Goal: Task Accomplishment & Management: Manage account settings

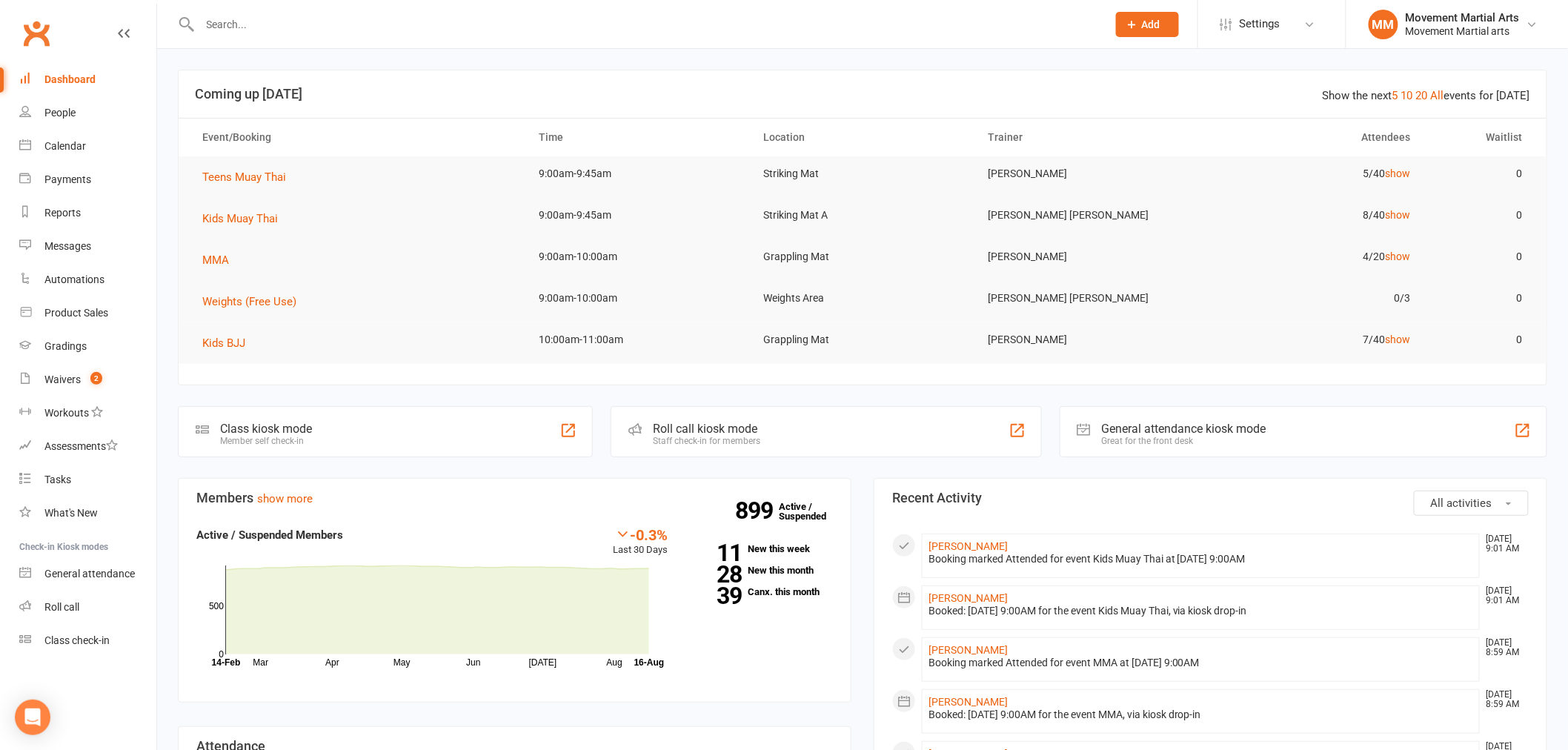
click at [257, 37] on div at bounding box center [637, 24] width 919 height 49
click at [253, 26] on input "text" at bounding box center [646, 24] width 900 height 21
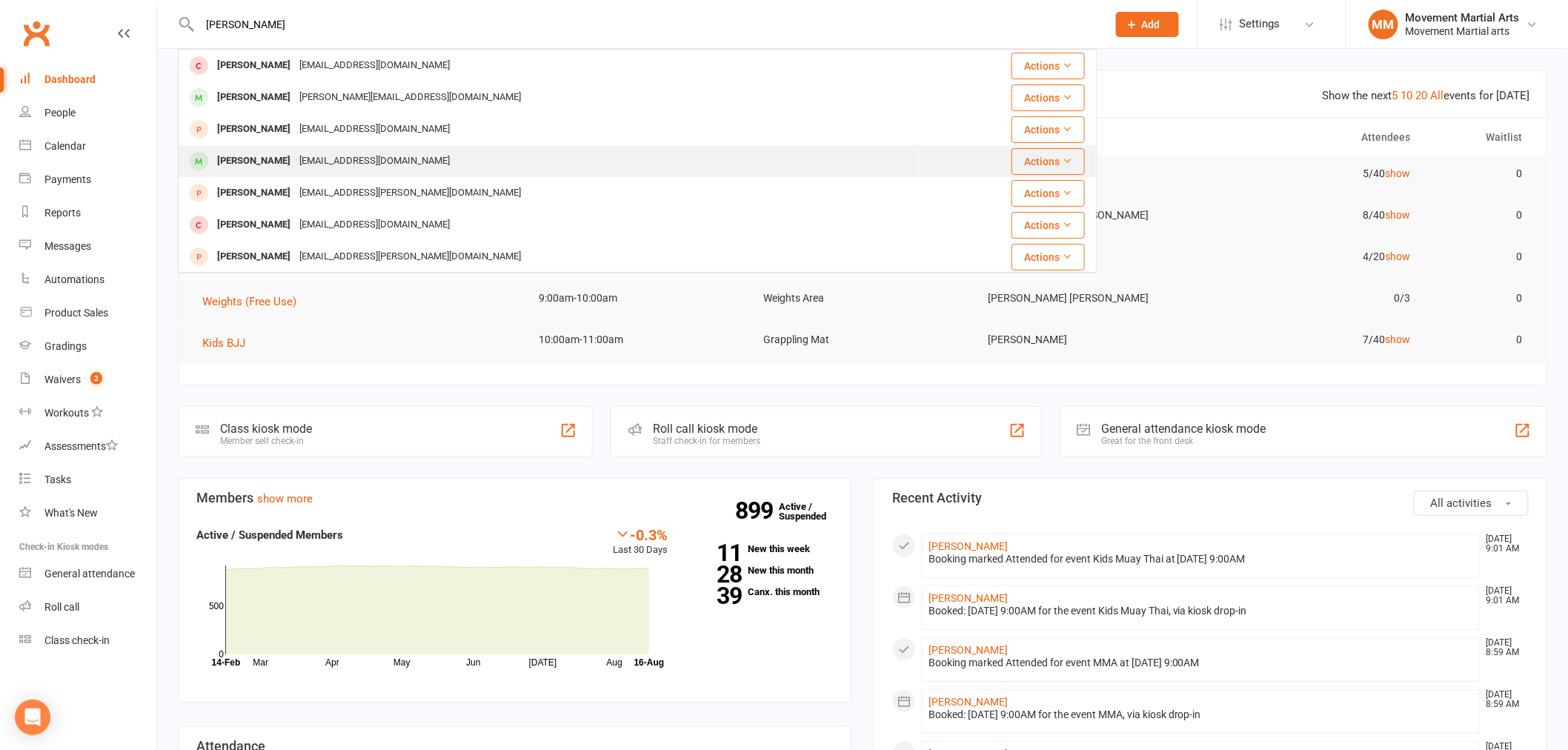
type input "[PERSON_NAME]"
click at [272, 151] on div "[PERSON_NAME]" at bounding box center [254, 160] width 83 height 21
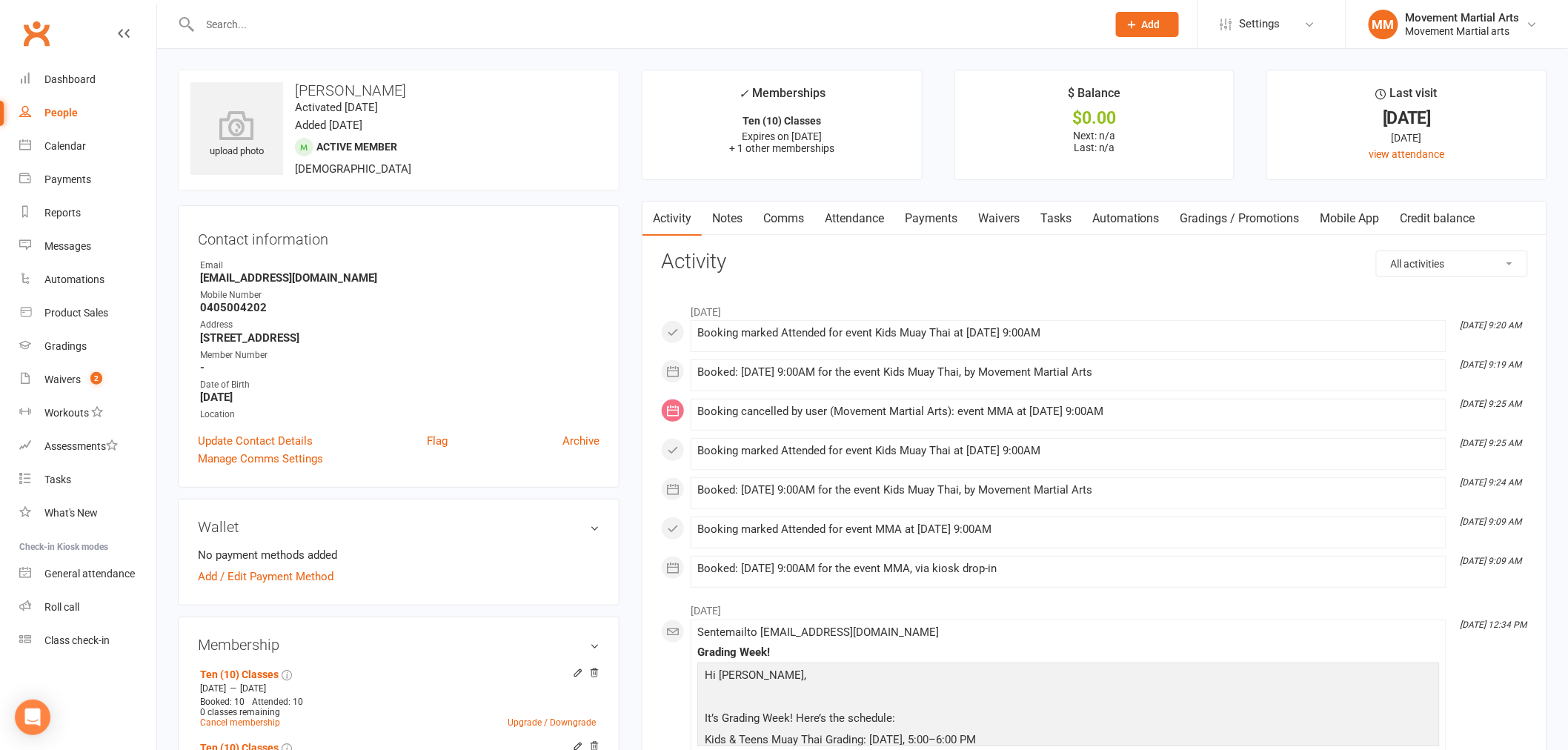
click at [928, 217] on link "Payments" at bounding box center [931, 218] width 73 height 34
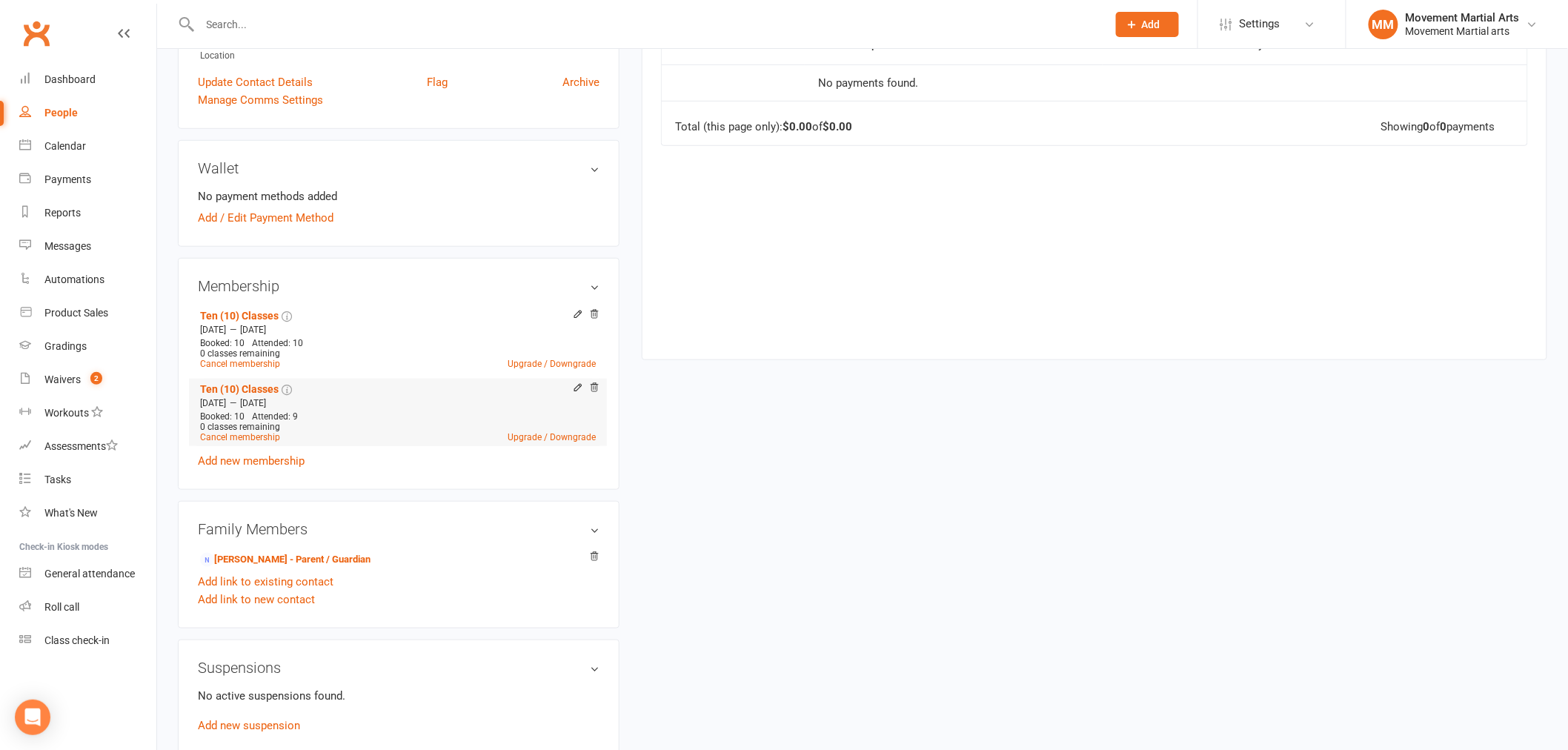
scroll to position [384, 0]
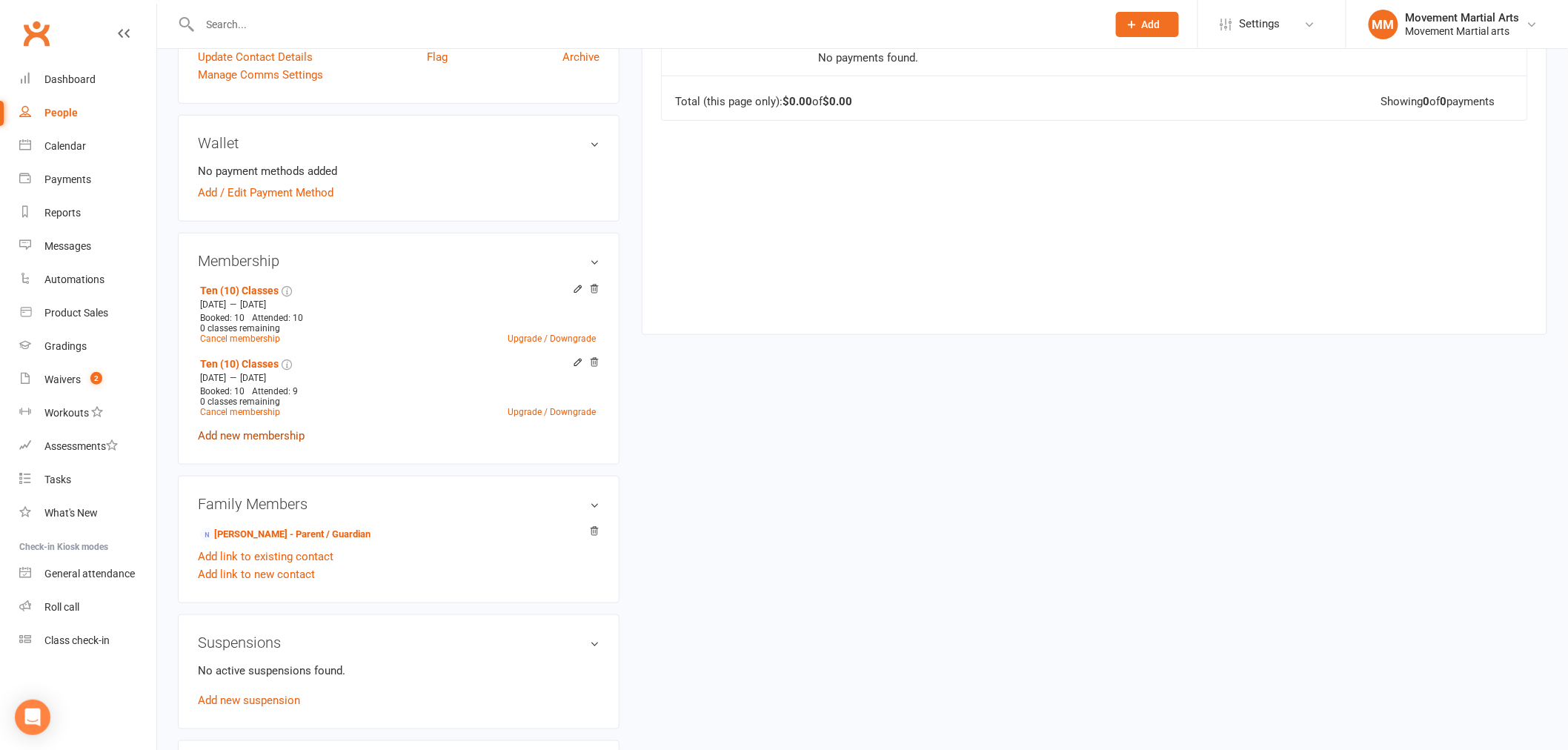
click at [282, 437] on link "Add new membership" at bounding box center [251, 436] width 106 height 14
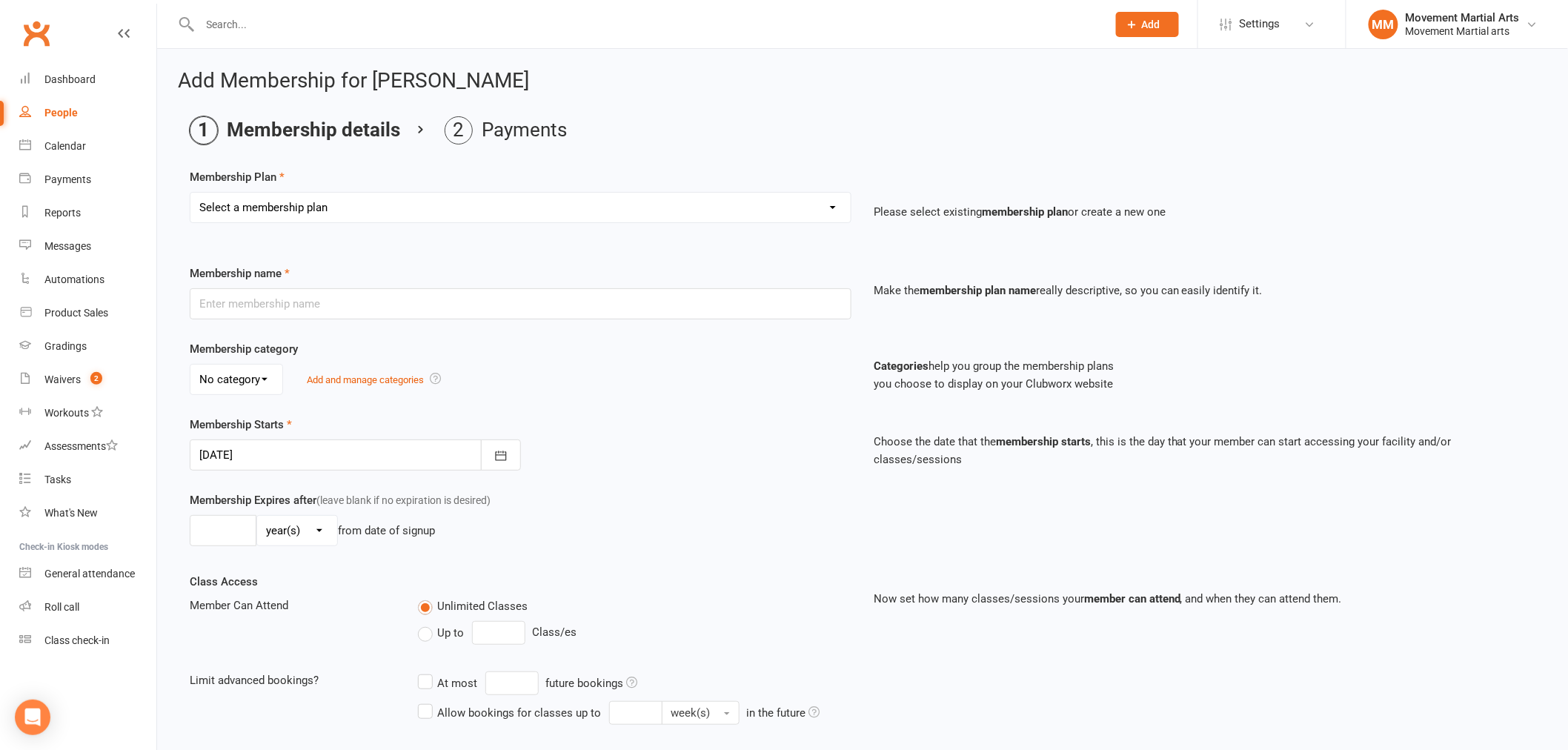
click at [228, 220] on select "Select a membership plan Create new Membership Plan BJJ (2020) - Unlimited acce…" at bounding box center [521, 207] width 660 height 29
select select "108"
click at [191, 193] on select "Select a membership plan Create new Membership Plan BJJ (2020) - Unlimited acce…" at bounding box center [521, 207] width 660 height 29
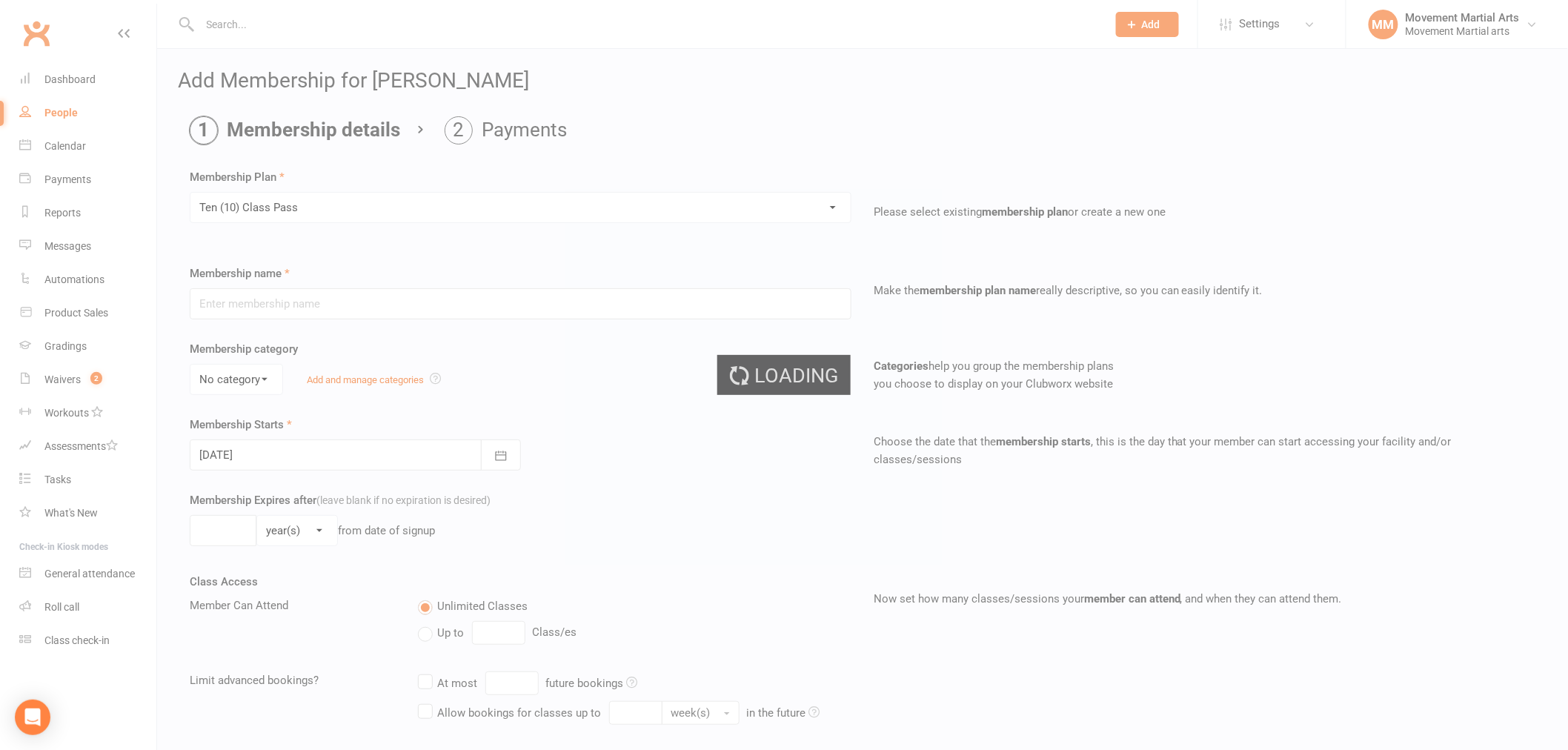
type input "Ten (10) Class Pass"
select select "1"
type input "1"
type input "10"
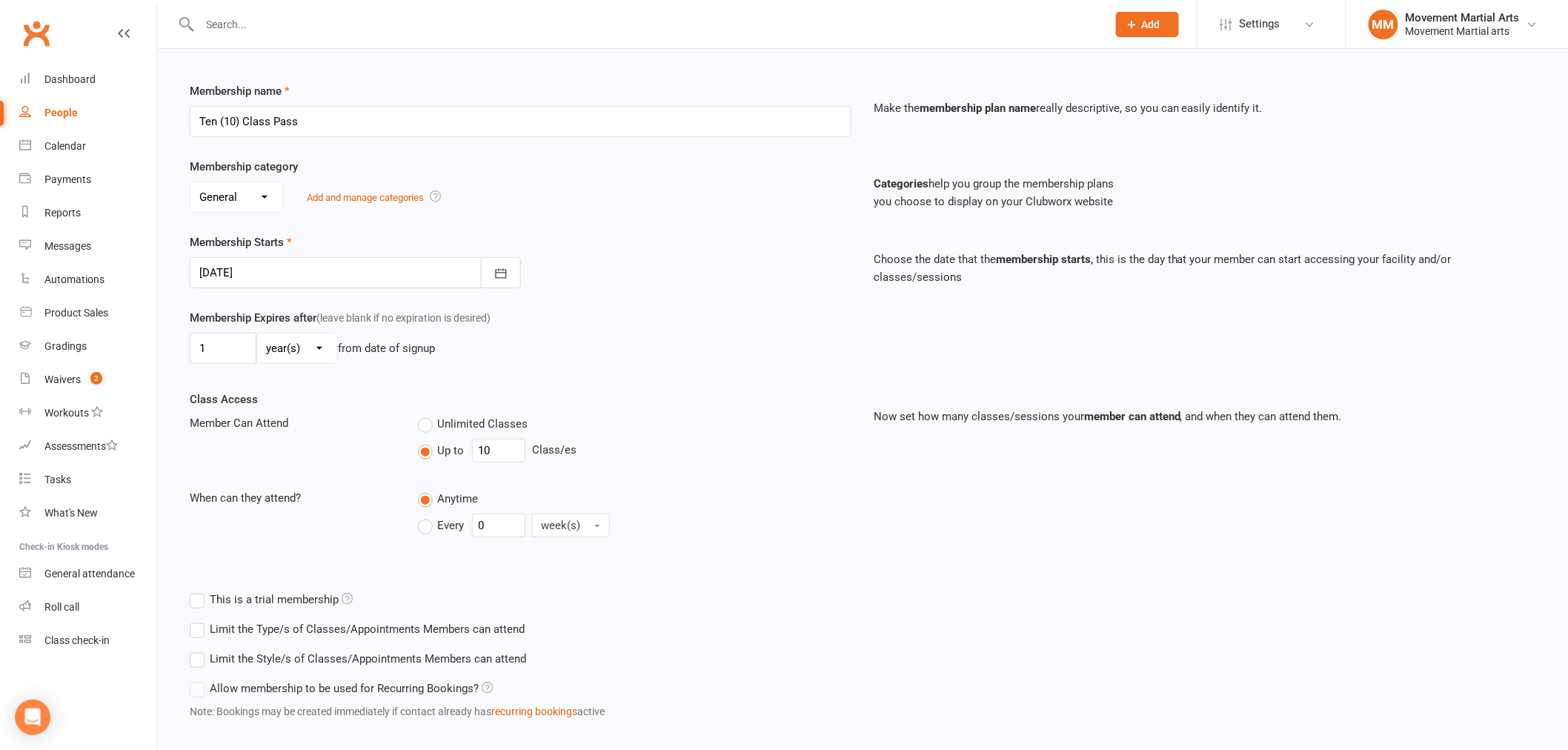
scroll to position [260, 0]
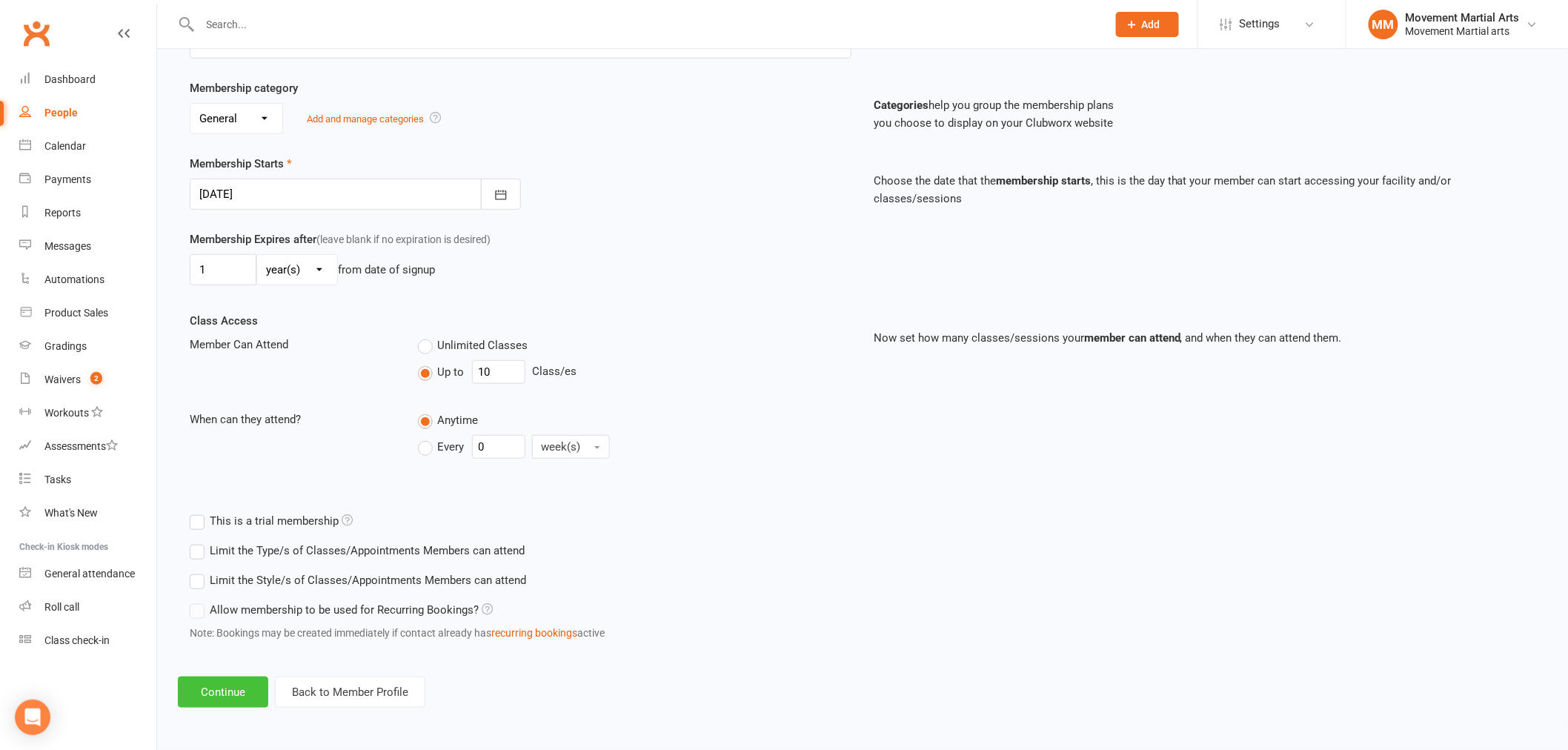
click at [229, 673] on button "Continue" at bounding box center [223, 692] width 91 height 31
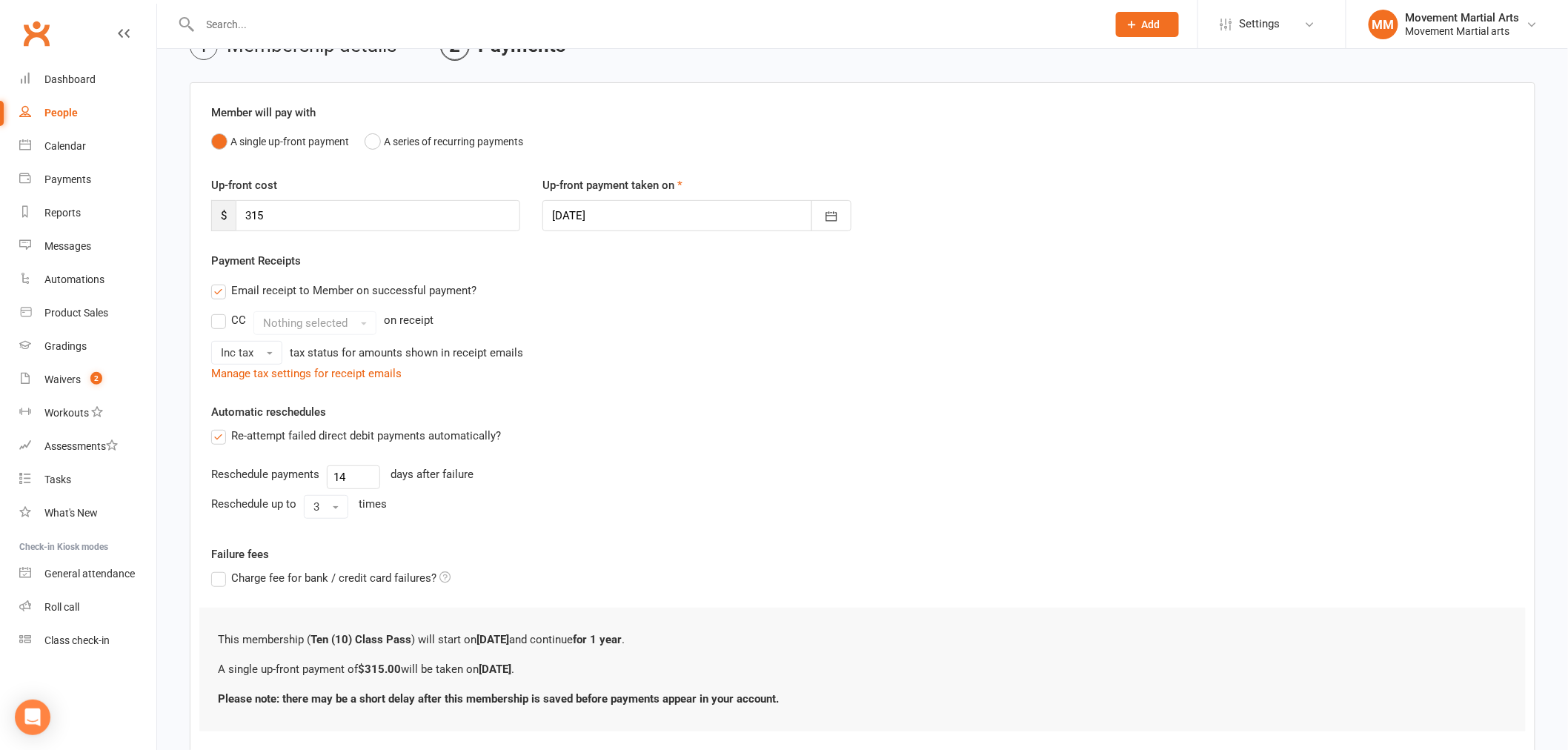
scroll to position [175, 0]
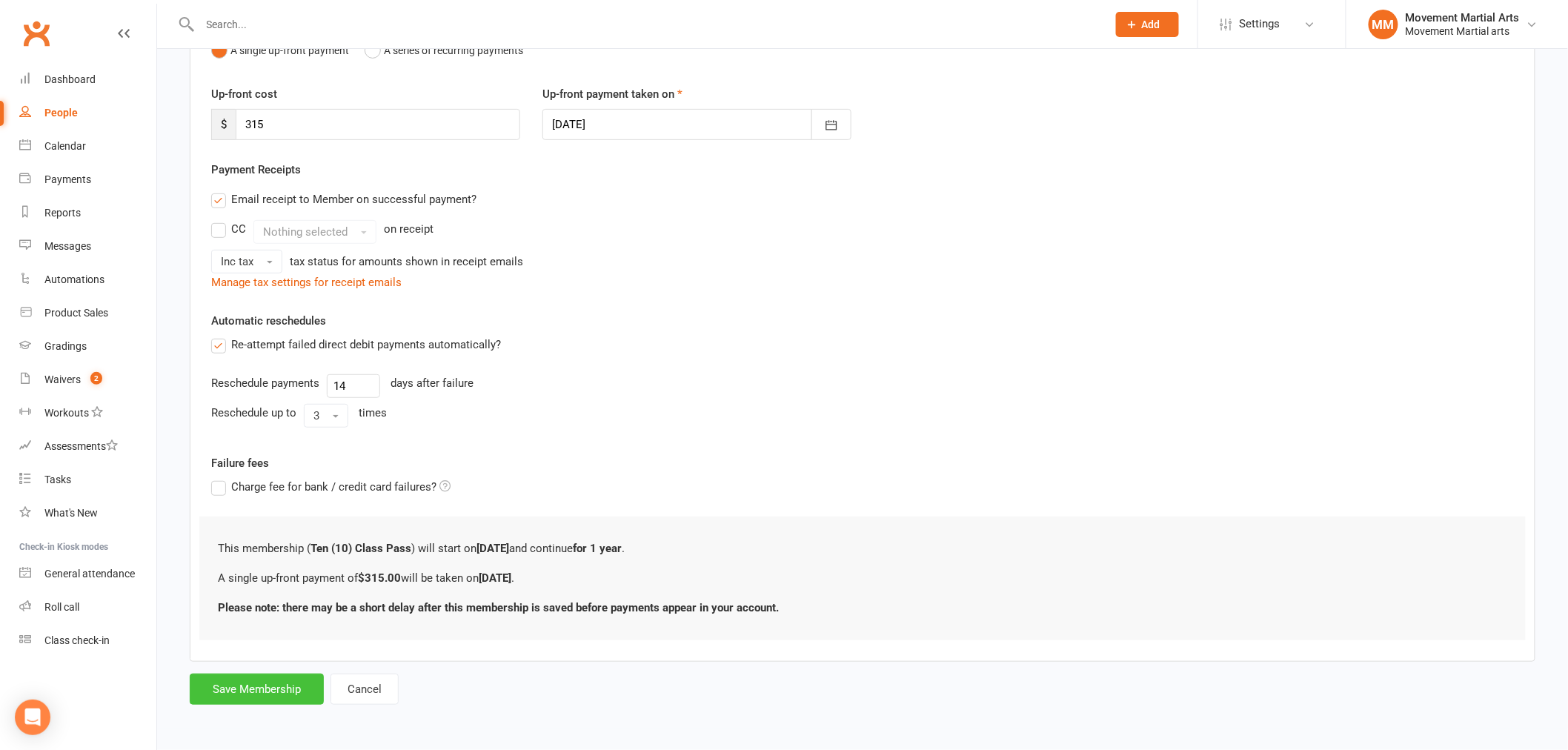
click at [253, 673] on button "Save Membership" at bounding box center [257, 689] width 134 height 31
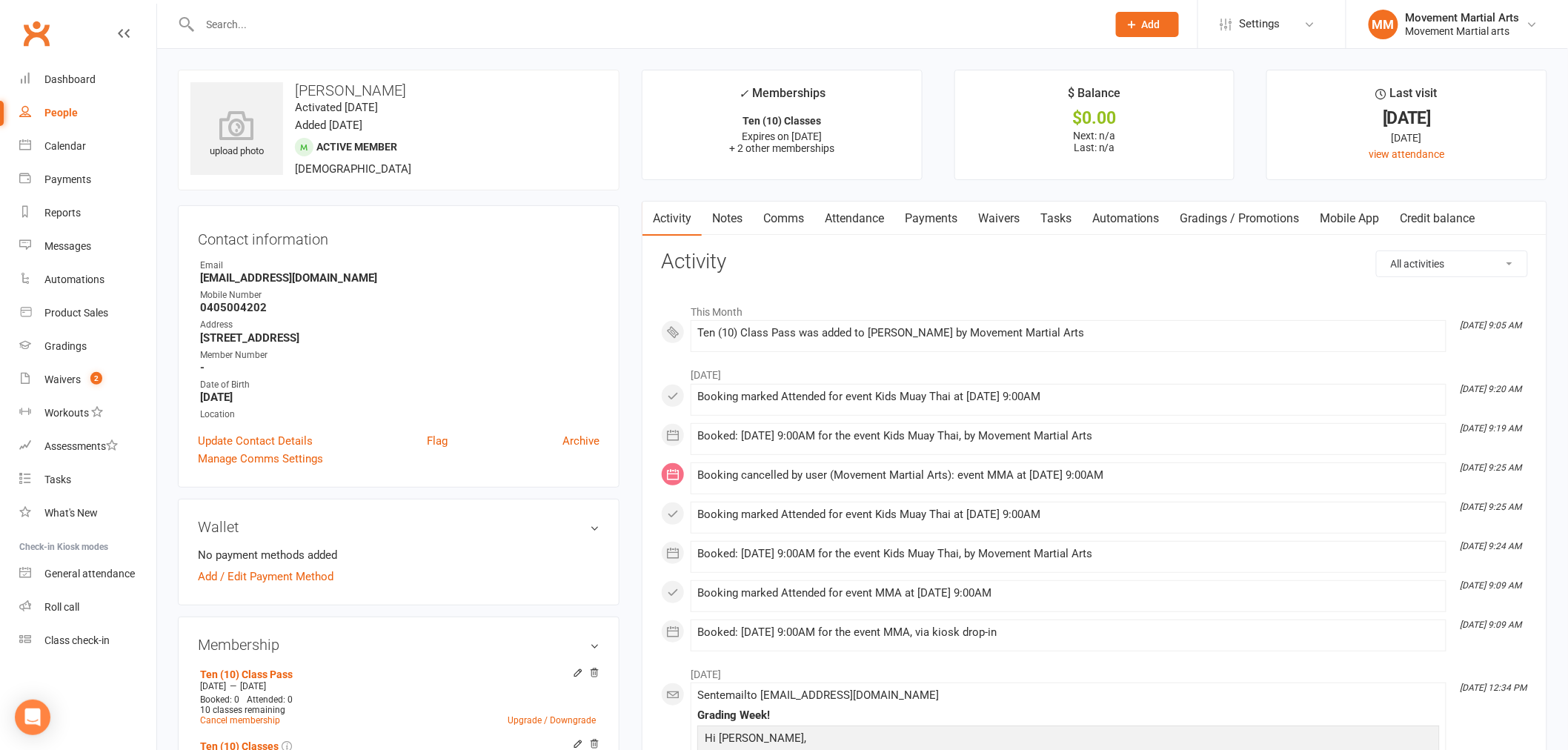
click at [944, 224] on link "Payments" at bounding box center [931, 218] width 73 height 34
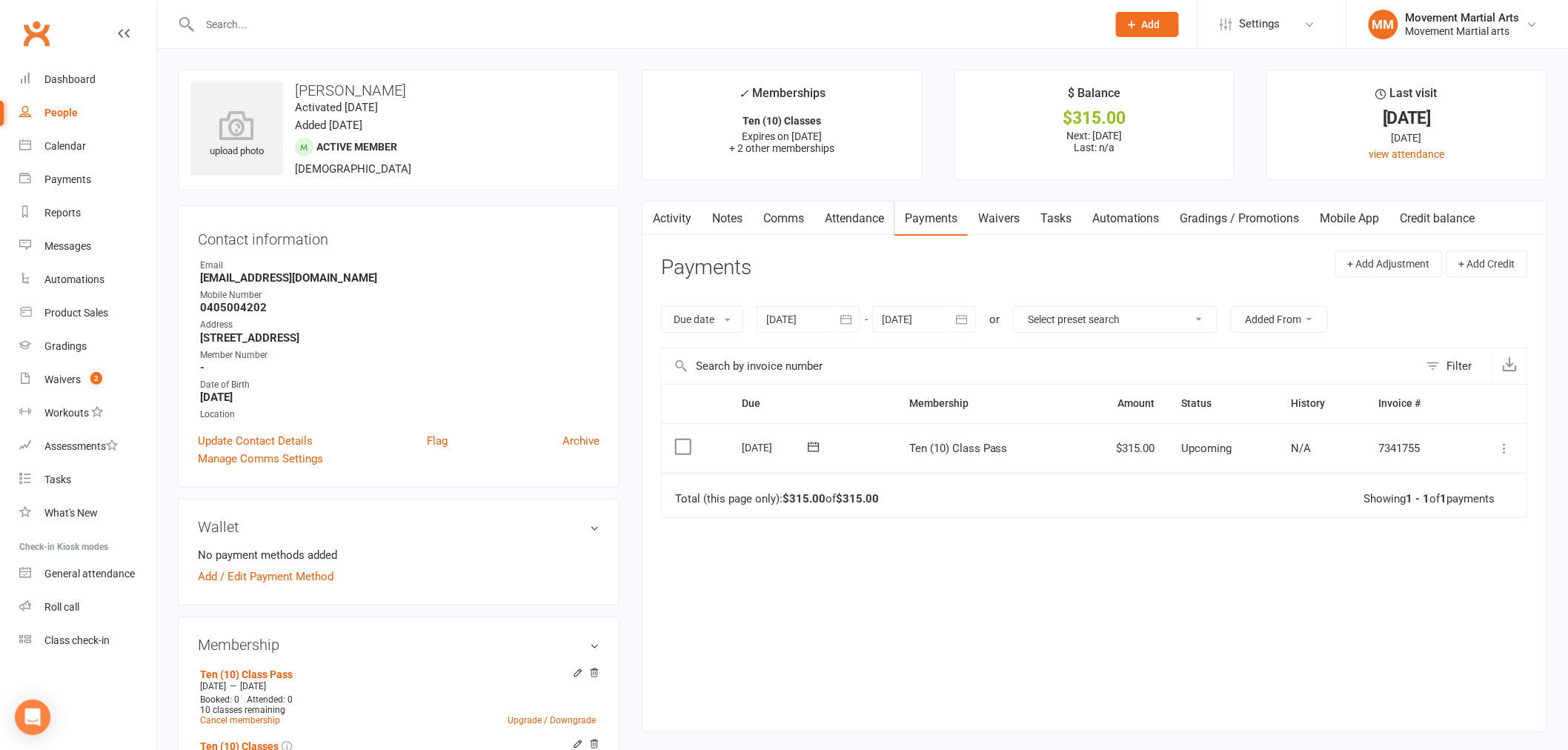
click at [1499, 449] on icon at bounding box center [1505, 448] width 15 height 15
click at [1468, 498] on link "Mark as Paid (POS)" at bounding box center [1440, 506] width 147 height 29
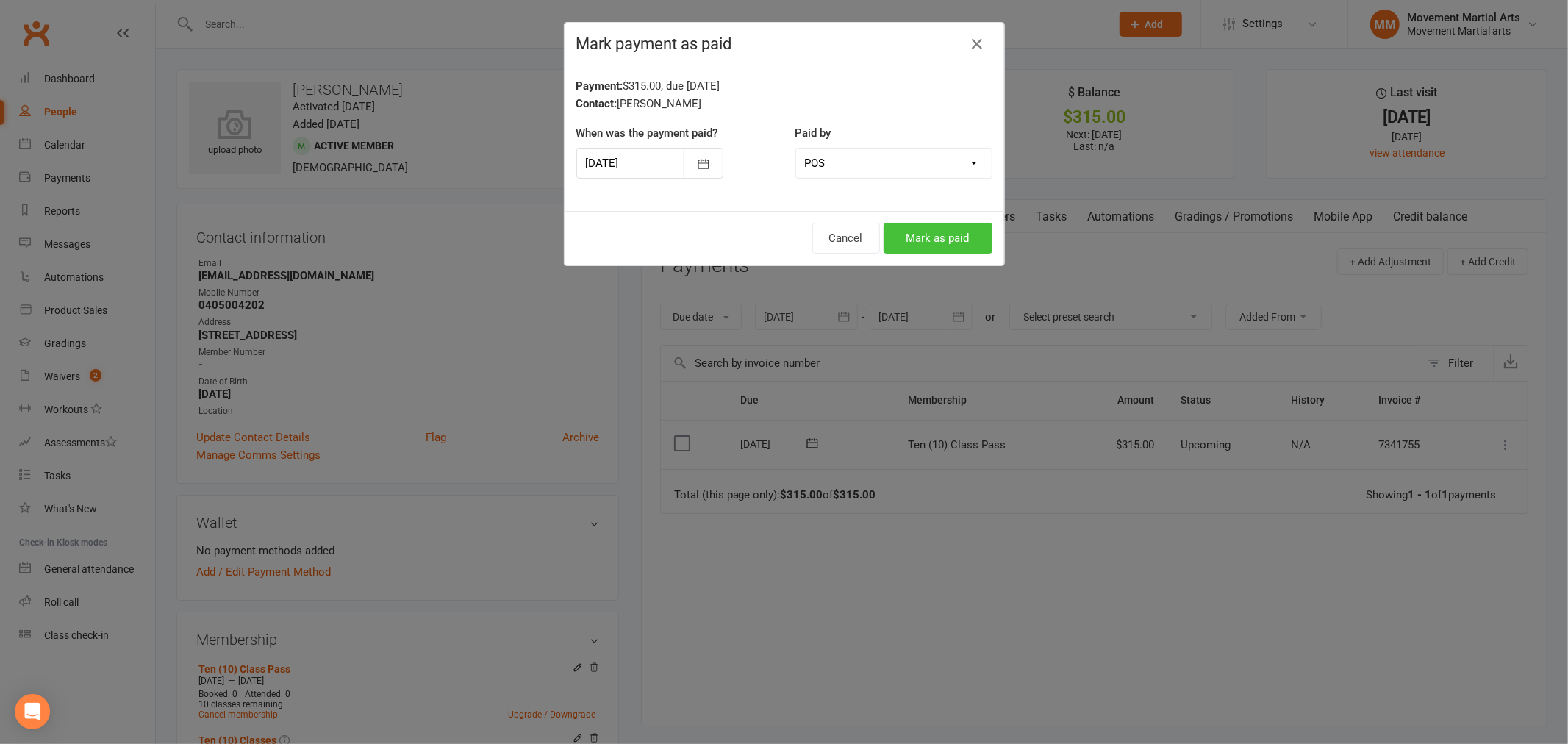
click at [921, 234] on button "Mark as paid" at bounding box center [938, 238] width 109 height 31
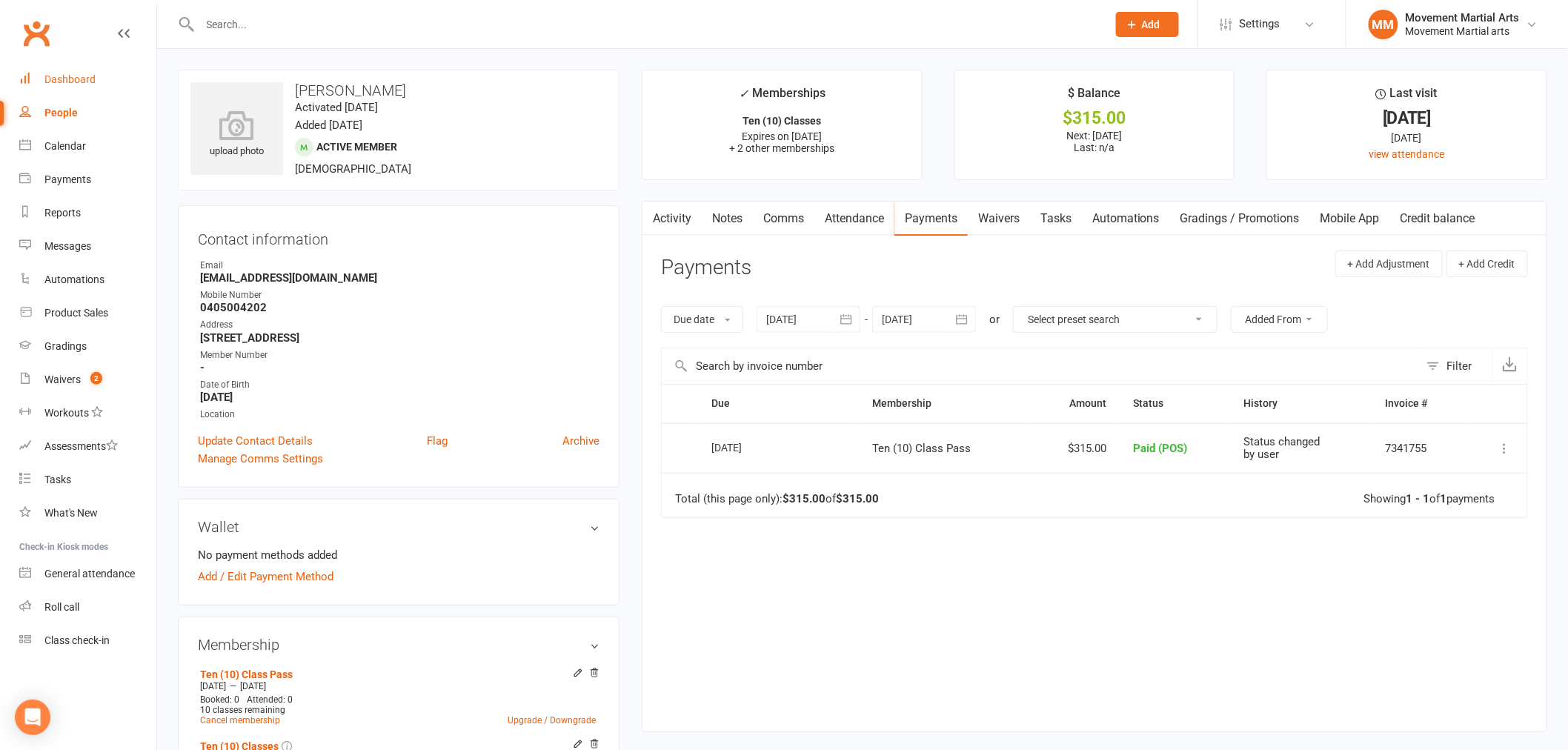
click at [86, 82] on div "Dashboard" at bounding box center [70, 79] width 51 height 12
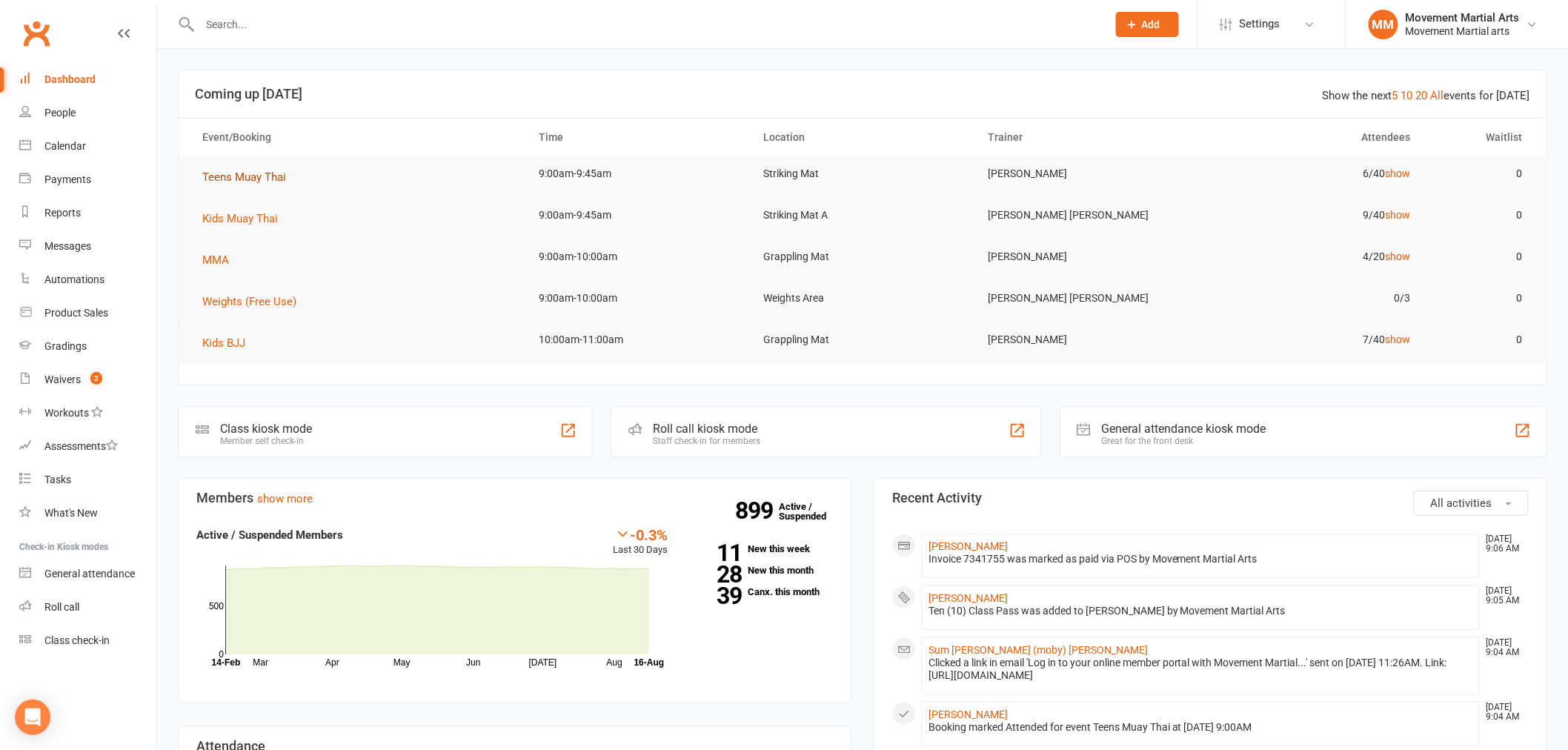
click at [257, 182] on span "Teens Muay Thai" at bounding box center [244, 177] width 83 height 14
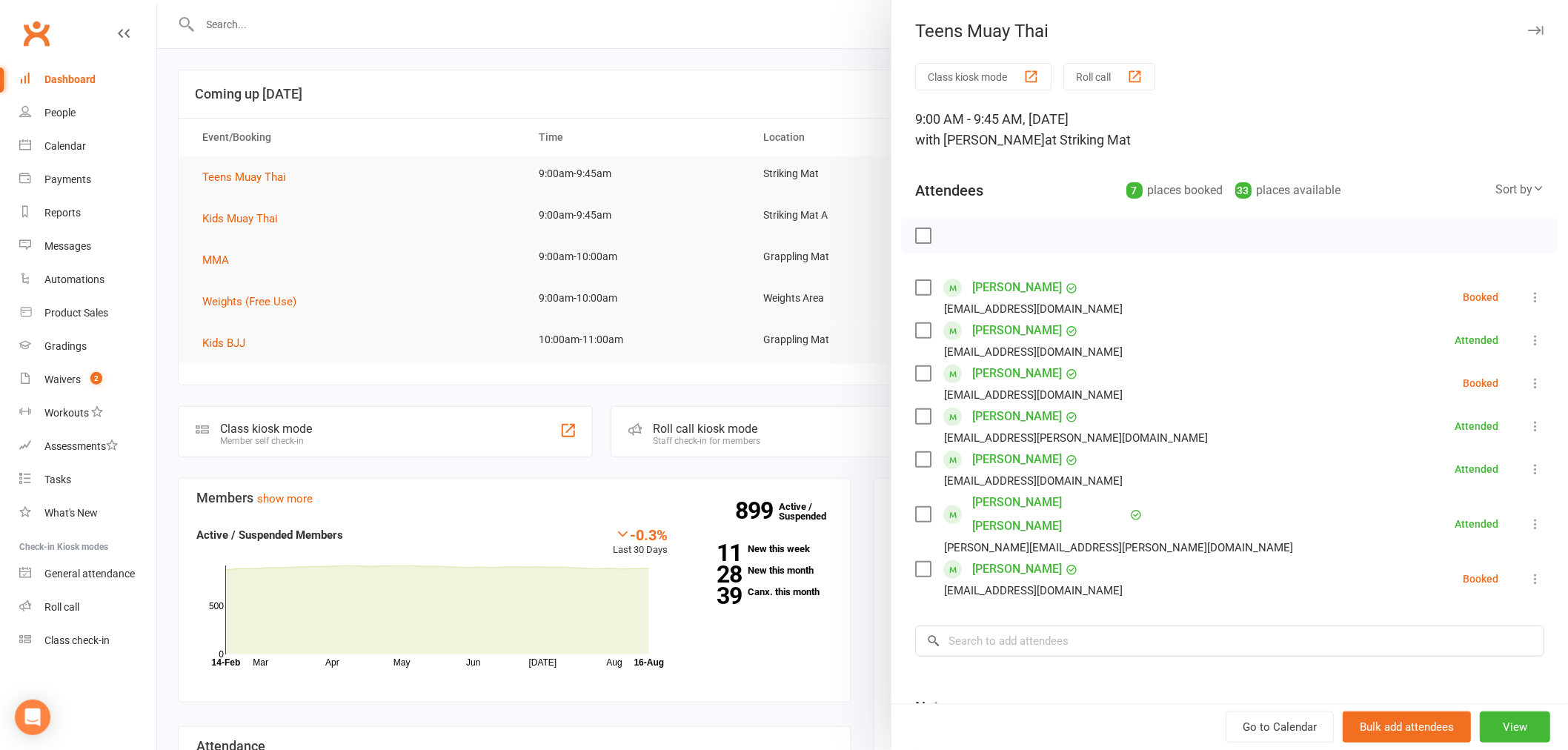
click at [260, 193] on div at bounding box center [862, 375] width 1410 height 750
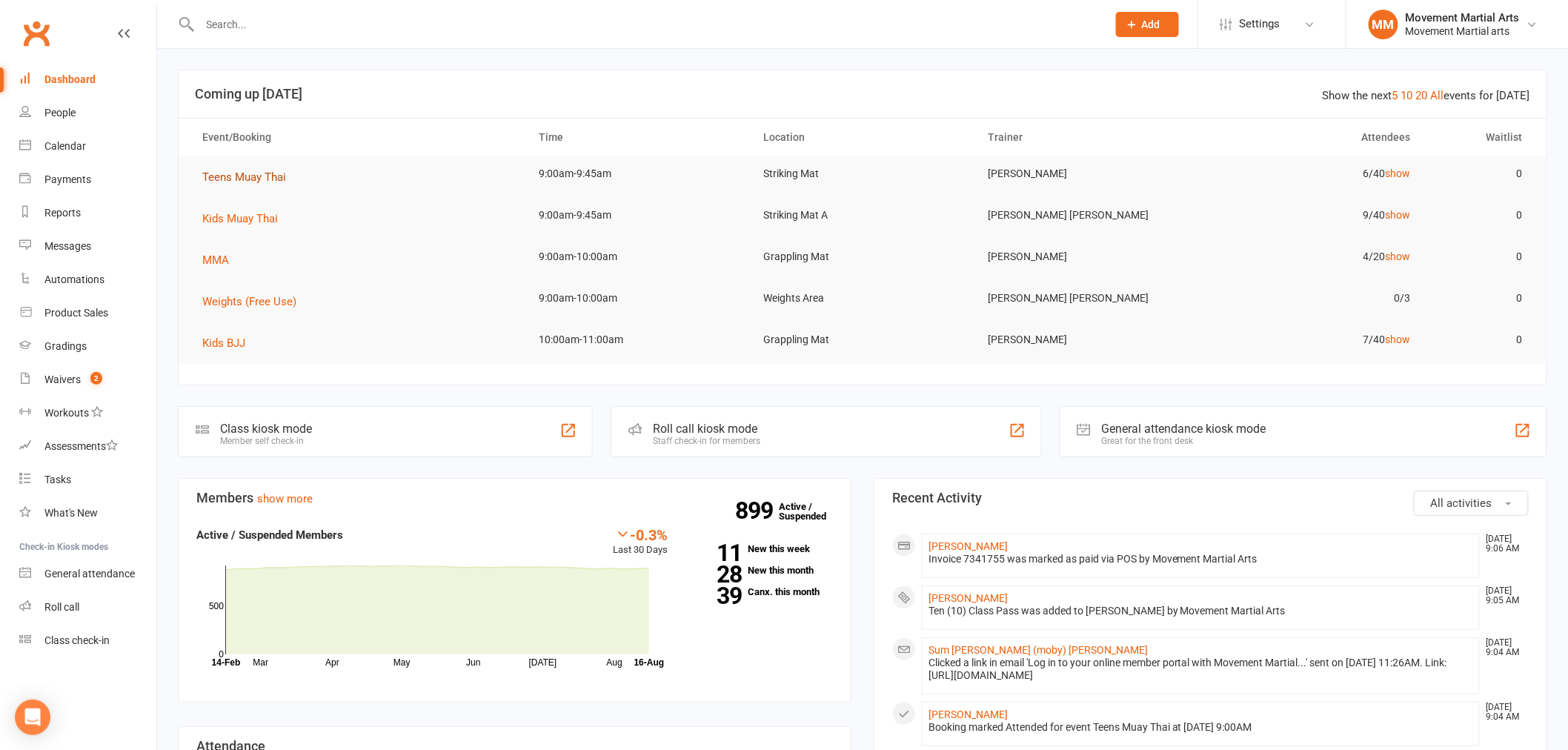
click at [250, 179] on span "Teens Muay Thai" at bounding box center [244, 177] width 83 height 14
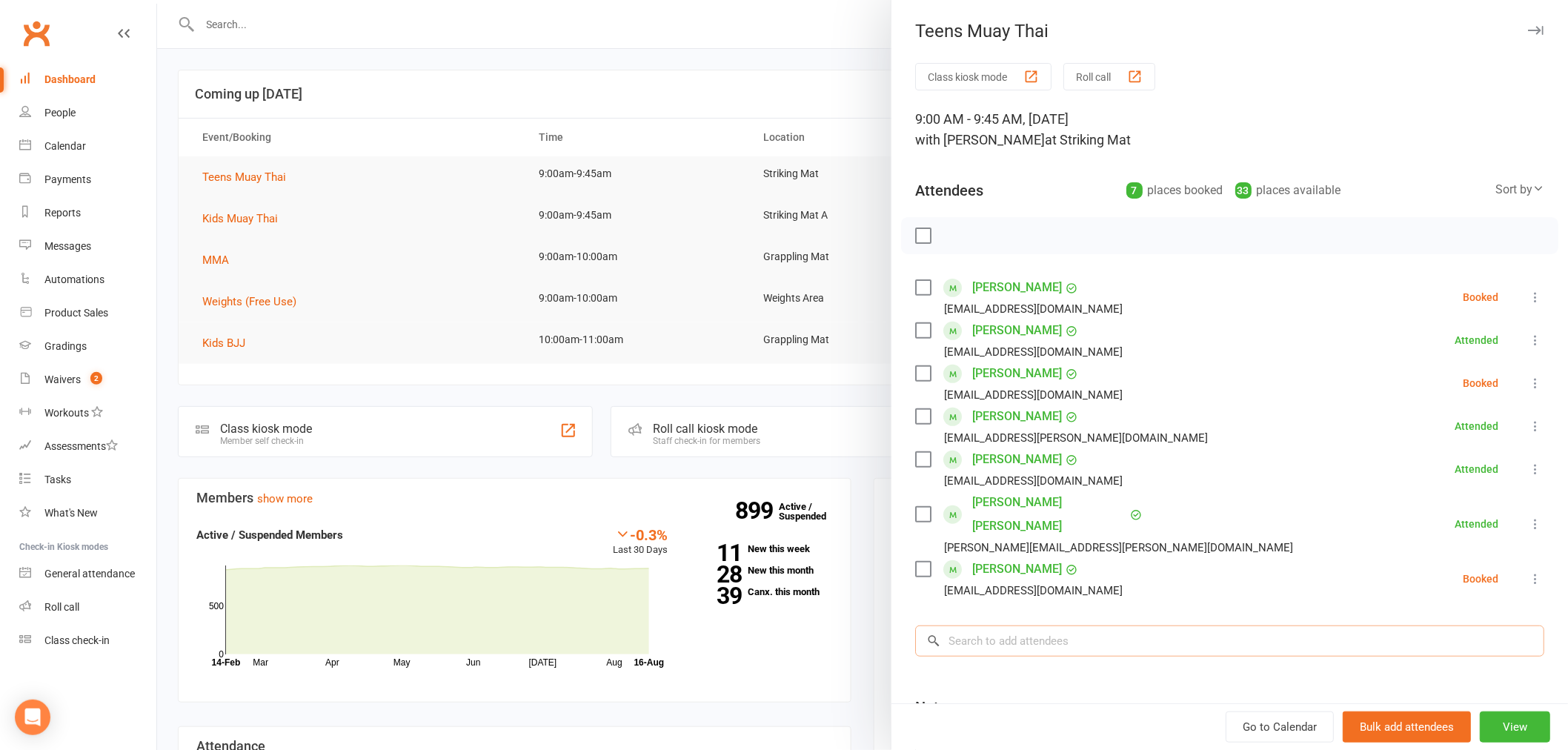
click at [1128, 625] on input "search" at bounding box center [1230, 641] width 629 height 31
click at [549, 60] on div at bounding box center [862, 375] width 1410 height 750
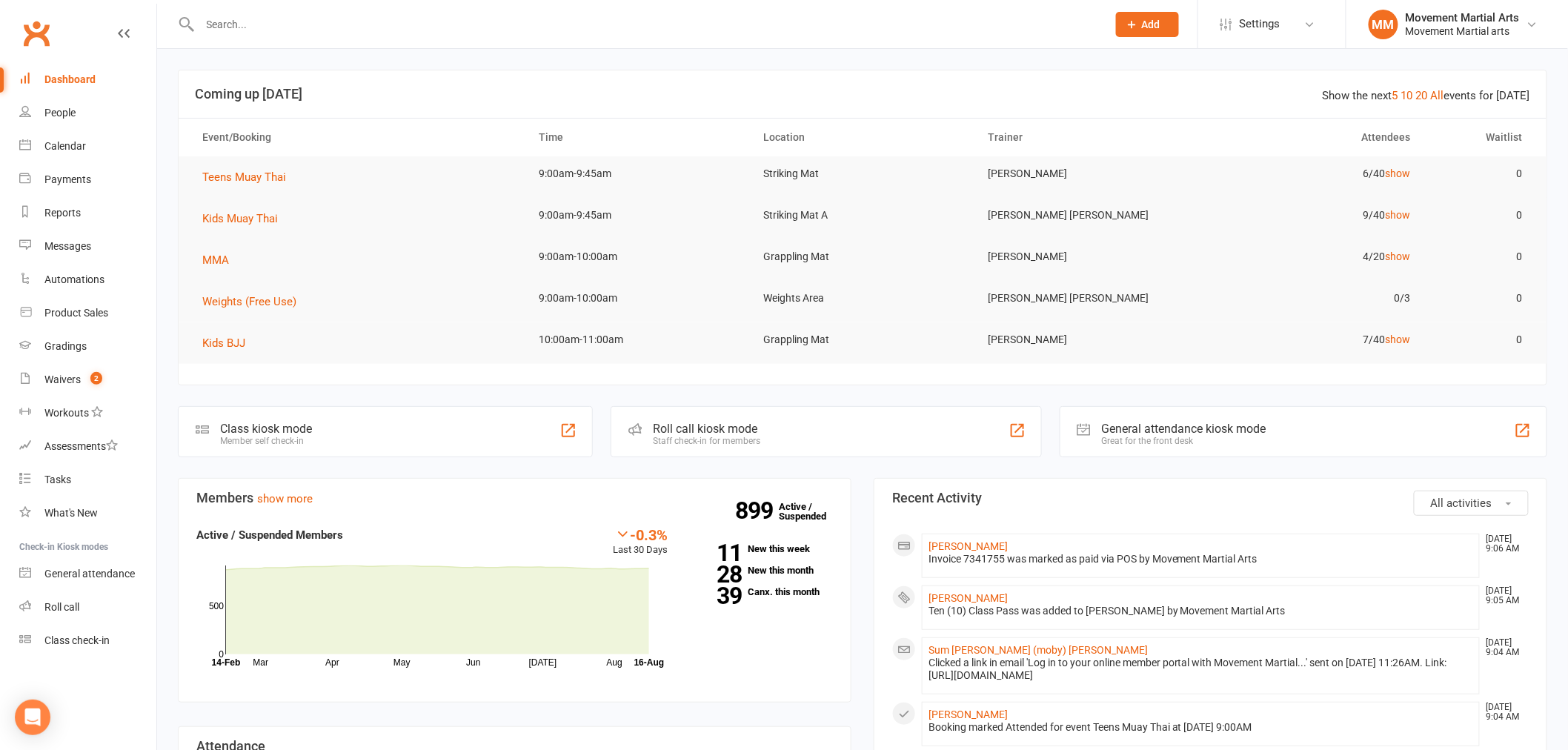
click at [296, 25] on input "text" at bounding box center [646, 24] width 900 height 21
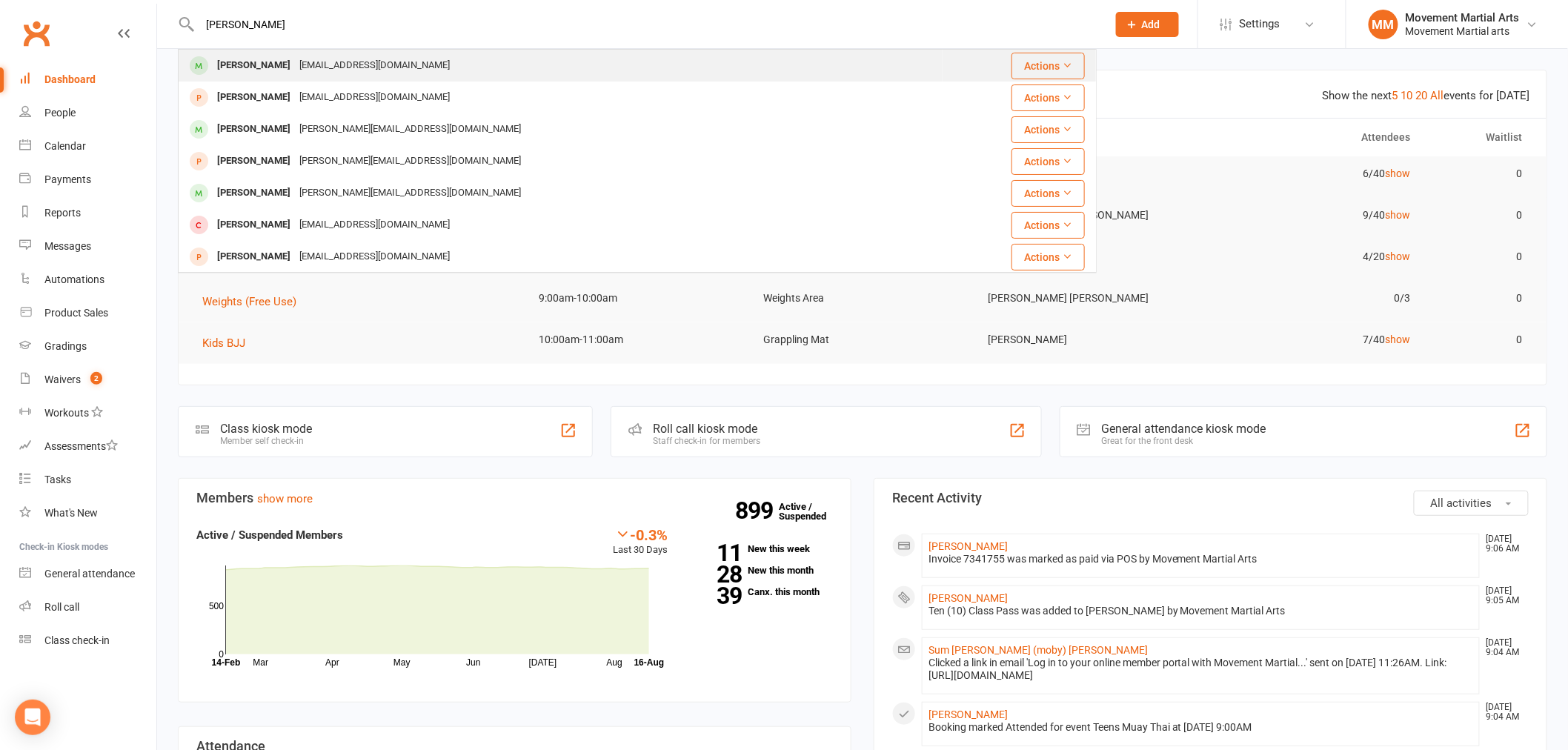
type input "sam wen"
click at [303, 55] on div "Samwenwen712@gmail.com" at bounding box center [375, 65] width 160 height 21
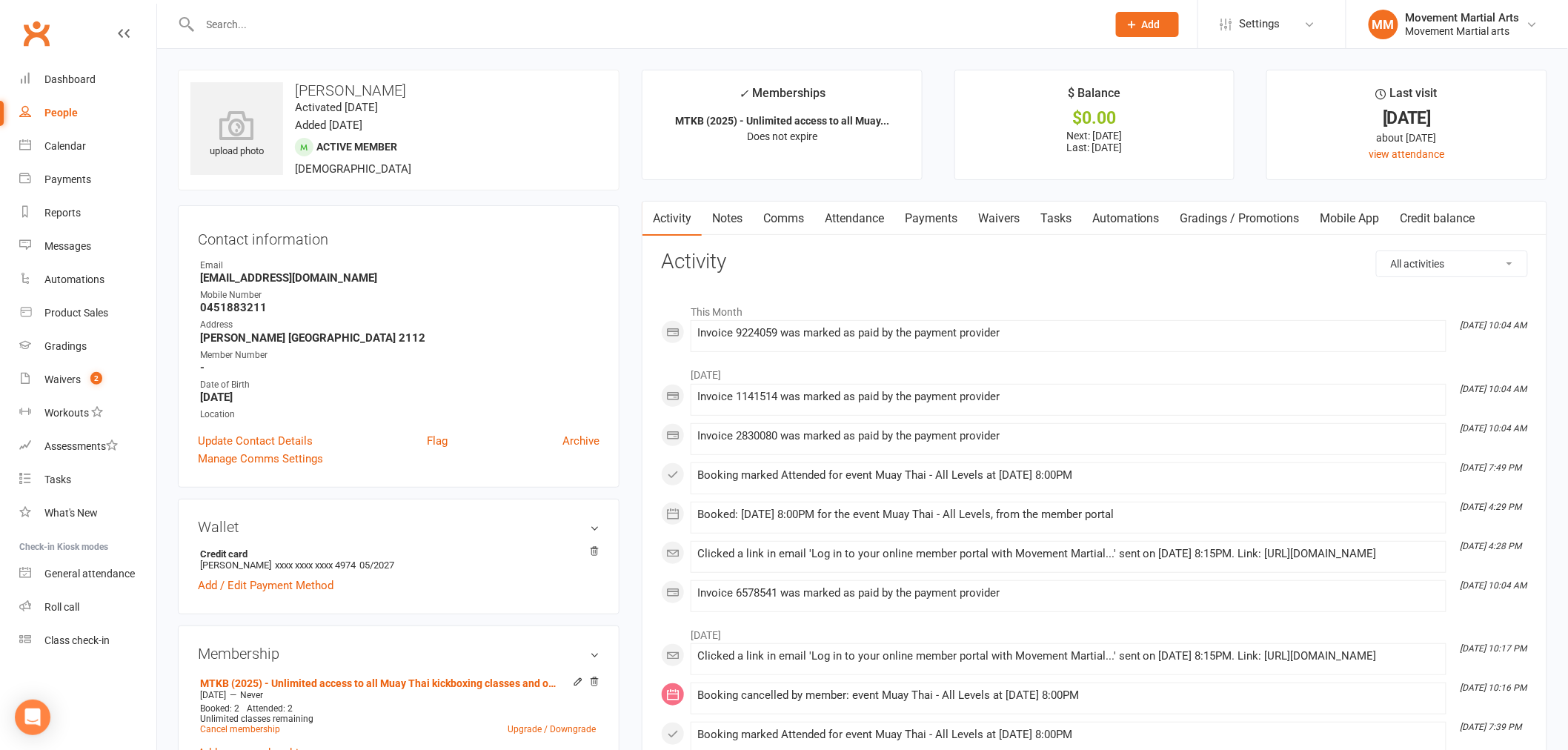
click at [919, 211] on link "Payments" at bounding box center [931, 218] width 73 height 34
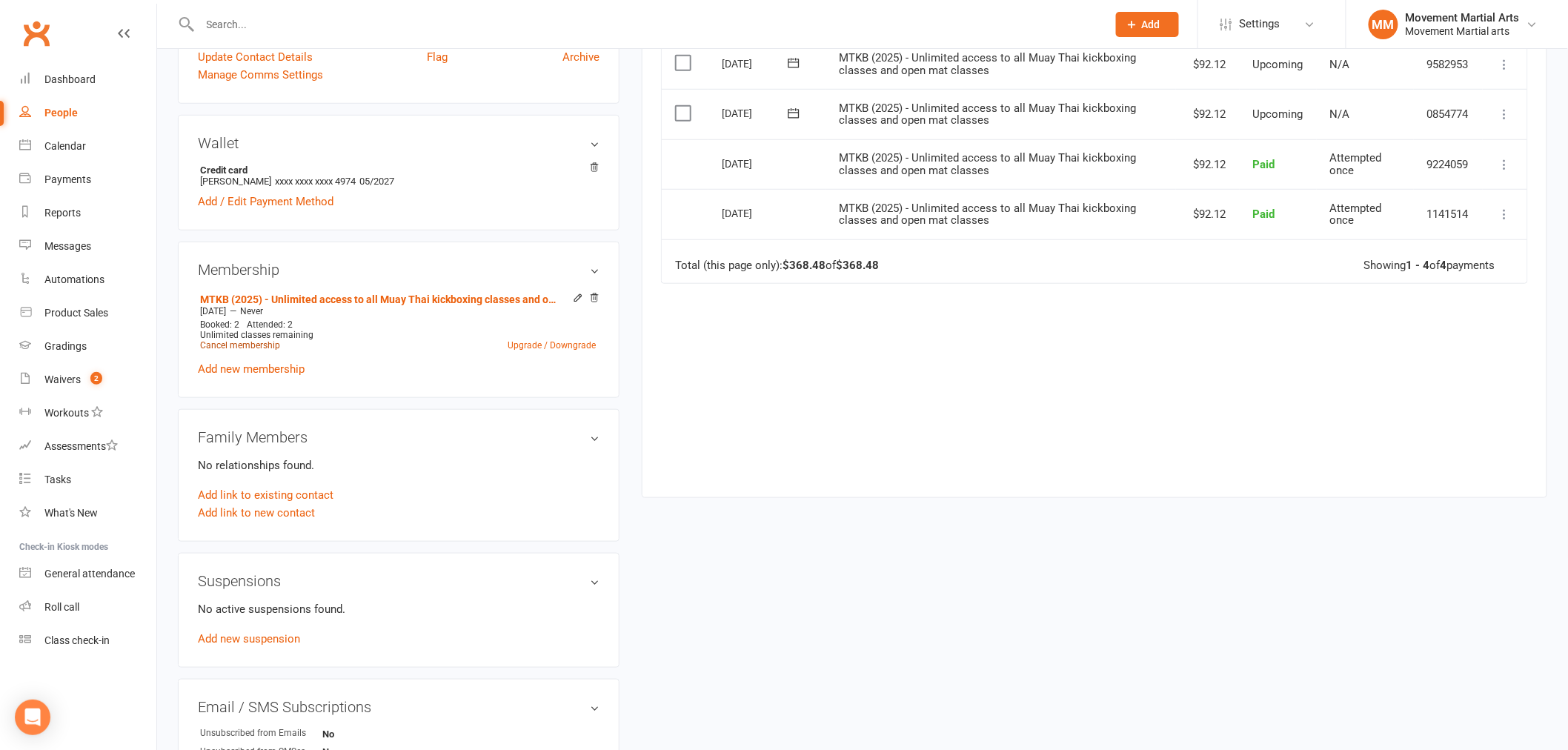
scroll to position [191, 0]
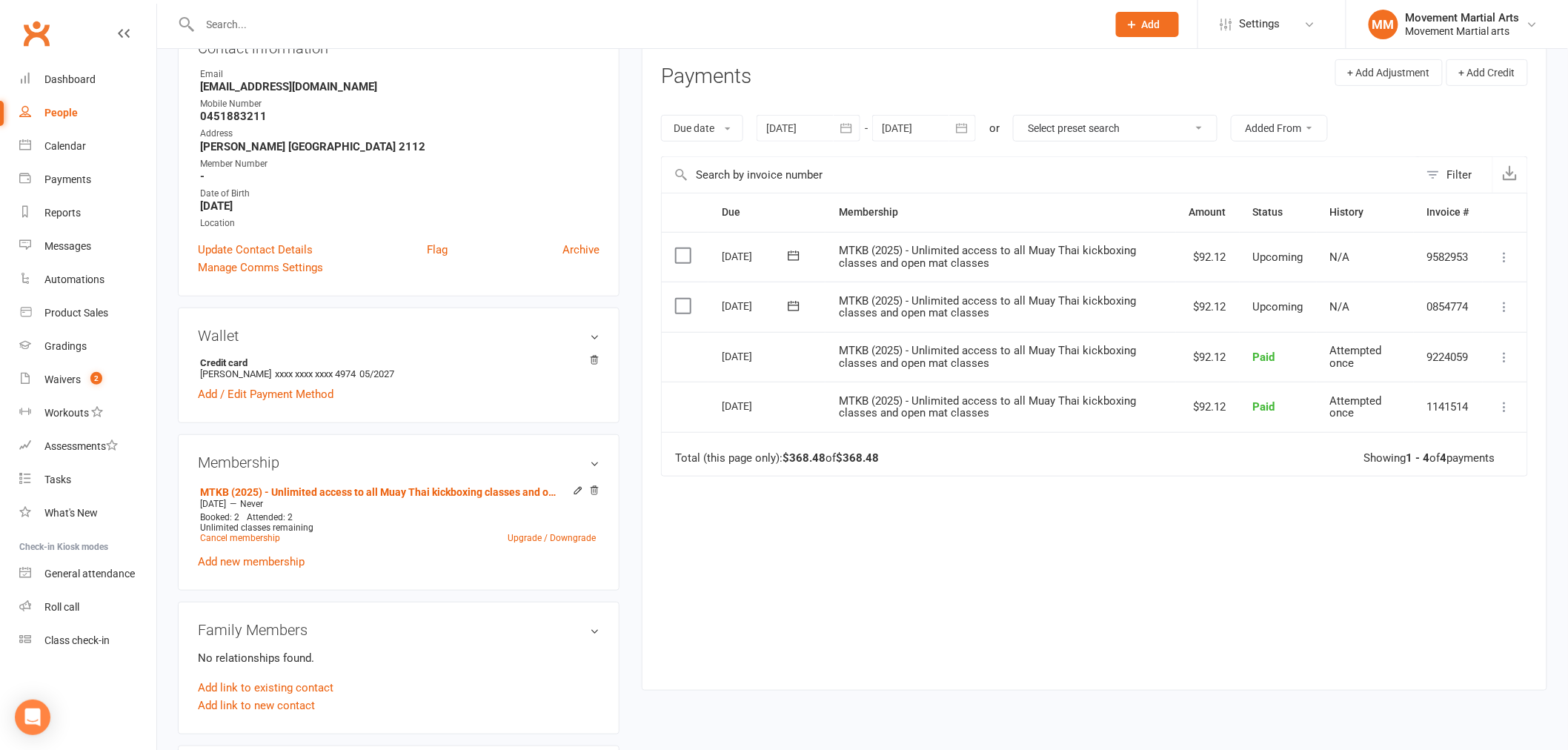
click at [900, 122] on div at bounding box center [923, 127] width 104 height 27
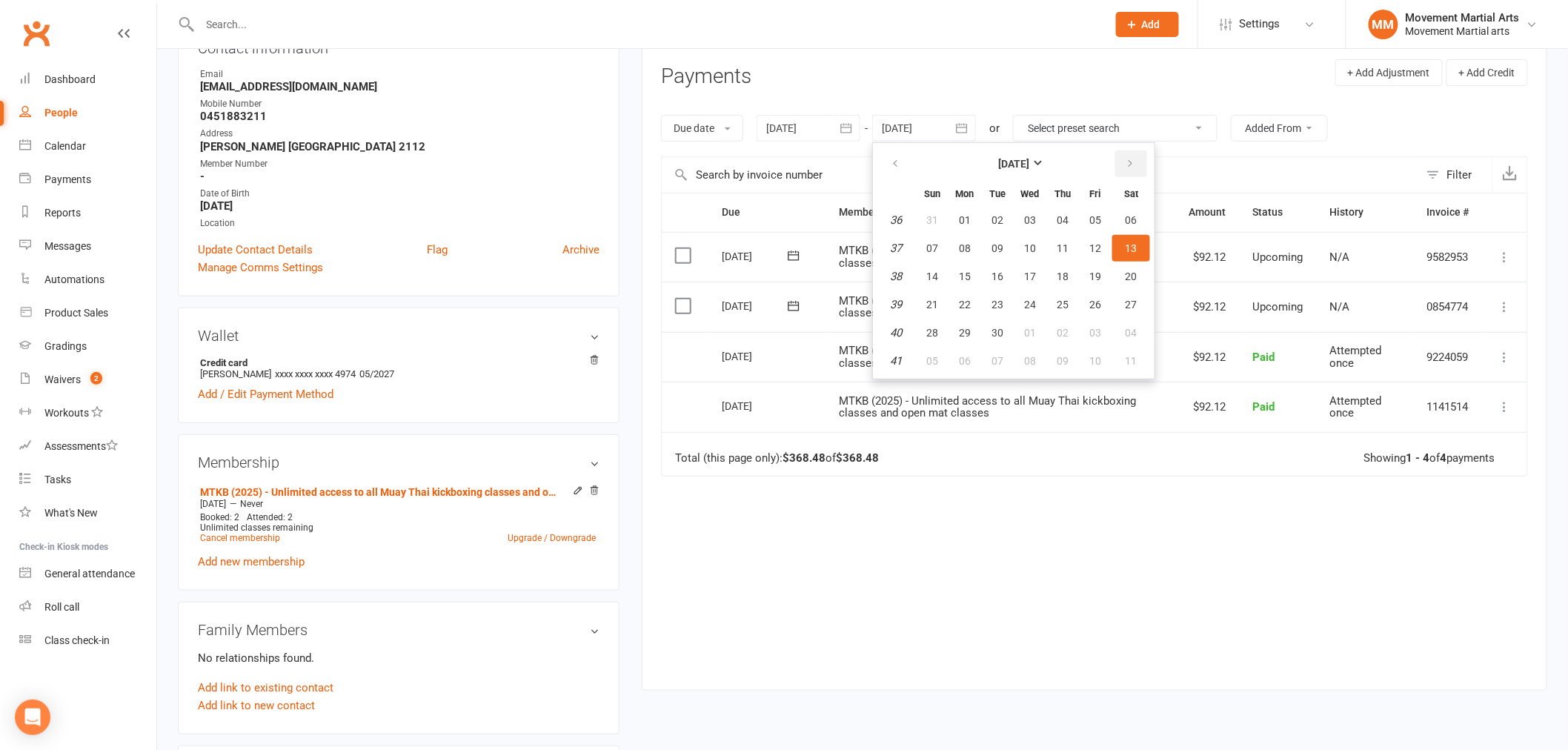
click at [1115, 158] on button "button" at bounding box center [1131, 163] width 32 height 27
click at [1099, 252] on button "07" at bounding box center [1095, 248] width 31 height 27
type input "07 Nov 2025"
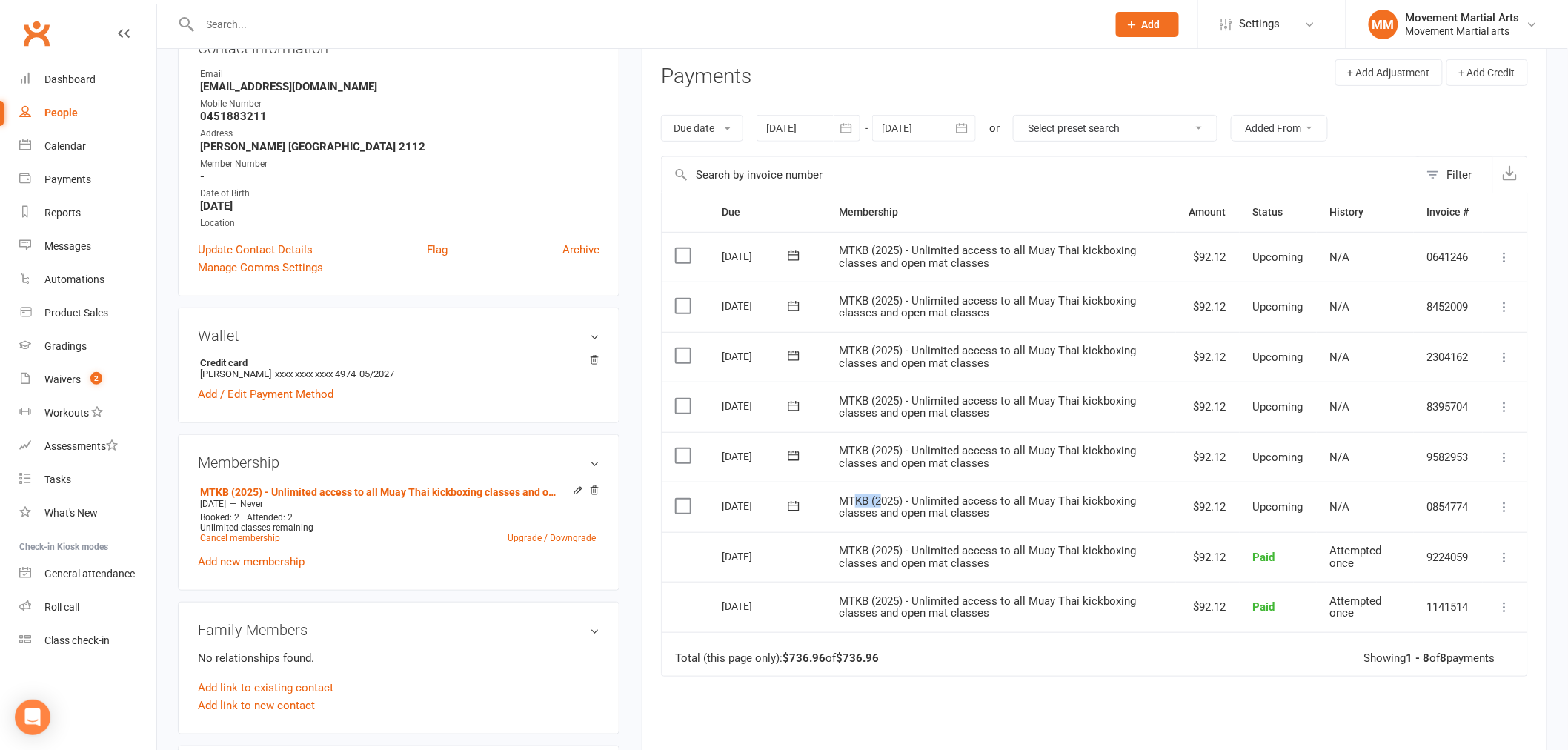
drag, startPoint x: 878, startPoint y: 497, endPoint x: 855, endPoint y: 486, distance: 25.5
click at [855, 486] on td "MTKB (2025) - Unlimited access to all Muay Thai kickboxing classes and open mat…" at bounding box center [1000, 506] width 350 height 50
click at [900, 500] on span "MTKB (2025) - Unlimited access to all Muay Thai kickboxing classes and open mat…" at bounding box center [988, 507] width 297 height 26
drag, startPoint x: 937, startPoint y: 500, endPoint x: 871, endPoint y: 468, distance: 73.3
click at [872, 468] on table "Due Contact Membership Amount Status History Invoice # Select this 31 Oct 2025 …" at bounding box center [1094, 435] width 867 height 484
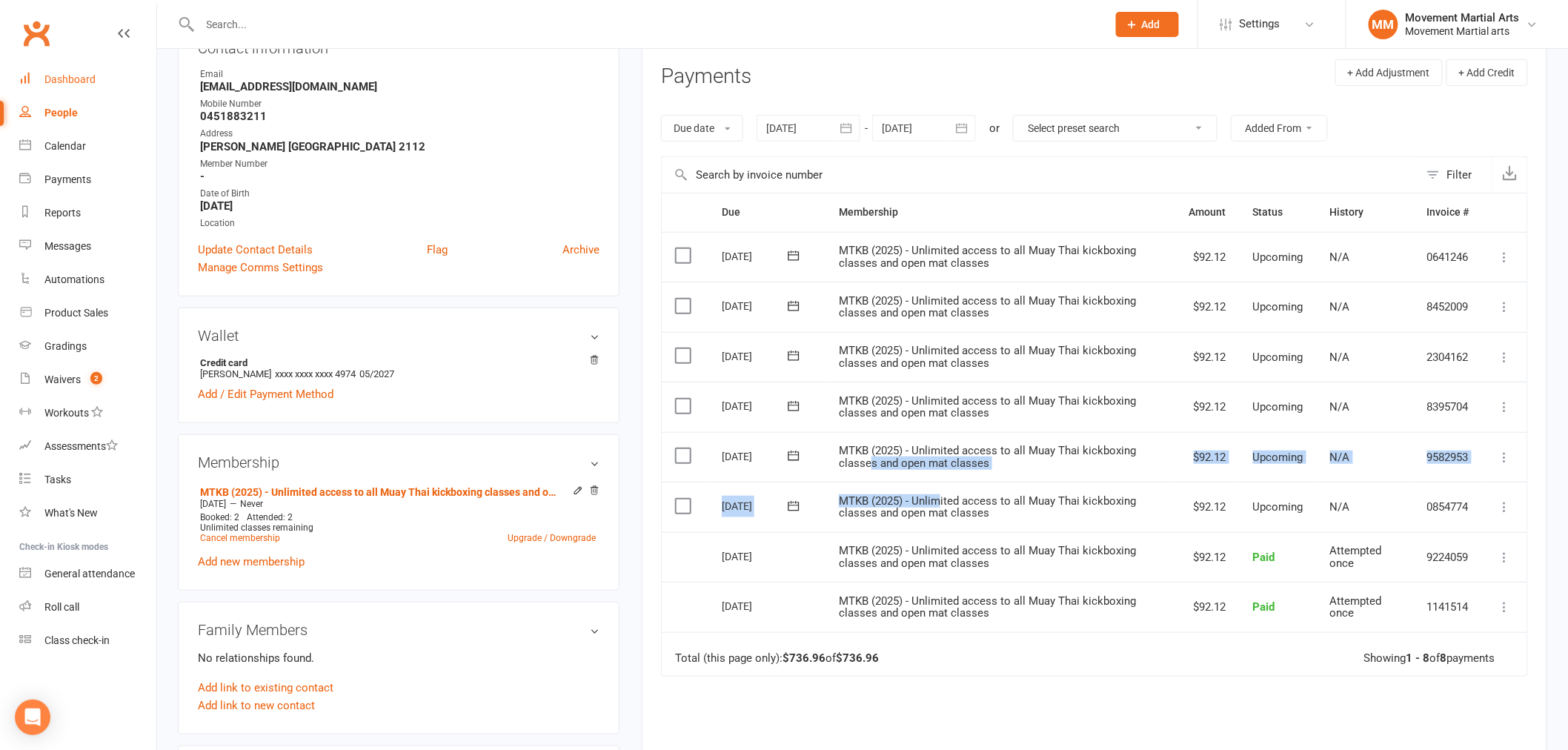
click at [55, 72] on link "Dashboard" at bounding box center [87, 80] width 137 height 33
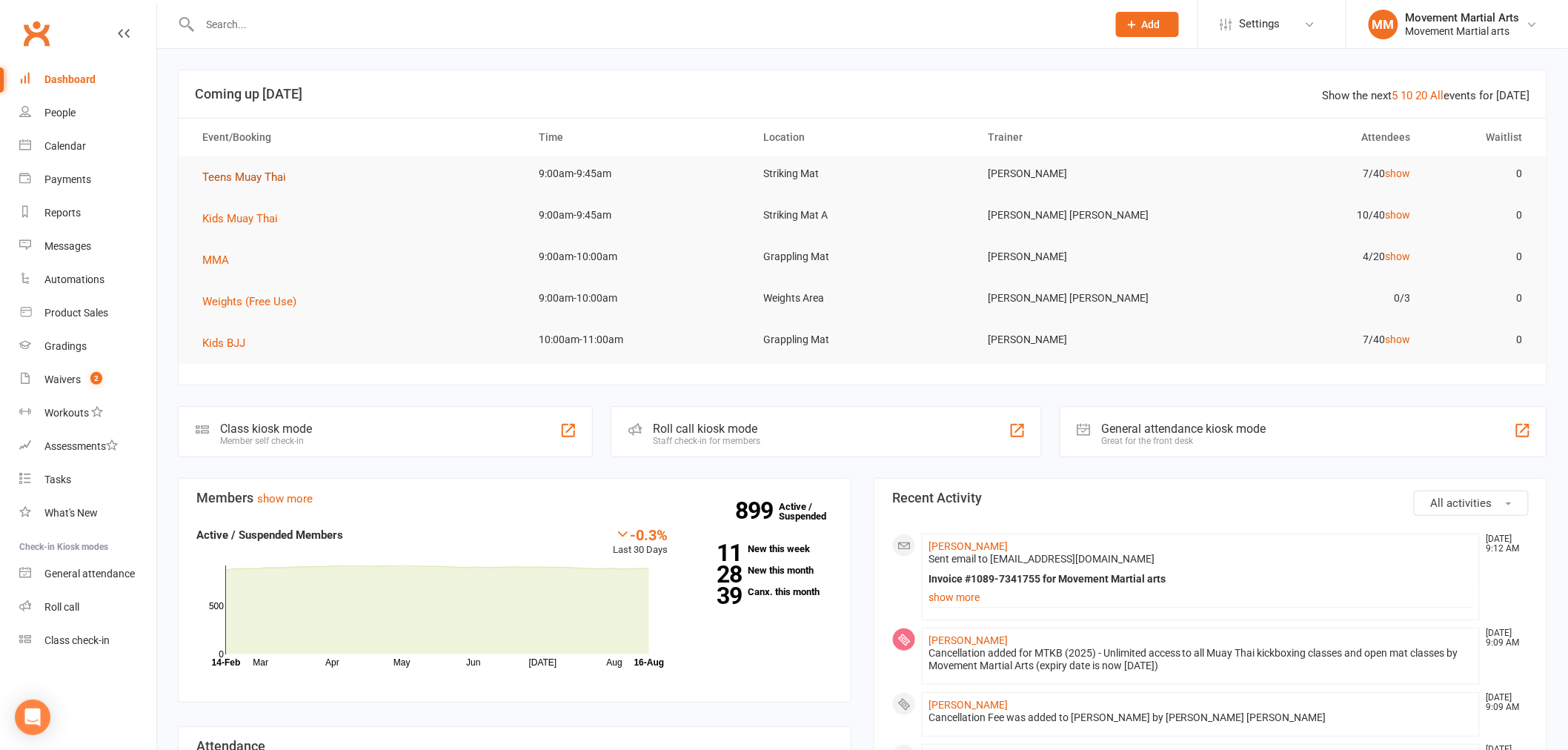
click at [226, 174] on span "Teens Muay Thai" at bounding box center [244, 177] width 83 height 14
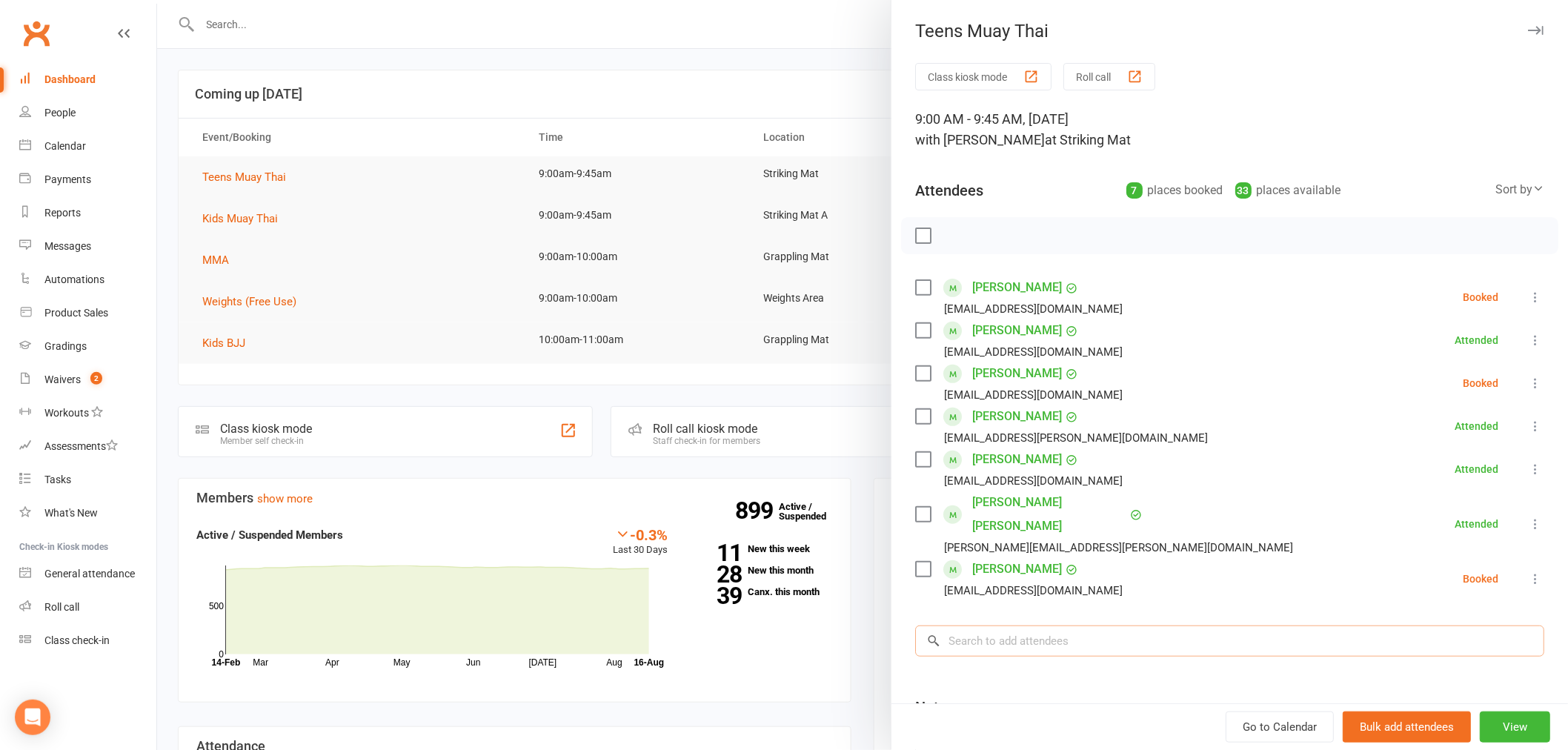
click at [1049, 625] on input "search" at bounding box center [1230, 641] width 629 height 31
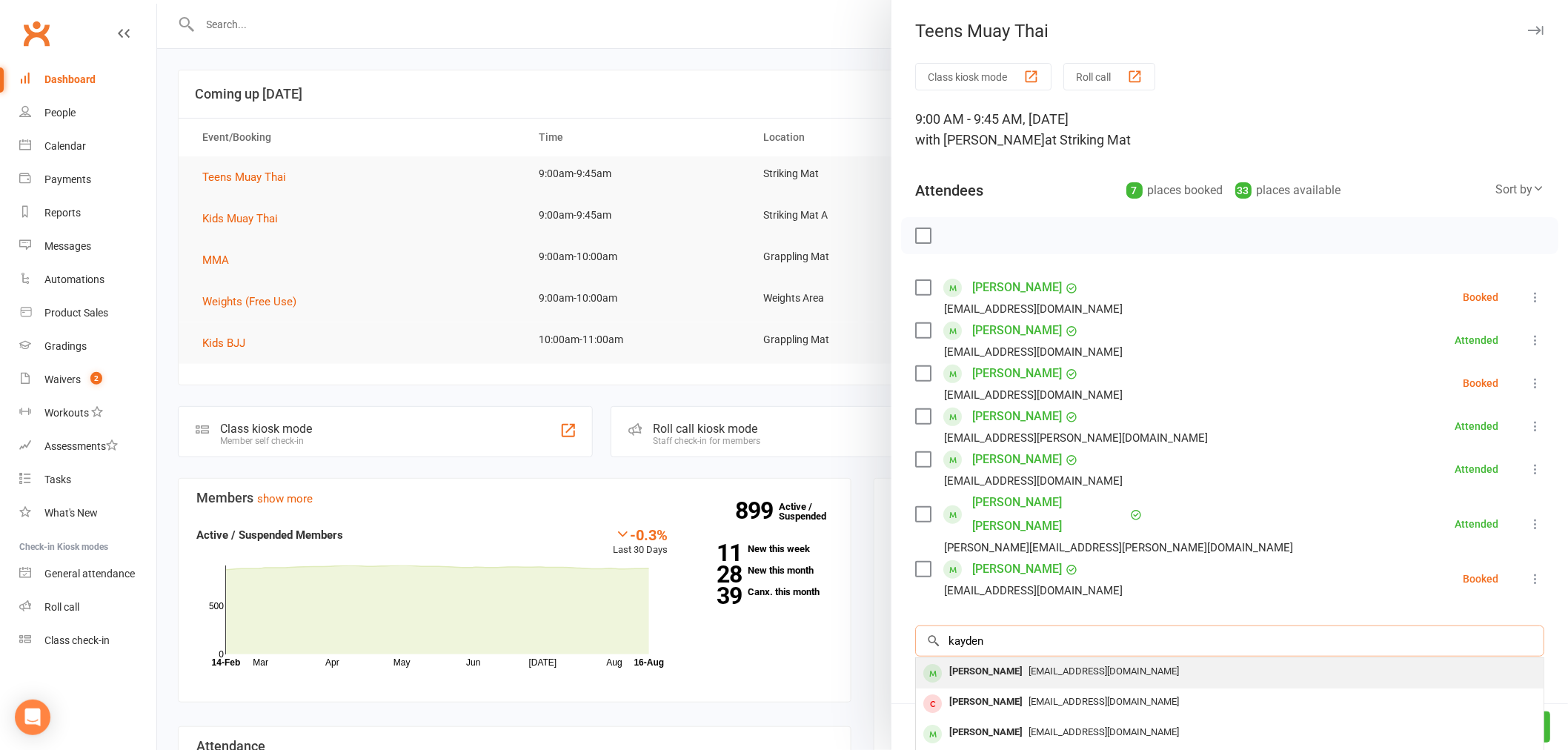
type input "kayden"
click at [1032, 666] on span "[EMAIL_ADDRESS][DOMAIN_NAME]" at bounding box center [1103, 671] width 150 height 11
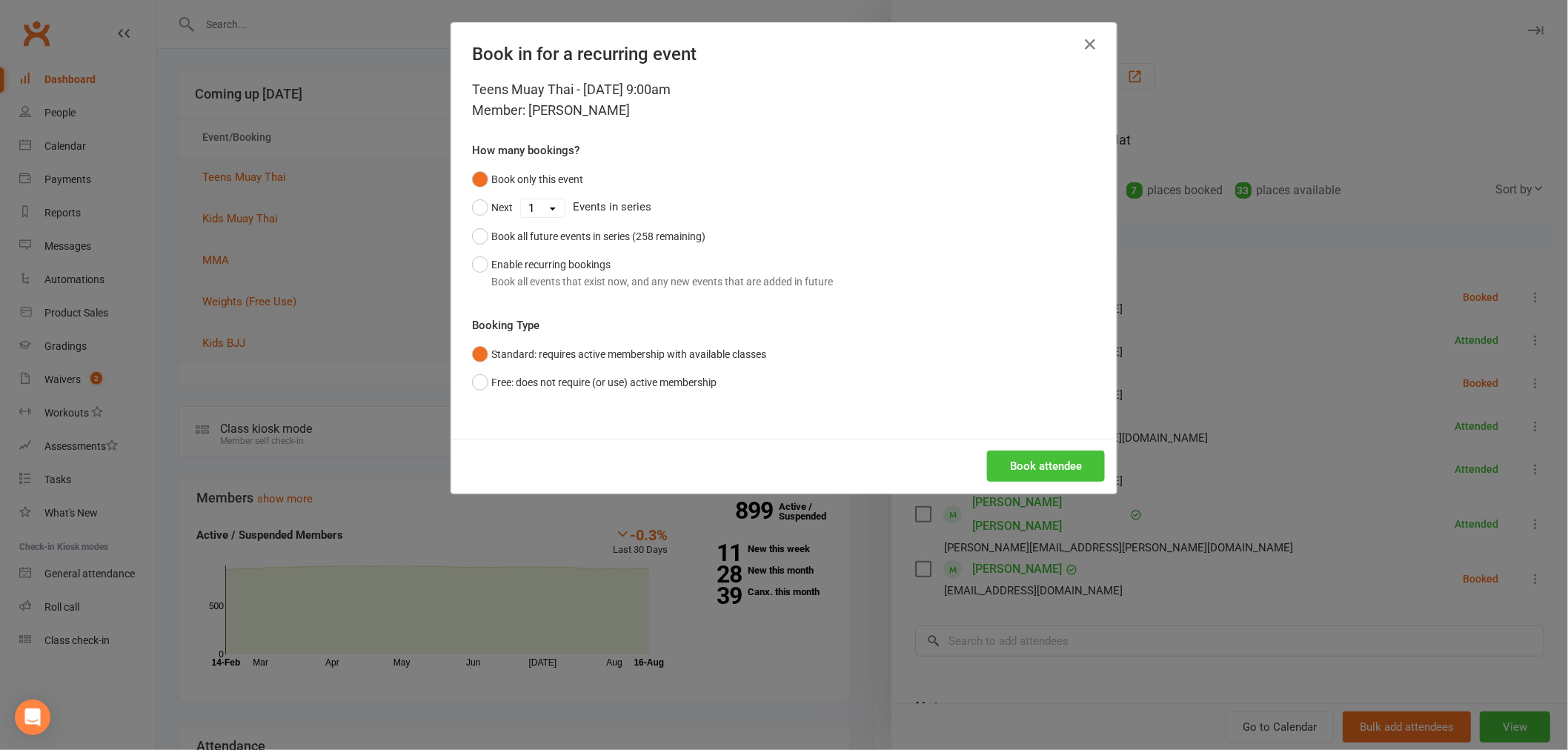
click at [1022, 468] on button "Book attendee" at bounding box center [1045, 466] width 117 height 31
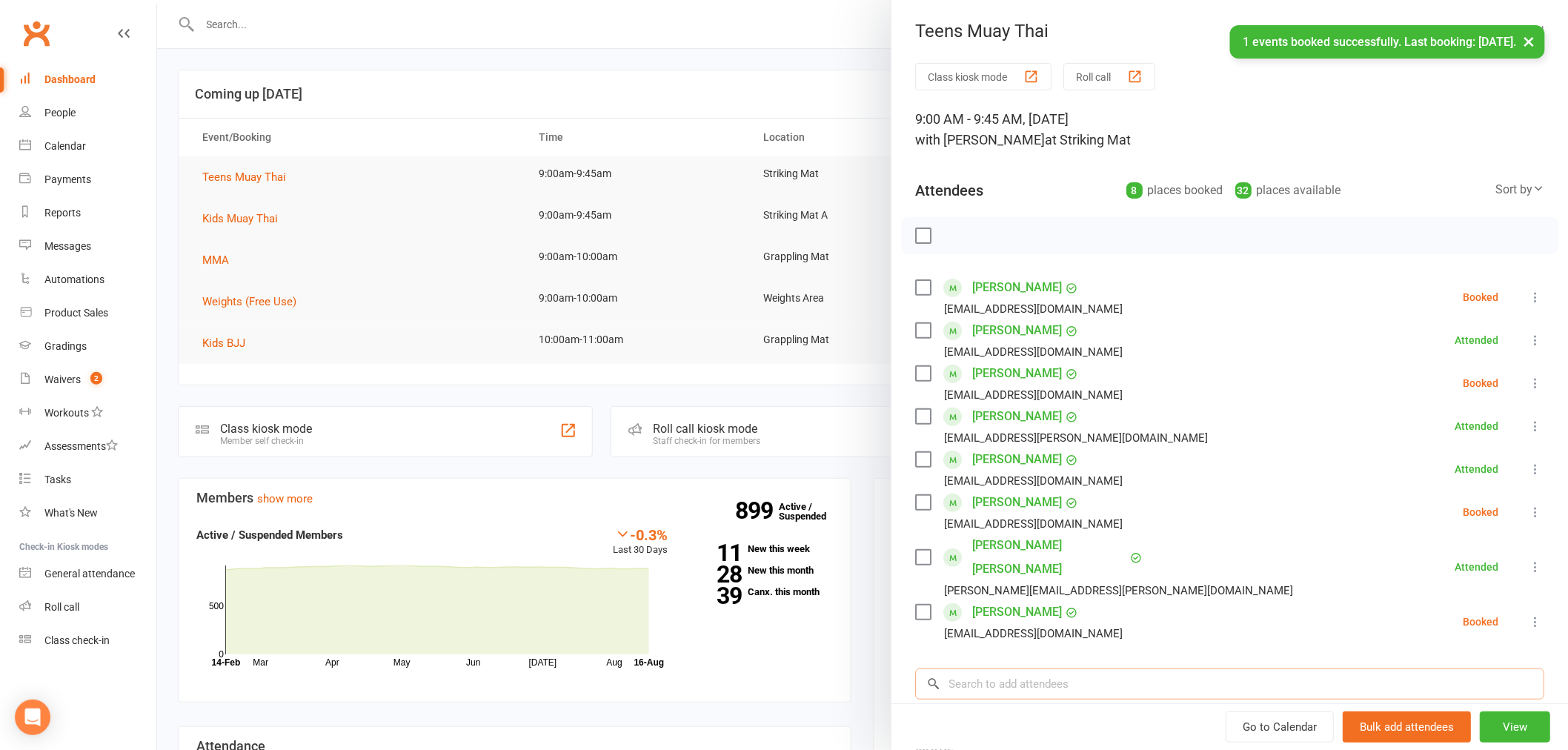
click at [979, 668] on input "search" at bounding box center [1230, 684] width 629 height 31
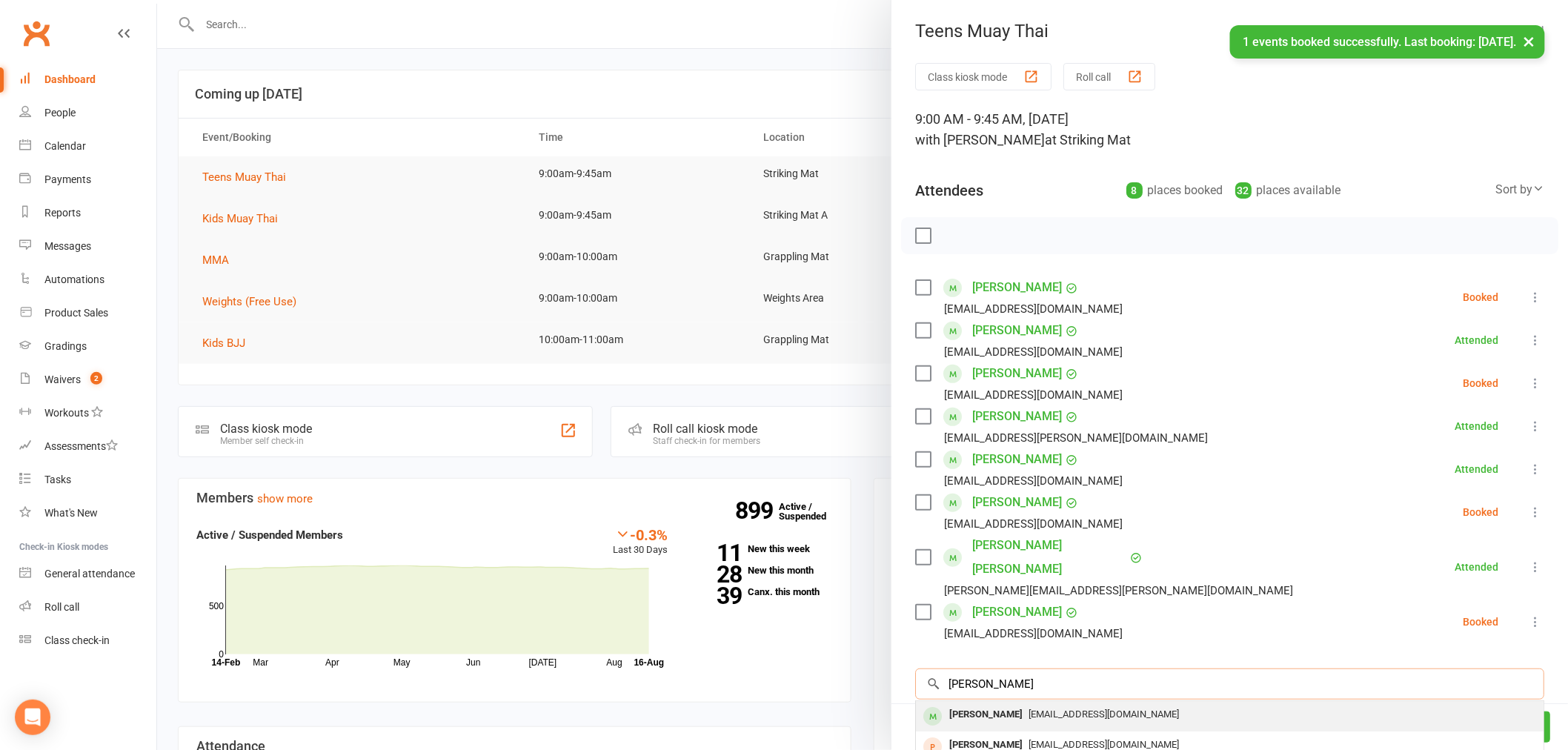
type input "benson"
click at [974, 704] on div "[PERSON_NAME]" at bounding box center [986, 714] width 85 height 21
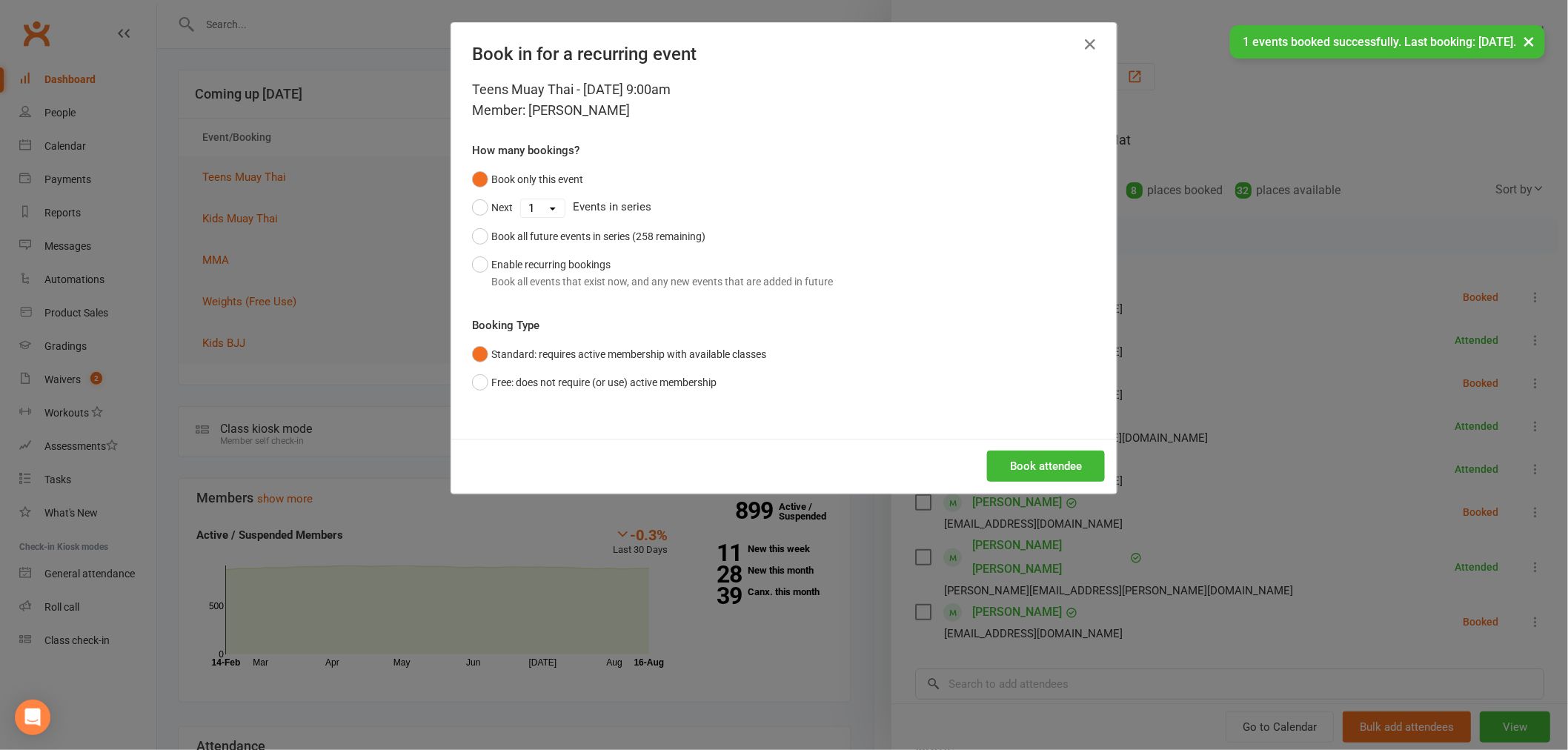
click at [1010, 446] on div "Book attendee" at bounding box center [784, 466] width 666 height 55
click at [1005, 463] on button "Book attendee" at bounding box center [1045, 466] width 117 height 31
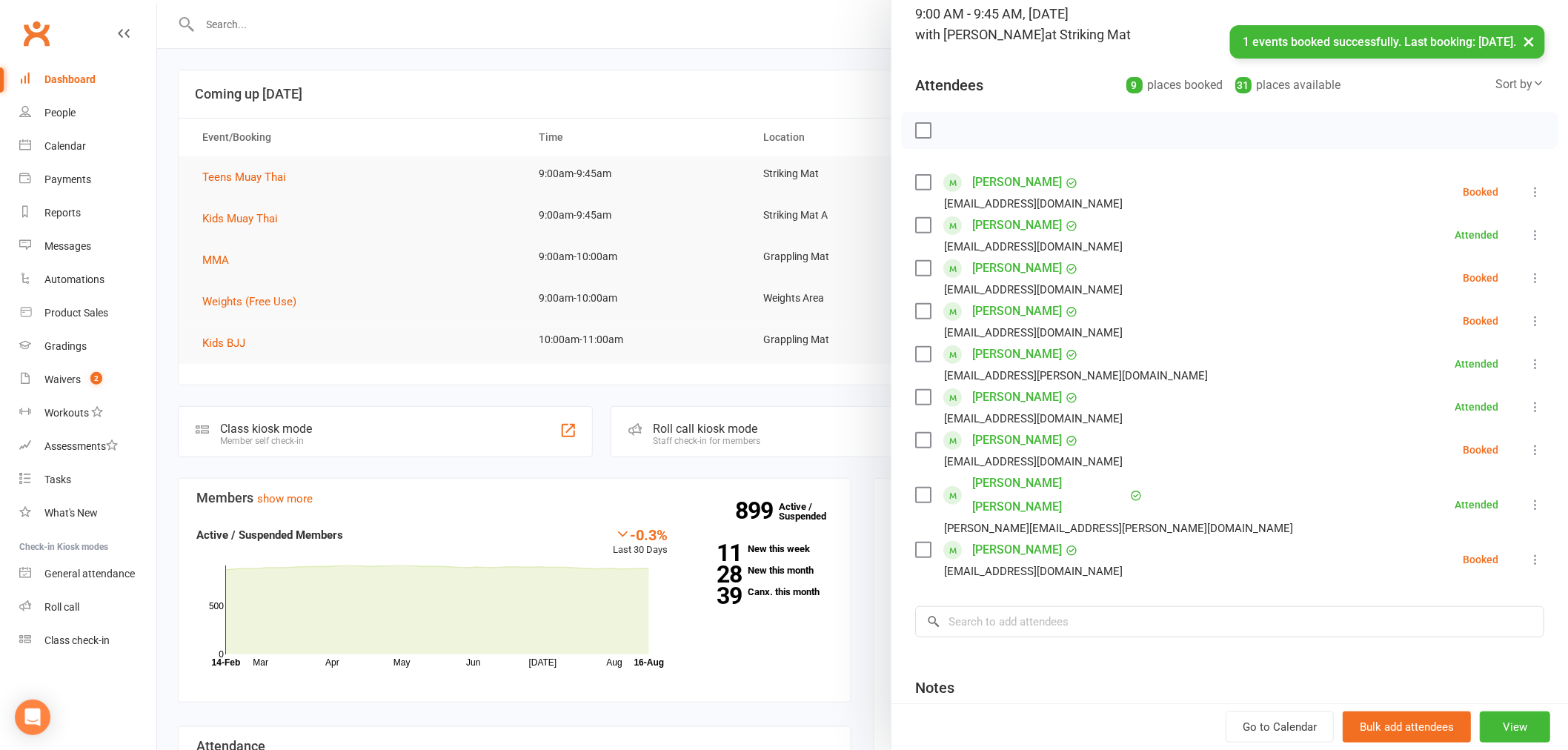
scroll to position [191, 0]
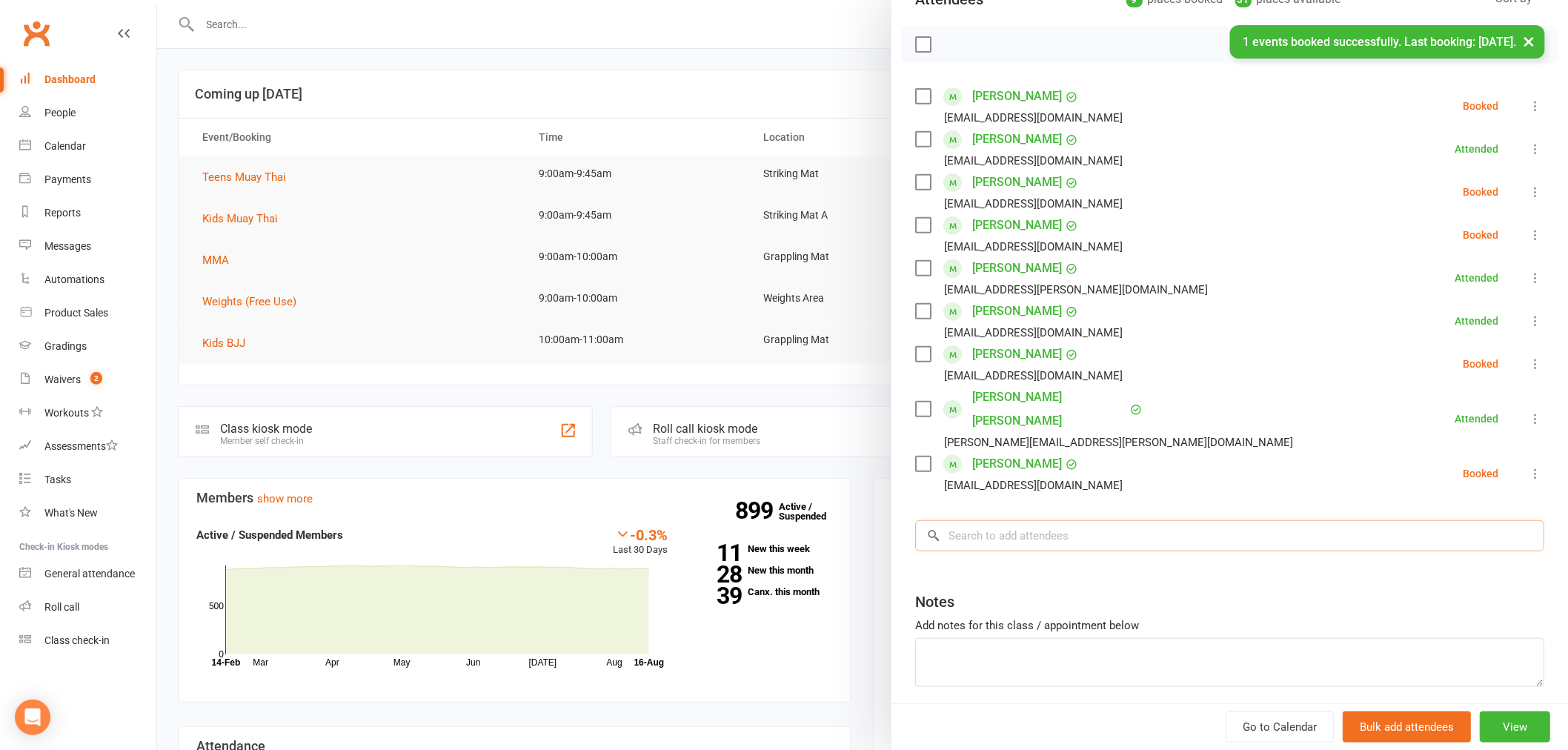
click at [993, 520] on input "search" at bounding box center [1230, 535] width 629 height 31
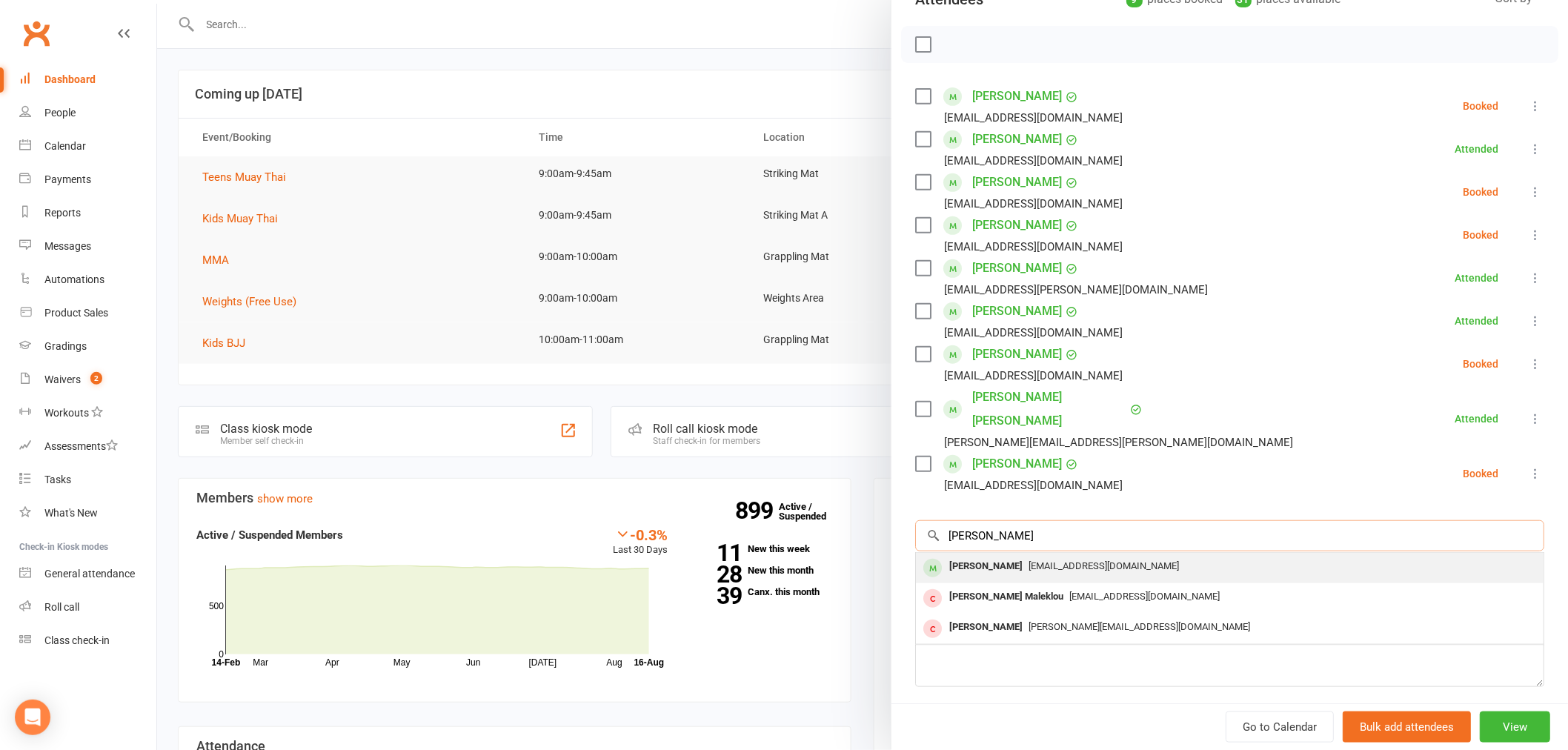
type input "kourosh"
click at [977, 556] on div "Kourosh Narimani" at bounding box center [986, 566] width 85 height 21
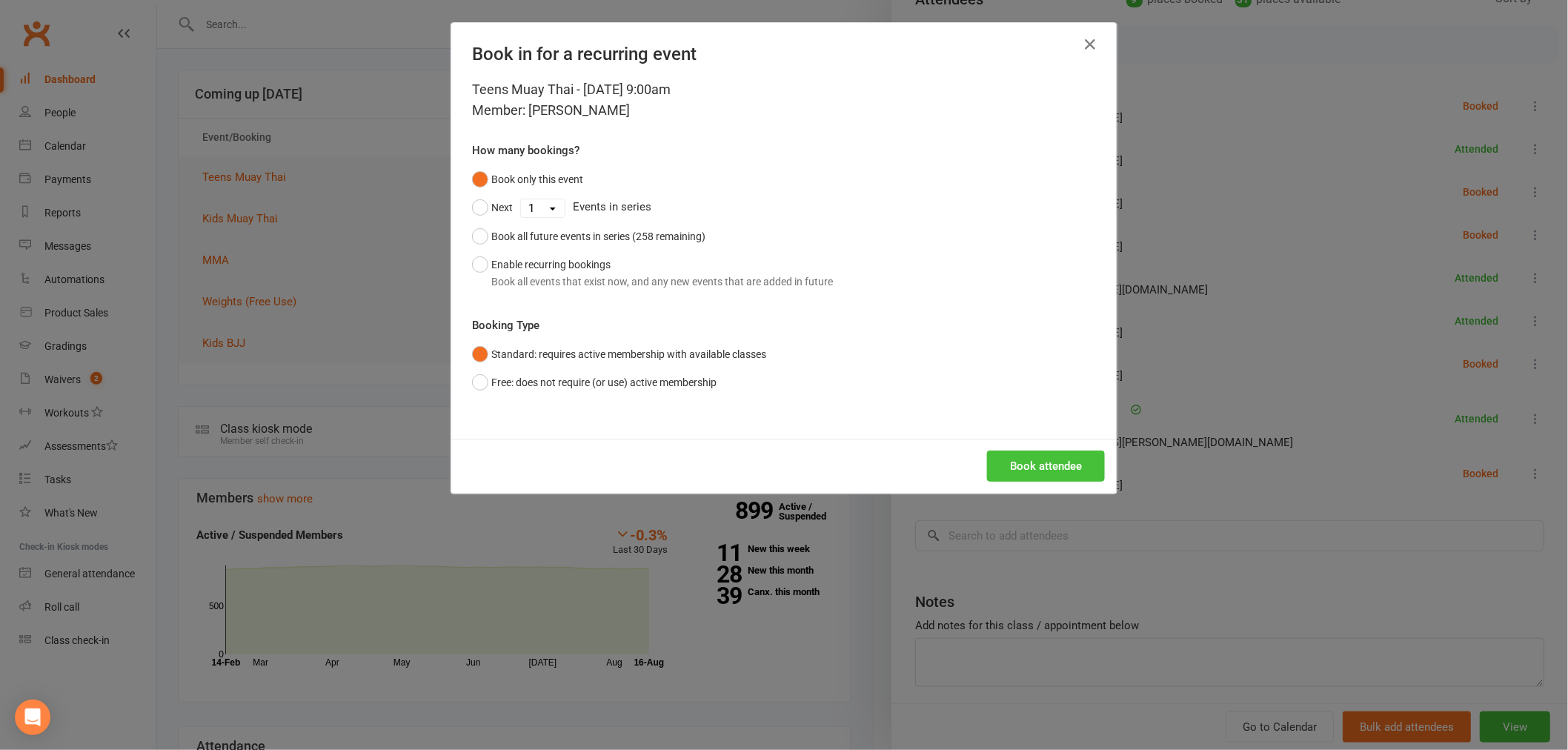
click at [1011, 461] on button "Book attendee" at bounding box center [1045, 466] width 117 height 31
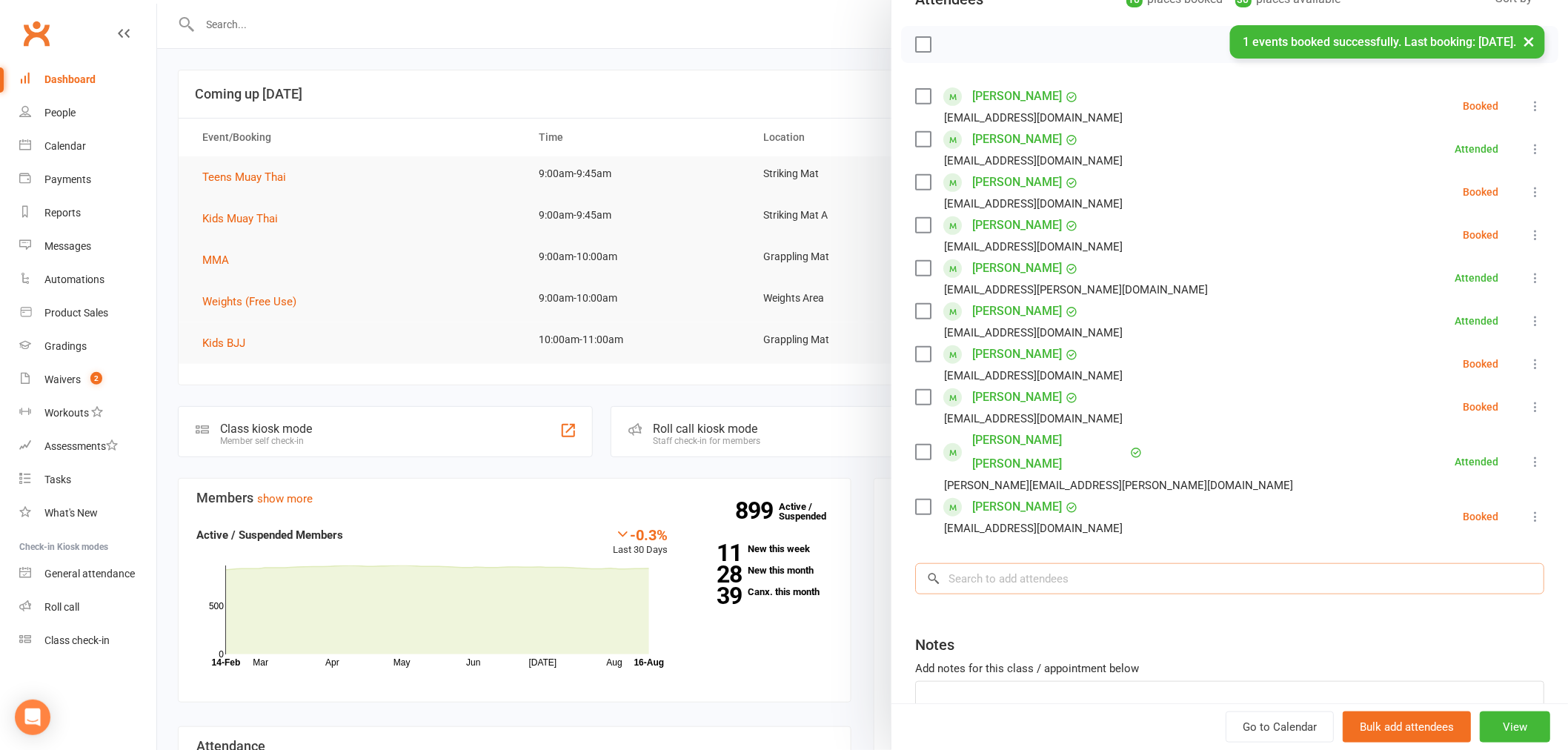
click at [951, 563] on input "search" at bounding box center [1230, 579] width 629 height 31
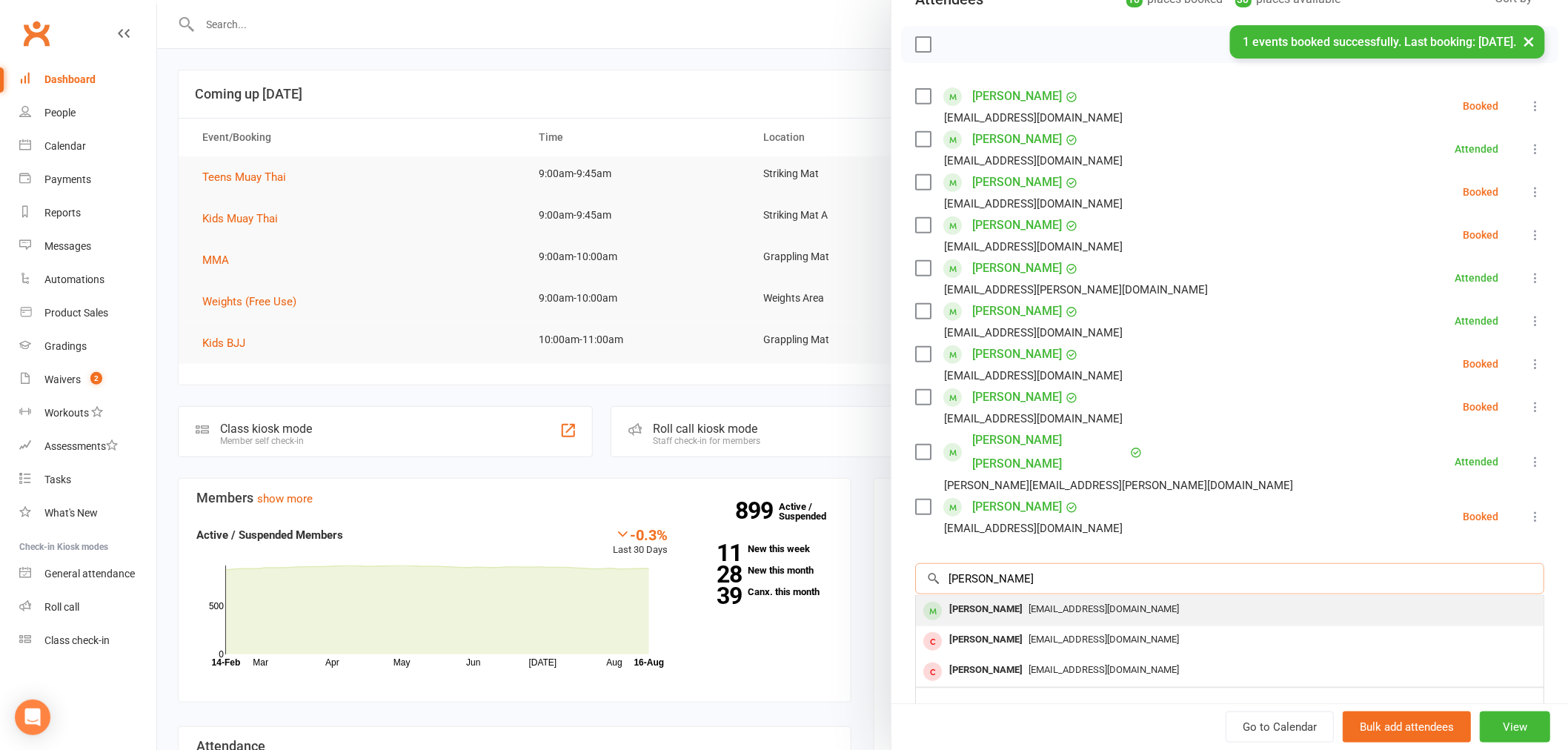
type input "ayman"
click at [956, 599] on div "[PERSON_NAME]" at bounding box center [986, 609] width 85 height 21
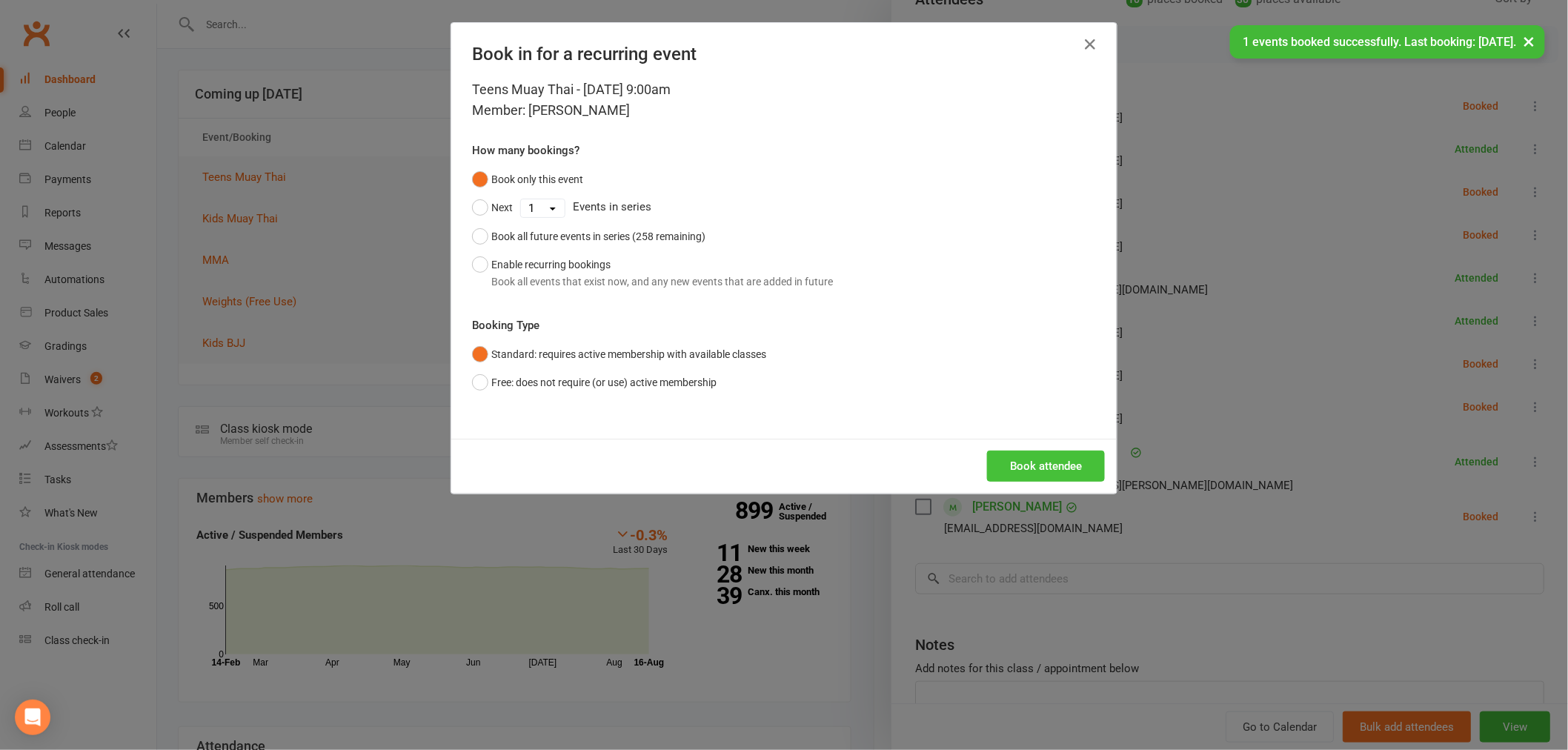
click at [1011, 464] on button "Book attendee" at bounding box center [1045, 466] width 117 height 31
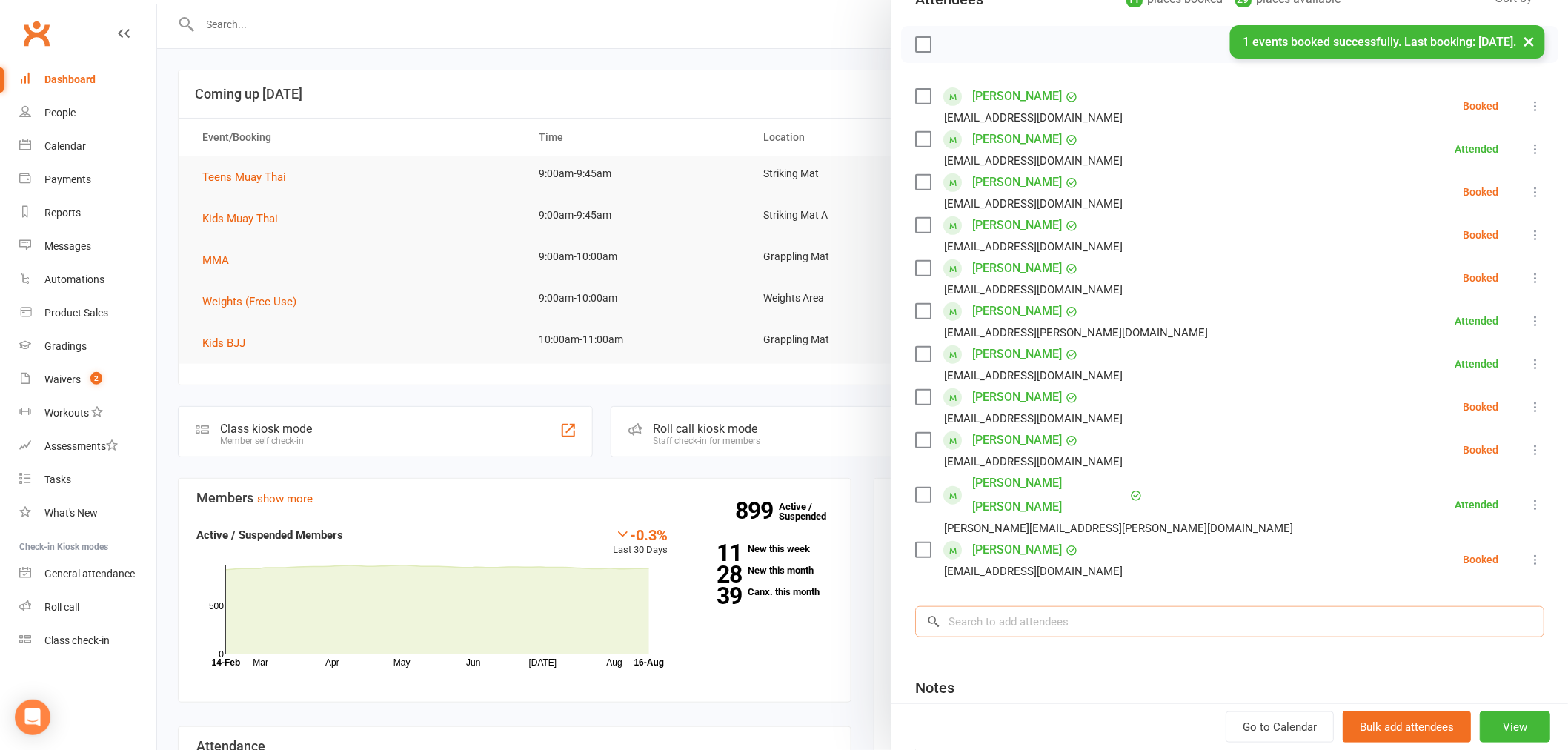
click at [975, 606] on input "search" at bounding box center [1230, 622] width 629 height 31
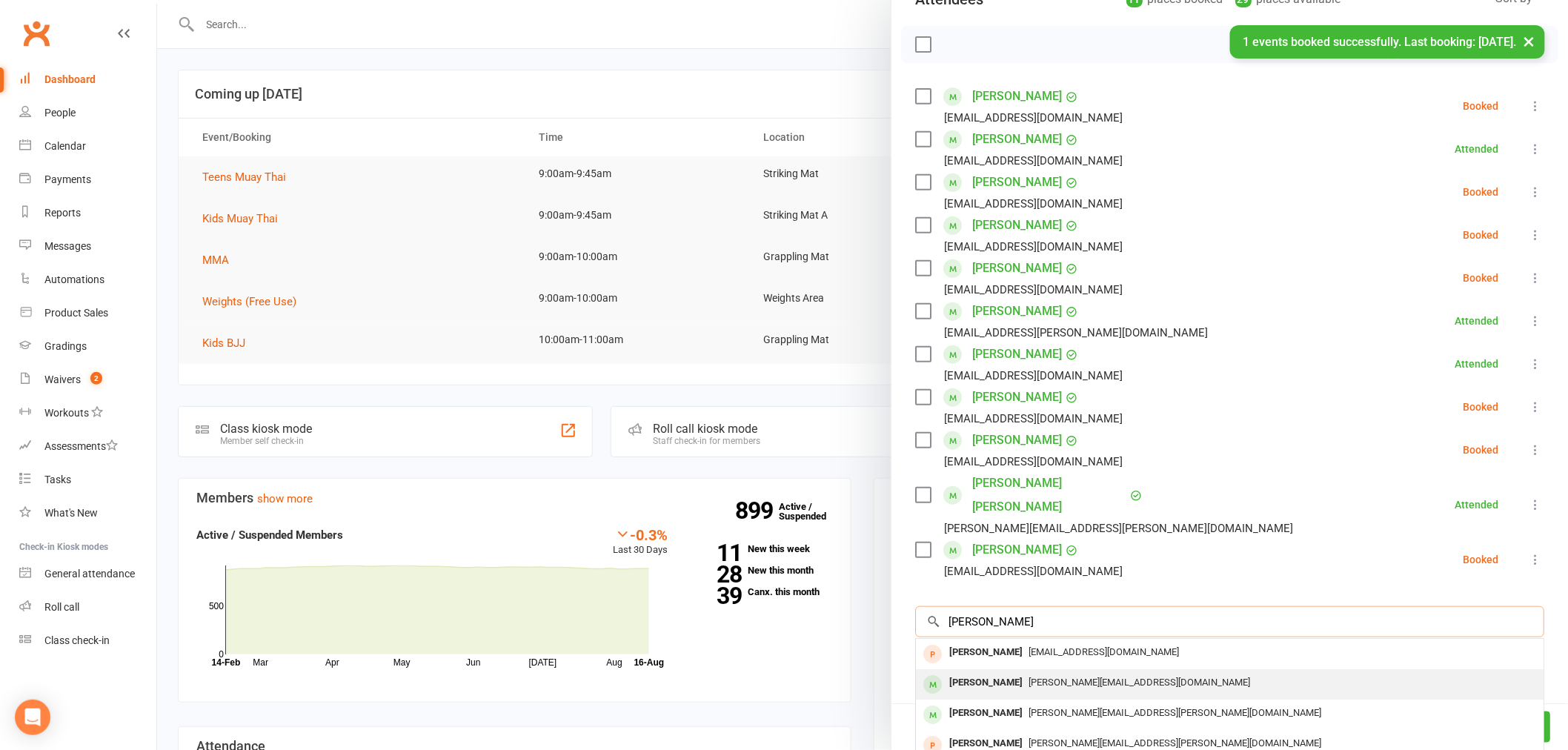
type input "ryan lee"
click at [986, 672] on div "Ryan Lee" at bounding box center [986, 682] width 85 height 21
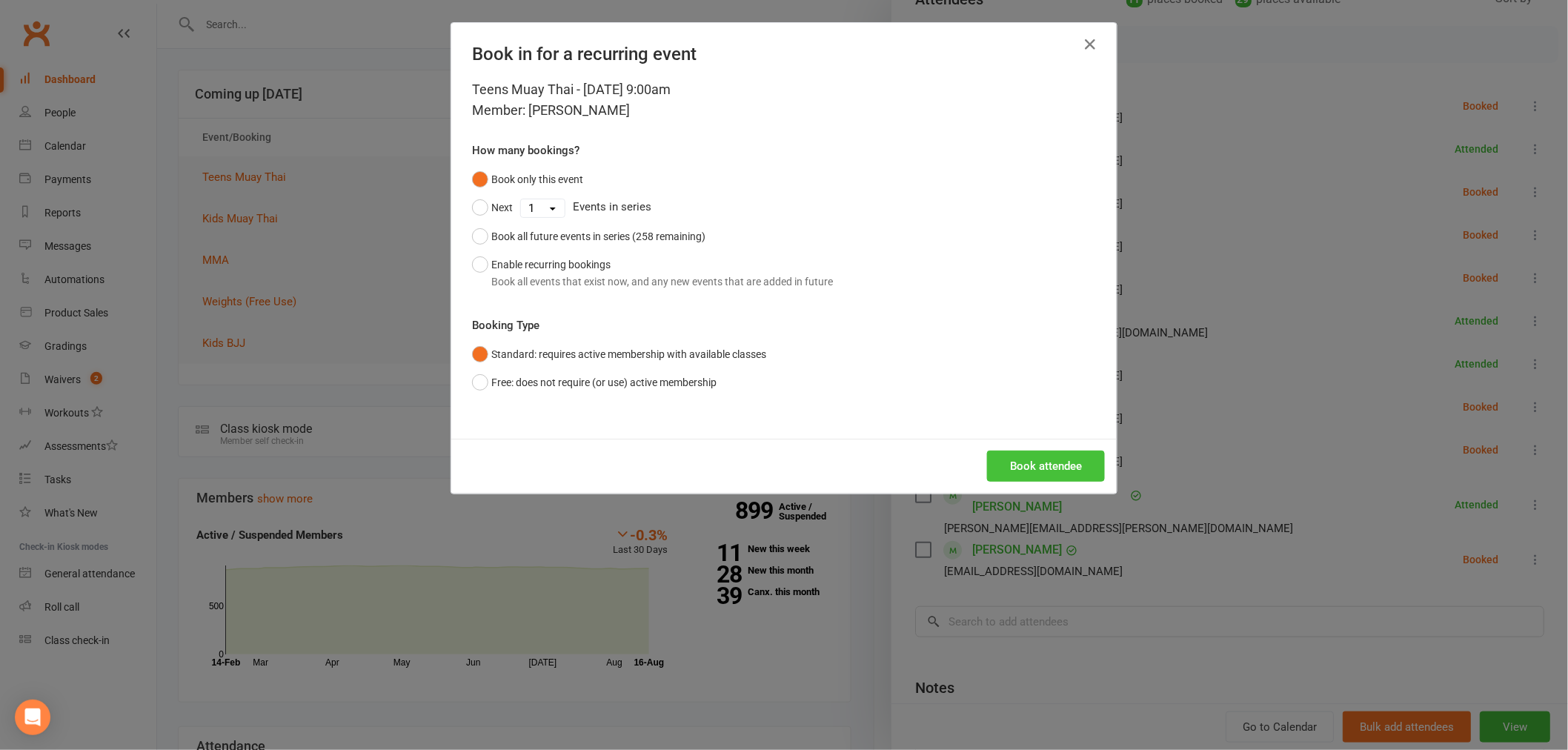
click at [1018, 464] on button "Book attendee" at bounding box center [1045, 466] width 117 height 31
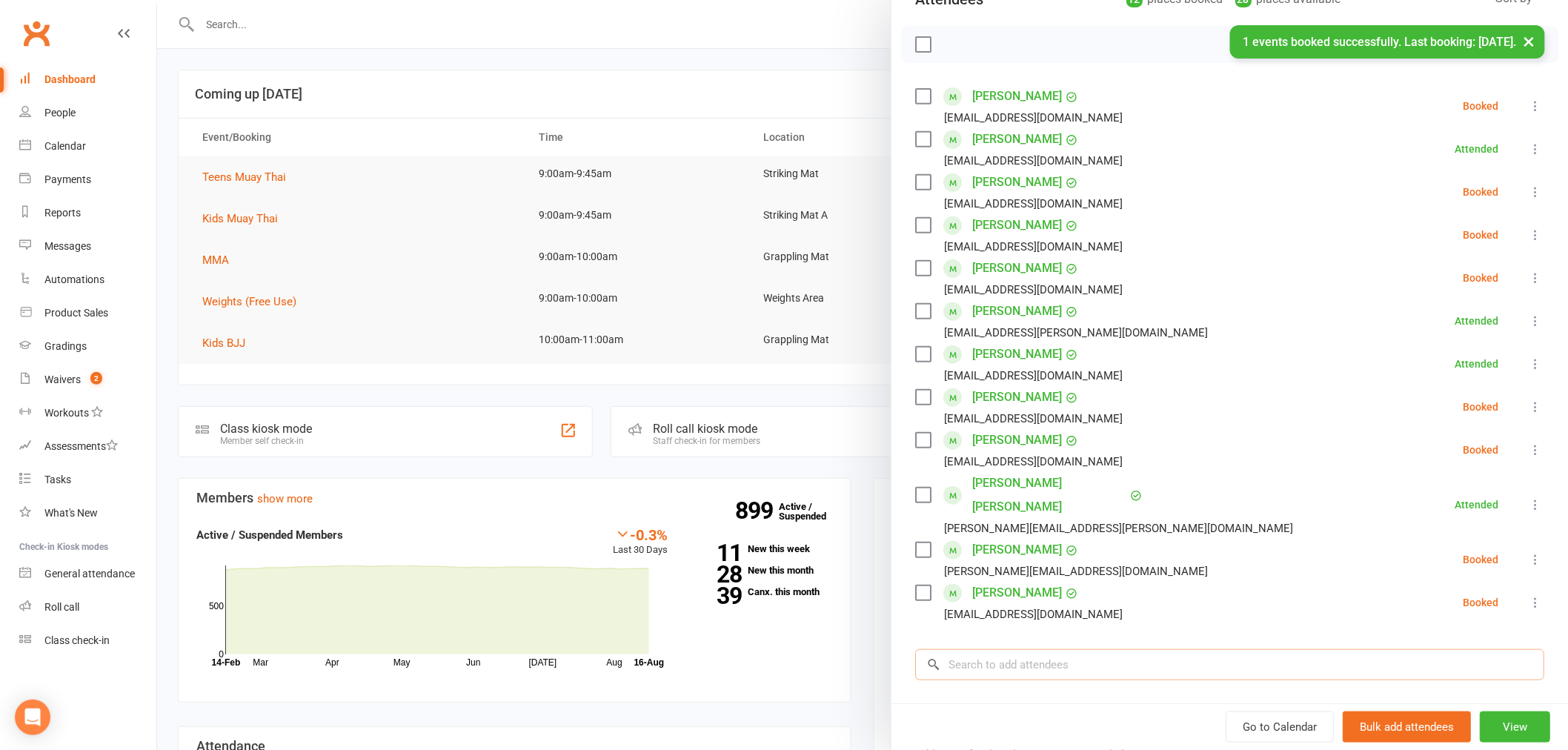
click at [963, 649] on input "search" at bounding box center [1230, 665] width 629 height 31
click at [1001, 649] on input "search" at bounding box center [1230, 665] width 629 height 31
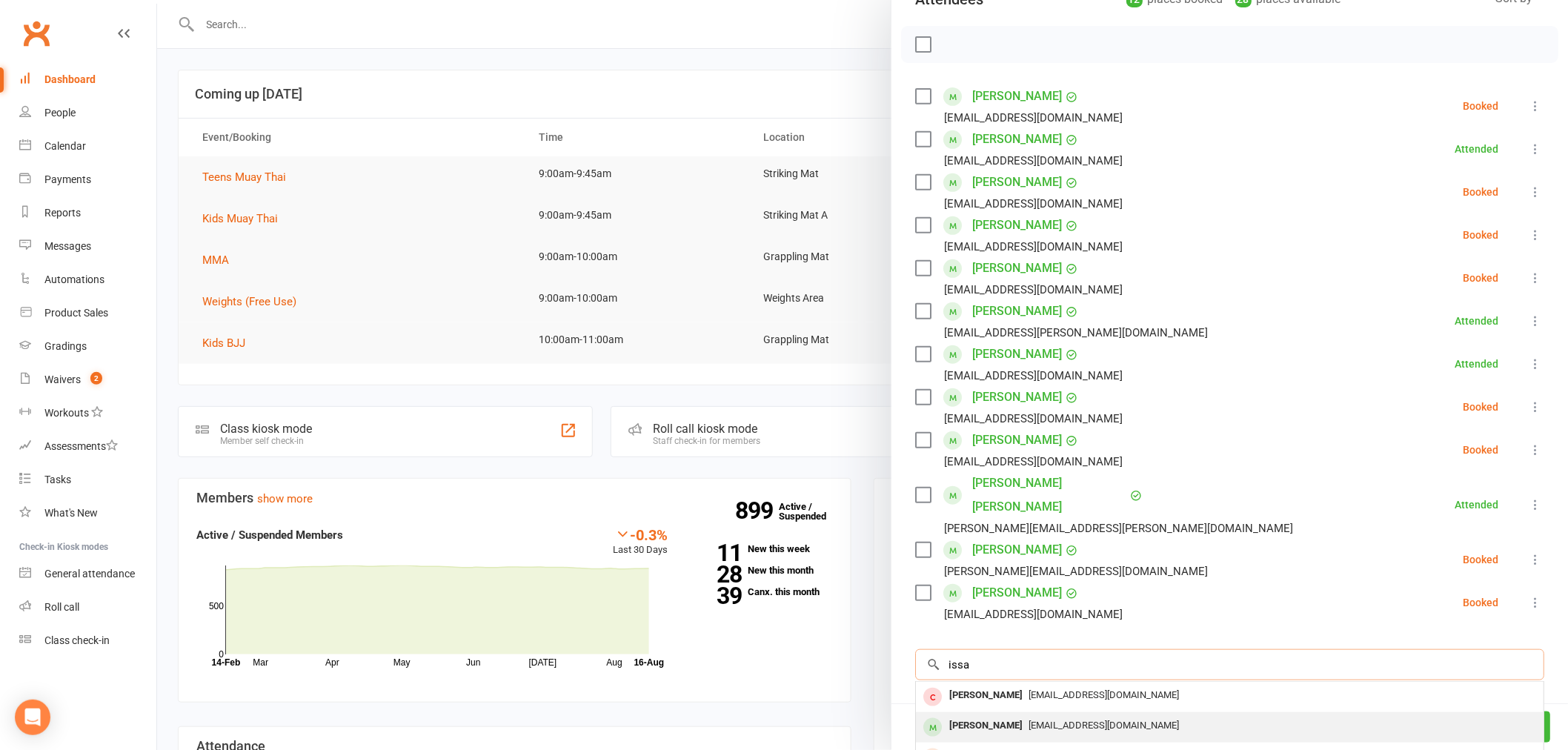
type input "issa"
click at [1001, 715] on div "rahadian_t@hotmail.com" at bounding box center [1229, 725] width 615 height 21
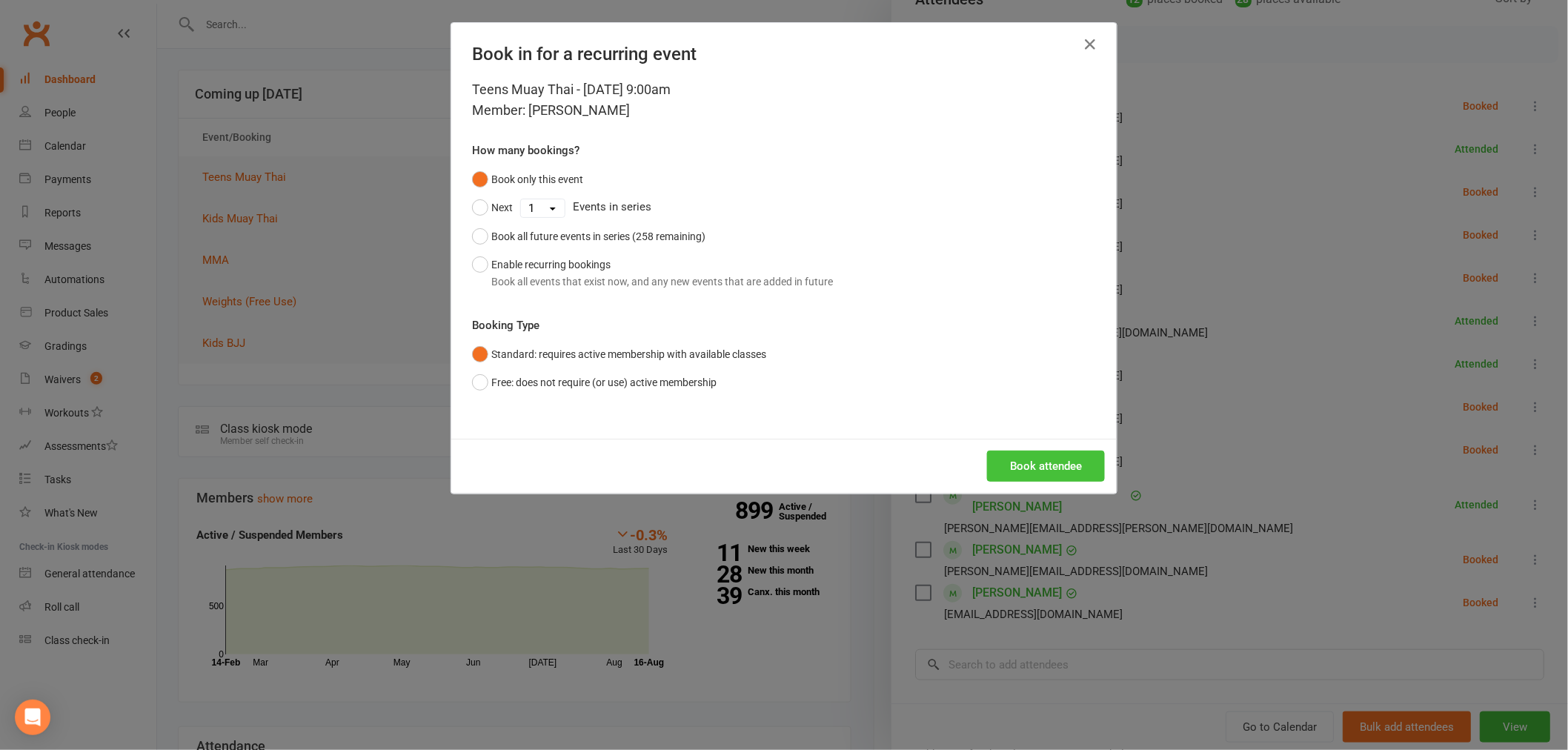
click at [1035, 472] on button "Book attendee" at bounding box center [1045, 466] width 117 height 31
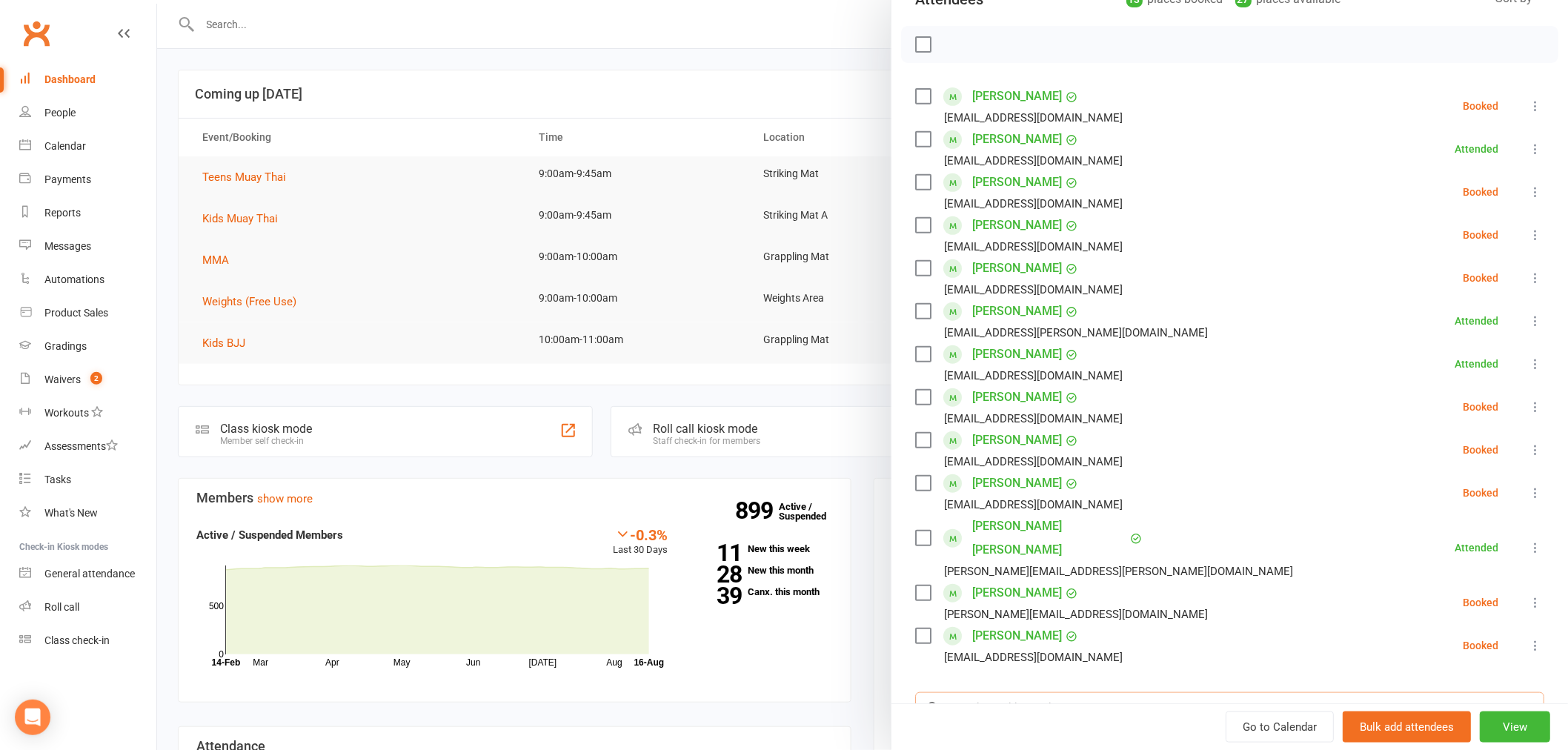
click at [1039, 692] on input "search" at bounding box center [1230, 708] width 629 height 31
type input "ilyas"
click at [1028, 732] on span "rahadian_t@hotmail.com" at bounding box center [1103, 737] width 150 height 11
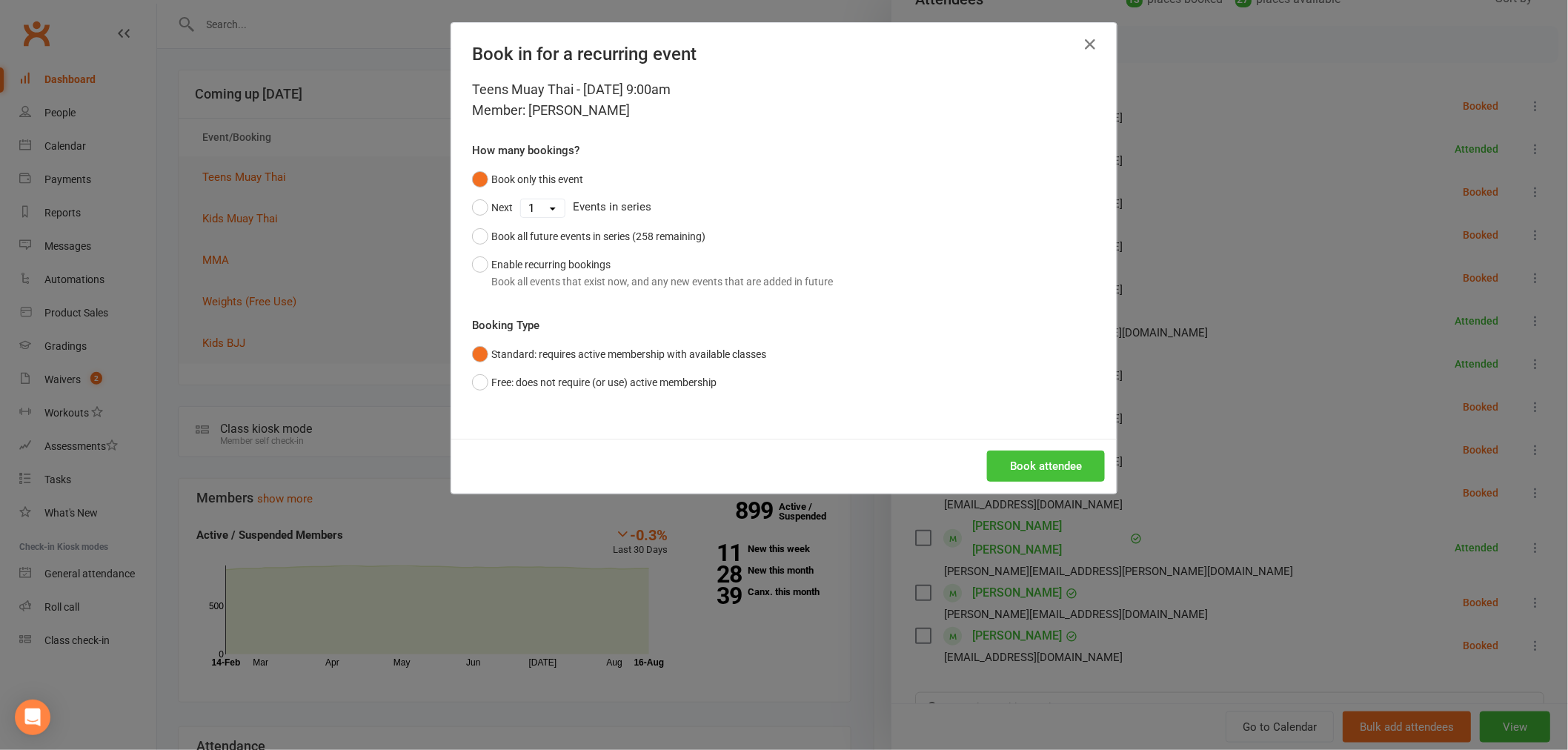
click at [1012, 461] on button "Book attendee" at bounding box center [1045, 466] width 117 height 31
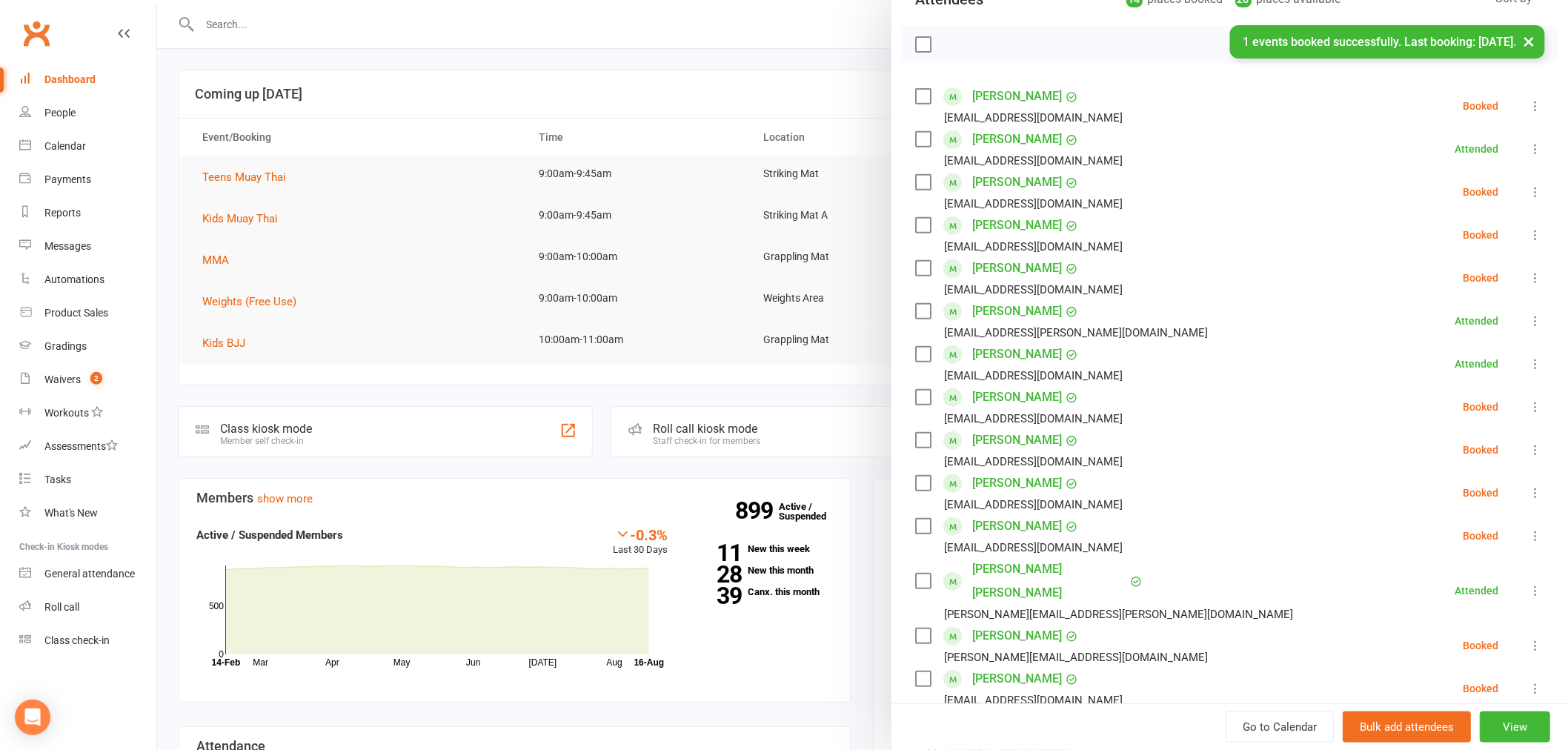
scroll to position [384, 0]
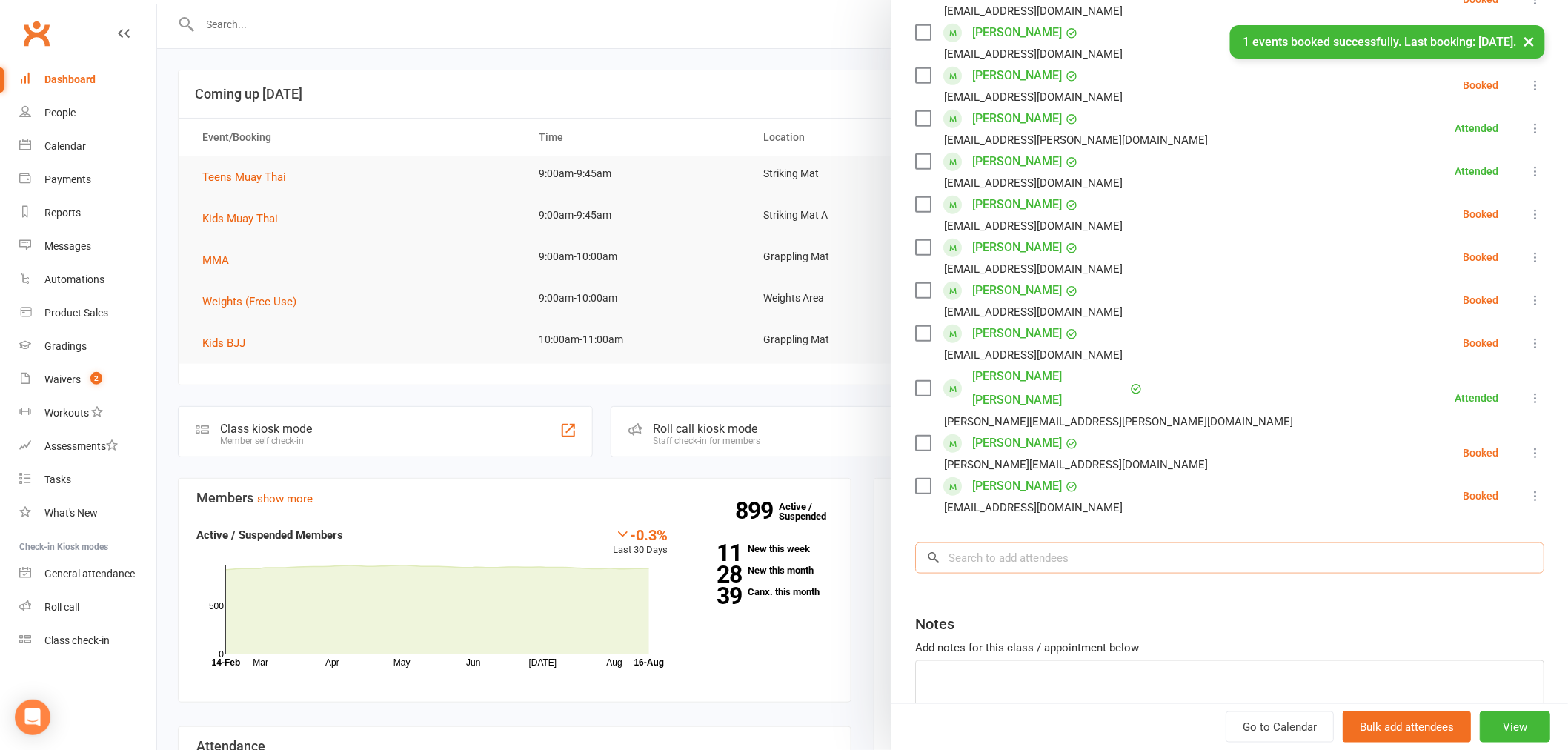
click at [1028, 542] on input "search" at bounding box center [1230, 557] width 629 height 31
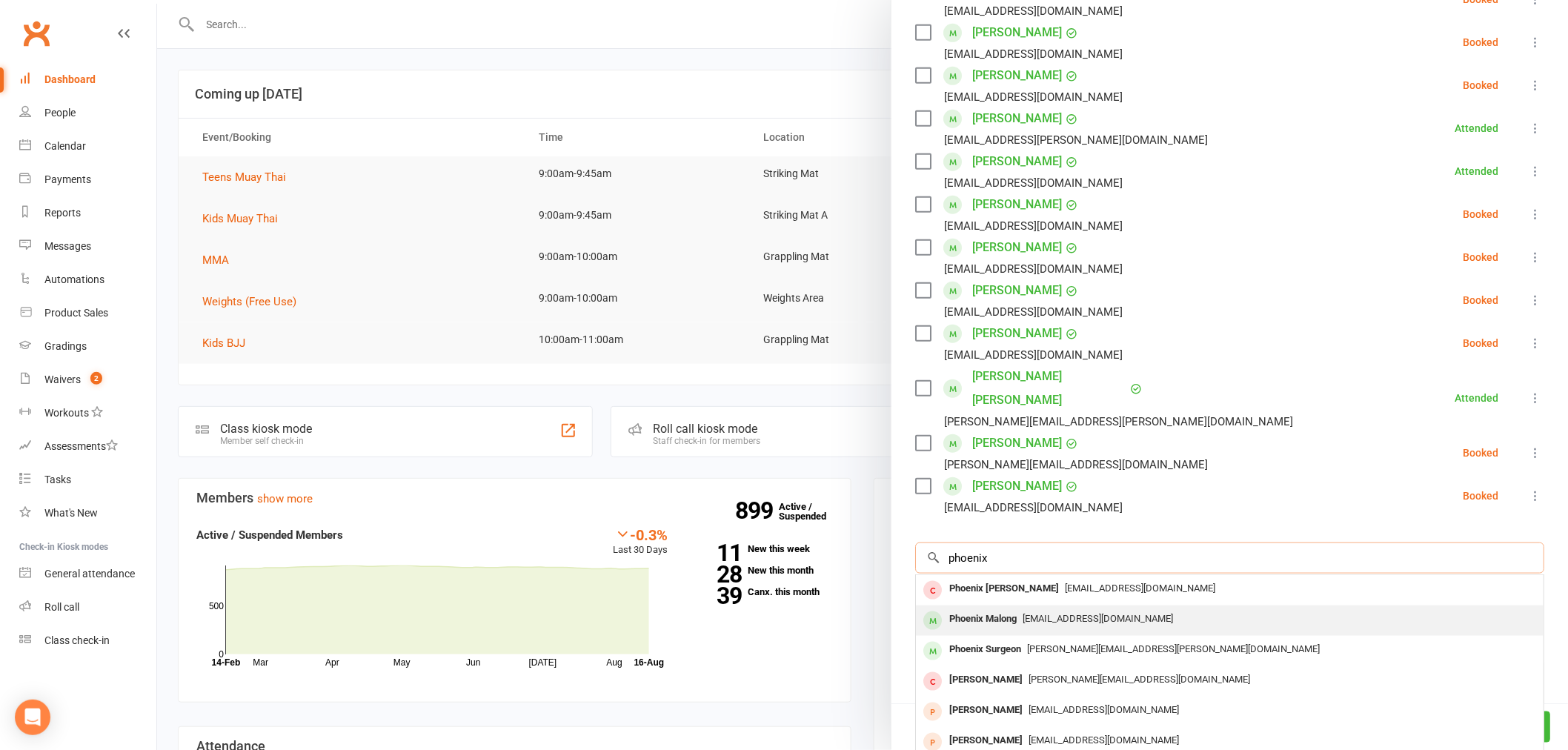
type input "phoenix"
click at [1015, 608] on div "Phoenix Malong" at bounding box center [983, 618] width 79 height 21
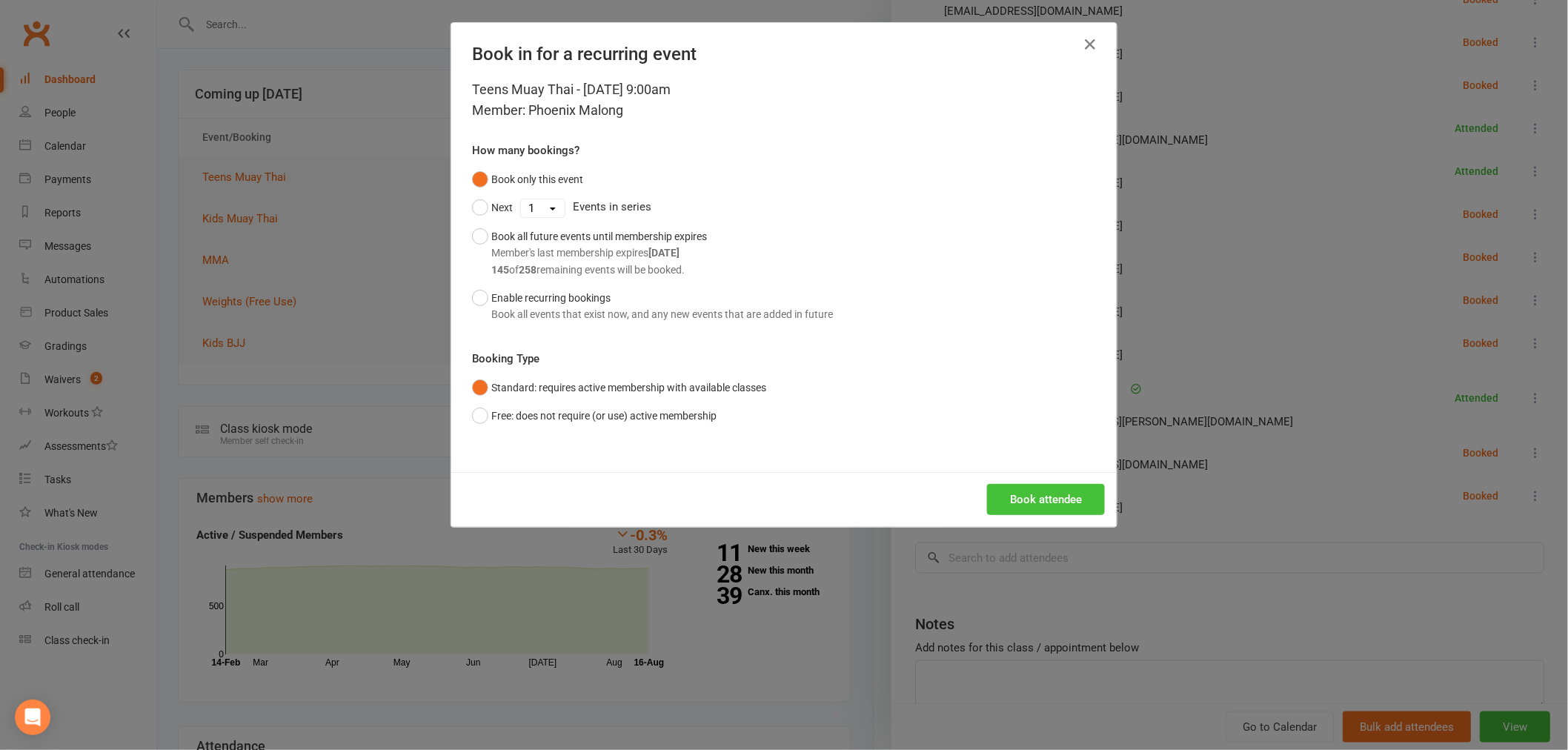
click at [1018, 495] on button "Book attendee" at bounding box center [1045, 500] width 117 height 31
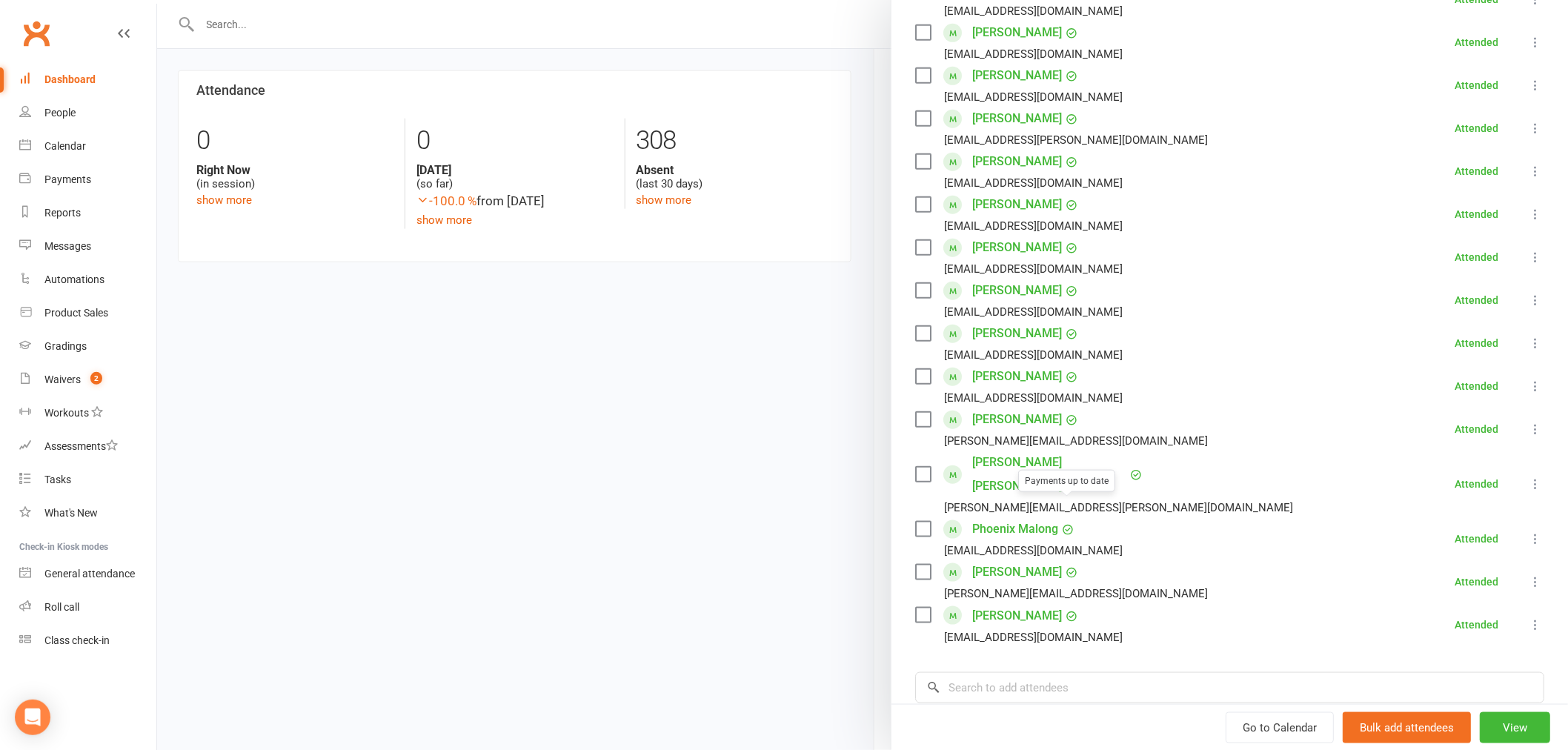
scroll to position [0, 0]
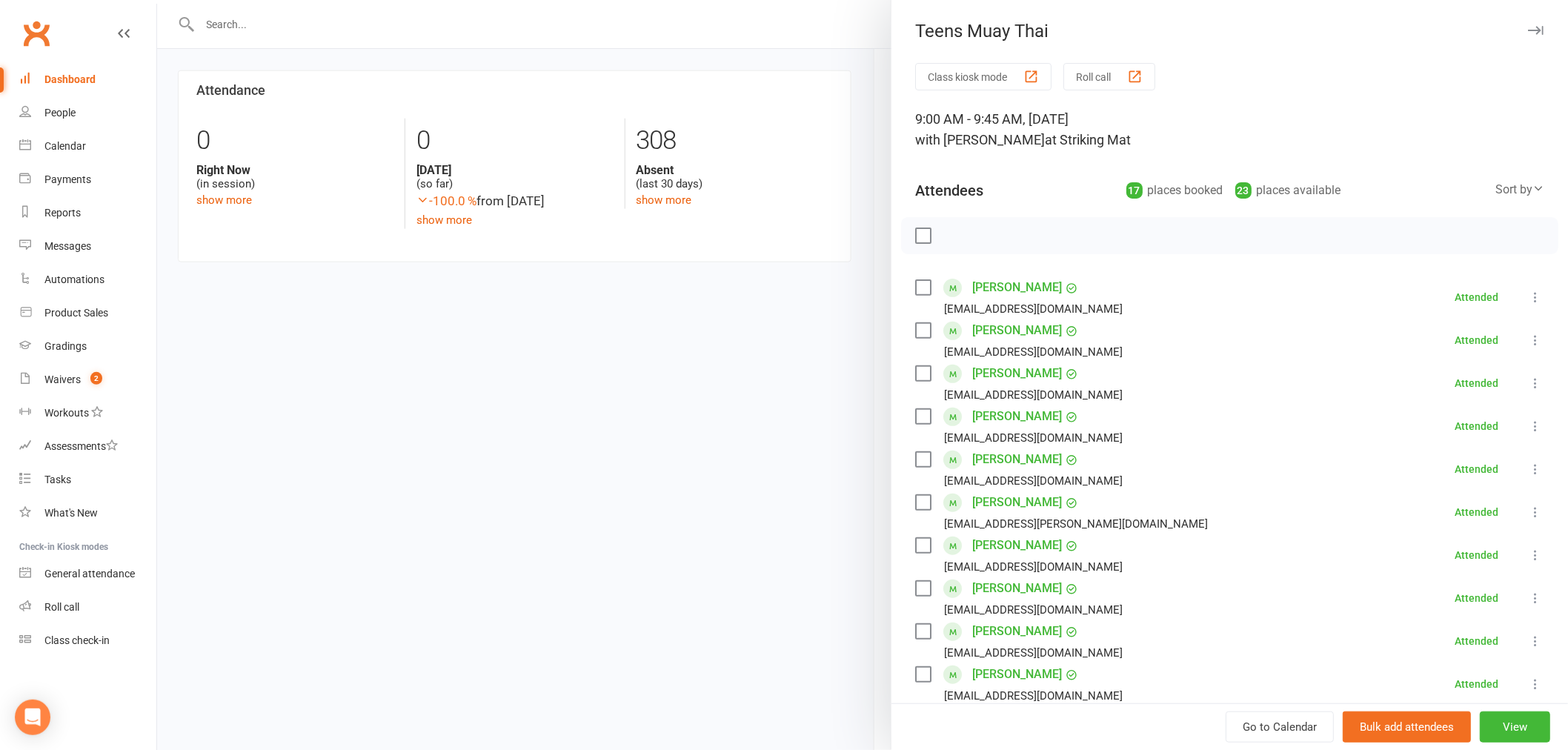
click at [916, 291] on label at bounding box center [922, 287] width 15 height 15
click at [915, 372] on label at bounding box center [922, 373] width 15 height 15
click at [915, 418] on label at bounding box center [922, 416] width 15 height 15
click at [915, 326] on label at bounding box center [922, 330] width 15 height 15
click at [915, 452] on label at bounding box center [922, 459] width 15 height 15
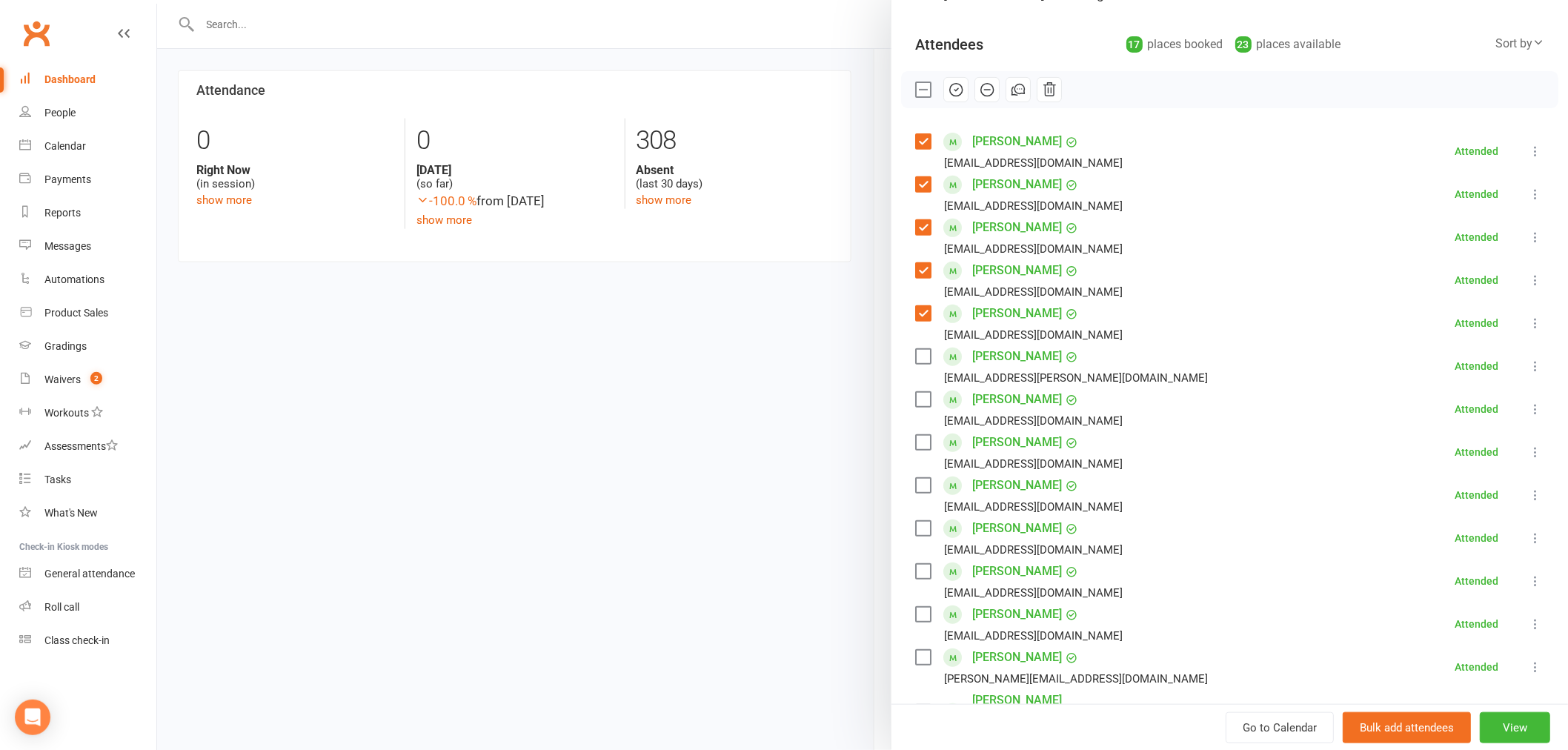
scroll to position [191, 0]
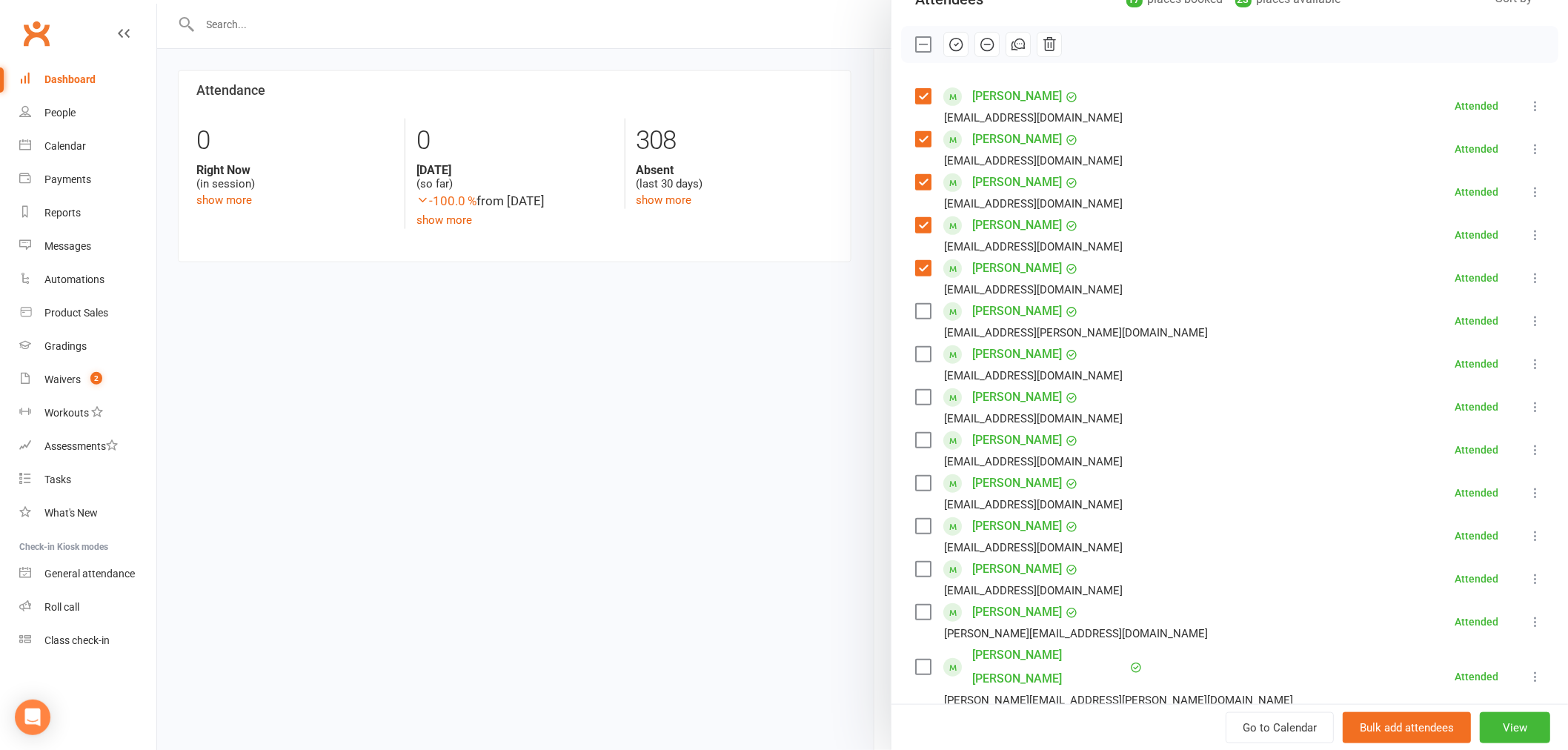
click at [915, 304] on label at bounding box center [922, 311] width 15 height 15
click at [915, 358] on label at bounding box center [922, 354] width 15 height 15
click at [915, 395] on label at bounding box center [922, 397] width 15 height 15
click at [915, 439] on label at bounding box center [922, 440] width 15 height 15
click at [915, 484] on label at bounding box center [922, 483] width 15 height 15
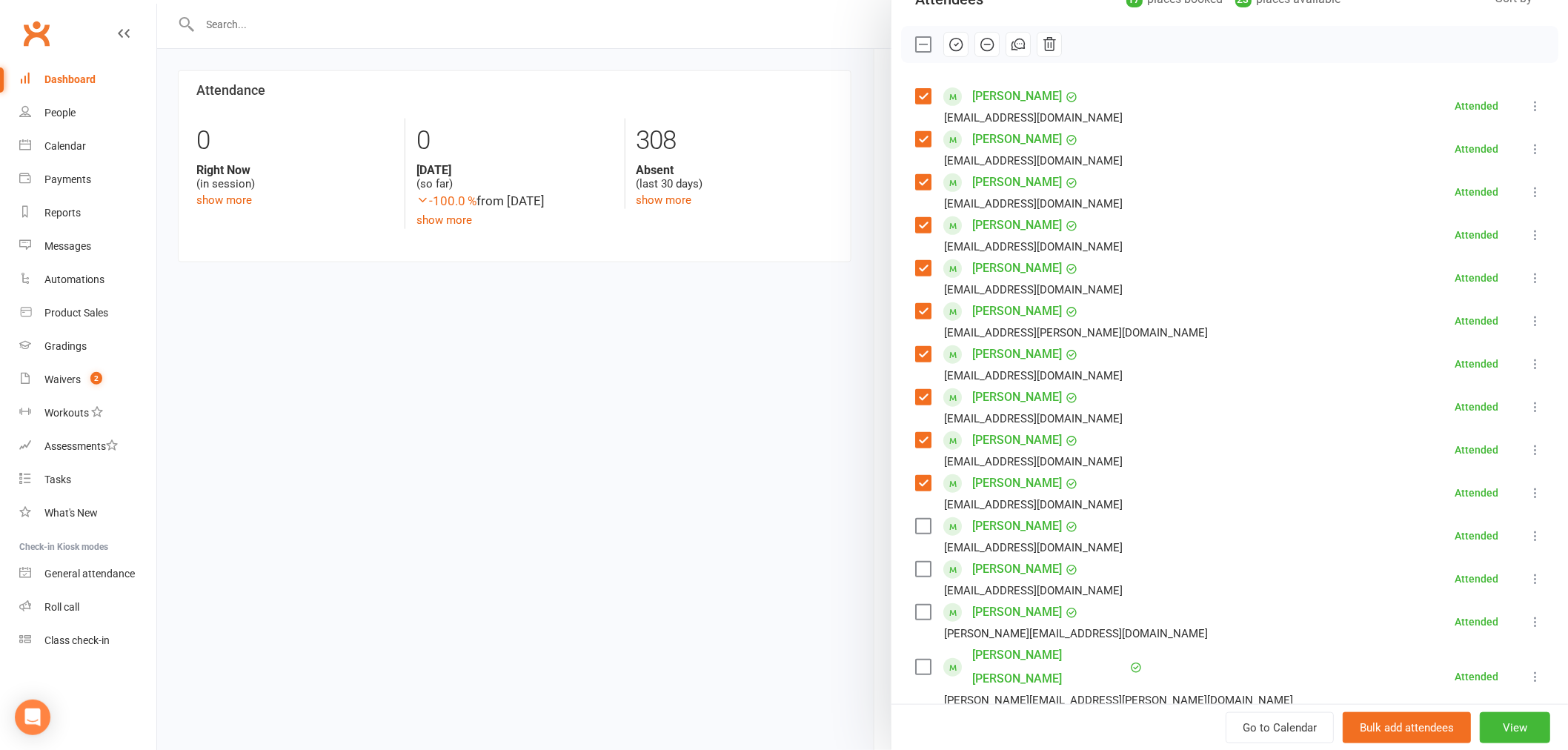
click at [915, 519] on label at bounding box center [922, 526] width 15 height 15
click at [905, 564] on div "Class kiosk mode Roll call 9:00 AM - 9:45 AM, Saturday, August, 16, 2025 with W…" at bounding box center [1230, 488] width 677 height 1233
click at [915, 563] on label at bounding box center [922, 568] width 15 height 15
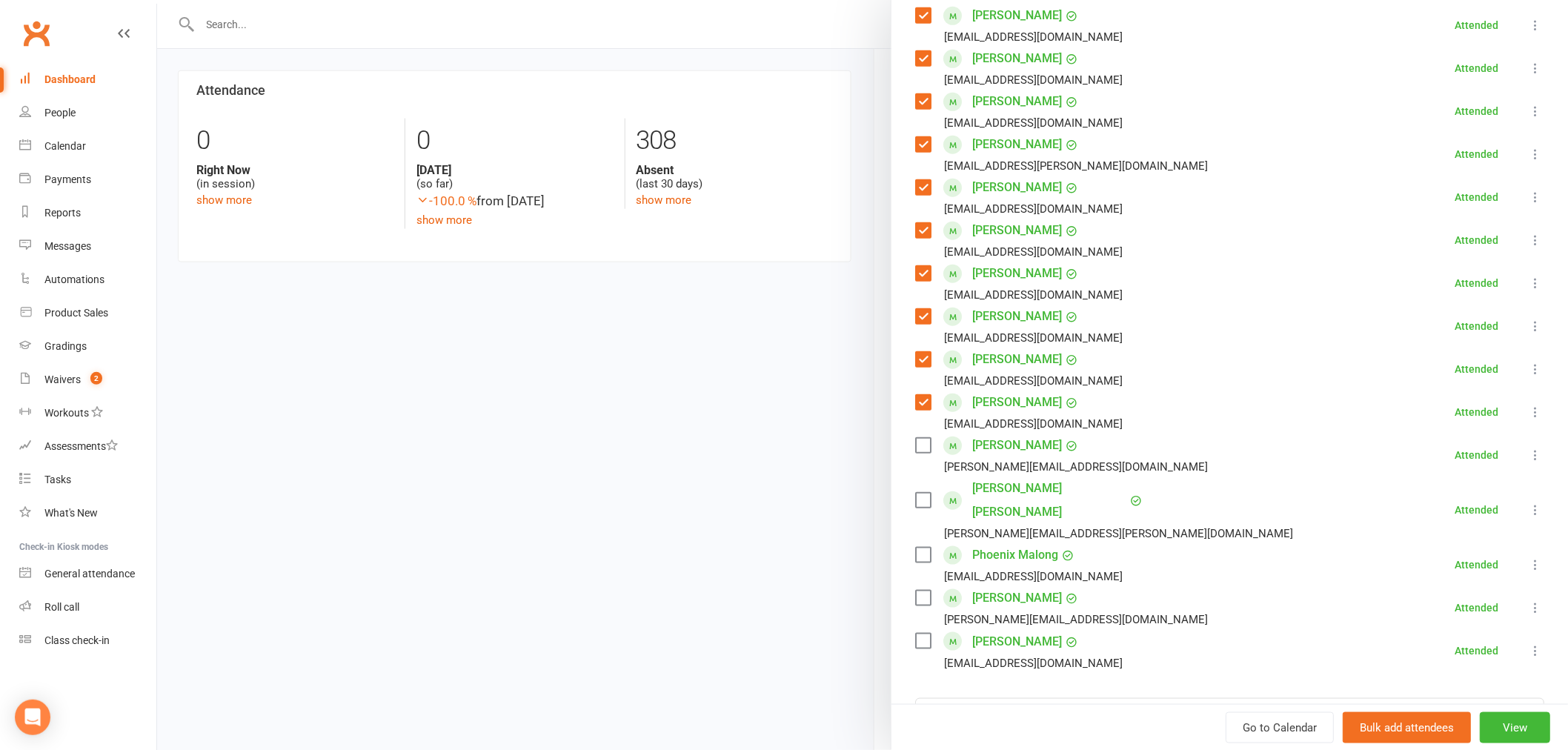
scroll to position [384, 0]
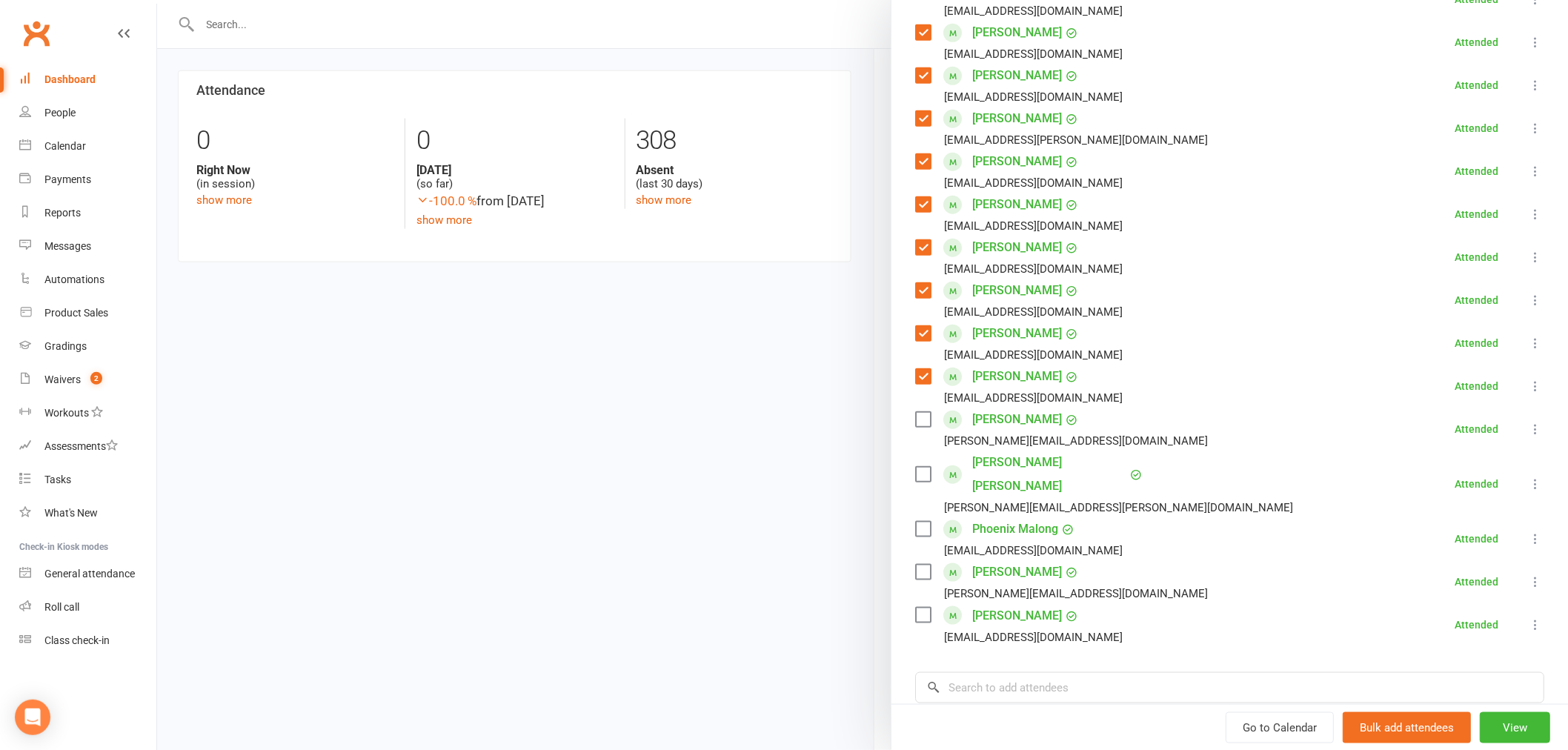
click at [915, 421] on label at bounding box center [922, 419] width 15 height 15
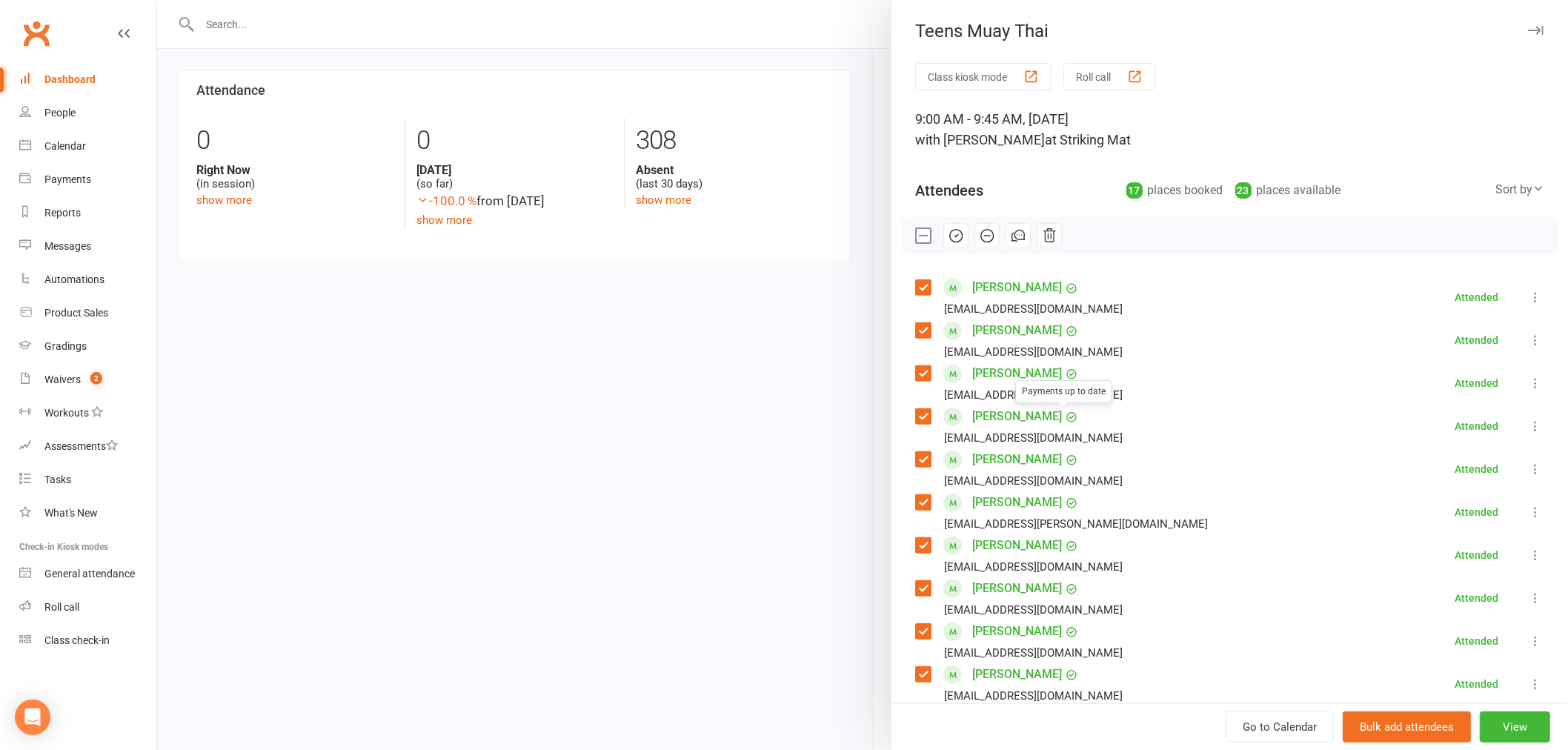
click at [561, 337] on div at bounding box center [862, 375] width 1410 height 750
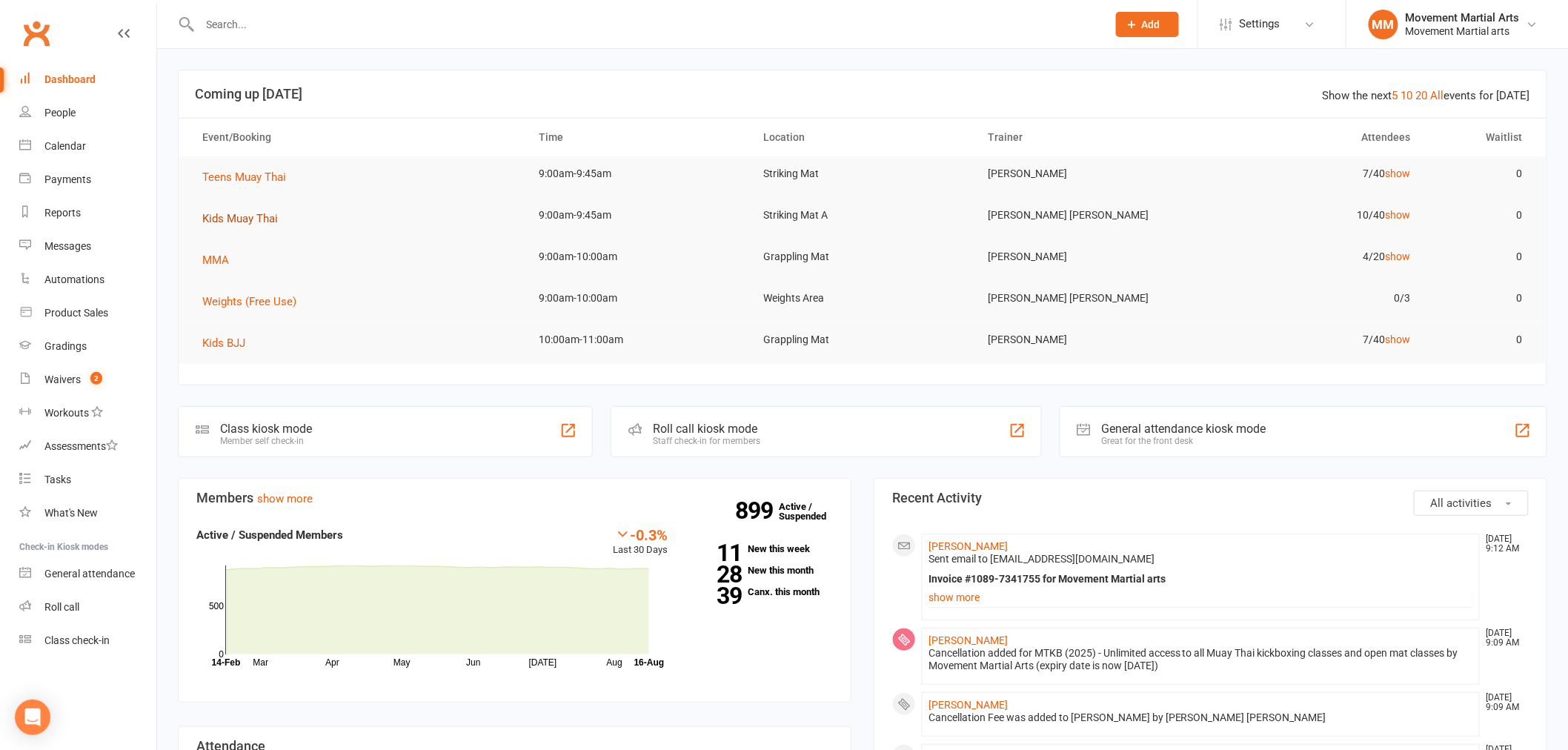
click at [268, 222] on span "Kids Muay Thai" at bounding box center [240, 218] width 75 height 14
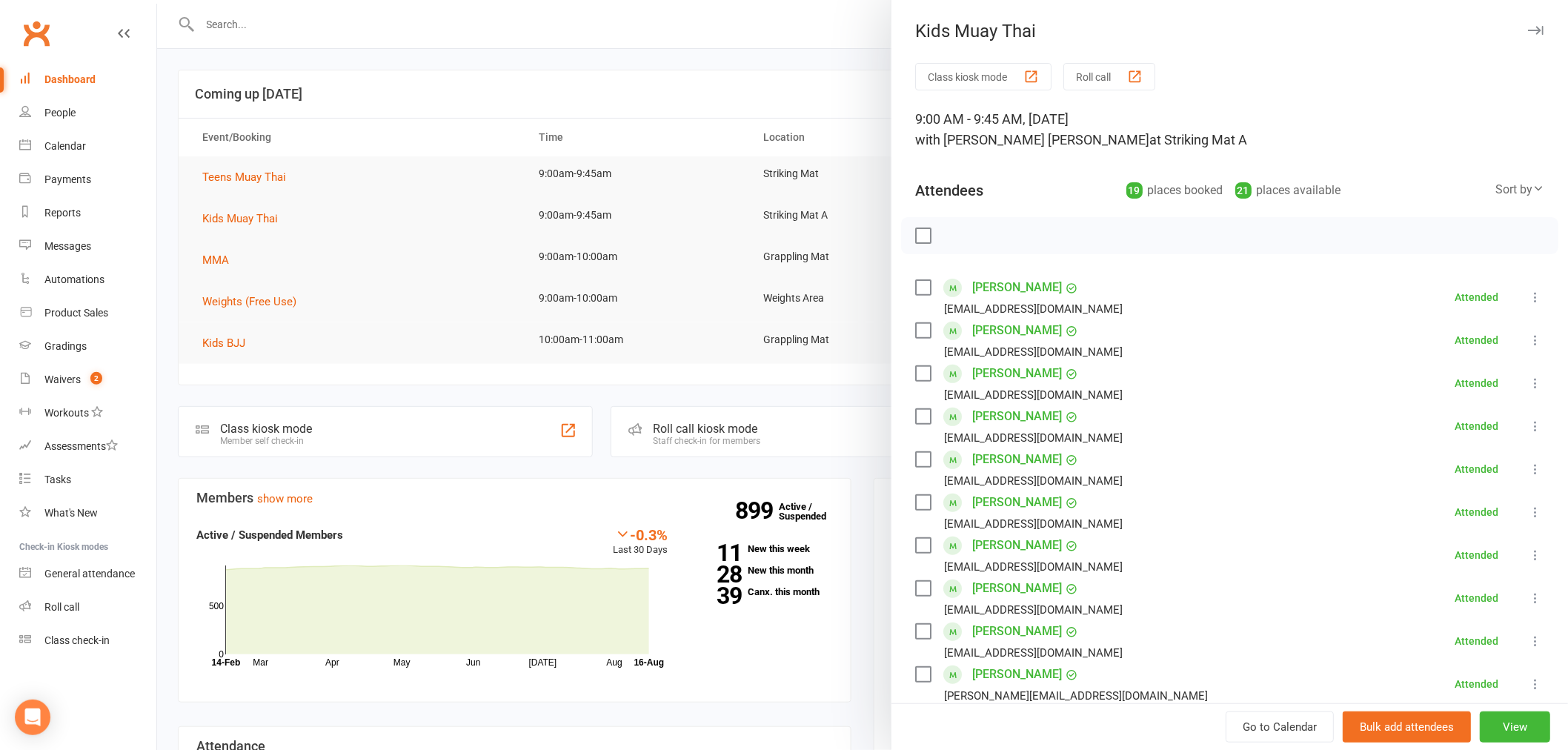
drag, startPoint x: 919, startPoint y: 286, endPoint x: 935, endPoint y: 299, distance: 20.6
click at [919, 286] on label at bounding box center [922, 287] width 15 height 15
click at [900, 332] on div "Class kiosk mode Roll call 9:00 AM - 9:45 AM, Saturday, August, 16, 2025 with B…" at bounding box center [1230, 711] width 677 height 1296
click at [915, 329] on label at bounding box center [922, 330] width 15 height 15
click at [915, 366] on label at bounding box center [922, 373] width 15 height 15
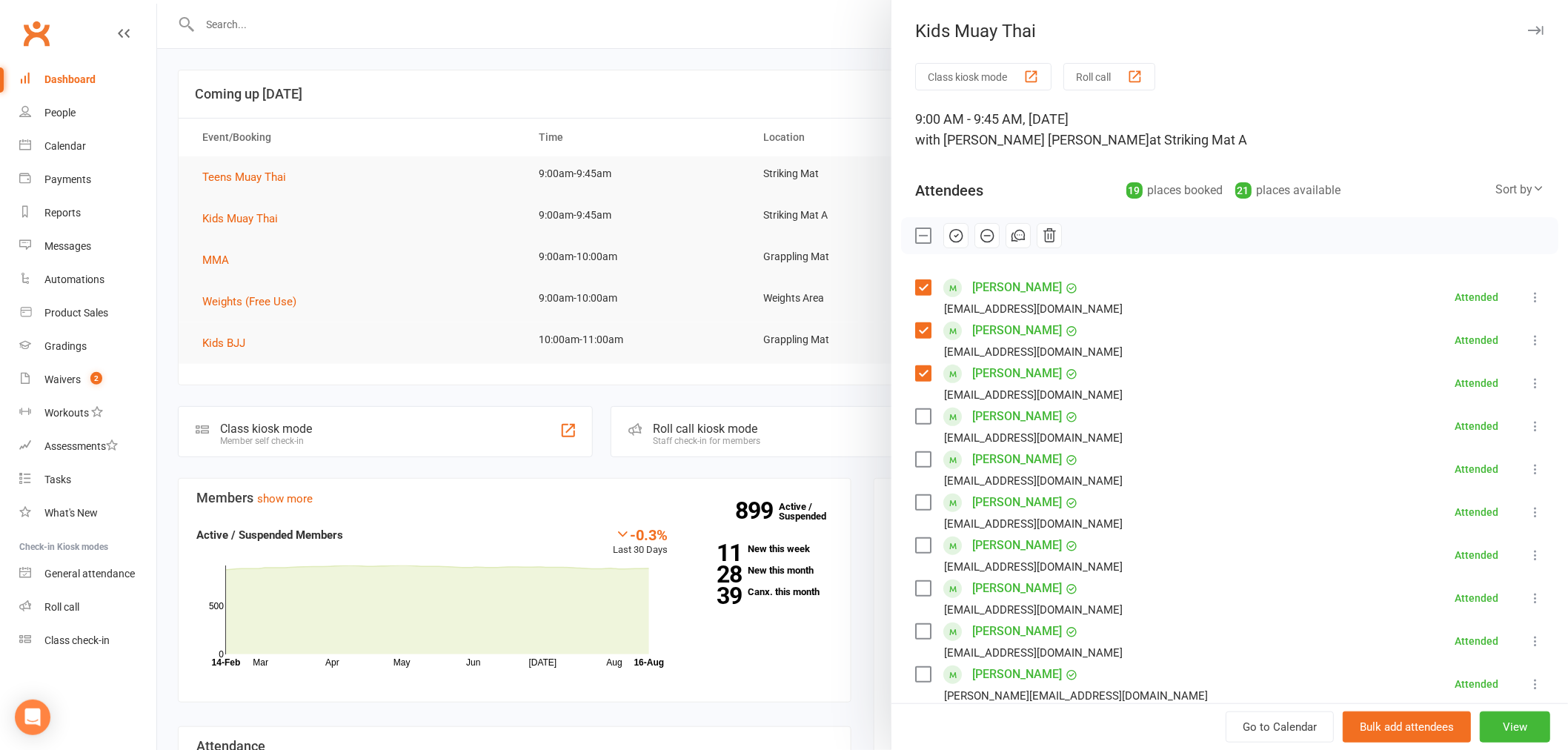
click at [922, 415] on label at bounding box center [922, 416] width 15 height 15
click at [919, 464] on label at bounding box center [922, 459] width 15 height 15
click at [919, 498] on label at bounding box center [922, 502] width 15 height 15
click at [922, 548] on label at bounding box center [922, 546] width 15 height 15
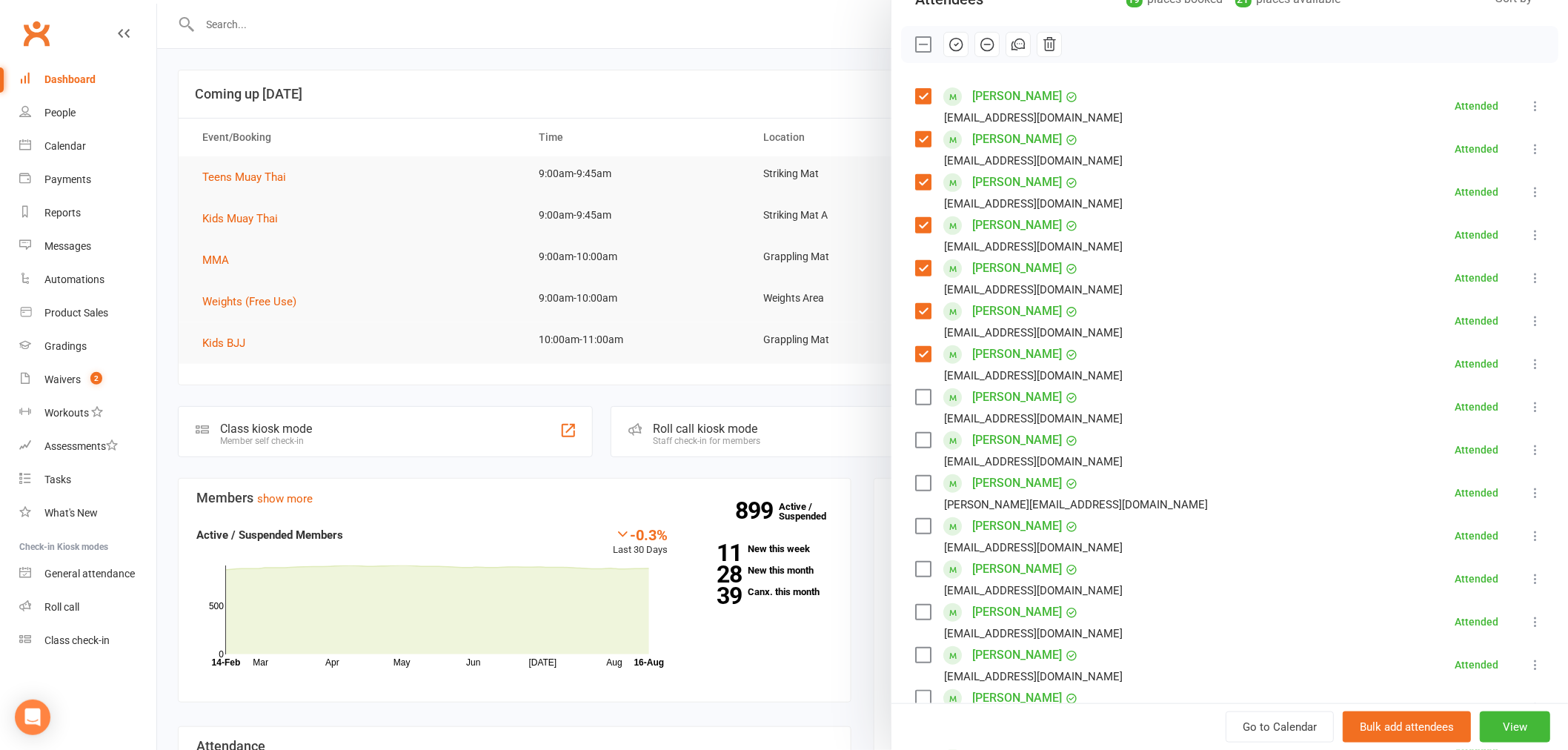
click at [916, 400] on label at bounding box center [922, 397] width 15 height 15
click at [920, 442] on label at bounding box center [922, 440] width 15 height 15
click at [915, 476] on label at bounding box center [922, 483] width 15 height 15
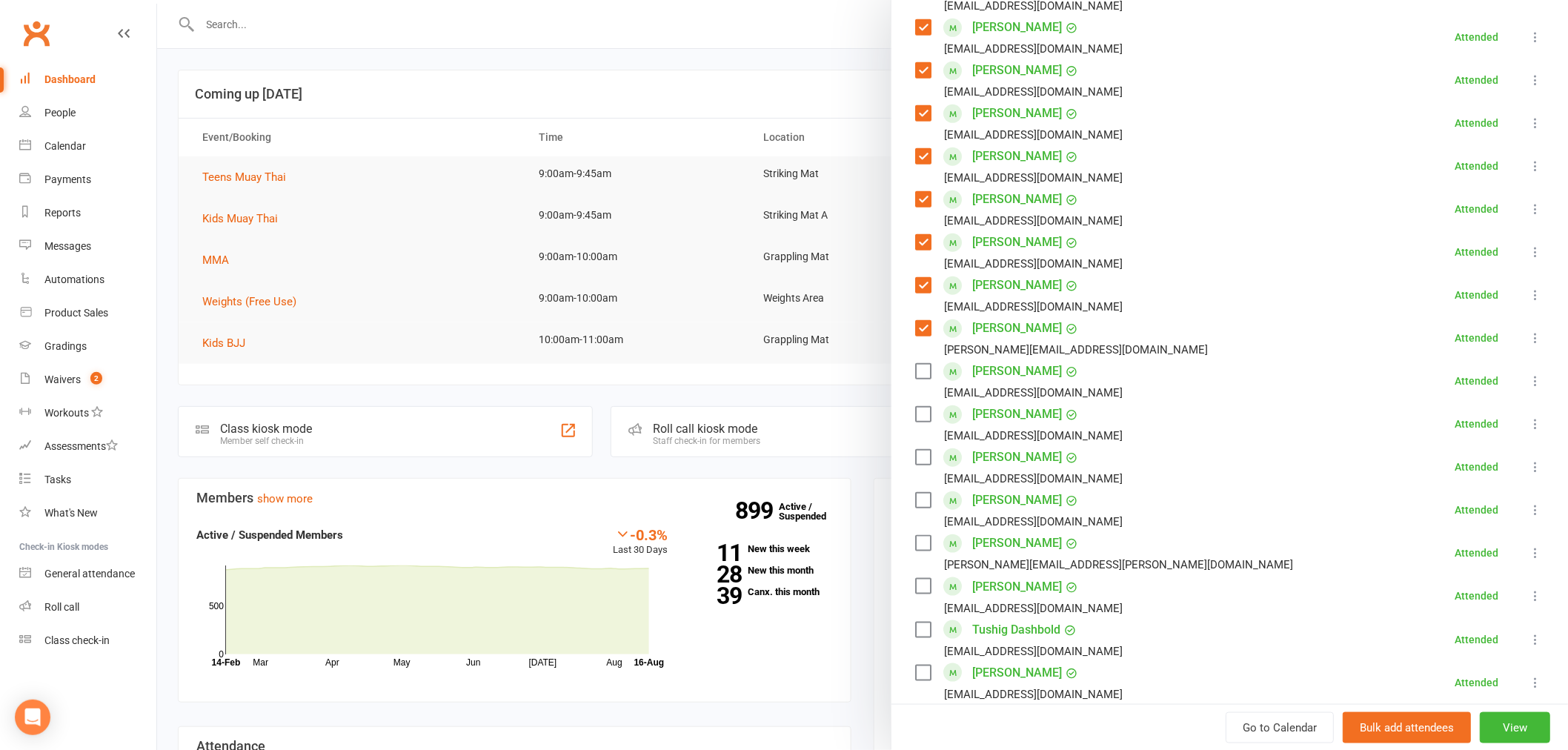
scroll to position [384, 0]
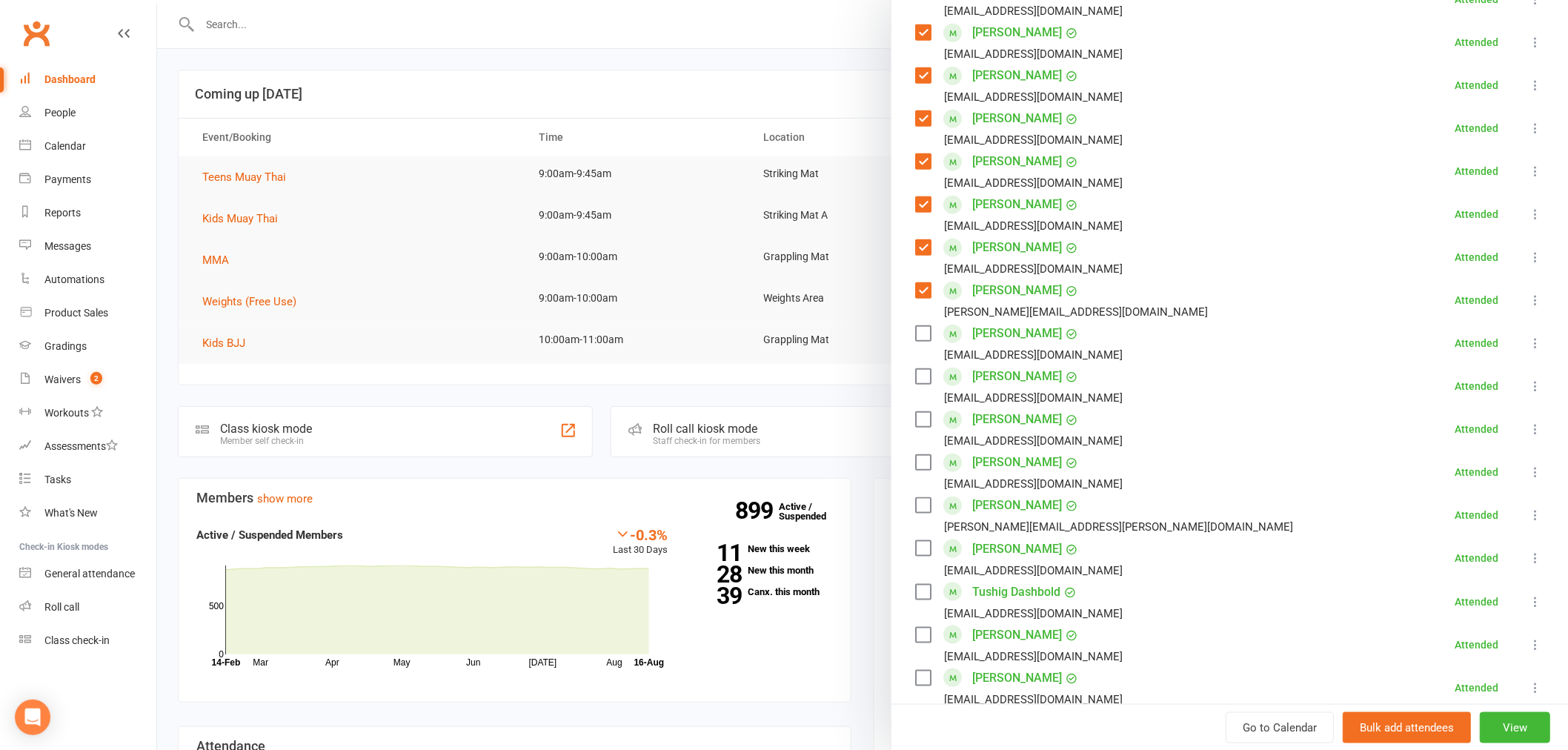
click at [922, 339] on label at bounding box center [922, 333] width 15 height 15
click at [917, 378] on label at bounding box center [922, 376] width 15 height 15
click at [915, 419] on label at bounding box center [922, 419] width 15 height 15
click at [915, 461] on label at bounding box center [922, 462] width 15 height 15
click at [915, 509] on label at bounding box center [922, 505] width 15 height 15
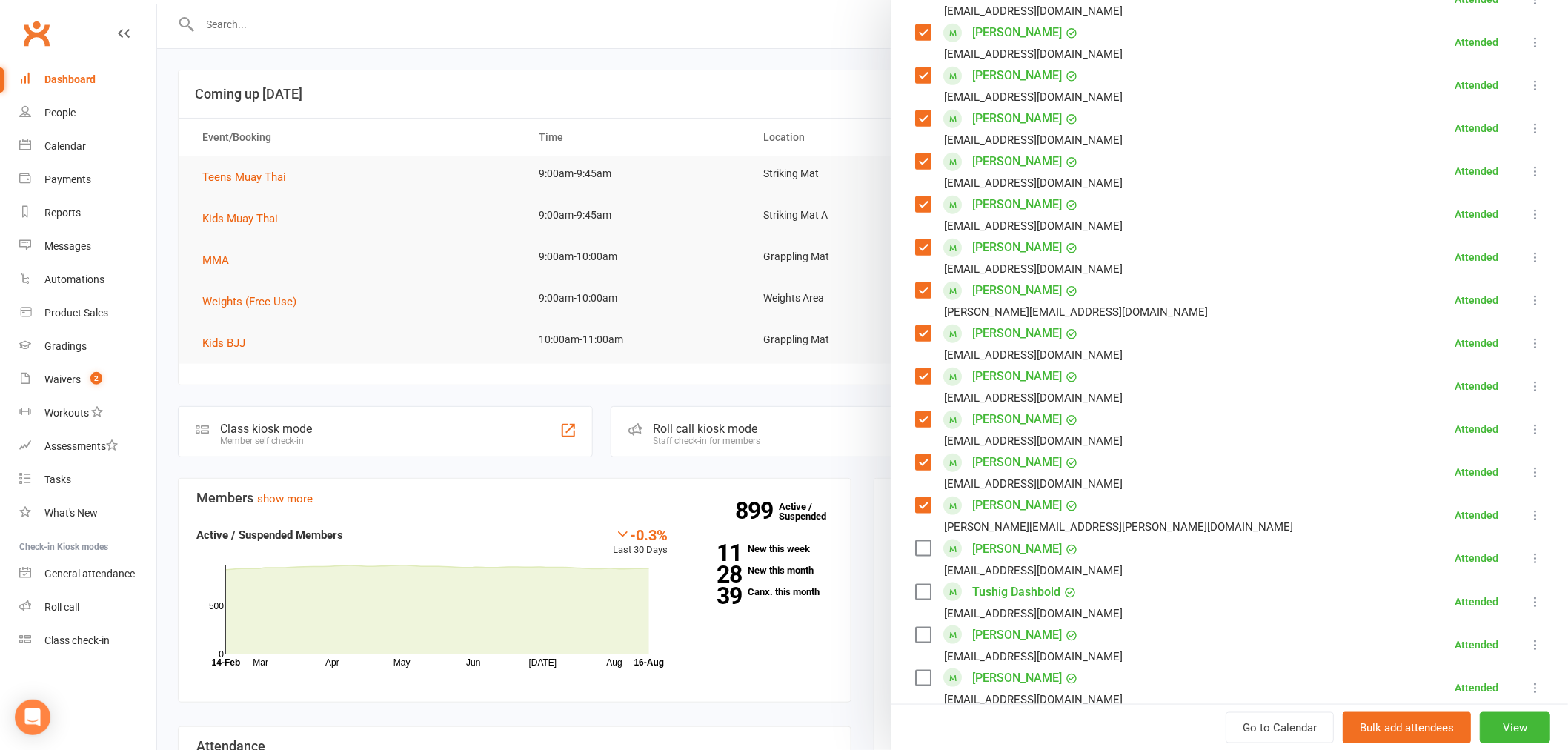
click at [916, 549] on label at bounding box center [922, 548] width 15 height 15
click at [915, 590] on label at bounding box center [922, 591] width 15 height 15
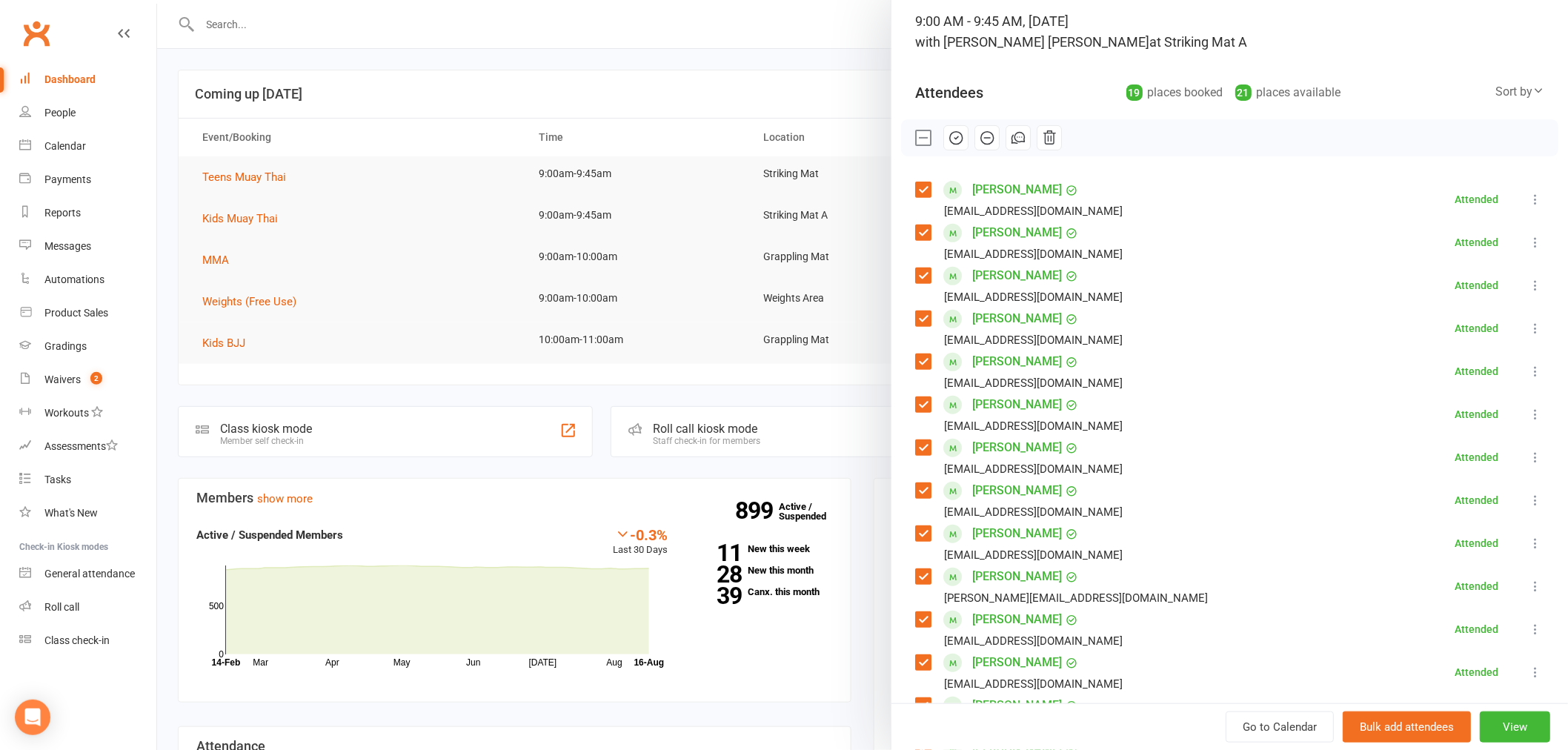
scroll to position [0, 0]
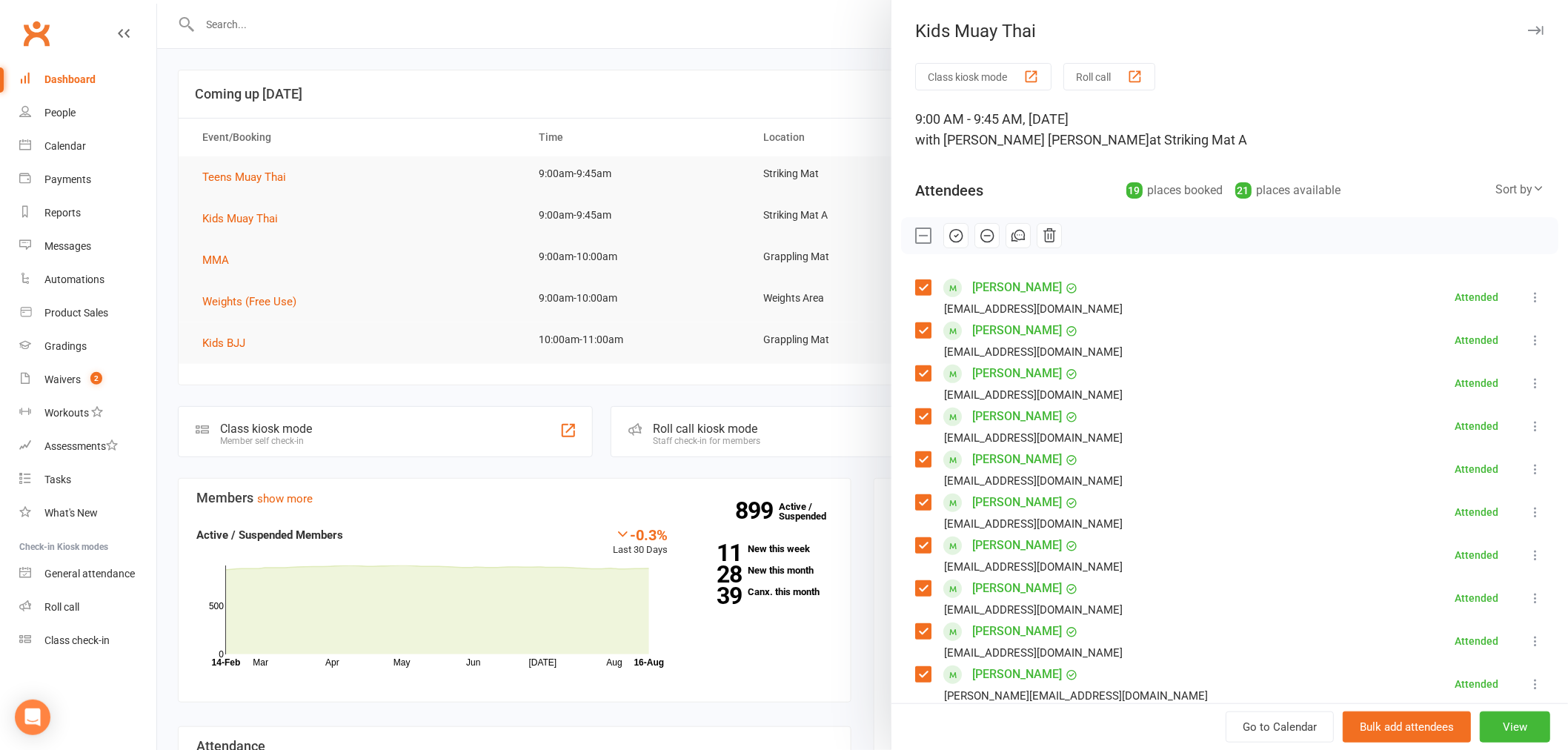
click at [368, 71] on div at bounding box center [862, 375] width 1410 height 750
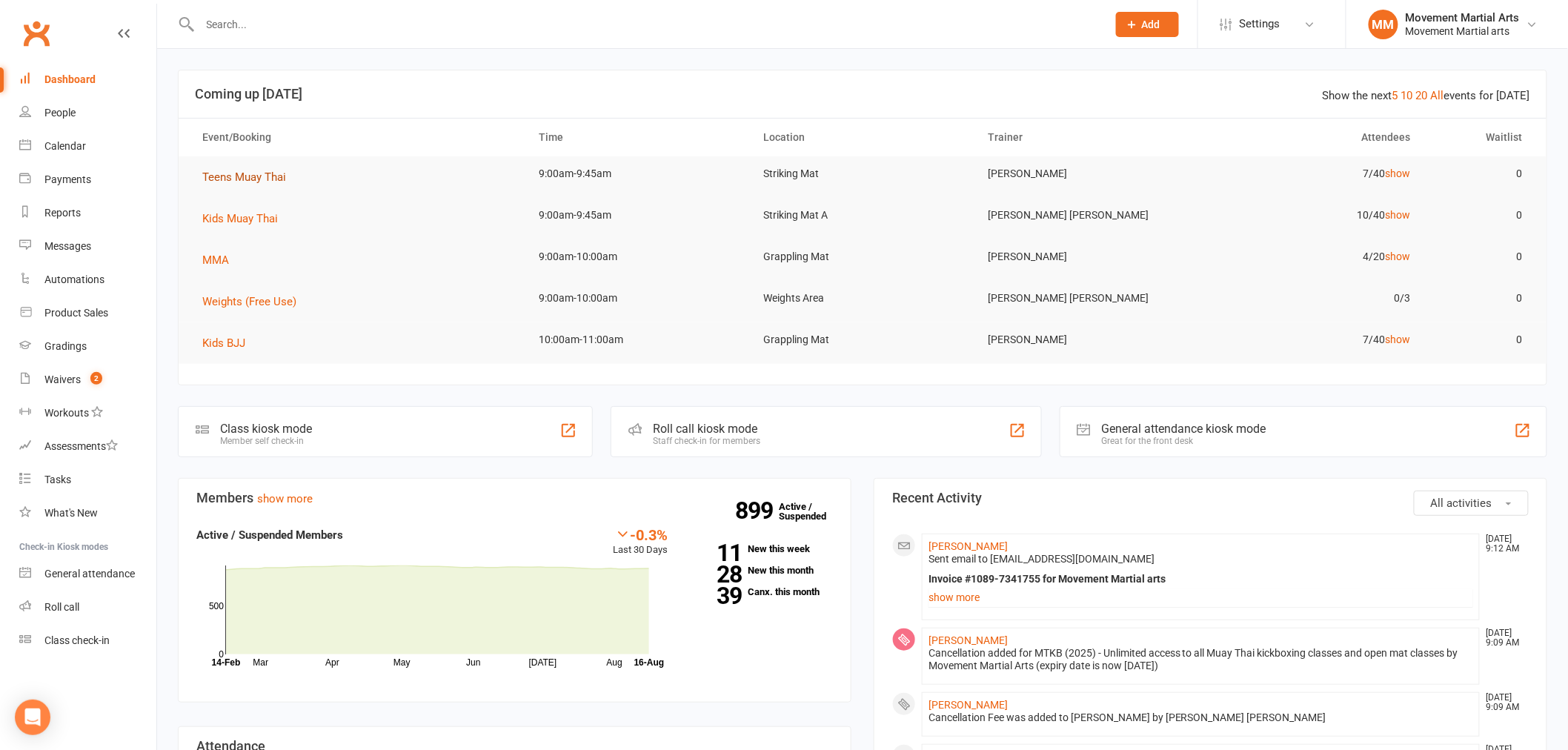
click at [248, 176] on span "Teens Muay Thai" at bounding box center [244, 177] width 83 height 14
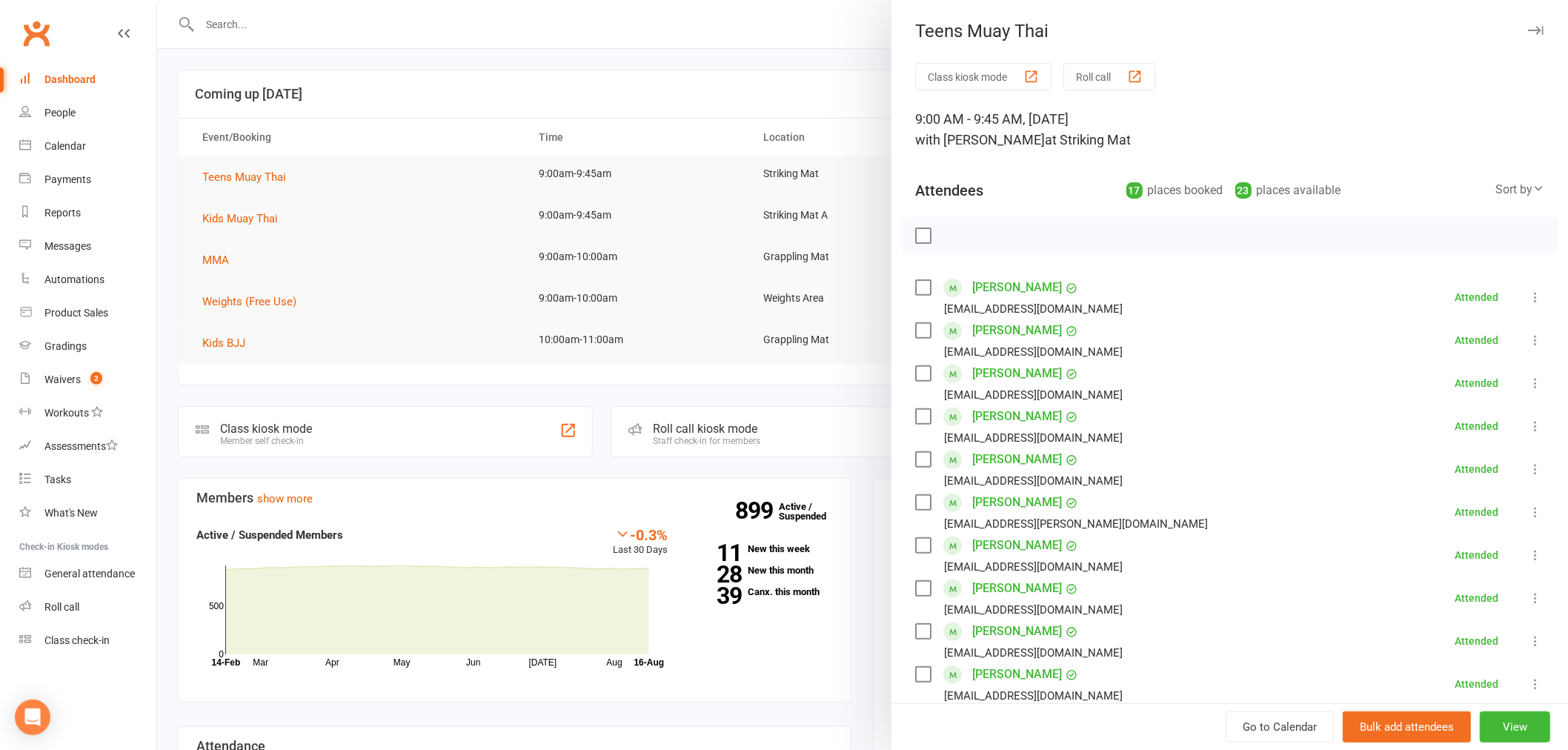
drag, startPoint x: 341, startPoint y: 152, endPoint x: 315, endPoint y: 201, distance: 55.5
click at [339, 160] on div at bounding box center [862, 375] width 1410 height 750
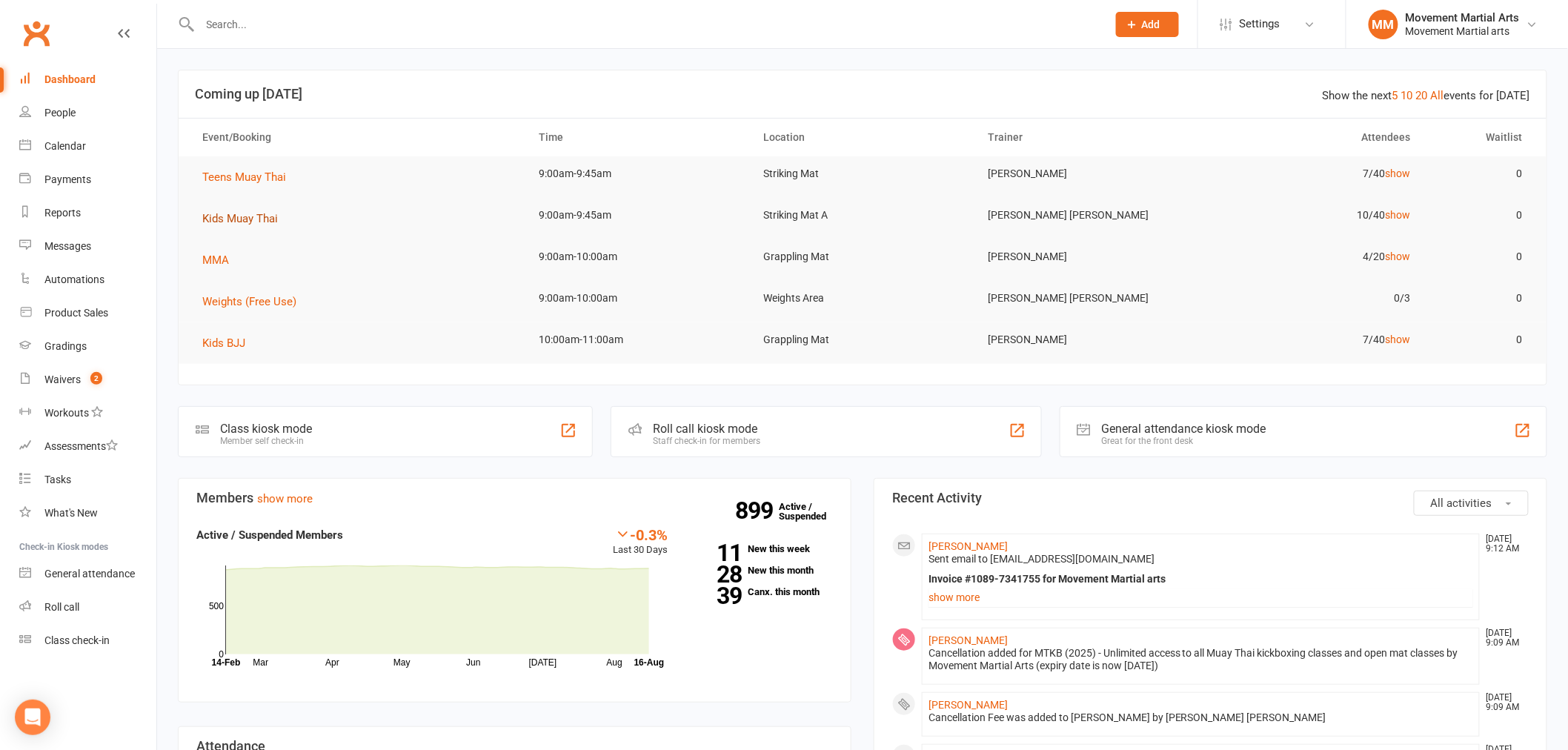
click at [280, 225] on button "Kids Muay Thai" at bounding box center [246, 218] width 86 height 17
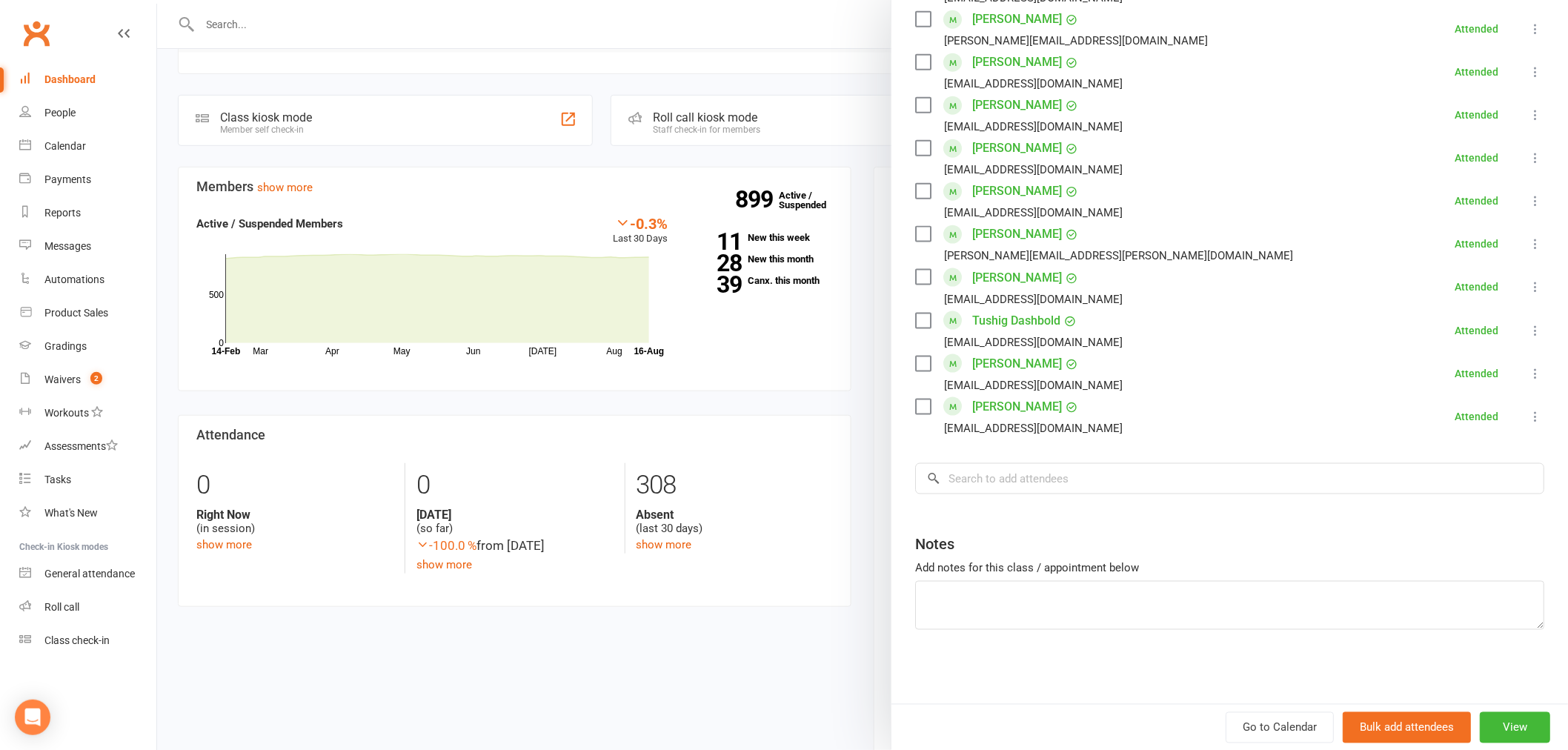
scroll to position [384, 0]
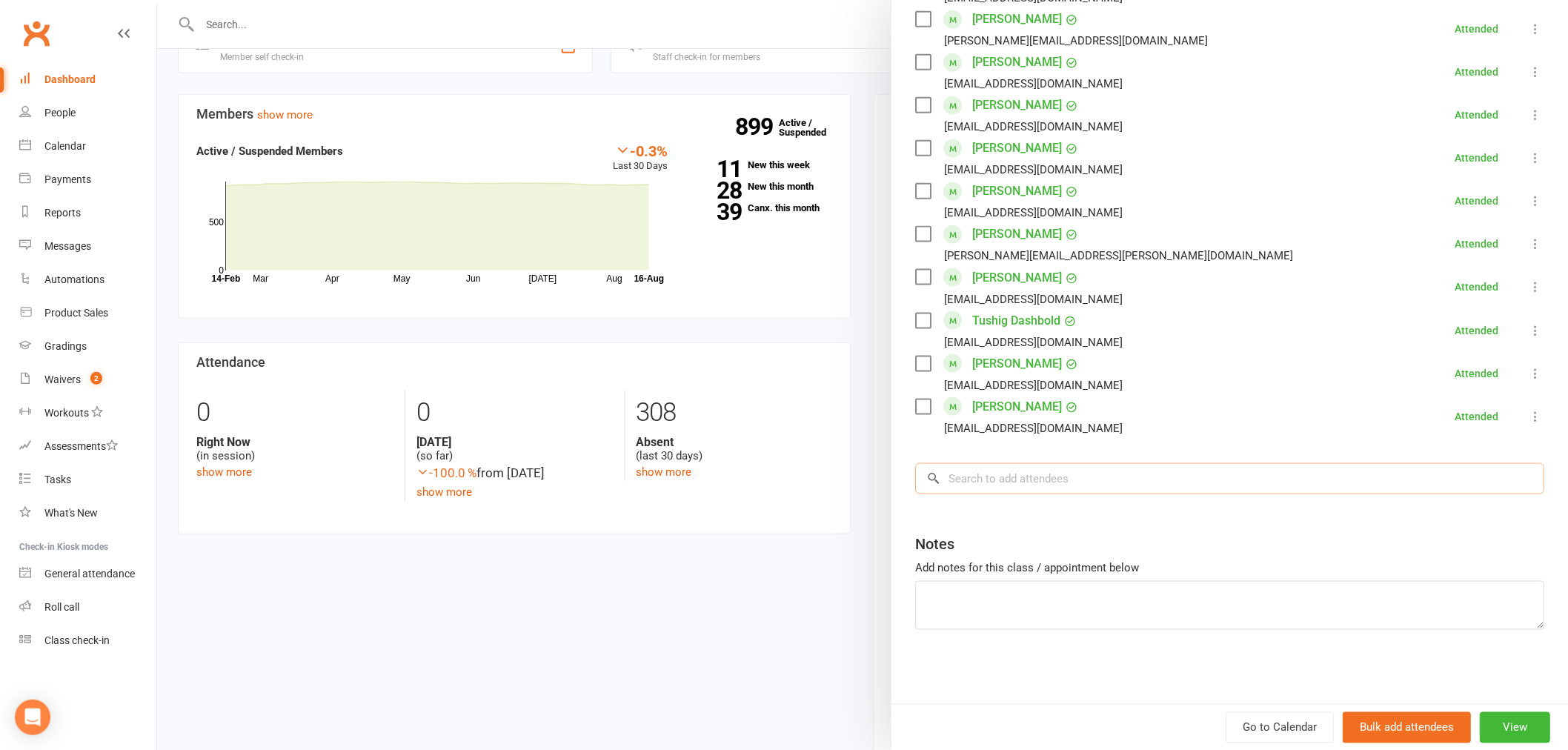
click at [1055, 481] on input "search" at bounding box center [1230, 479] width 629 height 31
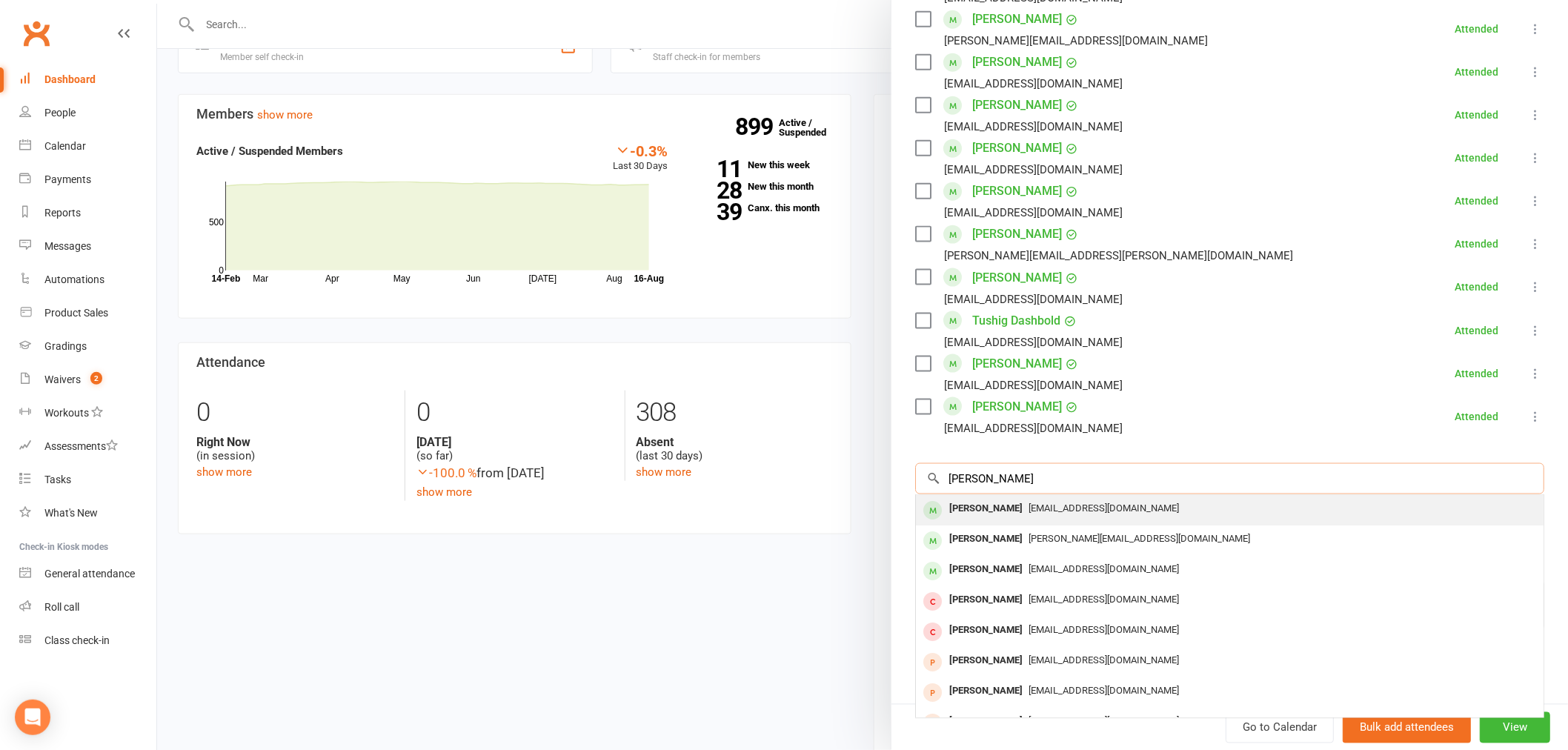
type input "mason li"
click at [1049, 501] on div "lljing@hotmail.com" at bounding box center [1229, 508] width 615 height 21
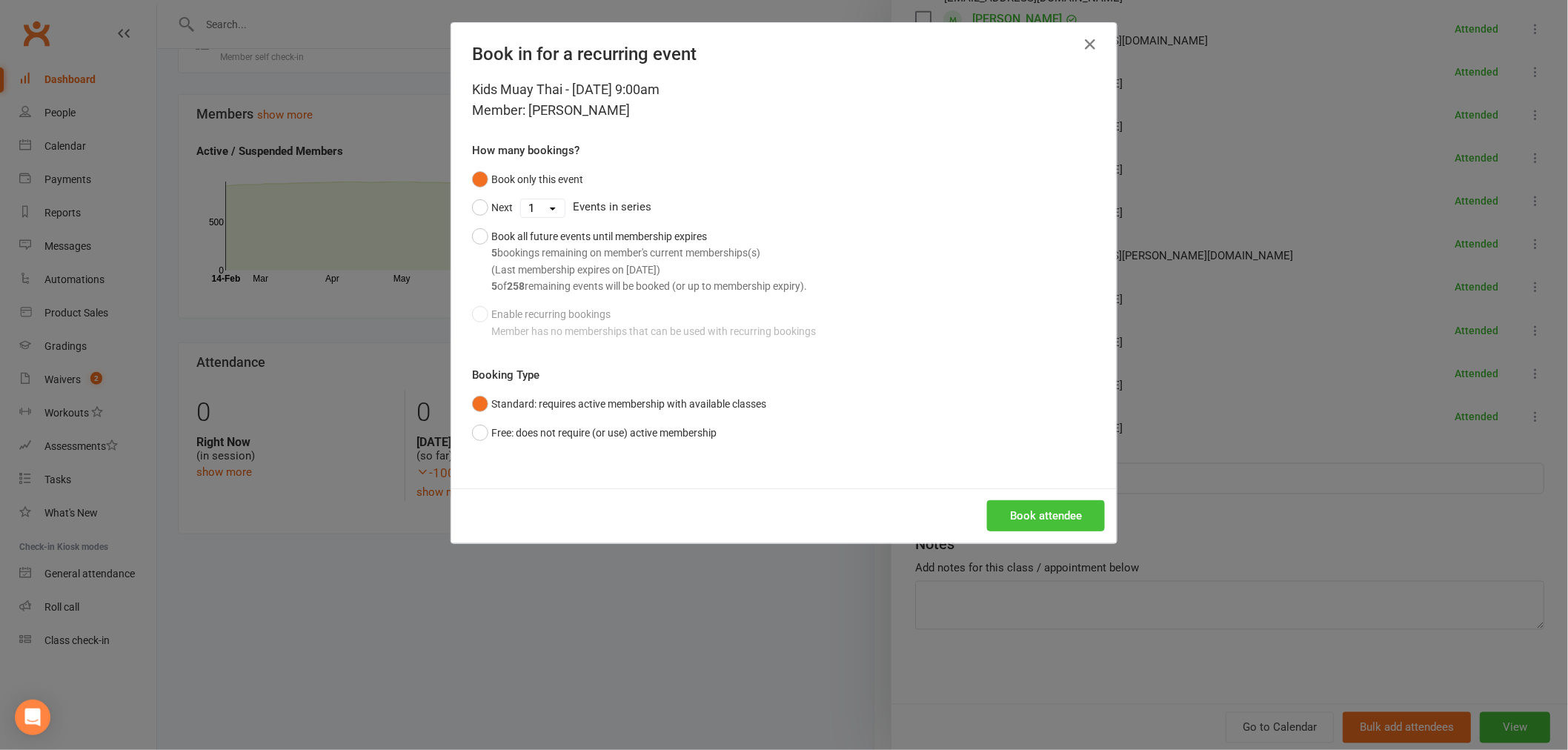
click at [1032, 509] on button "Book attendee" at bounding box center [1045, 515] width 117 height 31
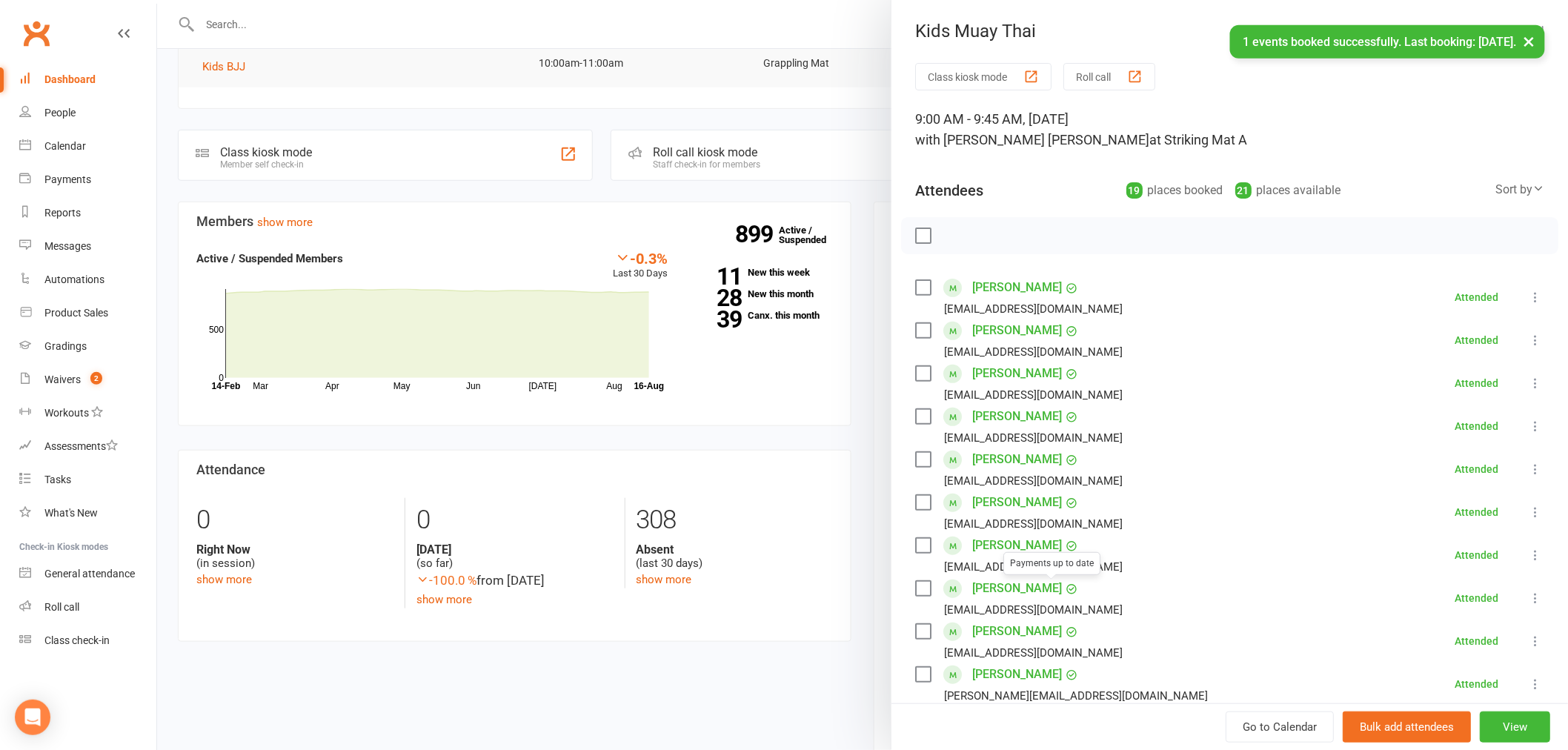
scroll to position [0, 0]
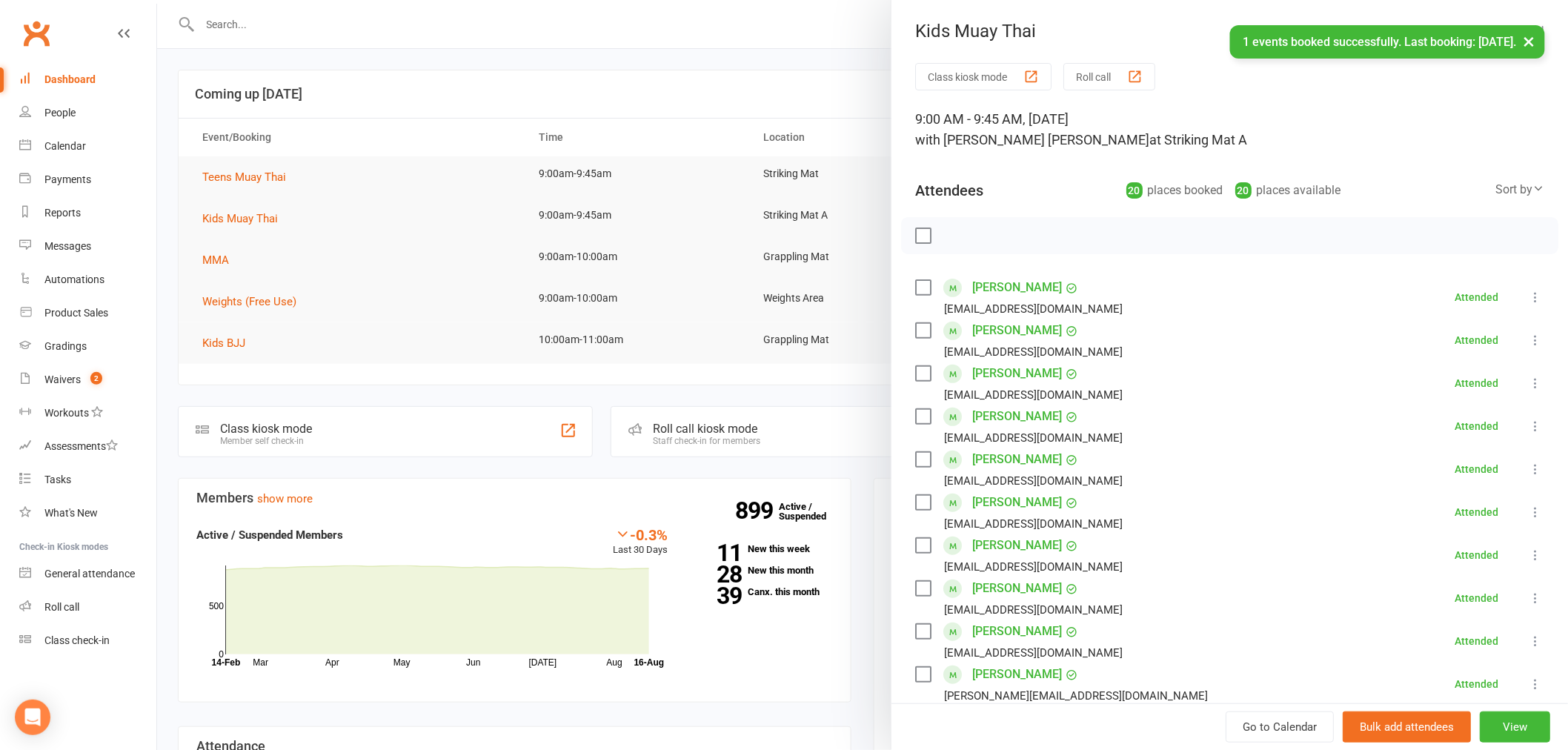
click at [915, 231] on label at bounding box center [922, 236] width 15 height 15
click at [952, 232] on icon "button" at bounding box center [955, 236] width 17 height 17
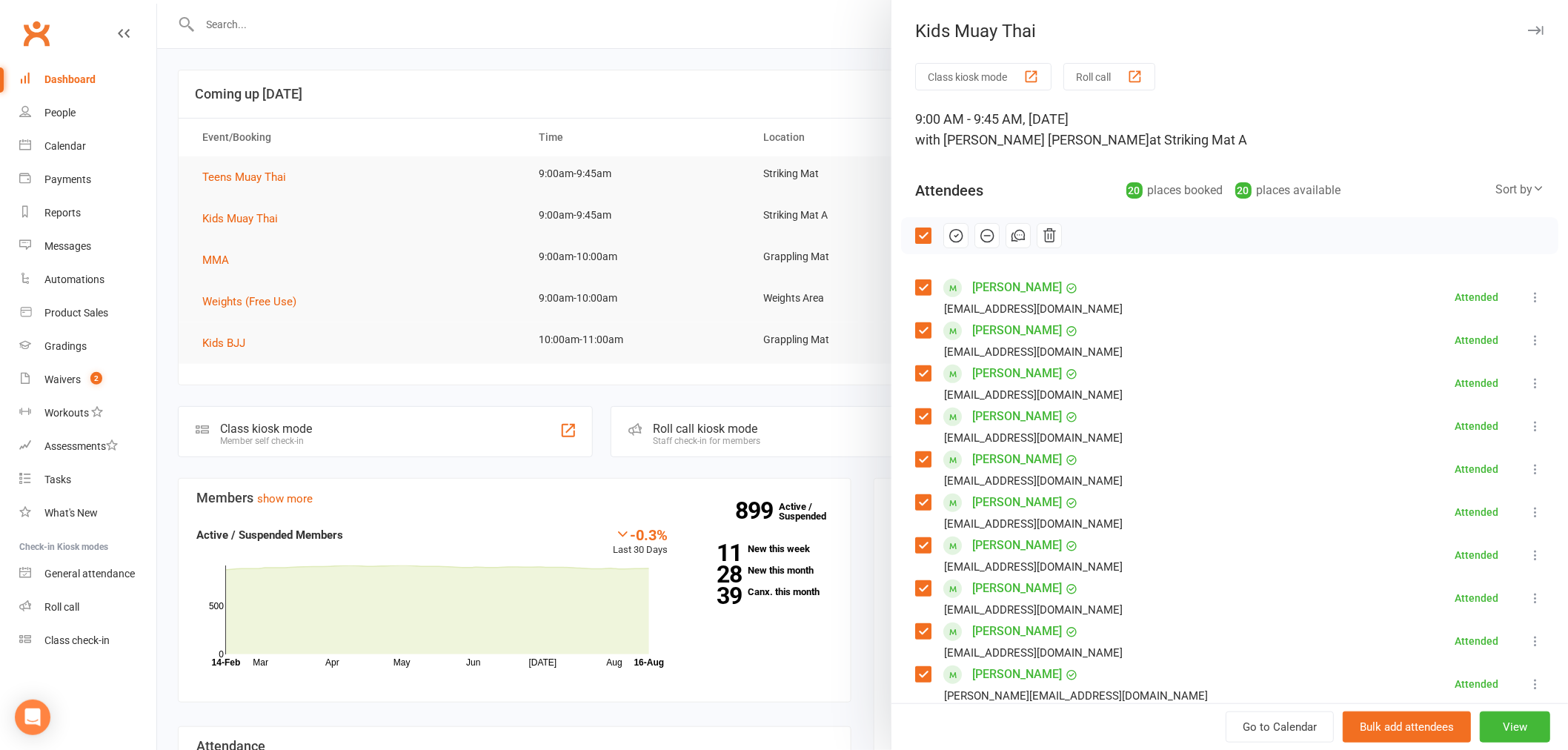
click at [306, 61] on div at bounding box center [862, 375] width 1410 height 750
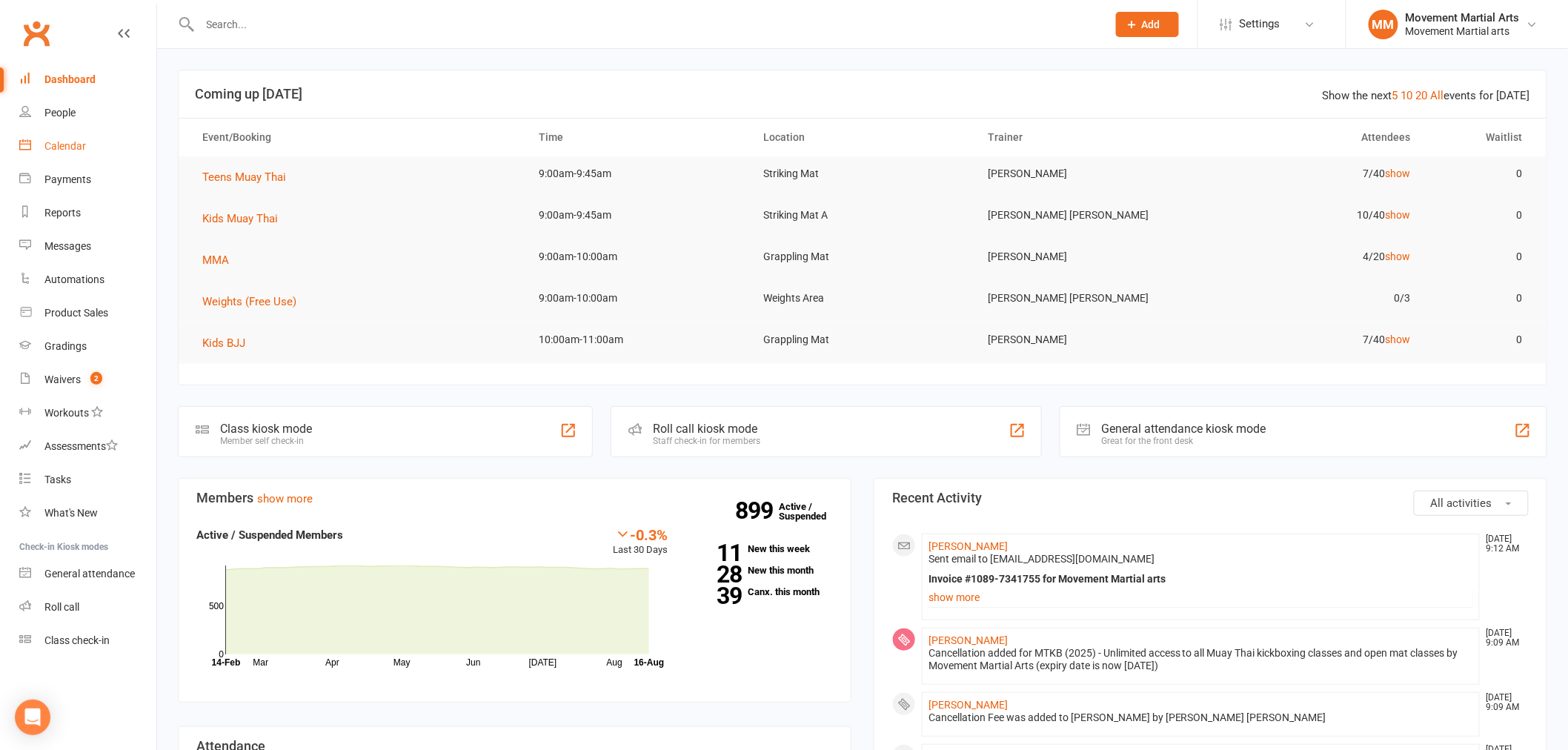
click at [60, 150] on div "Calendar" at bounding box center [64, 146] width 41 height 12
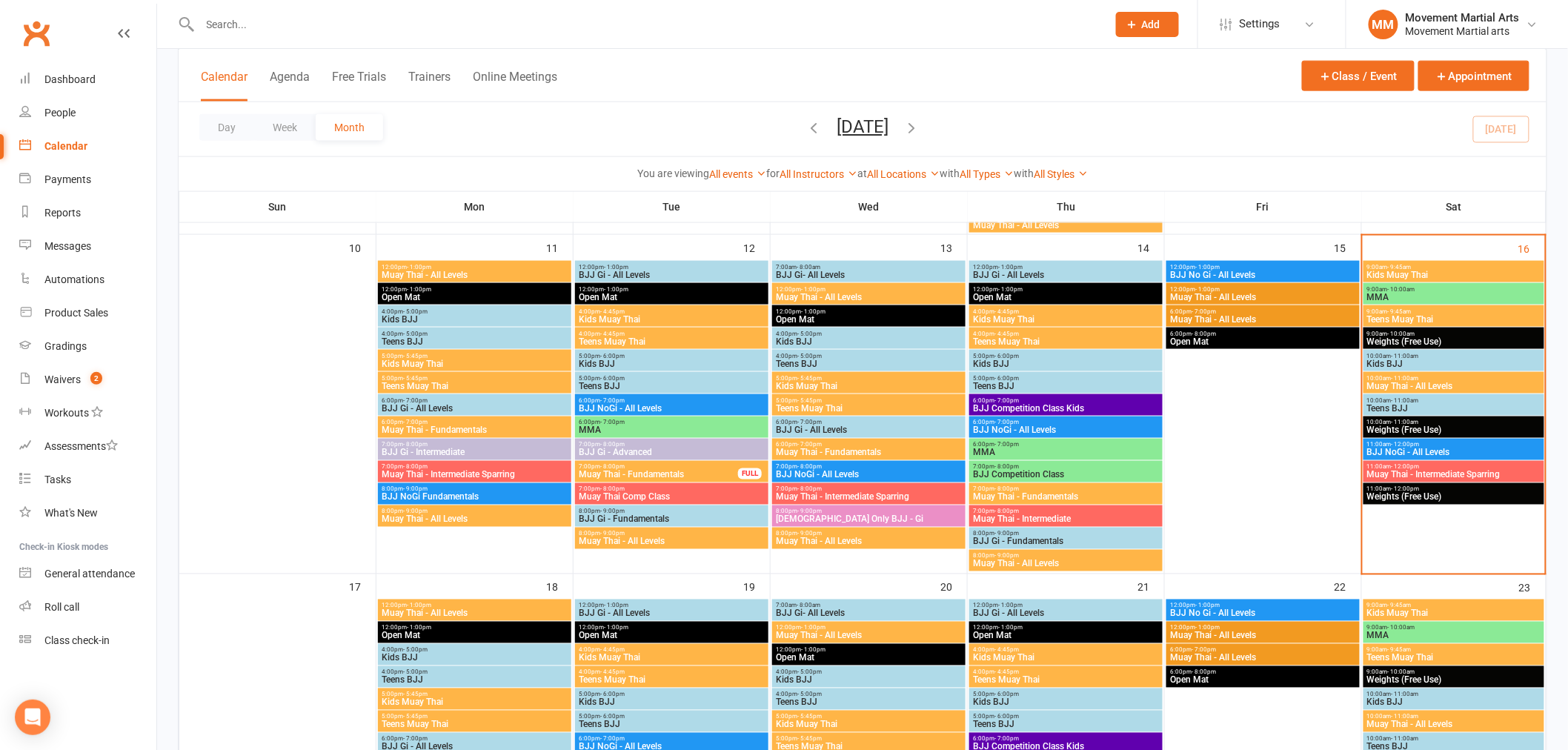
scroll to position [767, 0]
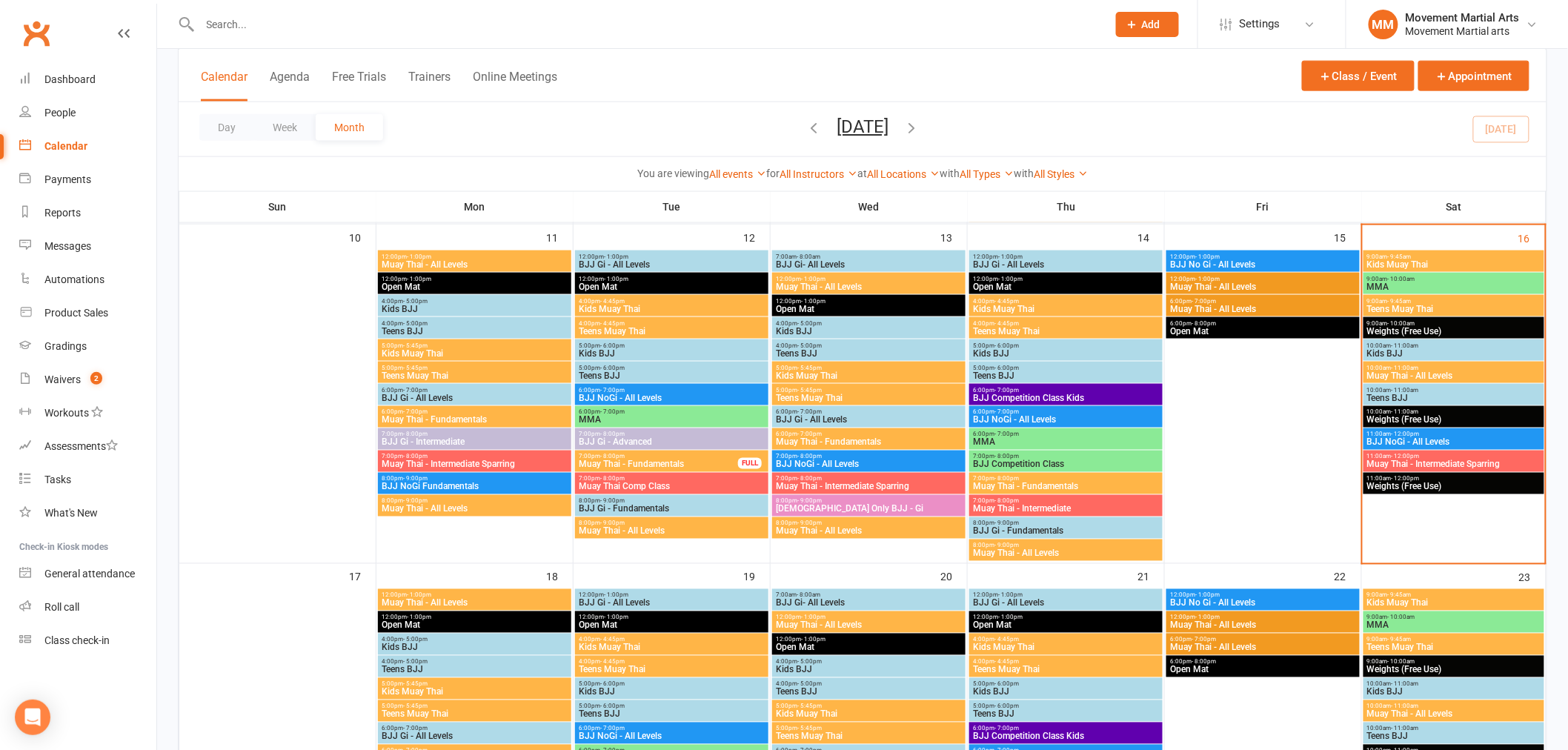
drag, startPoint x: 805, startPoint y: 497, endPoint x: 803, endPoint y: 505, distance: 8.2
click at [803, 505] on div "8:00pm - 9:00pm Female Only BJJ - Gi" at bounding box center [868, 505] width 193 height 21
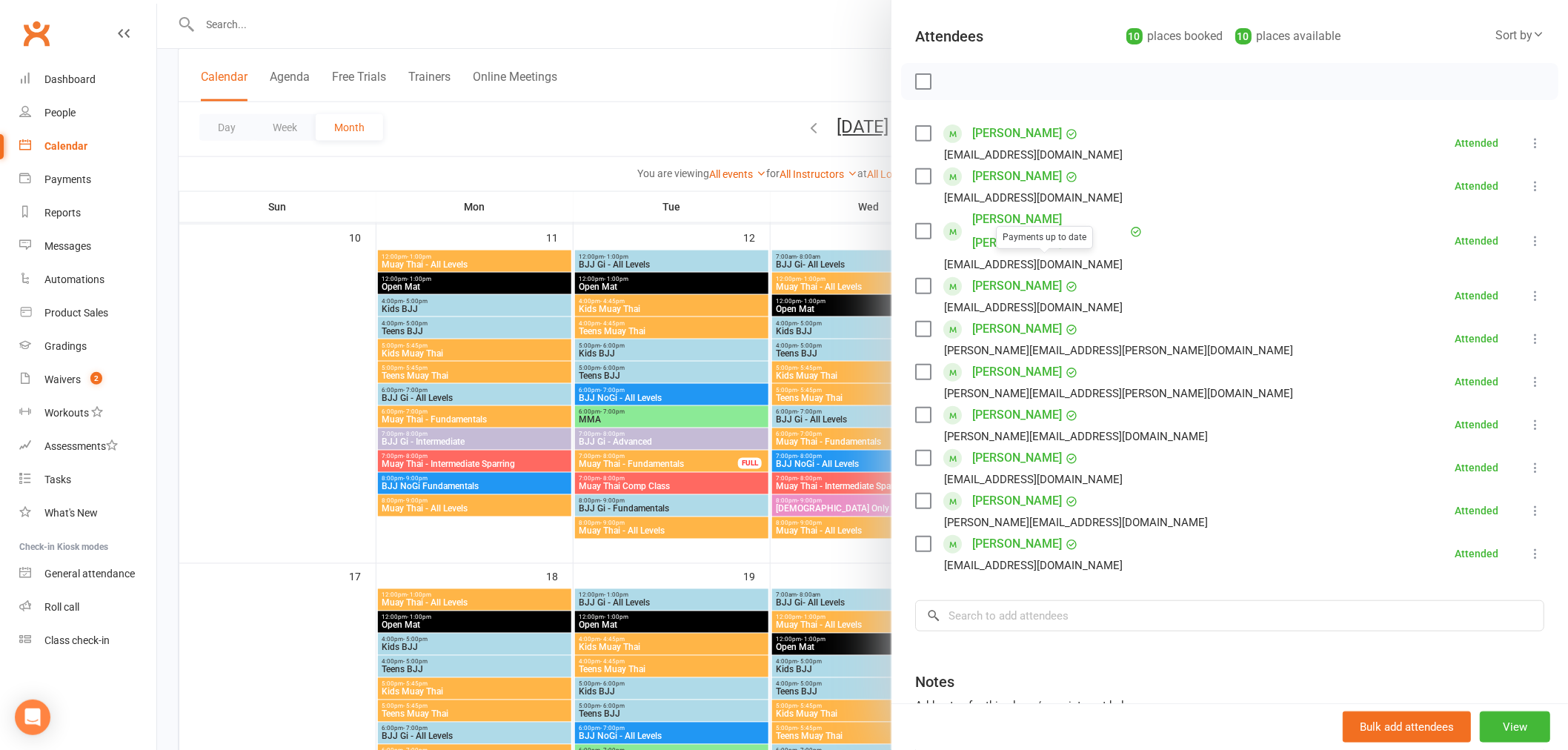
scroll to position [191, 0]
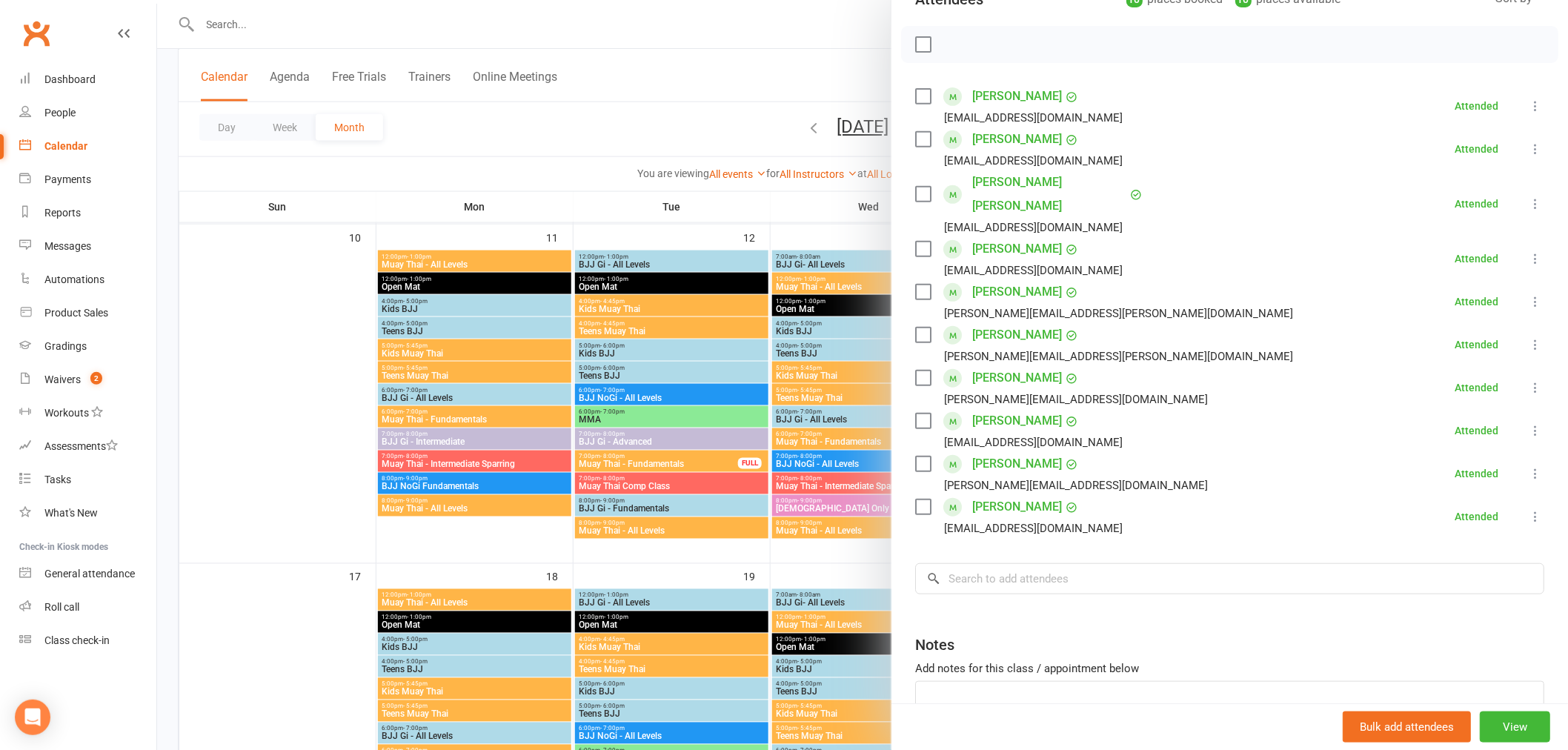
click at [975, 237] on link "Jasmine Ha" at bounding box center [1017, 249] width 90 height 24
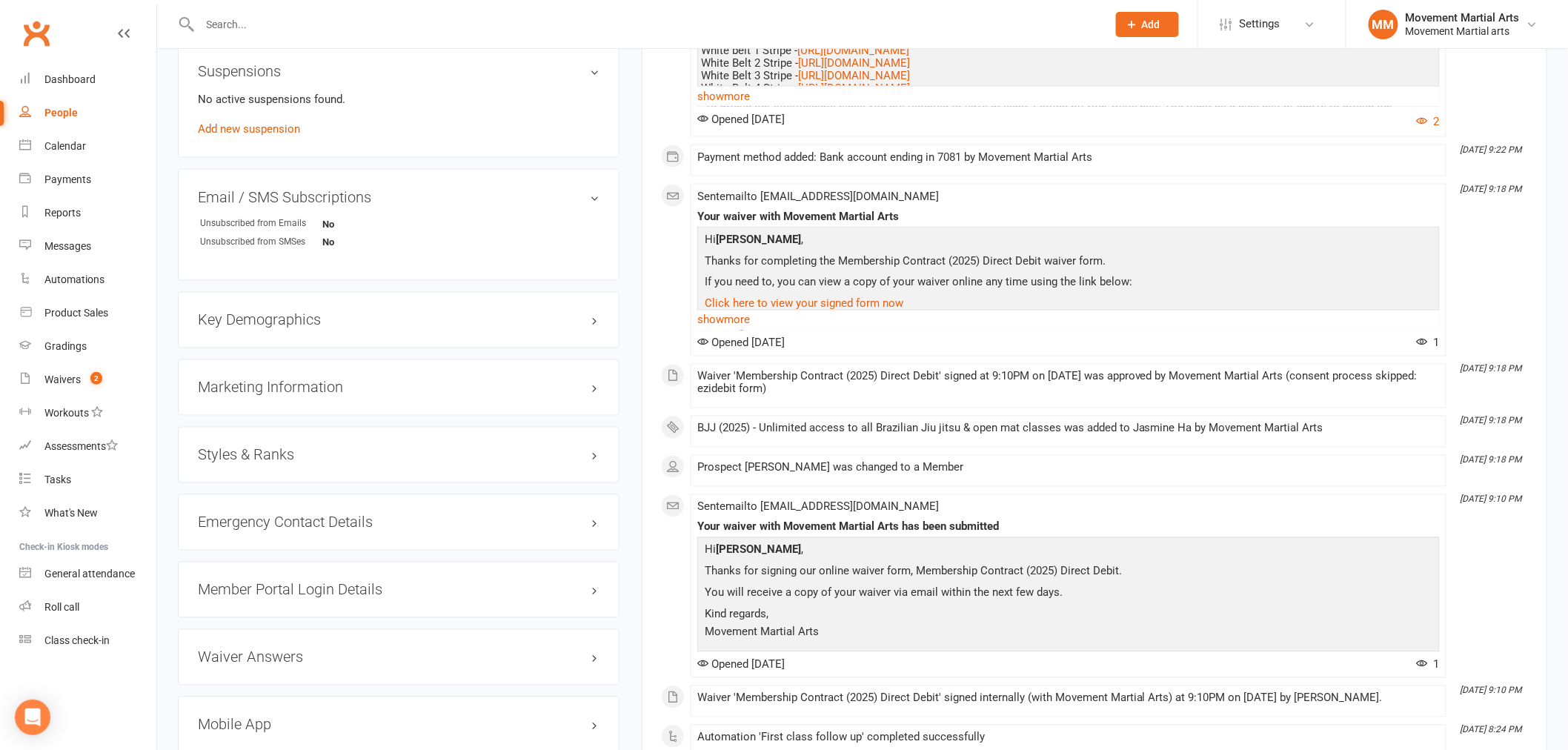
scroll to position [960, 0]
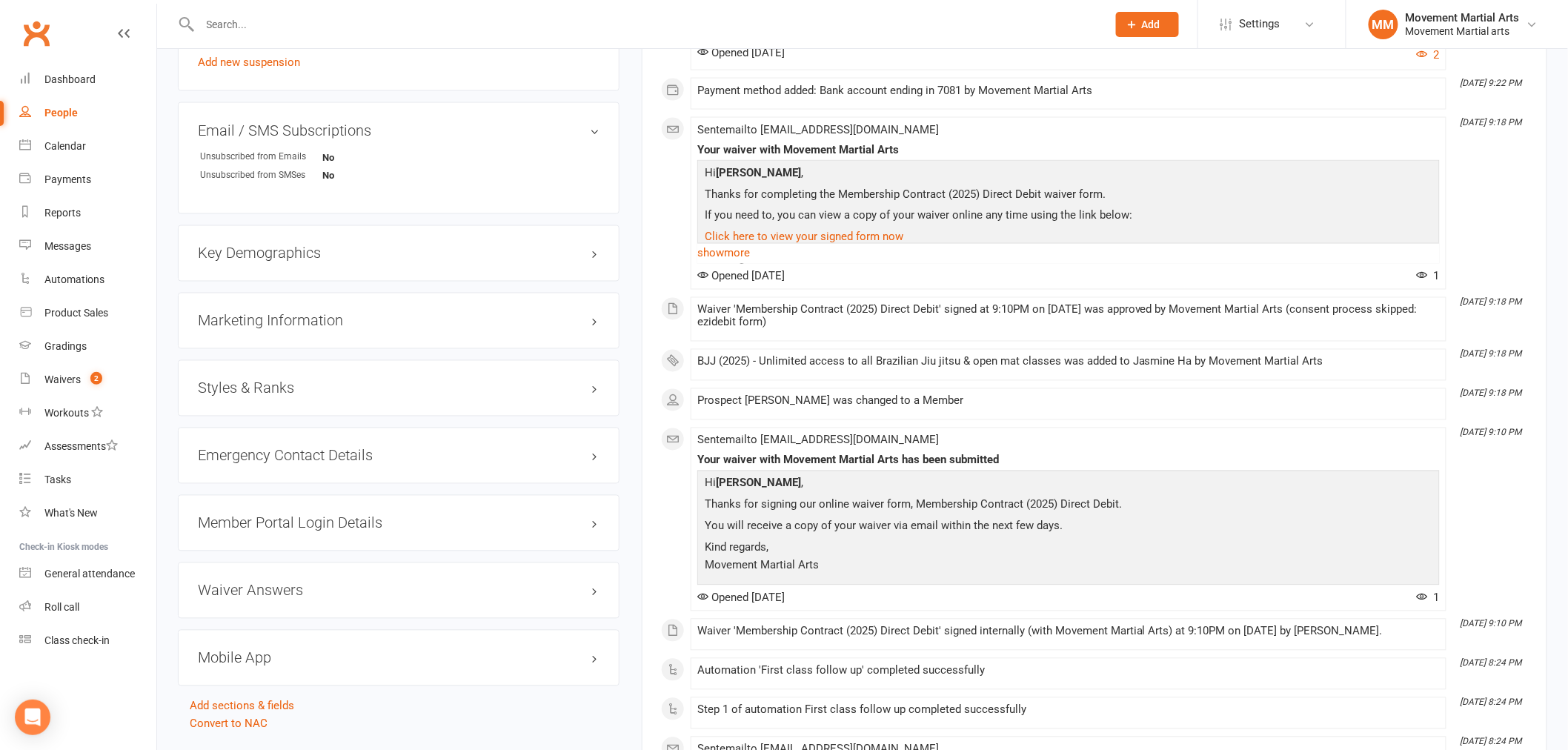
click at [372, 391] on h3 "Styles & Ranks" at bounding box center [399, 388] width 402 height 17
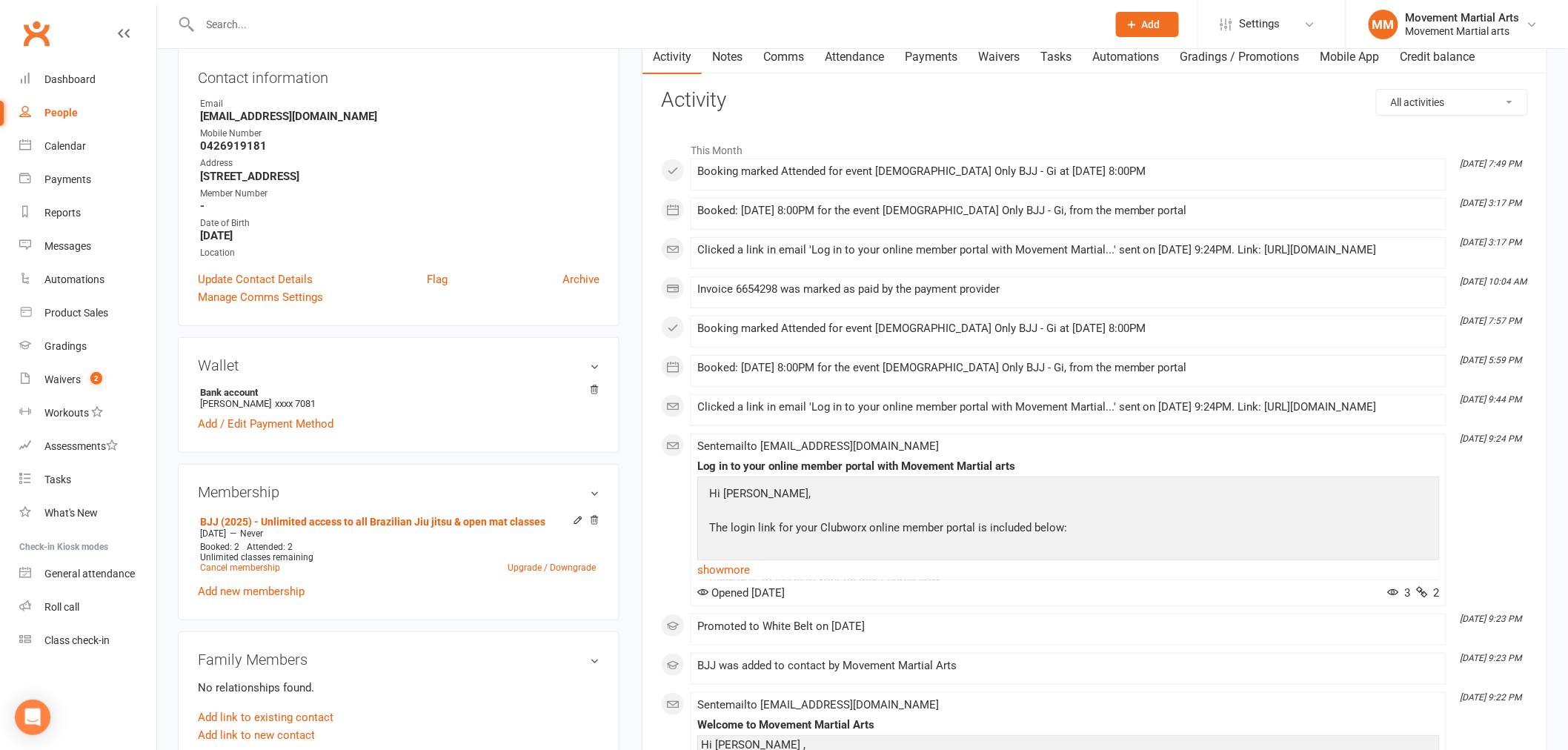
scroll to position [0, 0]
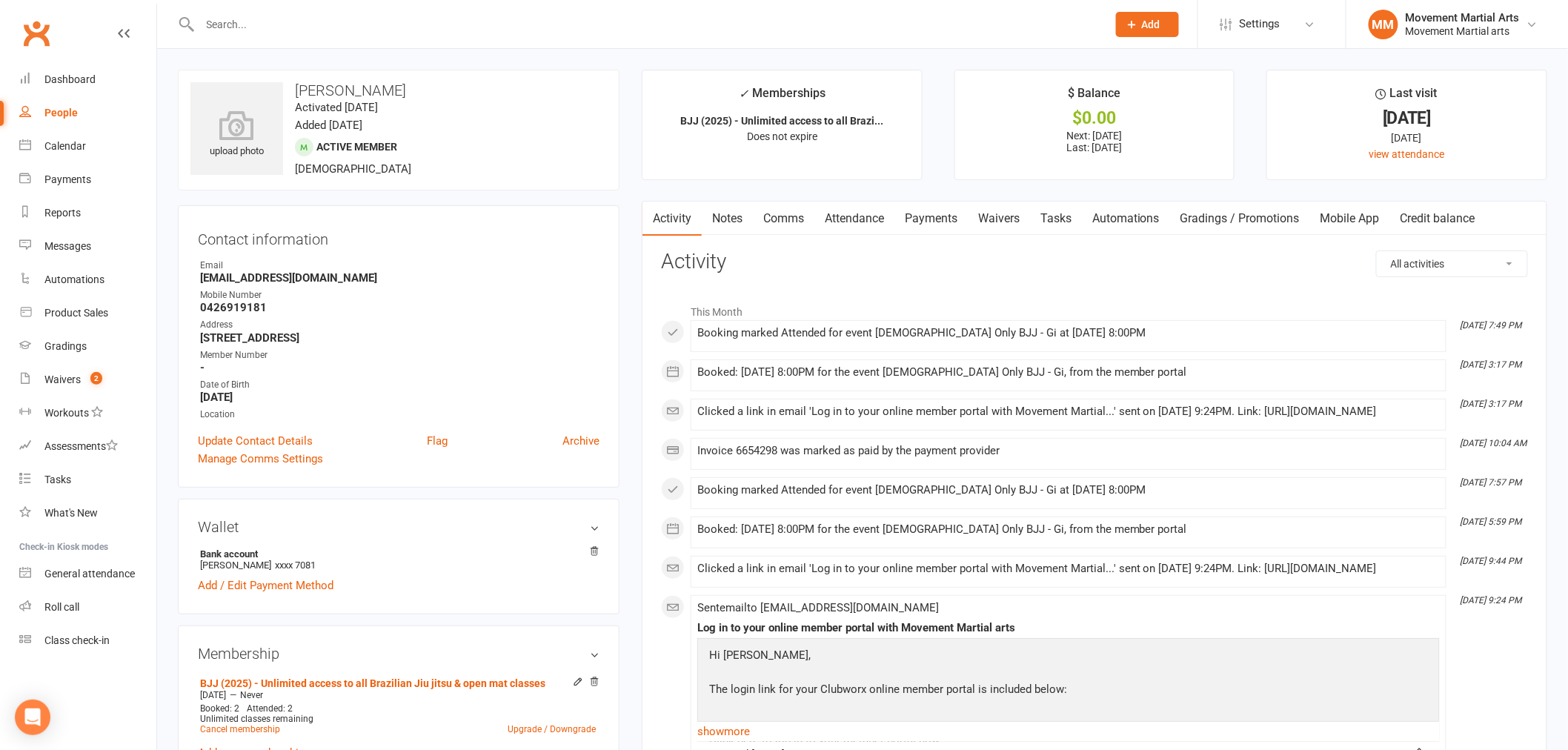
click at [862, 214] on link "Attendance" at bounding box center [854, 218] width 80 height 34
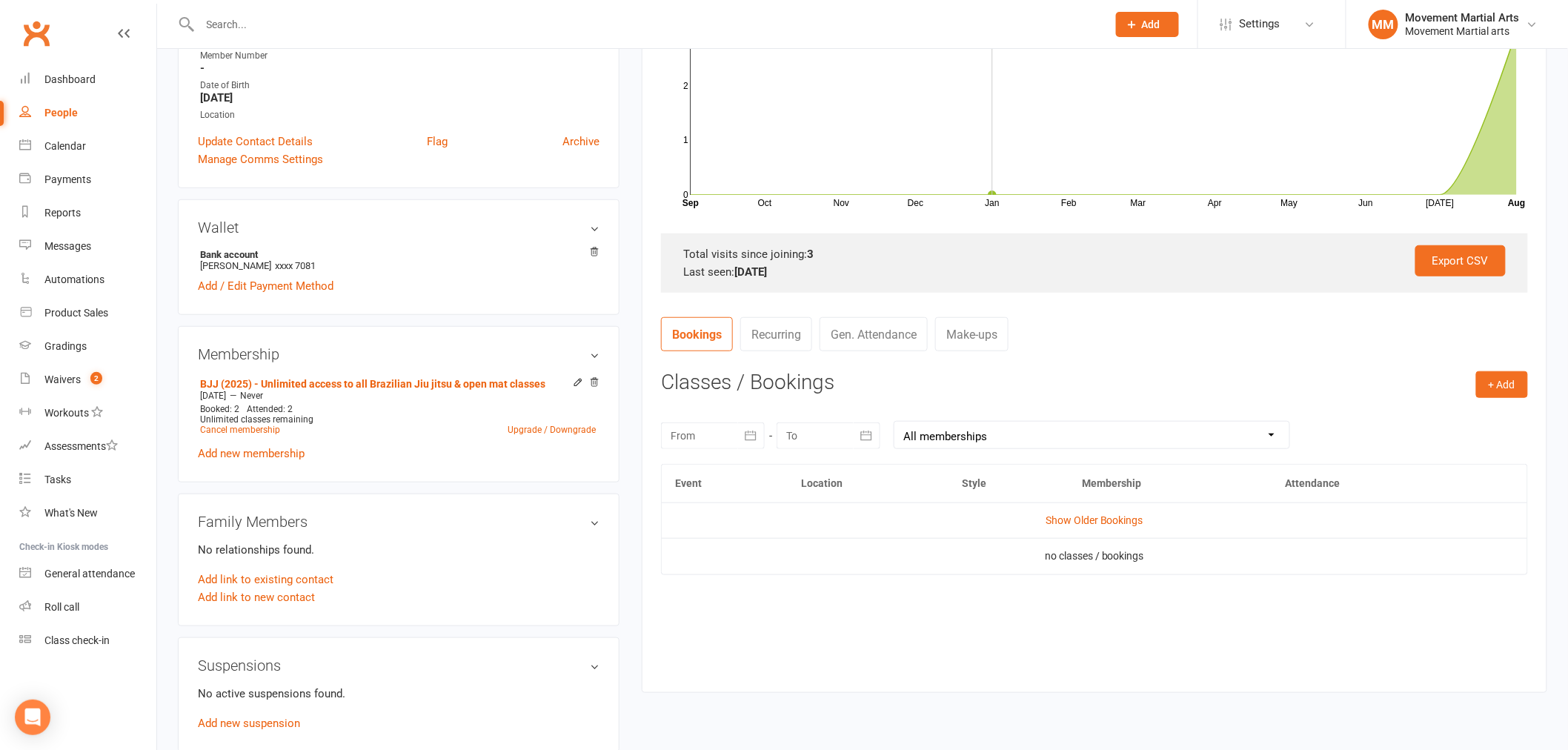
scroll to position [384, 0]
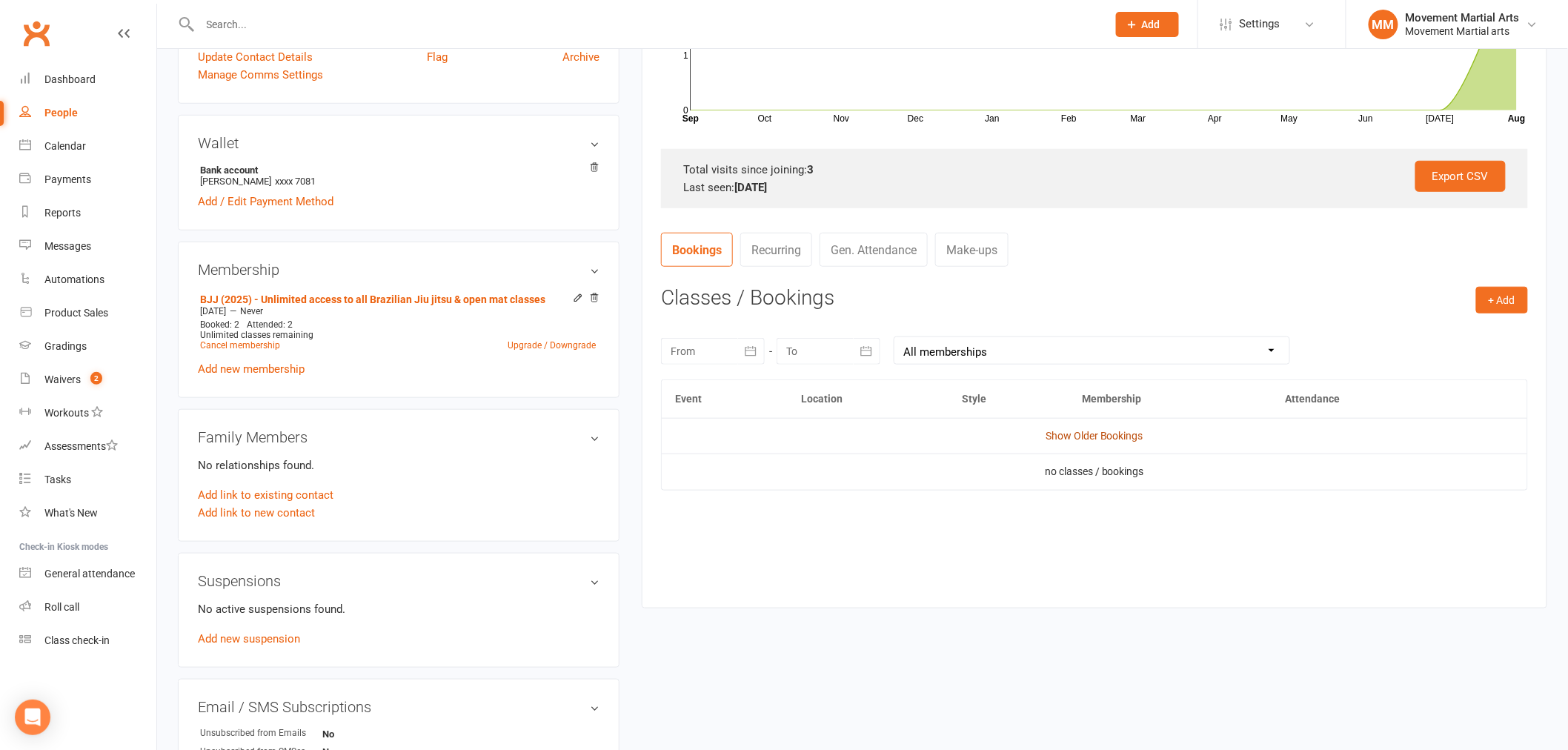
click at [1099, 437] on link "Show Older Bookings" at bounding box center [1094, 436] width 98 height 12
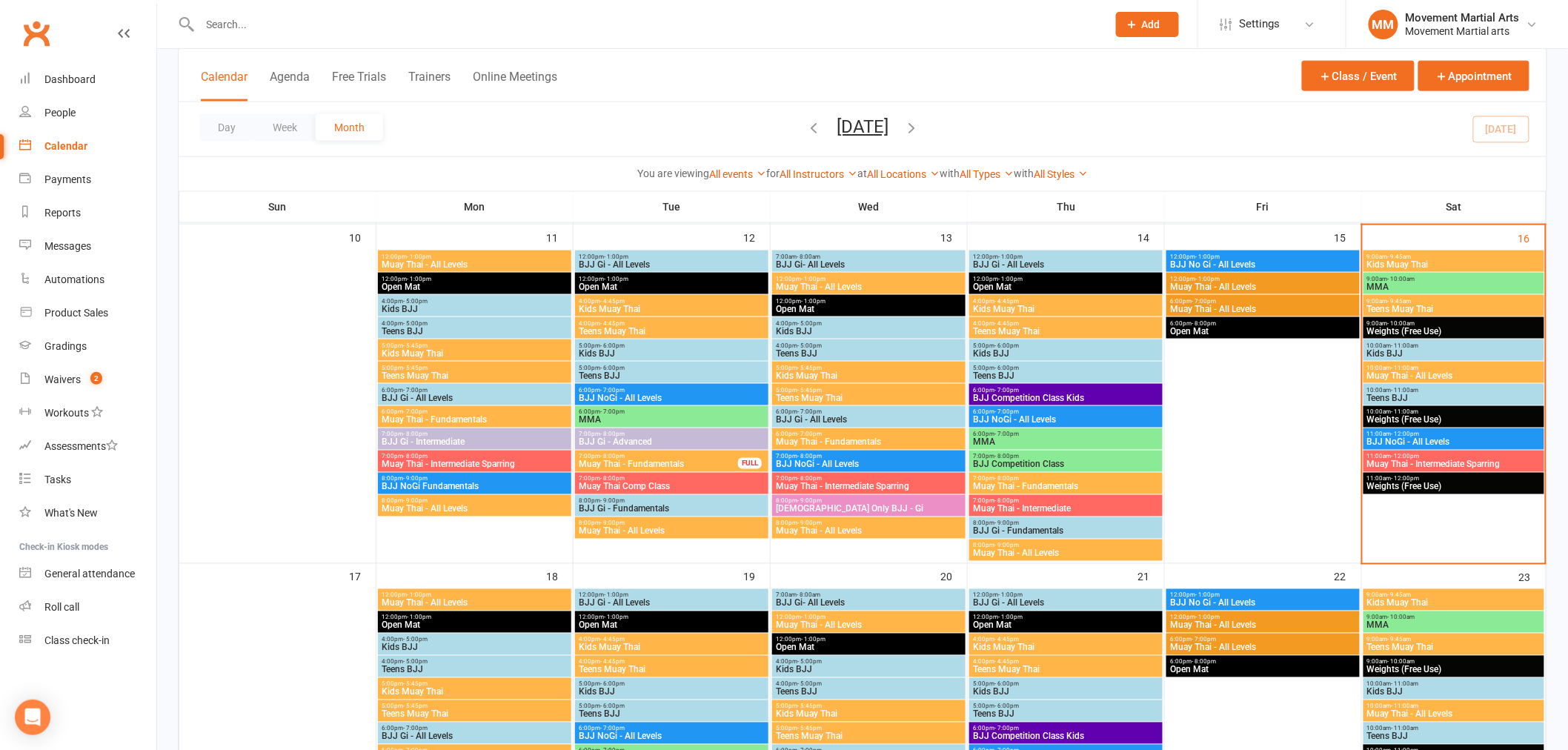
scroll to position [576, 0]
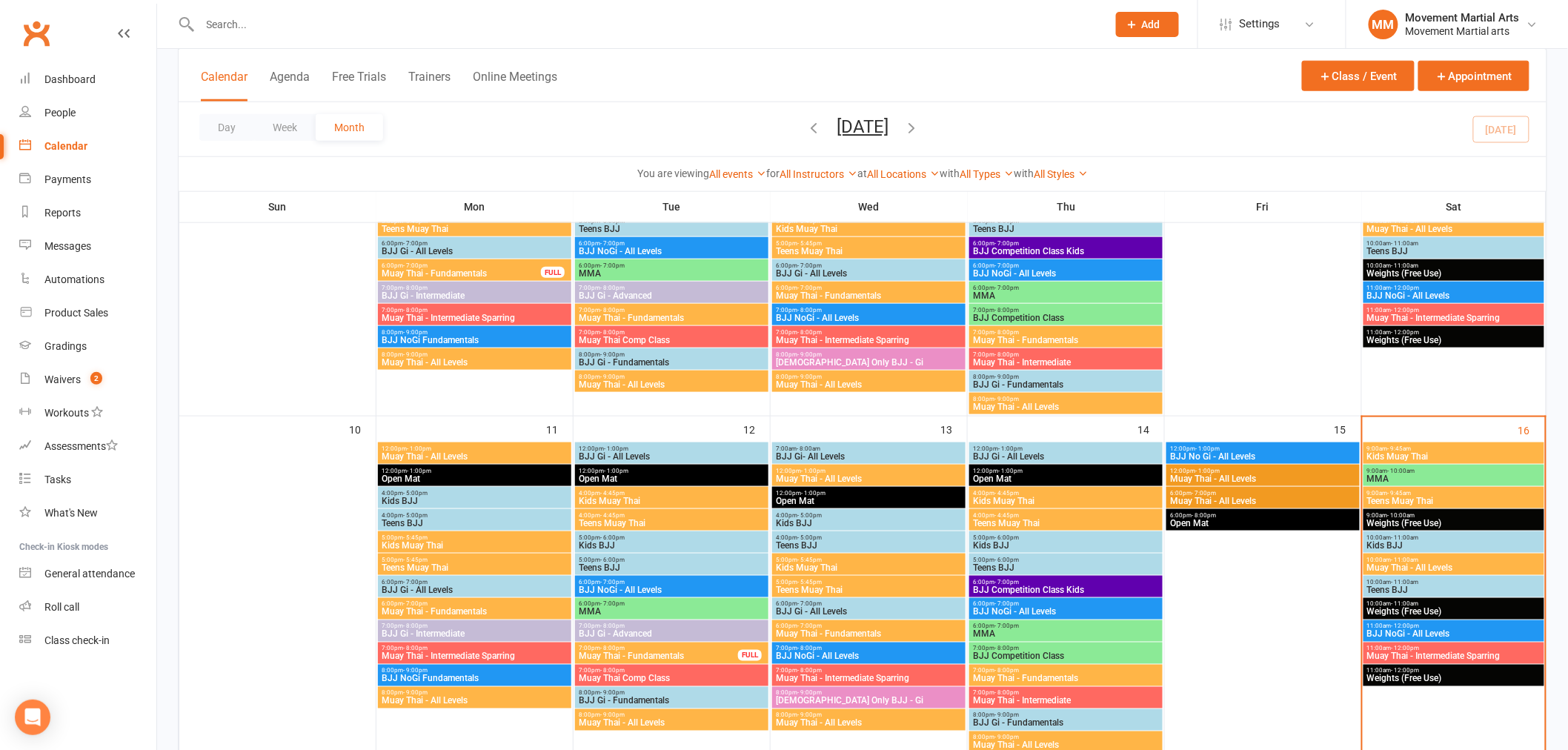
click at [805, 358] on span "Female Only BJJ - Gi" at bounding box center [868, 362] width 187 height 9
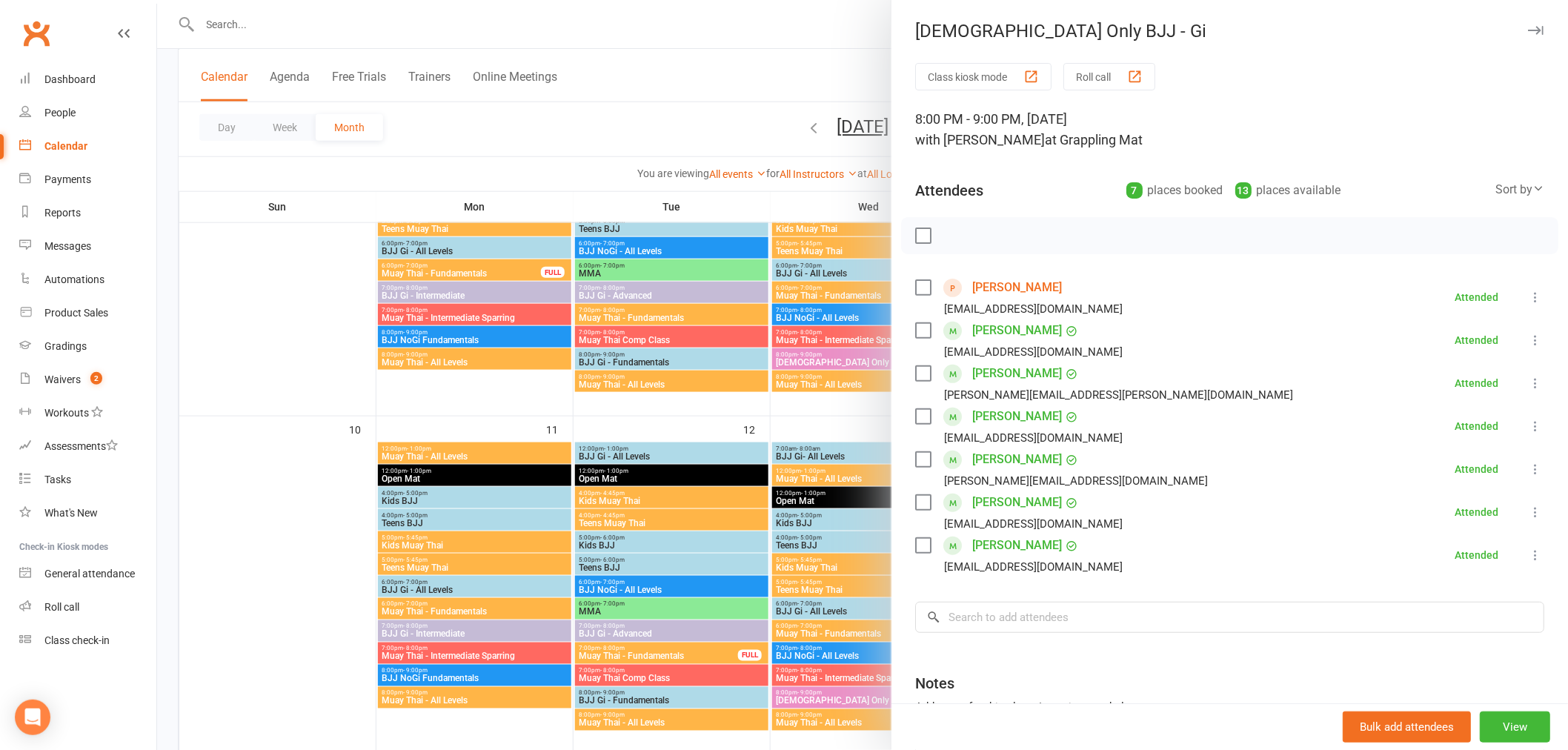
click at [769, 436] on div at bounding box center [862, 375] width 1410 height 750
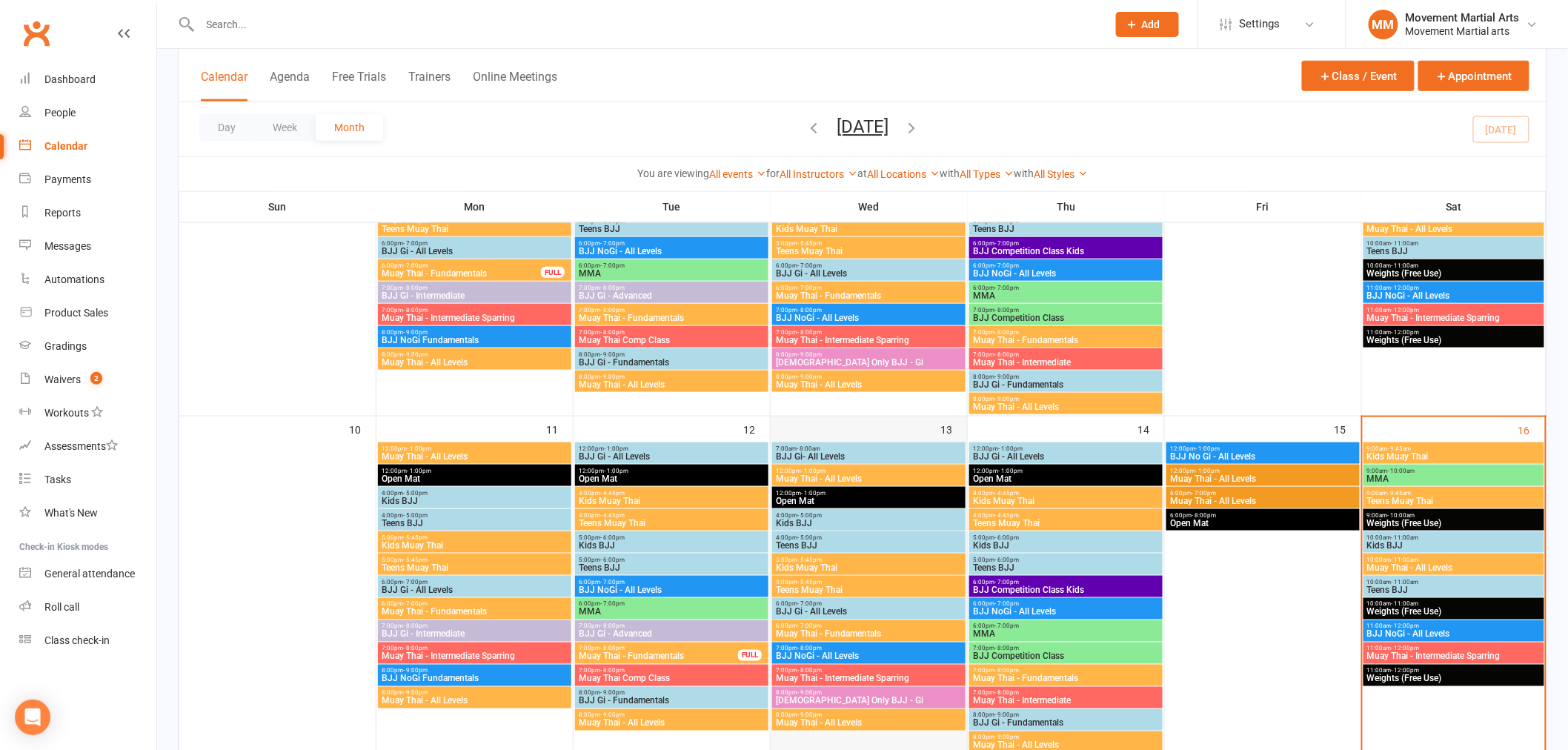
scroll to position [767, 0]
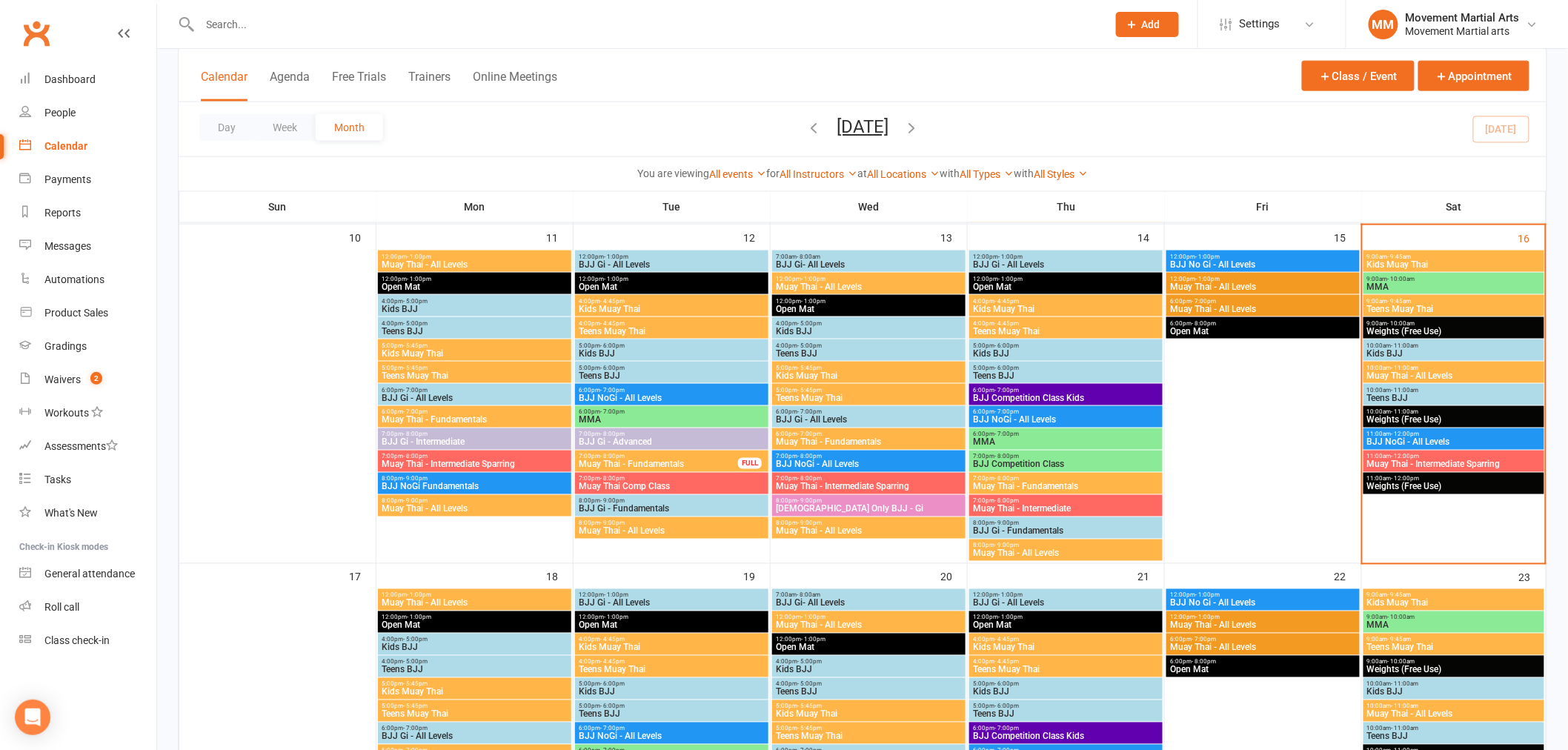
click at [812, 500] on span "- 9:00pm" at bounding box center [809, 501] width 25 height 6
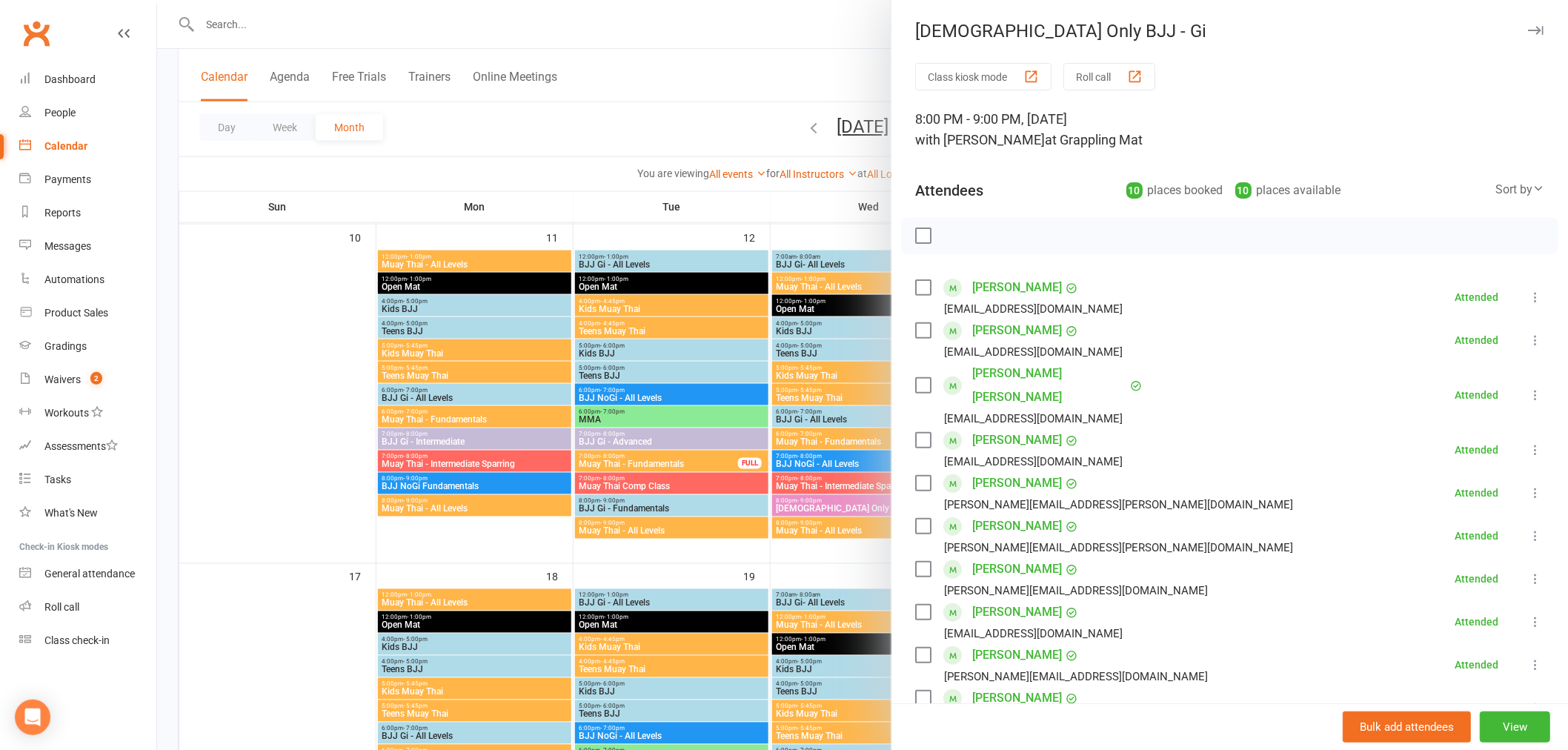
scroll to position [191, 0]
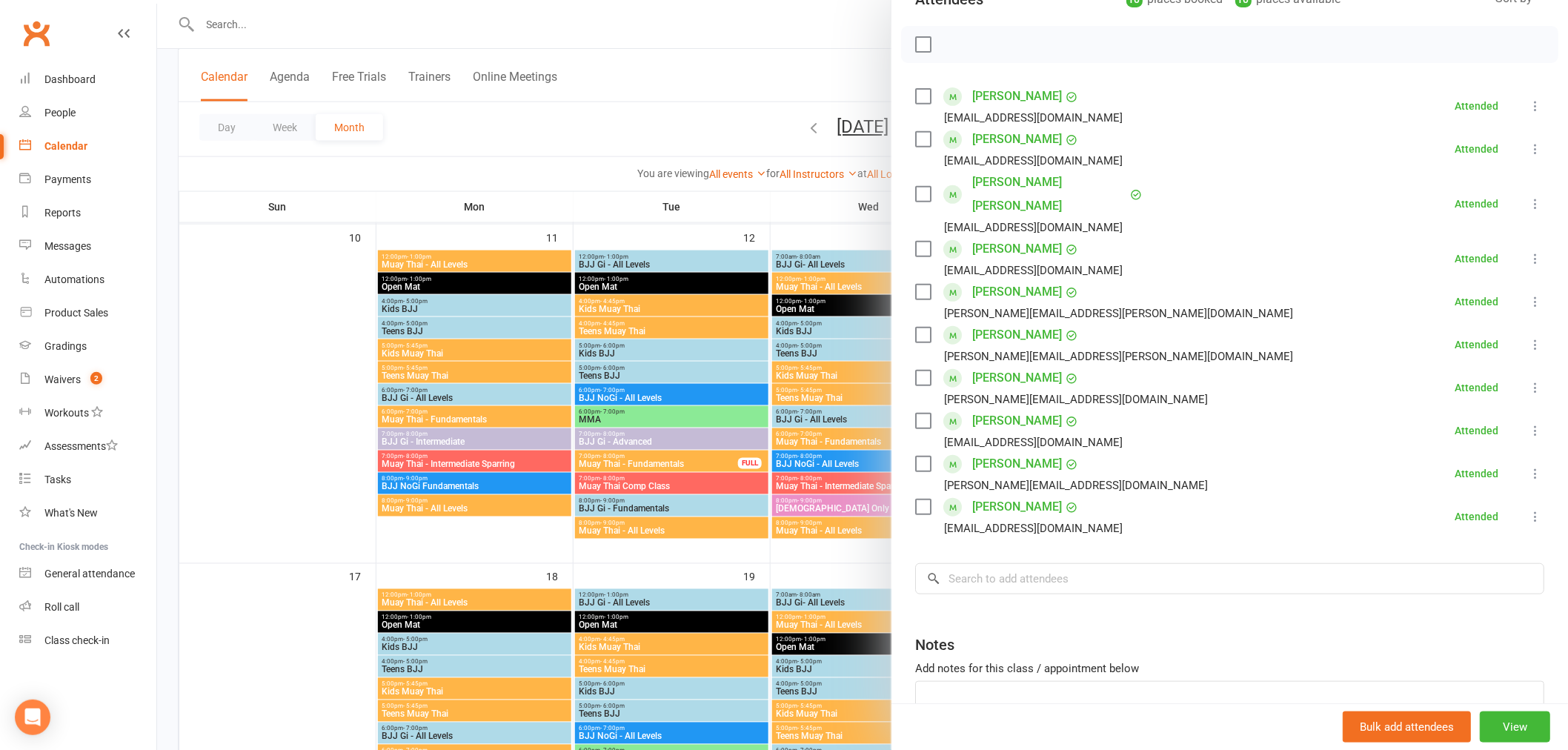
click at [781, 457] on div at bounding box center [862, 375] width 1410 height 750
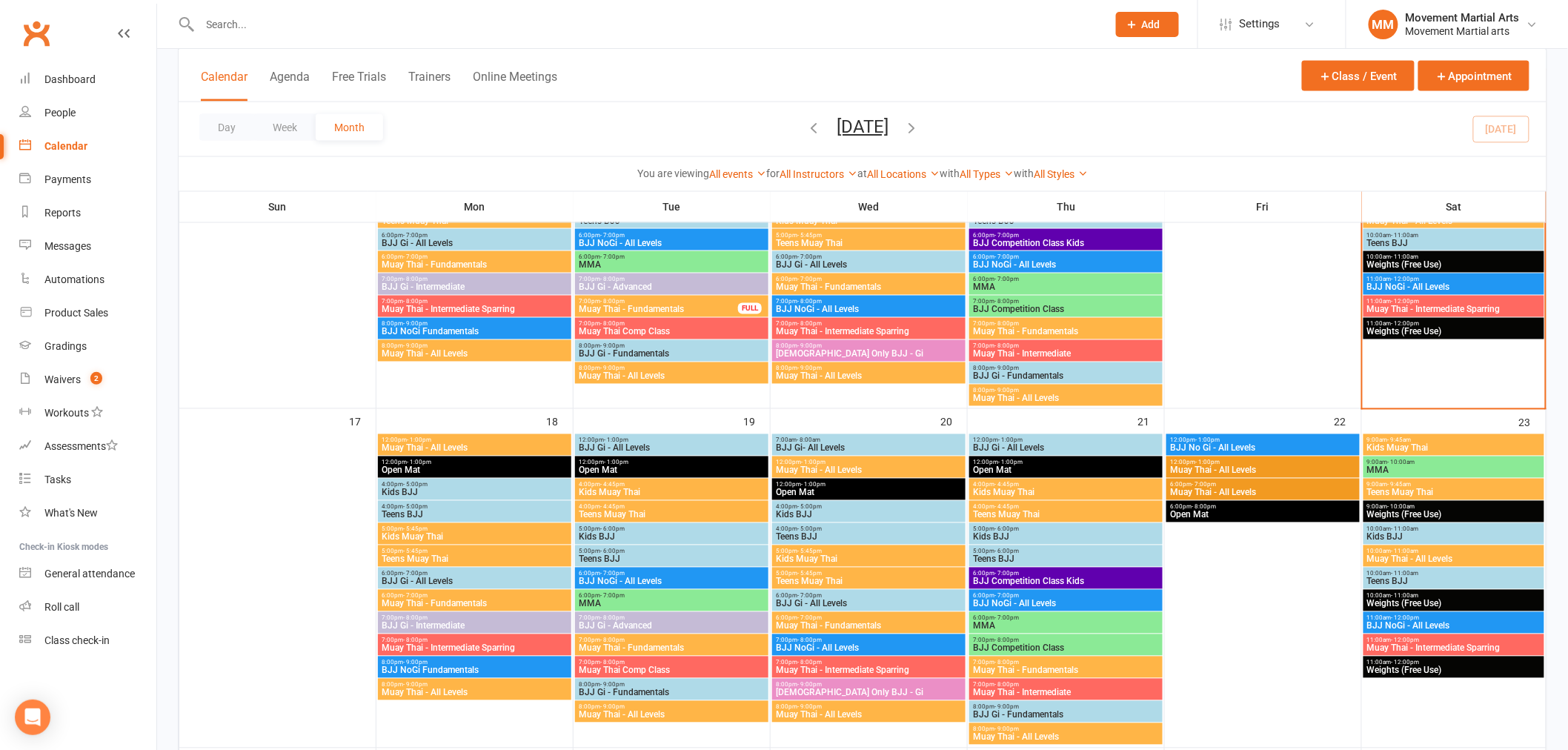
scroll to position [960, 0]
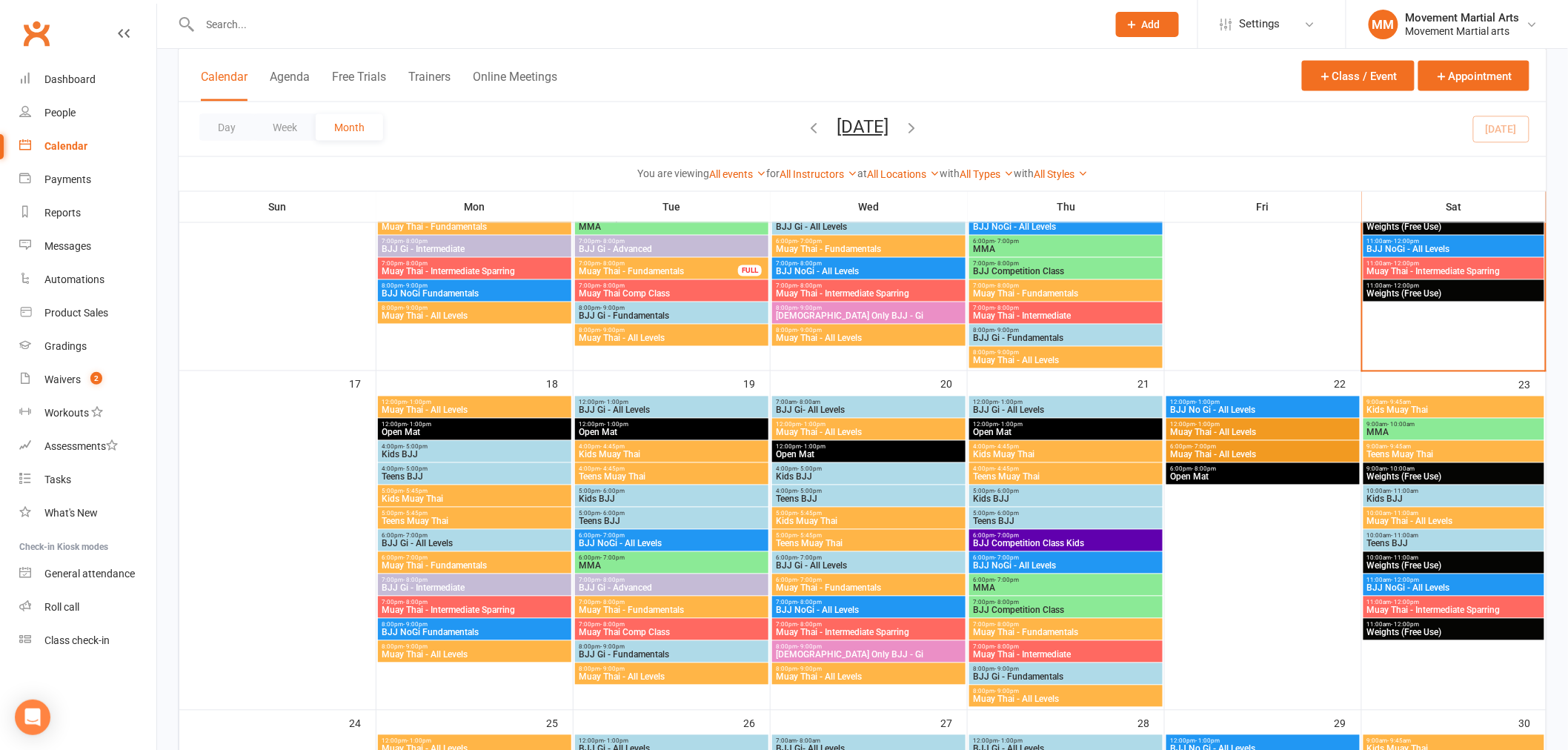
click at [816, 653] on span "Female Only BJJ - Gi" at bounding box center [868, 655] width 187 height 9
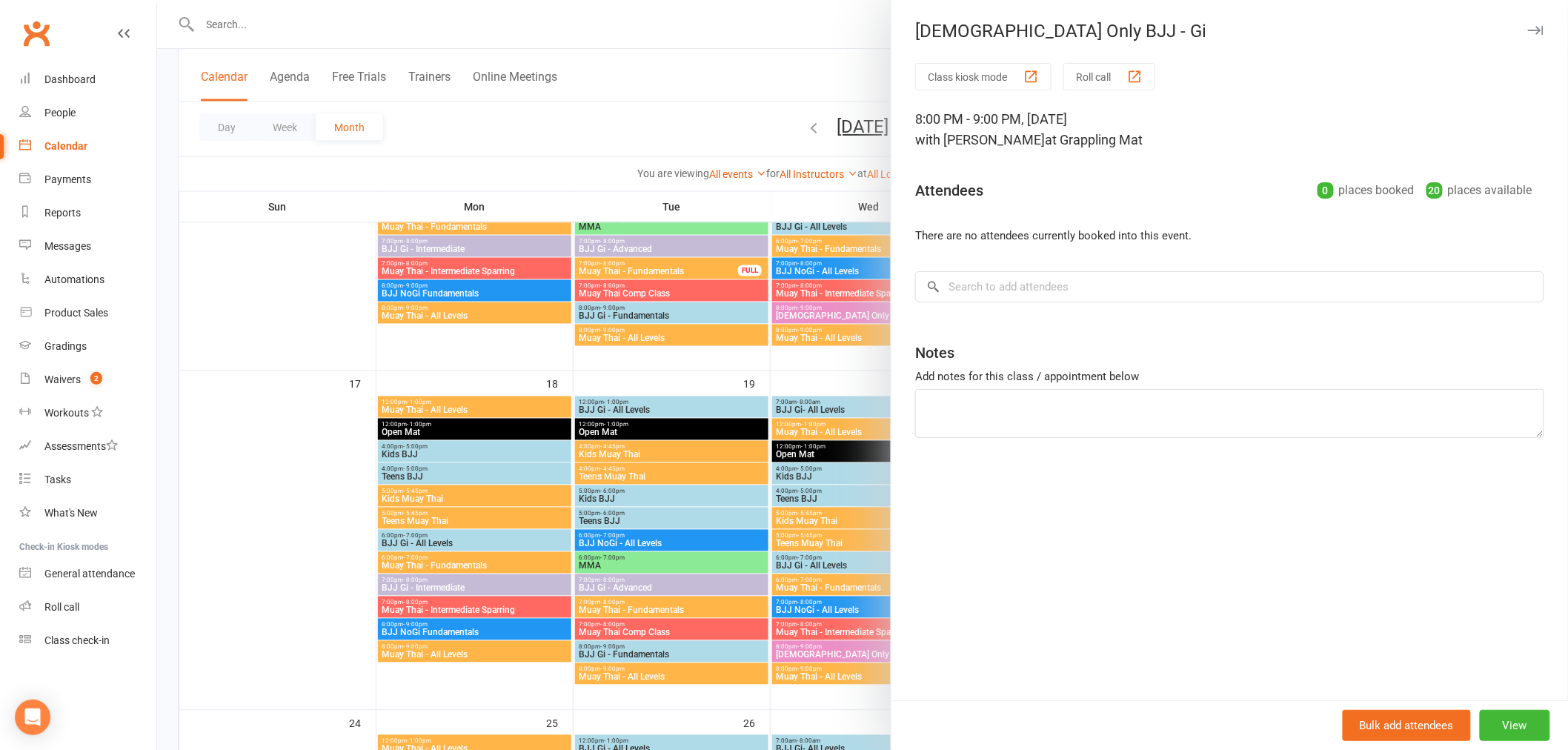
click at [739, 487] on div at bounding box center [862, 375] width 1410 height 750
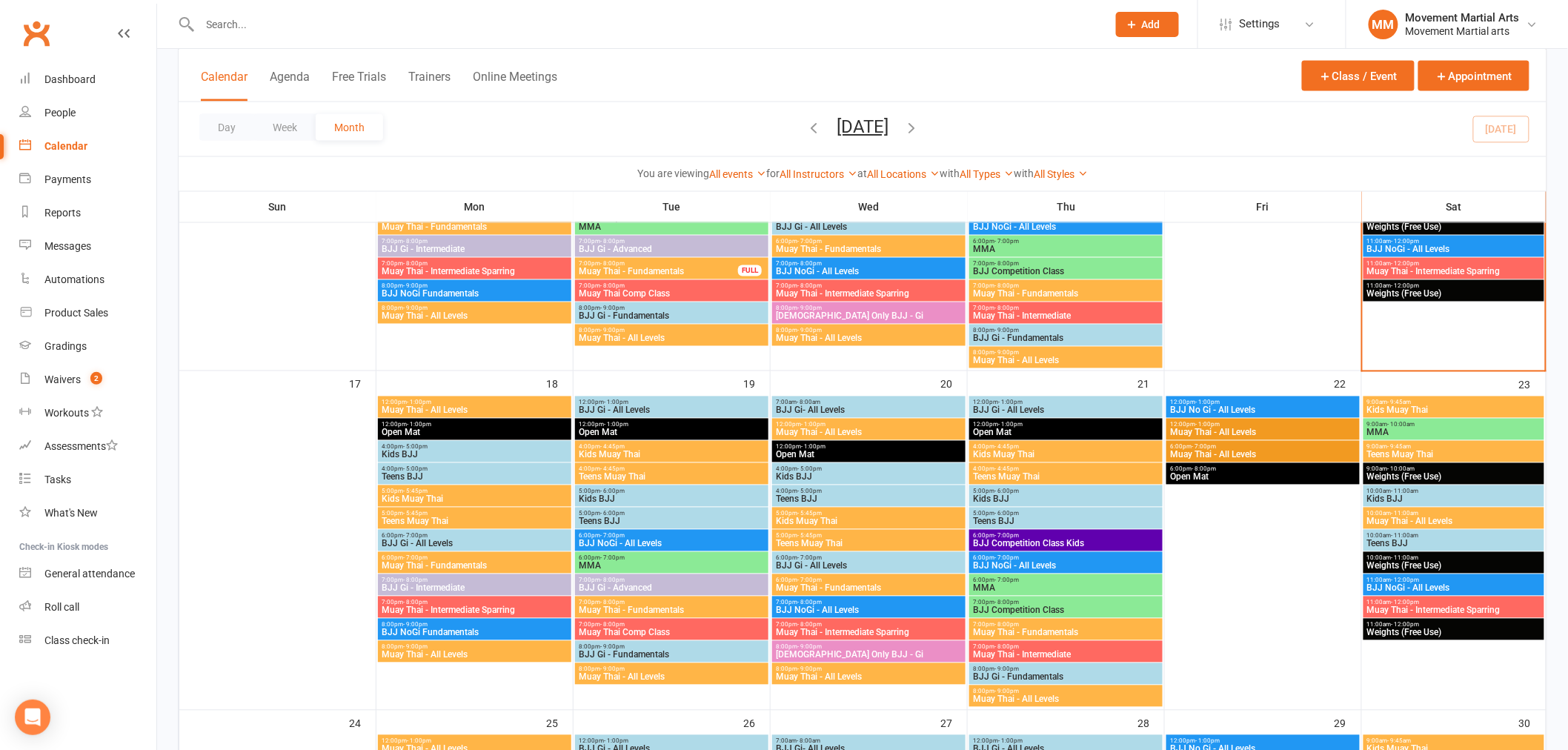
scroll to position [767, 0]
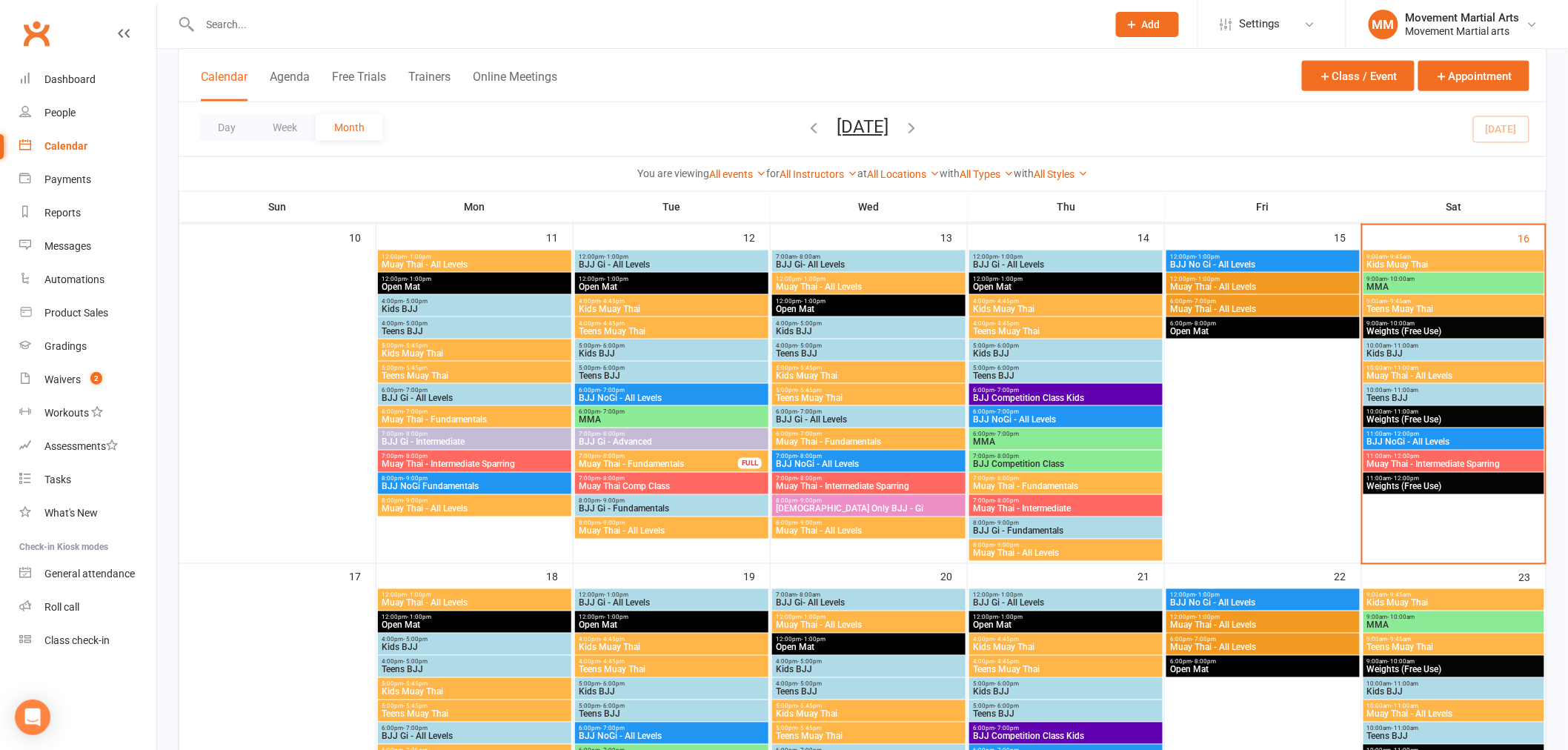
click at [804, 455] on span "- 8:00pm" at bounding box center [809, 456] width 25 height 6
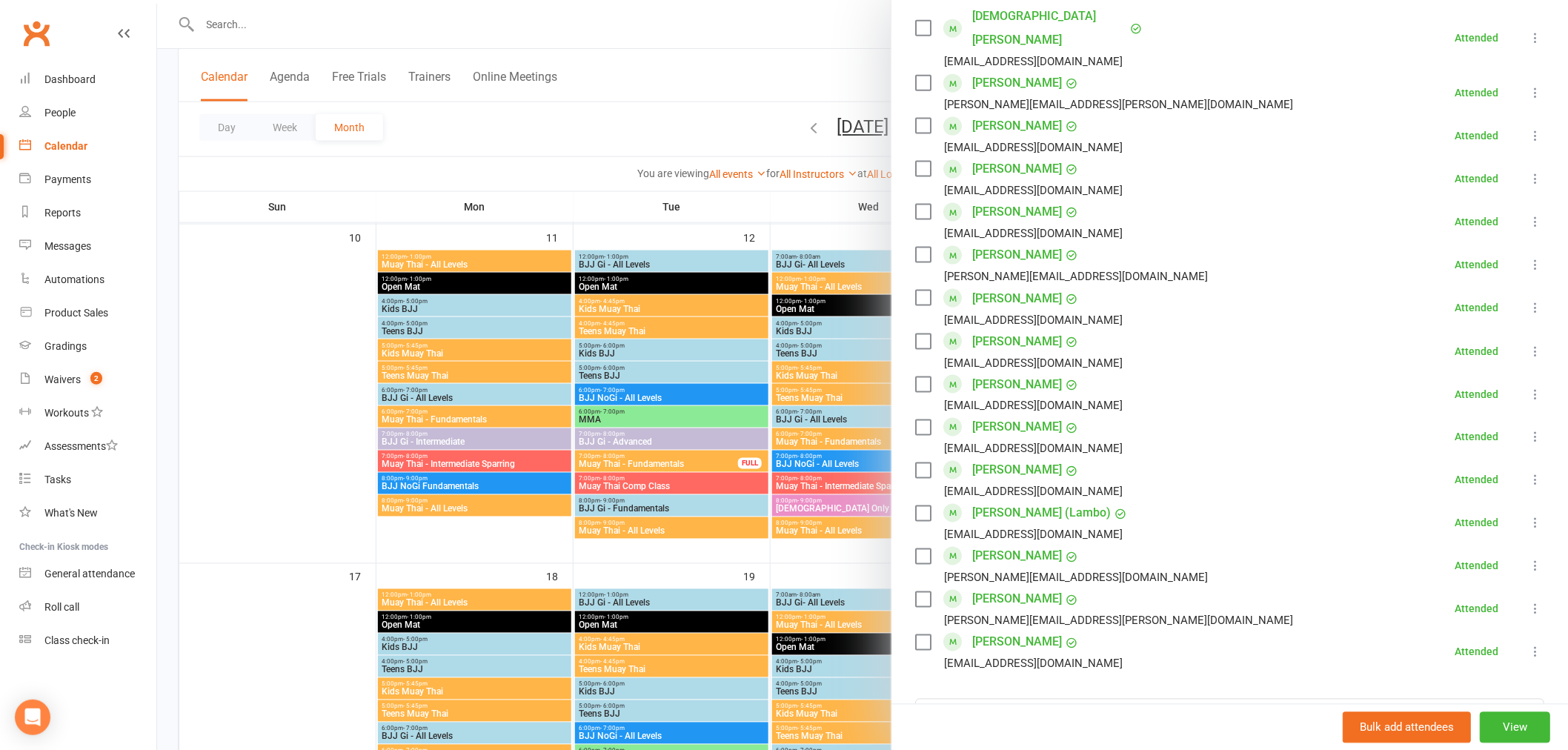
click at [720, 472] on div at bounding box center [862, 375] width 1410 height 750
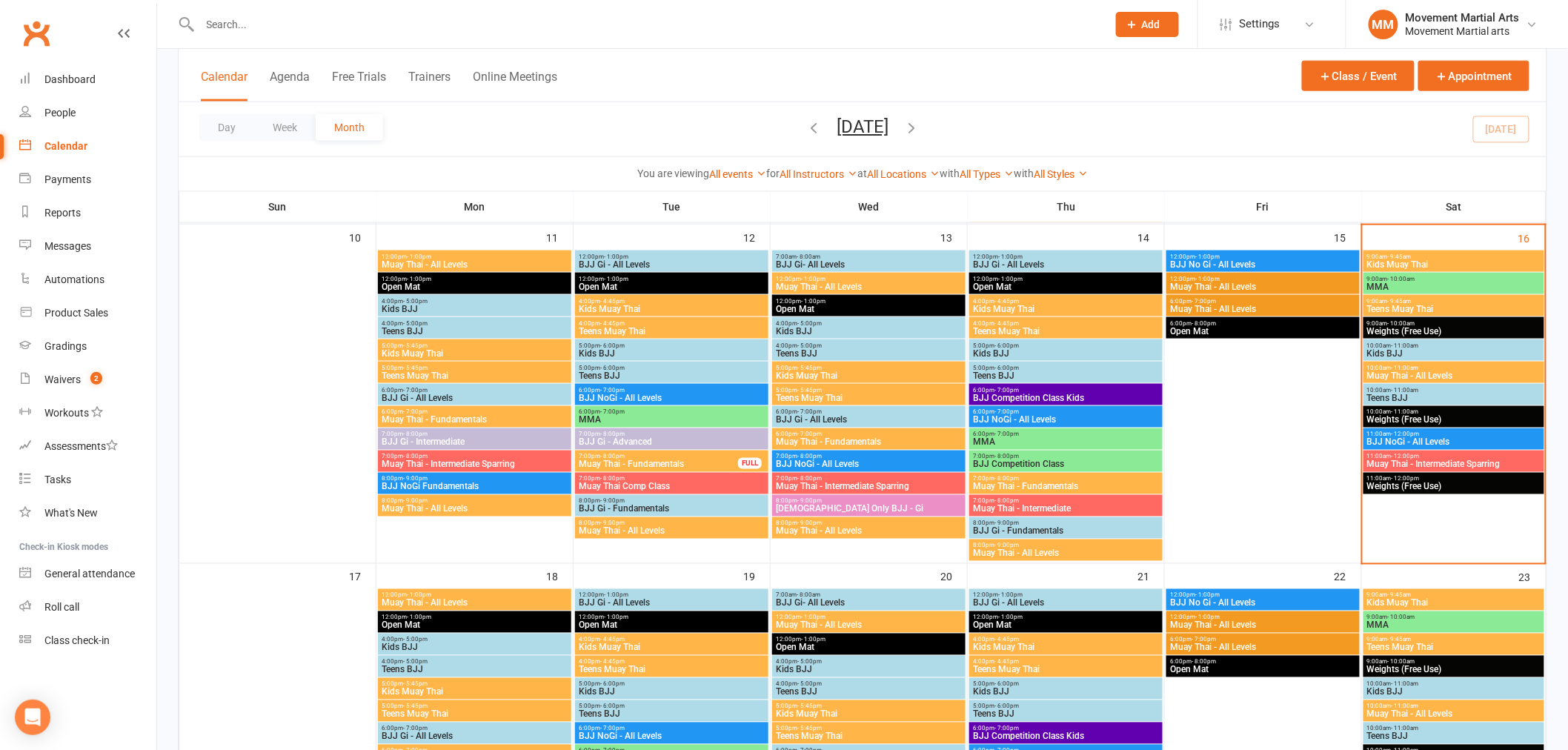
click at [850, 409] on span "6:00pm - 7:00pm" at bounding box center [868, 412] width 187 height 6
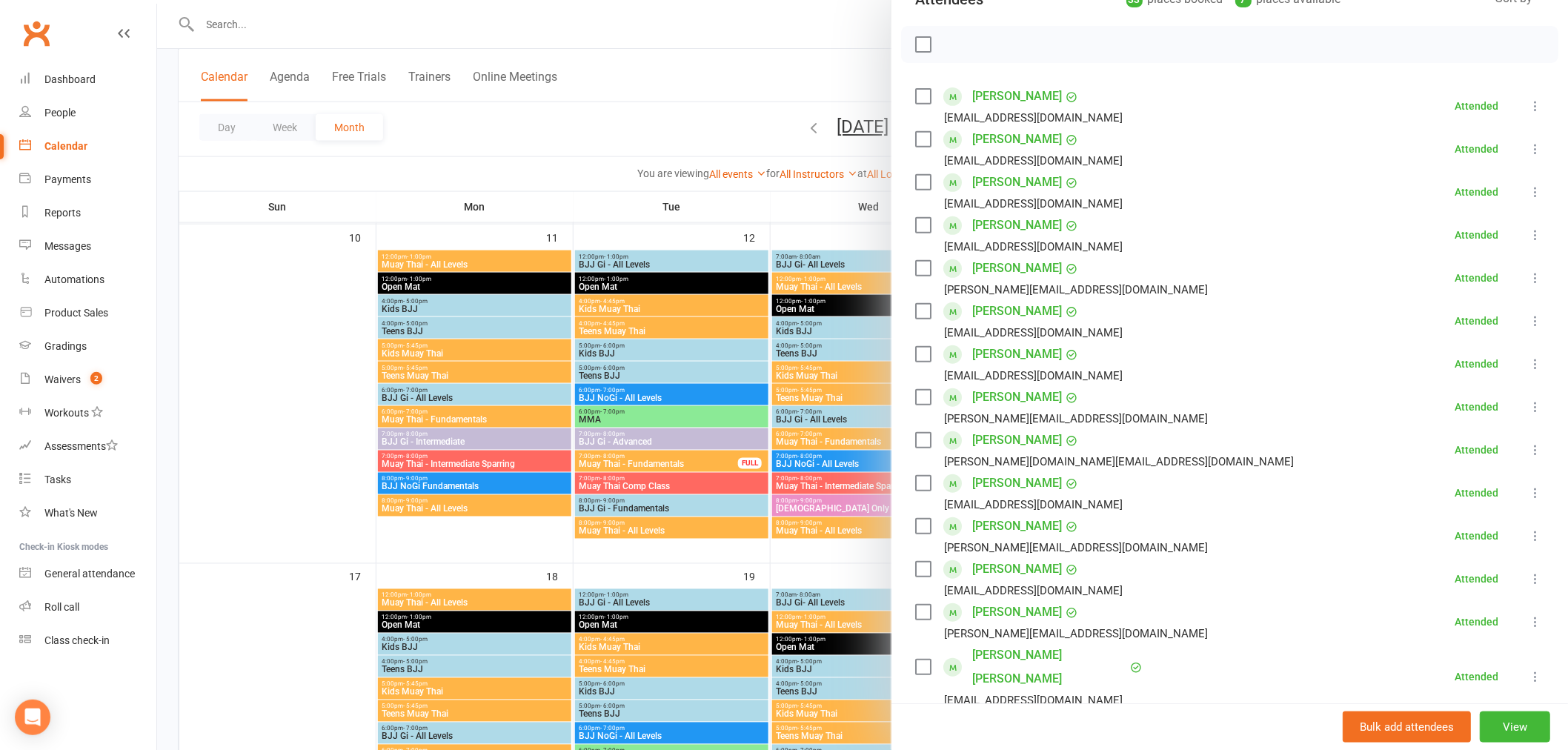
scroll to position [0, 0]
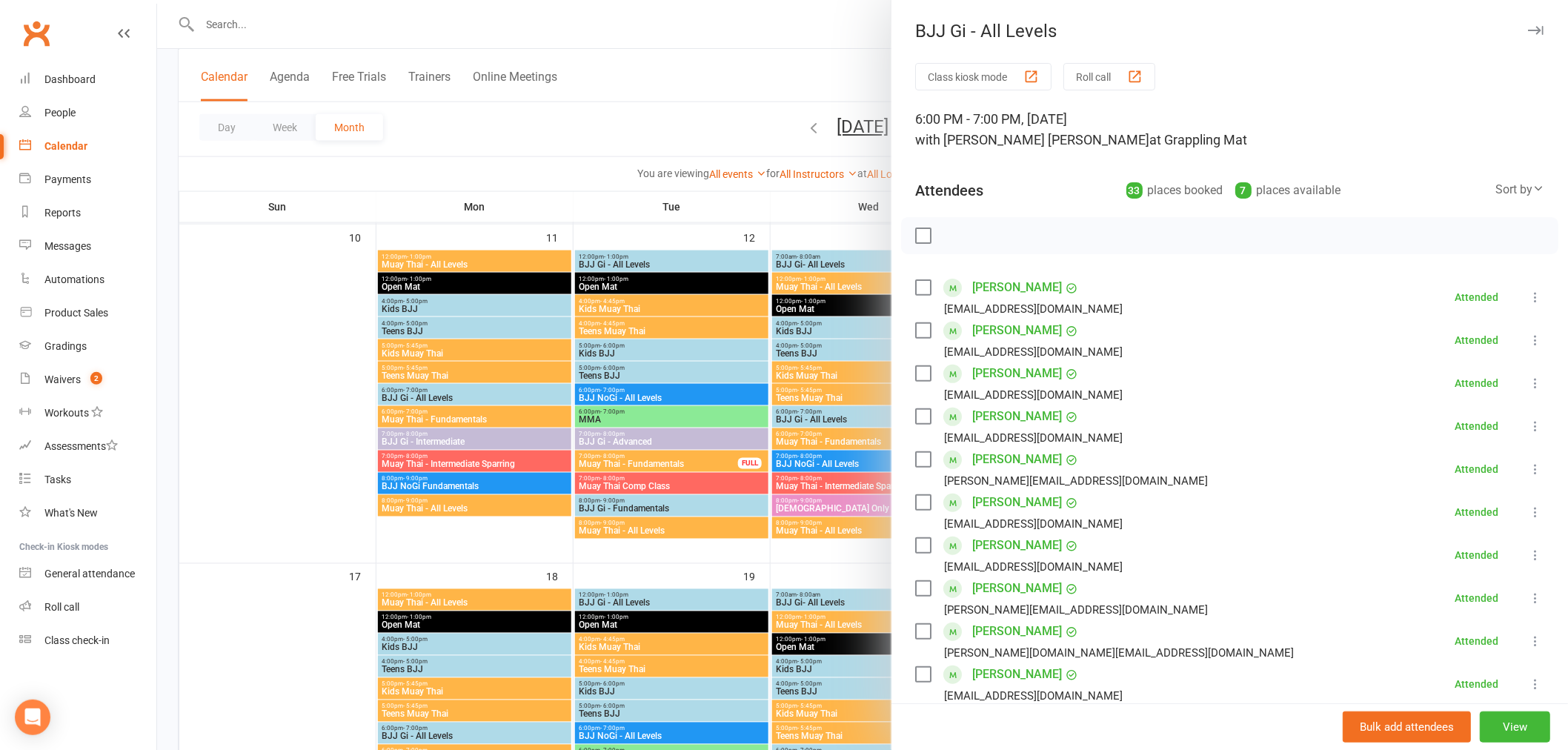
click at [653, 393] on div at bounding box center [862, 375] width 1410 height 750
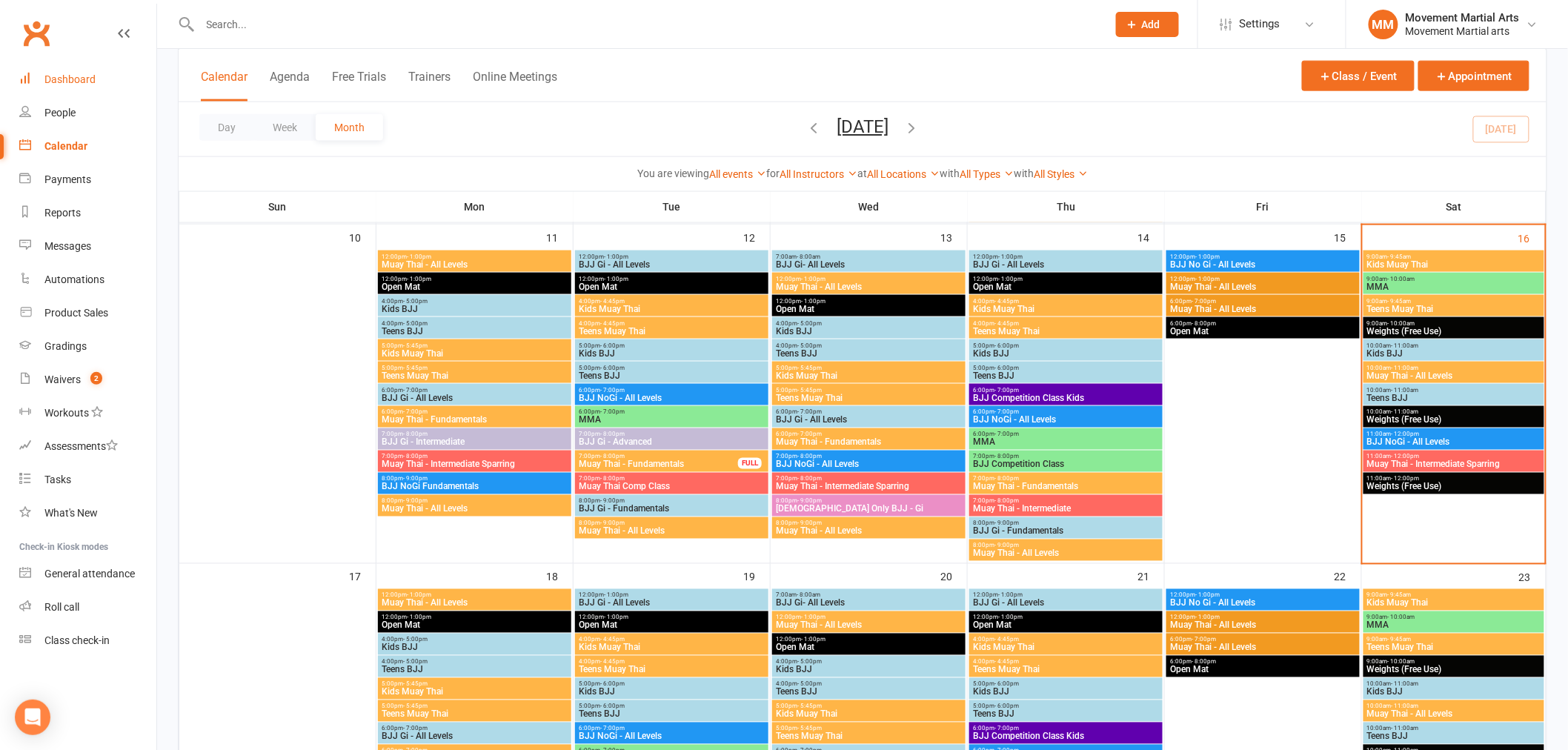
click at [102, 90] on link "Dashboard" at bounding box center [87, 80] width 137 height 33
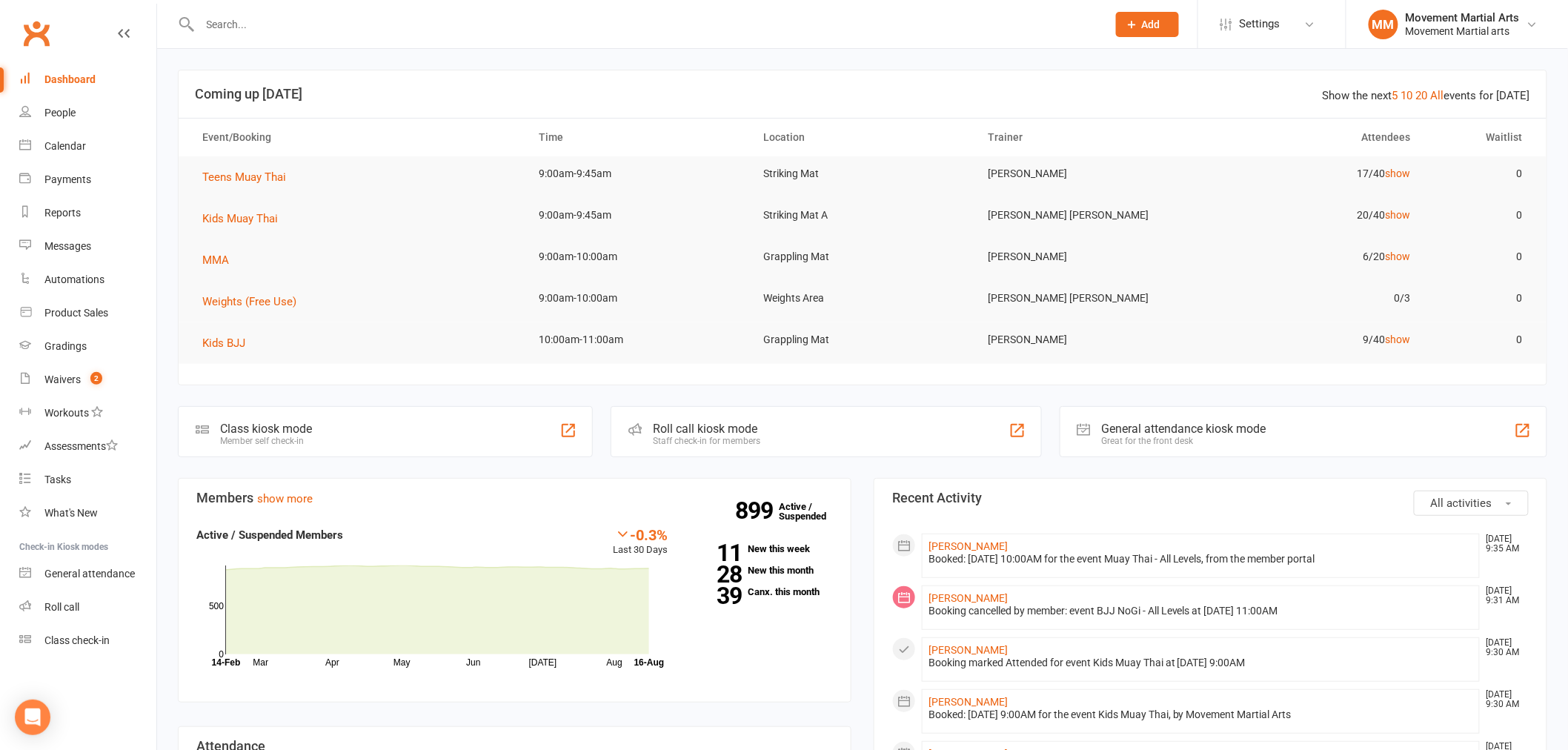
click at [469, 24] on input "text" at bounding box center [646, 24] width 900 height 21
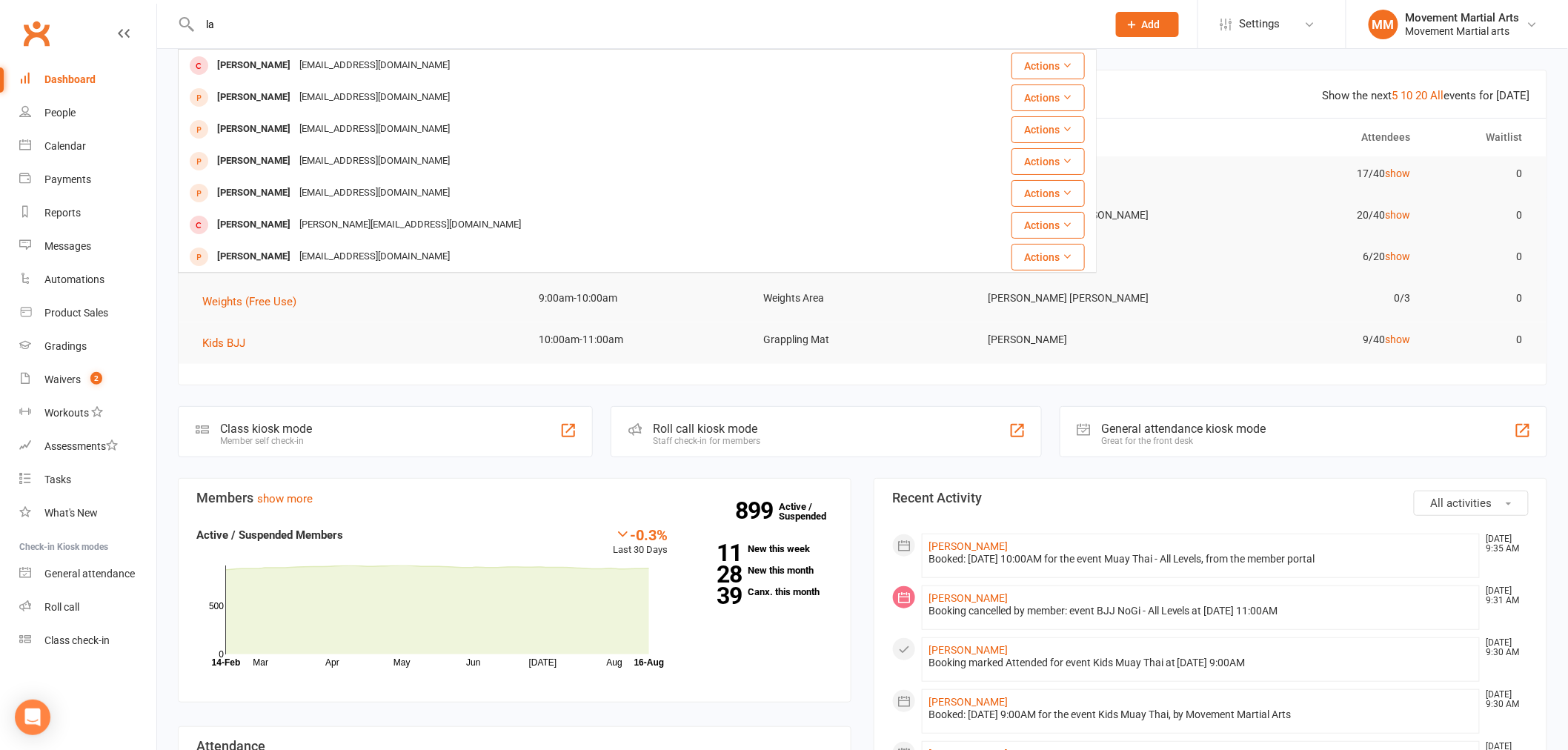
type input "l"
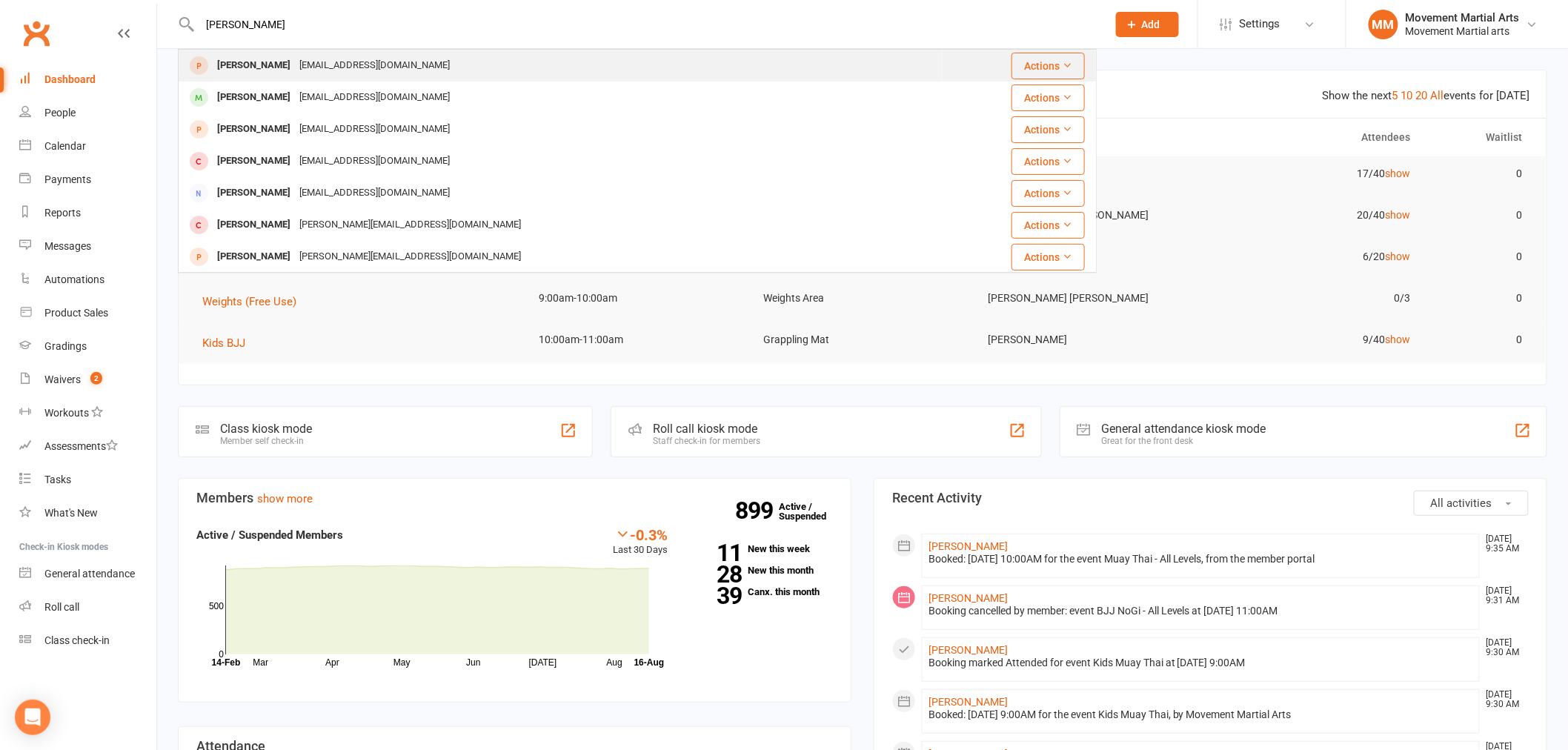
type input "samir moh"
click at [472, 68] on div "Samir Mohebati omidmohebati984@gmail.com" at bounding box center [560, 65] width 762 height 30
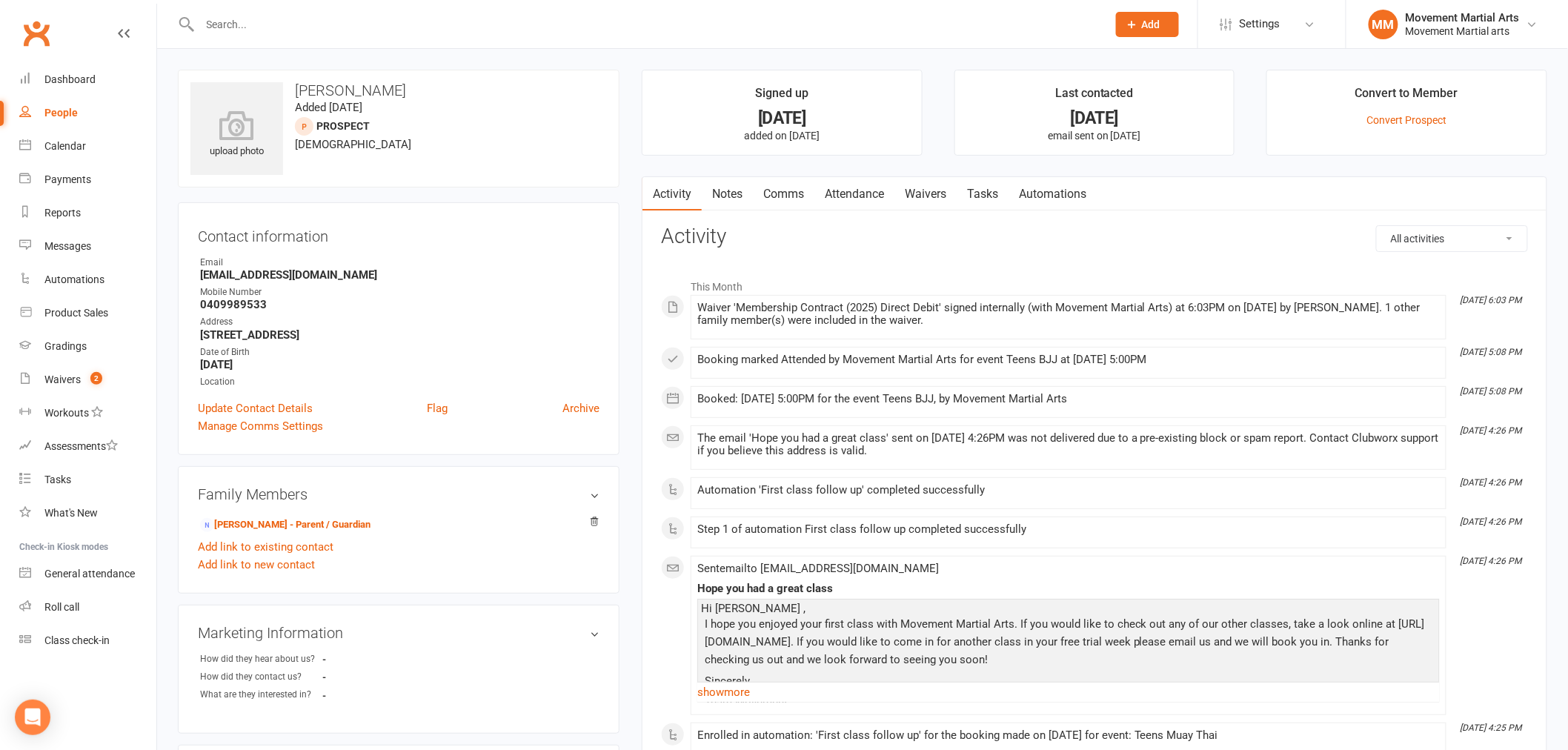
click at [236, 25] on input "text" at bounding box center [646, 24] width 900 height 21
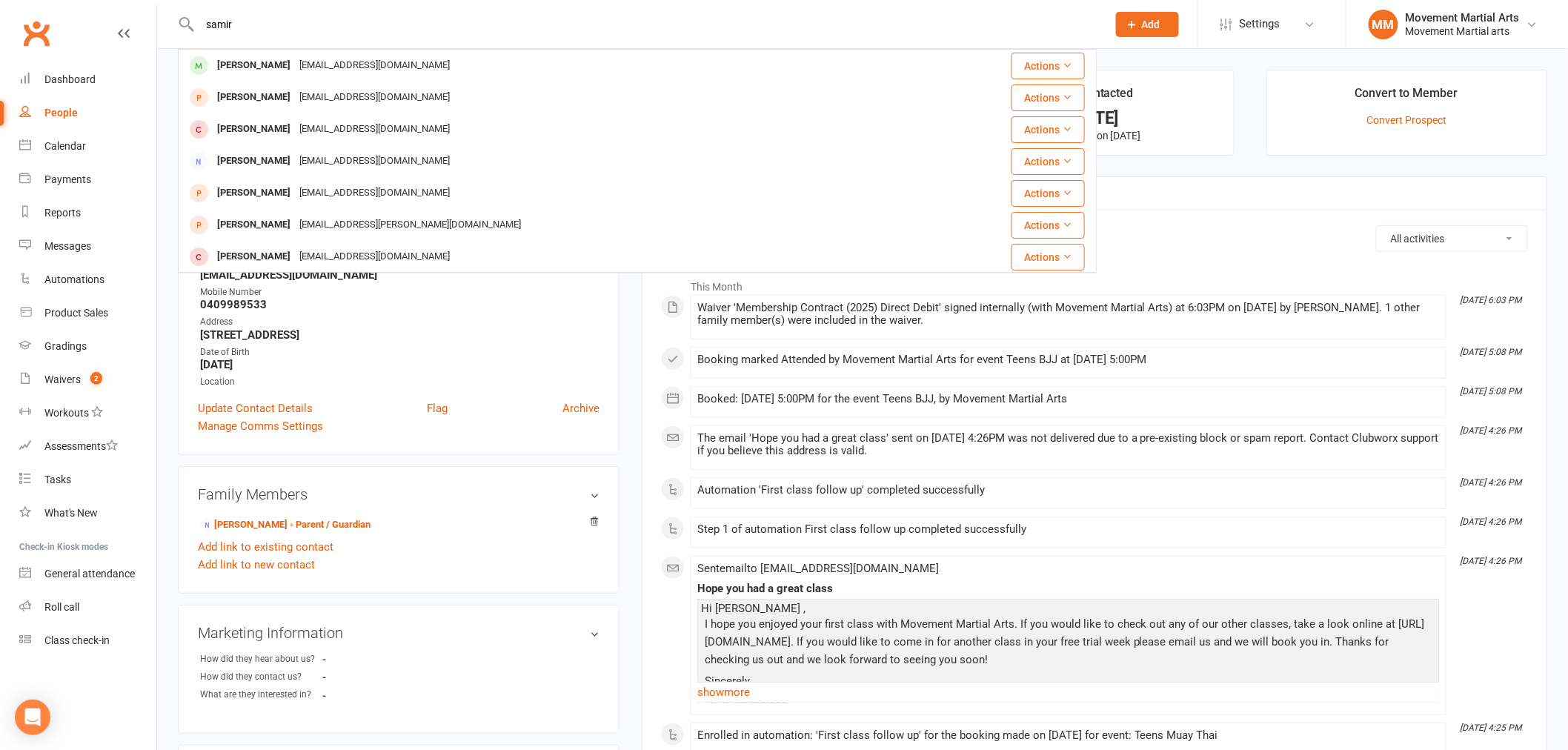
drag, startPoint x: 252, startPoint y: 29, endPoint x: 160, endPoint y: 41, distance: 92.8
click at [182, 29] on div "samir Samir Parhizkari samir.parhizkari@gmail.com Actions Samir Aram Samiraramm…" at bounding box center [637, 24] width 919 height 49
type input "rajad"
click at [96, 83] on link "Dashboard" at bounding box center [87, 80] width 137 height 33
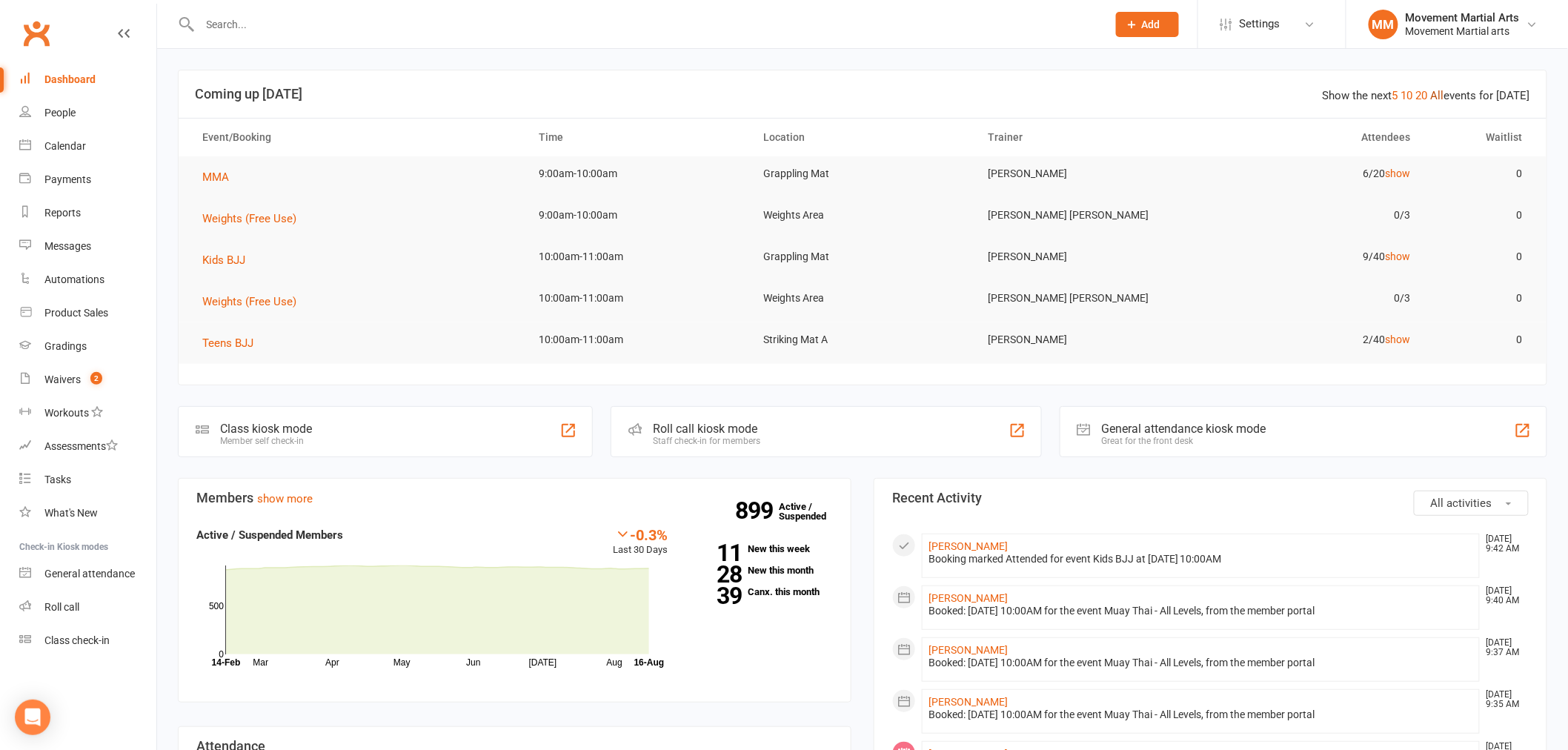
click at [1441, 96] on link "All" at bounding box center [1437, 95] width 14 height 14
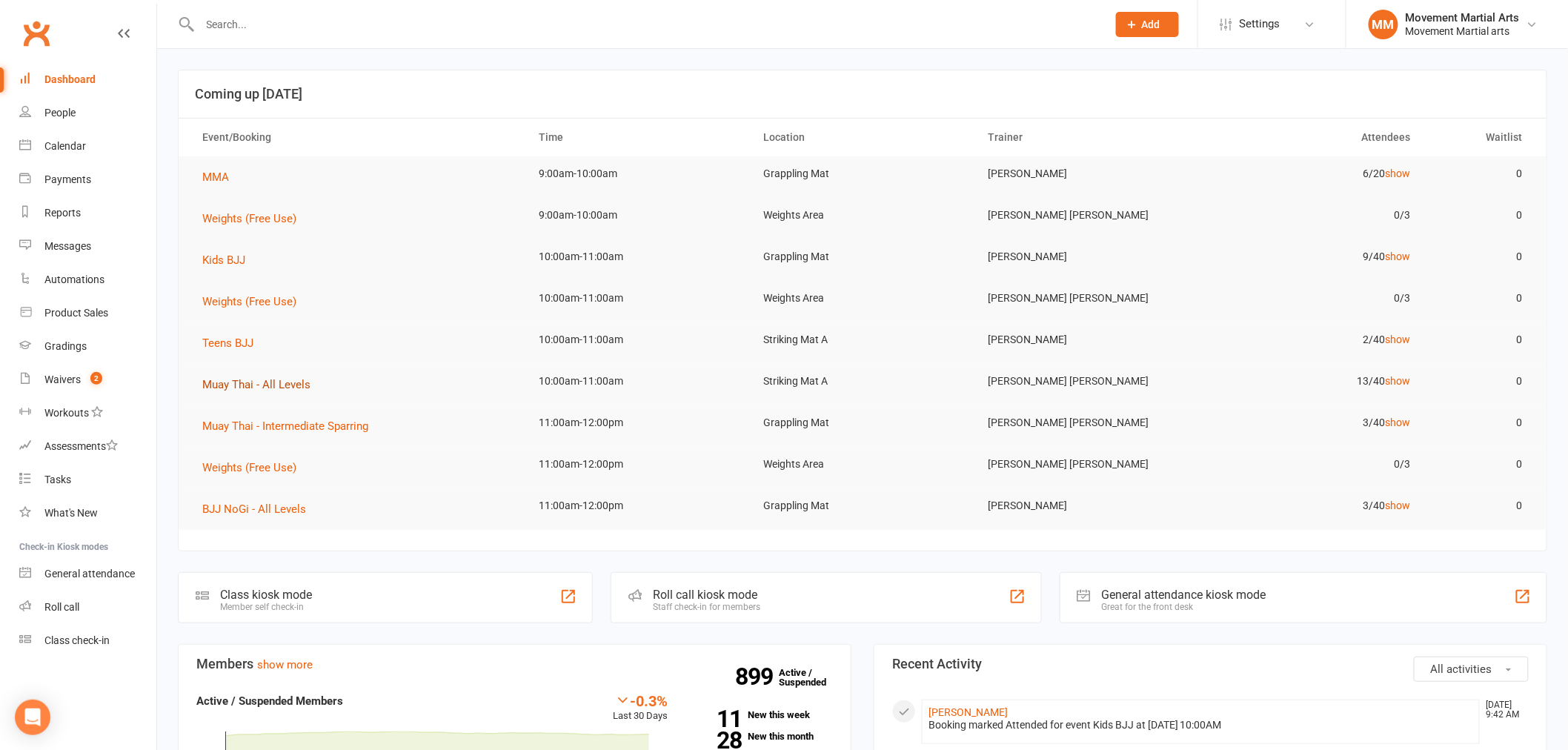
click at [310, 389] on button "Muay Thai - All Levels" at bounding box center [261, 384] width 118 height 17
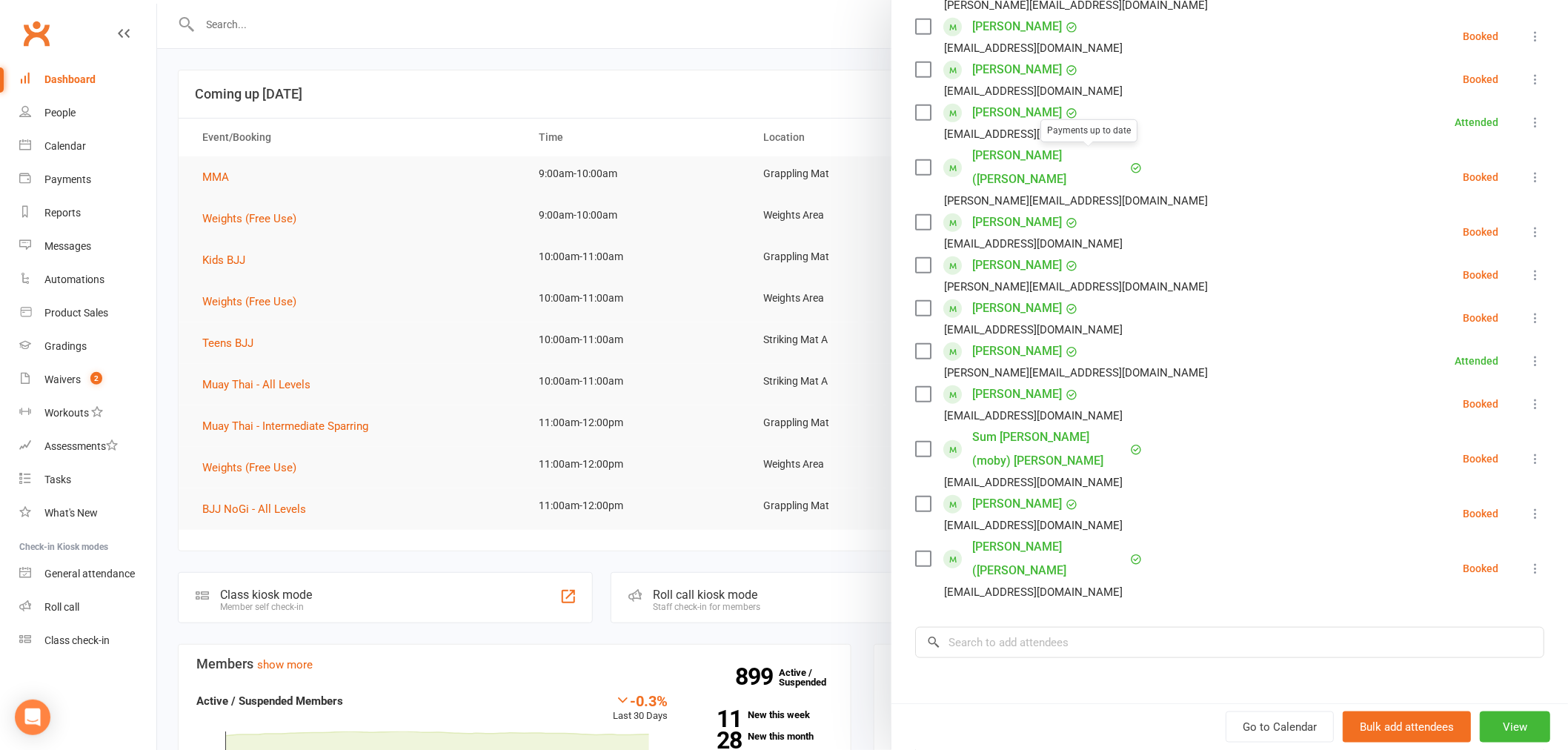
scroll to position [397, 0]
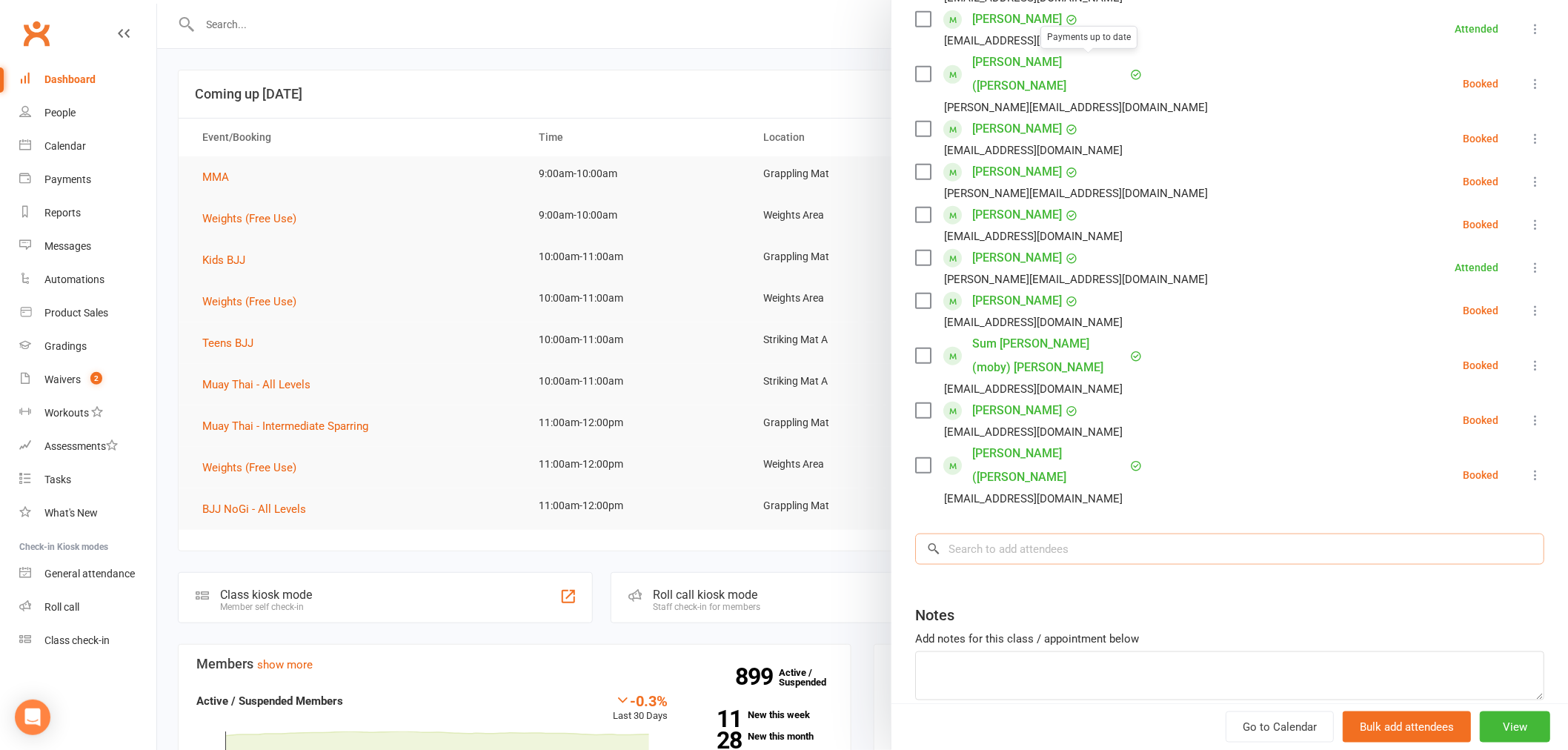
click at [1035, 534] on input "search" at bounding box center [1230, 549] width 629 height 31
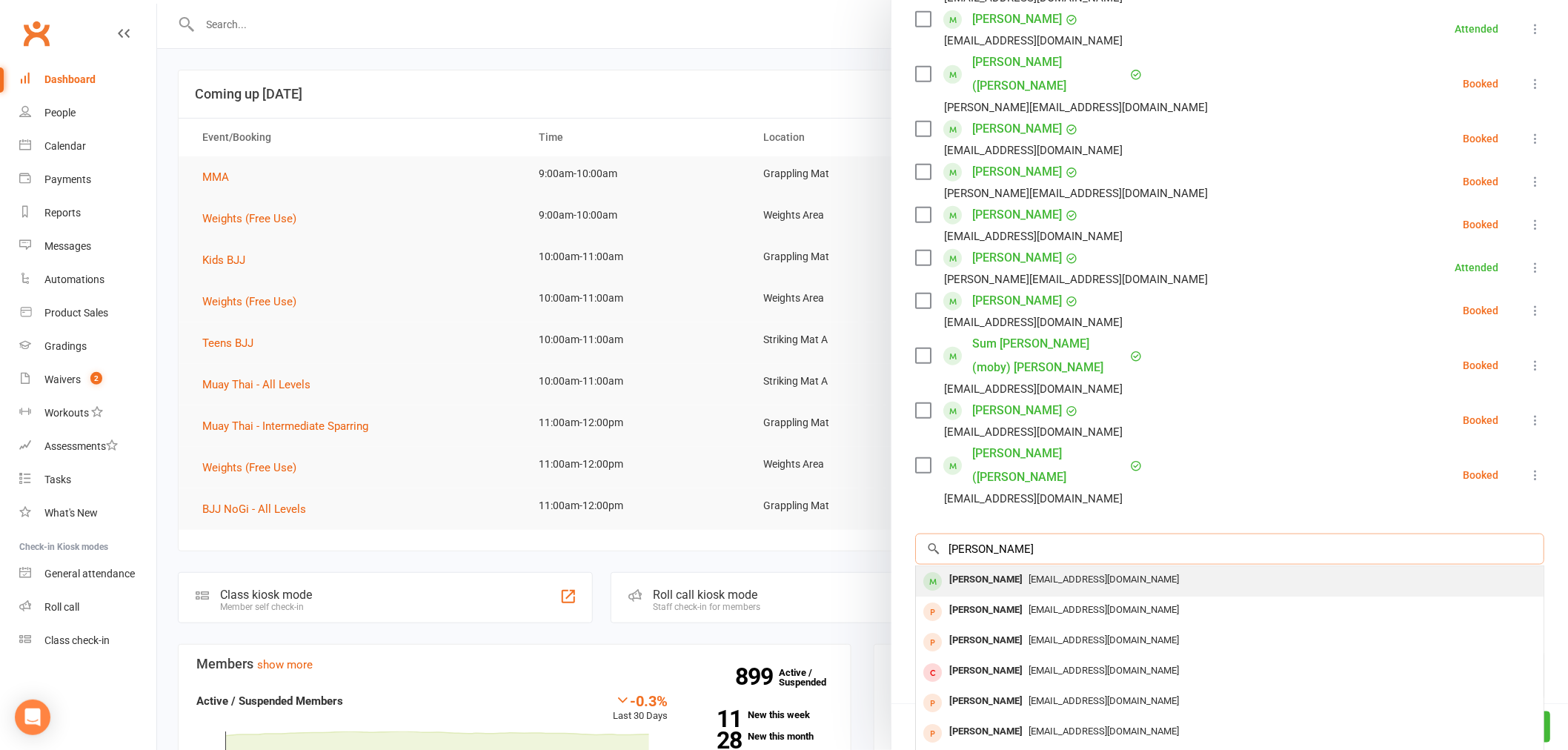
type input "kian kheir"
click at [988, 568] on div "Kian Kheirollahpoor" at bounding box center [986, 579] width 85 height 21
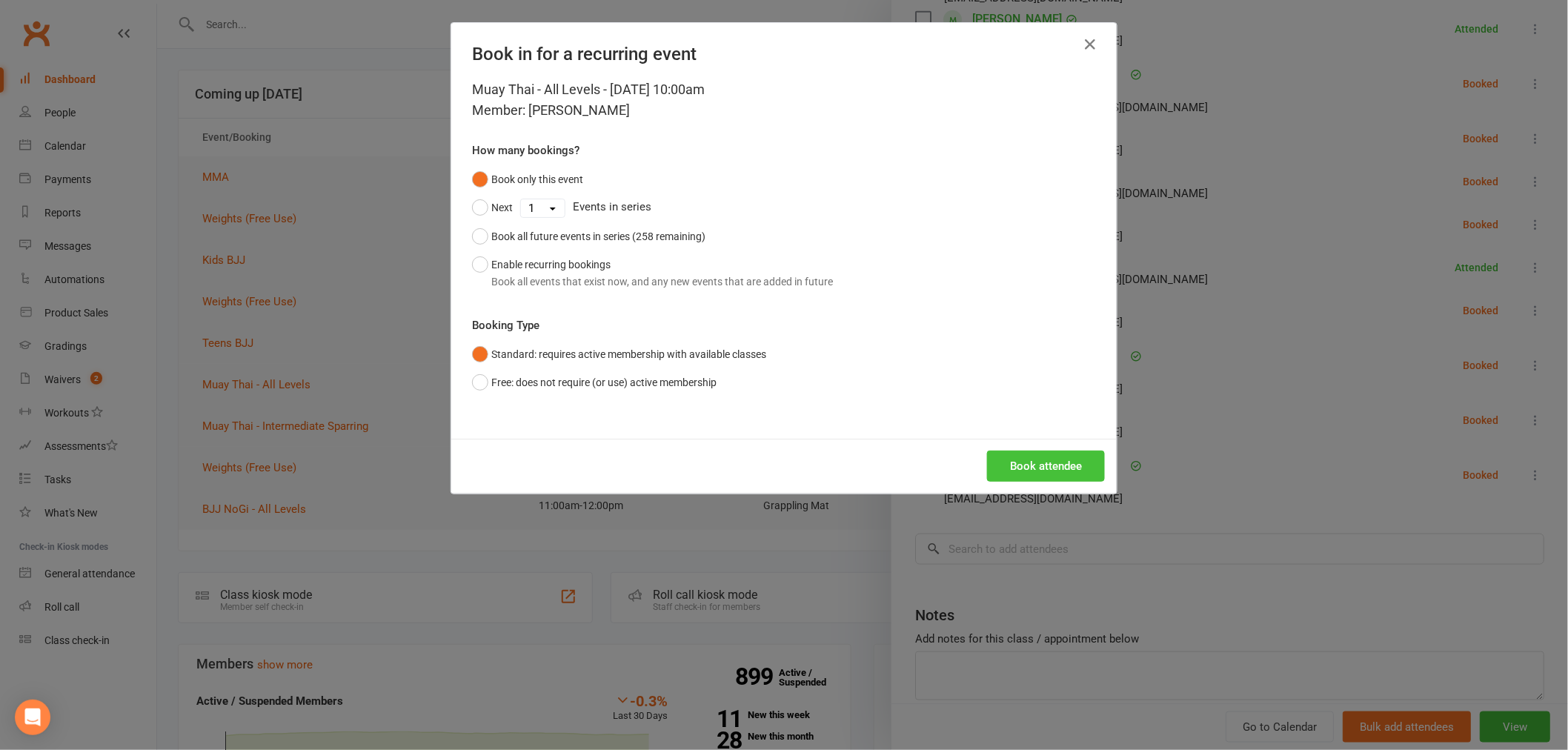
click at [1009, 470] on button "Book attendee" at bounding box center [1045, 466] width 117 height 31
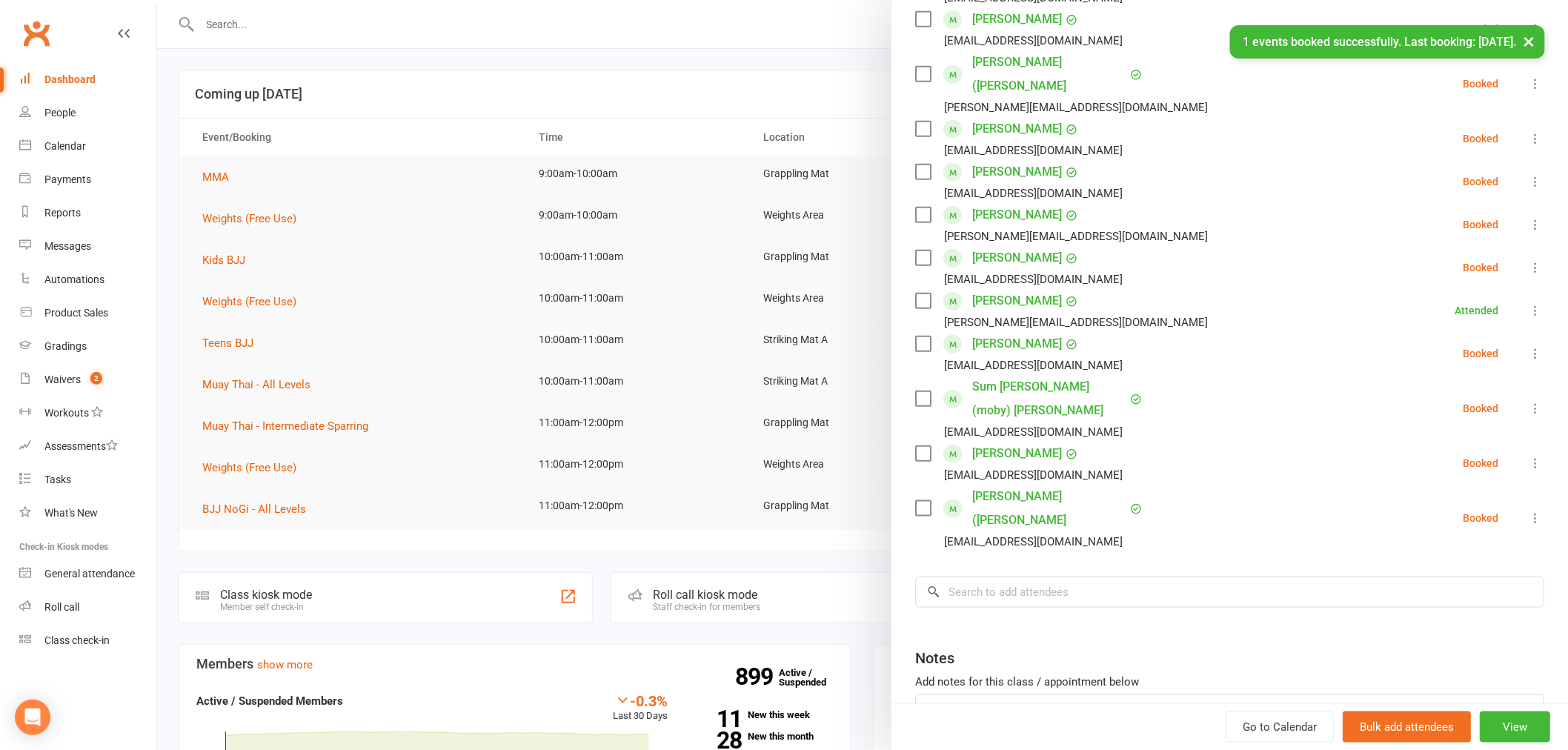
click at [360, 105] on div at bounding box center [862, 375] width 1410 height 750
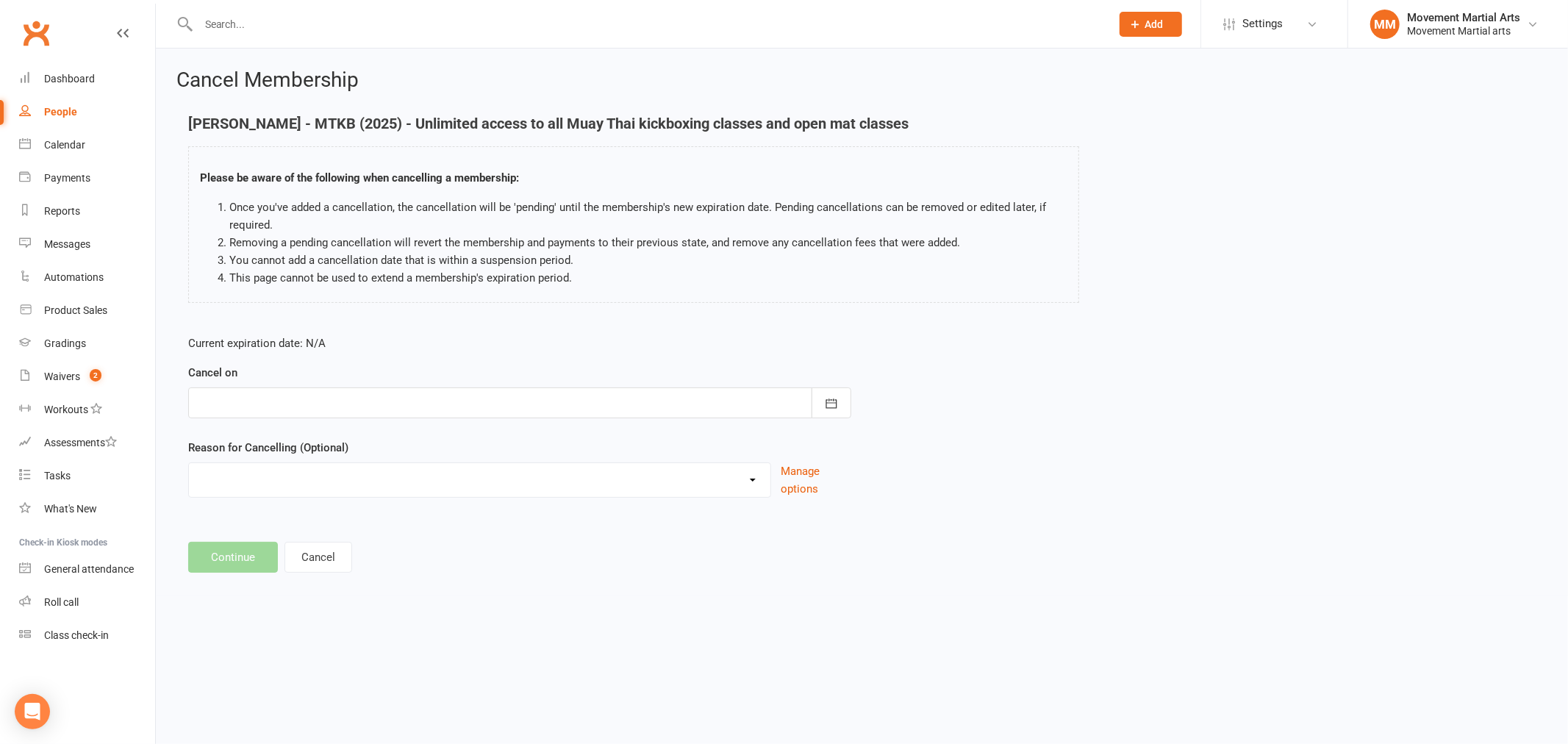
click at [258, 417] on div at bounding box center [520, 403] width 663 height 31
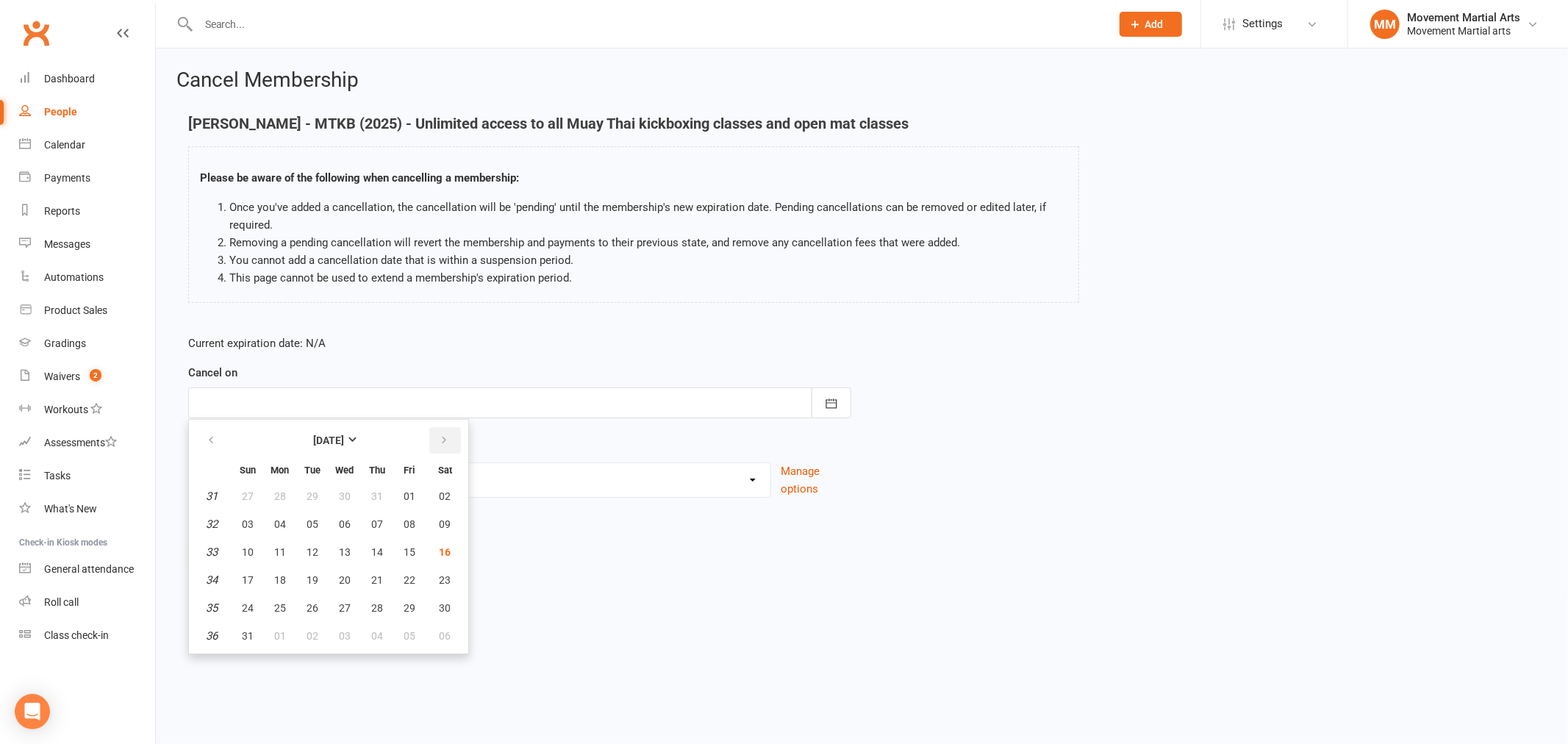
click at [441, 438] on icon "button" at bounding box center [443, 439] width 10 height 12
click at [413, 548] on button "19" at bounding box center [410, 551] width 31 height 26
type input "19 Sep 2025"
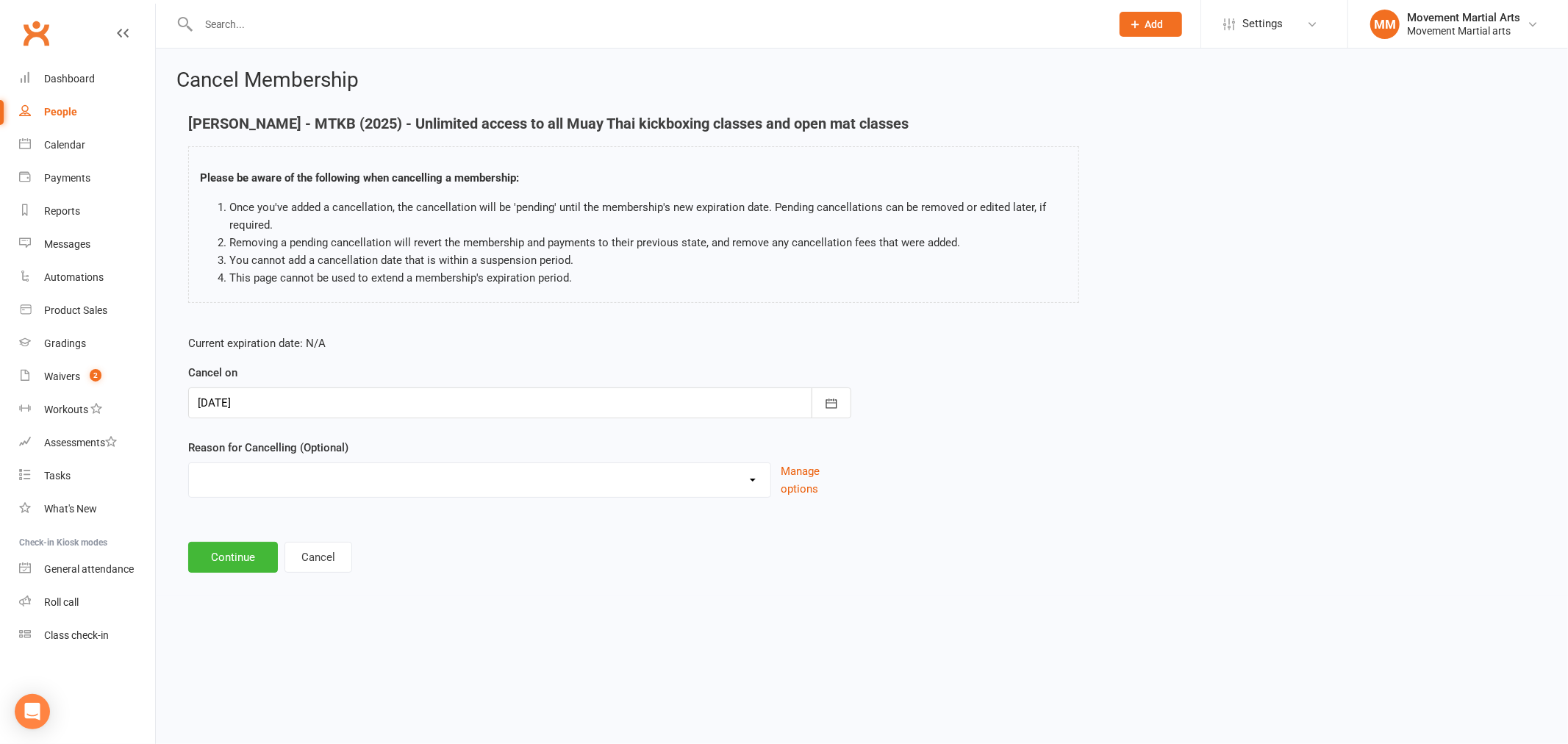
click at [274, 490] on select "Busy/Work Cooling off Financial Holiday Injury Lost interest Moving Upgrade/Dow…" at bounding box center [480, 478] width 582 height 29
click at [298, 423] on form "Current expiration date: N/A Cancel on 19 Sep 2025 September 2025 Sun Mon Tue W…" at bounding box center [520, 416] width 663 height 163
click at [234, 567] on button "Continue" at bounding box center [233, 557] width 90 height 31
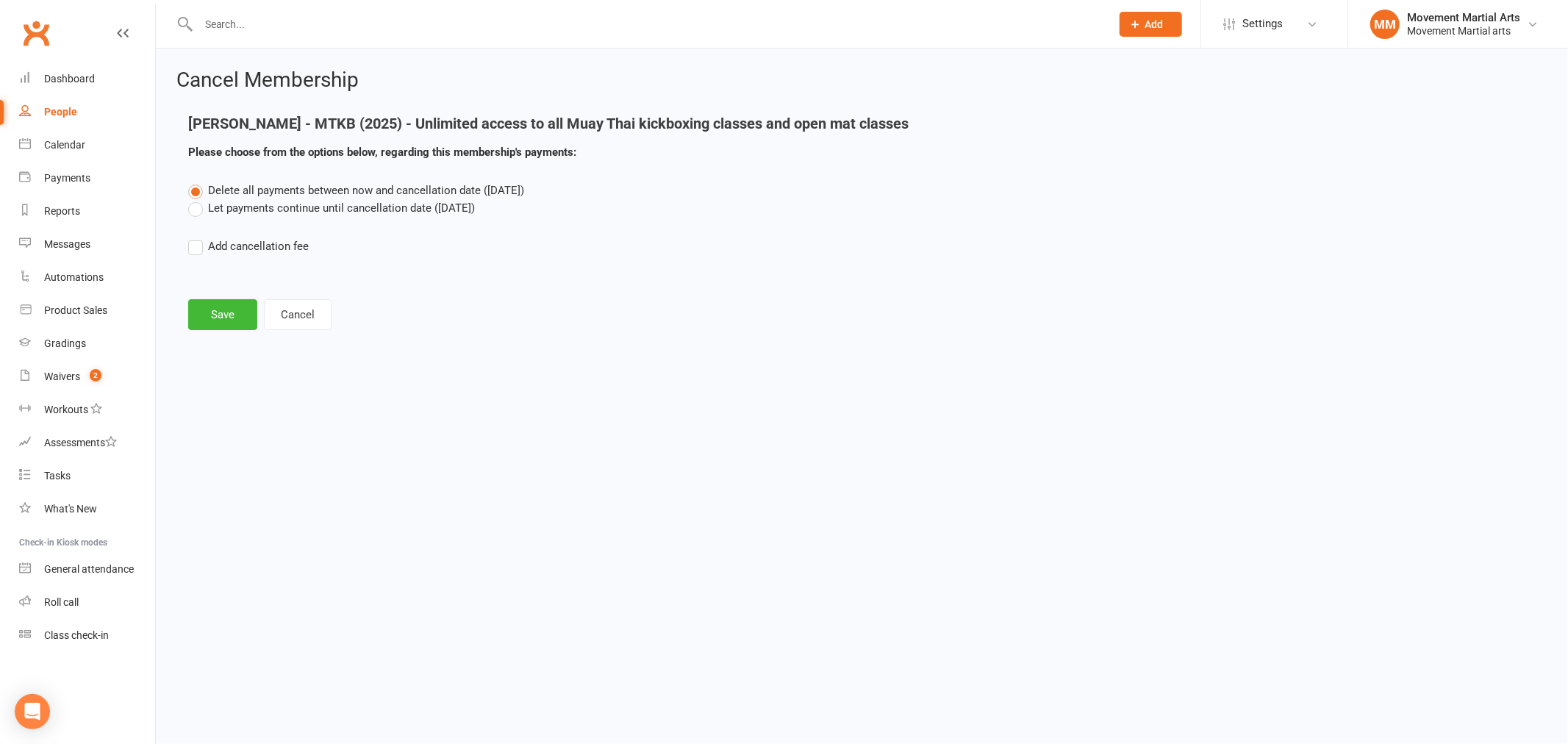
click at [268, 250] on label "Add cancellation fee" at bounding box center [248, 246] width 121 height 17
click at [197, 237] on input "Add cancellation fee" at bounding box center [193, 237] width 10 height 0
click at [312, 280] on input "number" at bounding box center [320, 291] width 123 height 31
type input "184.24"
click at [482, 289] on div at bounding box center [481, 291] width 147 height 31
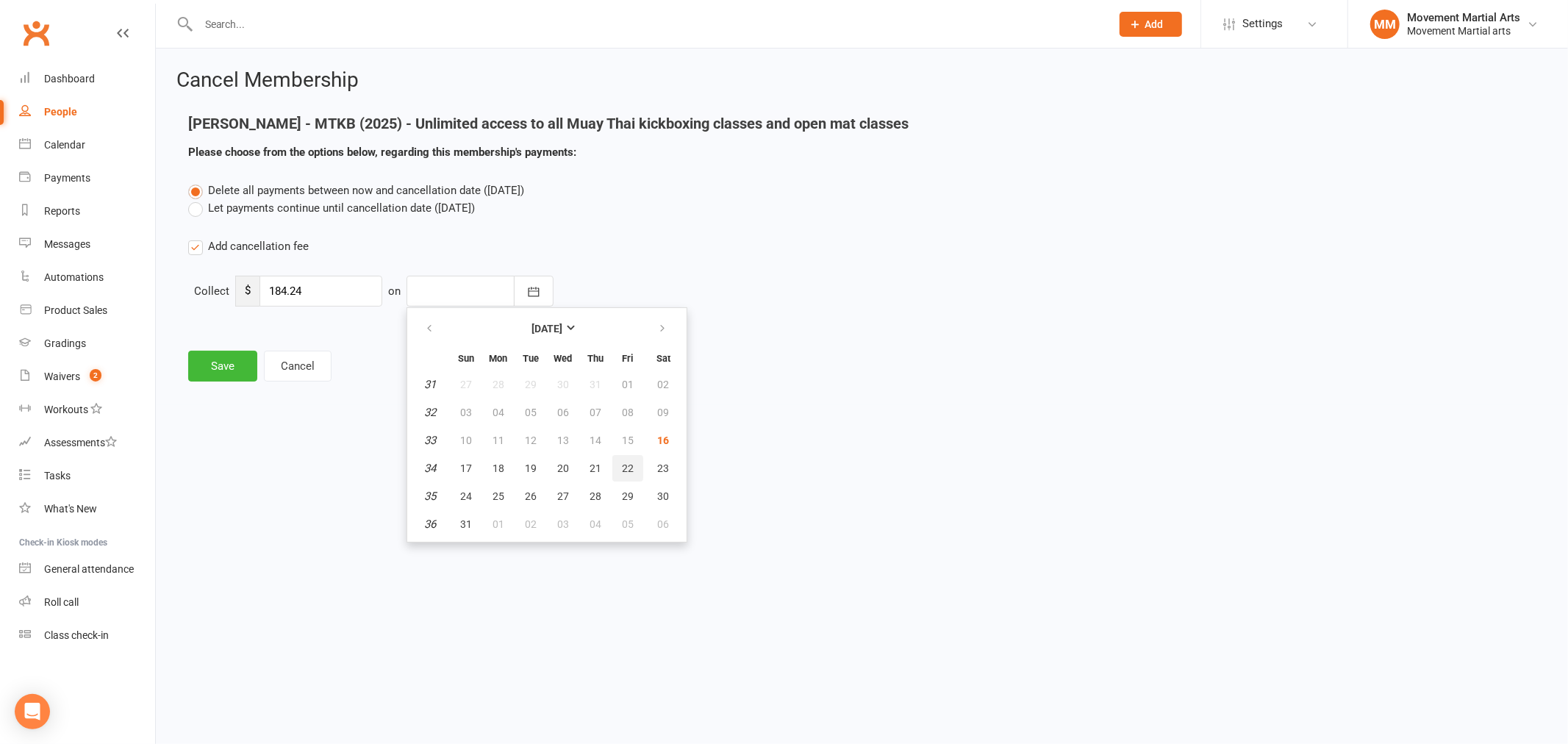
click at [612, 466] on button "22" at bounding box center [628, 468] width 31 height 26
type input "[DATE]"
click at [207, 357] on button "Save" at bounding box center [223, 366] width 69 height 31
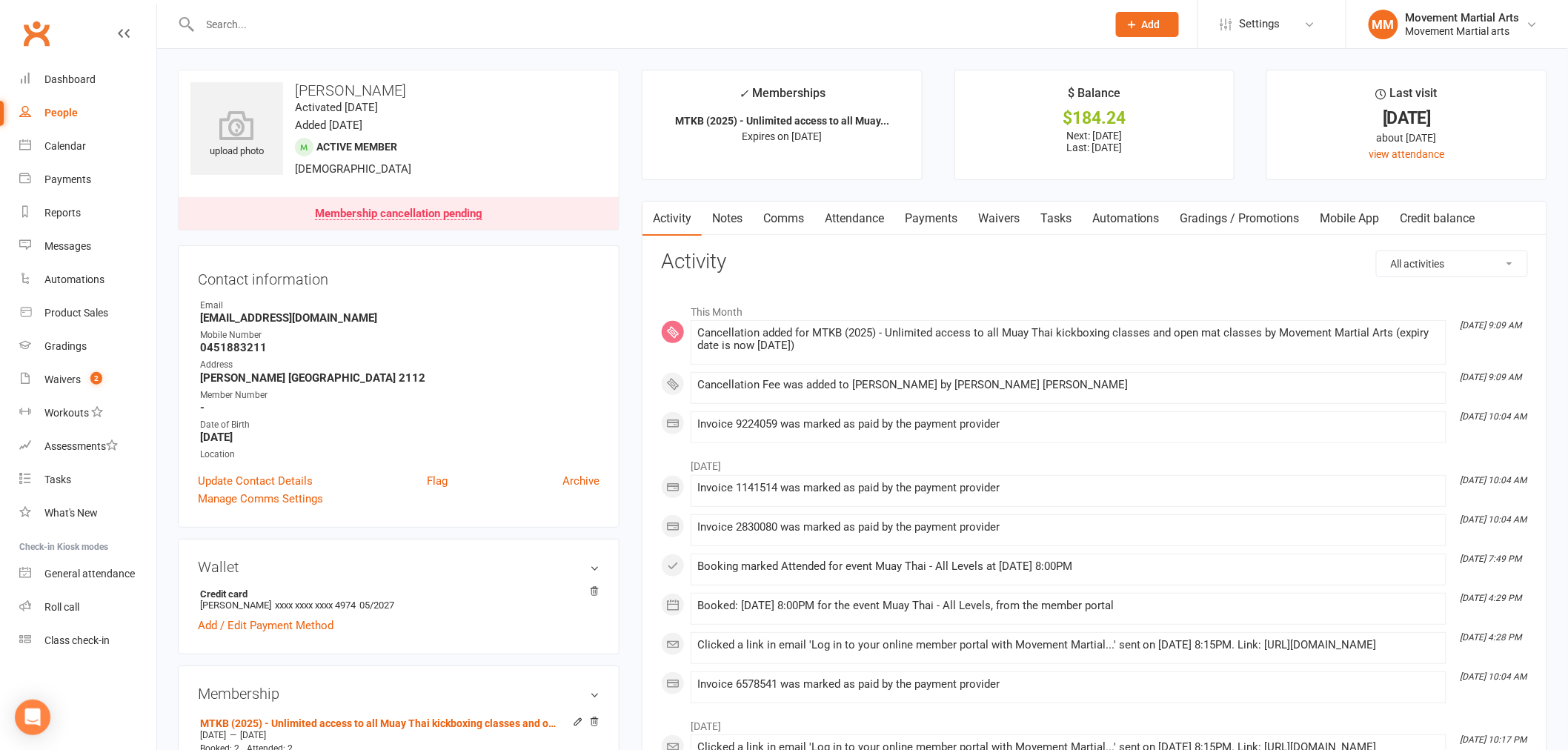
click at [922, 215] on link "Payments" at bounding box center [931, 218] width 73 height 34
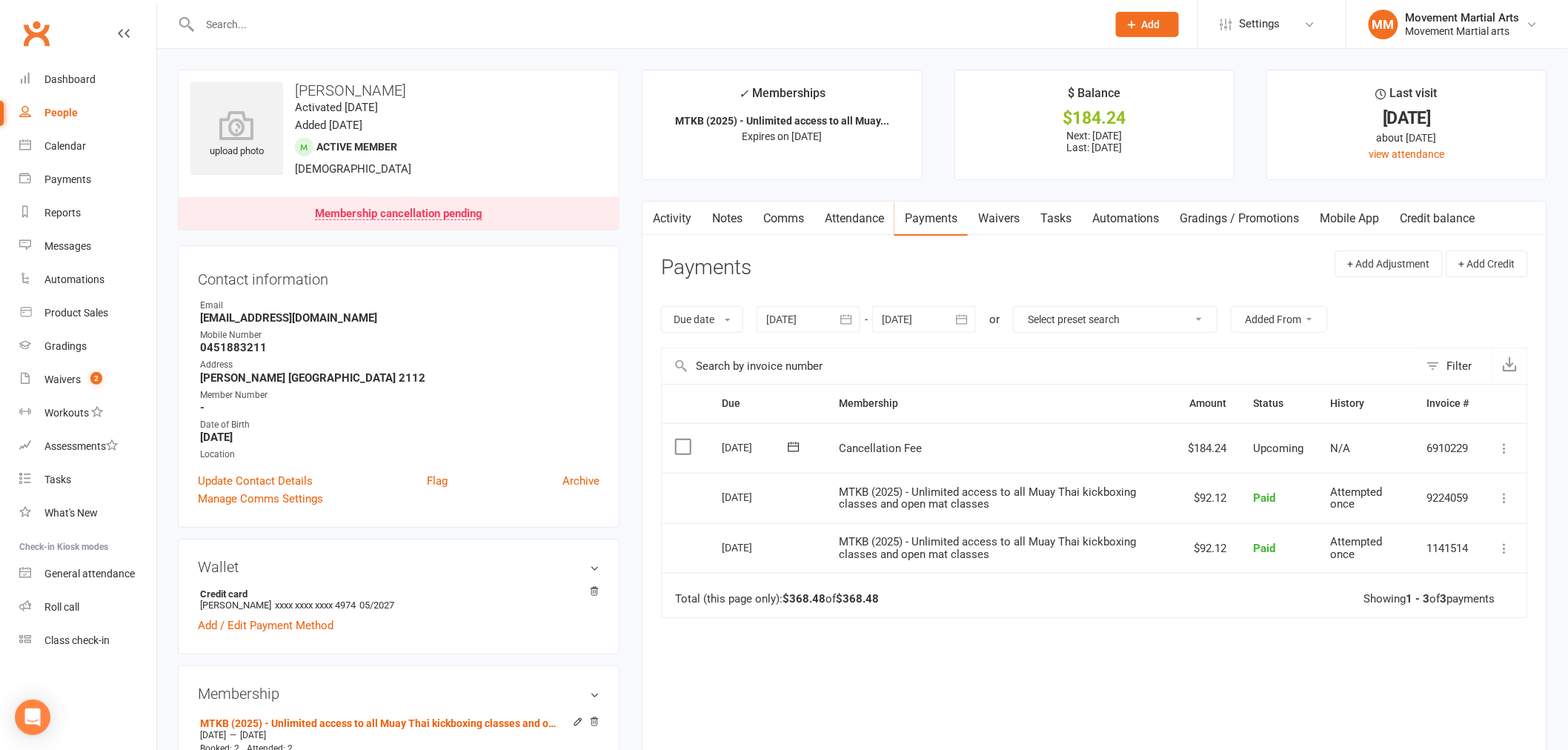
click at [264, 28] on input "text" at bounding box center [646, 24] width 900 height 21
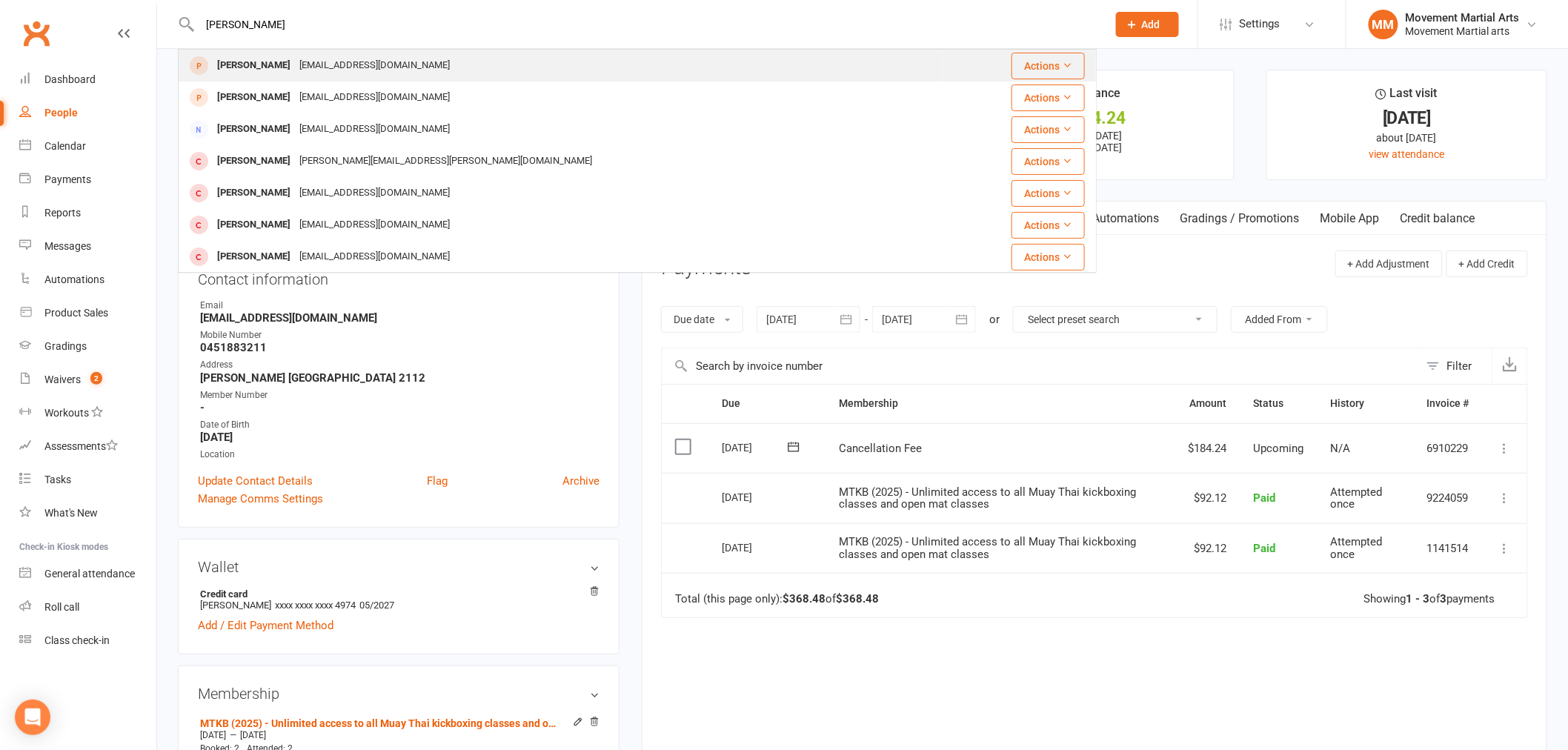
type input "james russo"
click at [262, 75] on div "James Russo" at bounding box center [254, 65] width 83 height 21
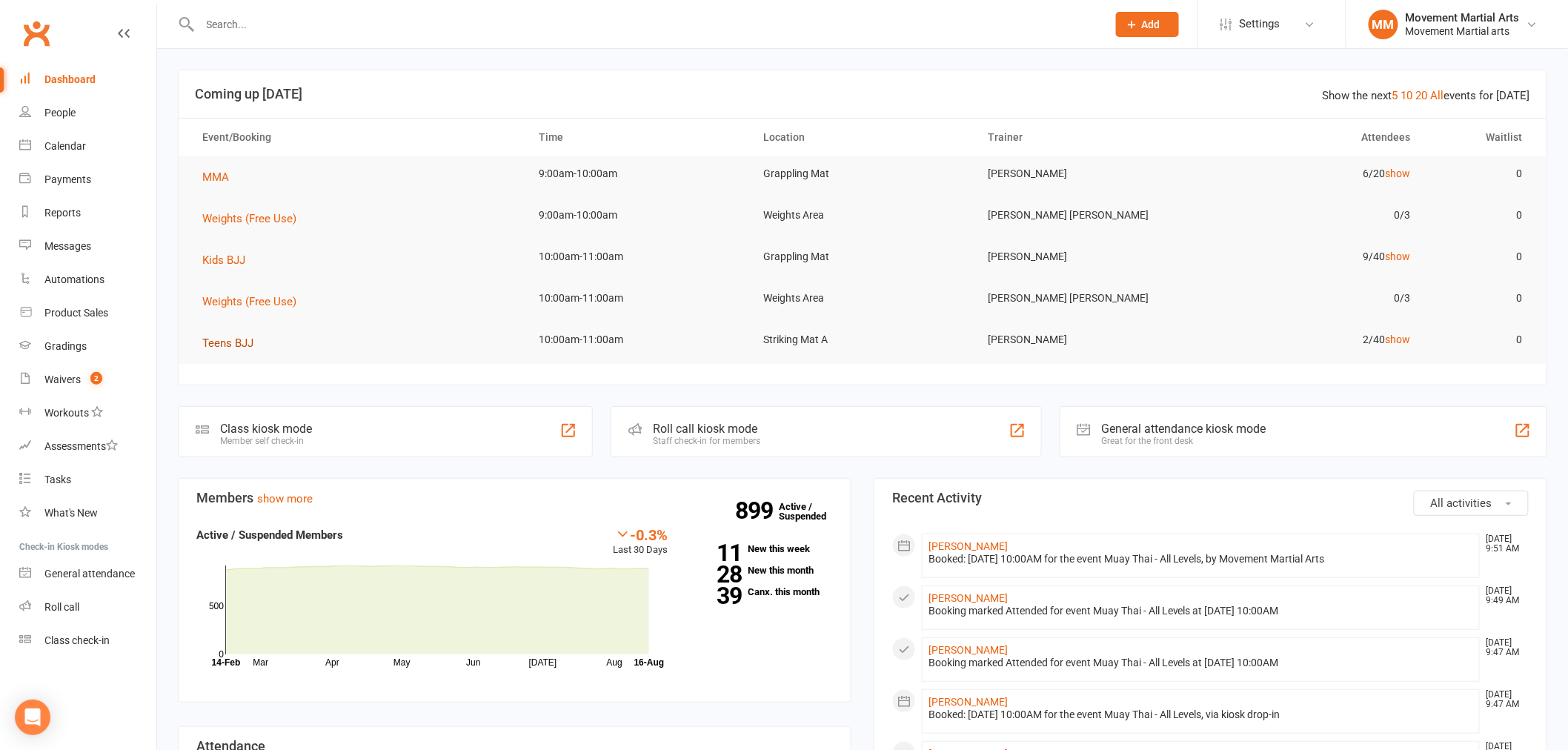
click at [230, 336] on span "Teens BJJ" at bounding box center [228, 343] width 51 height 14
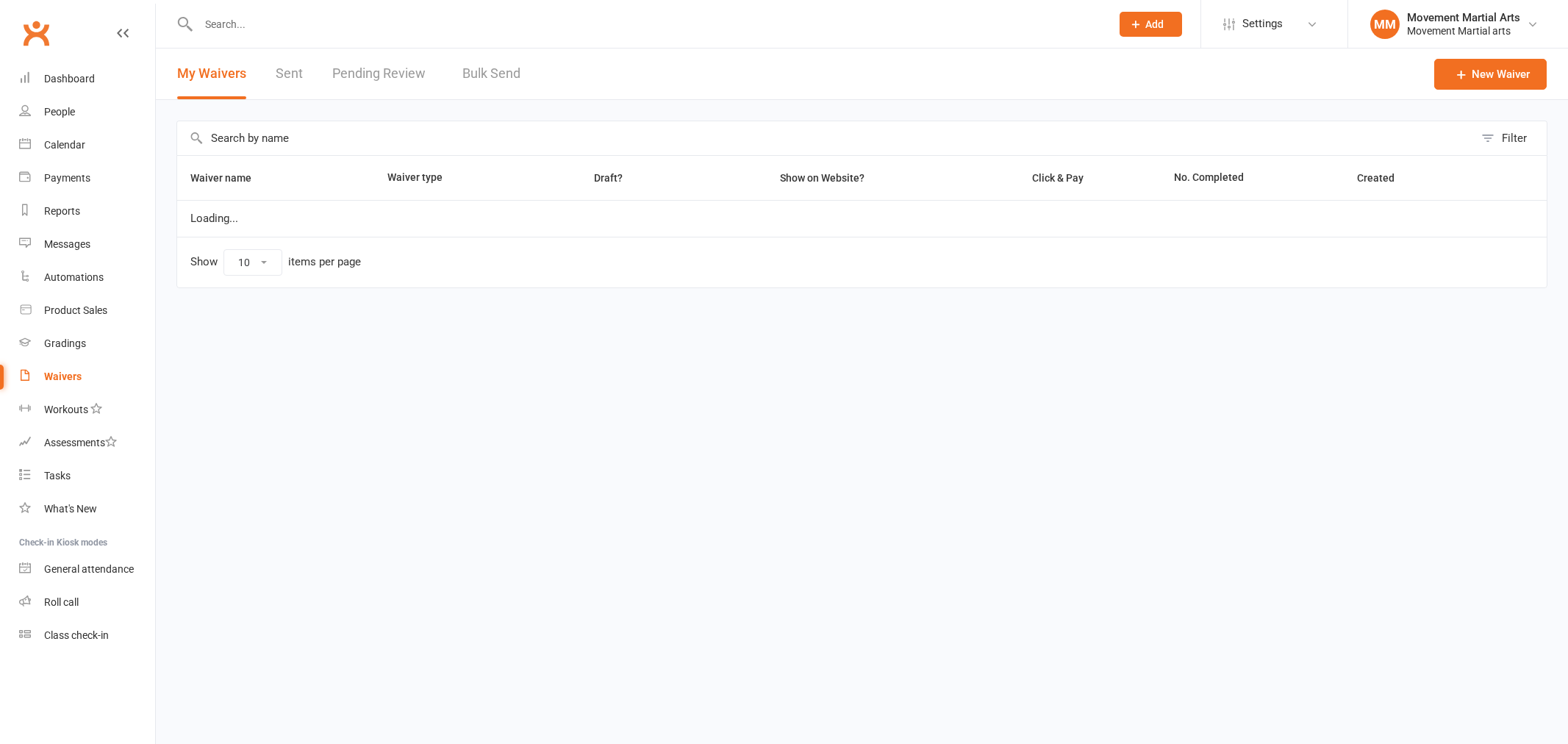
select select "100"
click at [287, 76] on link "Sent" at bounding box center [289, 74] width 27 height 51
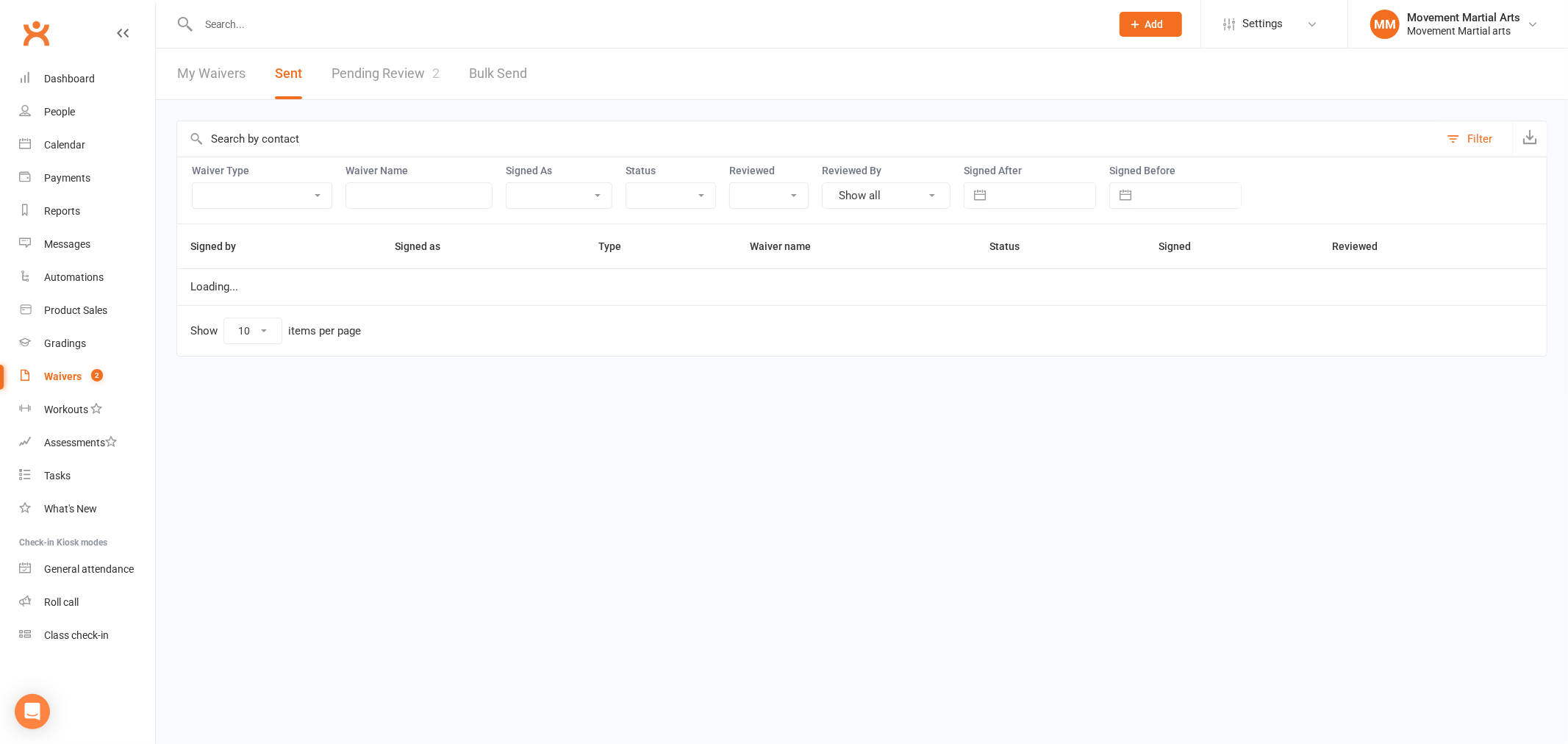
select select "50"
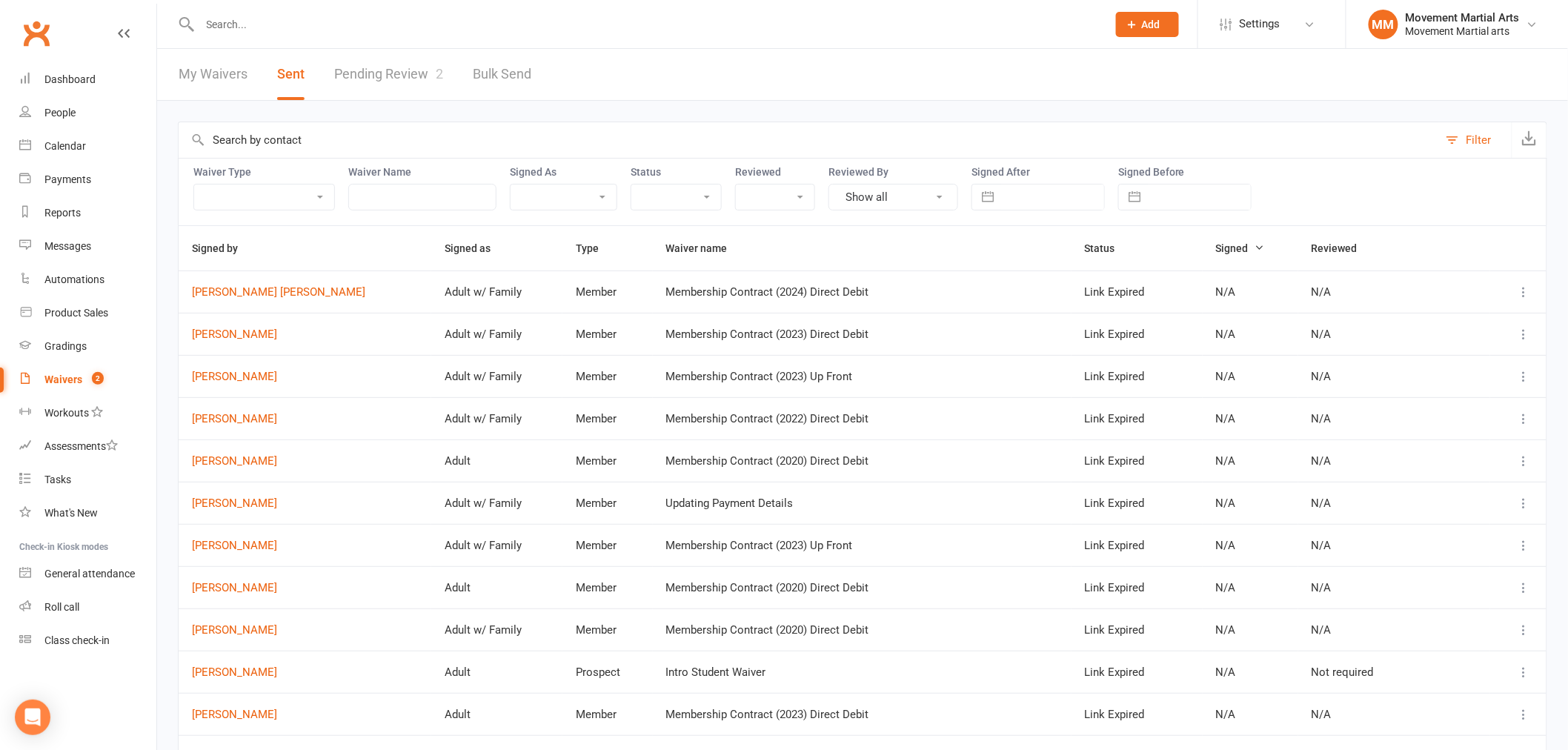
click at [1024, 189] on input "text" at bounding box center [1053, 196] width 103 height 25
select select "6"
select select "2025"
select select "7"
select select "2025"
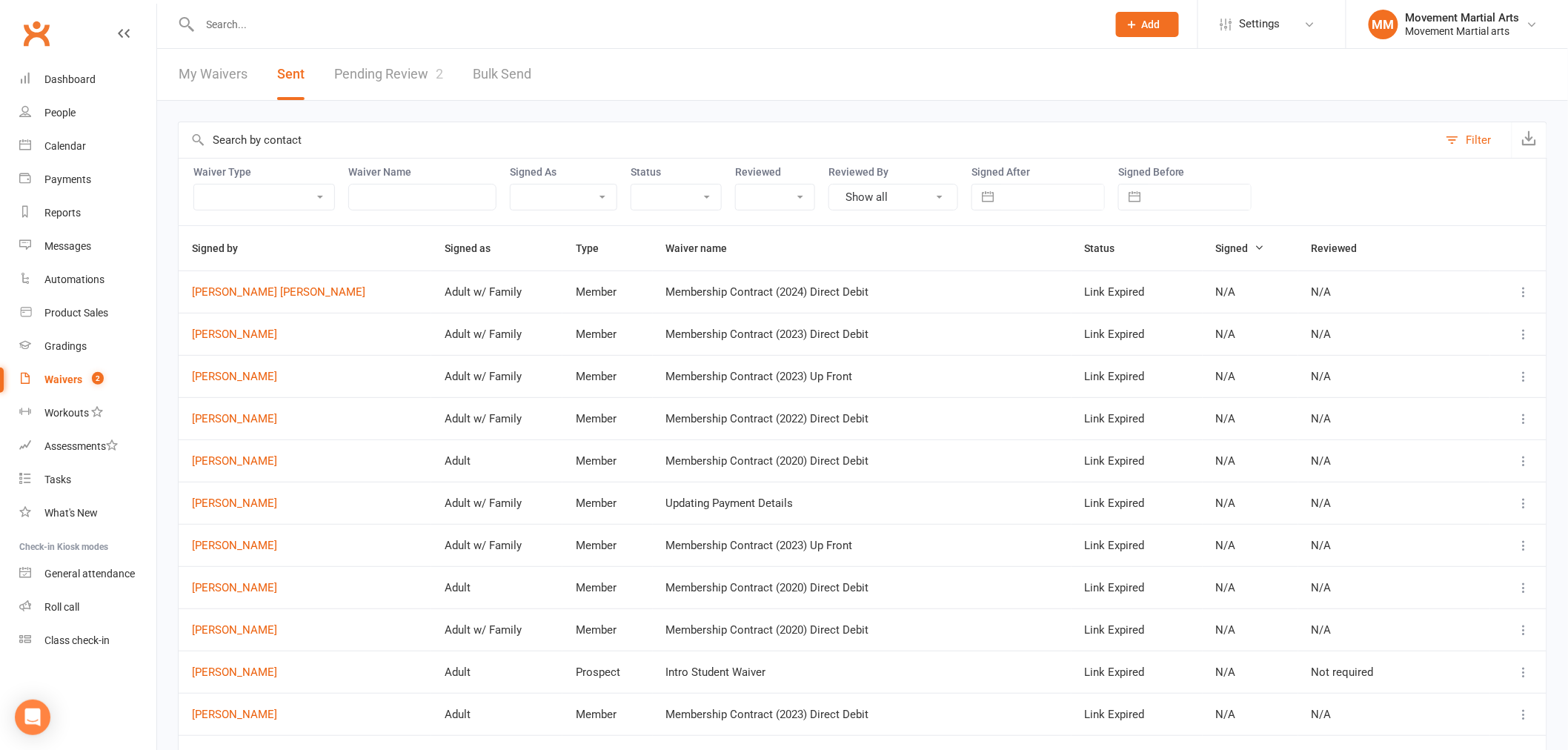
select select "8"
select select "2025"
click at [1171, 369] on td "16" at bounding box center [1176, 368] width 29 height 28
type input "[DATE]"
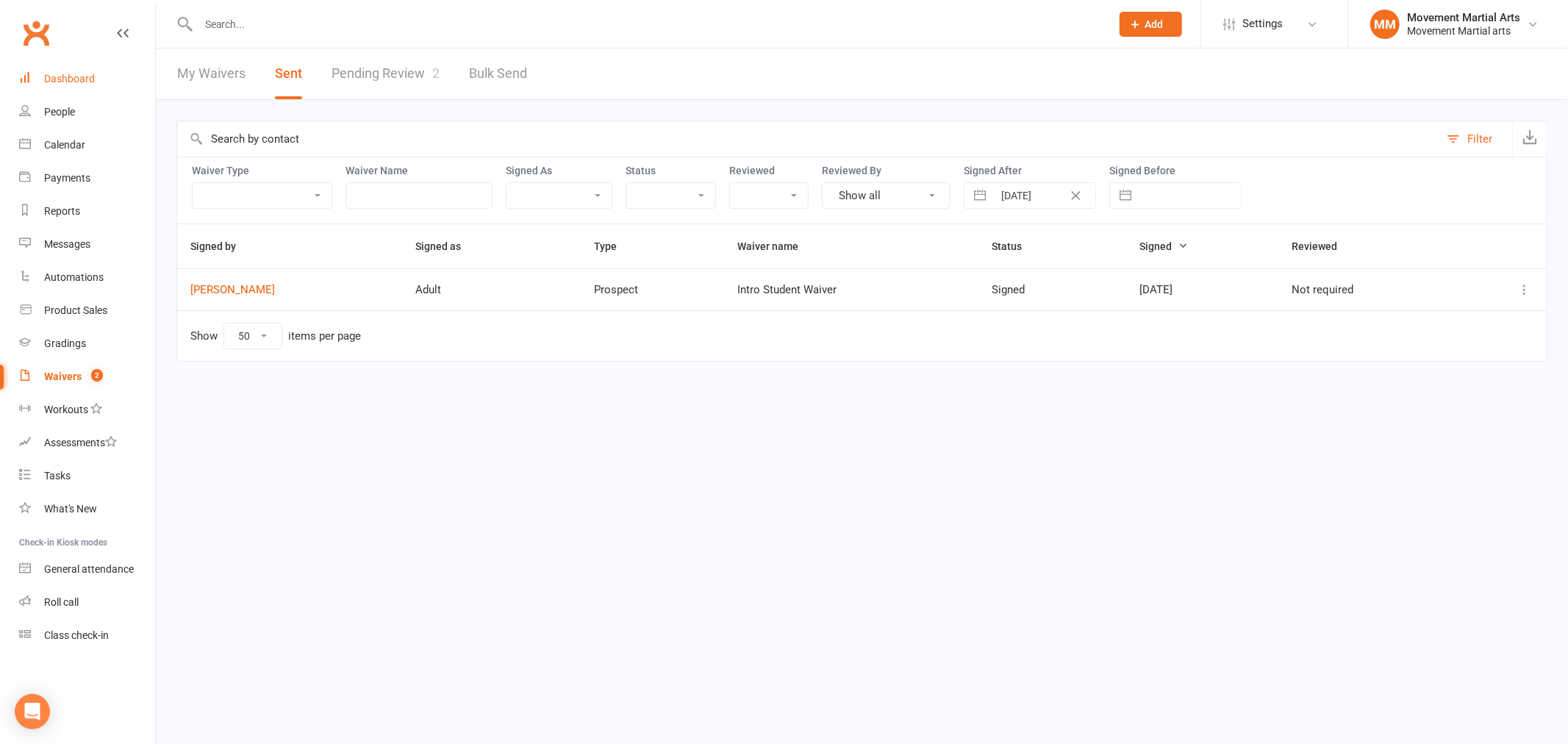
click at [84, 77] on div "Dashboard" at bounding box center [69, 78] width 51 height 12
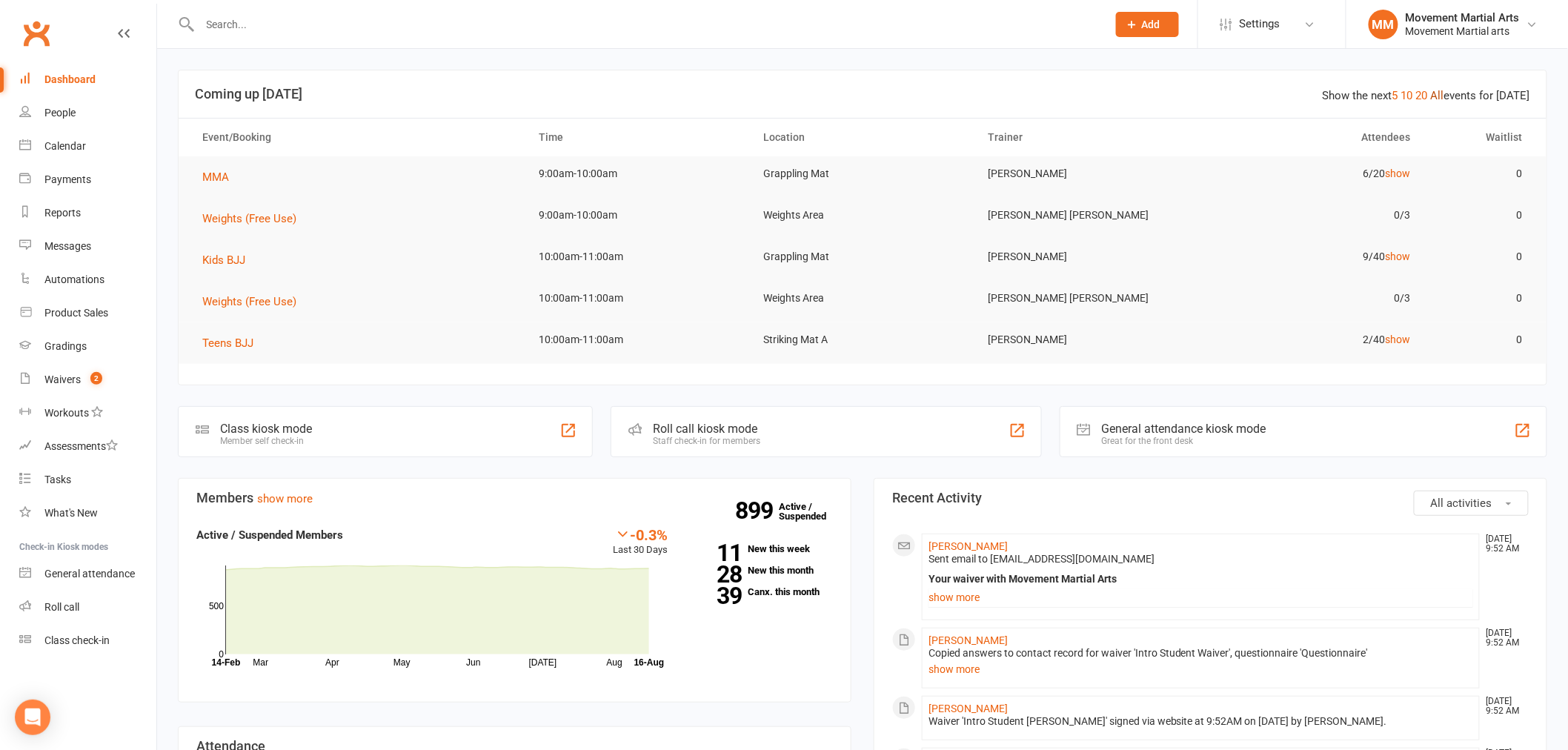
click at [1438, 90] on link "All" at bounding box center [1437, 95] width 14 height 14
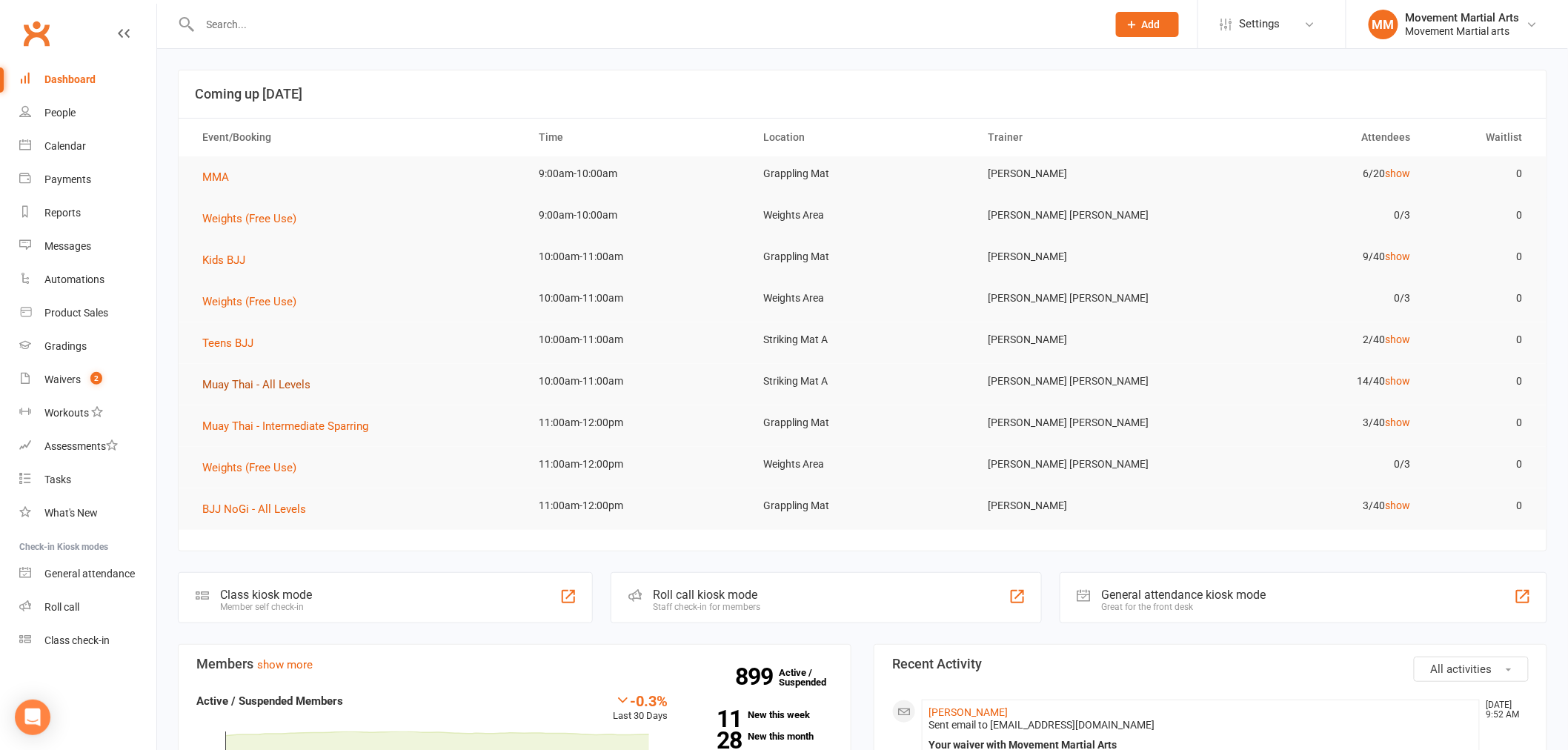
click at [236, 380] on span "Muay Thai - All Levels" at bounding box center [257, 384] width 108 height 14
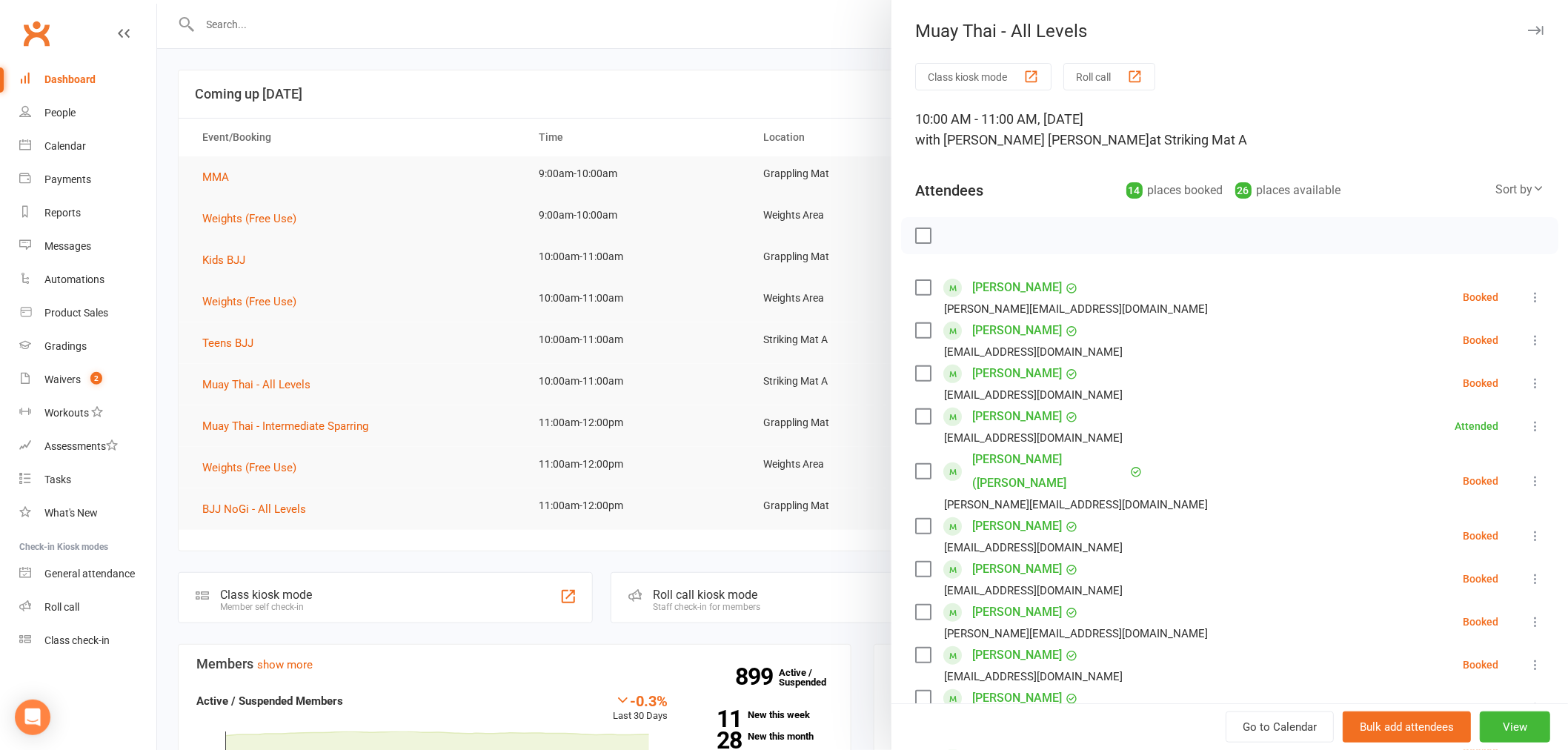
scroll to position [440, 0]
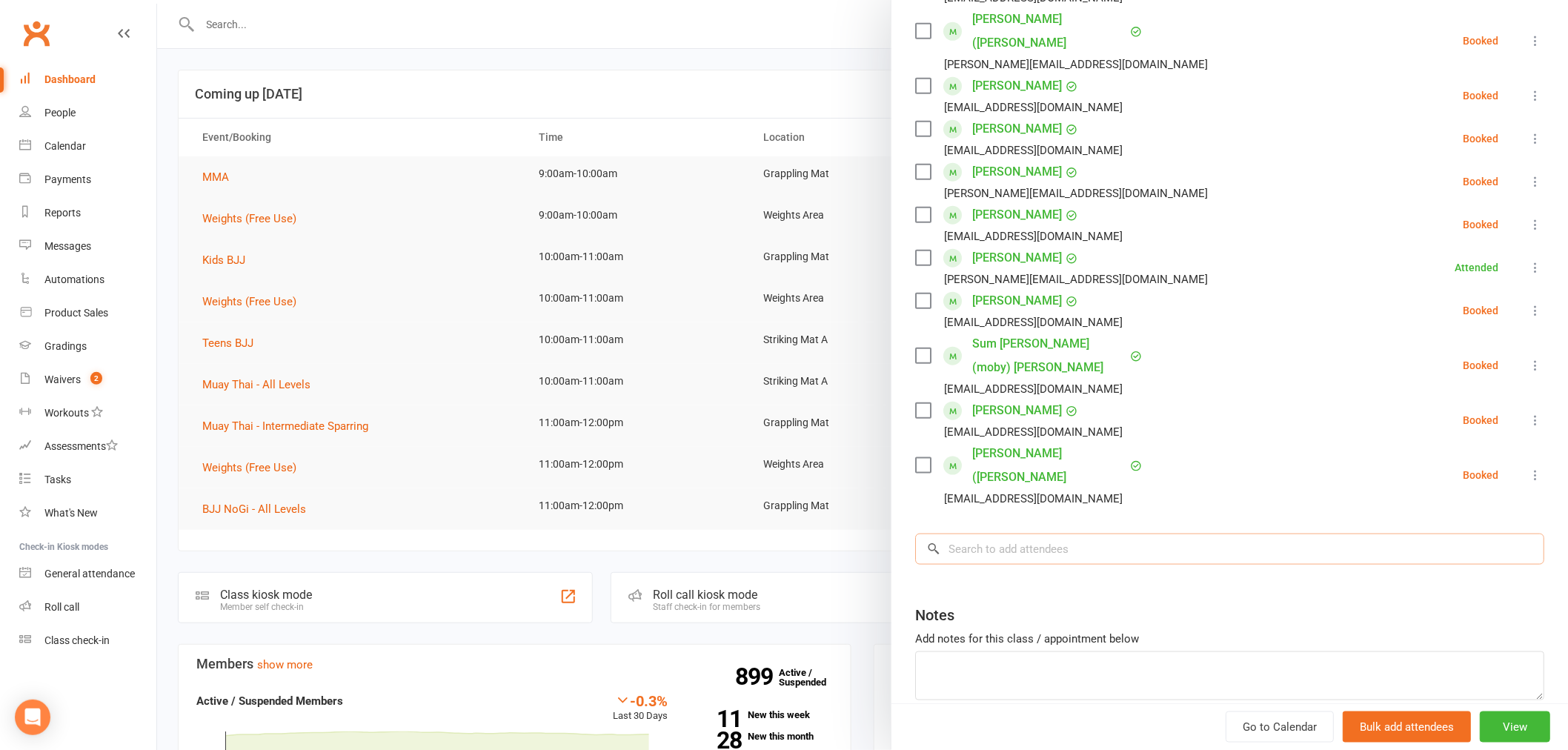
click at [1055, 534] on input "search" at bounding box center [1230, 549] width 629 height 31
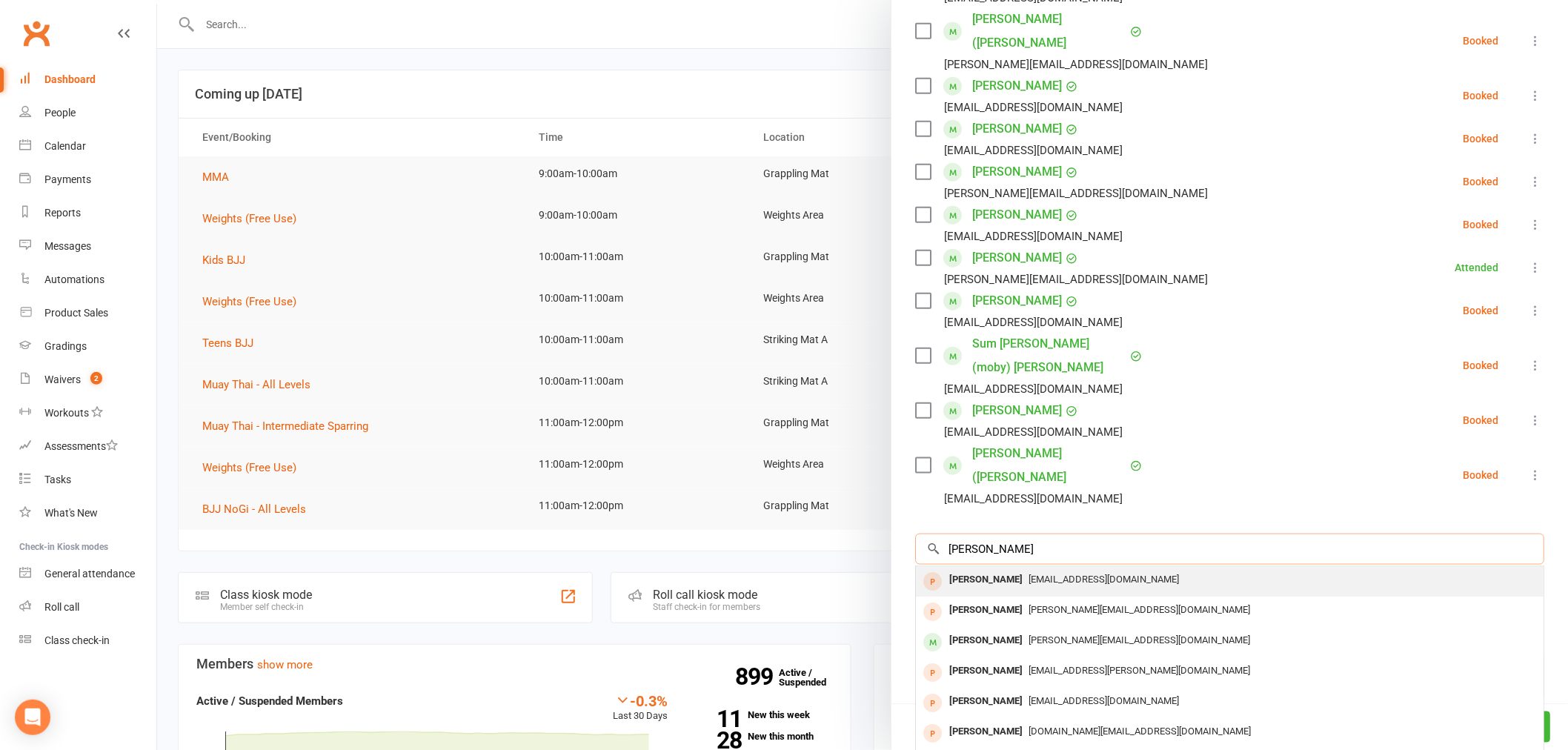
type input "nancy wang"
click at [1028, 573] on span "[EMAIL_ADDRESS][DOMAIN_NAME]" at bounding box center [1103, 579] width 150 height 11
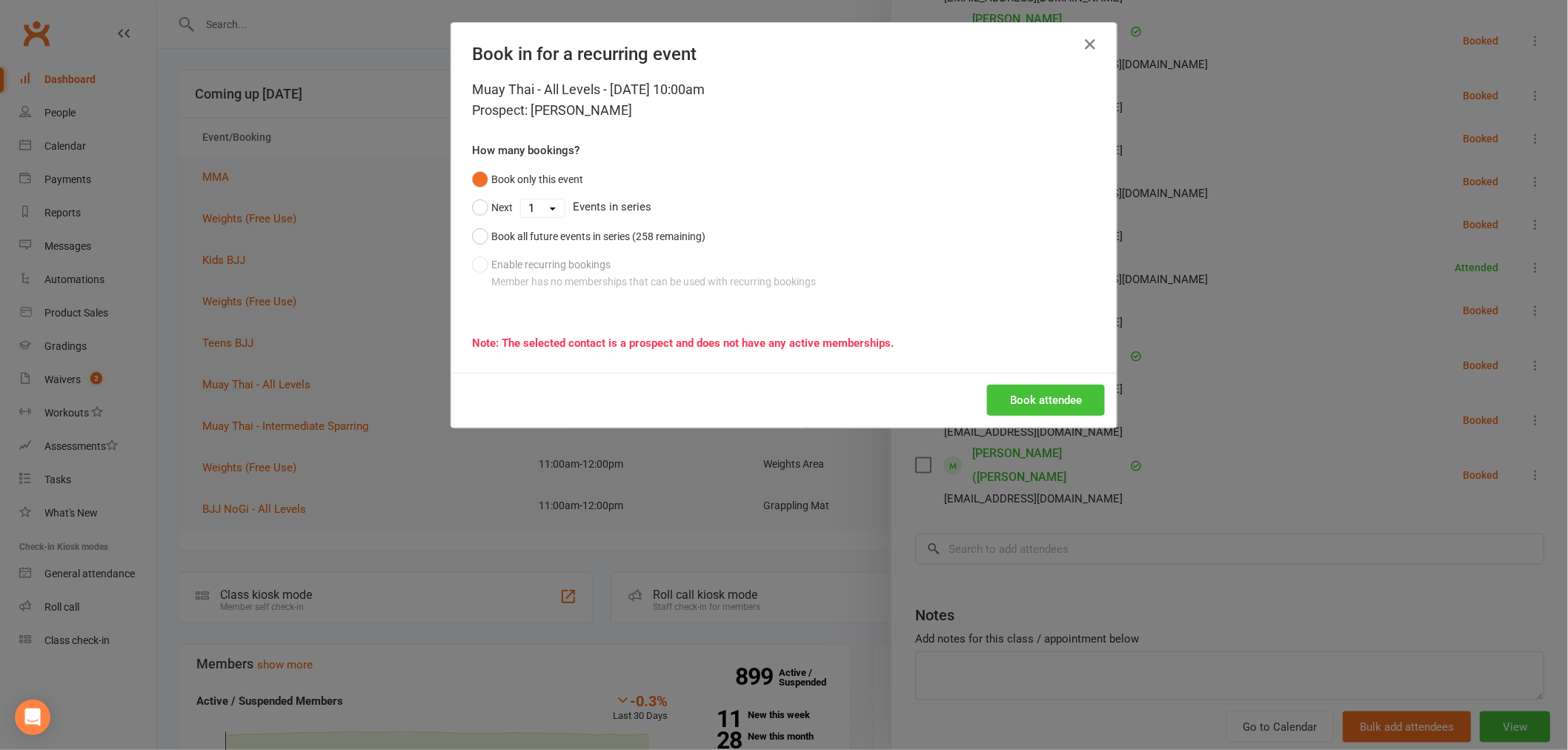
click at [1021, 399] on button "Book attendee" at bounding box center [1045, 400] width 117 height 31
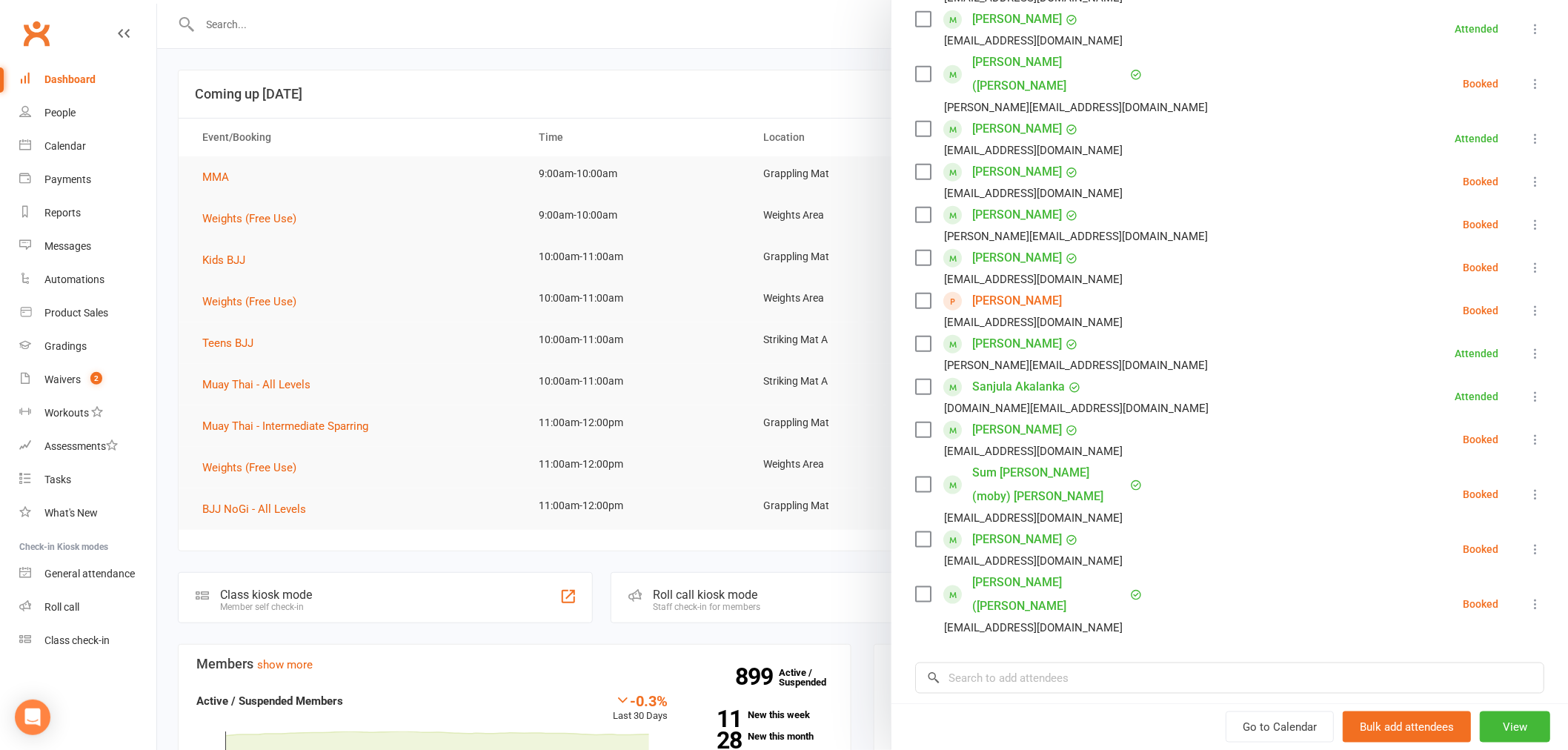
scroll to position [484, 0]
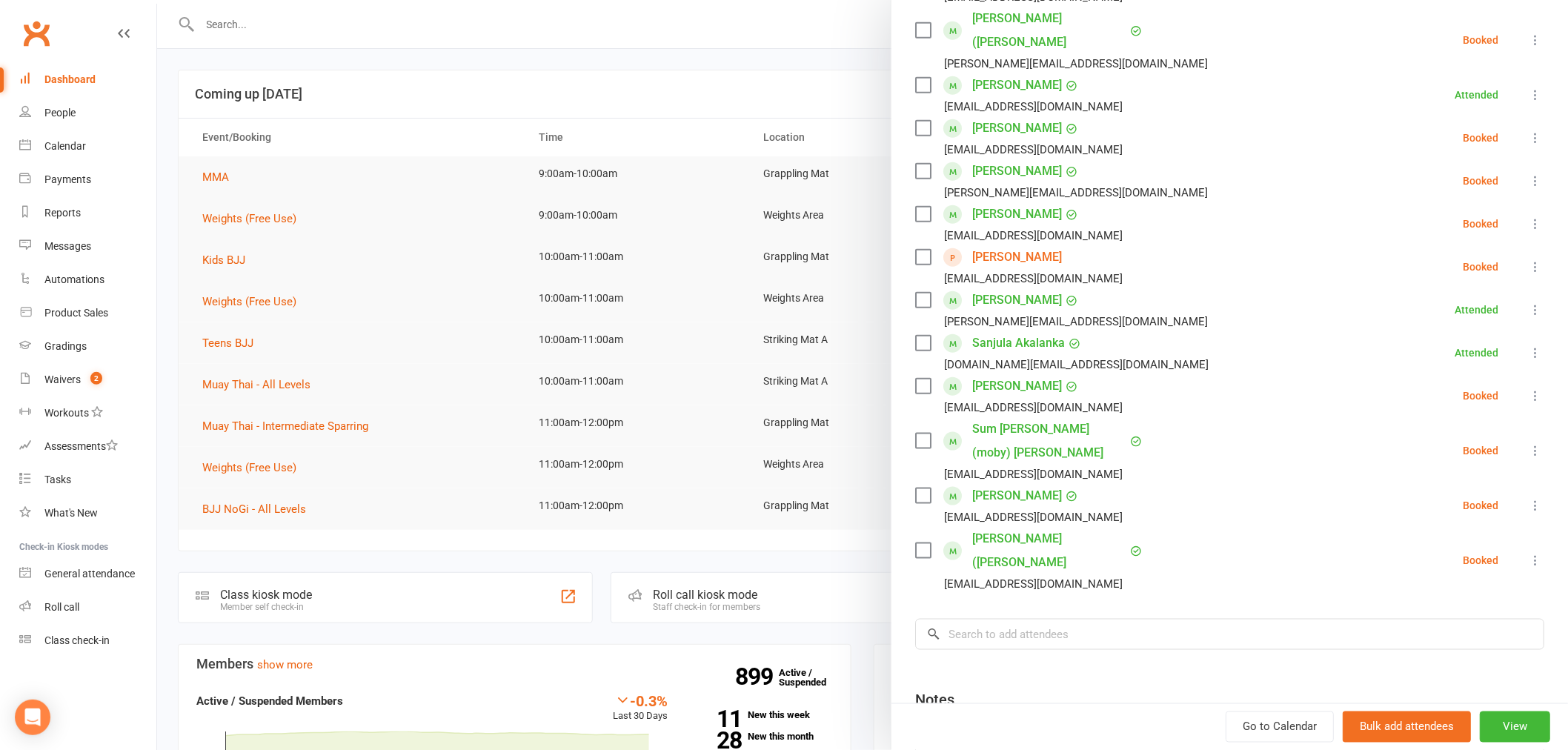
click at [270, 98] on div at bounding box center [862, 375] width 1410 height 750
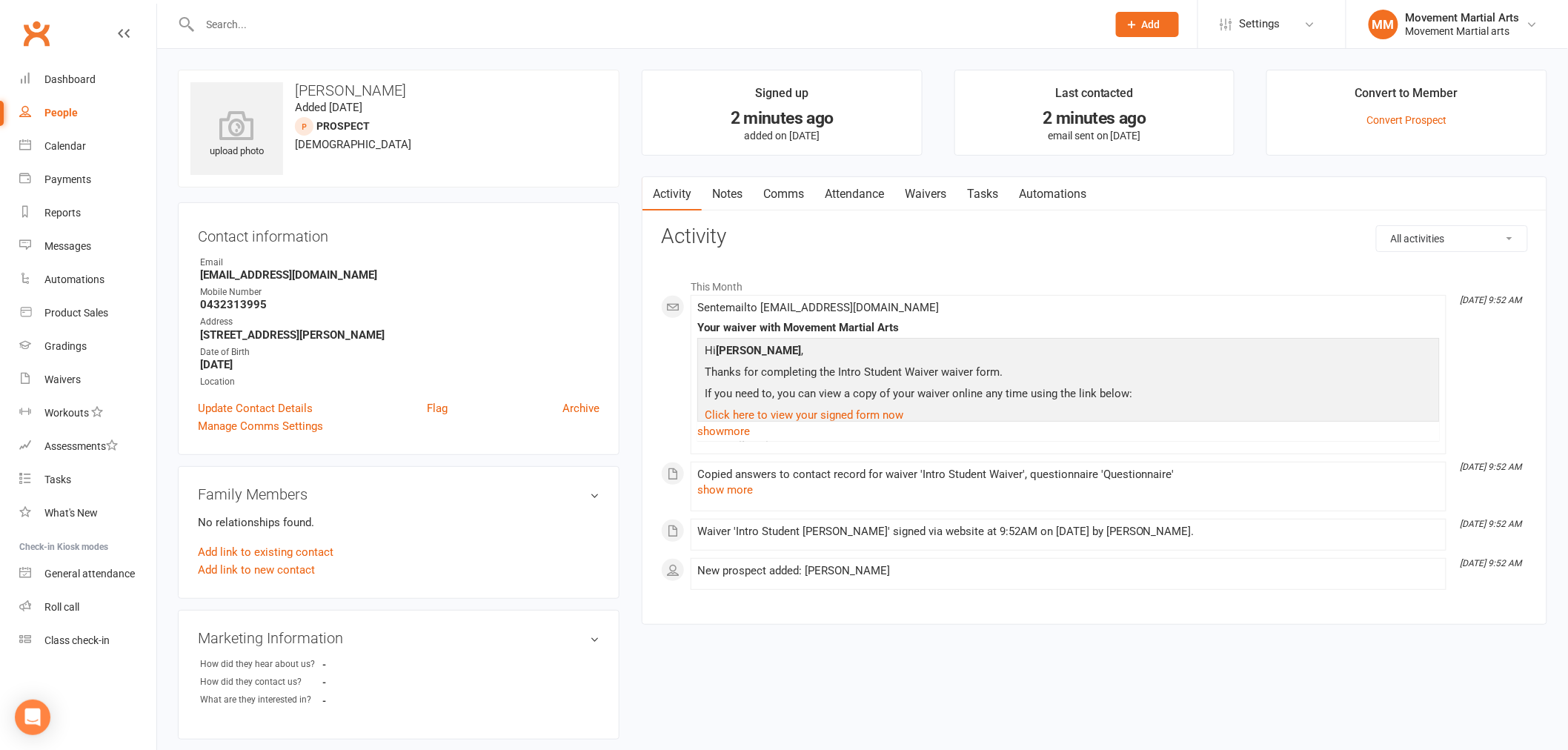
click at [941, 191] on link "Waivers" at bounding box center [925, 193] width 62 height 34
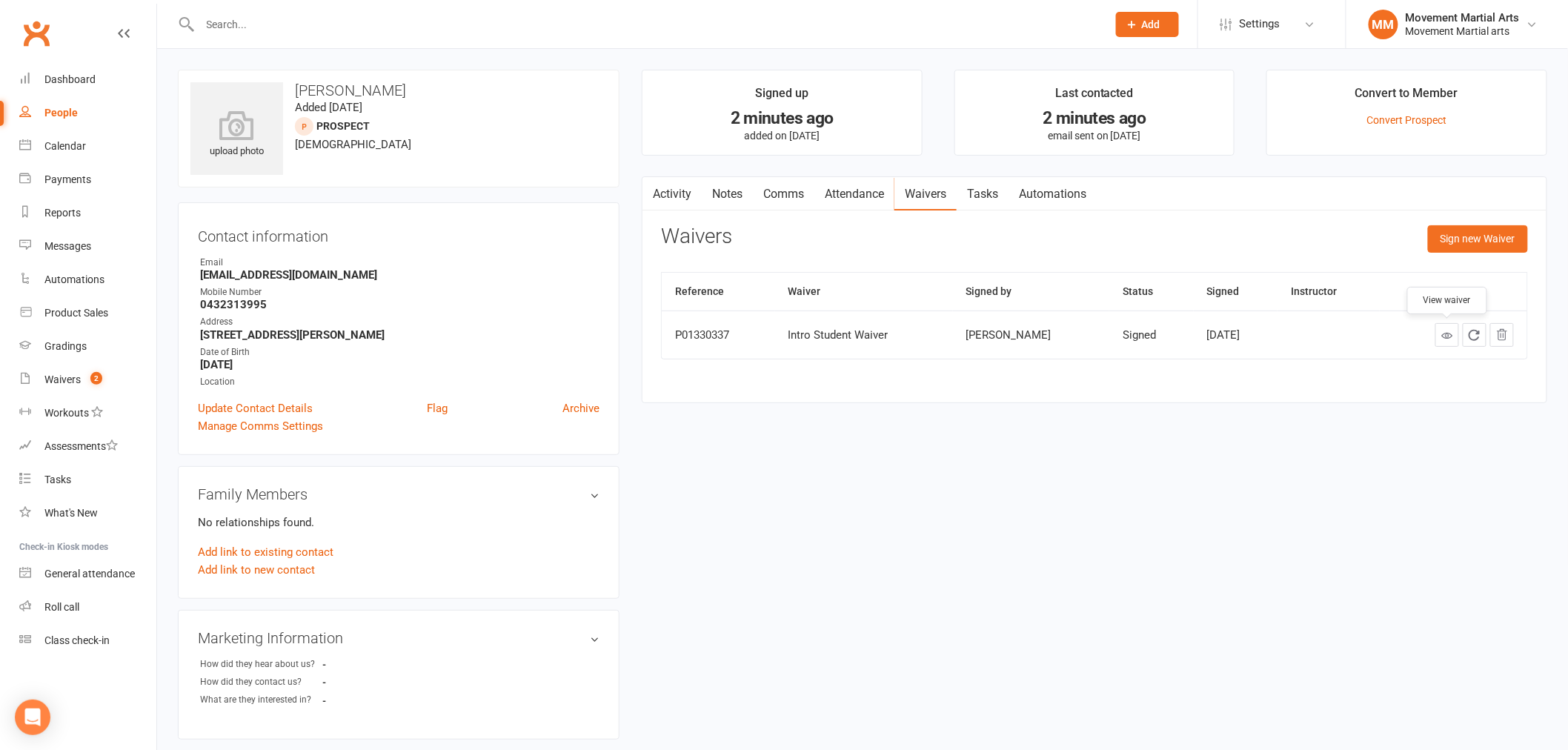
click at [1437, 327] on link at bounding box center [1447, 335] width 24 height 24
click at [106, 61] on div "Clubworx" at bounding box center [78, 42] width 156 height 55
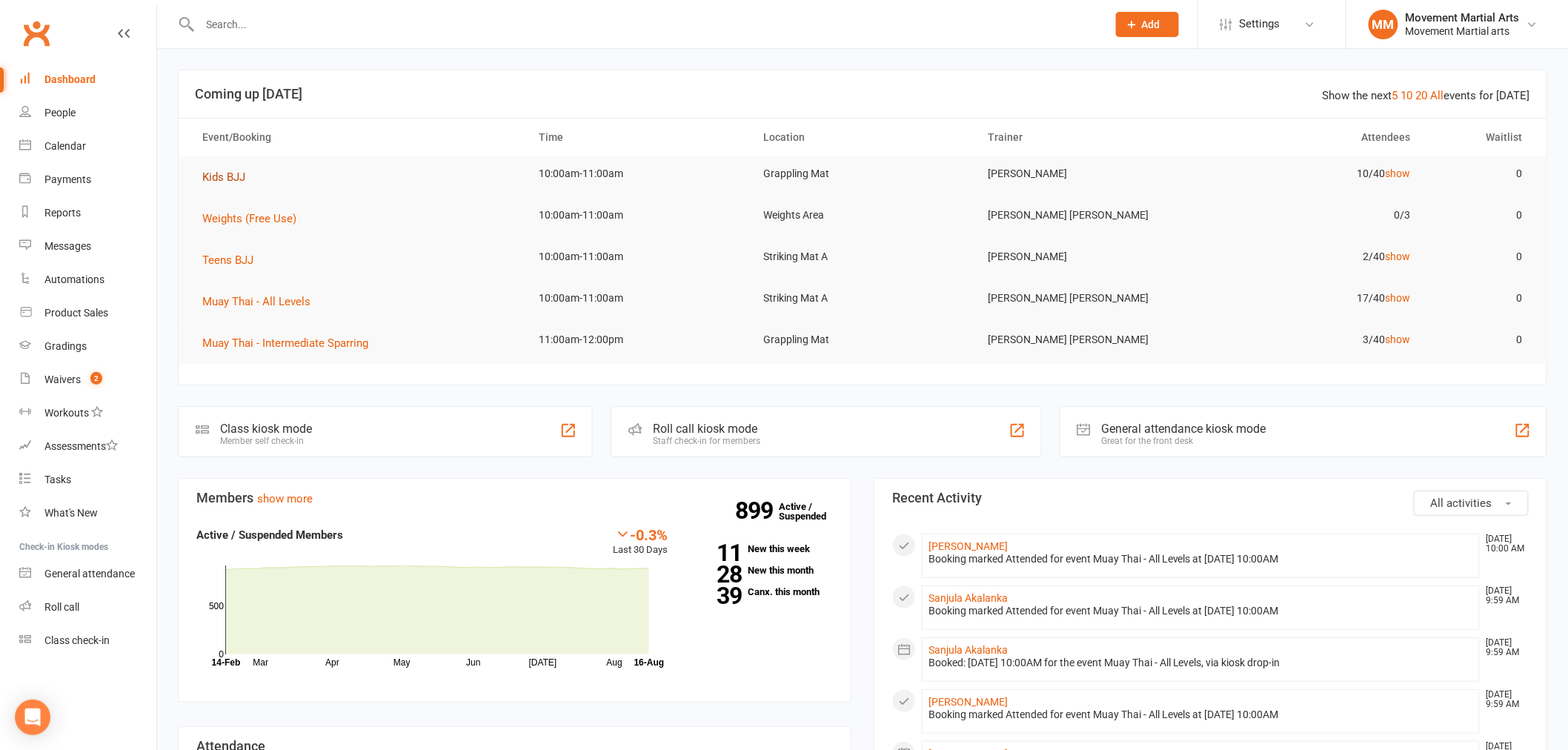
click at [213, 176] on span "Kids BJJ" at bounding box center [224, 177] width 43 height 14
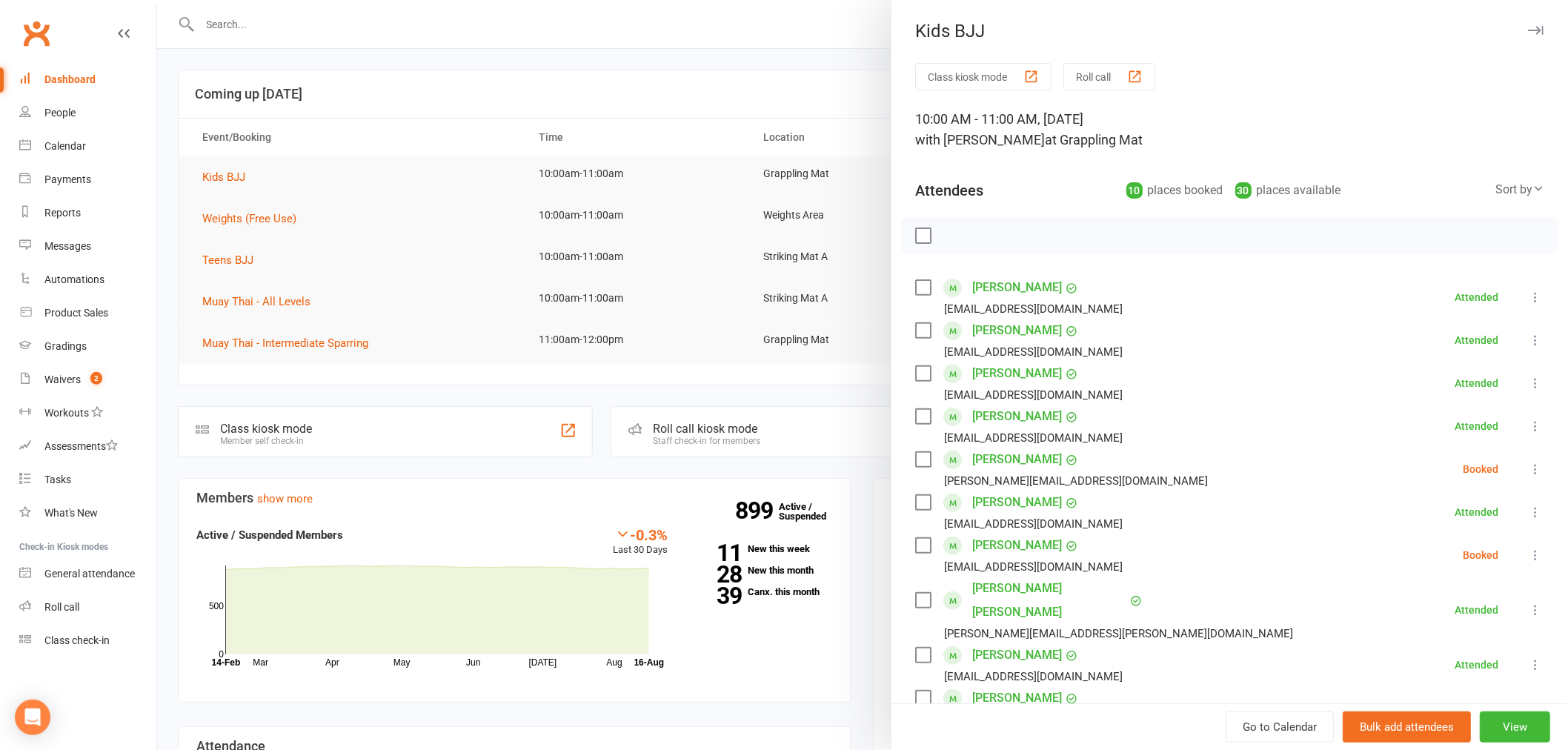
click at [979, 284] on link "[PERSON_NAME]" at bounding box center [1017, 288] width 90 height 24
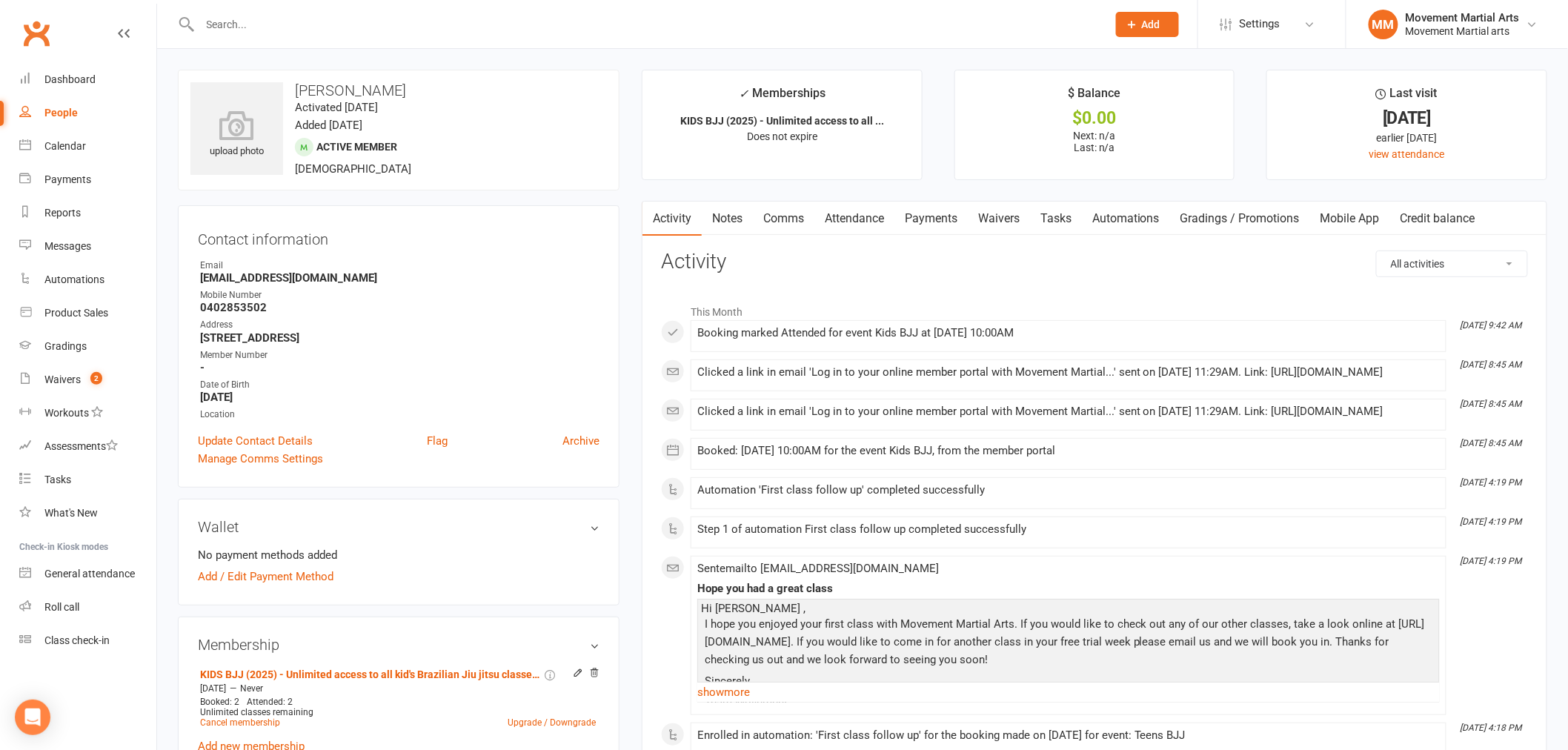
drag, startPoint x: 286, startPoint y: 397, endPoint x: 236, endPoint y: 400, distance: 50.1
click at [236, 400] on strong "[DATE]" at bounding box center [399, 397] width 399 height 14
click at [321, 156] on div "upload photo [PERSON_NAME] Activated [DATE] Added [DATE] Active member [DEMOGRA…" at bounding box center [399, 130] width 442 height 121
click at [104, 80] on link "Dashboard" at bounding box center [87, 80] width 137 height 33
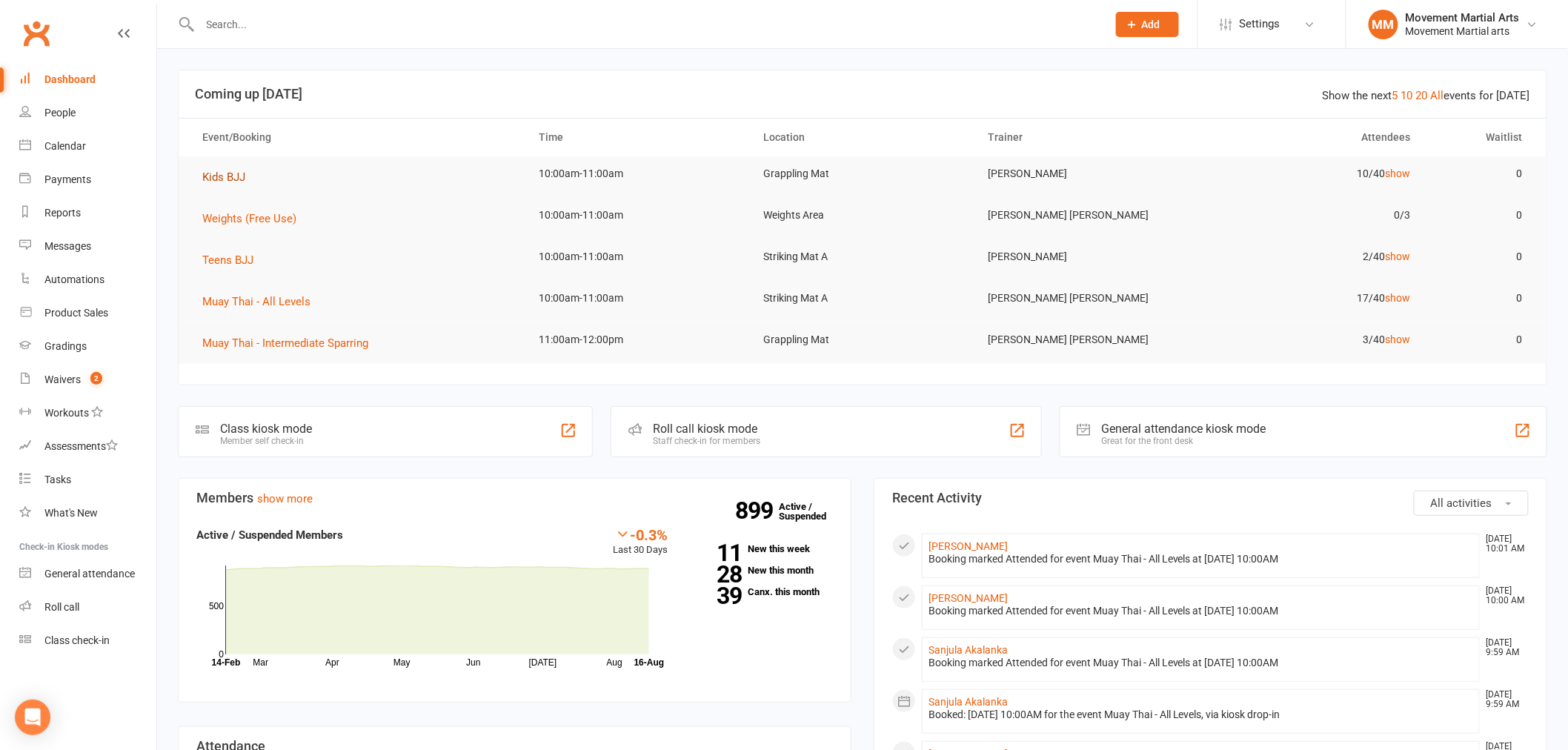
click at [222, 175] on span "Kids BJJ" at bounding box center [224, 177] width 43 height 14
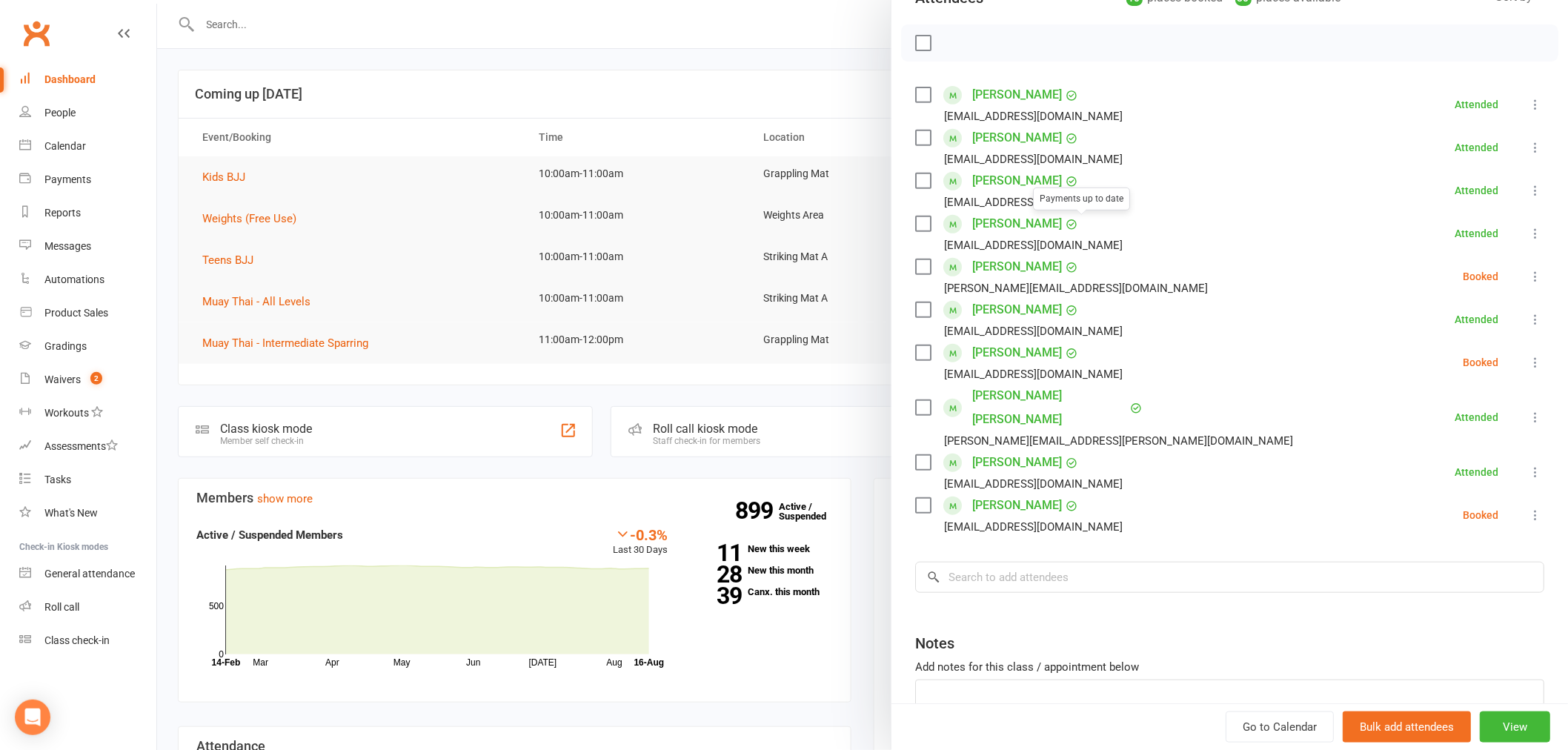
scroll to position [269, 0]
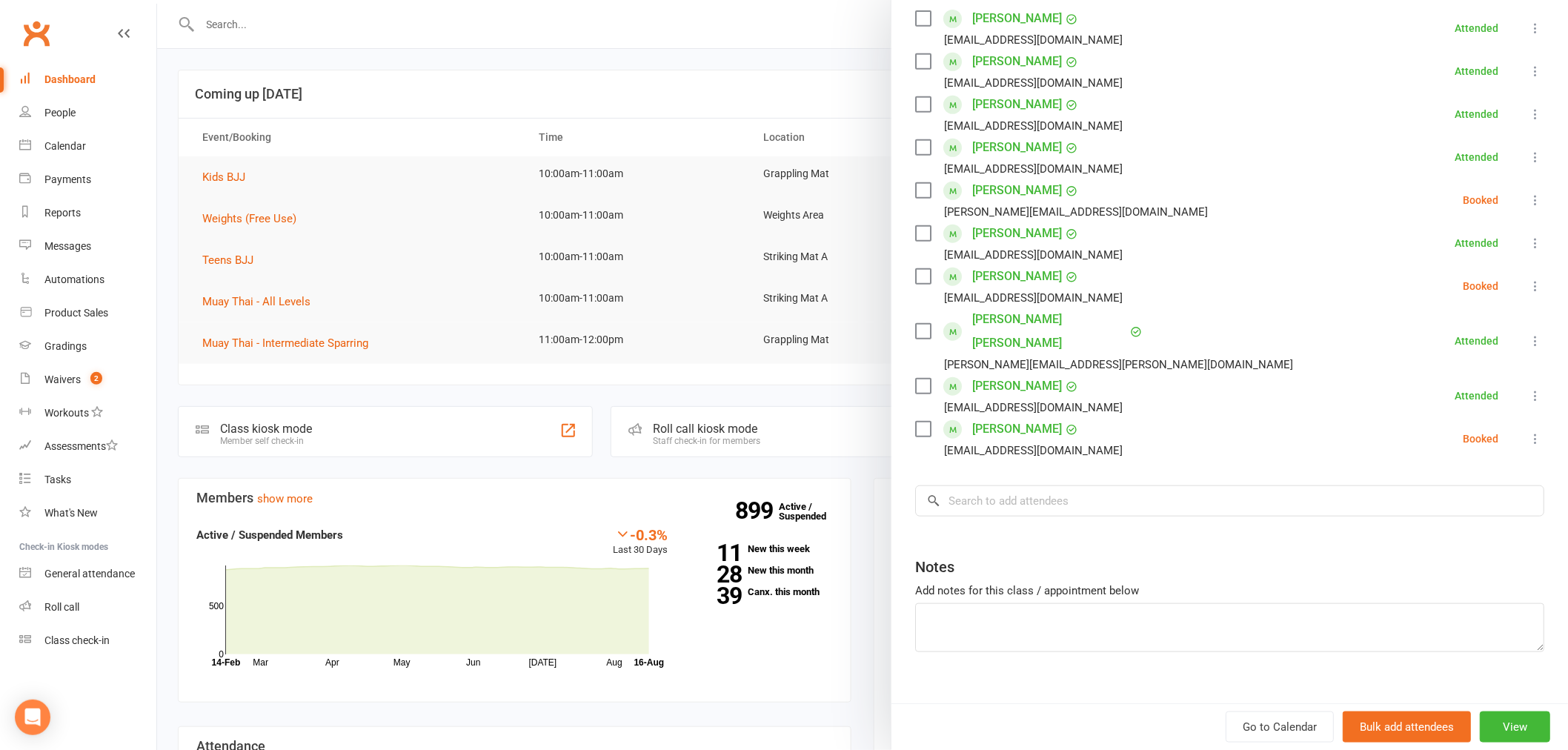
click at [1051, 453] on div "Class kiosk mode Roll call 10:00 AM - 11:00 AM, Saturday, August, 16, 2025 with…" at bounding box center [1230, 259] width 677 height 932
click at [1042, 485] on input "search" at bounding box center [1230, 501] width 629 height 31
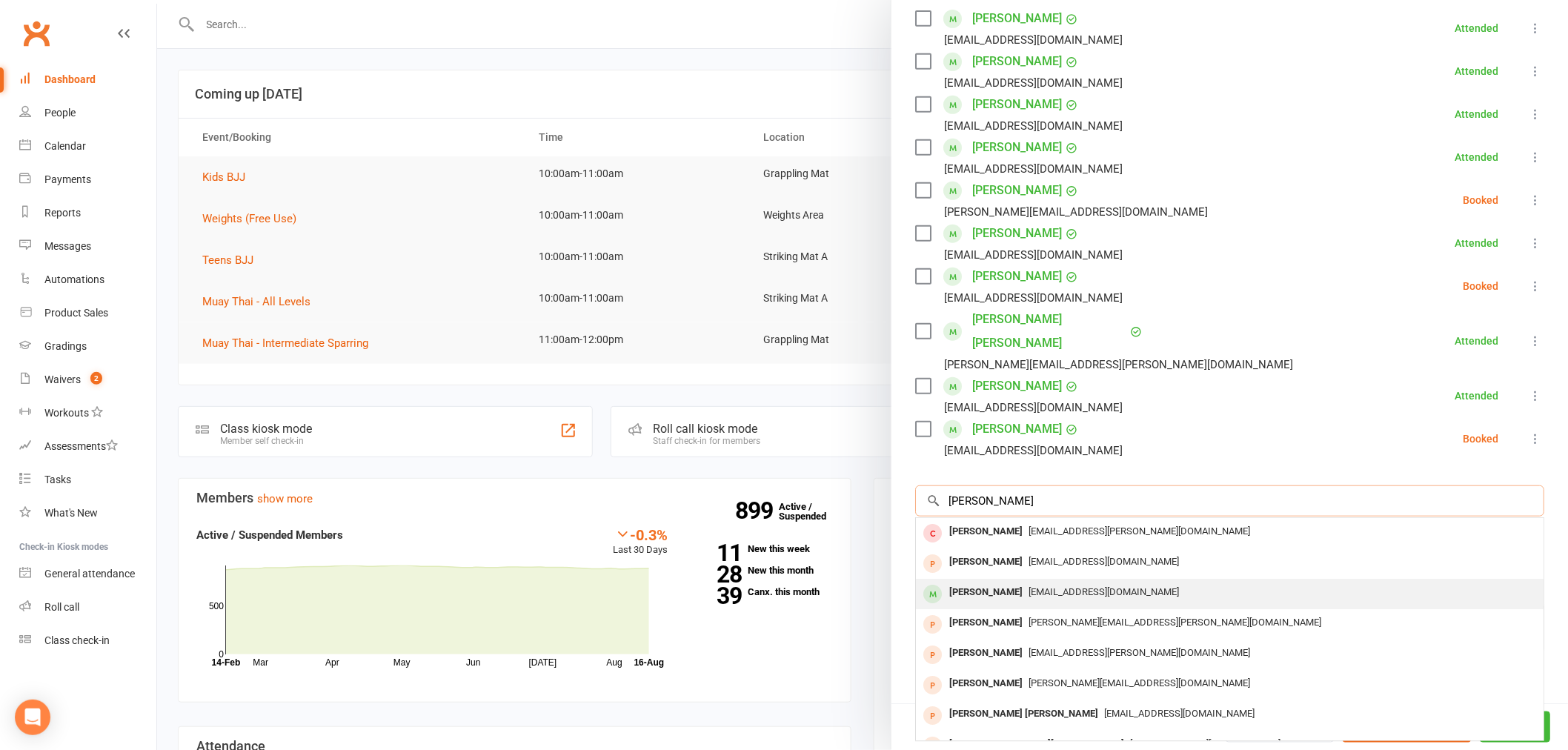
type input "darian"
click at [1016, 579] on div "Darian Negarindo irnasilviana17@gmail.com" at bounding box center [1230, 593] width 627 height 30
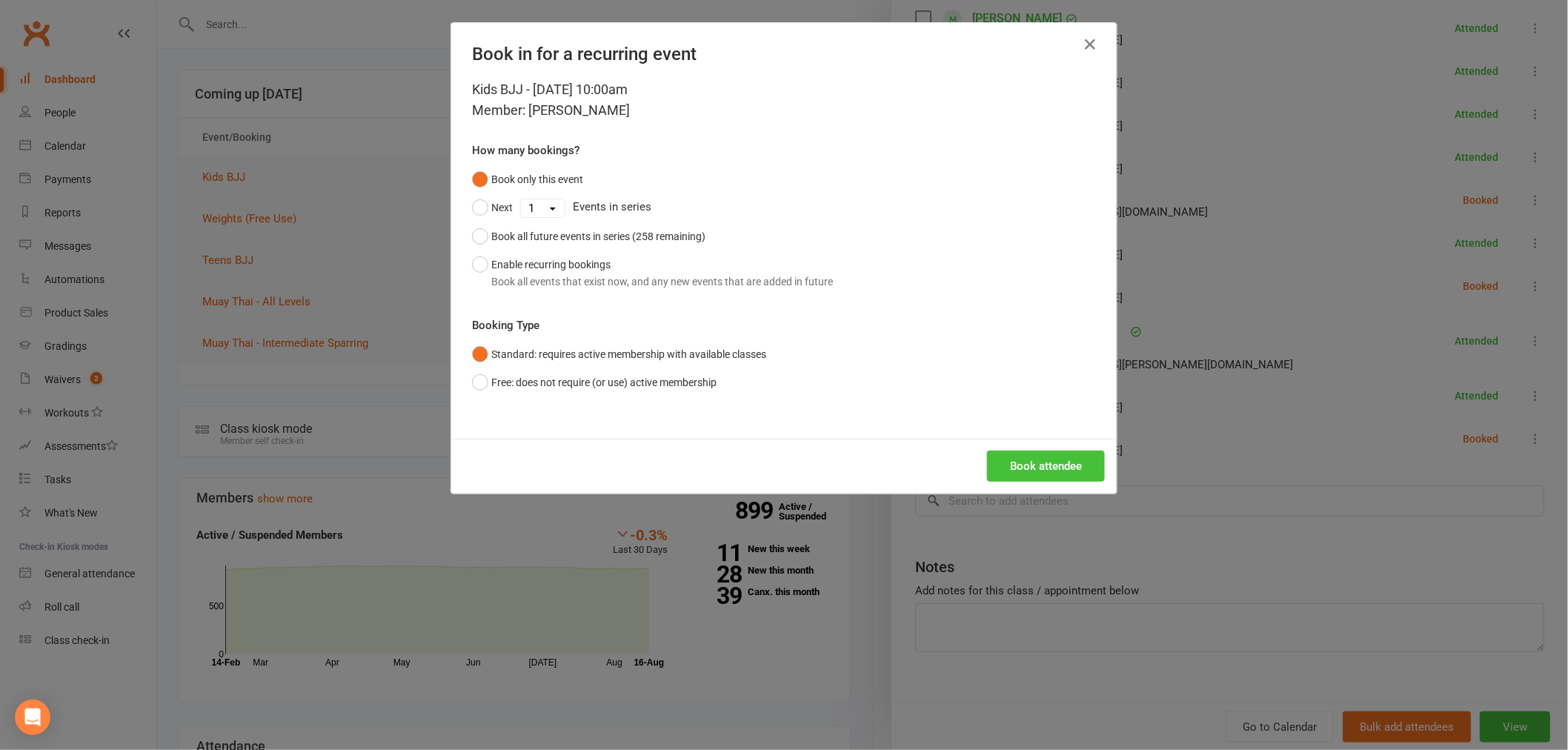
click at [1026, 469] on button "Book attendee" at bounding box center [1045, 466] width 117 height 31
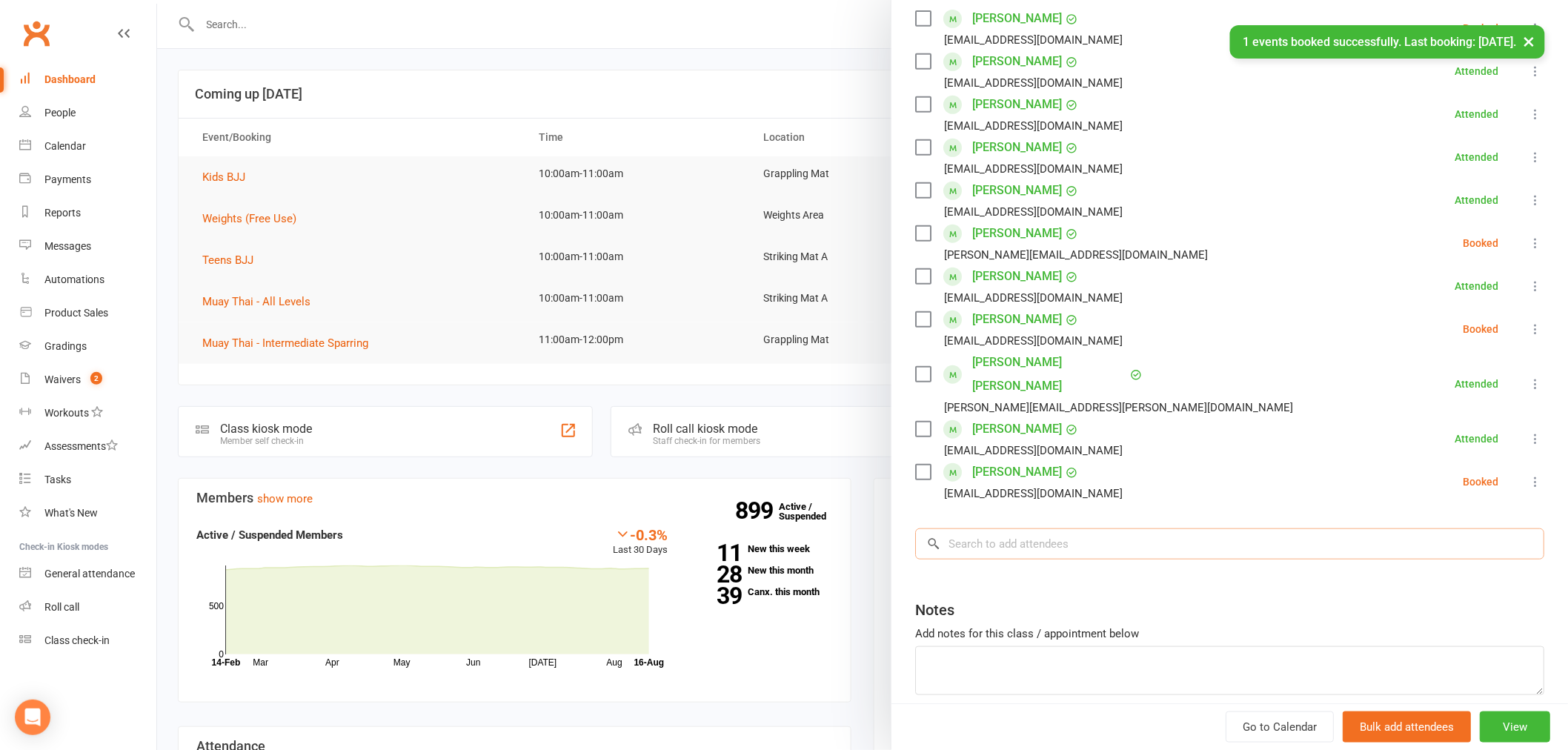
click at [987, 528] on input "search" at bounding box center [1230, 544] width 629 height 31
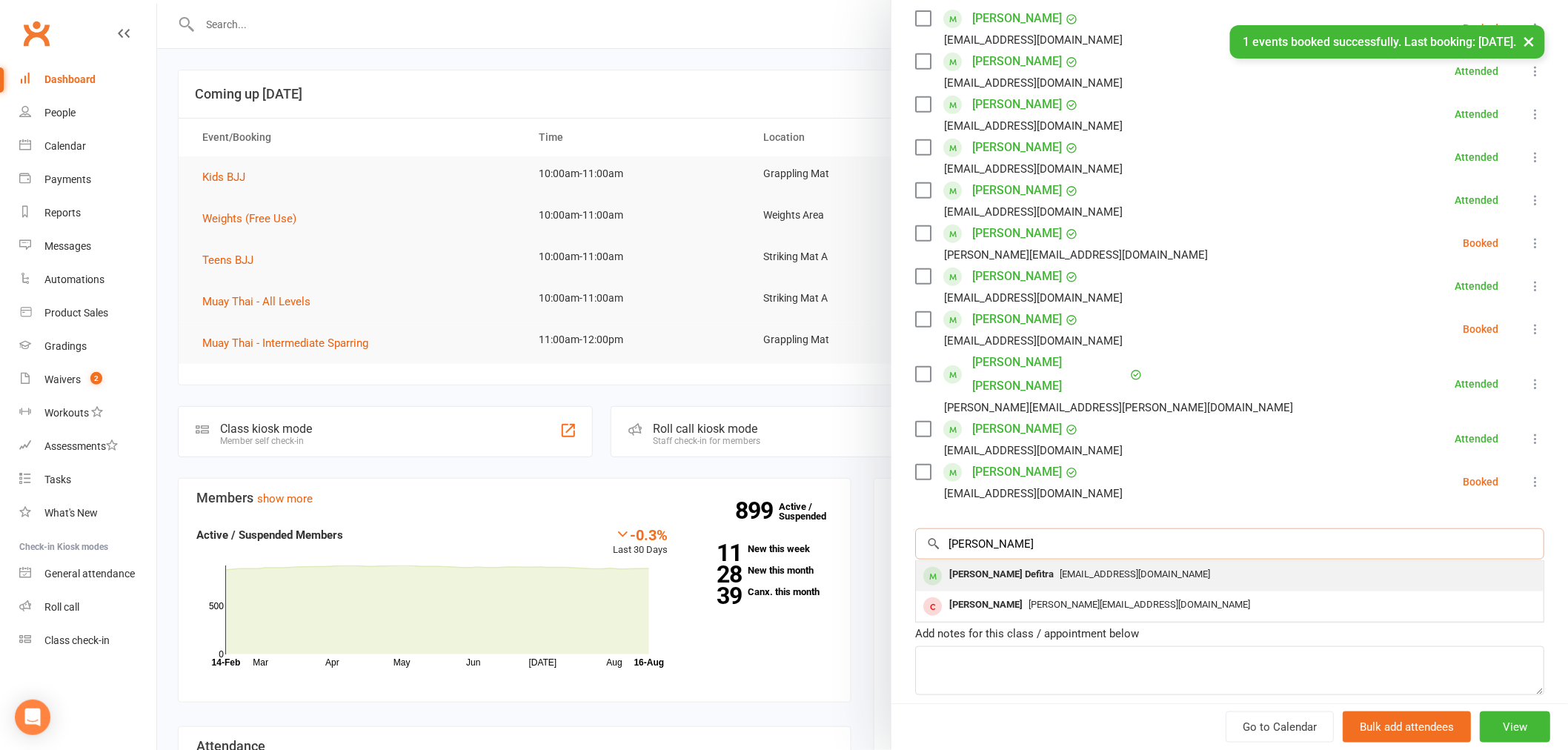
type input "arfeen"
click at [980, 564] on div "Arfeen Defitra" at bounding box center [1001, 574] width 116 height 21
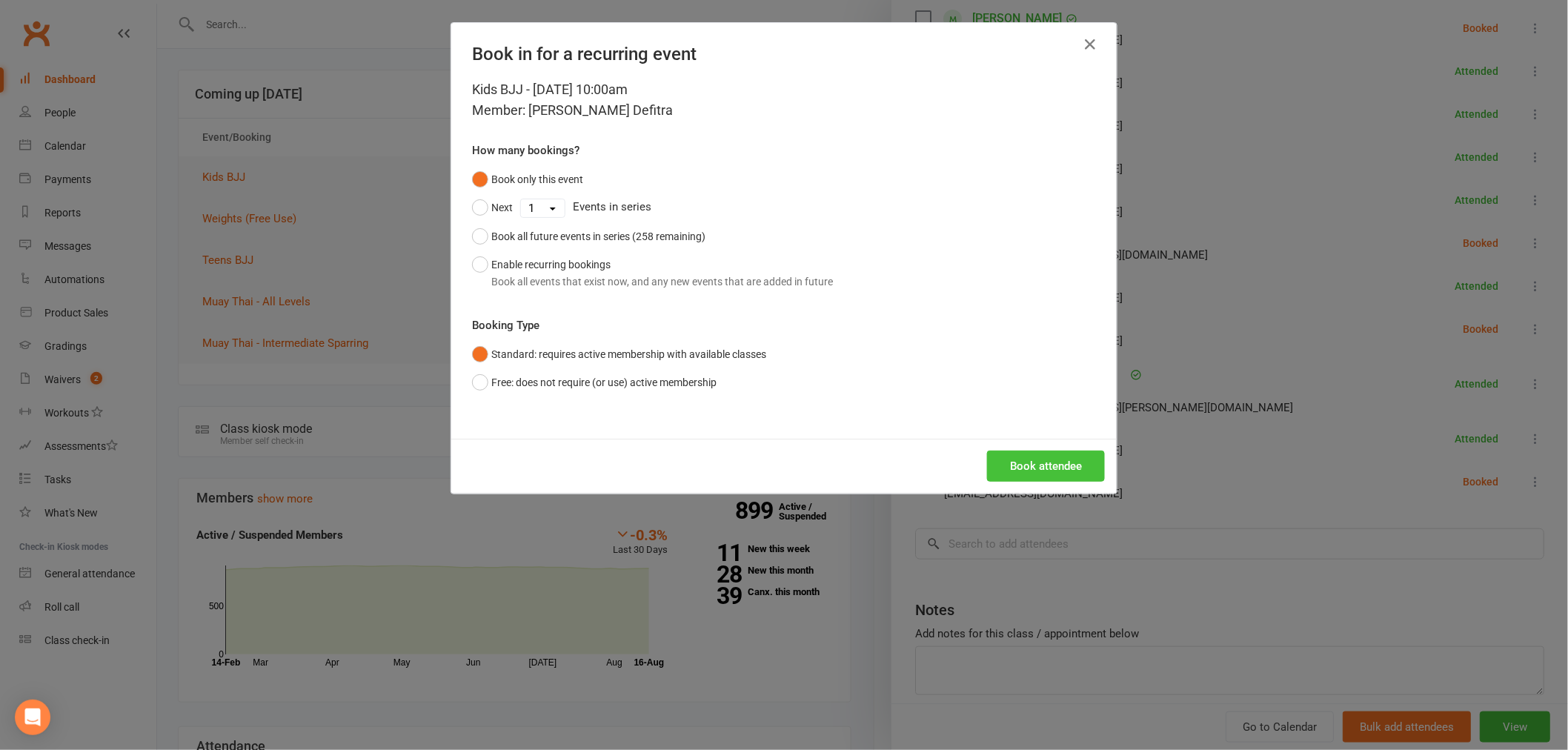
click at [1021, 469] on button "Book attendee" at bounding box center [1045, 466] width 117 height 31
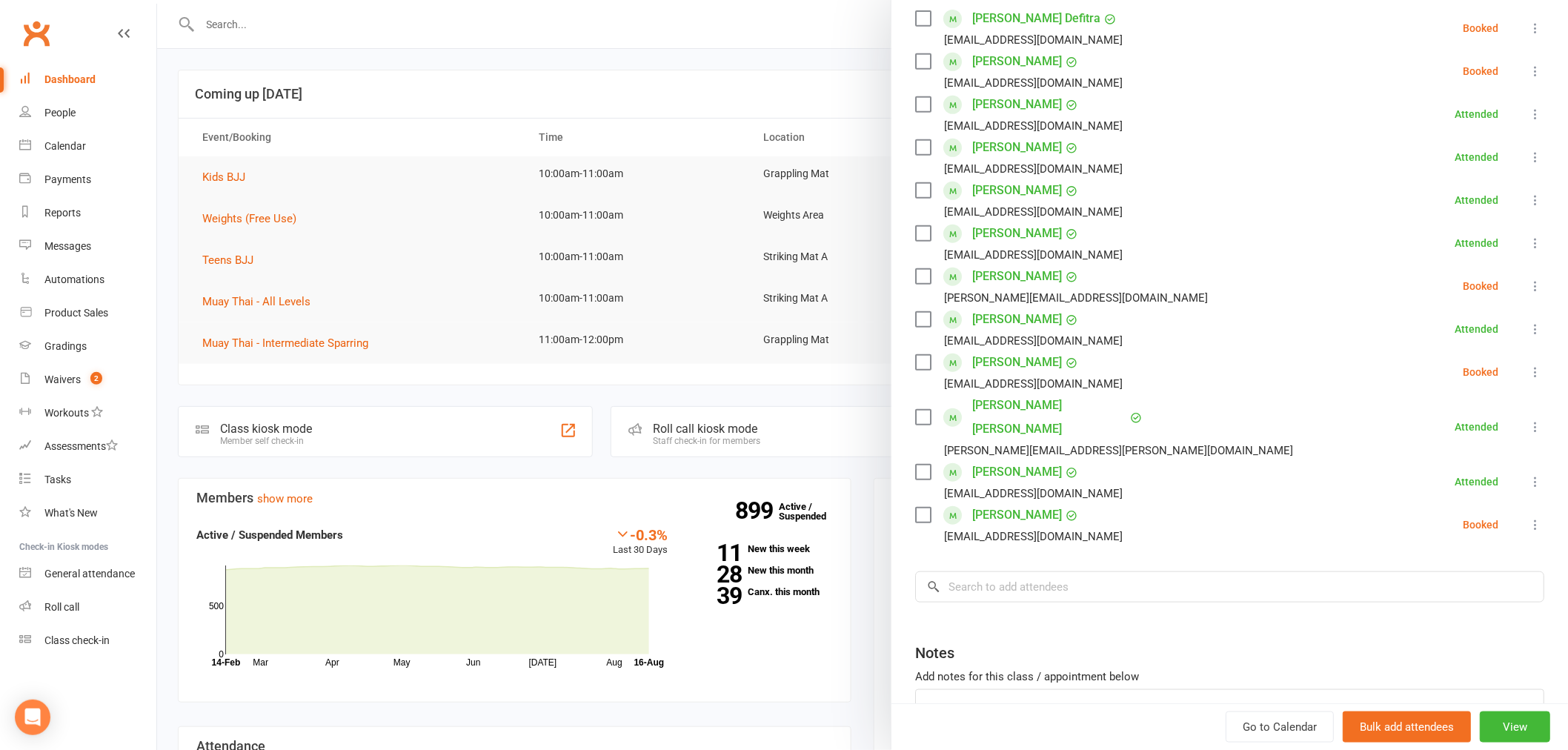
click at [257, 283] on div at bounding box center [862, 375] width 1410 height 750
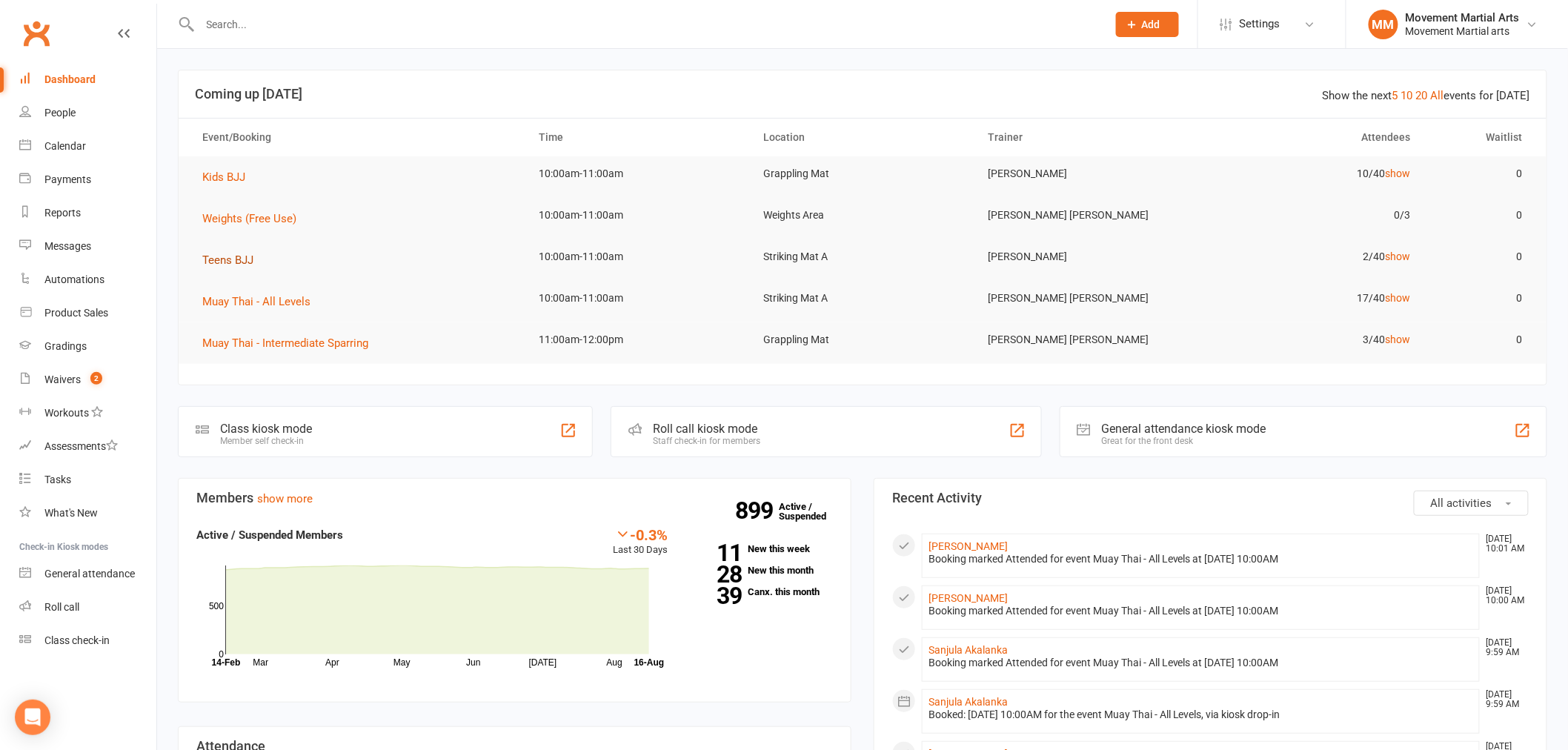
click at [213, 257] on span "Teens BJJ" at bounding box center [228, 259] width 51 height 14
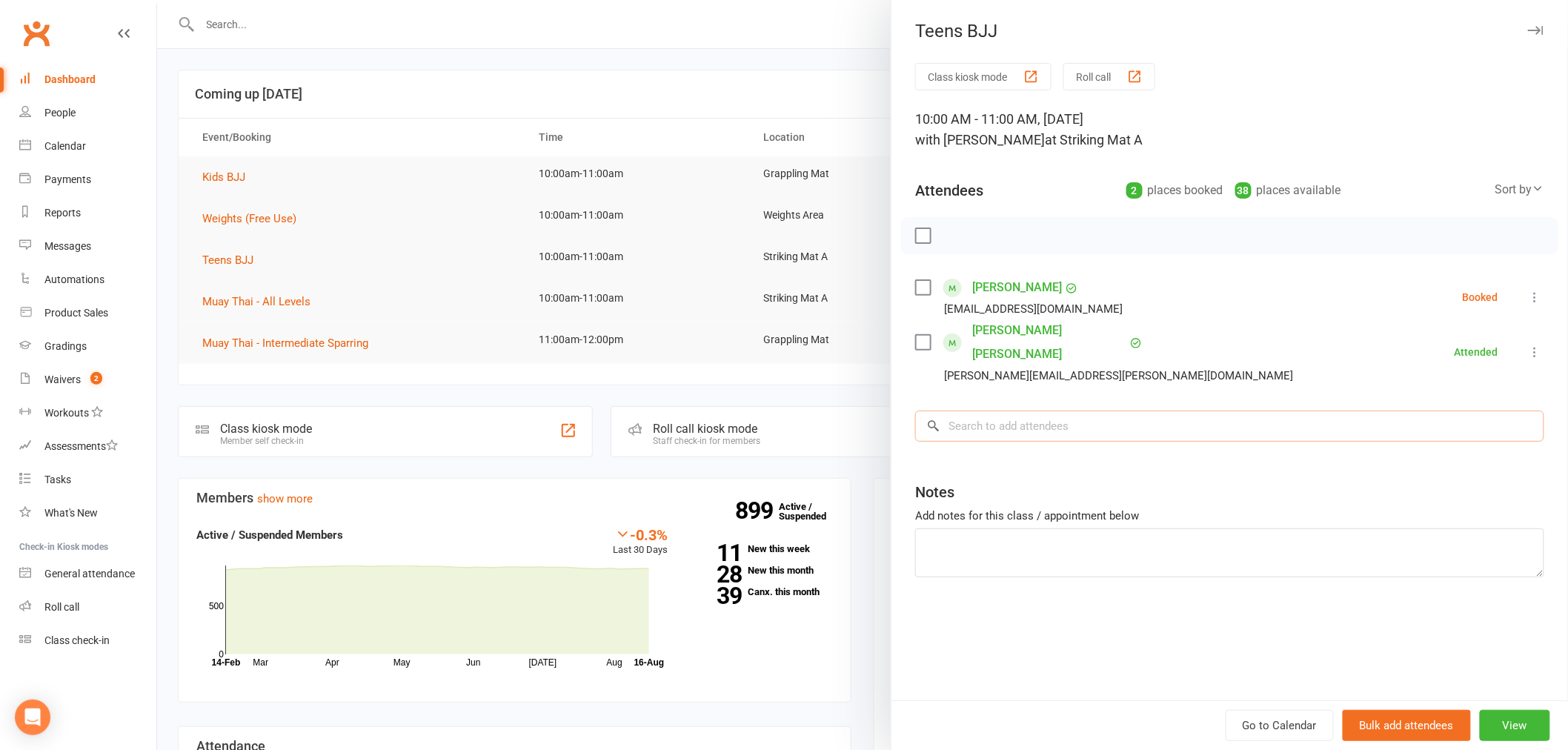
click at [1059, 411] on input "search" at bounding box center [1230, 426] width 629 height 31
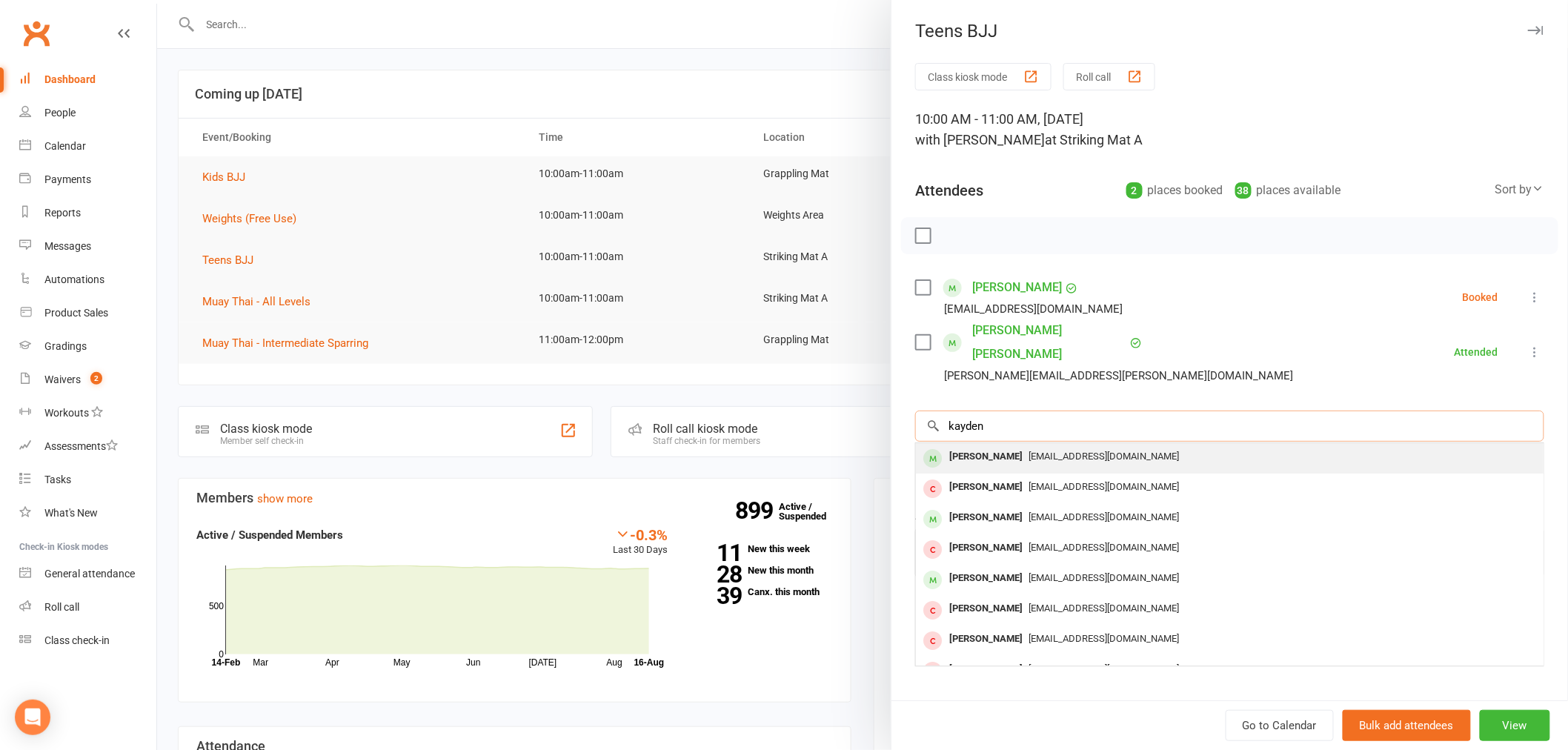
type input "kayden"
click at [1038, 446] on div "[EMAIL_ADDRESS][DOMAIN_NAME]" at bounding box center [1229, 456] width 615 height 21
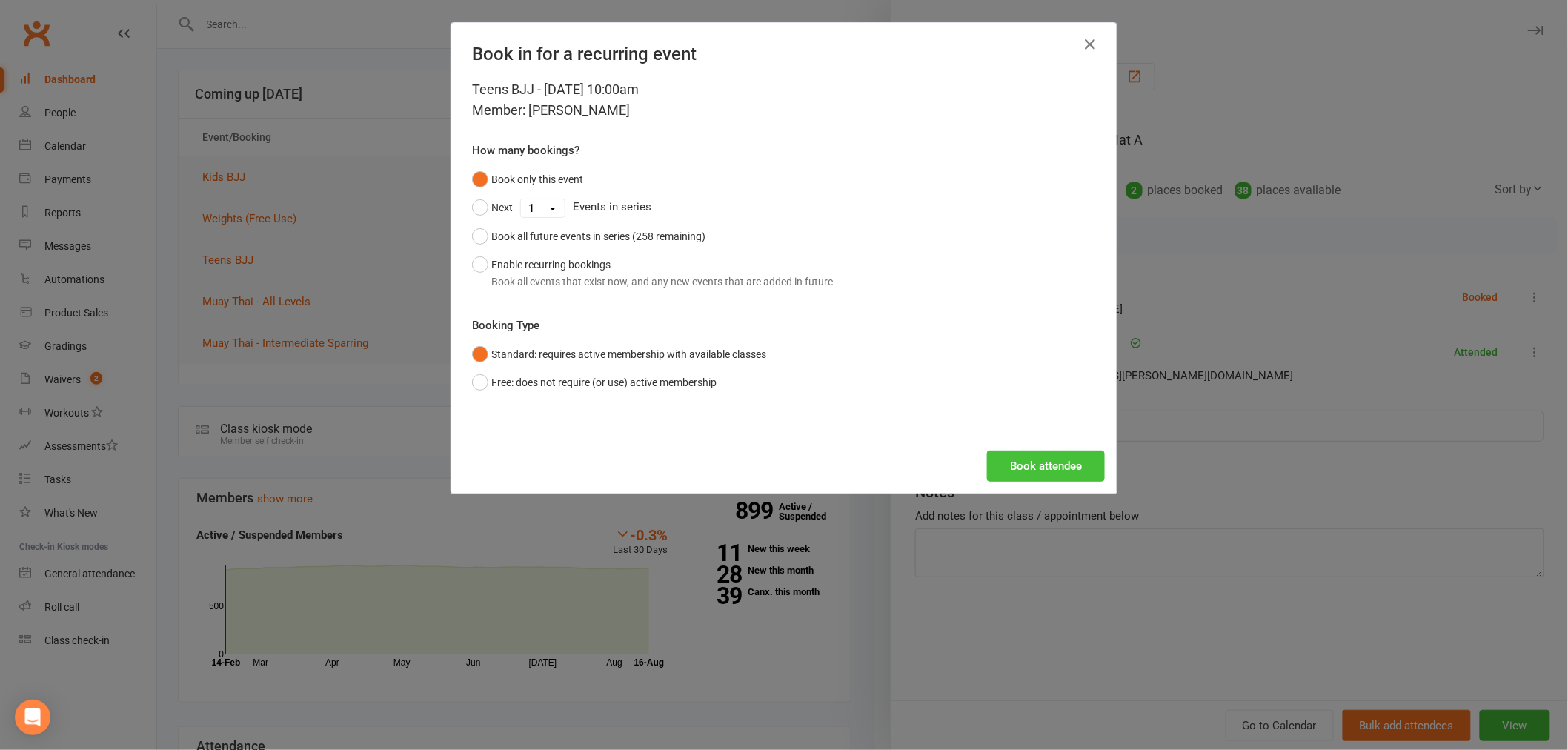
click at [1035, 467] on button "Book attendee" at bounding box center [1045, 466] width 117 height 31
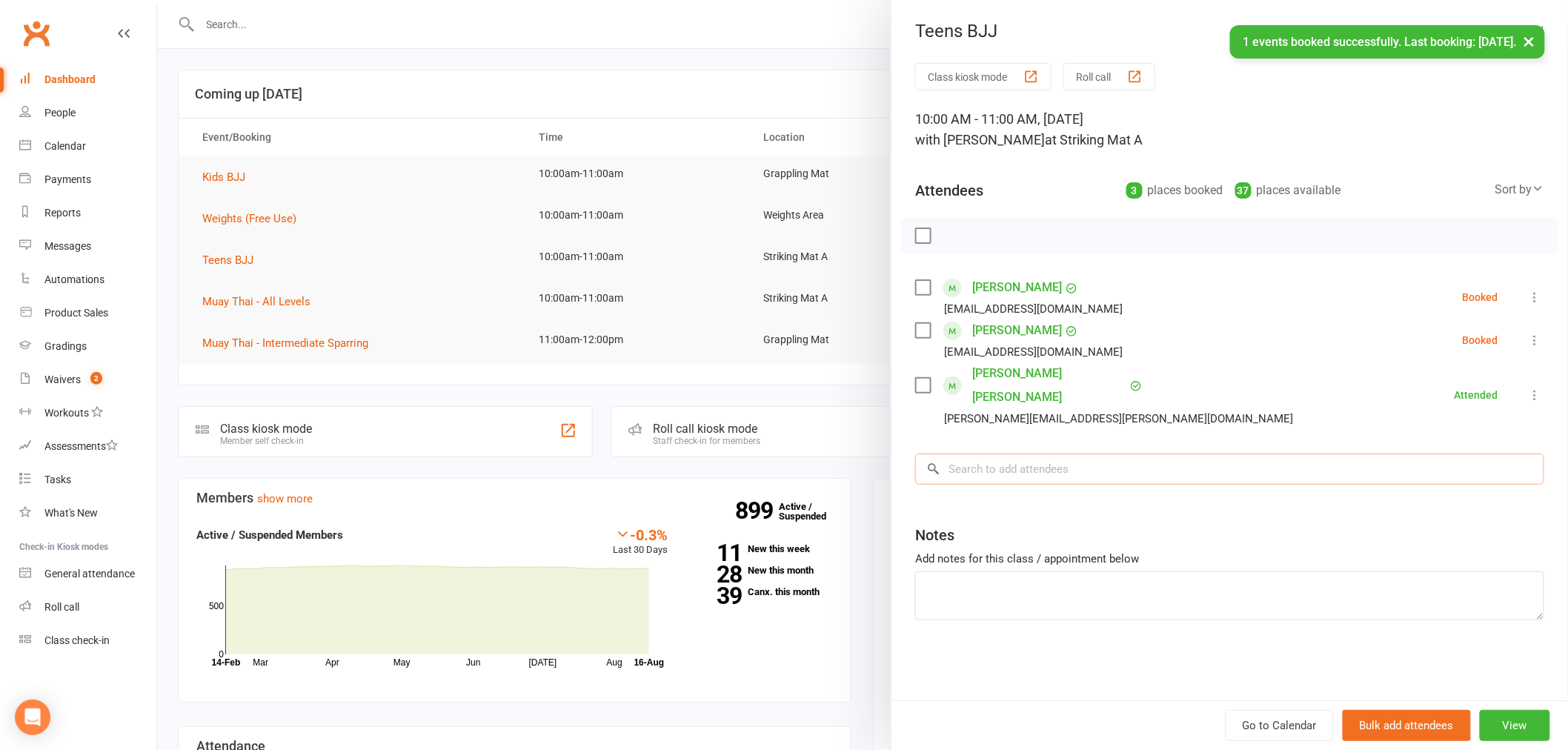
click at [979, 453] on input "search" at bounding box center [1230, 469] width 629 height 31
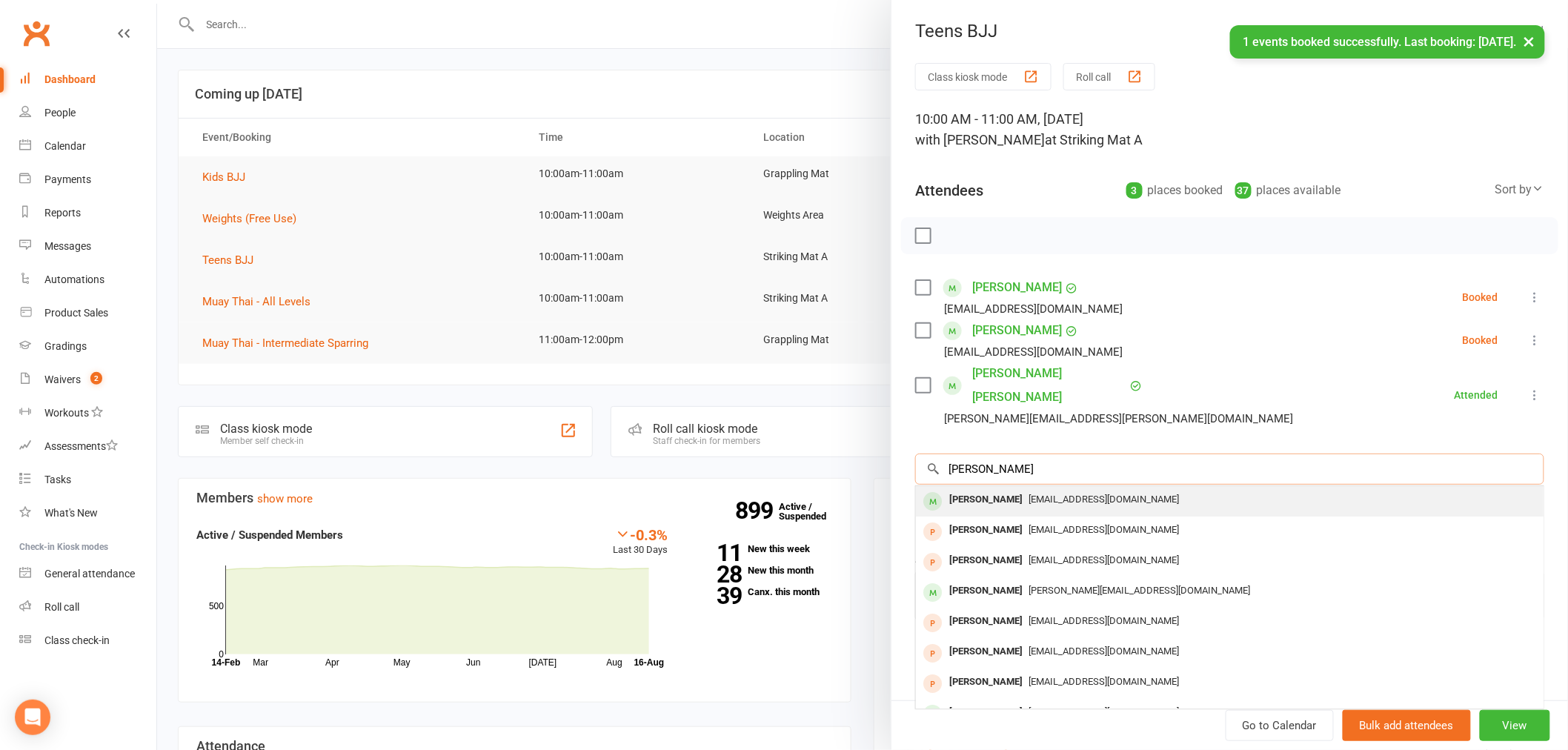
type input "benson"
click at [977, 489] on div "[PERSON_NAME]" at bounding box center [986, 499] width 85 height 21
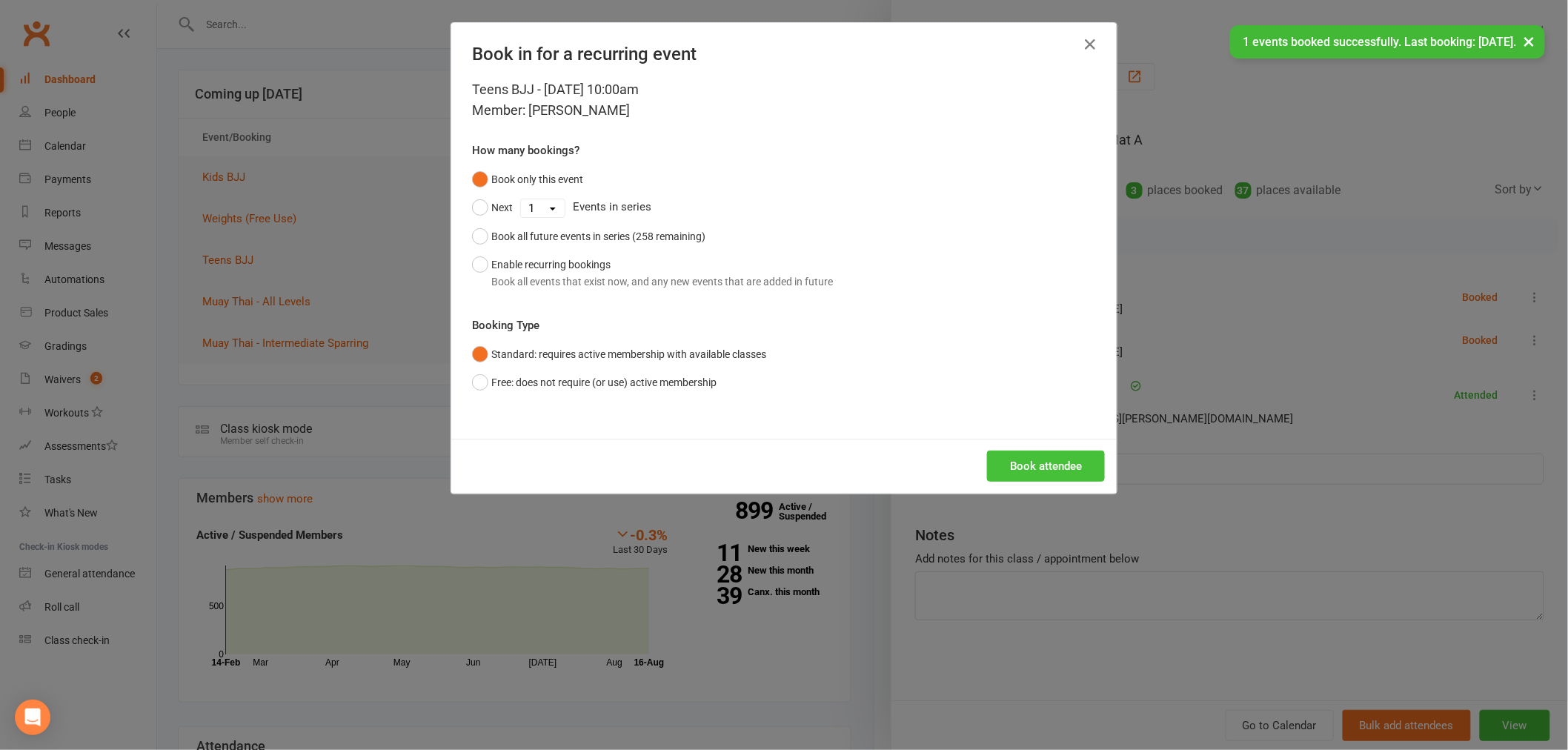
click at [1012, 463] on button "Book attendee" at bounding box center [1045, 466] width 117 height 31
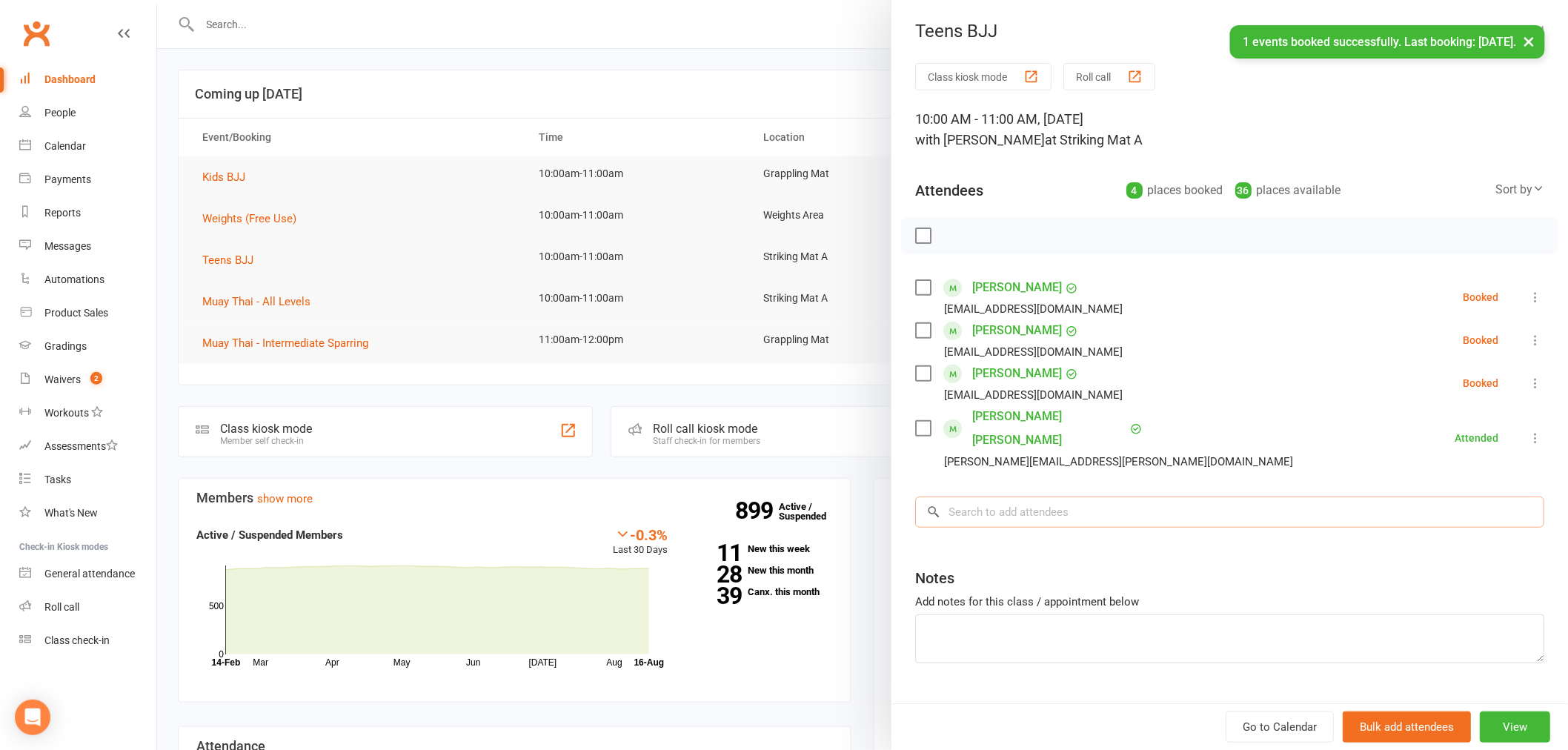
click at [1032, 496] on input "search" at bounding box center [1230, 512] width 629 height 31
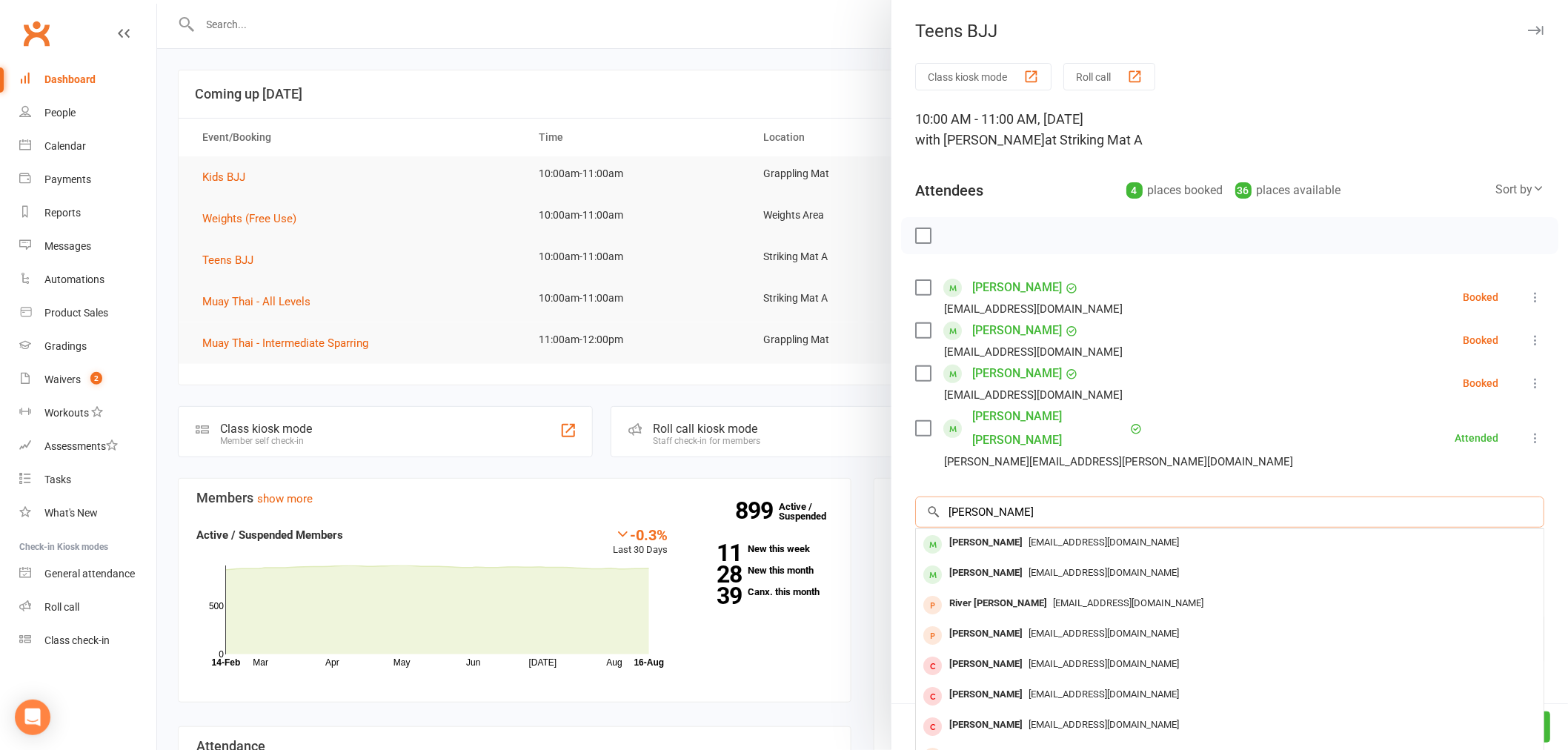
type input "jade pulanco"
click at [1054, 529] on div "Jade Pulanco jaybee_p@hotmail.com" at bounding box center [1230, 544] width 627 height 30
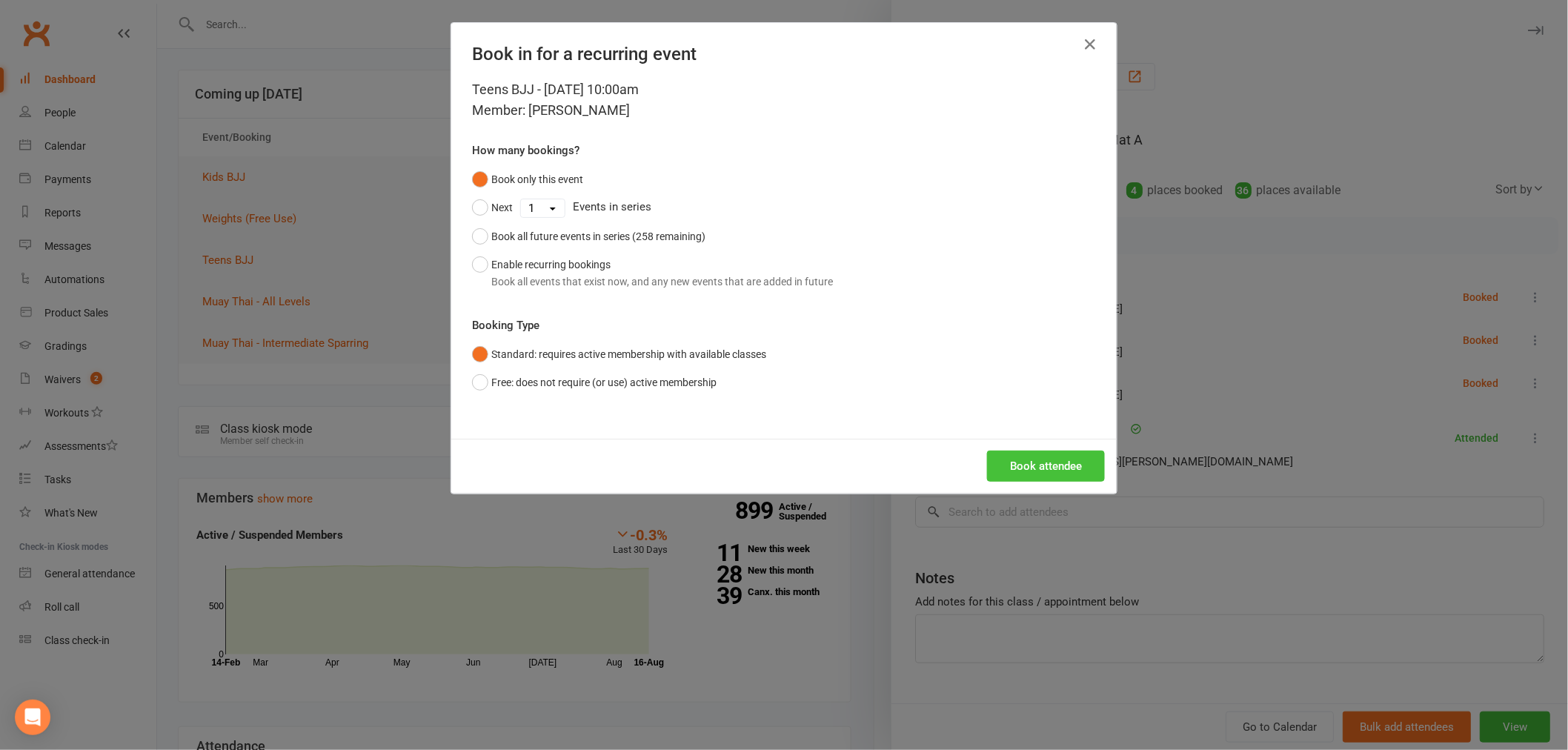
click at [1047, 461] on button "Book attendee" at bounding box center [1045, 466] width 117 height 31
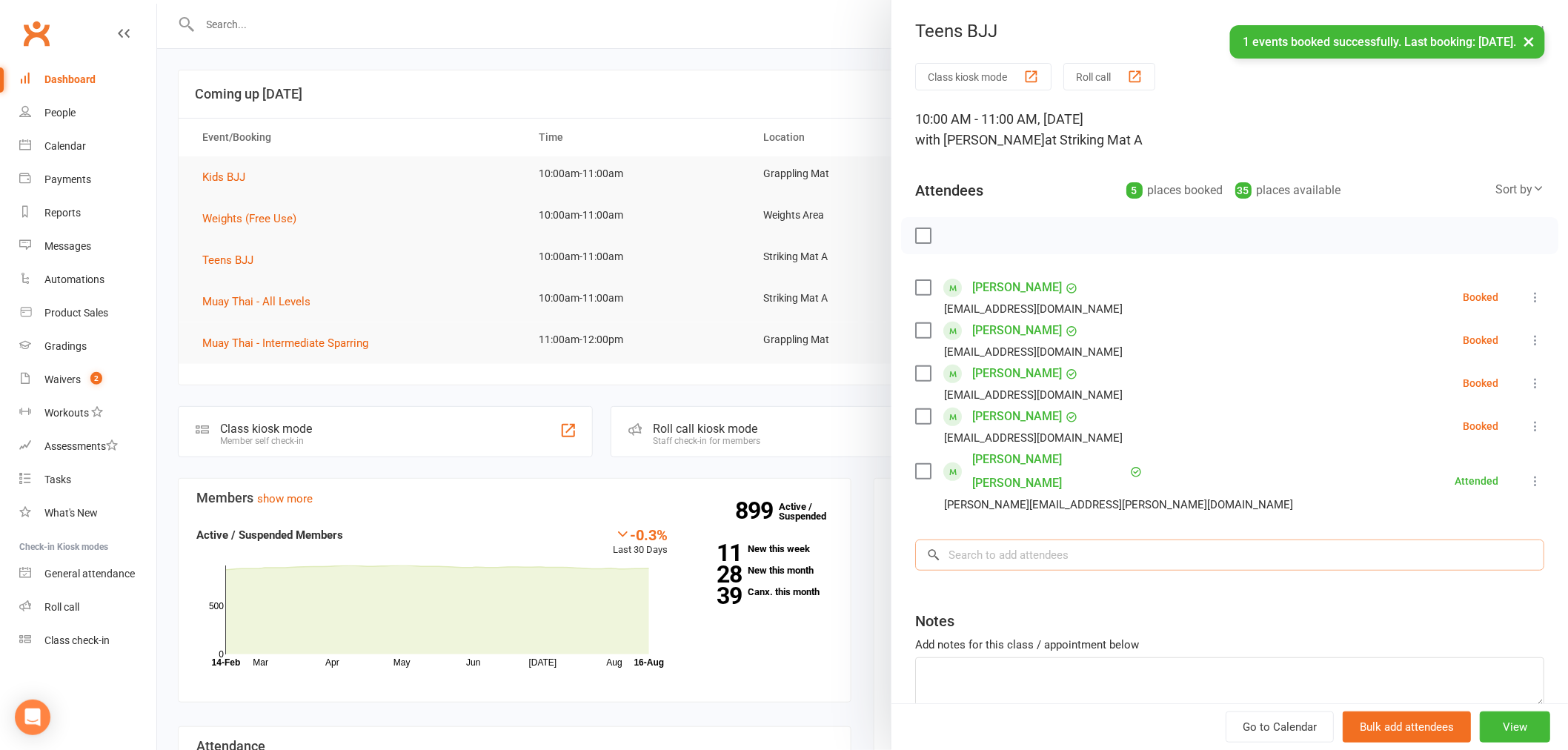
click at [1022, 539] on input "search" at bounding box center [1230, 555] width 629 height 31
click at [524, 334] on div at bounding box center [862, 375] width 1410 height 750
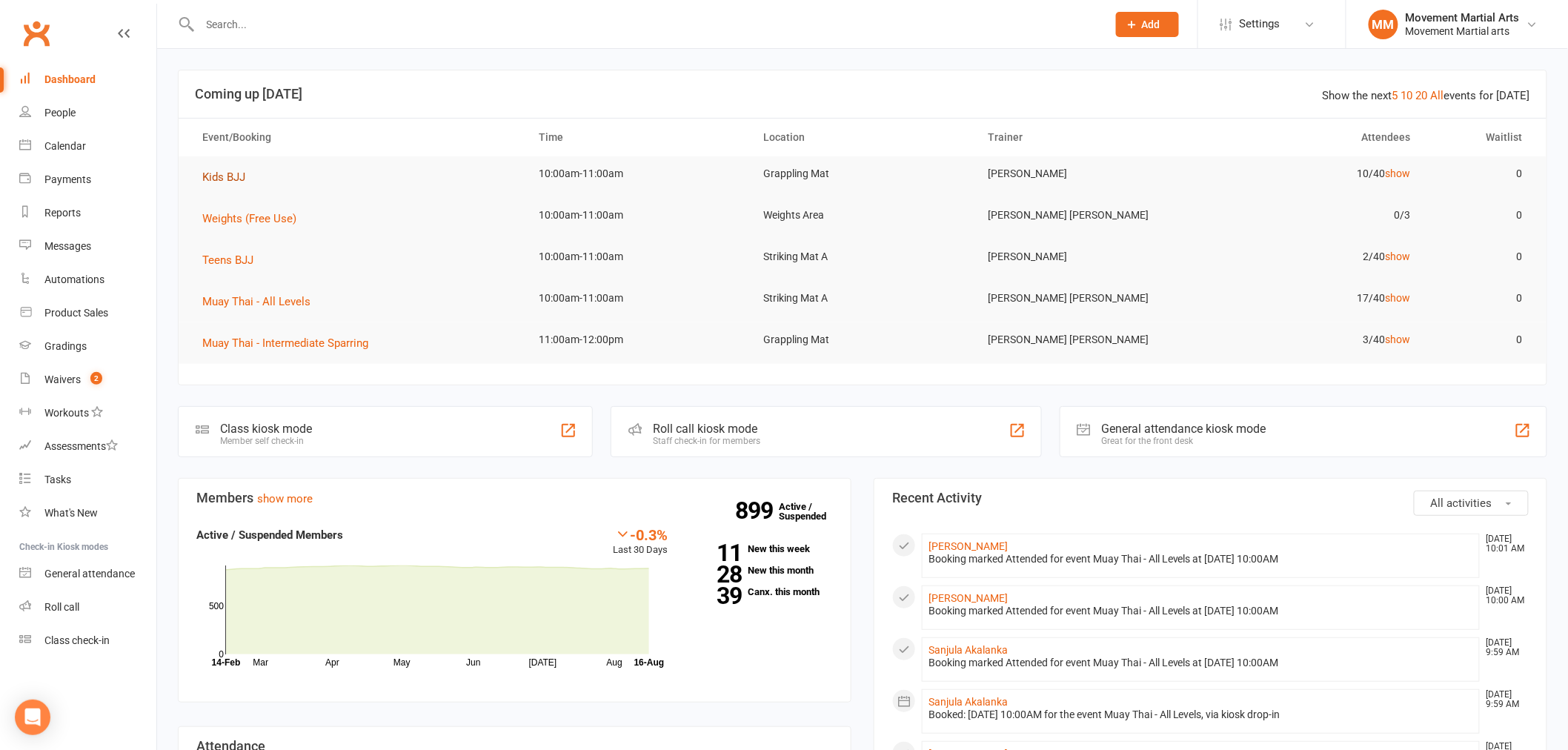
click at [226, 182] on span "Kids BJJ" at bounding box center [224, 177] width 43 height 14
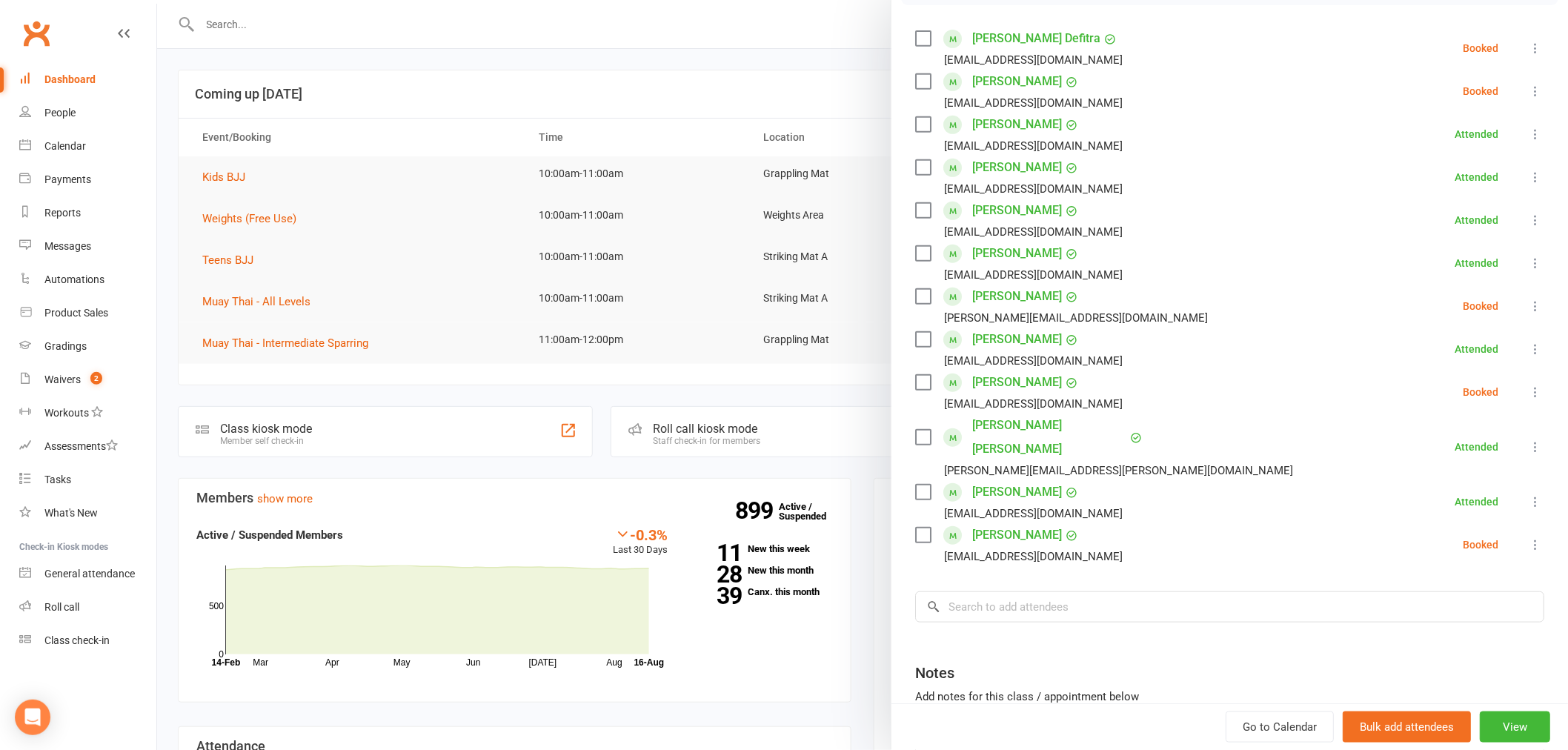
scroll to position [354, 0]
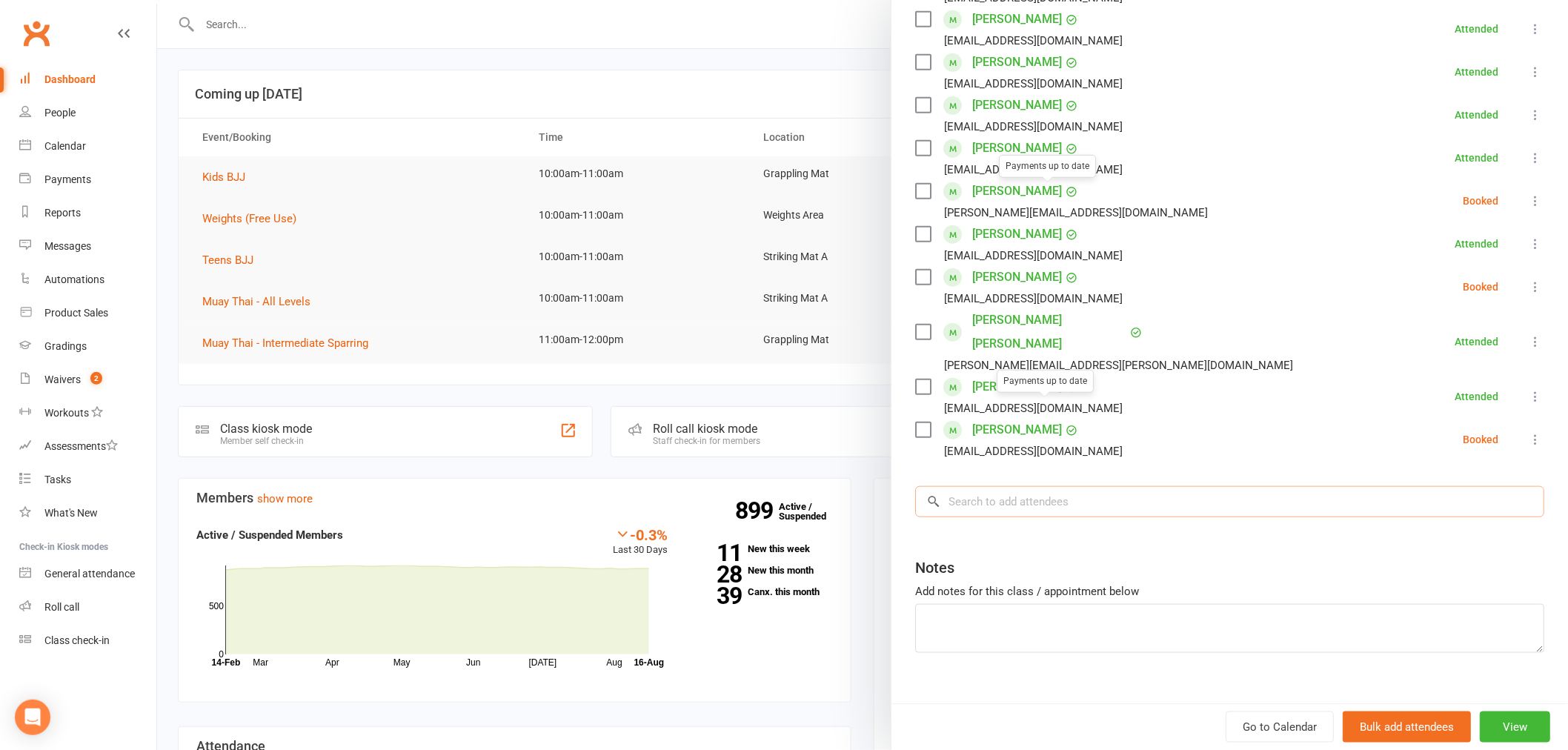
click at [1024, 486] on input "search" at bounding box center [1230, 502] width 629 height 31
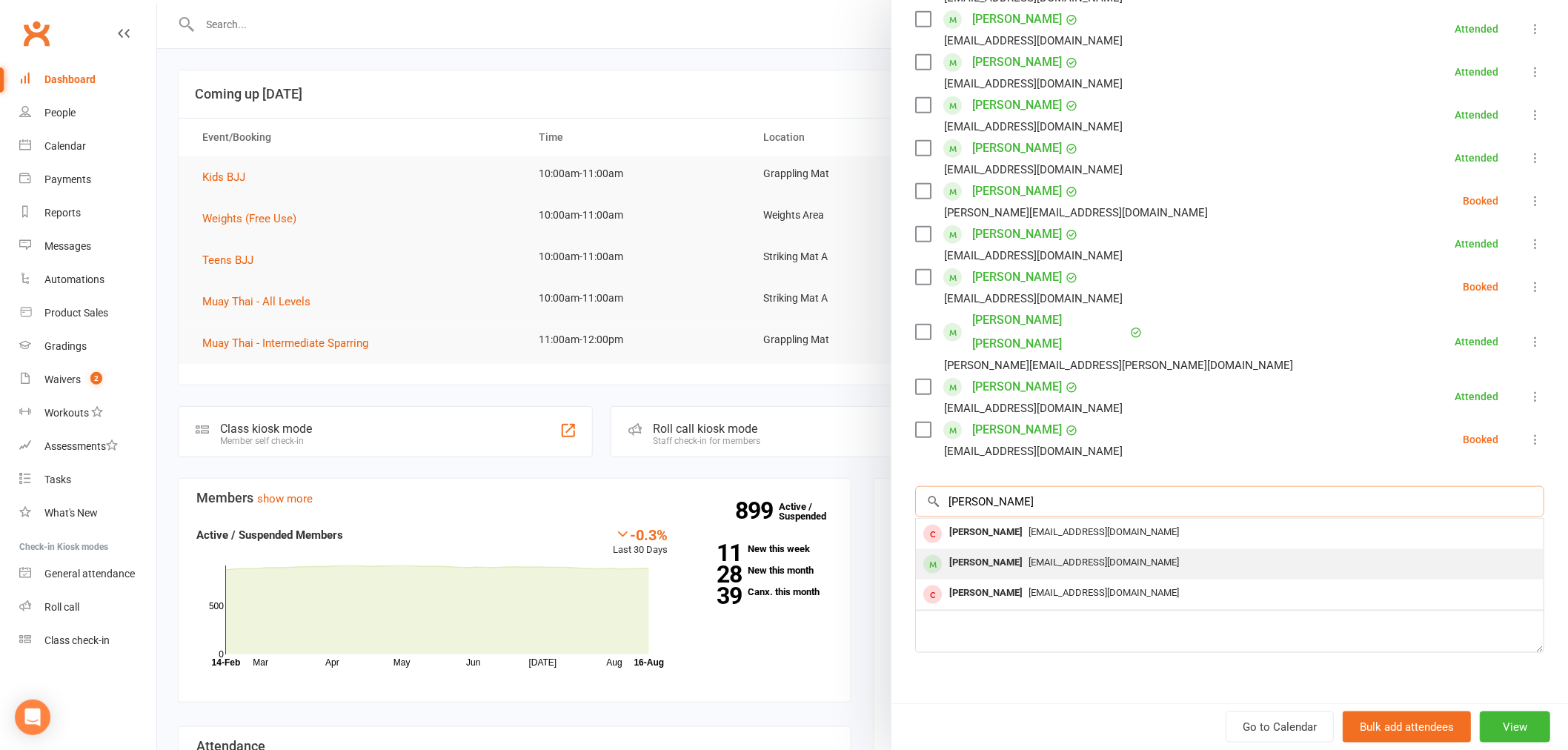
type input "flynn"
click at [1028, 557] on span "Morgen.malong@gmail.com" at bounding box center [1103, 562] width 150 height 11
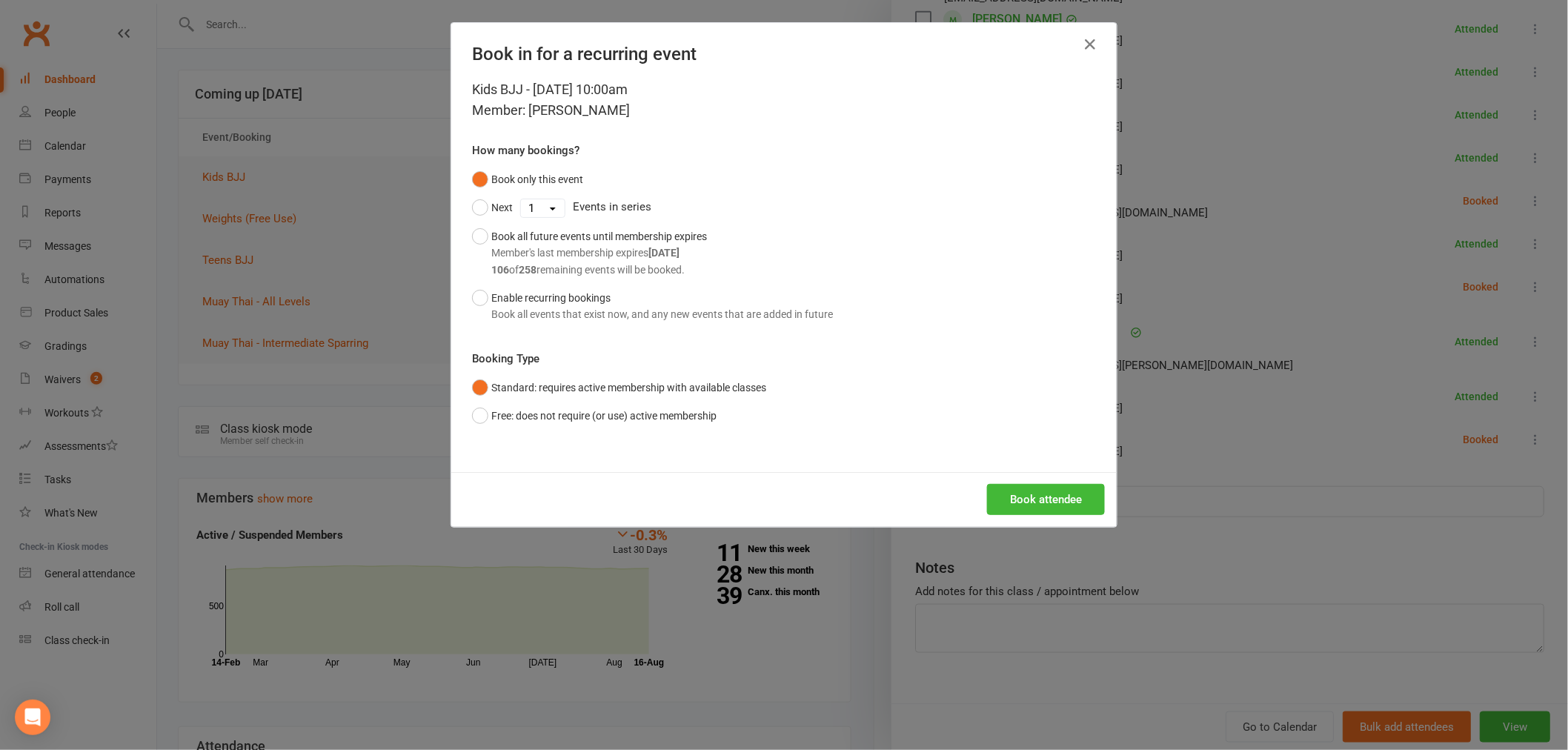
click at [1016, 468] on div "Kids BJJ - Aug 16, 2025 10:00am Member: Flynn Malong How many bookings? Book on…" at bounding box center [784, 275] width 666 height 392
click at [1013, 492] on button "Book attendee" at bounding box center [1045, 500] width 117 height 31
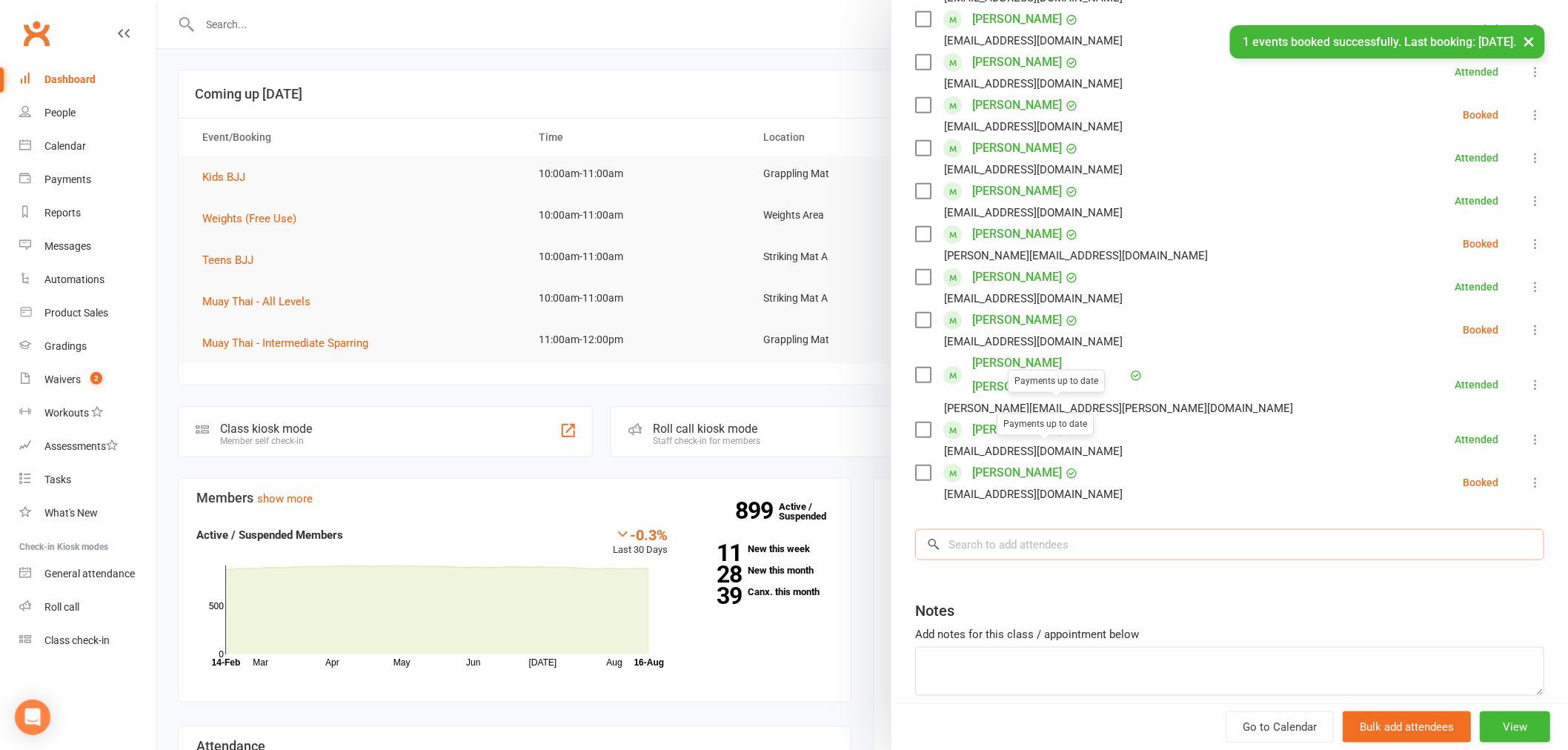
click at [961, 529] on input "search" at bounding box center [1230, 545] width 629 height 31
click at [342, 324] on div at bounding box center [862, 375] width 1410 height 750
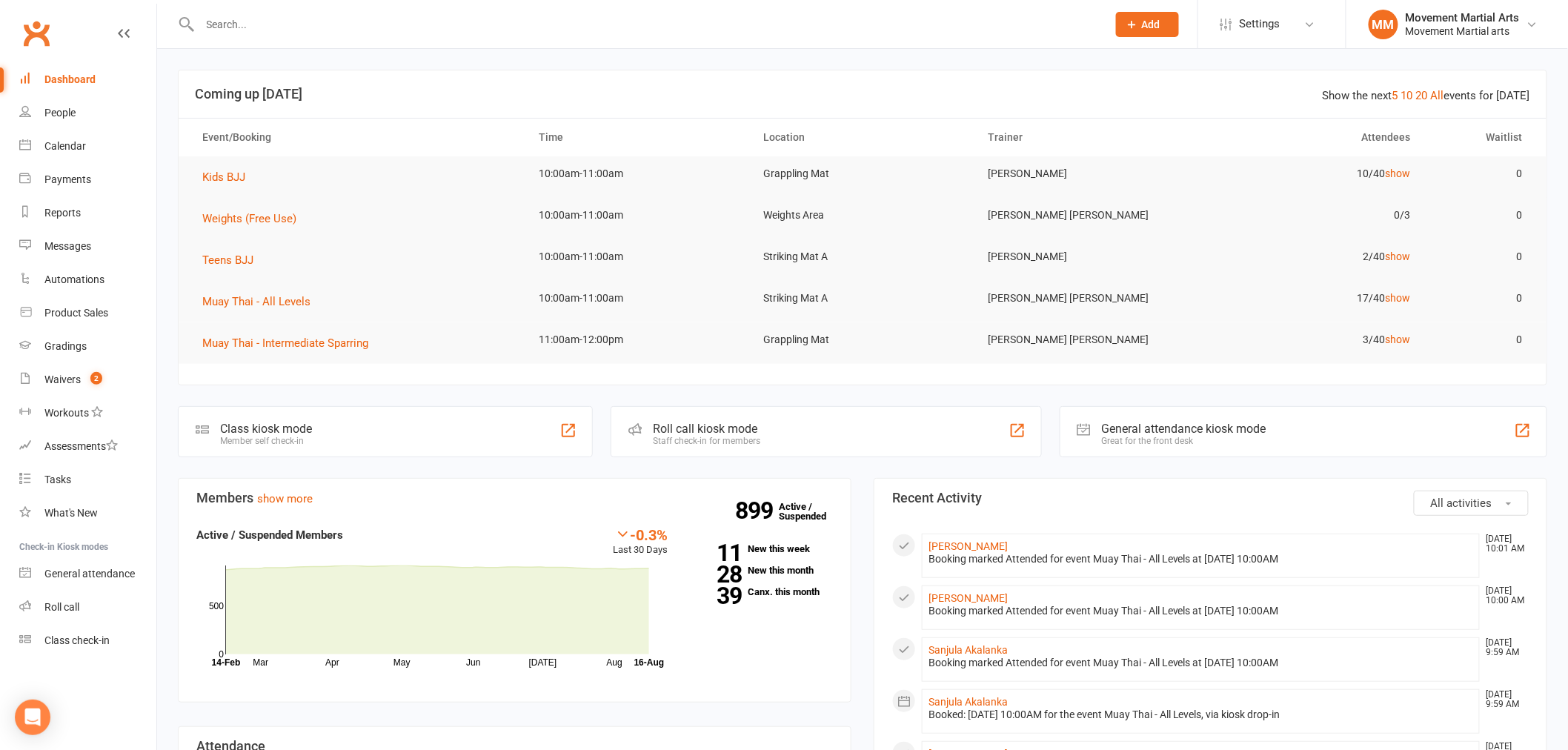
click at [219, 270] on td "Teens BJJ" at bounding box center [358, 259] width 337 height 41
click at [222, 261] on span "Teens BJJ" at bounding box center [228, 259] width 51 height 14
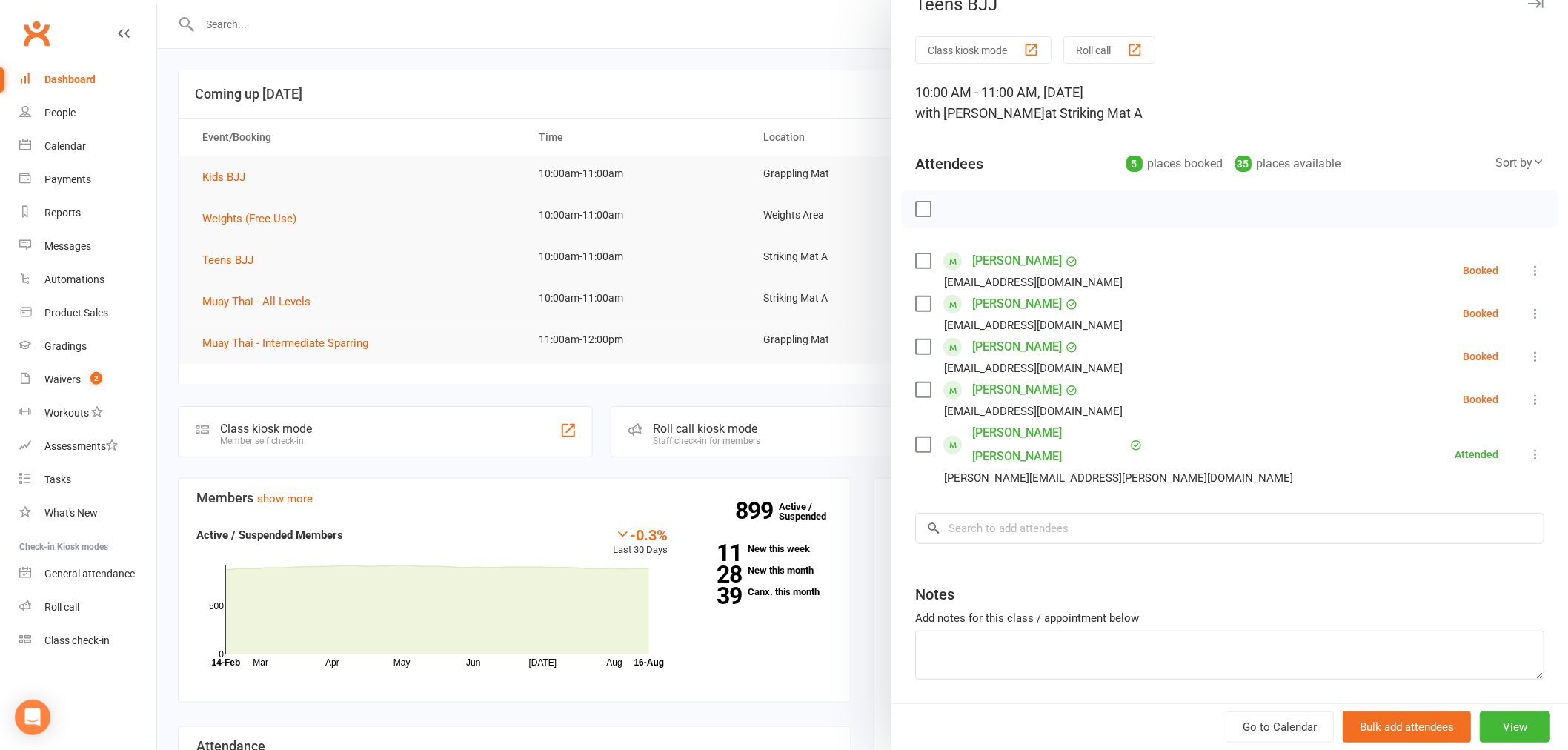
scroll to position [53, 0]
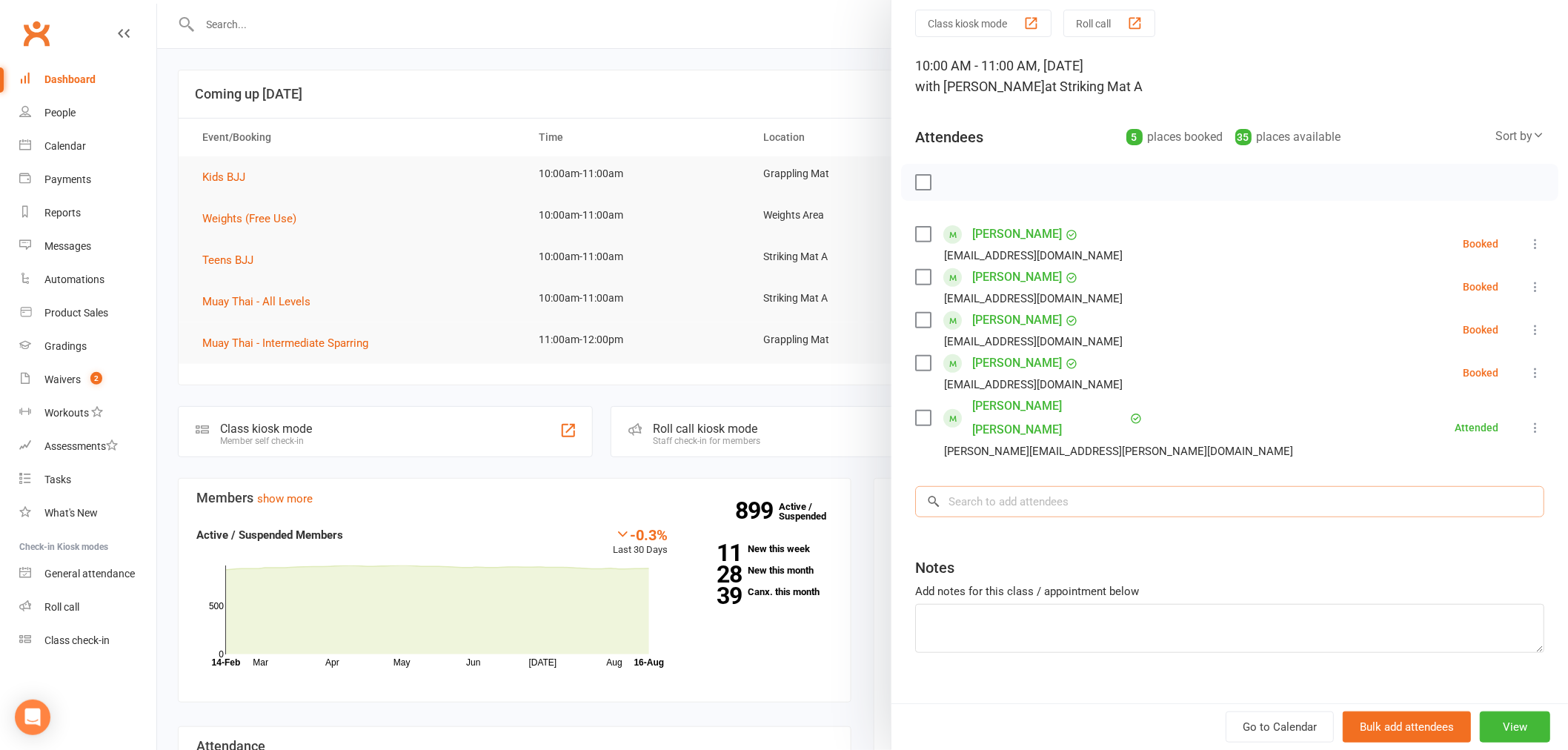
click at [1072, 486] on input "search" at bounding box center [1230, 502] width 629 height 31
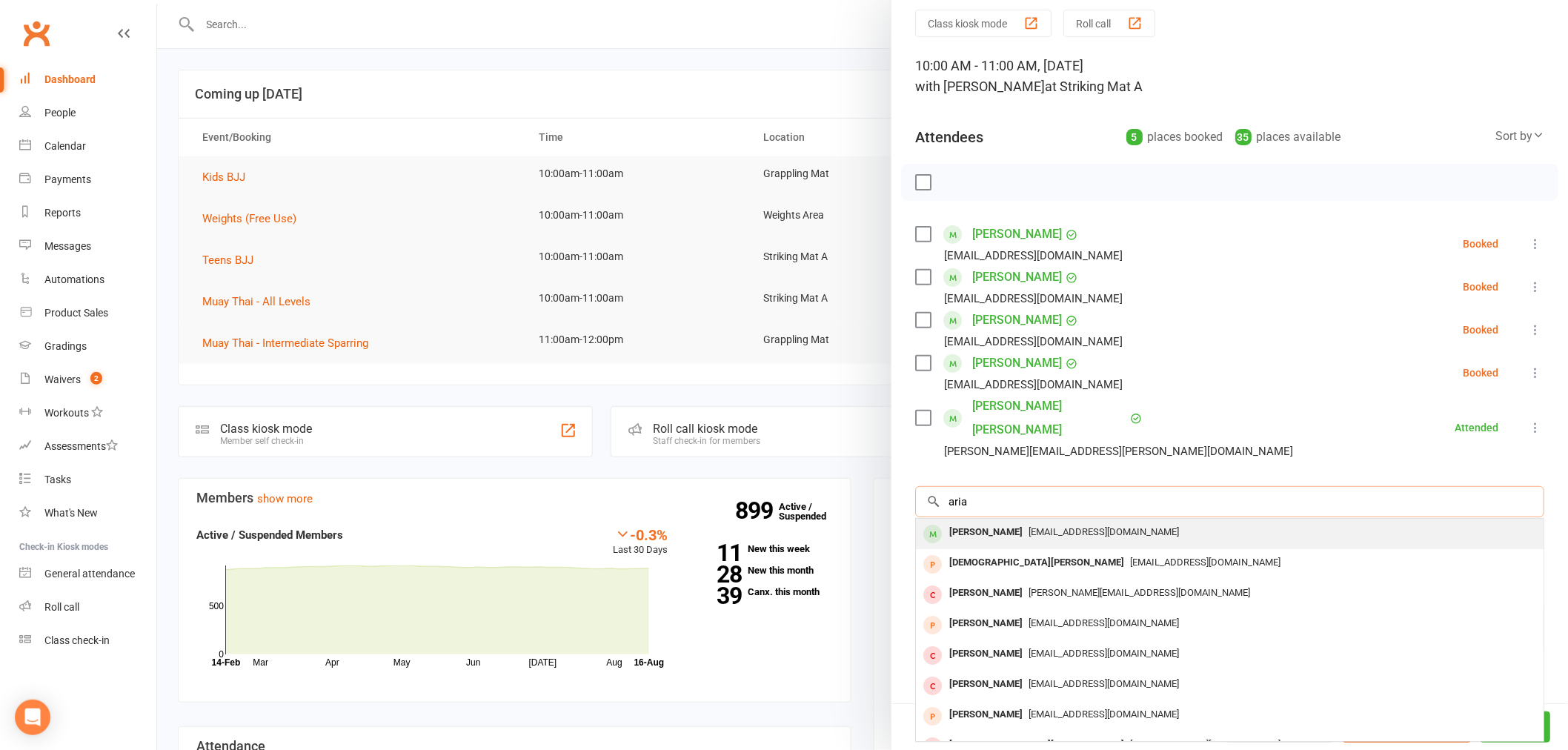
type input "aria"
click at [1032, 526] on span "[EMAIL_ADDRESS][DOMAIN_NAME]" at bounding box center [1103, 532] width 150 height 11
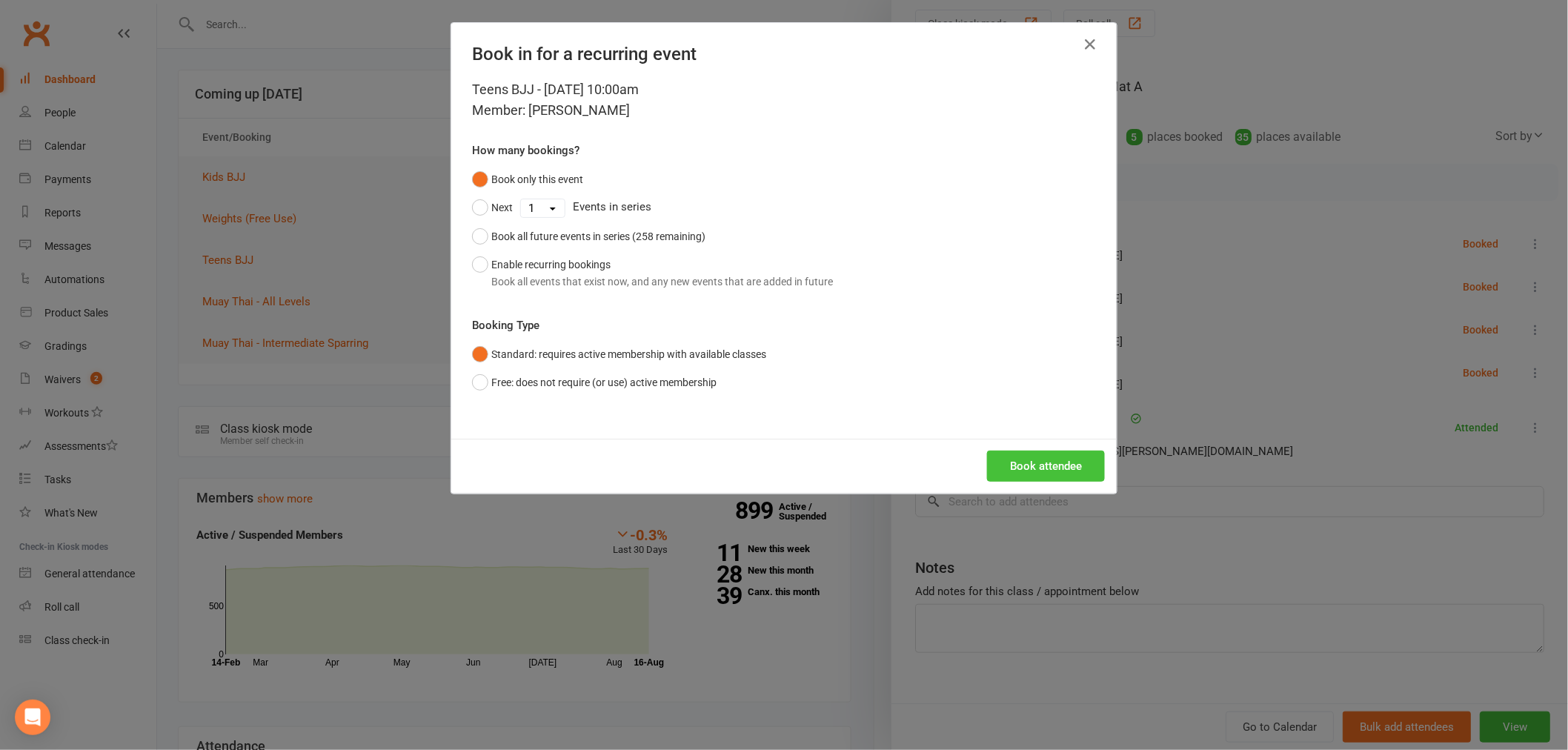
click at [1012, 457] on button "Book attendee" at bounding box center [1045, 466] width 117 height 31
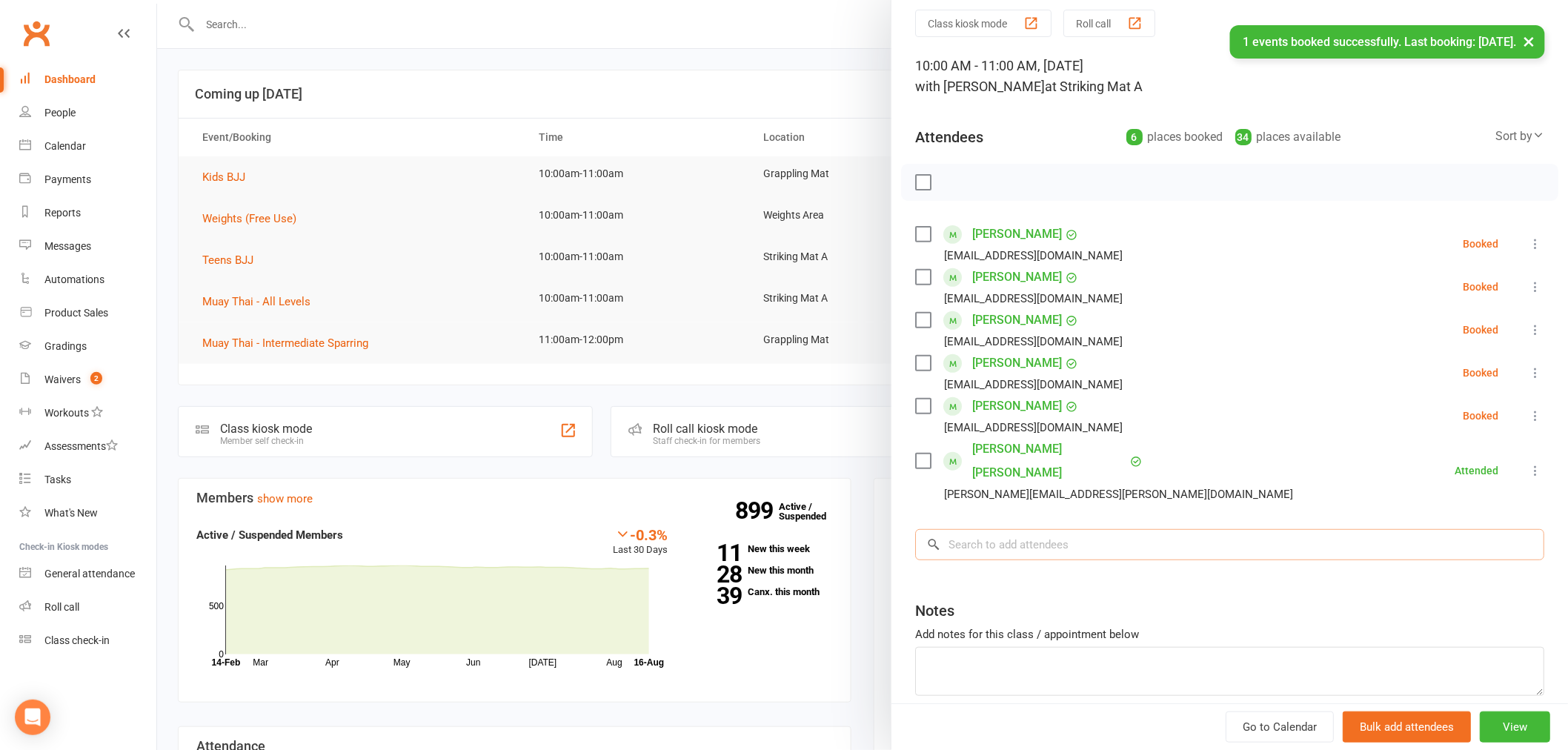
click at [986, 529] on input "search" at bounding box center [1230, 545] width 629 height 31
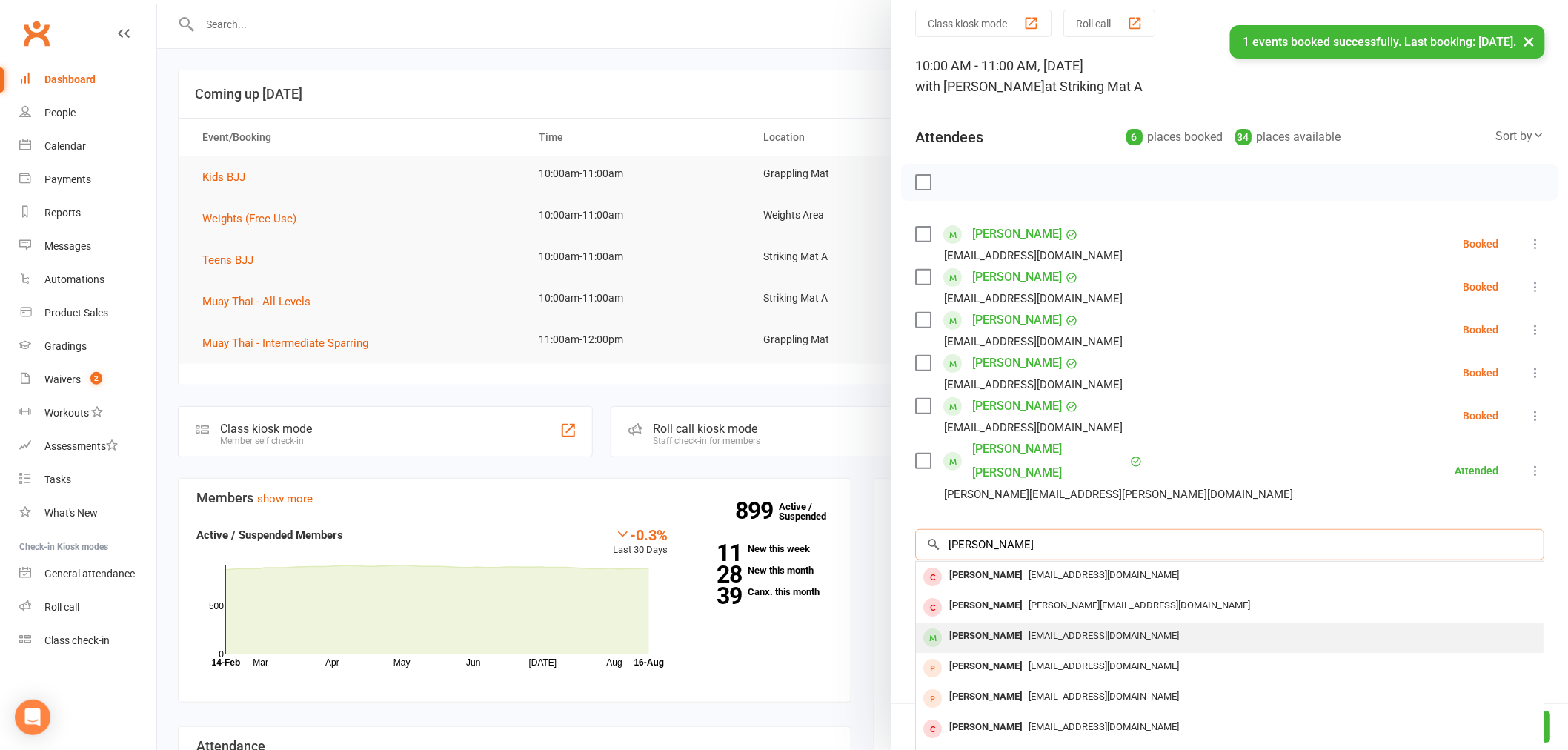
type input "mikaela"
click at [1072, 630] on span "[EMAIL_ADDRESS][DOMAIN_NAME]" at bounding box center [1103, 635] width 150 height 11
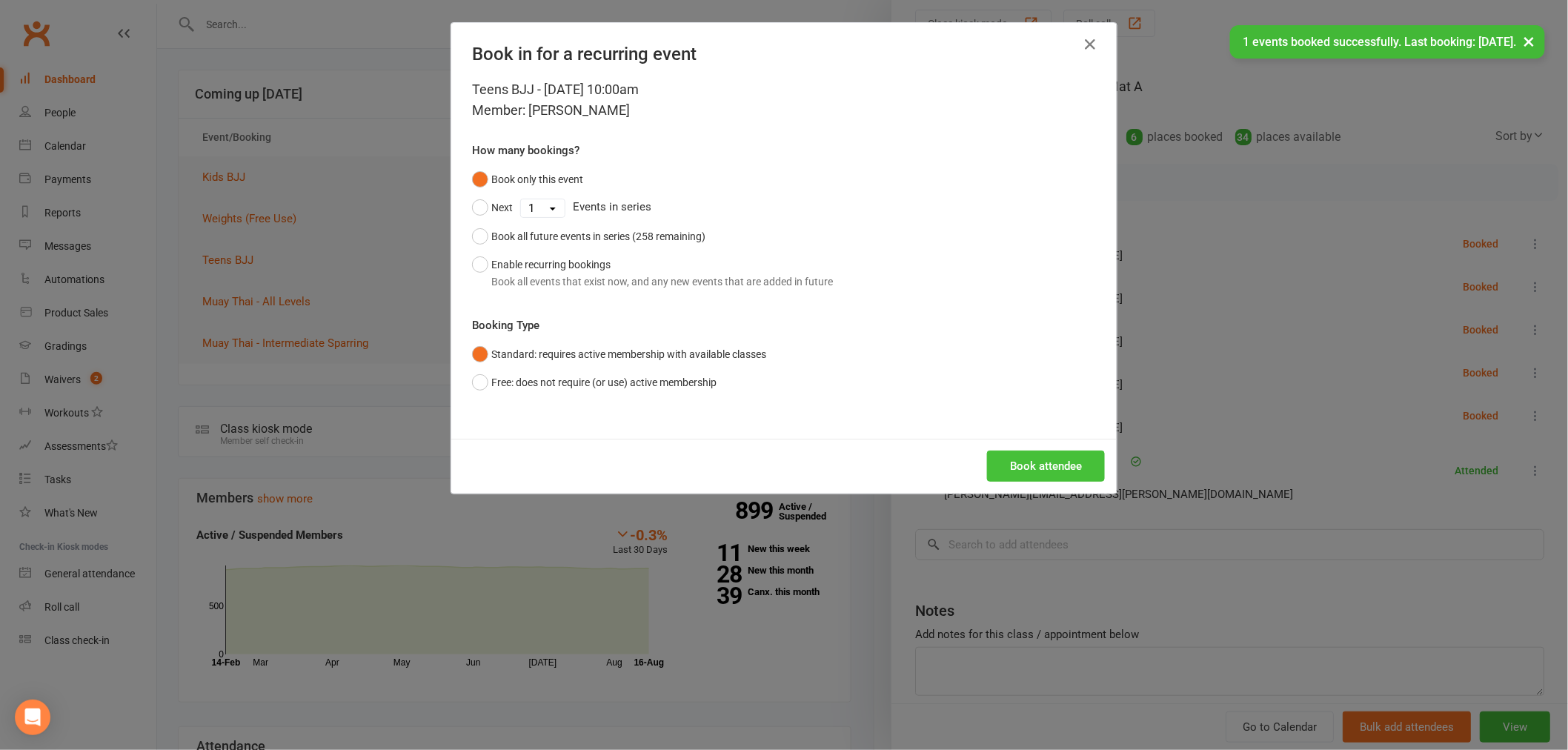
click at [1034, 461] on button "Book attendee" at bounding box center [1045, 466] width 117 height 31
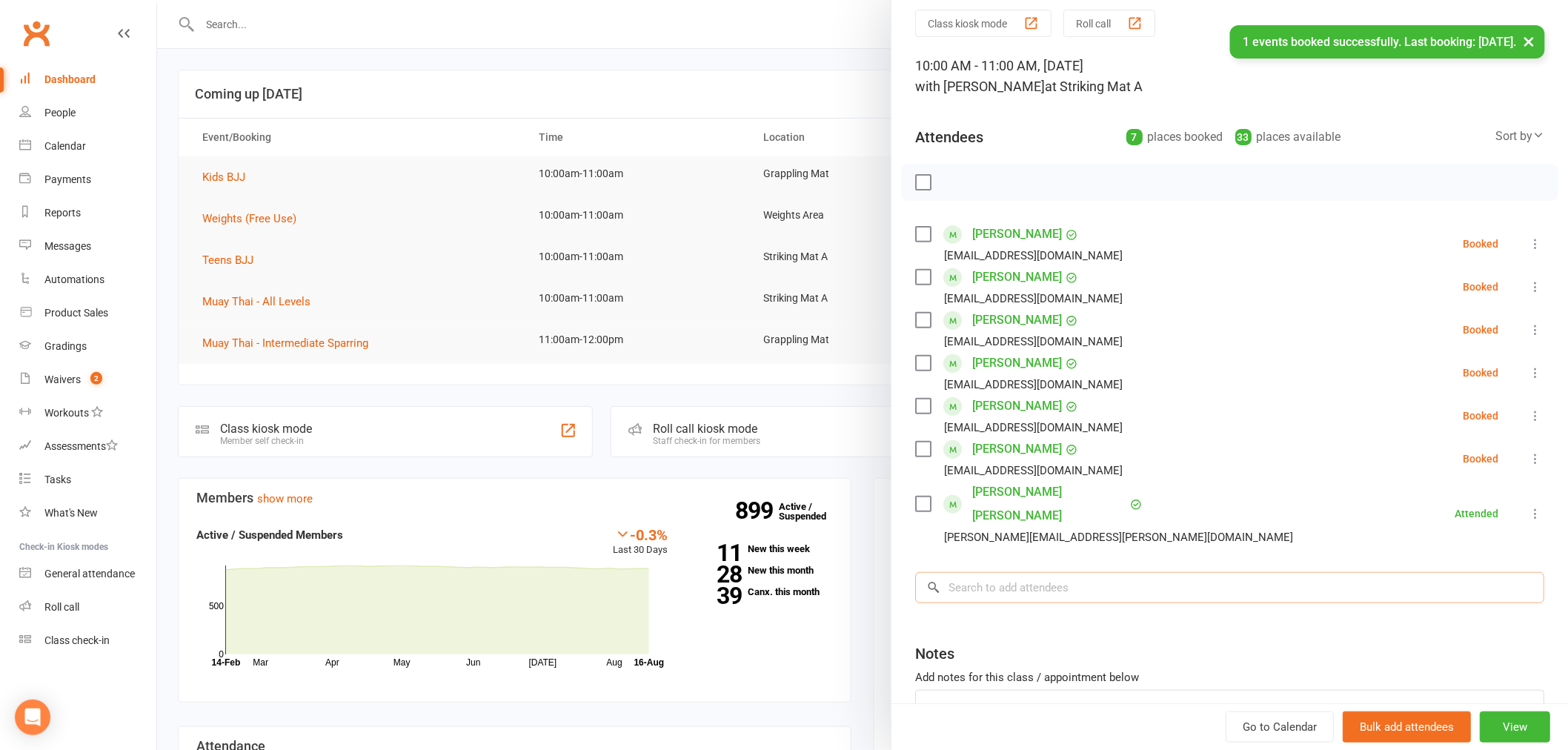
click at [978, 572] on input "search" at bounding box center [1230, 588] width 629 height 31
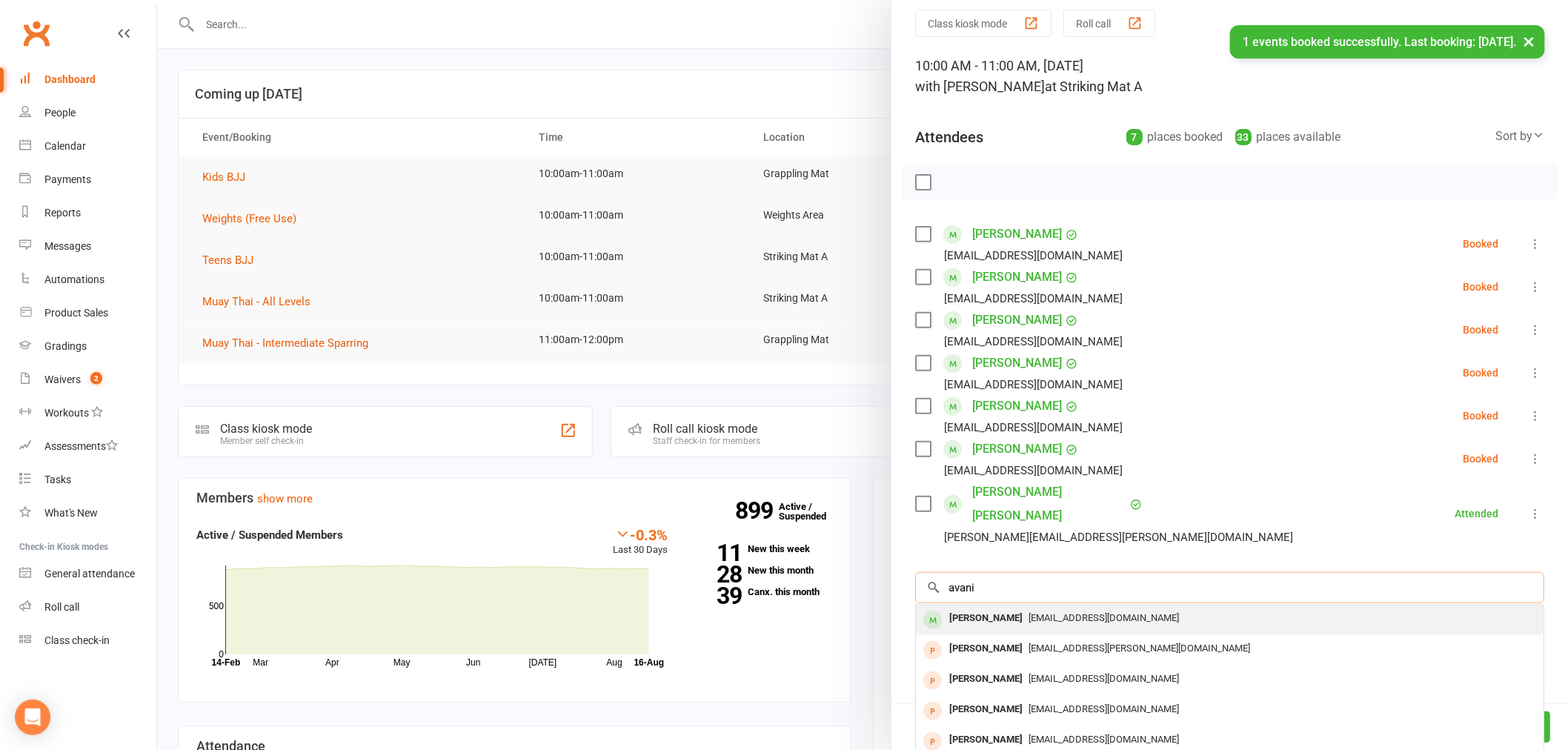
type input "avani"
click at [977, 608] on div "[PERSON_NAME]" at bounding box center [986, 618] width 85 height 21
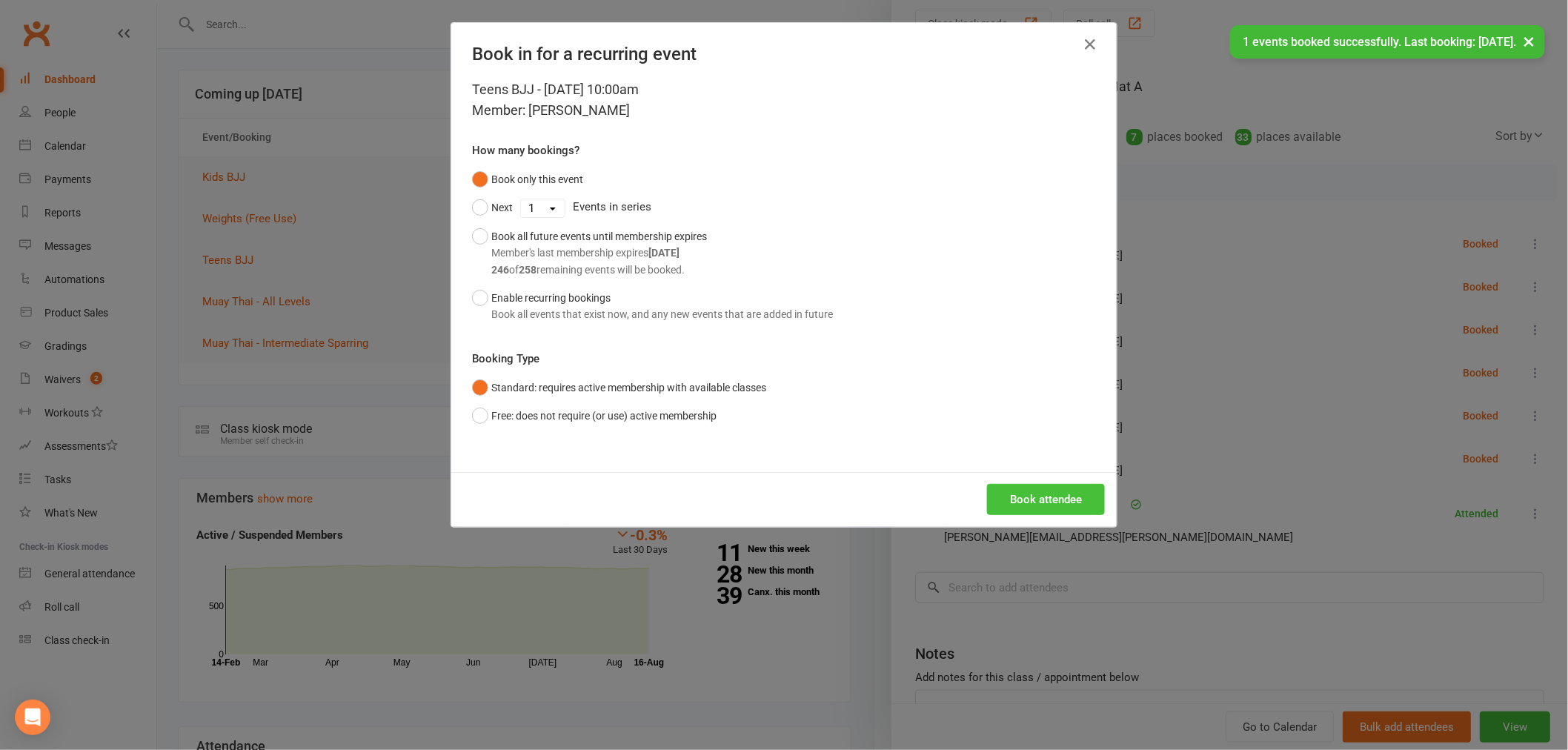
click at [1010, 504] on button "Book attendee" at bounding box center [1045, 500] width 117 height 31
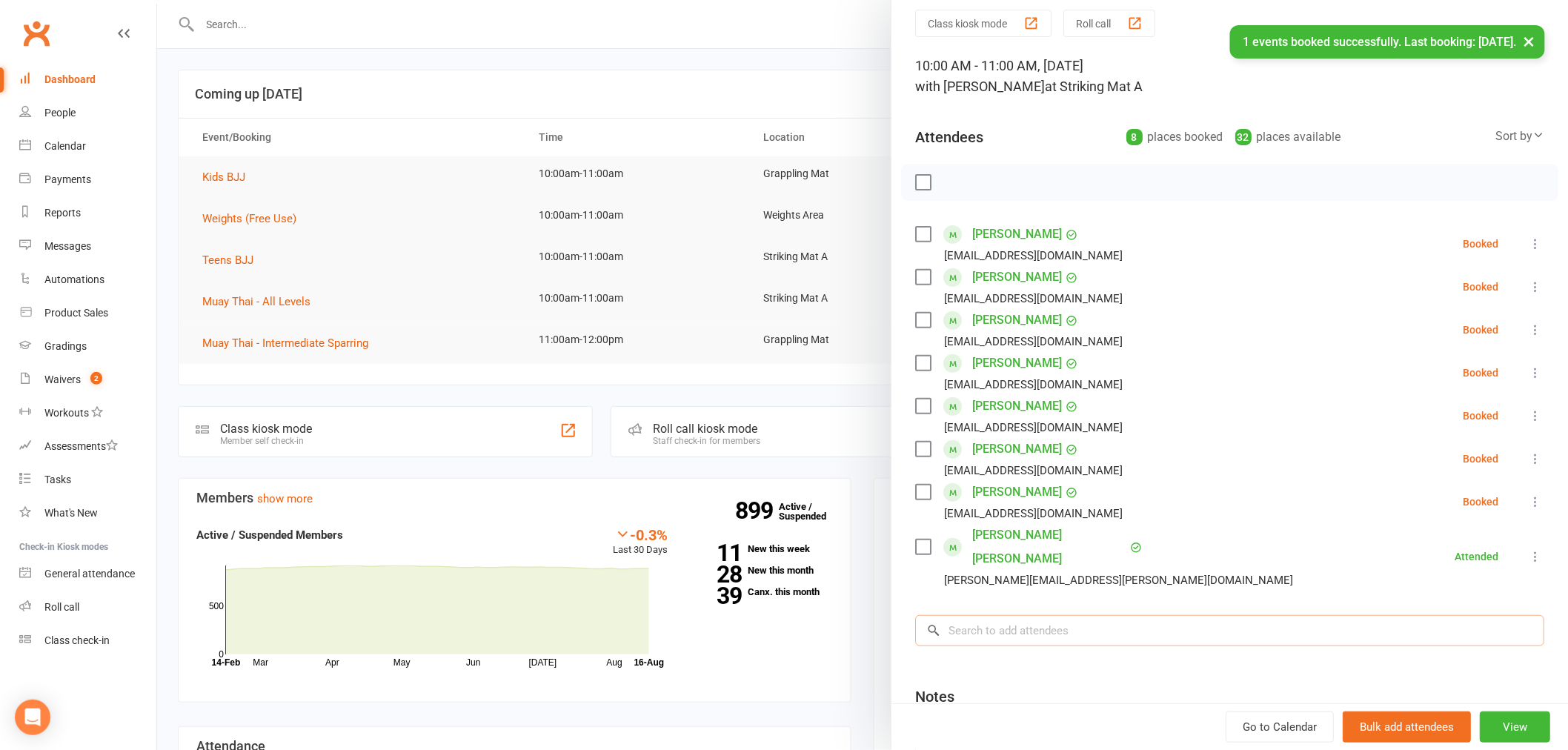
click at [977, 615] on input "search" at bounding box center [1230, 631] width 629 height 31
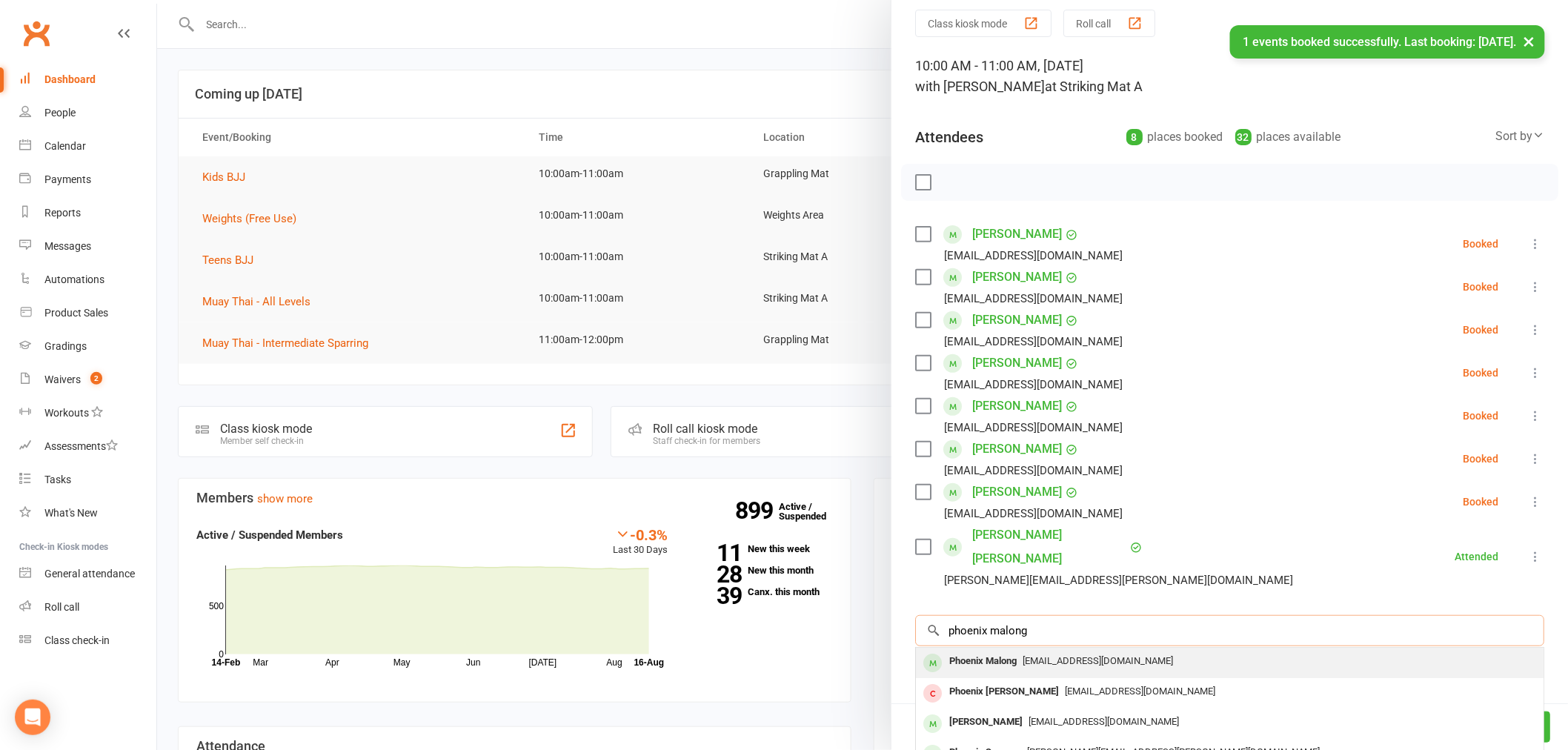
type input "phoenix malong"
click at [988, 650] on div "Phoenix Malong" at bounding box center [983, 660] width 79 height 21
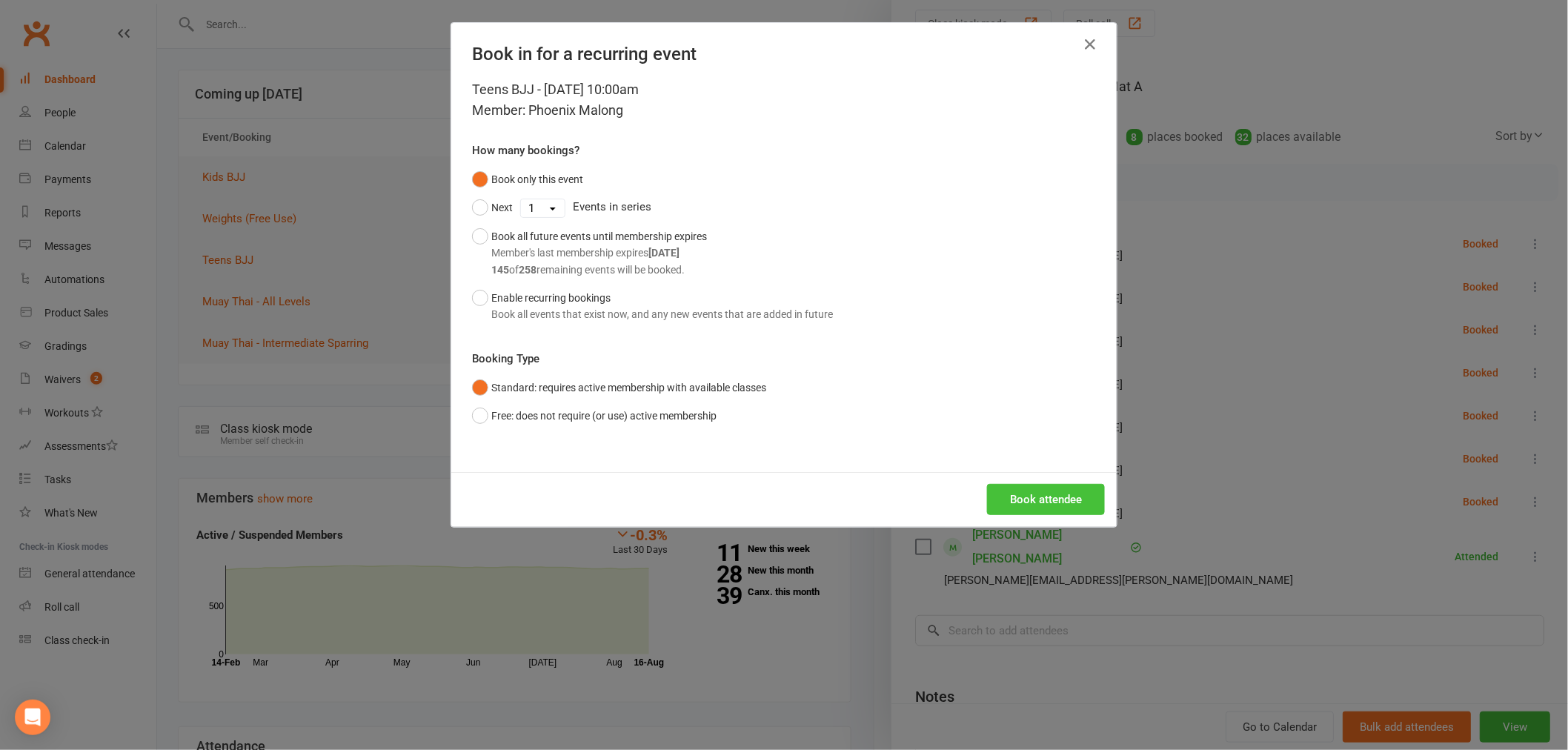
click at [1017, 505] on button "Book attendee" at bounding box center [1045, 500] width 117 height 31
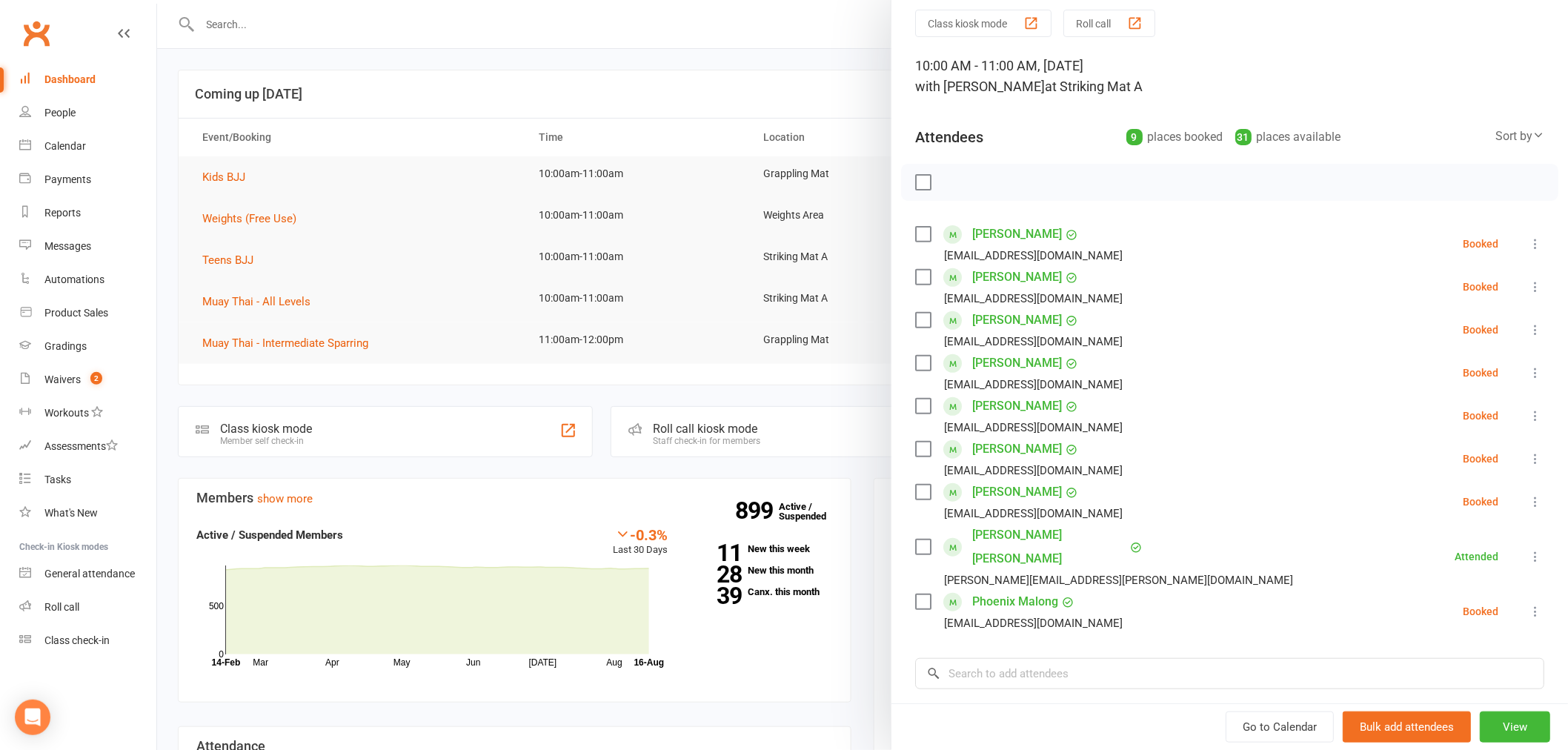
click at [988, 631] on div "Class kiosk mode Roll call 10:00 AM - 11:00 AM, Saturday, August, 16, 2025 with…" at bounding box center [1230, 455] width 677 height 889
click at [987, 657] on input "search" at bounding box center [1230, 673] width 629 height 31
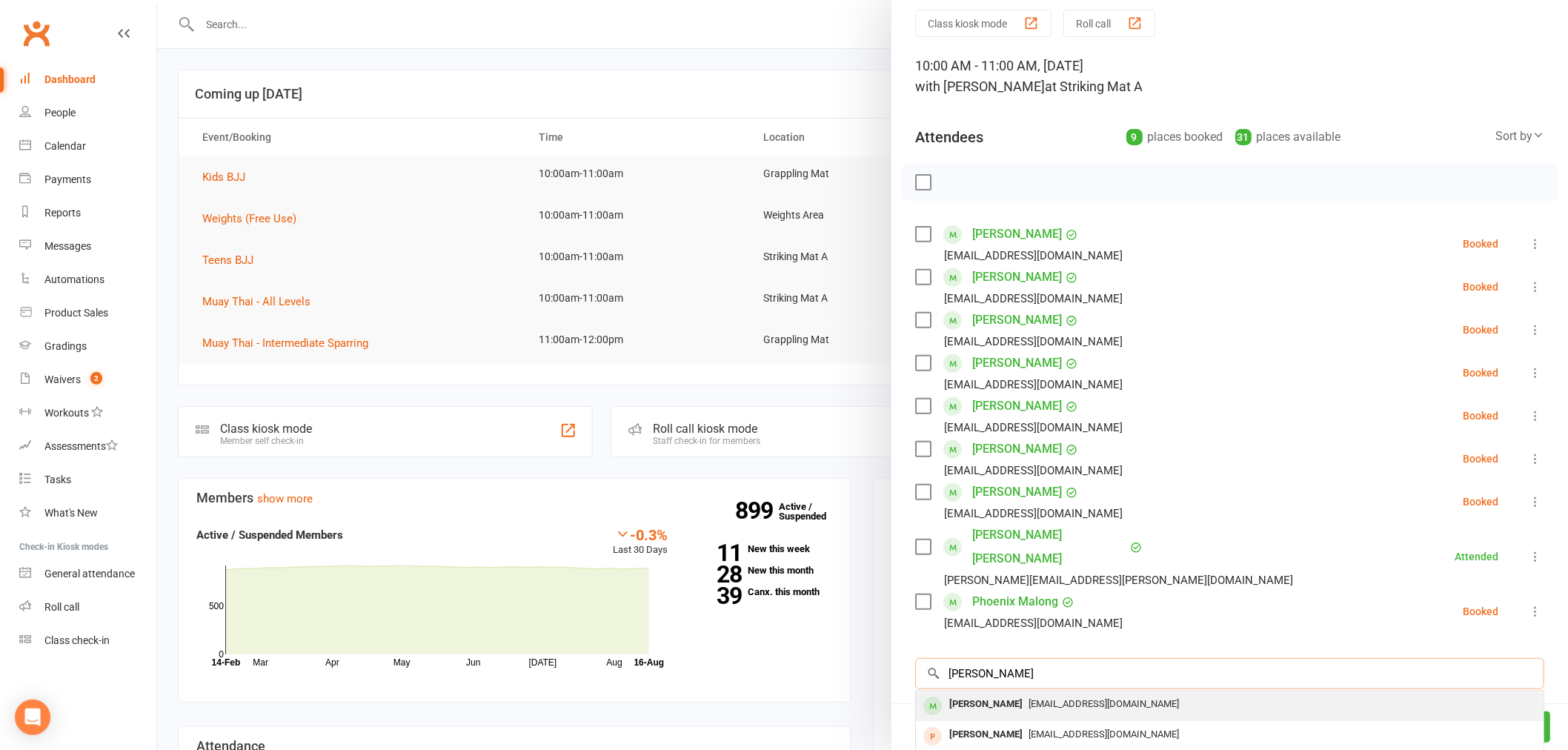
type input "ayman shobaki"
click at [996, 693] on div "[PERSON_NAME]" at bounding box center [986, 703] width 85 height 21
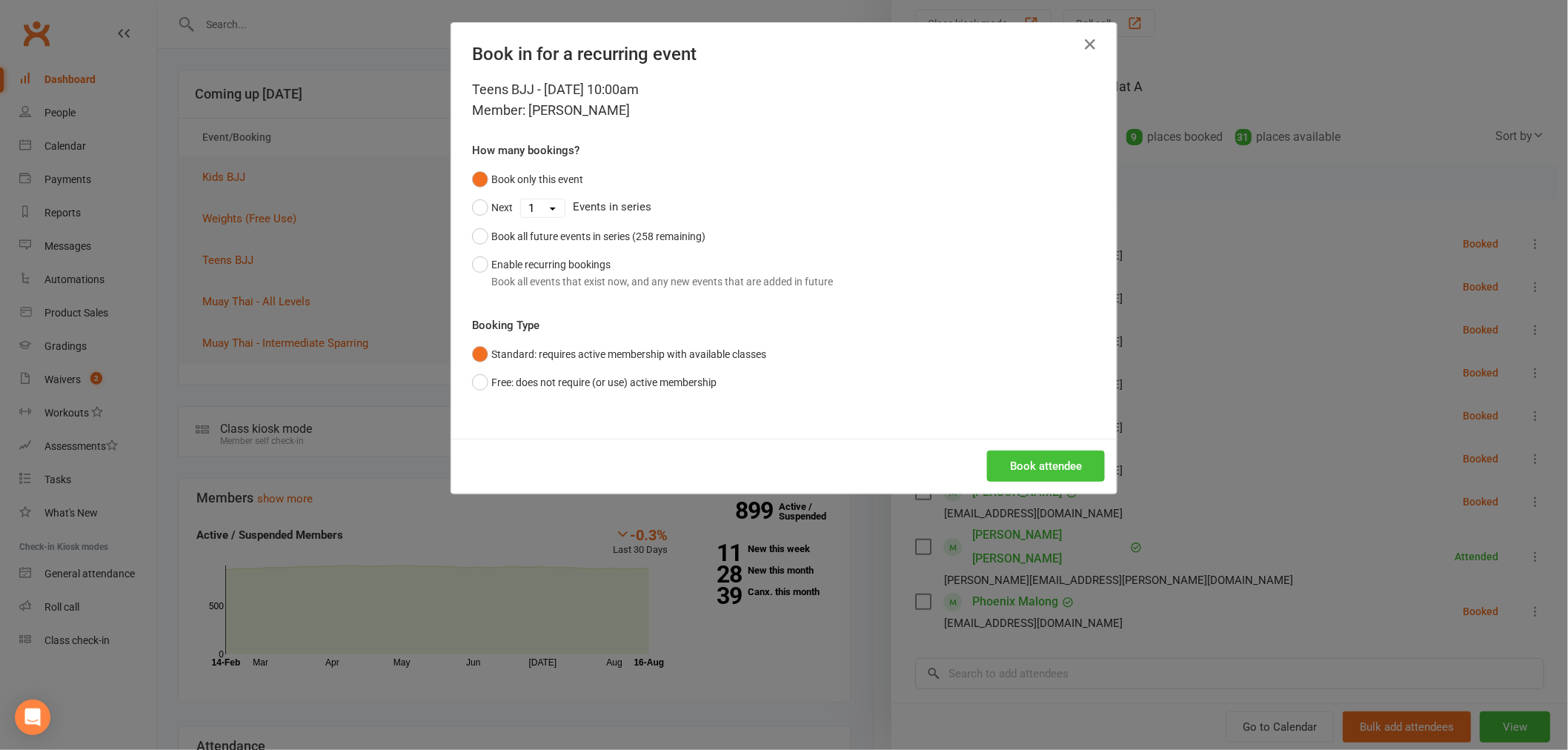
click at [1022, 472] on button "Book attendee" at bounding box center [1045, 466] width 117 height 31
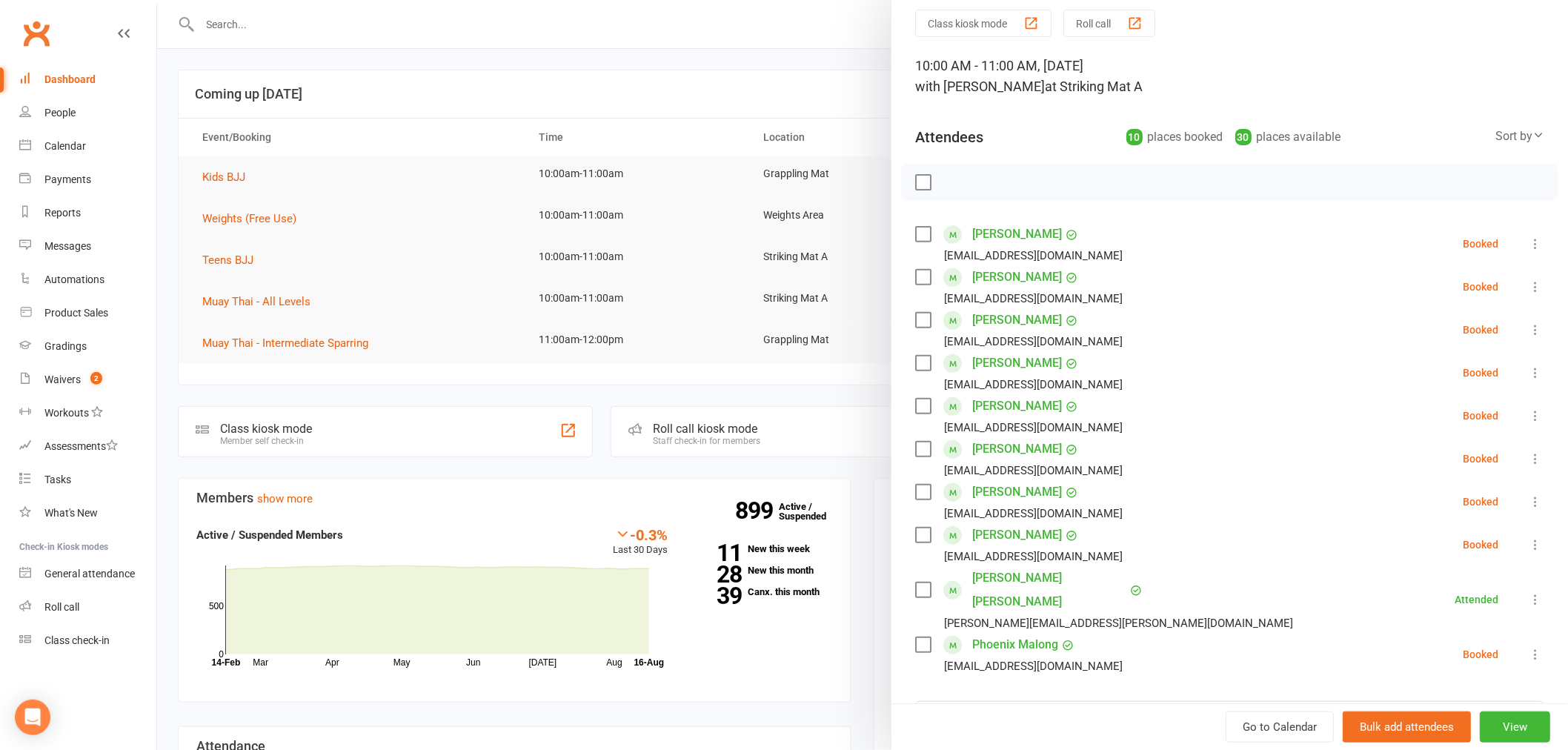
click at [286, 285] on div at bounding box center [862, 375] width 1410 height 750
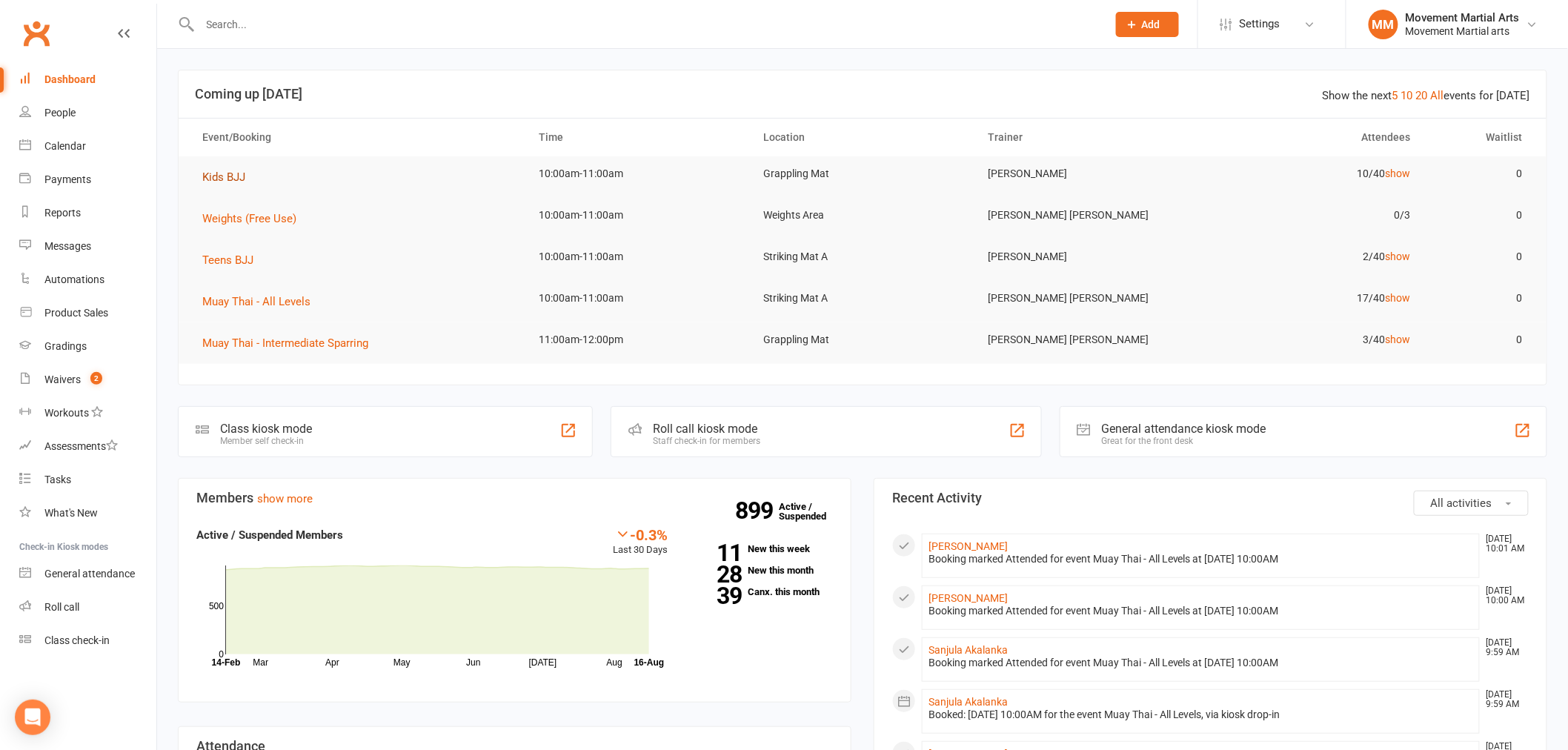
click at [234, 182] on span "Kids BJJ" at bounding box center [224, 177] width 43 height 14
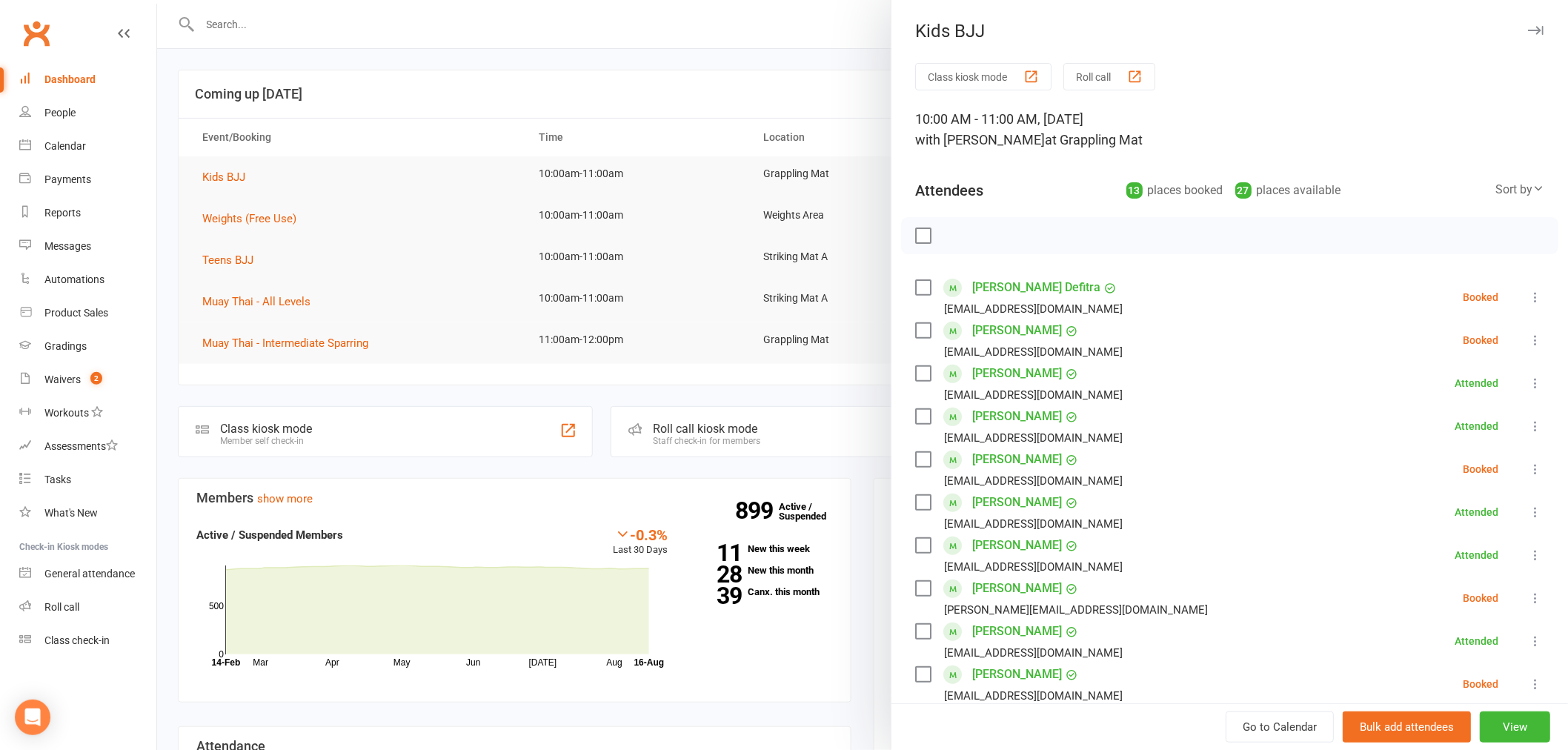
scroll to position [397, 0]
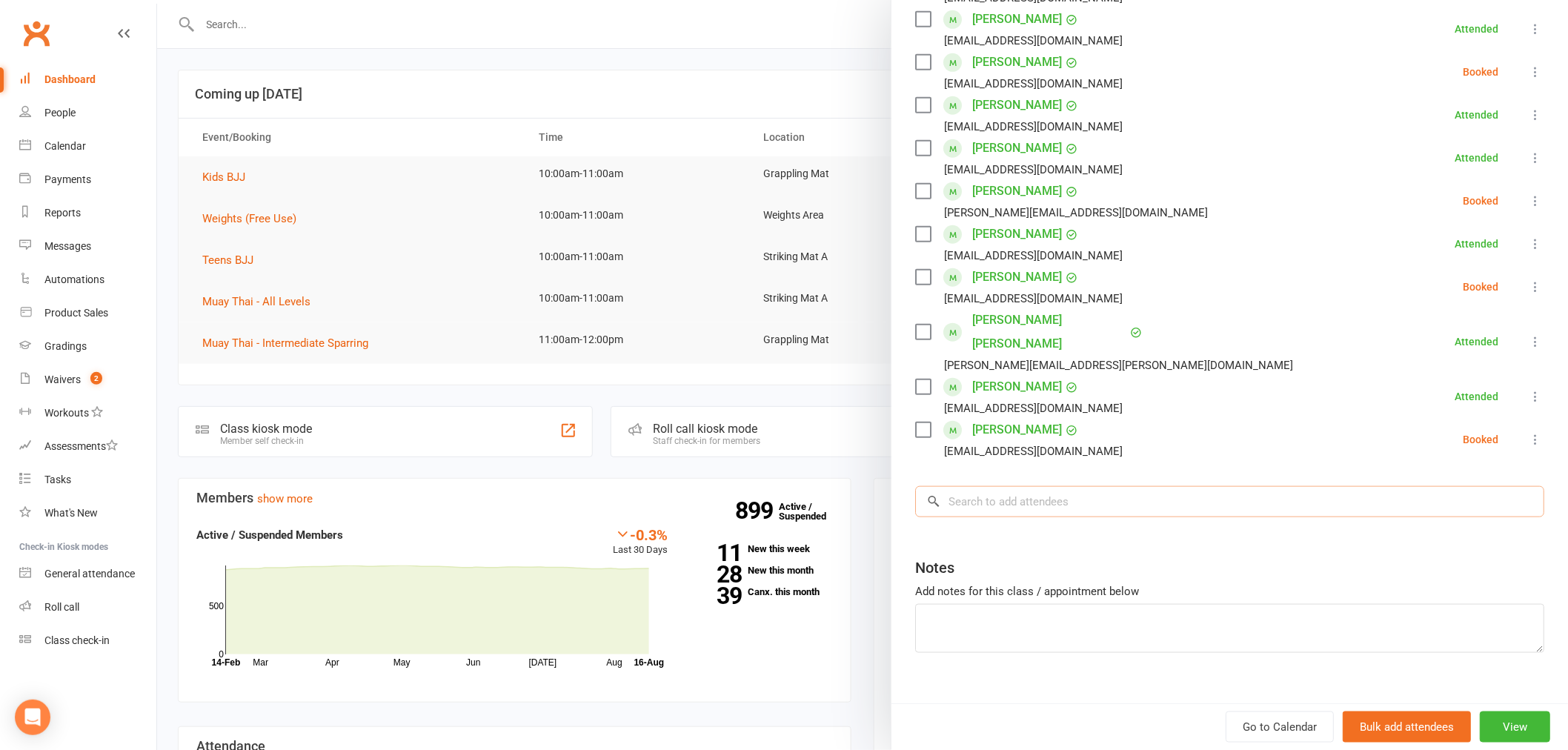
click at [1032, 486] on input "search" at bounding box center [1230, 502] width 629 height 31
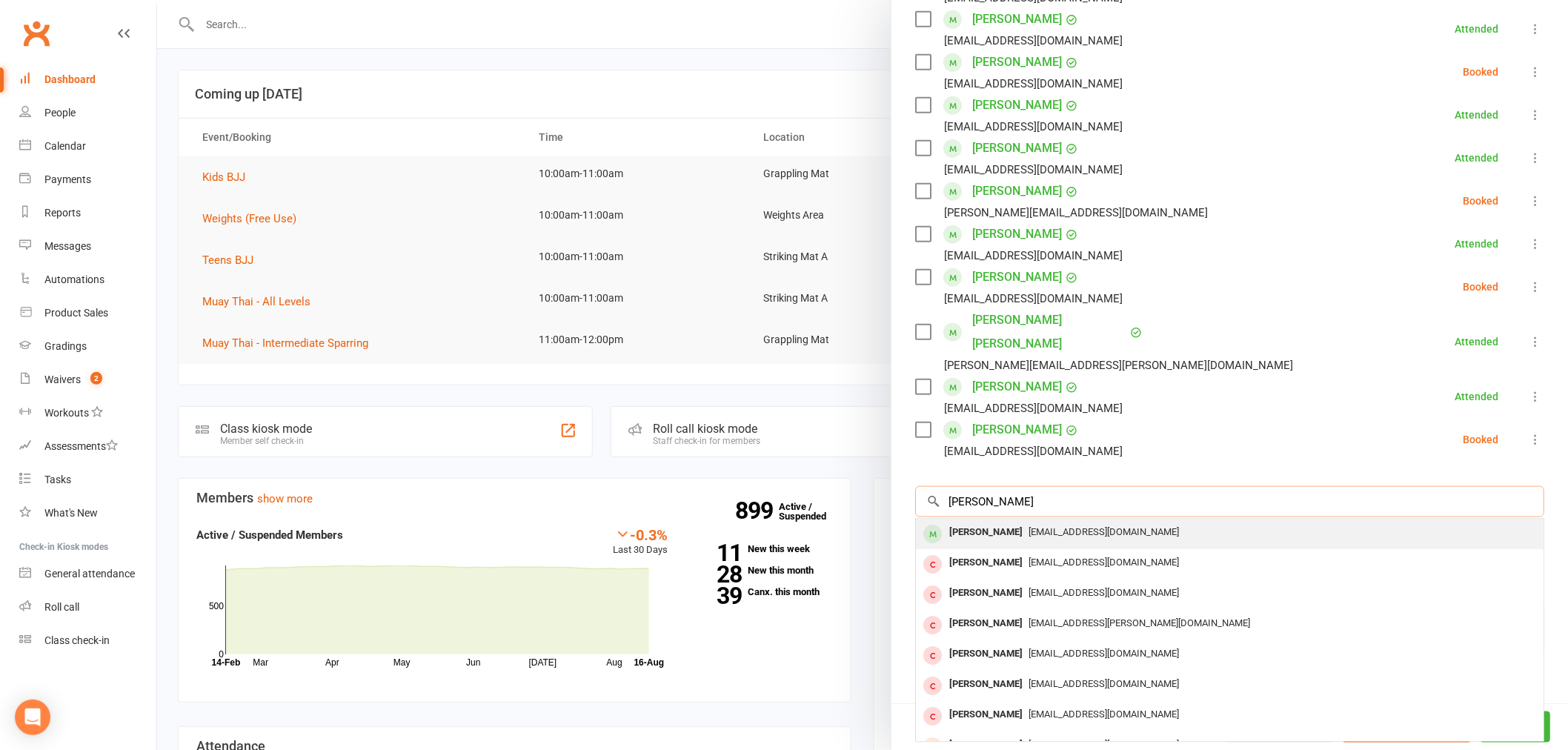
type input "bailey"
click at [1024, 522] on div "andrewhusmann87@gmail.com" at bounding box center [1229, 532] width 615 height 21
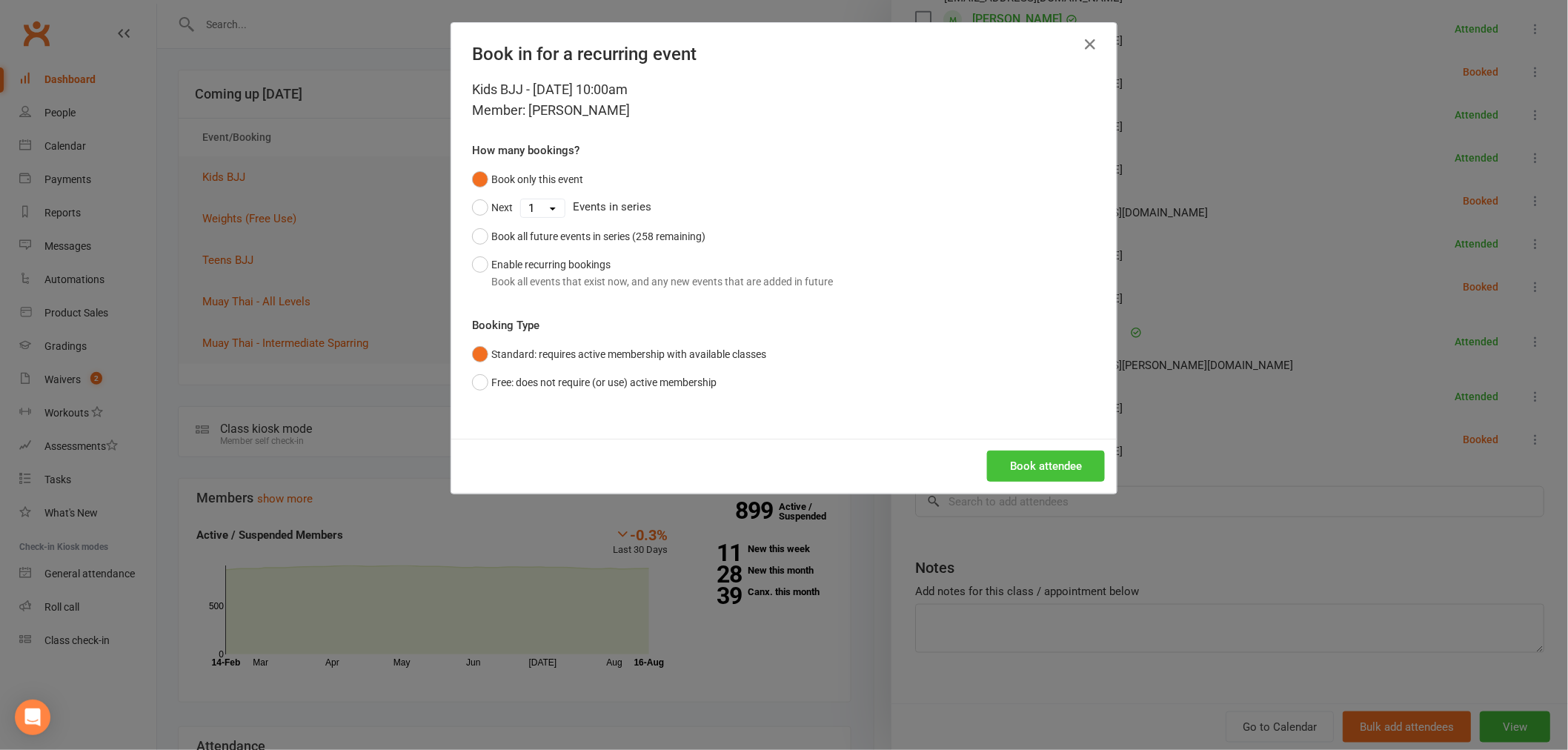
click at [1040, 457] on button "Book attendee" at bounding box center [1045, 466] width 117 height 31
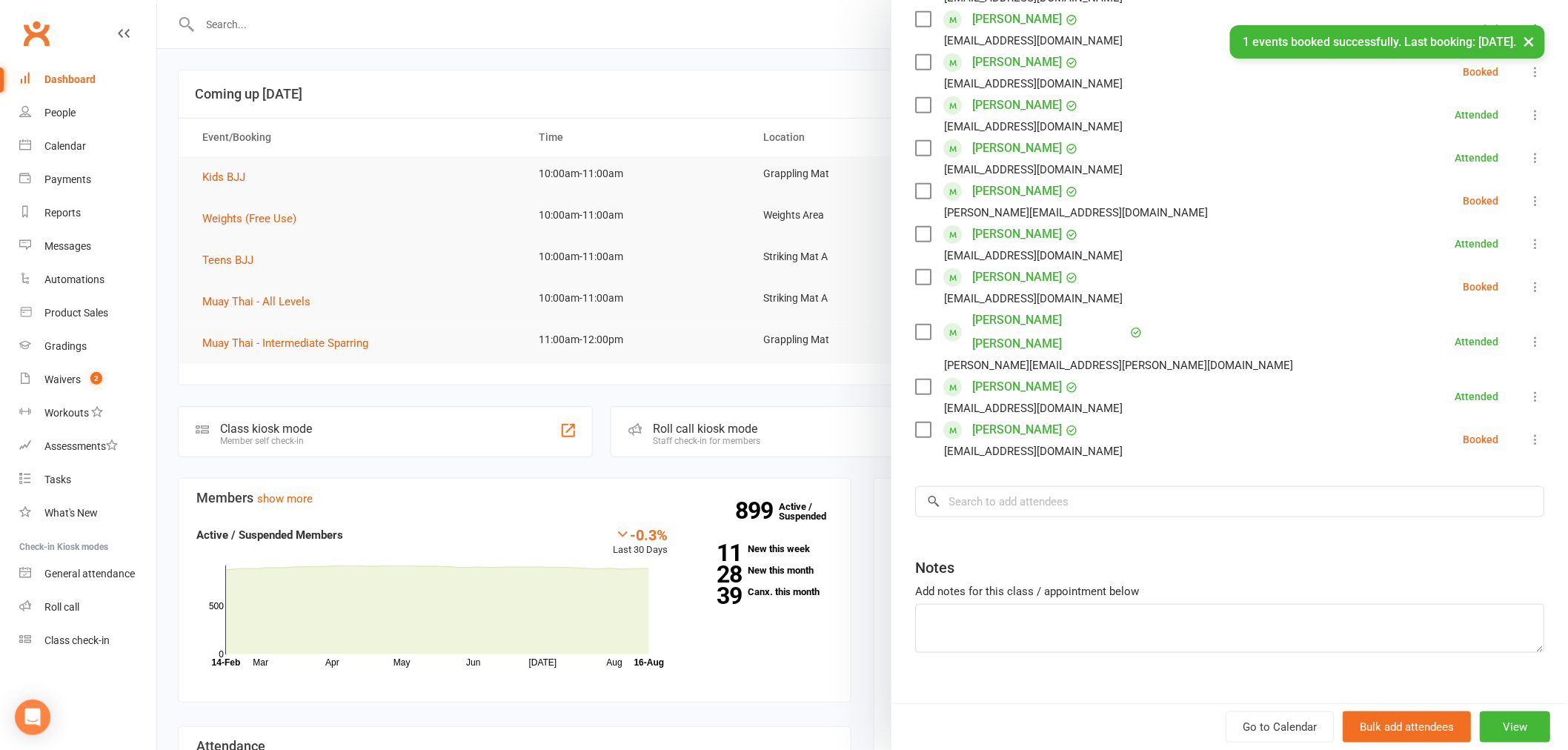
scroll to position [440, 0]
click at [1028, 486] on input "search" at bounding box center [1230, 502] width 629 height 31
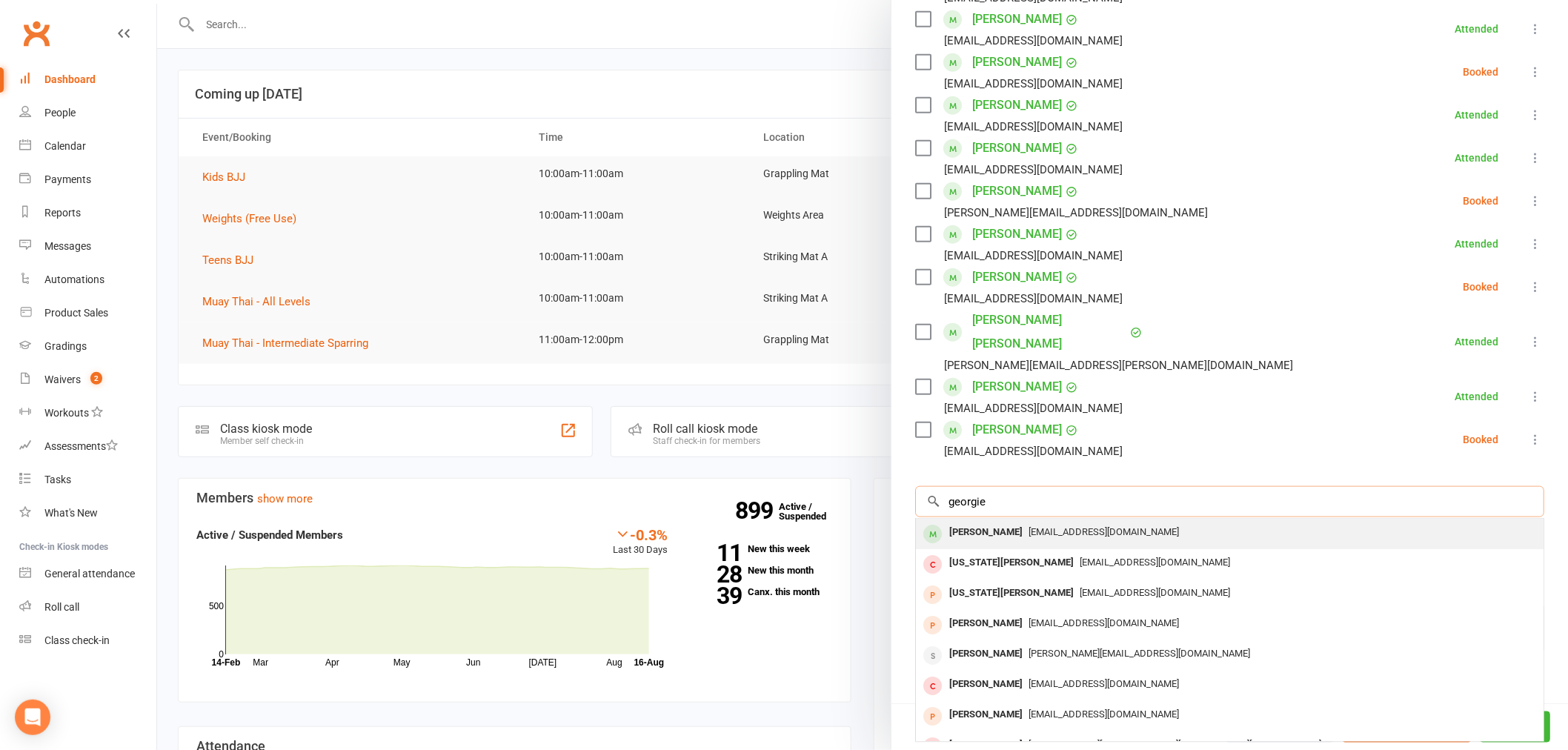
type input "georgie"
click at [1028, 526] on span "Andrewhusmann87@gmail.com" at bounding box center [1103, 532] width 150 height 11
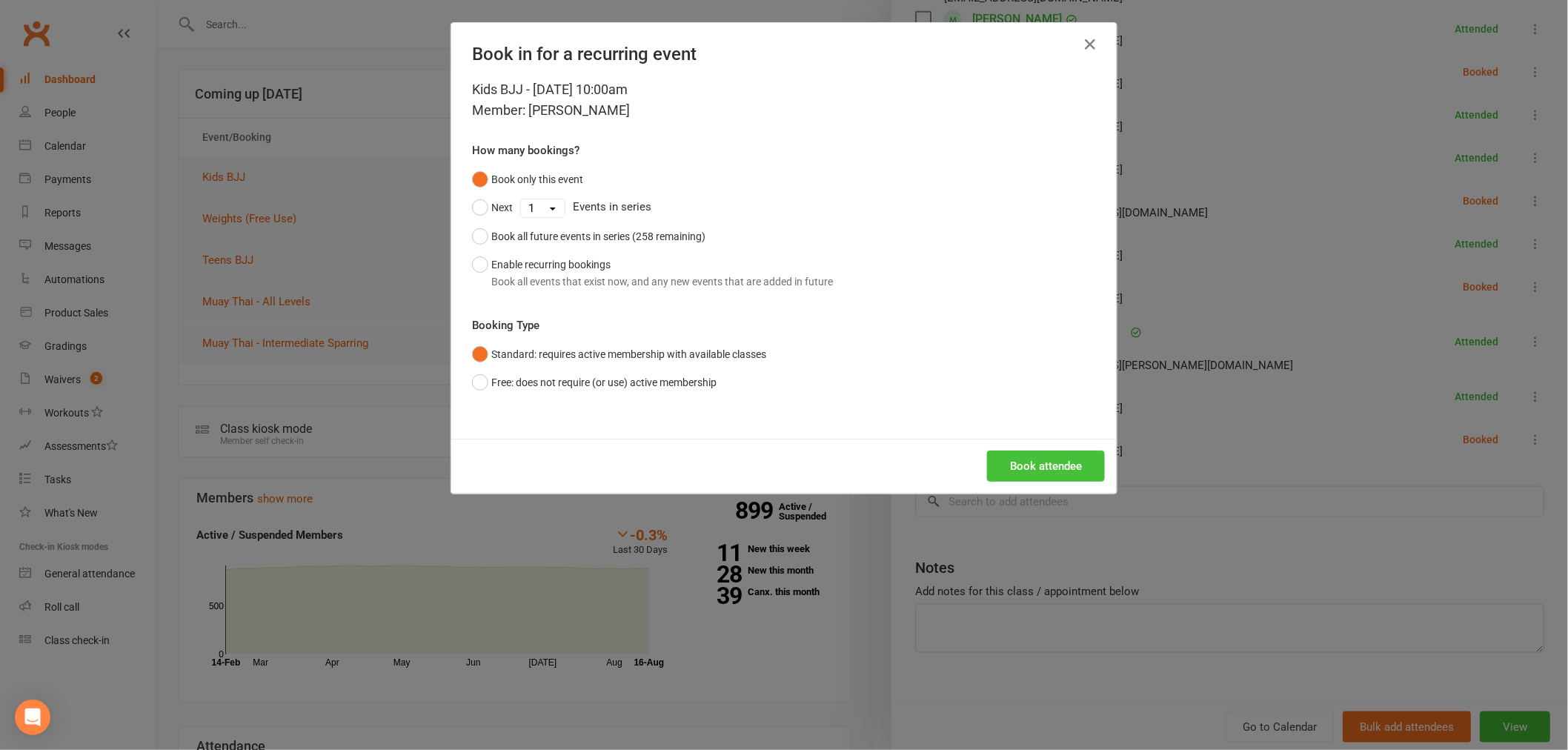
click at [1025, 469] on button "Book attendee" at bounding box center [1045, 466] width 117 height 31
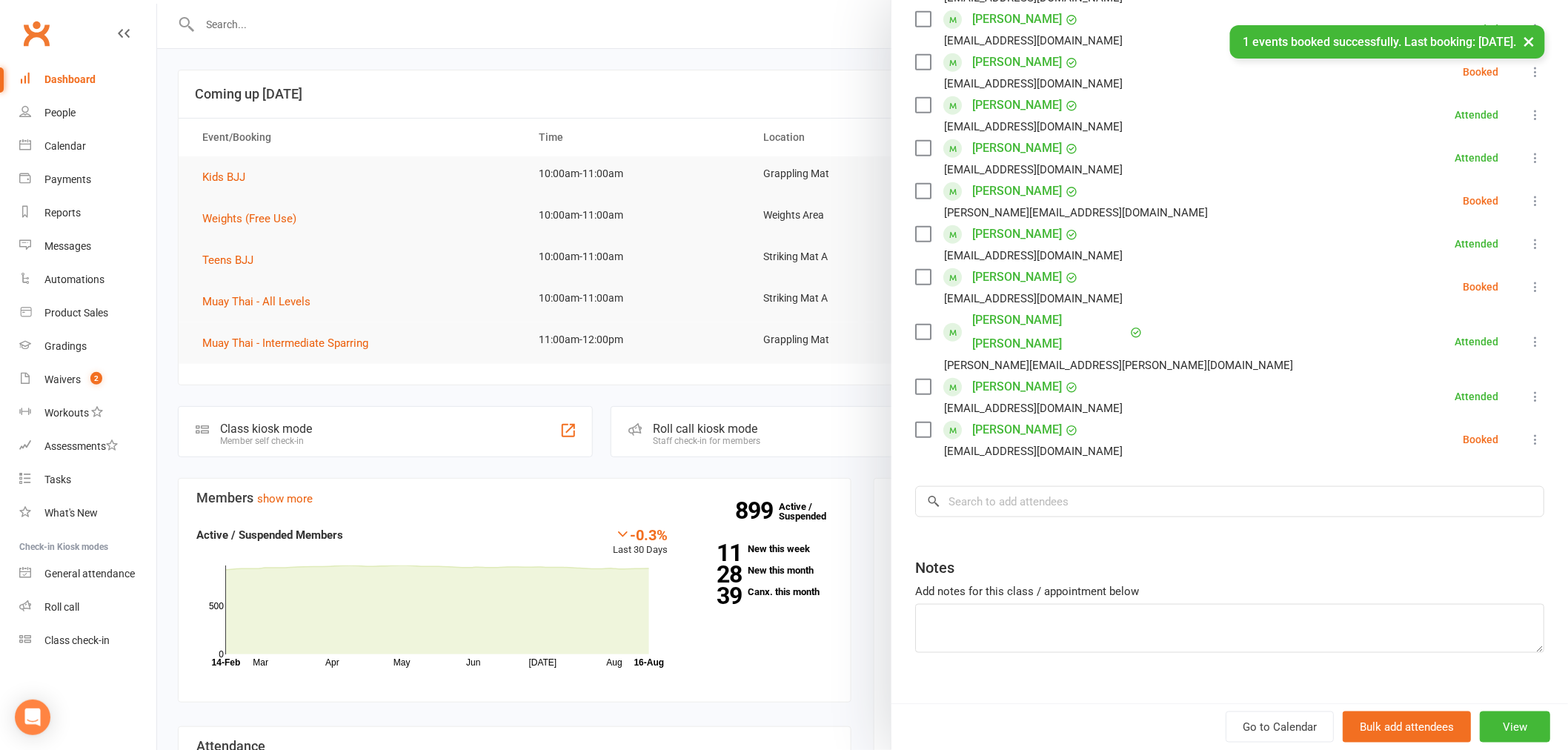
click at [418, 316] on div at bounding box center [862, 375] width 1410 height 750
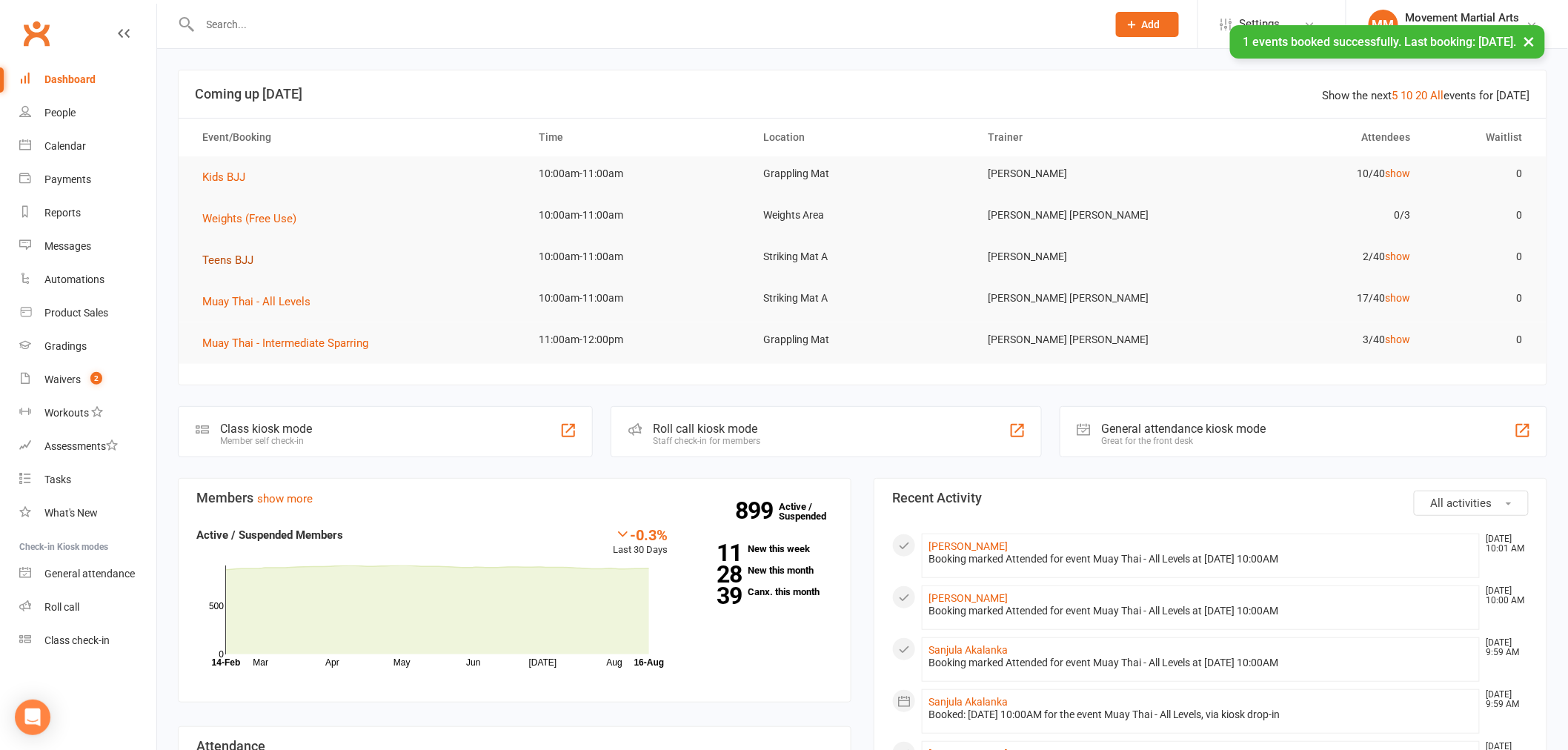
click at [211, 257] on span "Teens BJJ" at bounding box center [228, 259] width 51 height 14
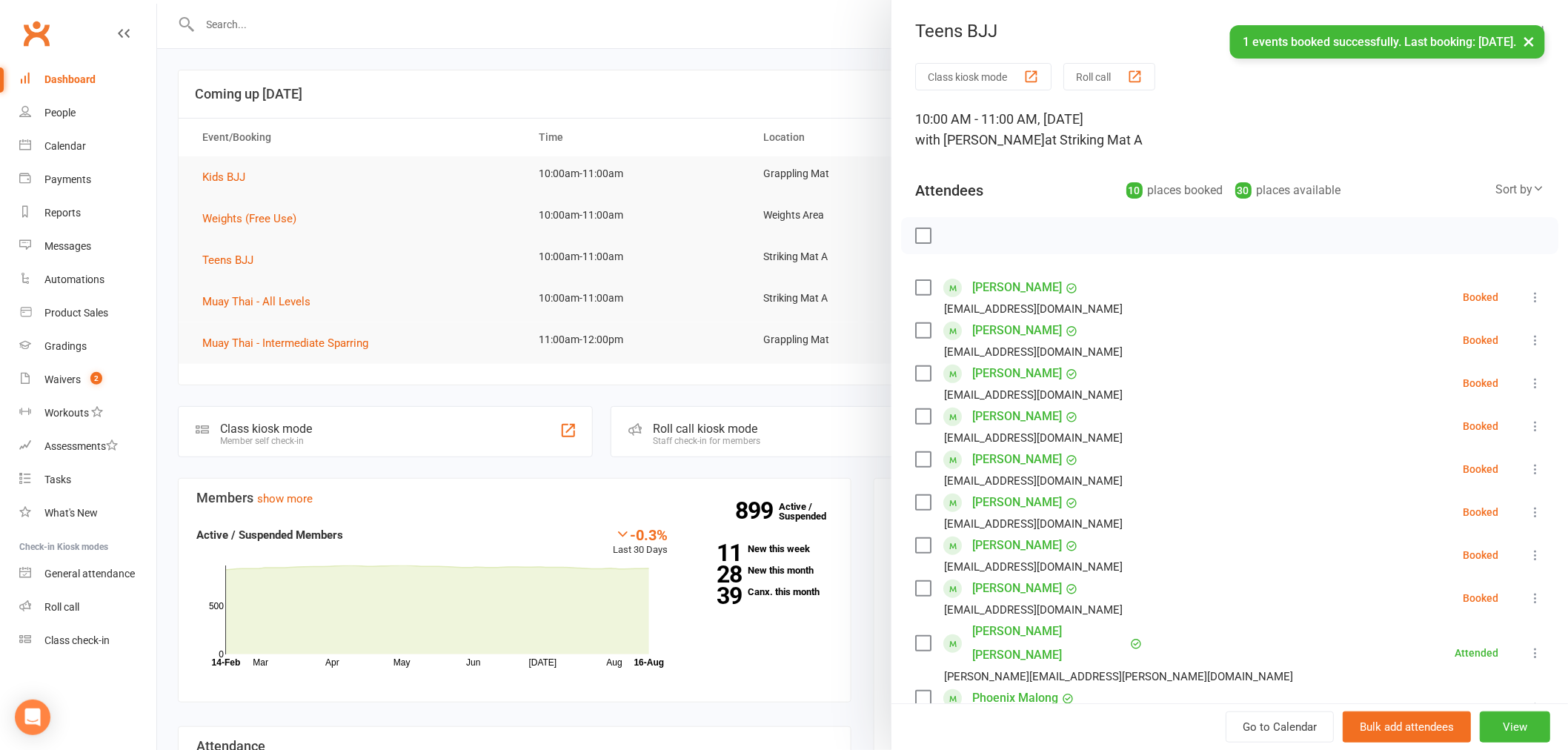
scroll to position [269, 0]
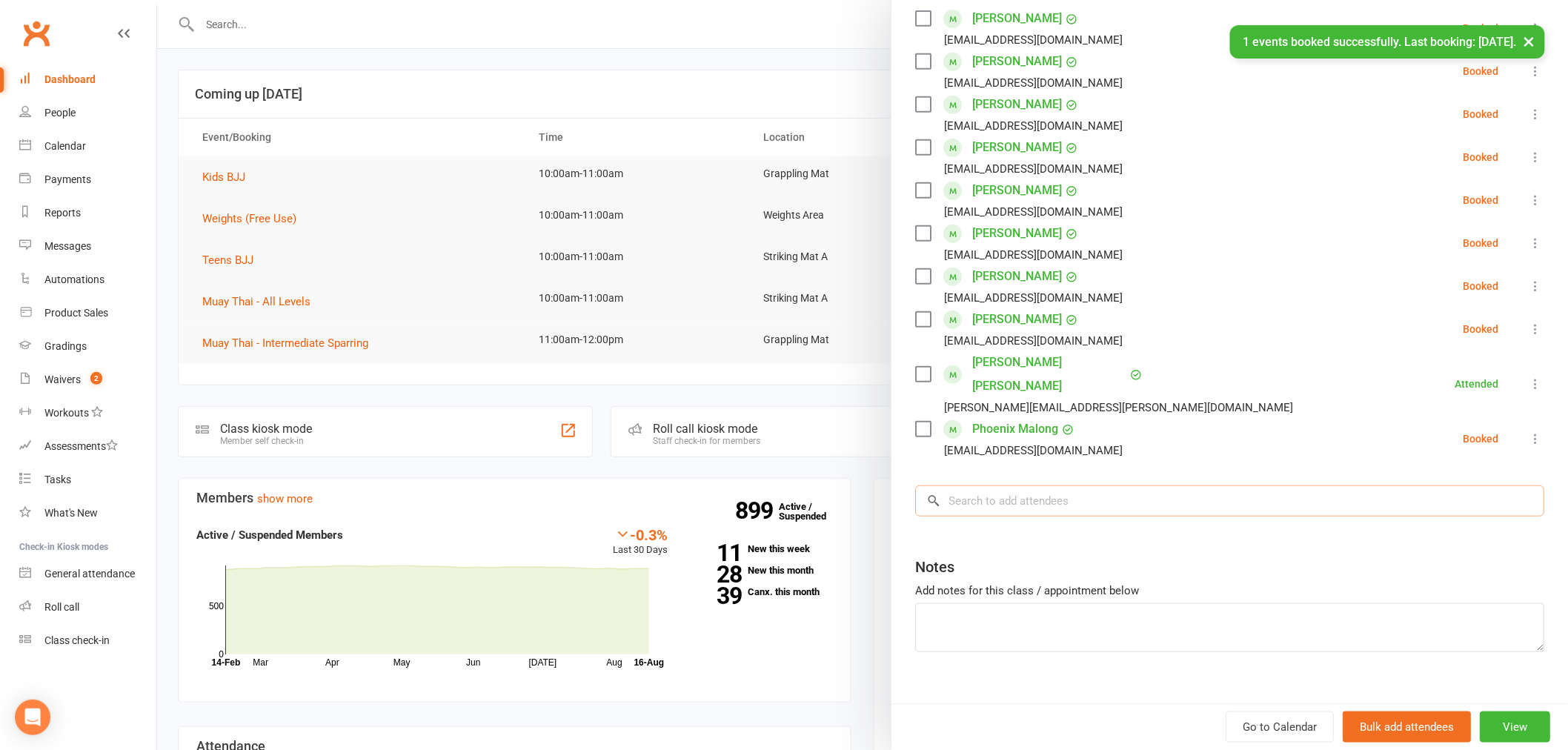
click at [988, 485] on input "search" at bounding box center [1230, 501] width 629 height 31
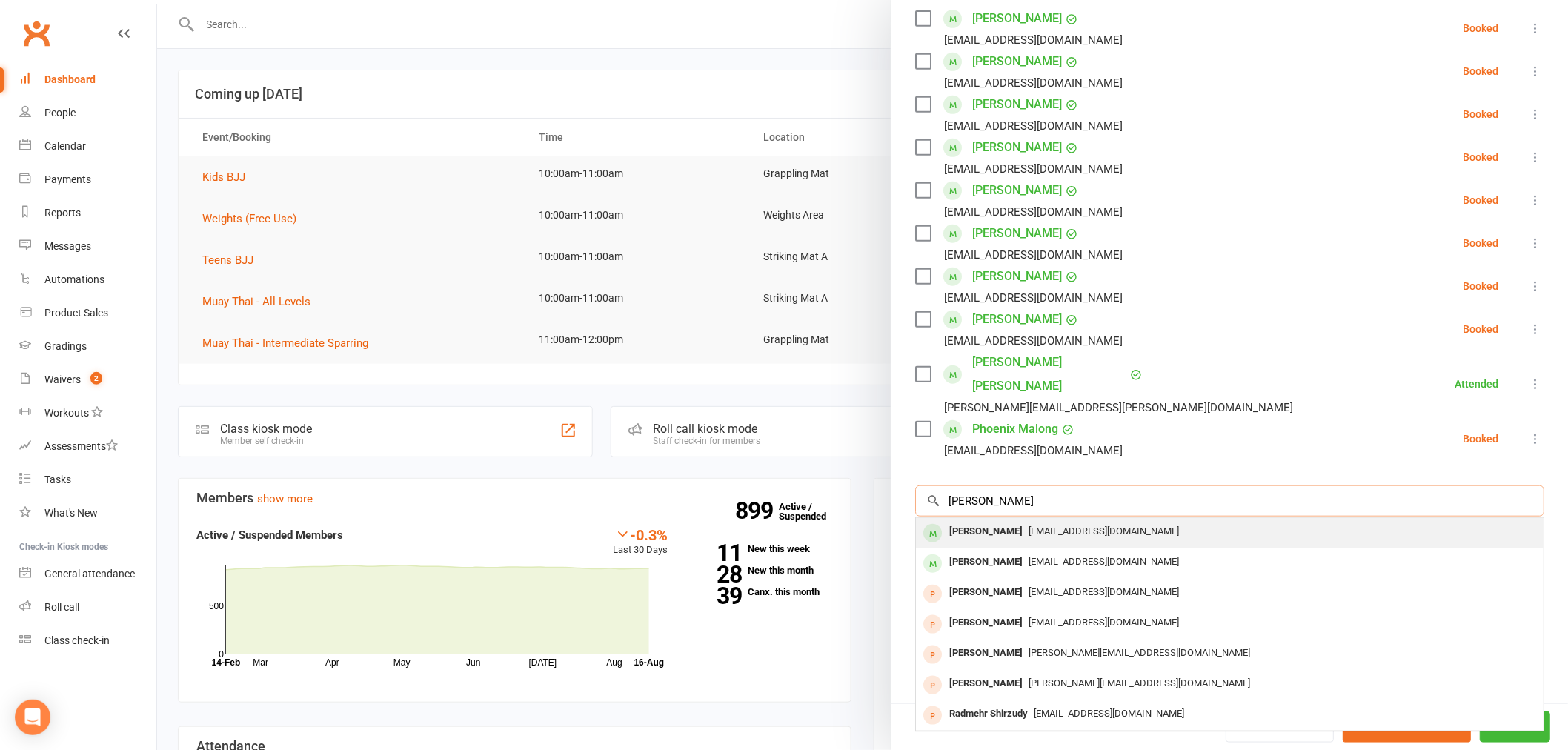
type input "reuben sh"
click at [987, 521] on div "[PERSON_NAME]" at bounding box center [986, 531] width 85 height 21
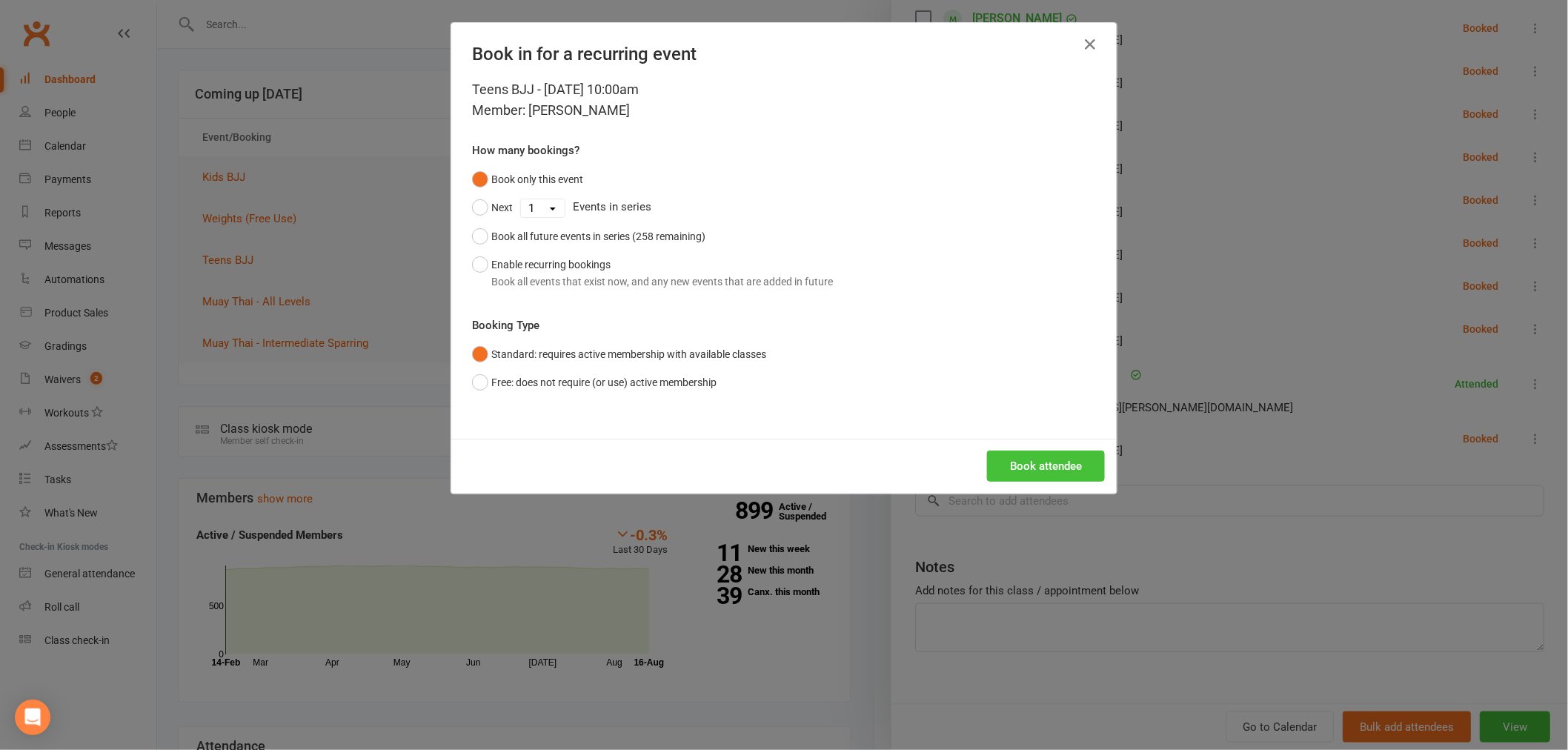
click at [1020, 463] on button "Book attendee" at bounding box center [1045, 466] width 117 height 31
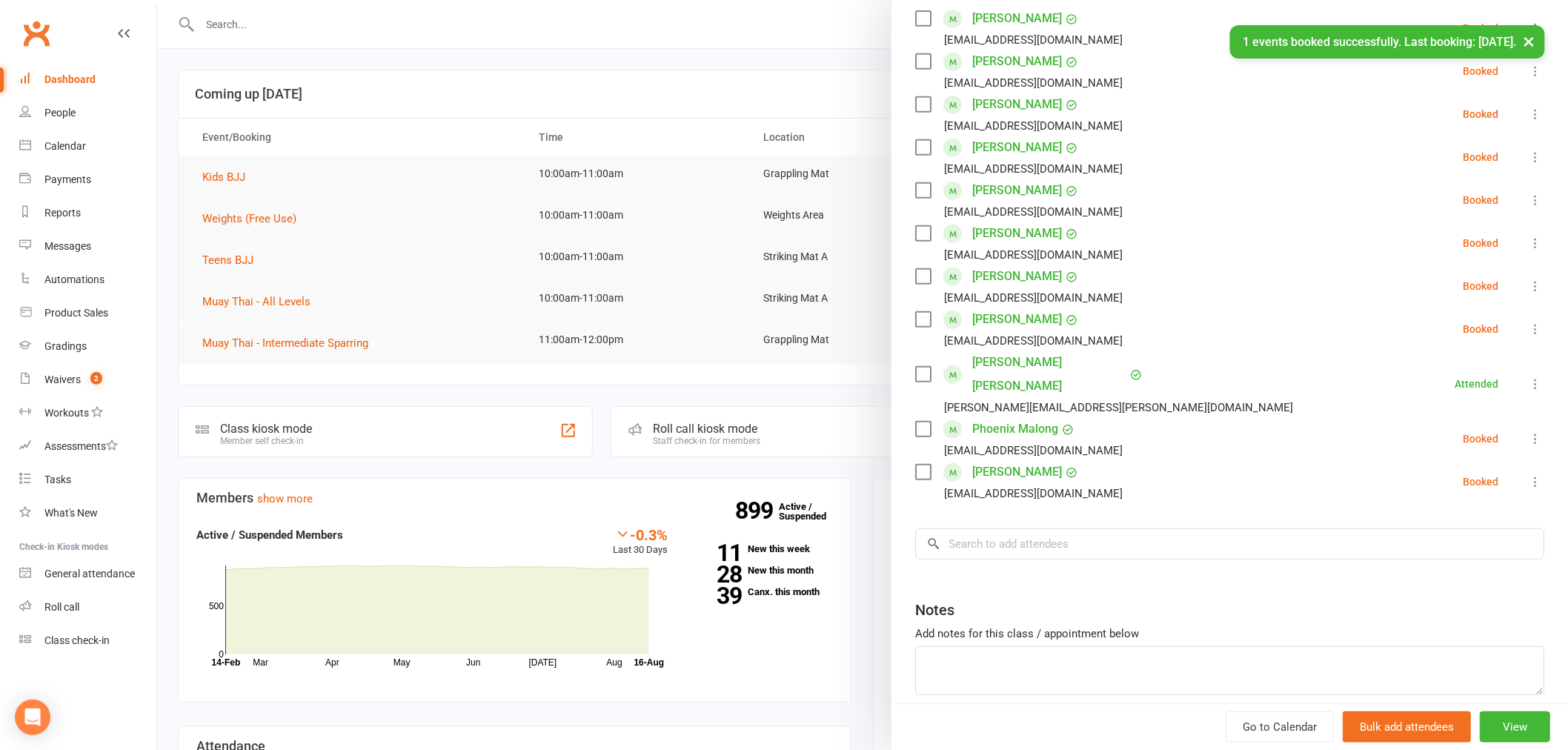
click at [230, 274] on div at bounding box center [862, 375] width 1410 height 750
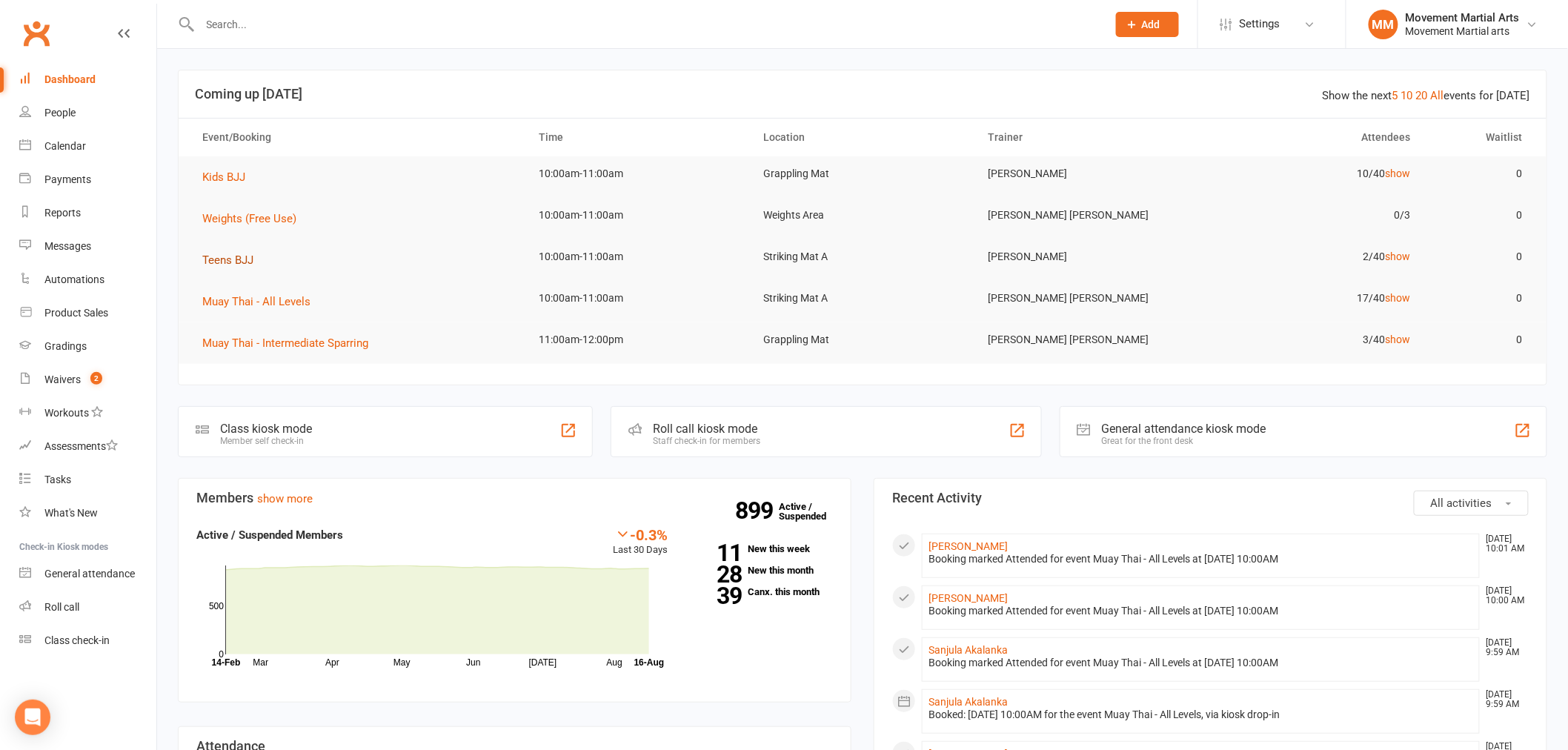
click at [222, 268] on button "Teens BJJ" at bounding box center [233, 259] width 61 height 17
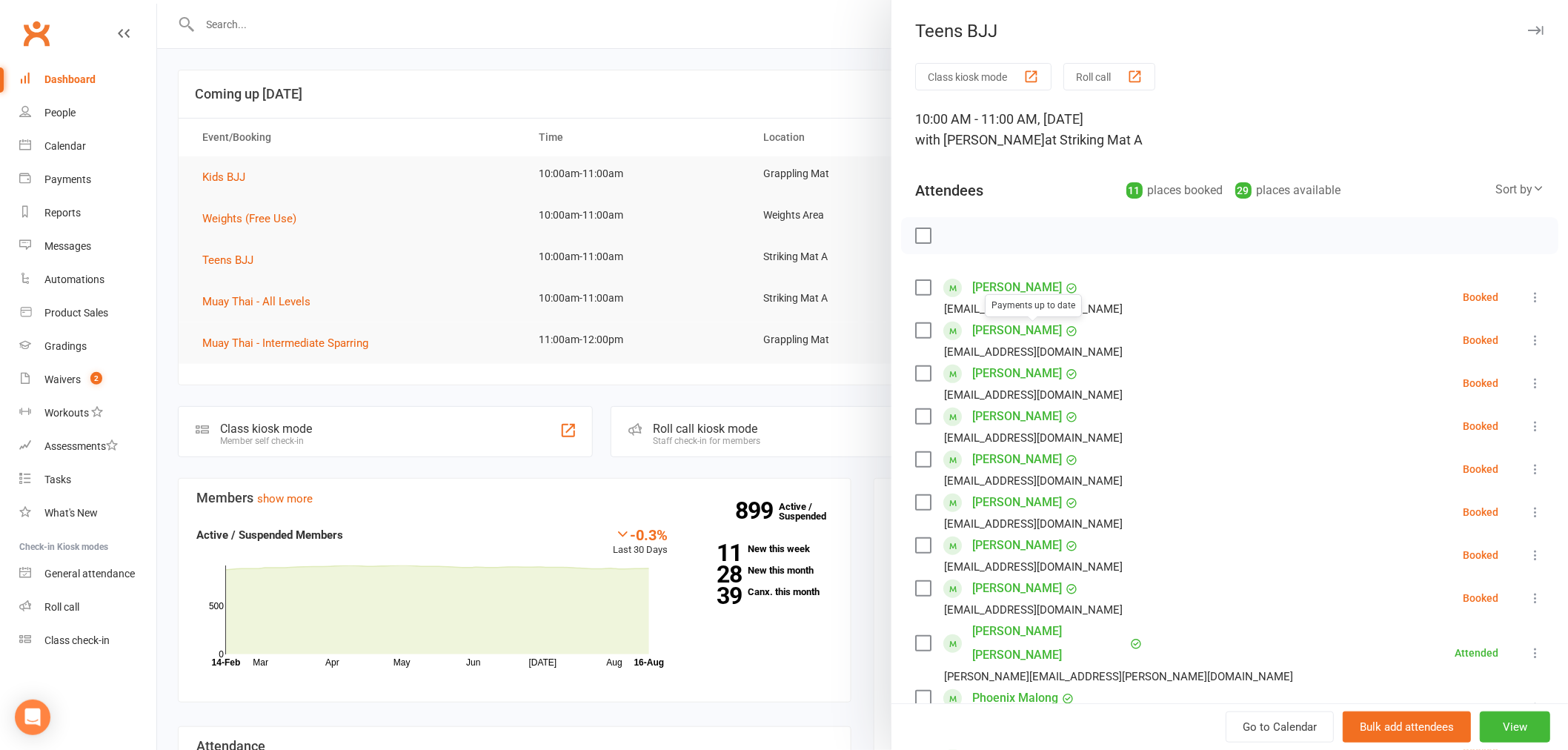
click at [446, 224] on div at bounding box center [862, 375] width 1410 height 750
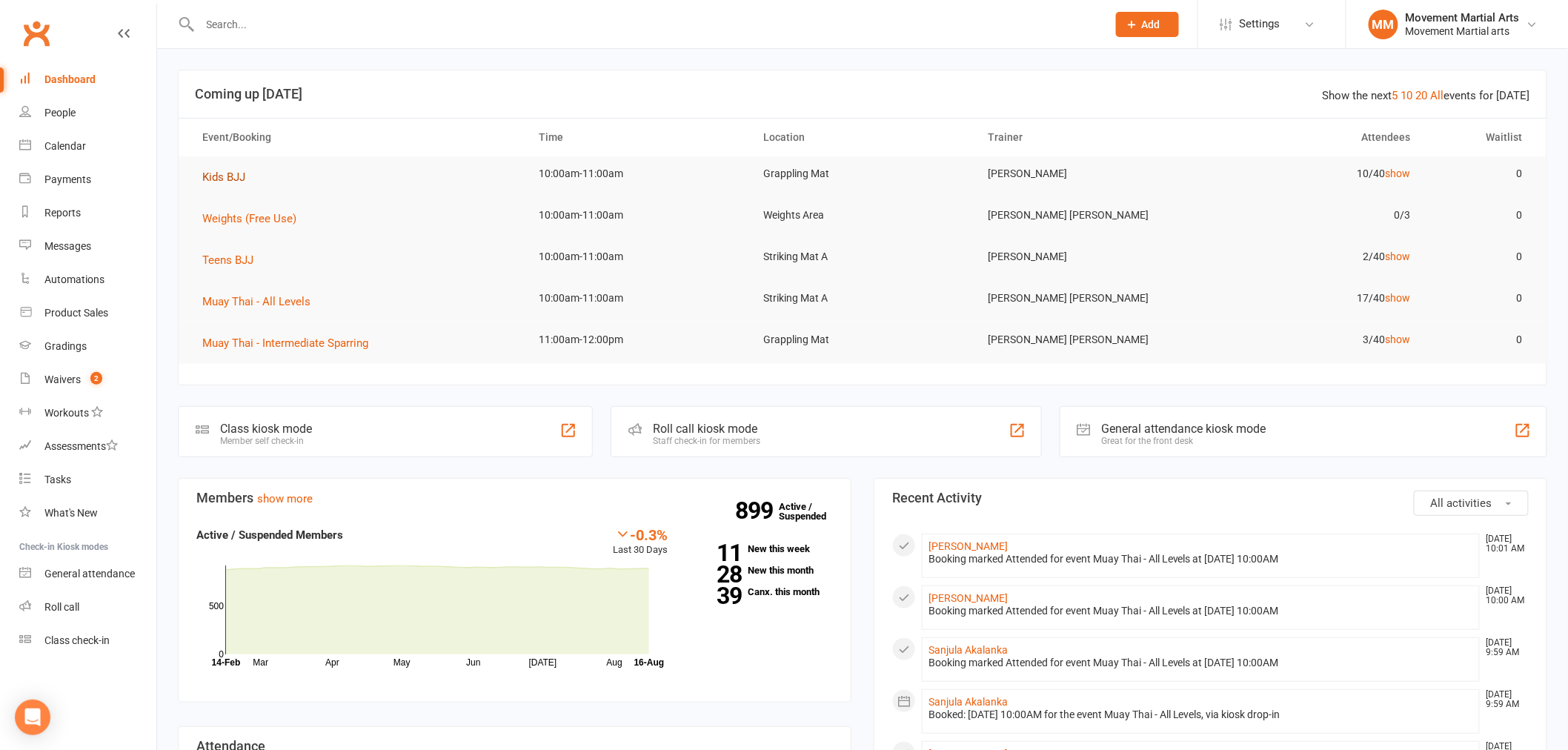
click at [213, 176] on span "Kids BJJ" at bounding box center [224, 177] width 43 height 14
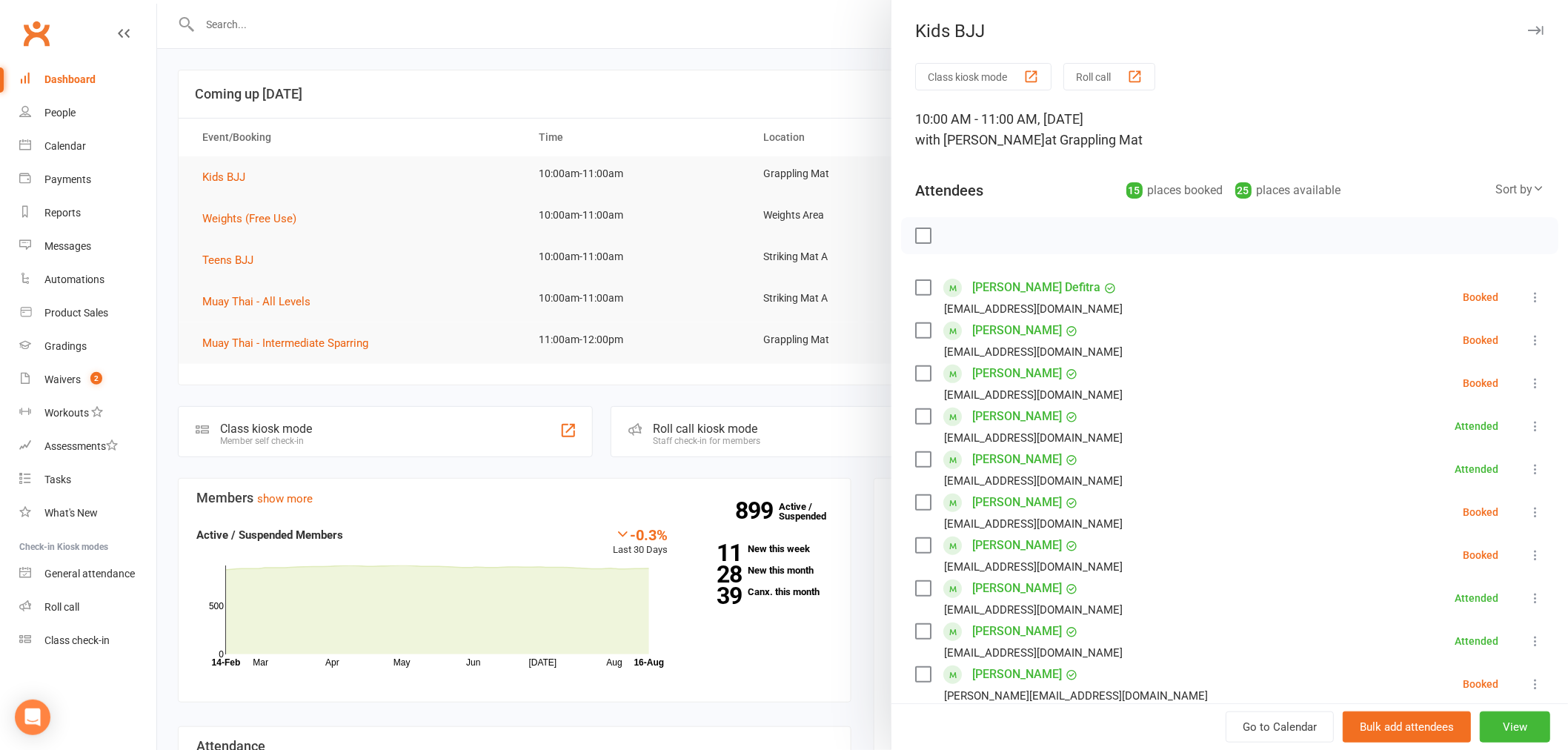
click at [988, 286] on link "Arfeen Defitra" at bounding box center [1036, 288] width 128 height 24
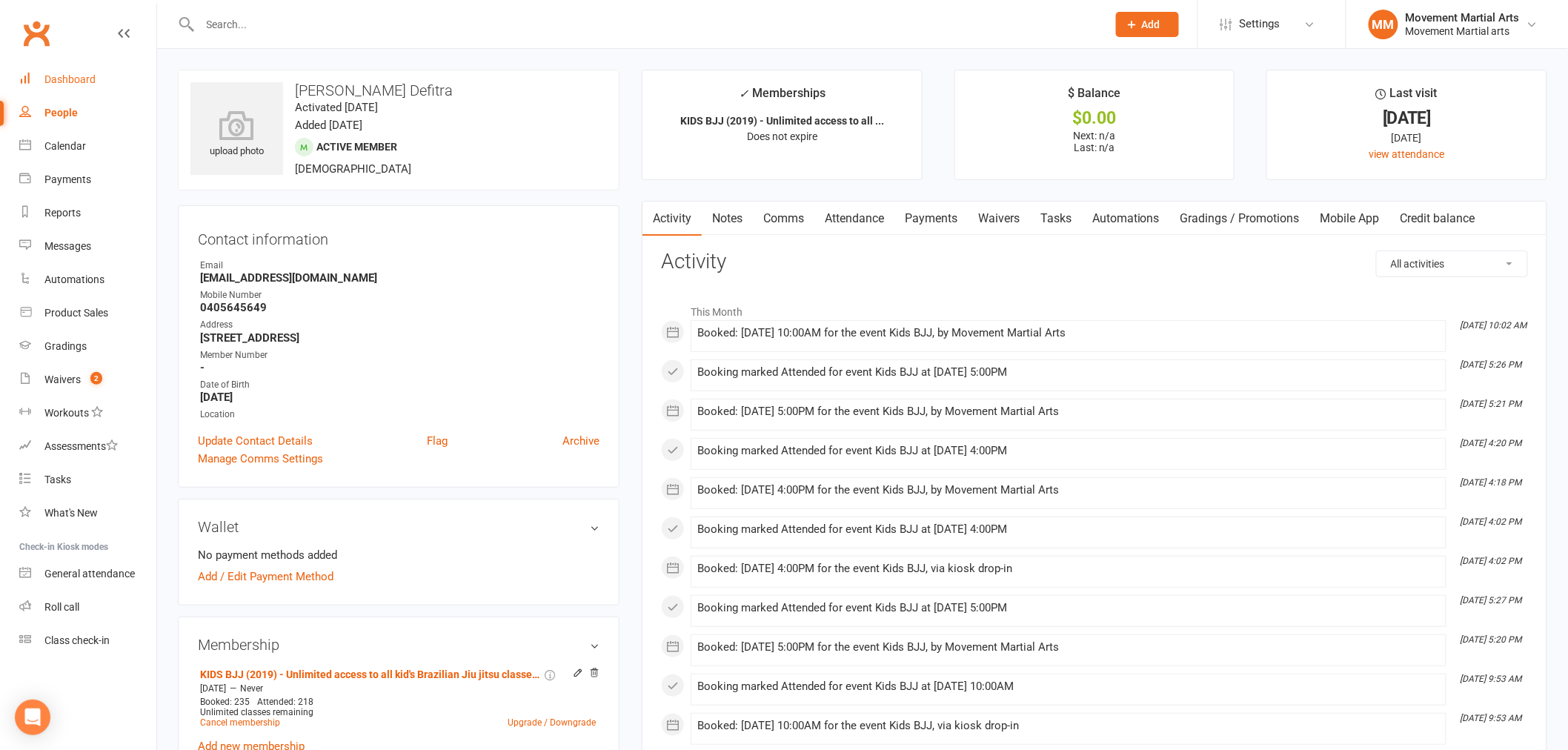
click at [94, 82] on link "Dashboard" at bounding box center [87, 80] width 137 height 33
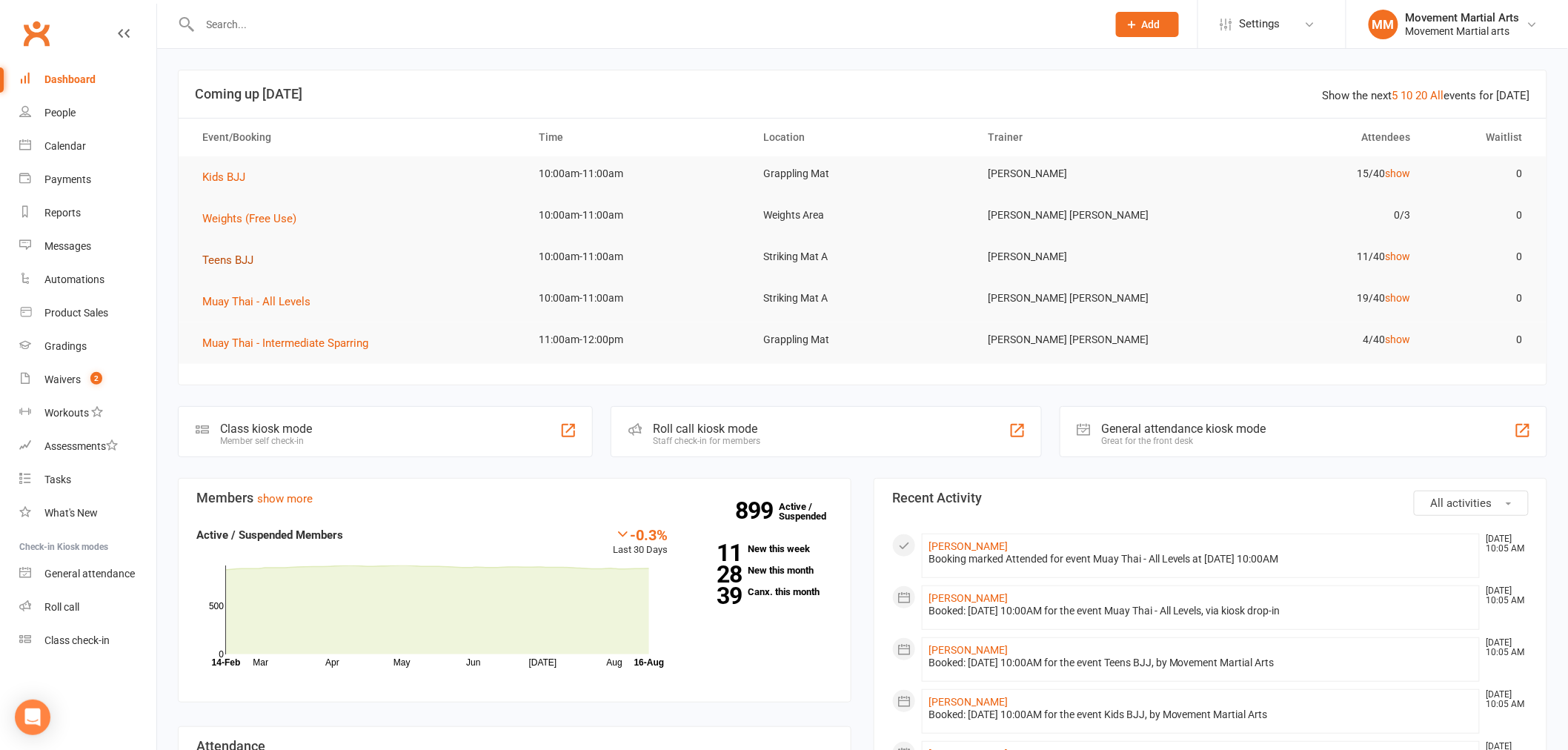
click at [229, 258] on span "Teens BJJ" at bounding box center [228, 259] width 51 height 14
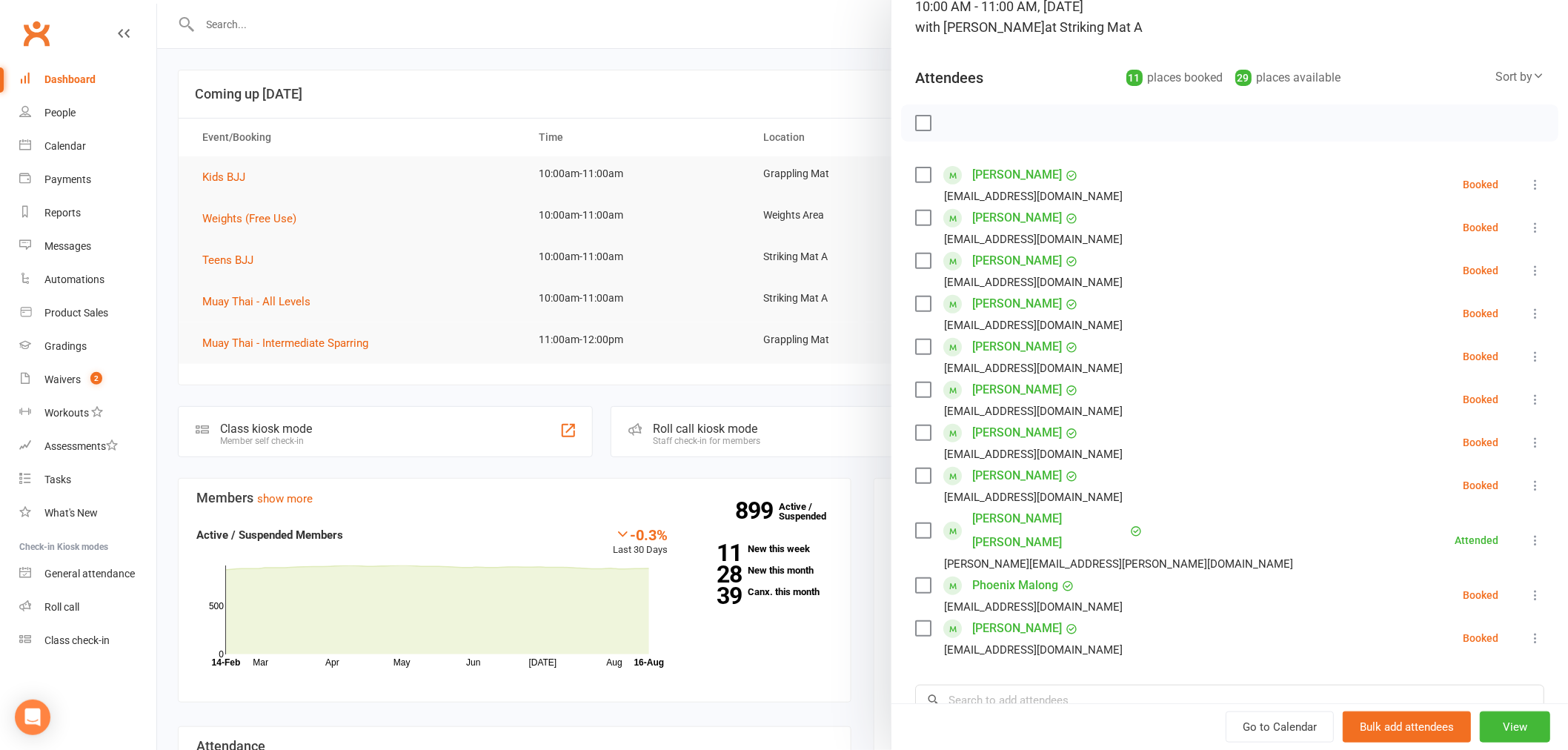
scroll to position [312, 0]
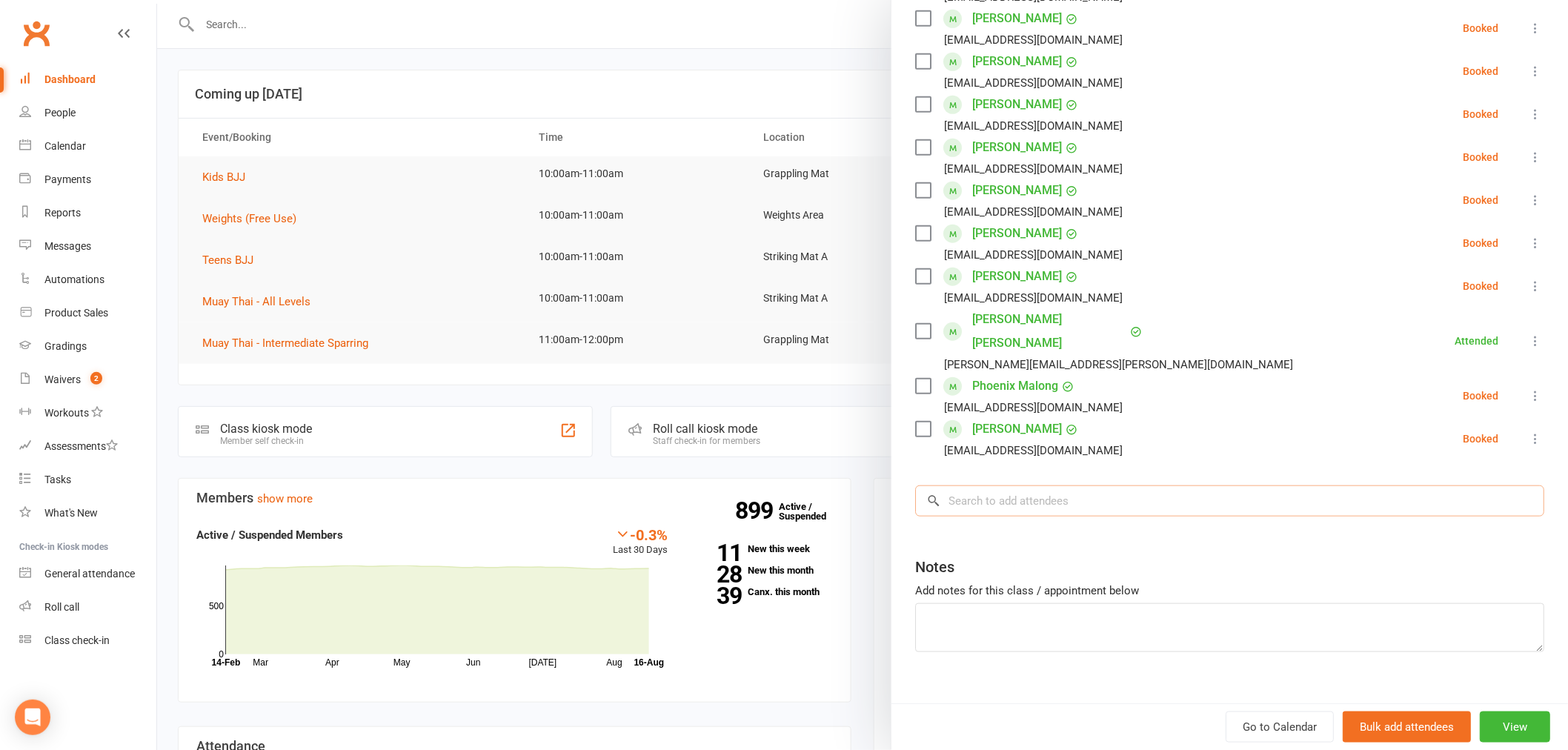
click at [1090, 485] on input "search" at bounding box center [1230, 501] width 629 height 31
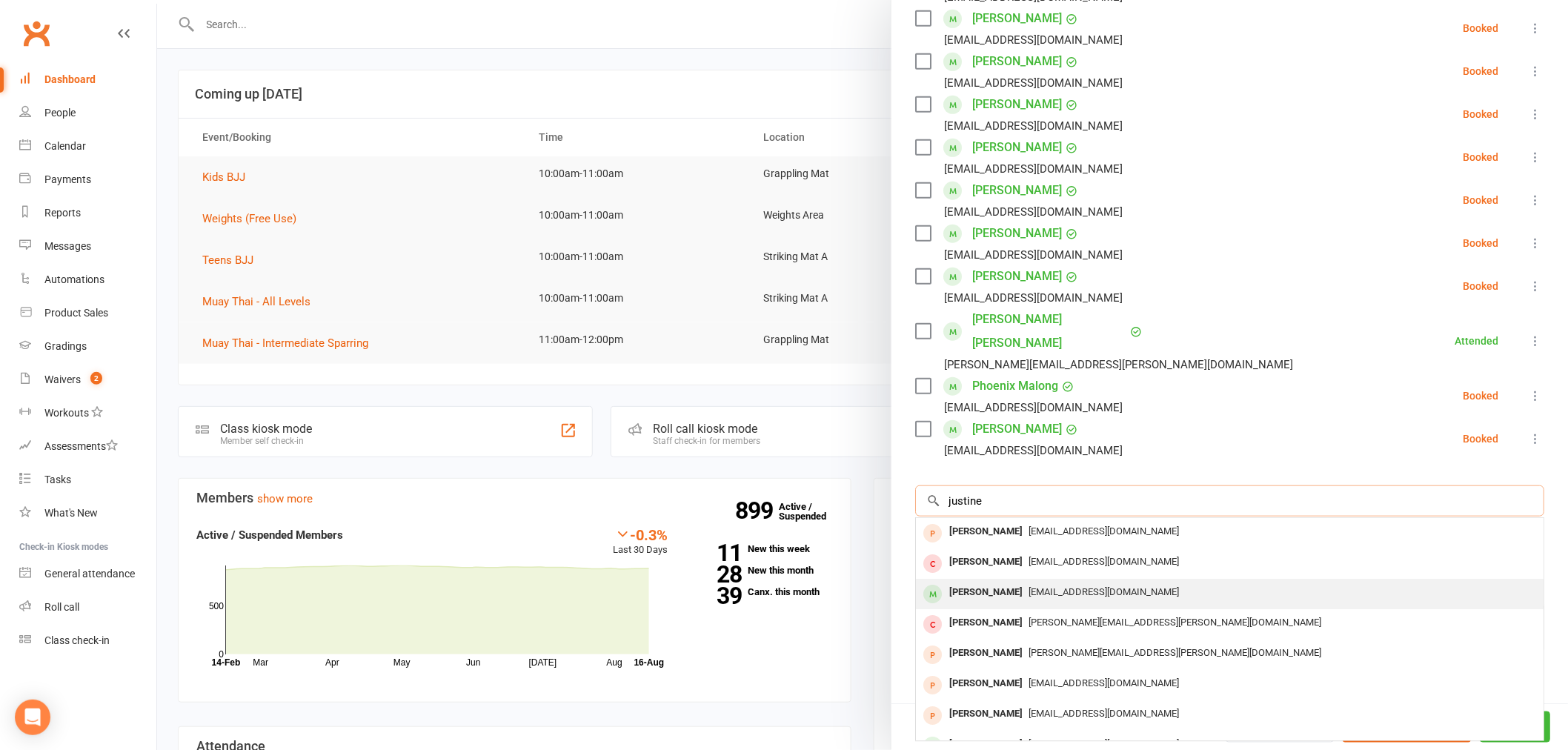
type input "justine"
click at [1028, 586] on span "[EMAIL_ADDRESS][DOMAIN_NAME]" at bounding box center [1103, 591] width 150 height 11
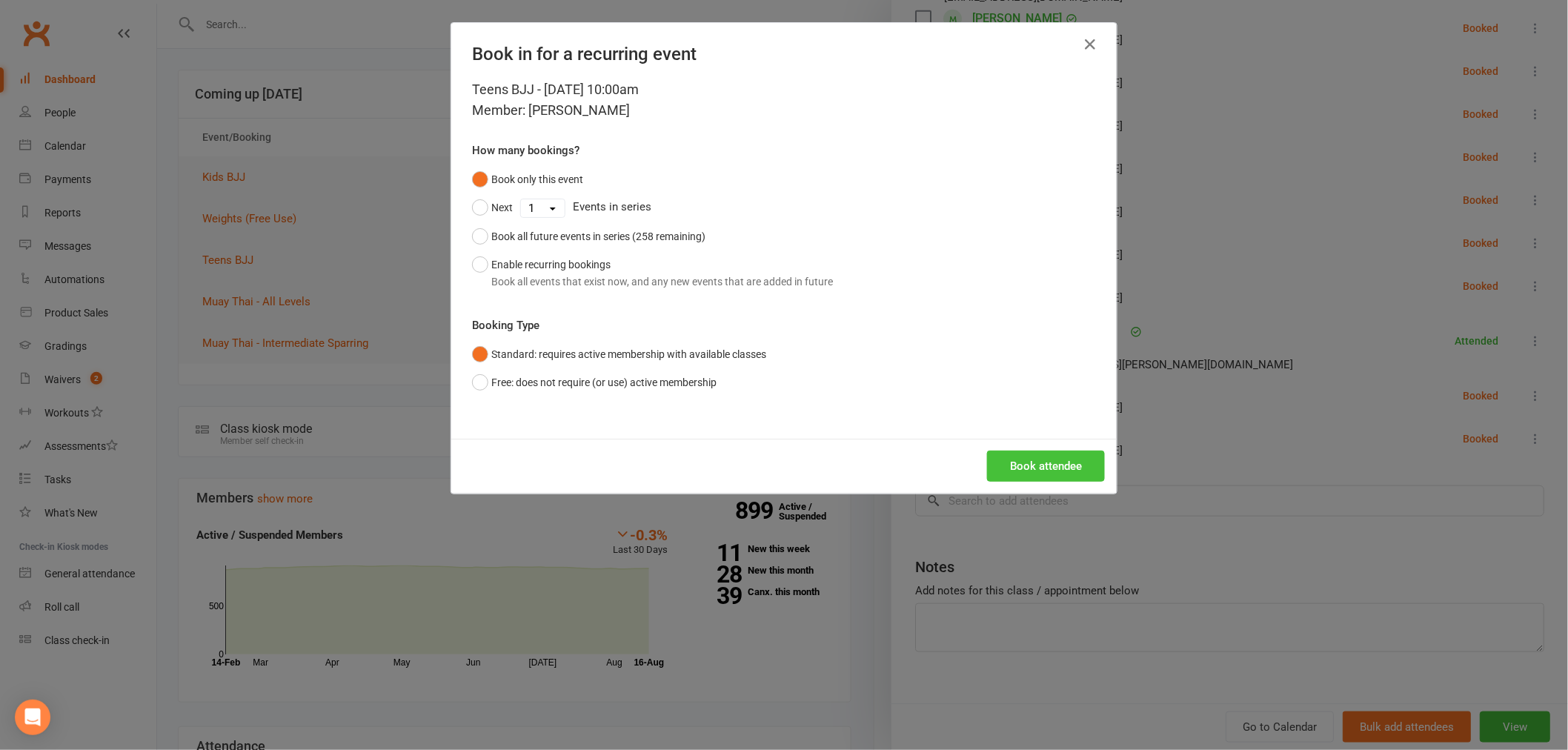
click at [1017, 472] on button "Book attendee" at bounding box center [1045, 466] width 117 height 31
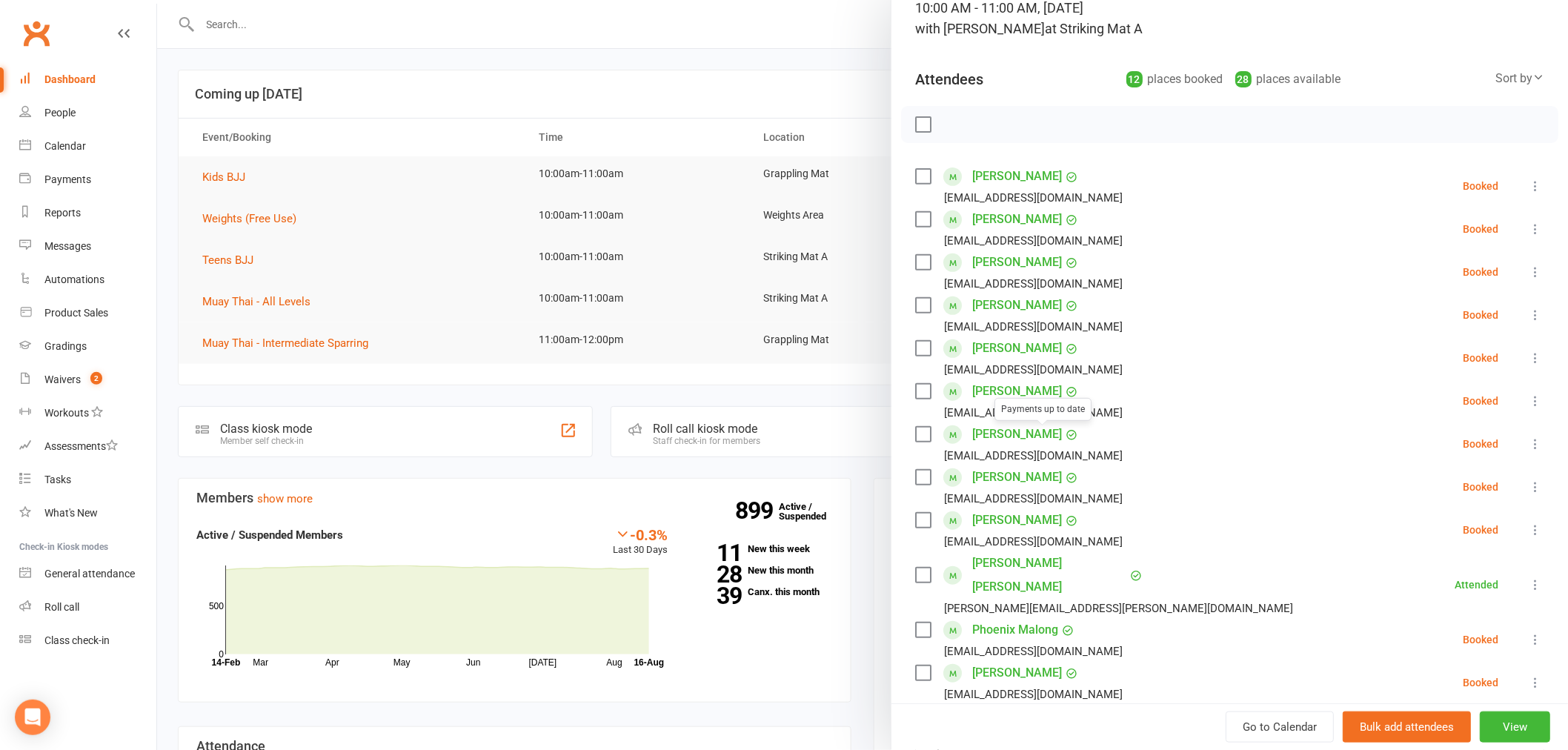
scroll to position [0, 0]
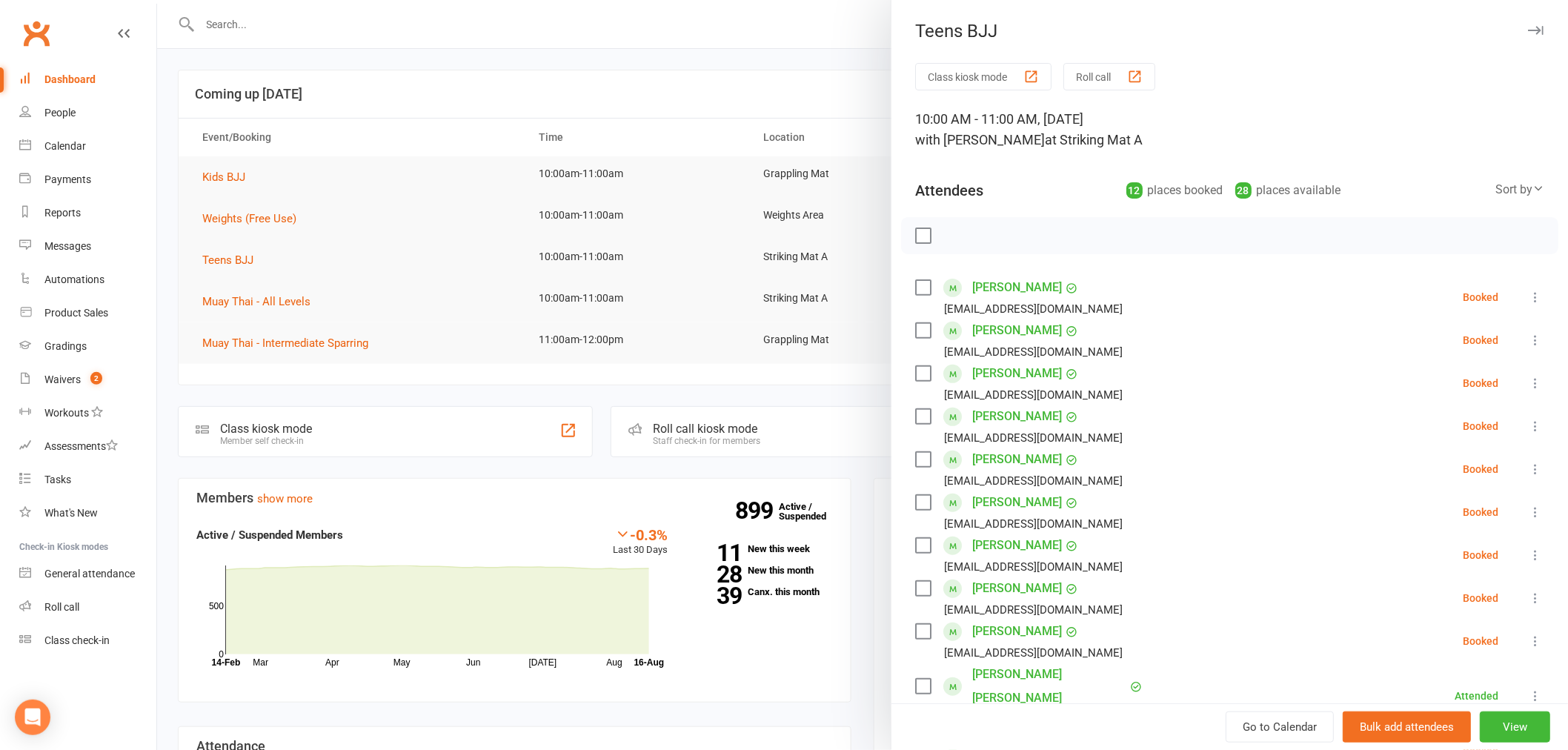
click at [915, 283] on label at bounding box center [922, 287] width 15 height 15
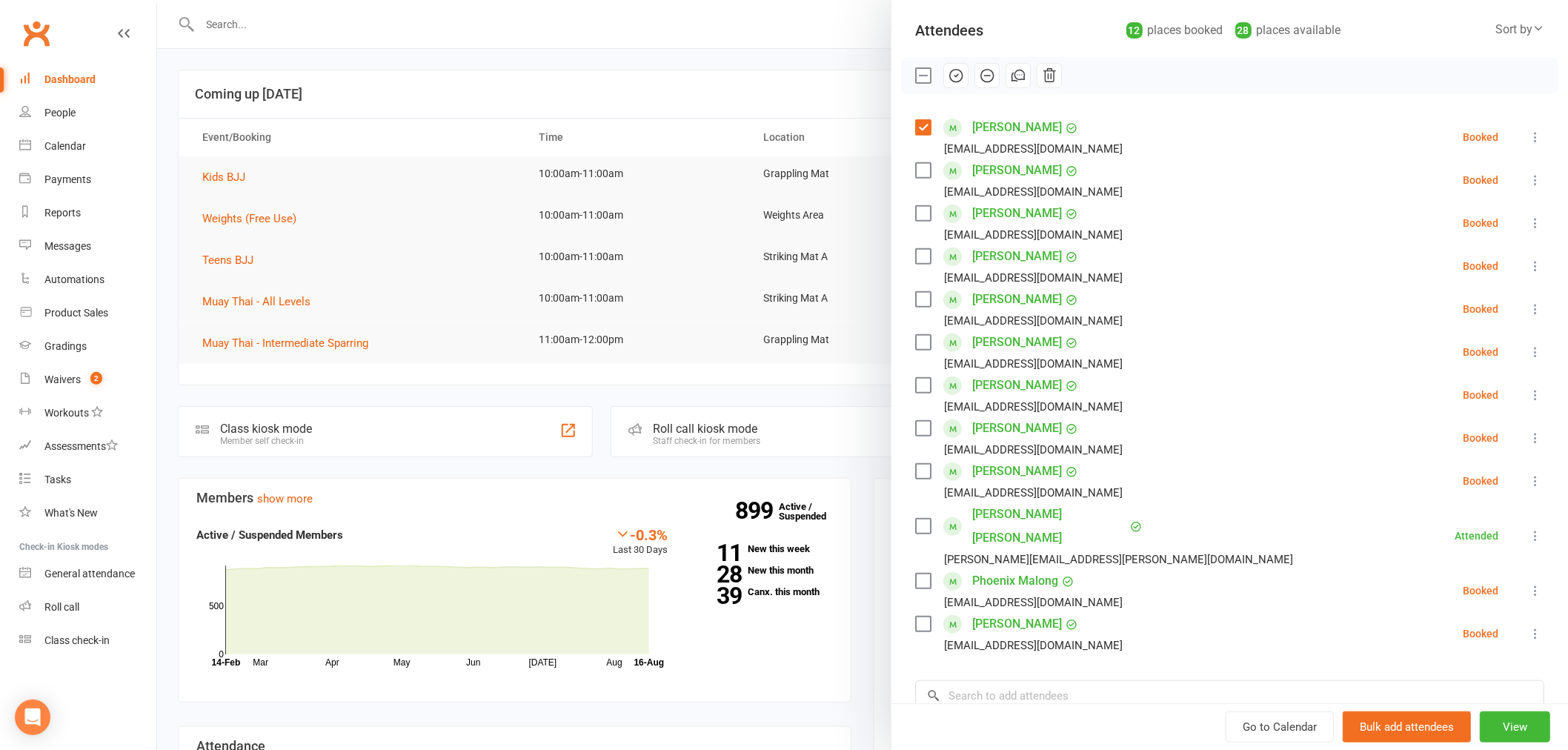
scroll to position [191, 0]
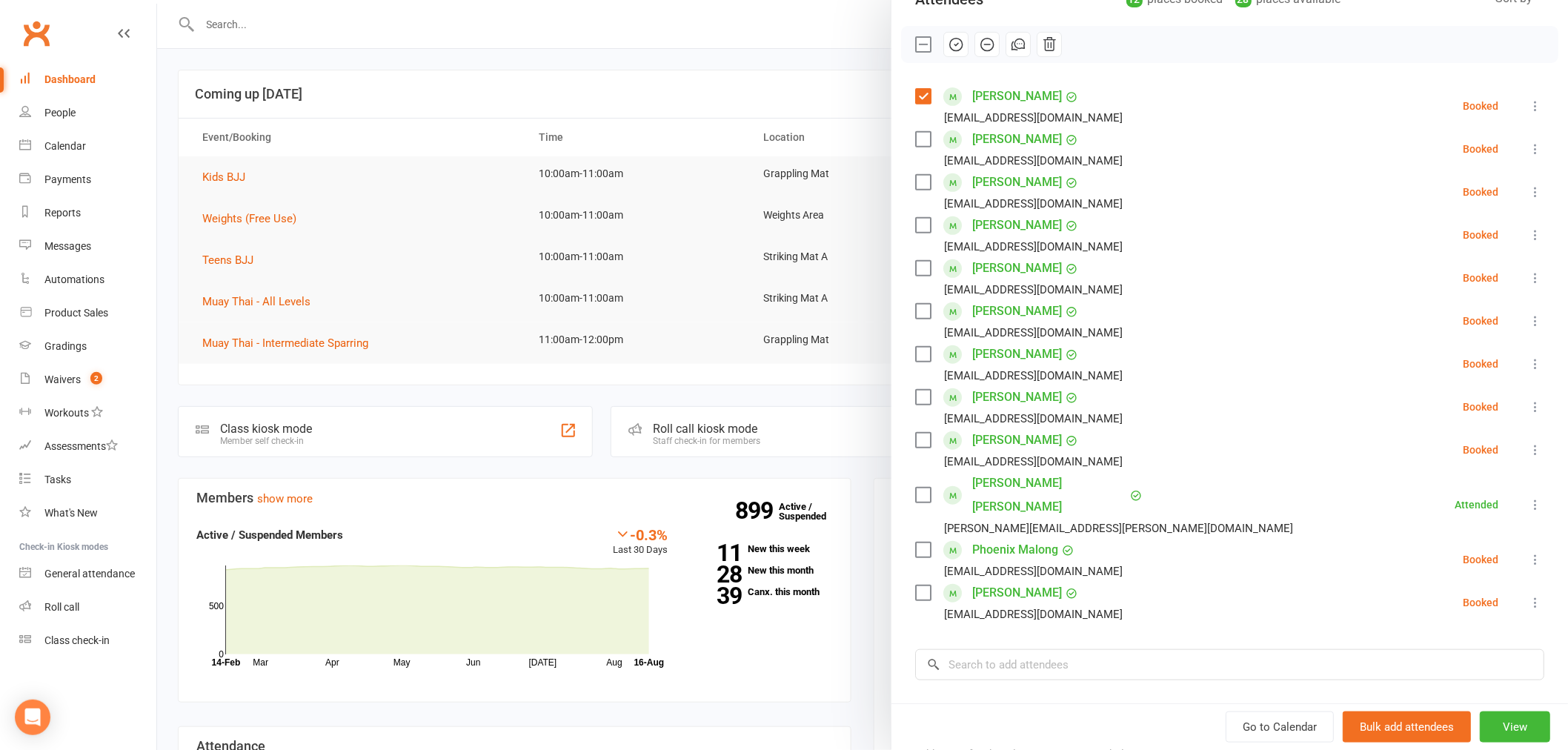
click at [915, 585] on label at bounding box center [922, 592] width 15 height 15
click at [916, 264] on label at bounding box center [922, 268] width 15 height 15
click at [915, 401] on label at bounding box center [922, 397] width 15 height 15
click at [915, 542] on label at bounding box center [922, 549] width 15 height 15
click at [915, 221] on label at bounding box center [922, 226] width 15 height 15
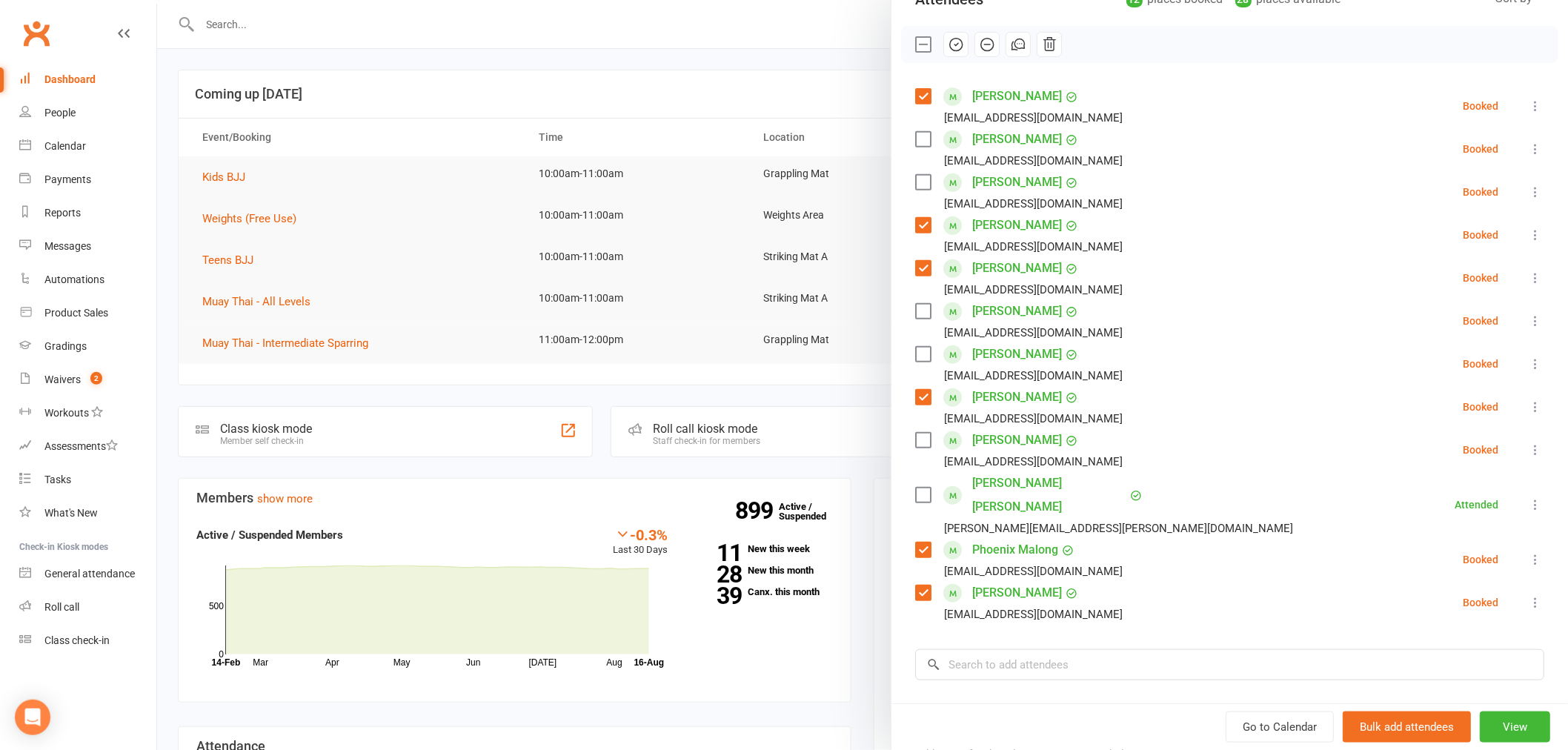
click at [915, 488] on label at bounding box center [922, 495] width 15 height 15
click at [915, 312] on label at bounding box center [922, 311] width 15 height 15
click at [917, 134] on label at bounding box center [922, 139] width 15 height 15
click at [916, 435] on label at bounding box center [922, 440] width 15 height 15
click at [920, 351] on label at bounding box center [922, 354] width 15 height 15
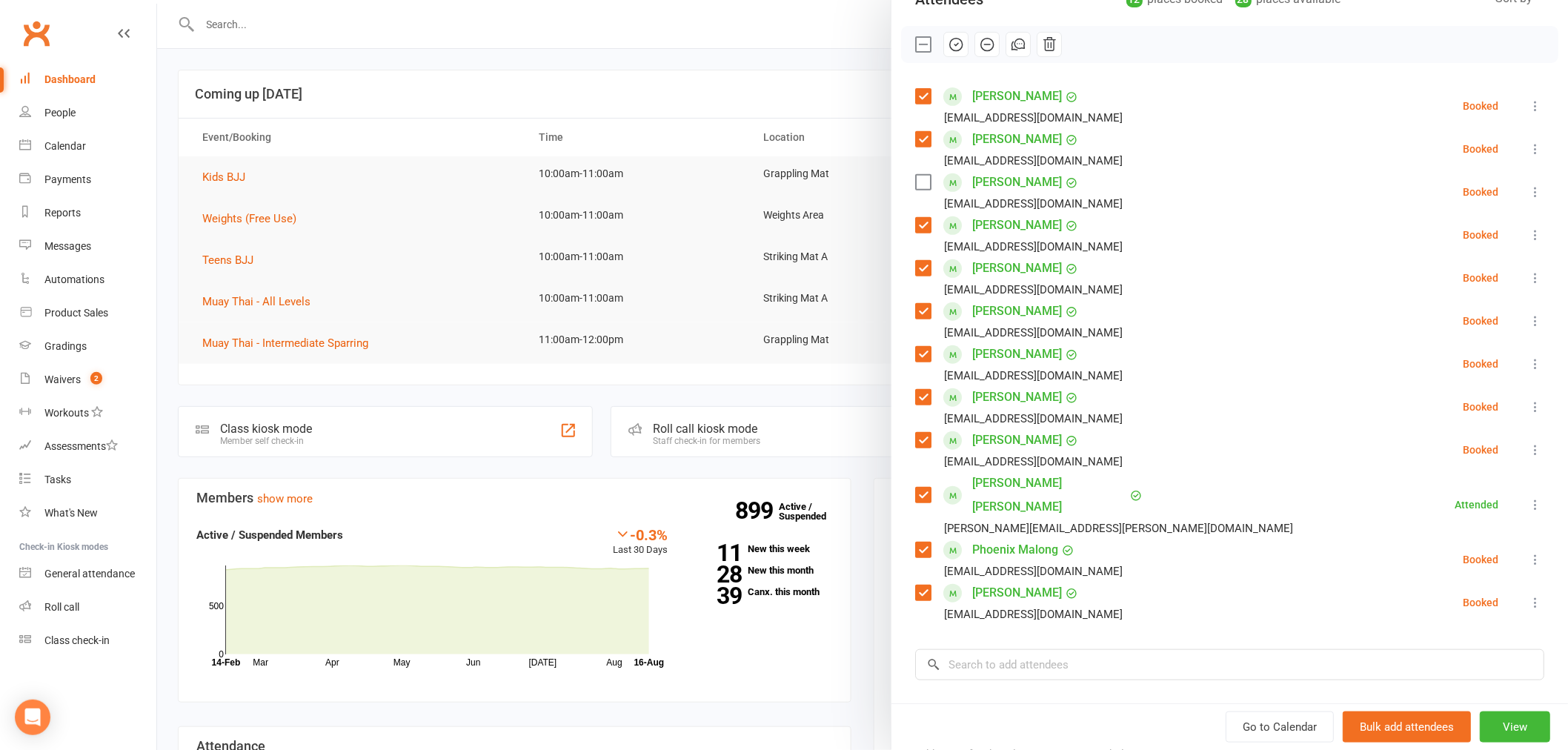
click at [915, 180] on label at bounding box center [922, 182] width 15 height 15
click at [955, 45] on icon "button" at bounding box center [955, 45] width 17 height 17
click at [453, 146] on div at bounding box center [862, 375] width 1410 height 750
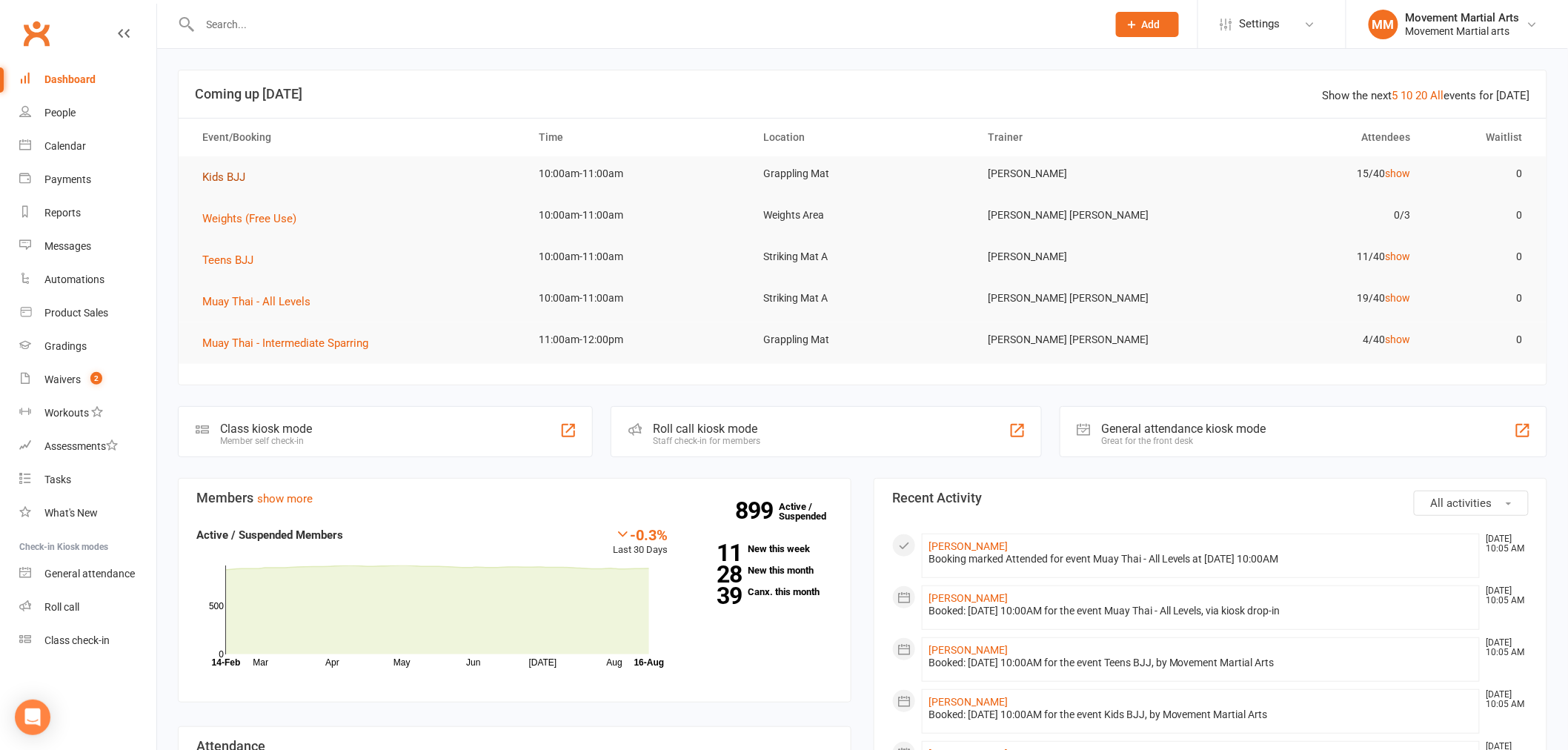
click at [215, 180] on span "Kids BJJ" at bounding box center [224, 177] width 43 height 14
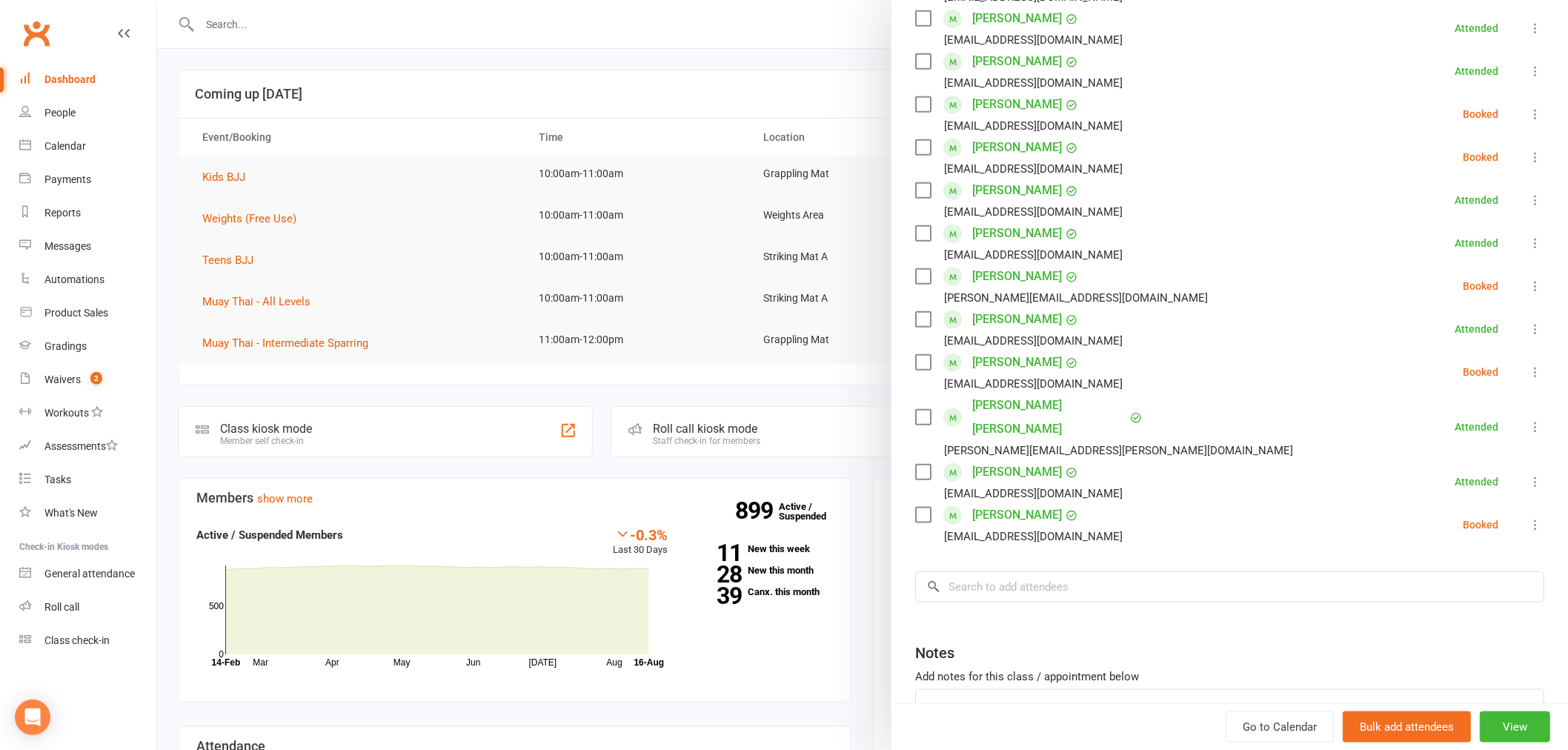
scroll to position [484, 0]
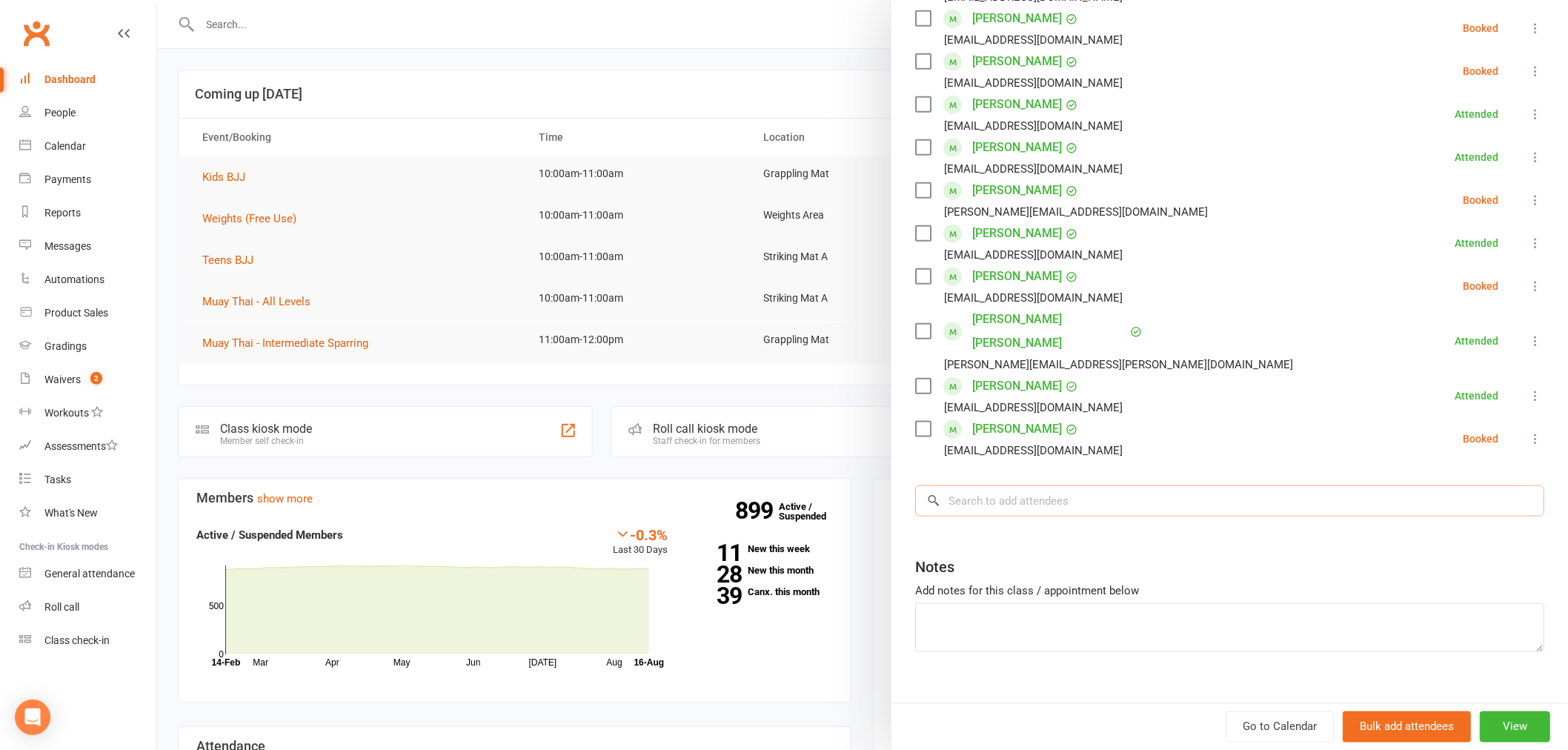
click at [1050, 491] on input "search" at bounding box center [1230, 501] width 629 height 31
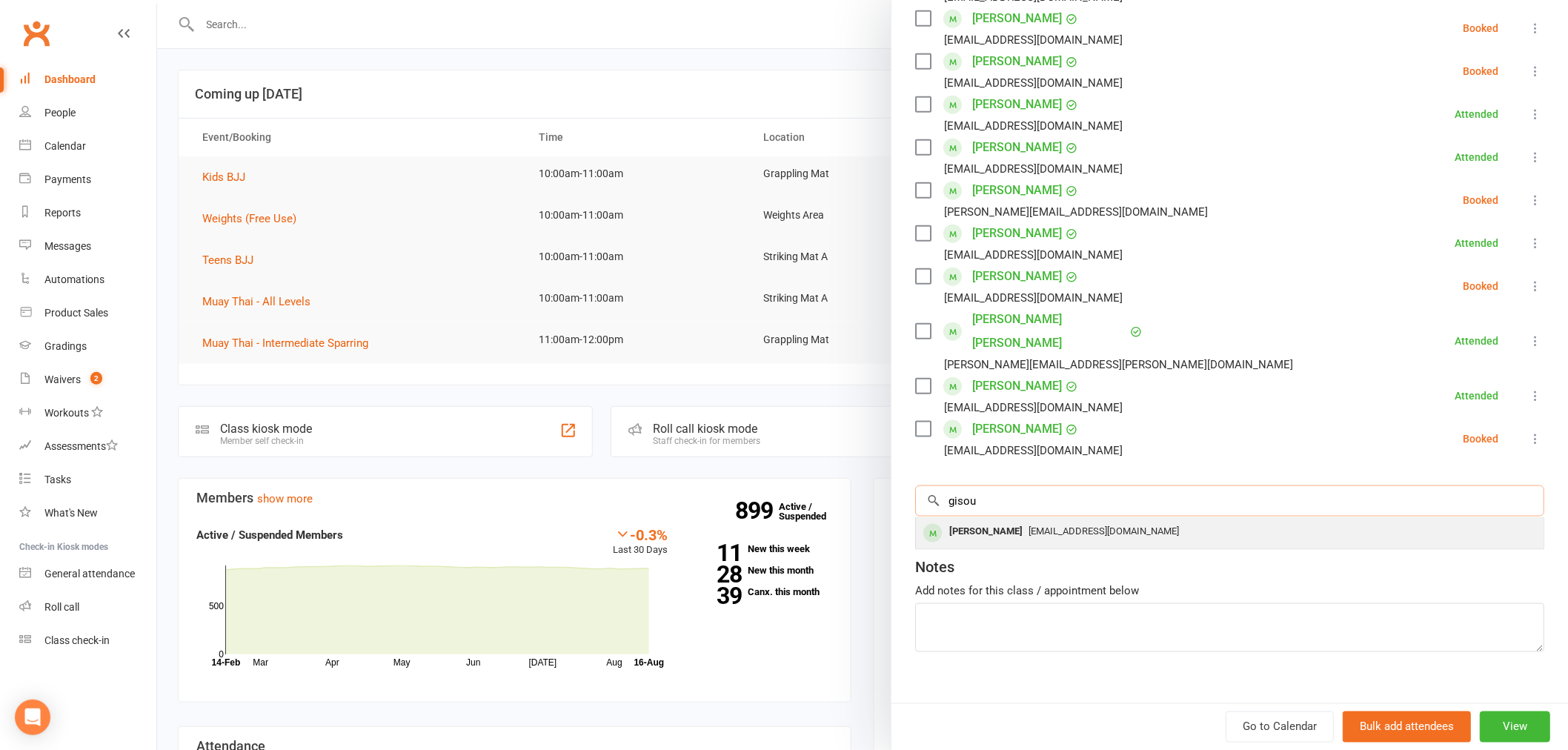
type input "gisou"
click at [1035, 525] on span "a.narimani2014@gmail.com" at bounding box center [1103, 531] width 150 height 11
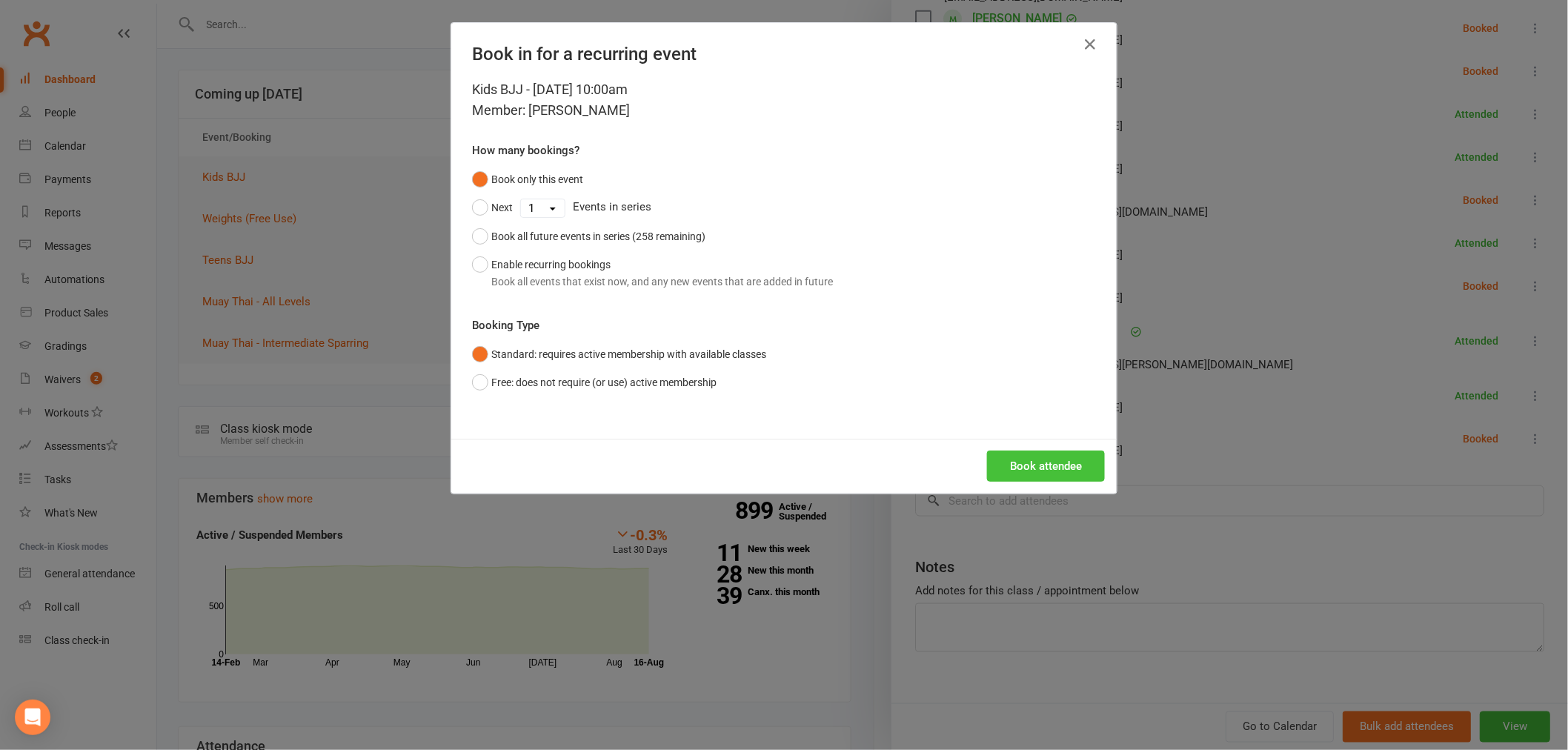
click at [1028, 469] on button "Book attendee" at bounding box center [1045, 466] width 117 height 31
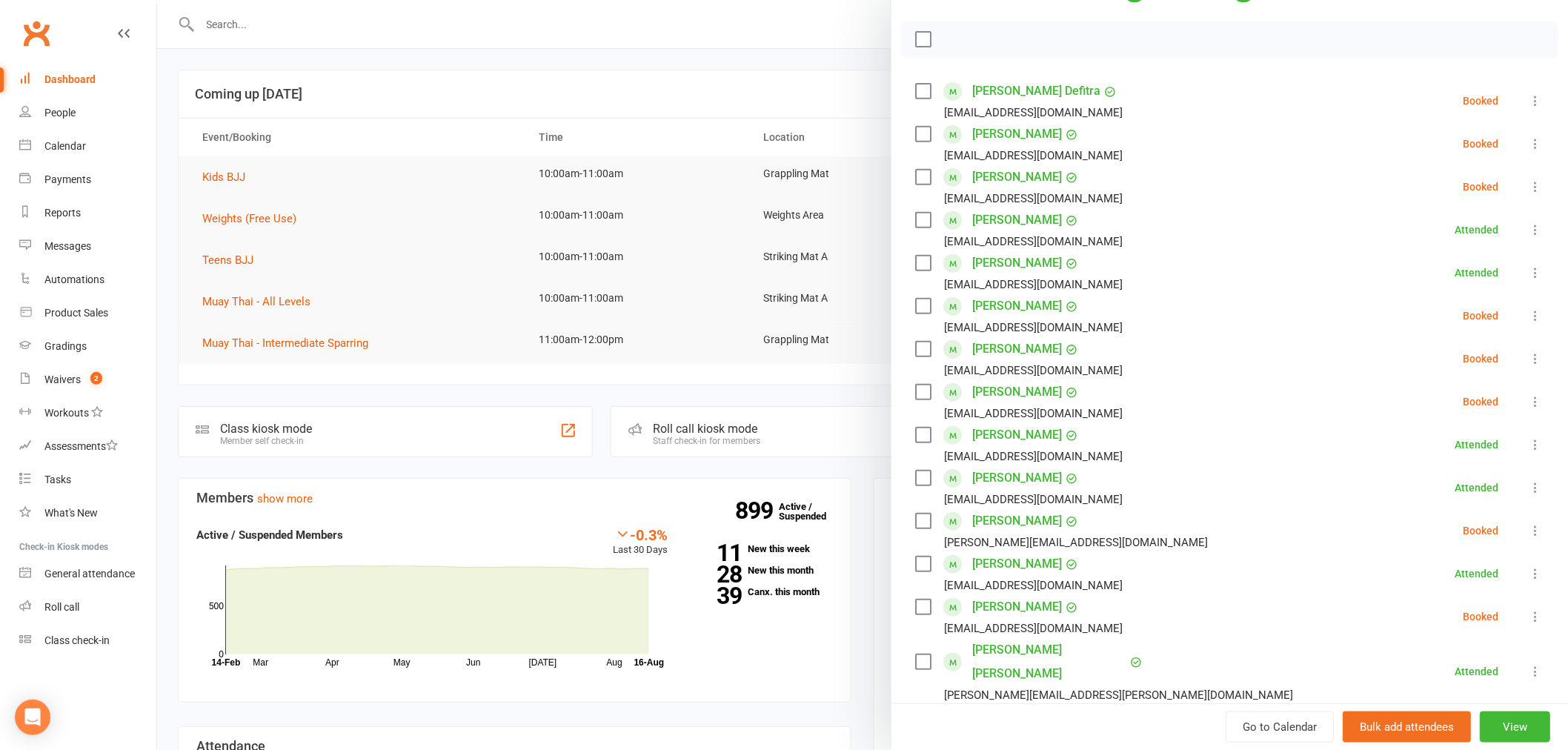
scroll to position [99, 0]
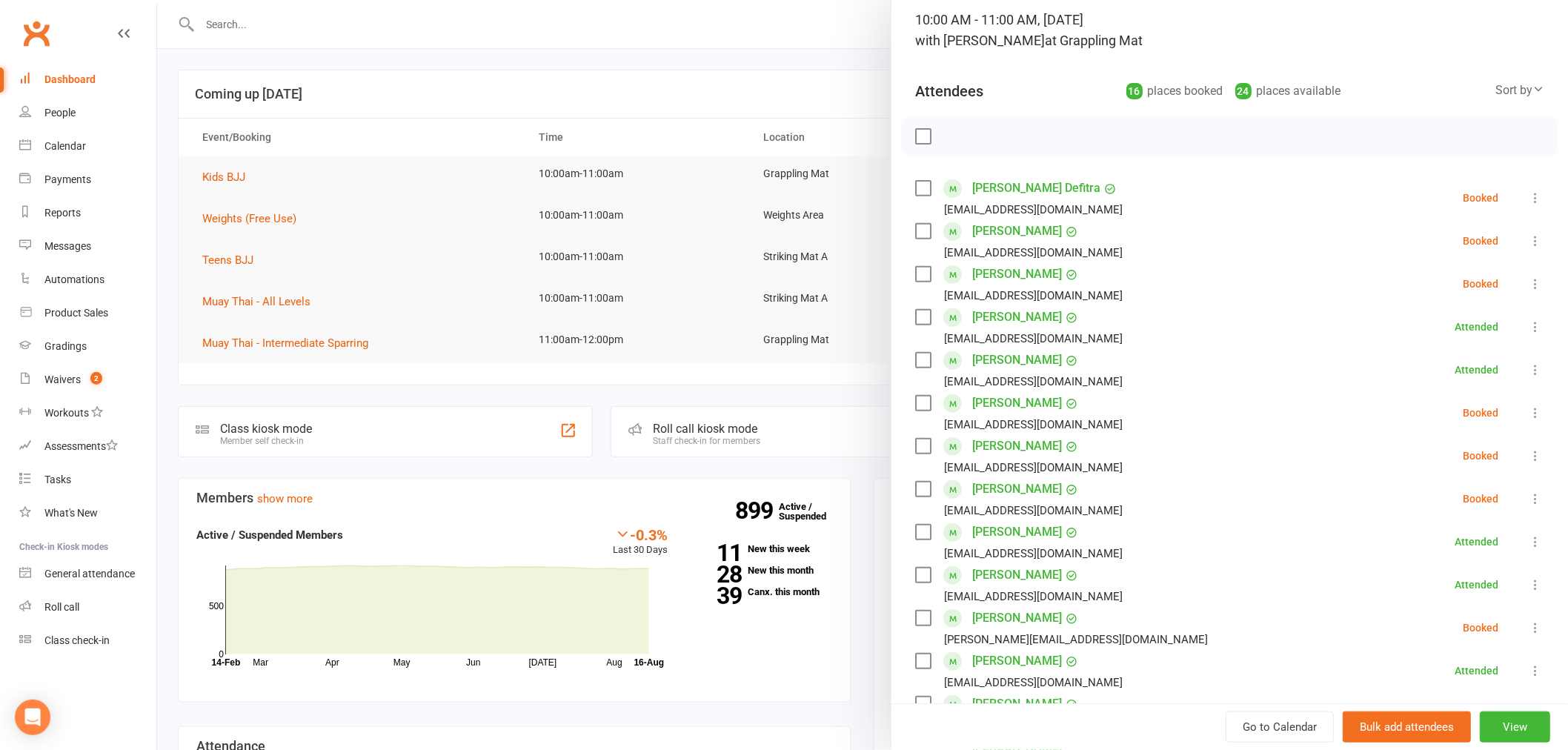
click at [499, 129] on div at bounding box center [862, 375] width 1410 height 750
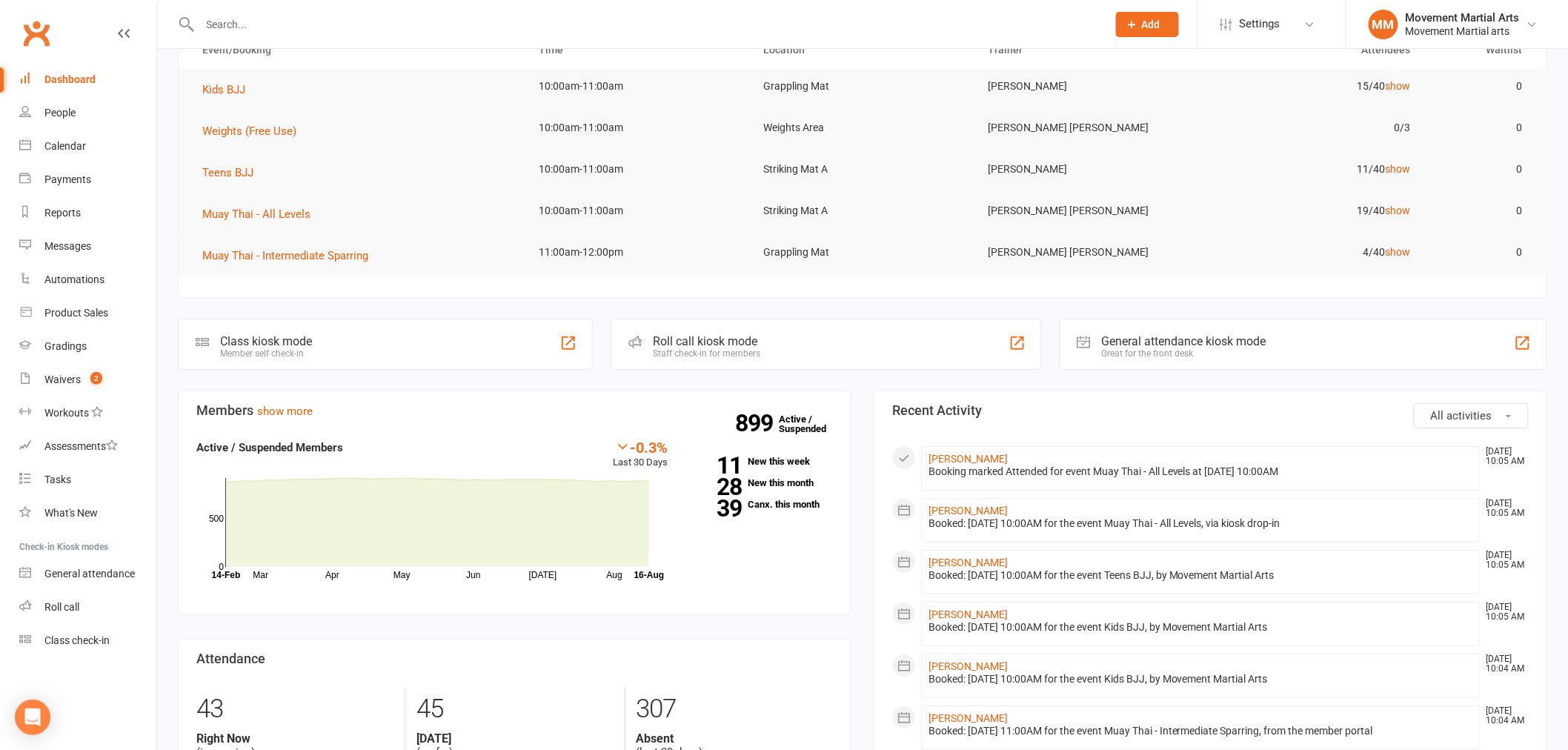
scroll to position [0, 0]
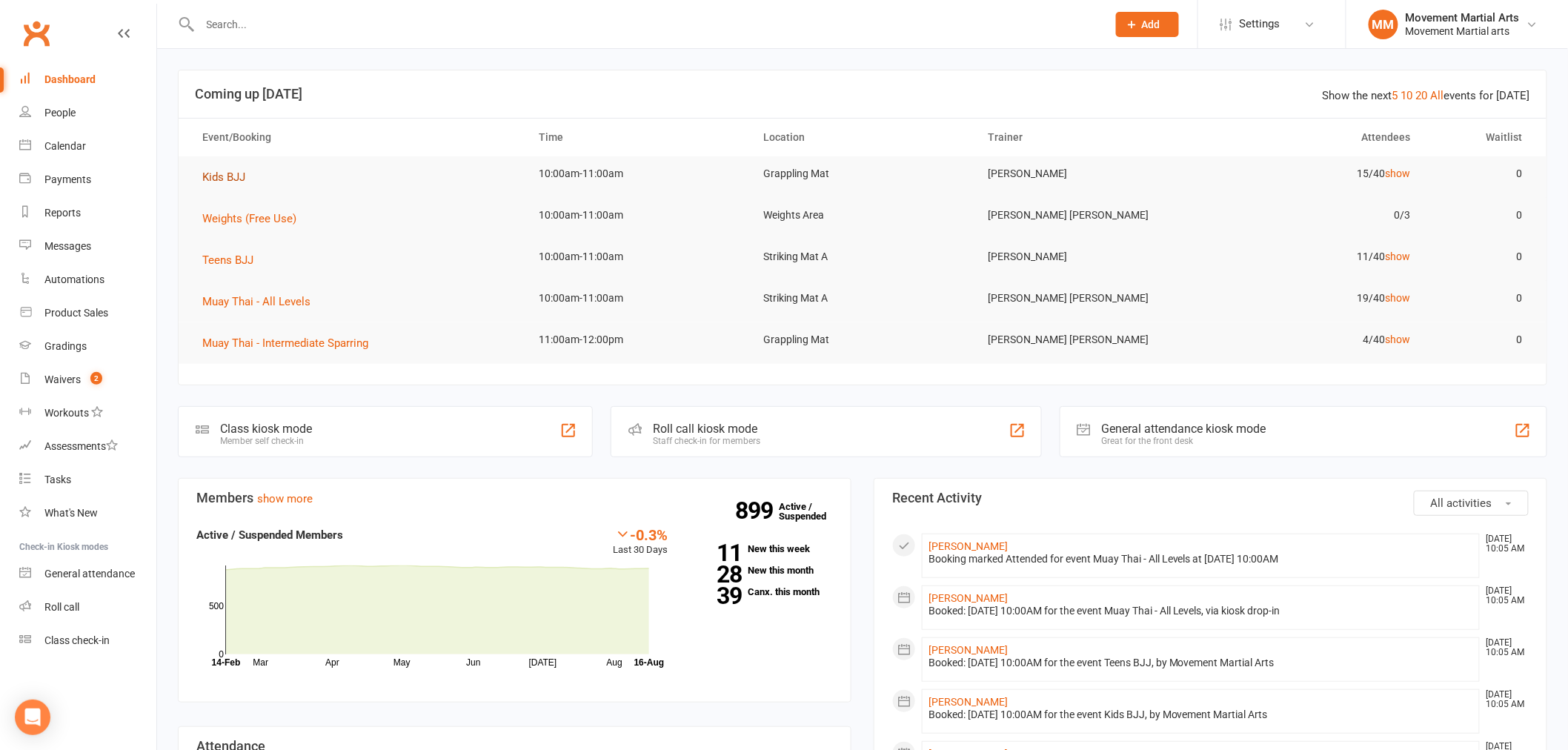
click at [232, 171] on span "Kids BJJ" at bounding box center [224, 177] width 43 height 14
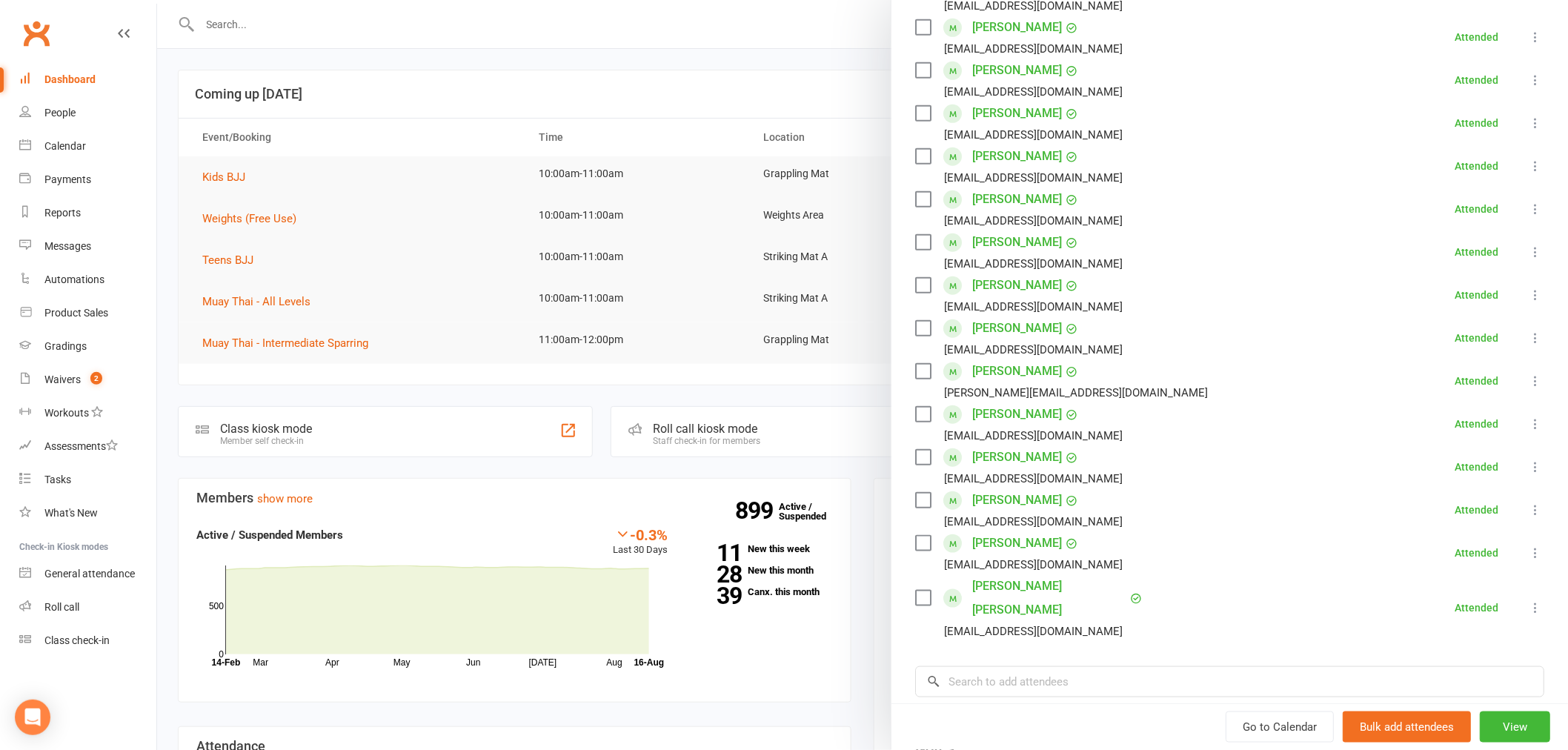
scroll to position [384, 0]
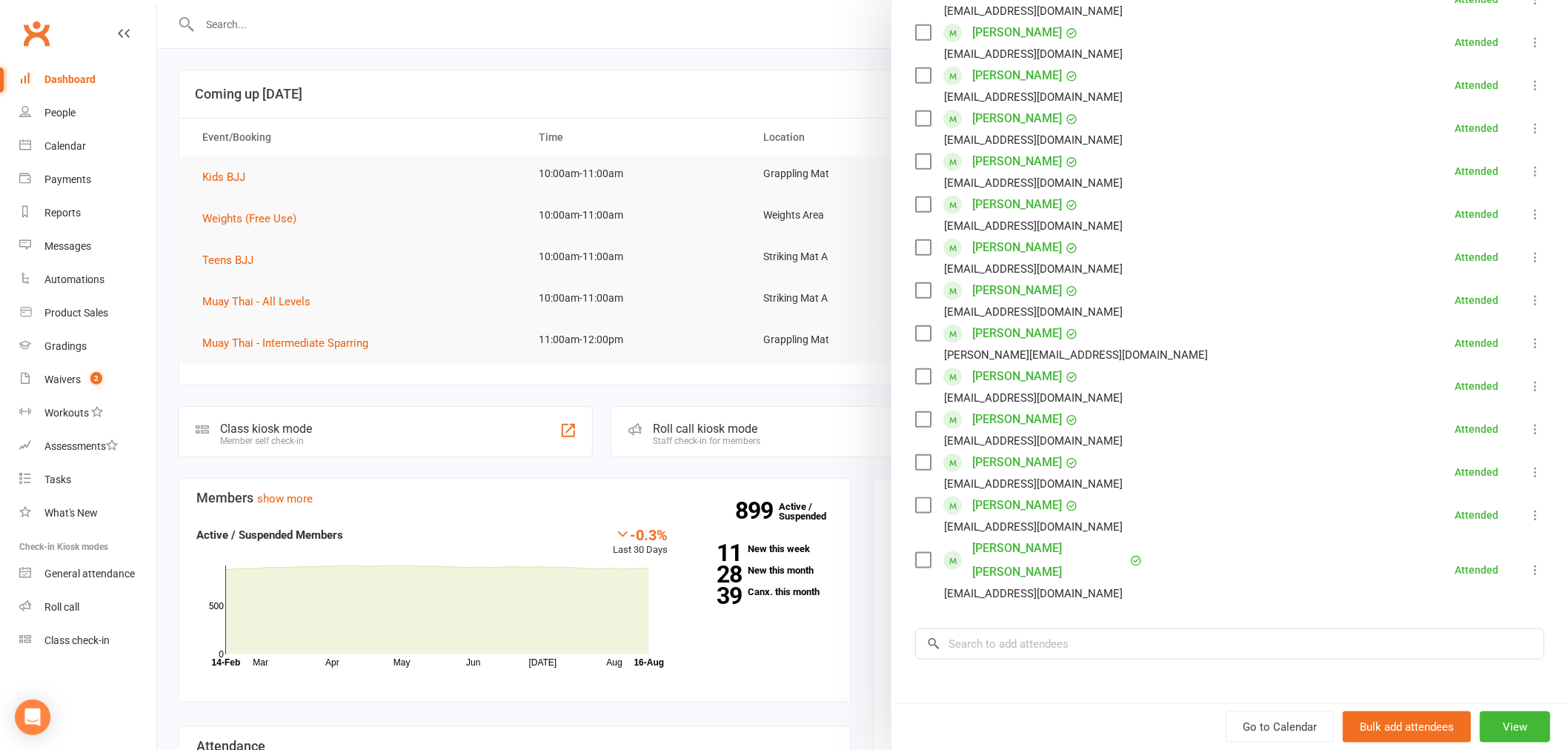
click at [337, 243] on div at bounding box center [862, 375] width 1410 height 750
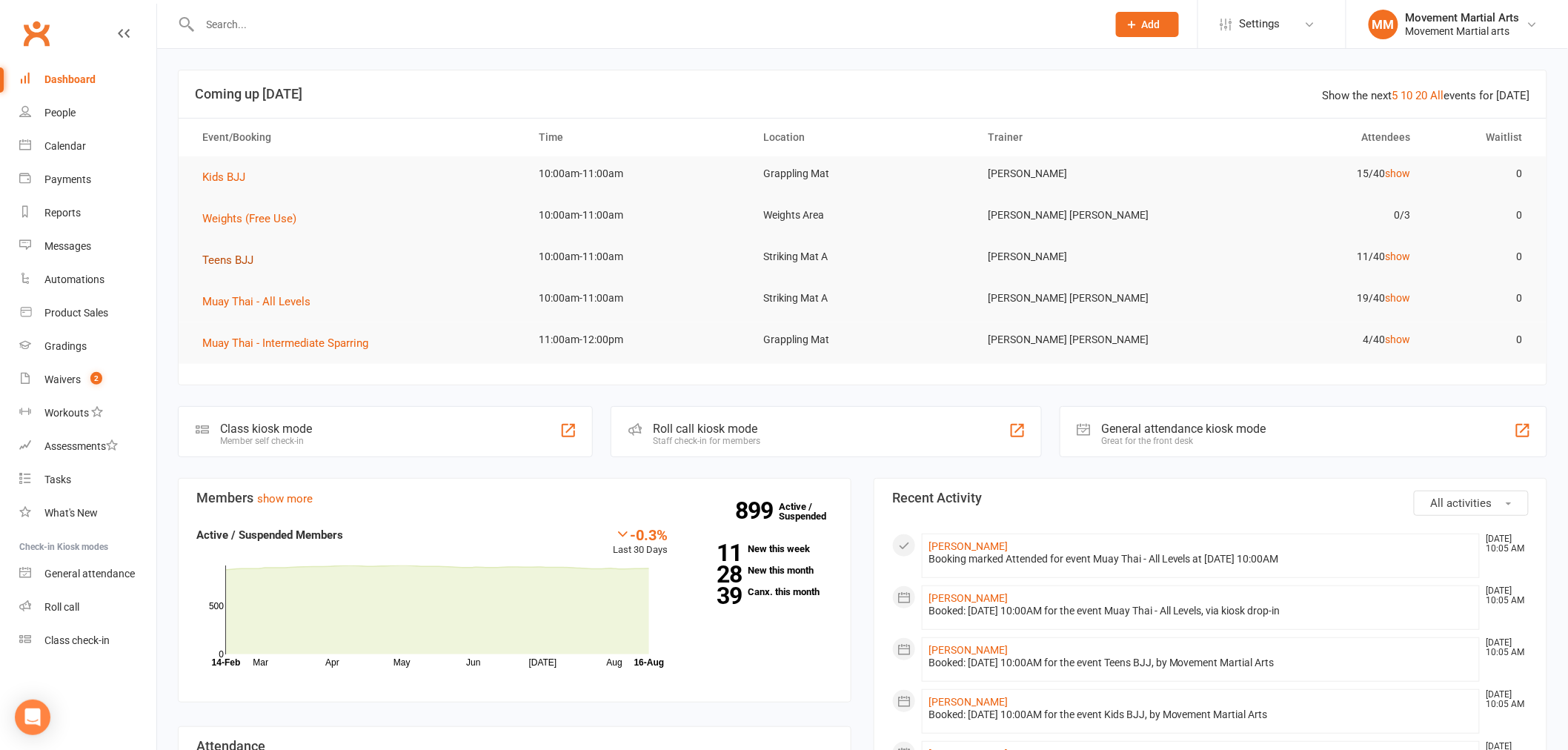
click at [218, 260] on span "Teens BJJ" at bounding box center [228, 259] width 51 height 14
click at [230, 258] on span "Teens BJJ" at bounding box center [228, 259] width 51 height 14
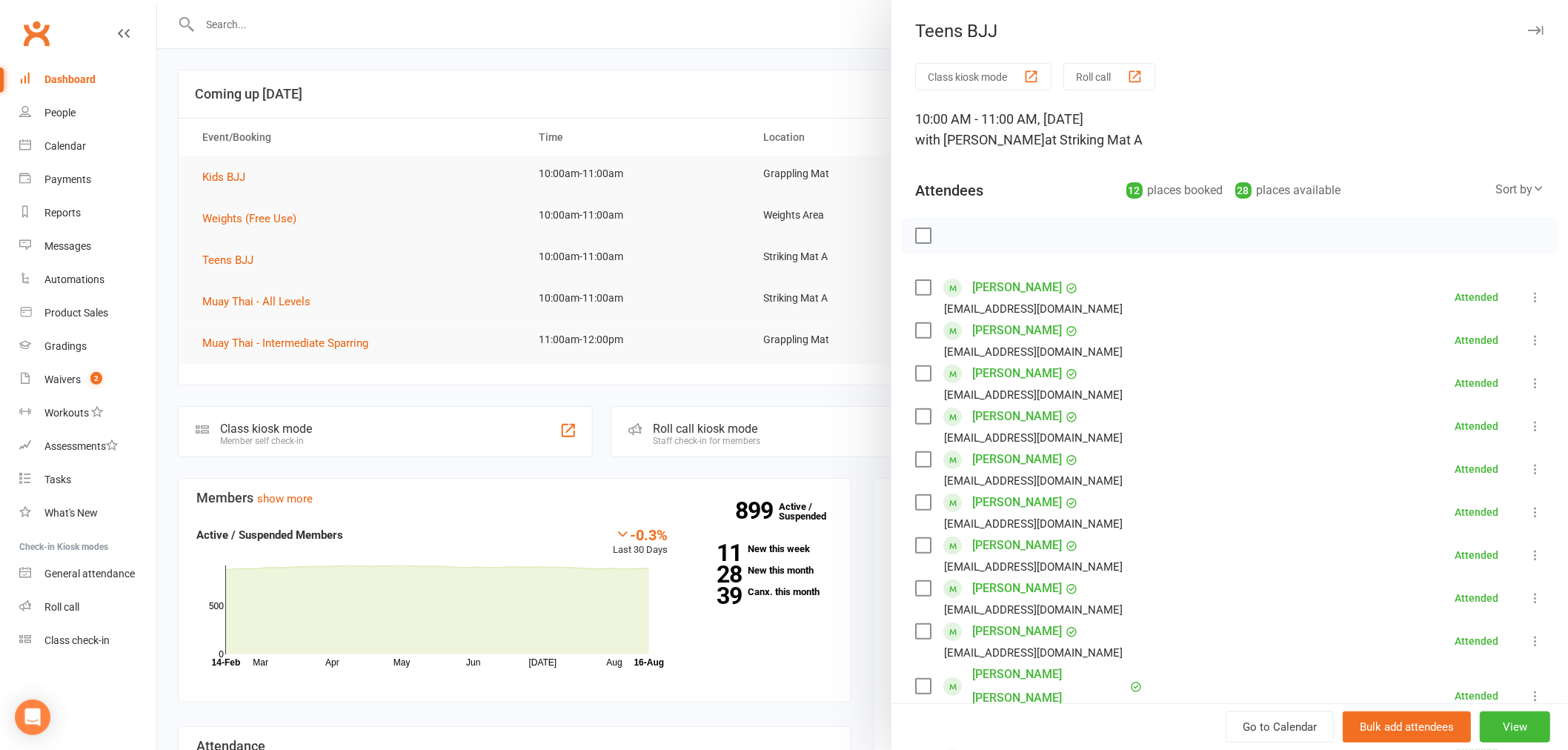
click at [915, 366] on label at bounding box center [922, 373] width 15 height 15
click at [915, 324] on label at bounding box center [922, 330] width 15 height 15
click at [917, 292] on label at bounding box center [922, 287] width 15 height 15
click at [919, 413] on label at bounding box center [922, 416] width 15 height 15
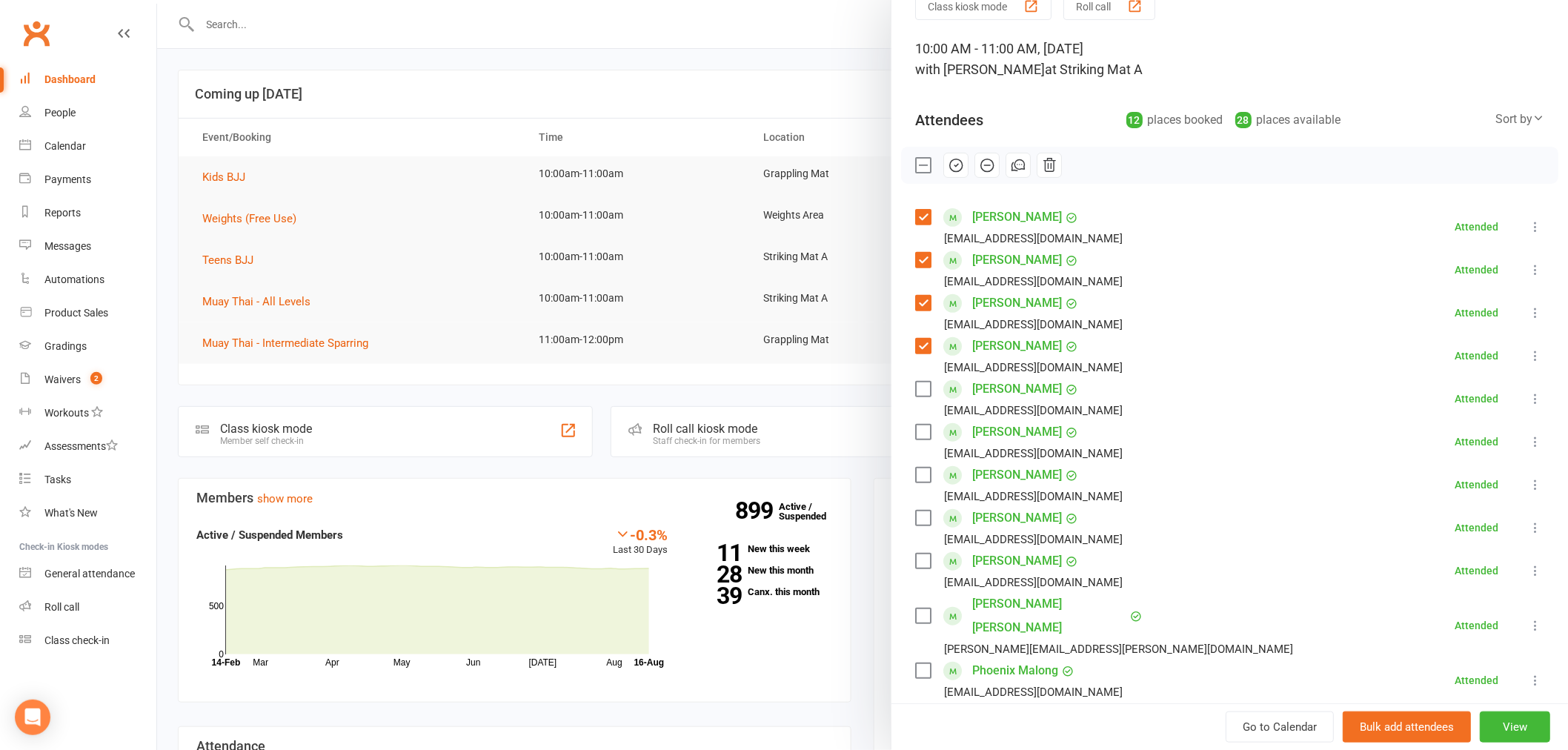
scroll to position [191, 0]
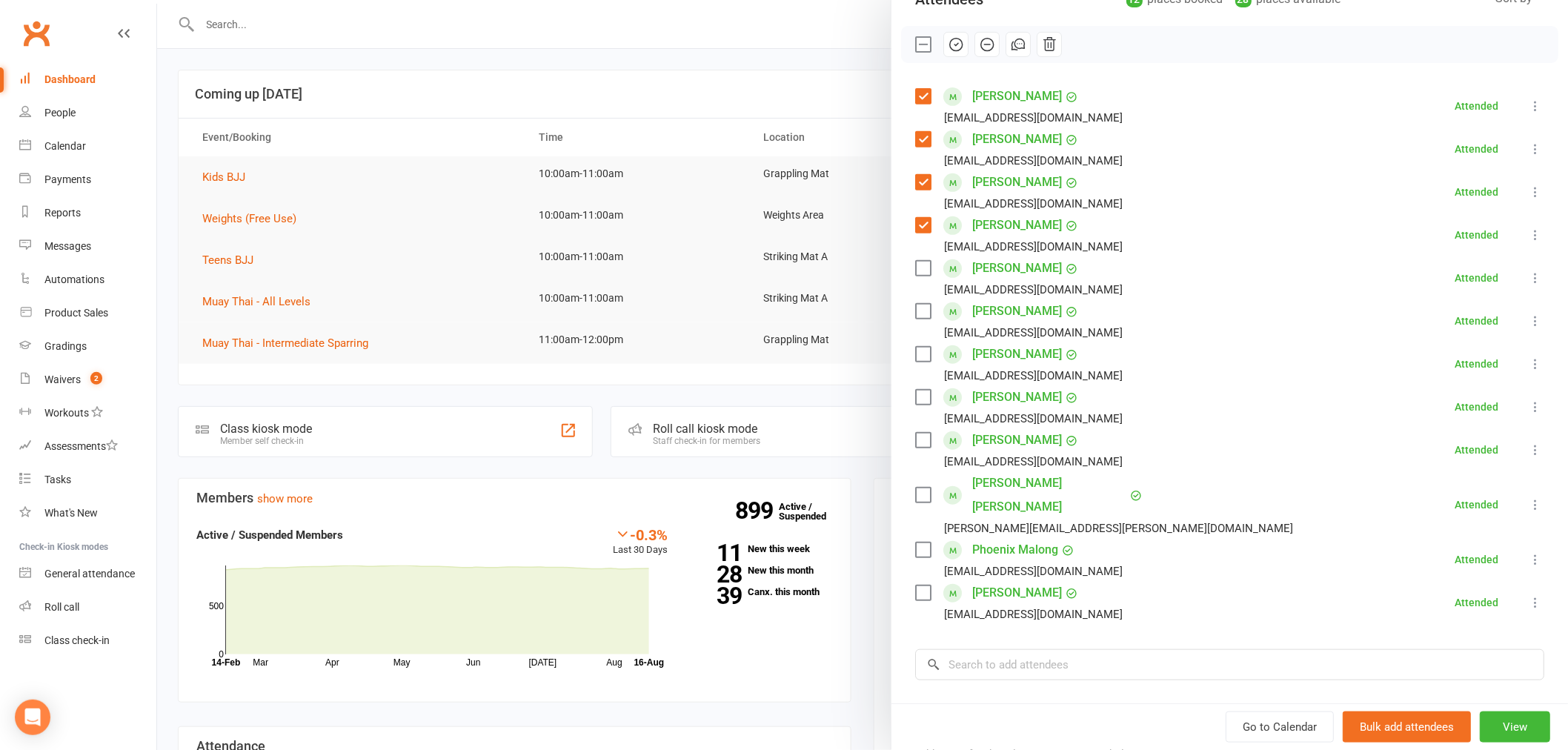
click at [241, 203] on div at bounding box center [862, 375] width 1410 height 750
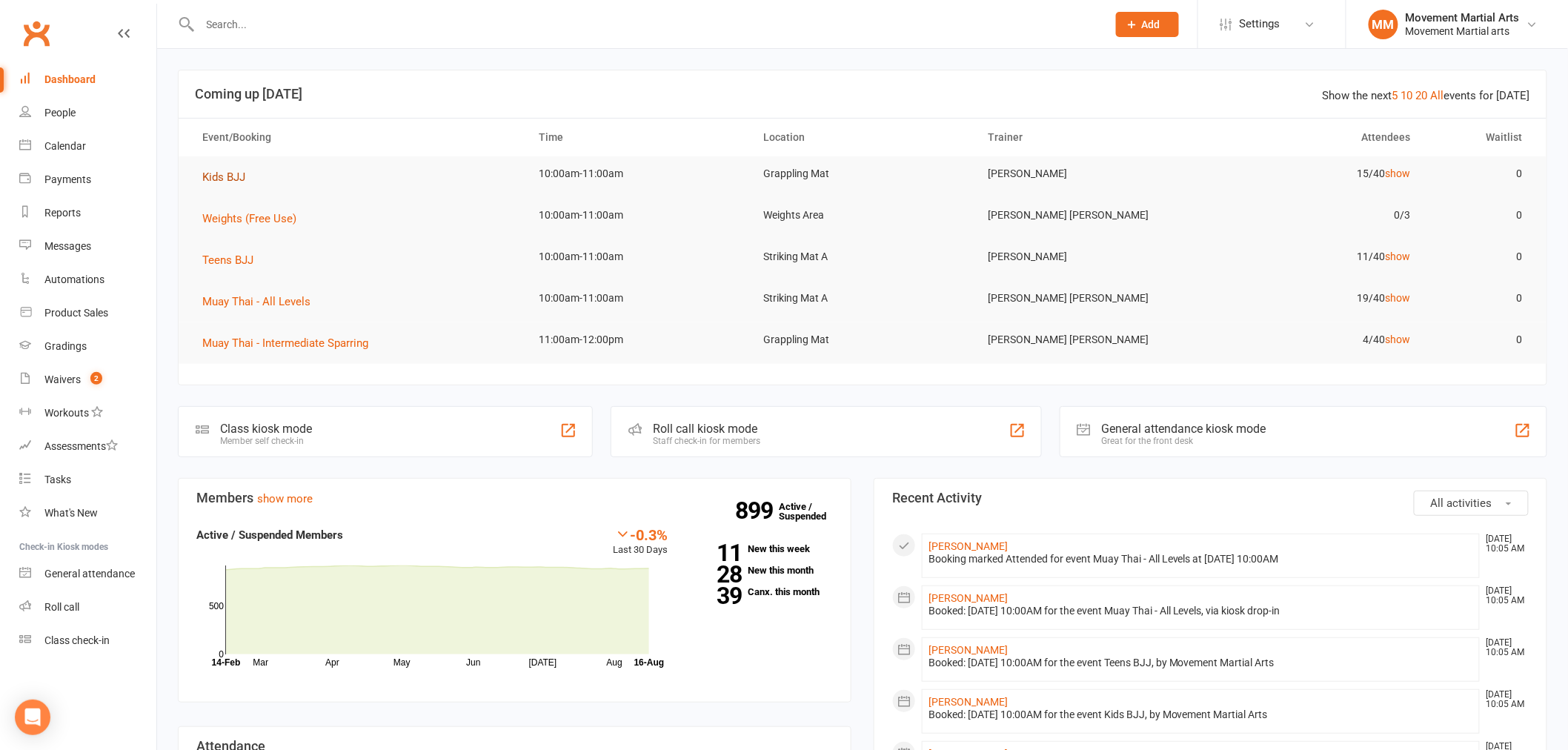
click at [226, 175] on span "Kids BJJ" at bounding box center [224, 177] width 43 height 14
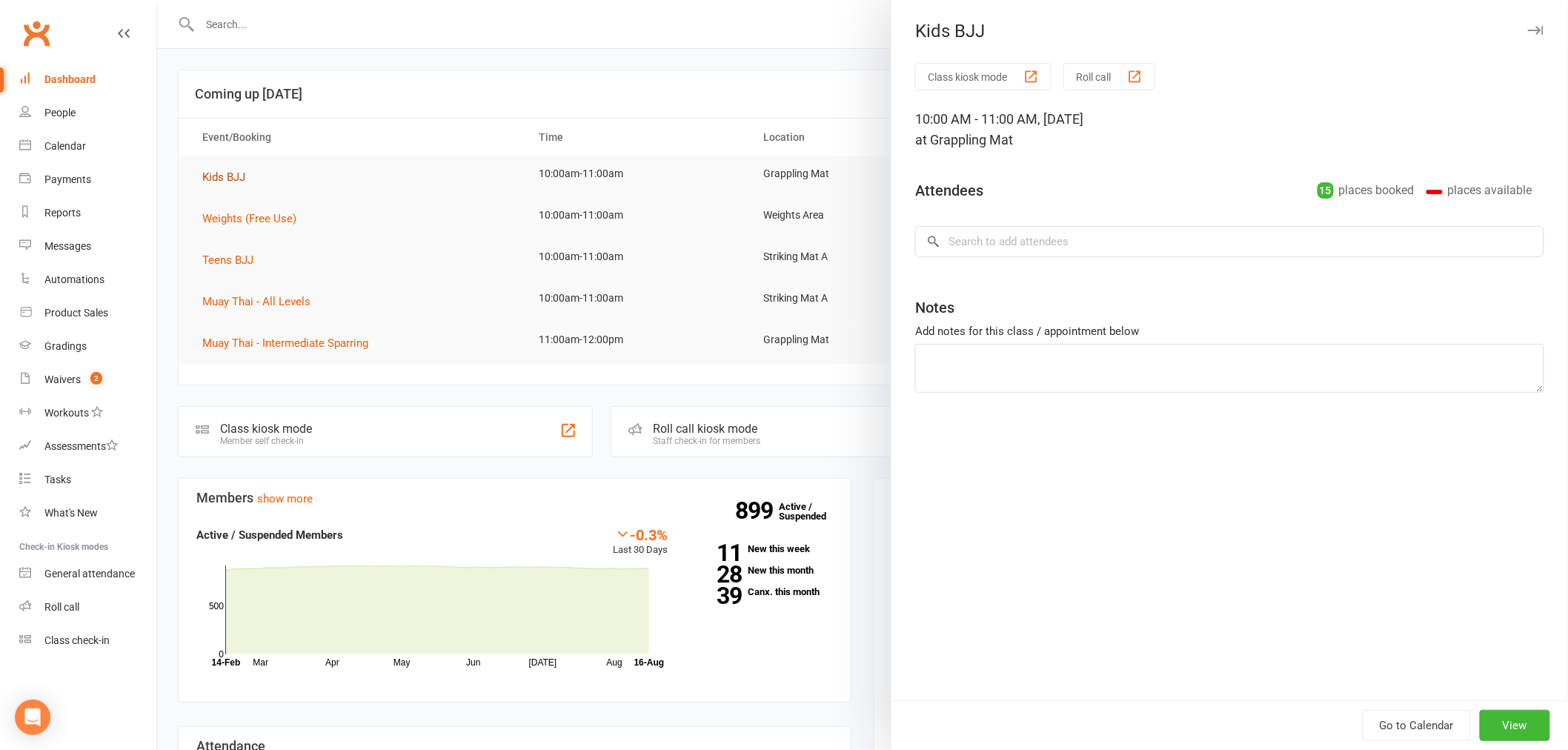
click at [226, 175] on div at bounding box center [862, 375] width 1410 height 750
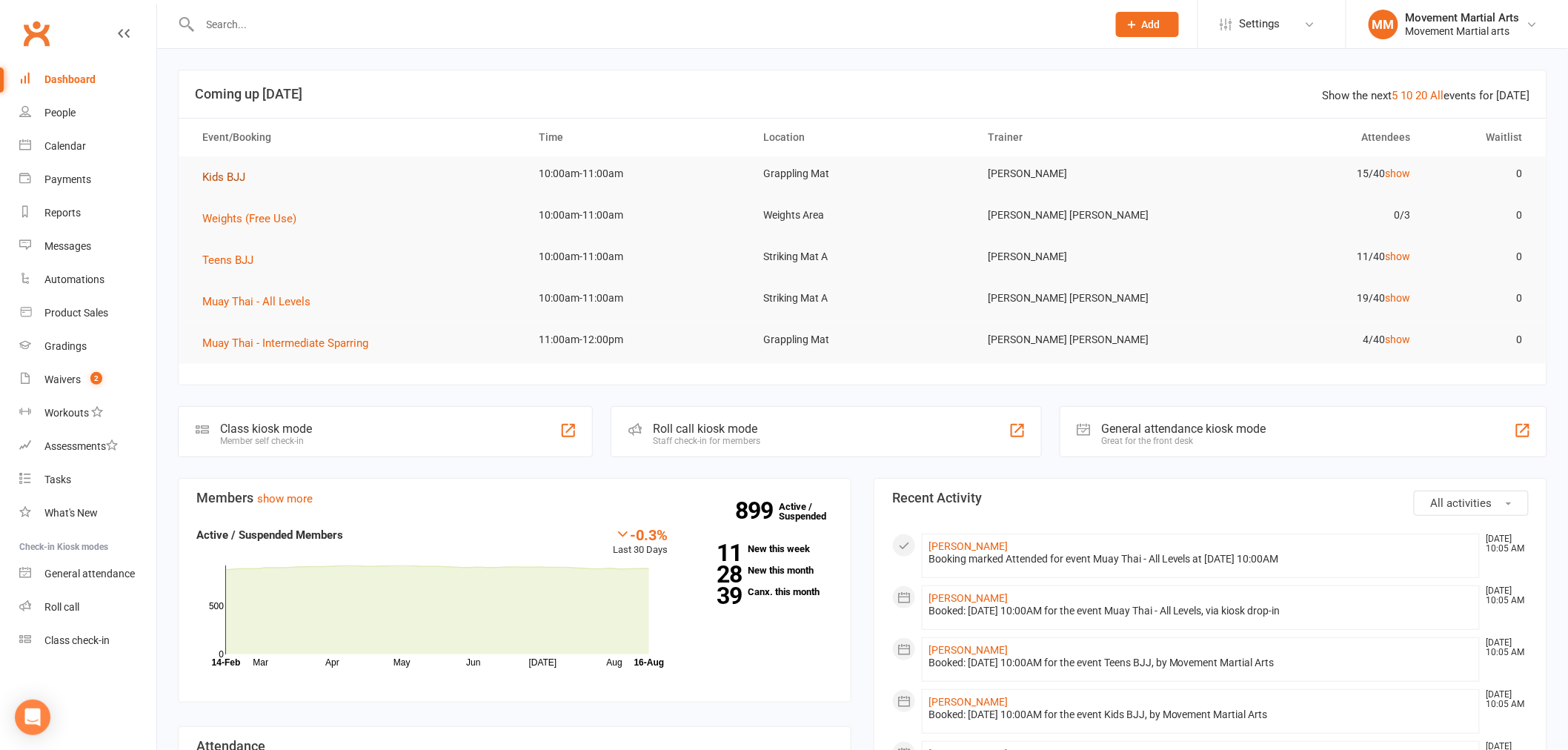
click at [226, 175] on span "Kids BJJ" at bounding box center [224, 177] width 43 height 14
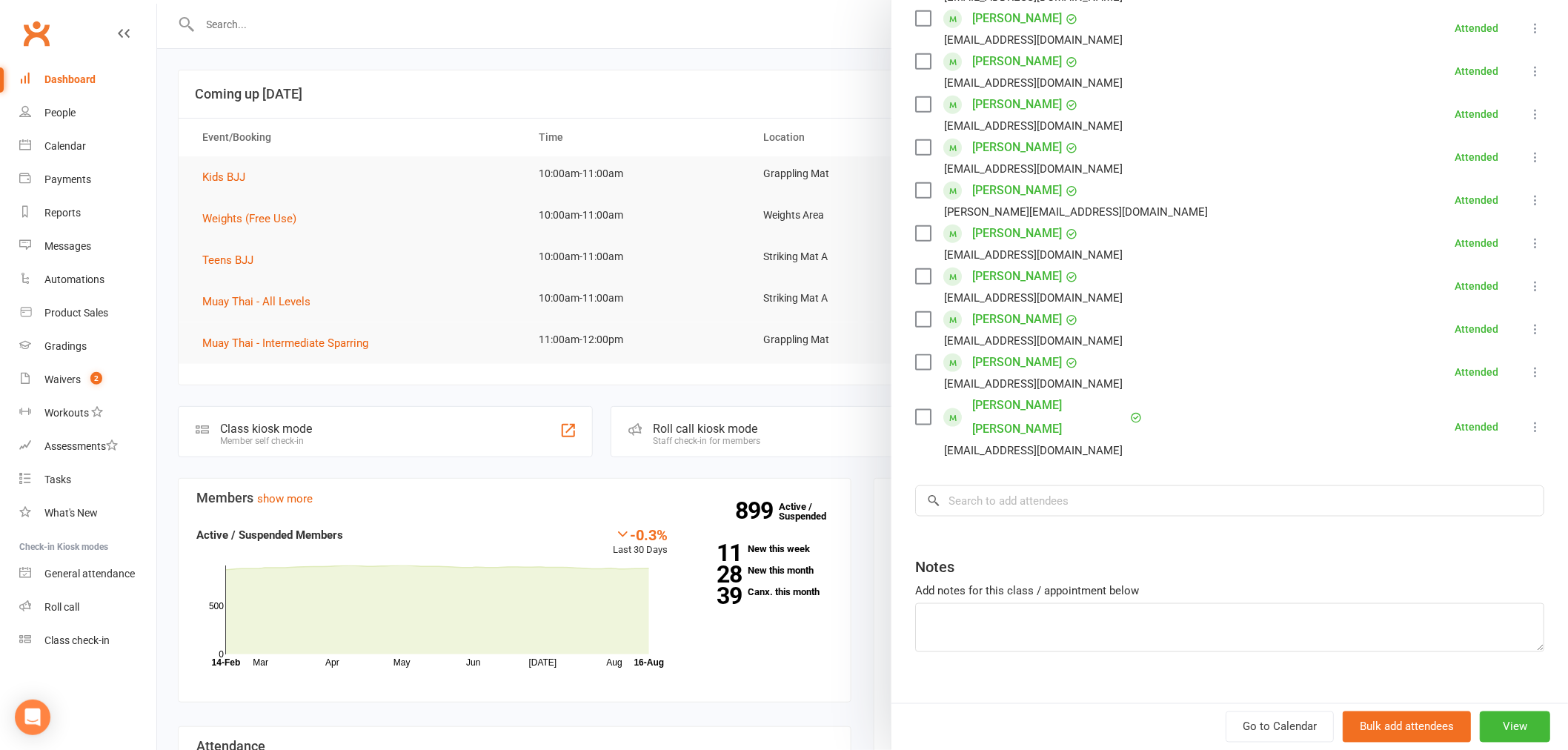
scroll to position [0, 0]
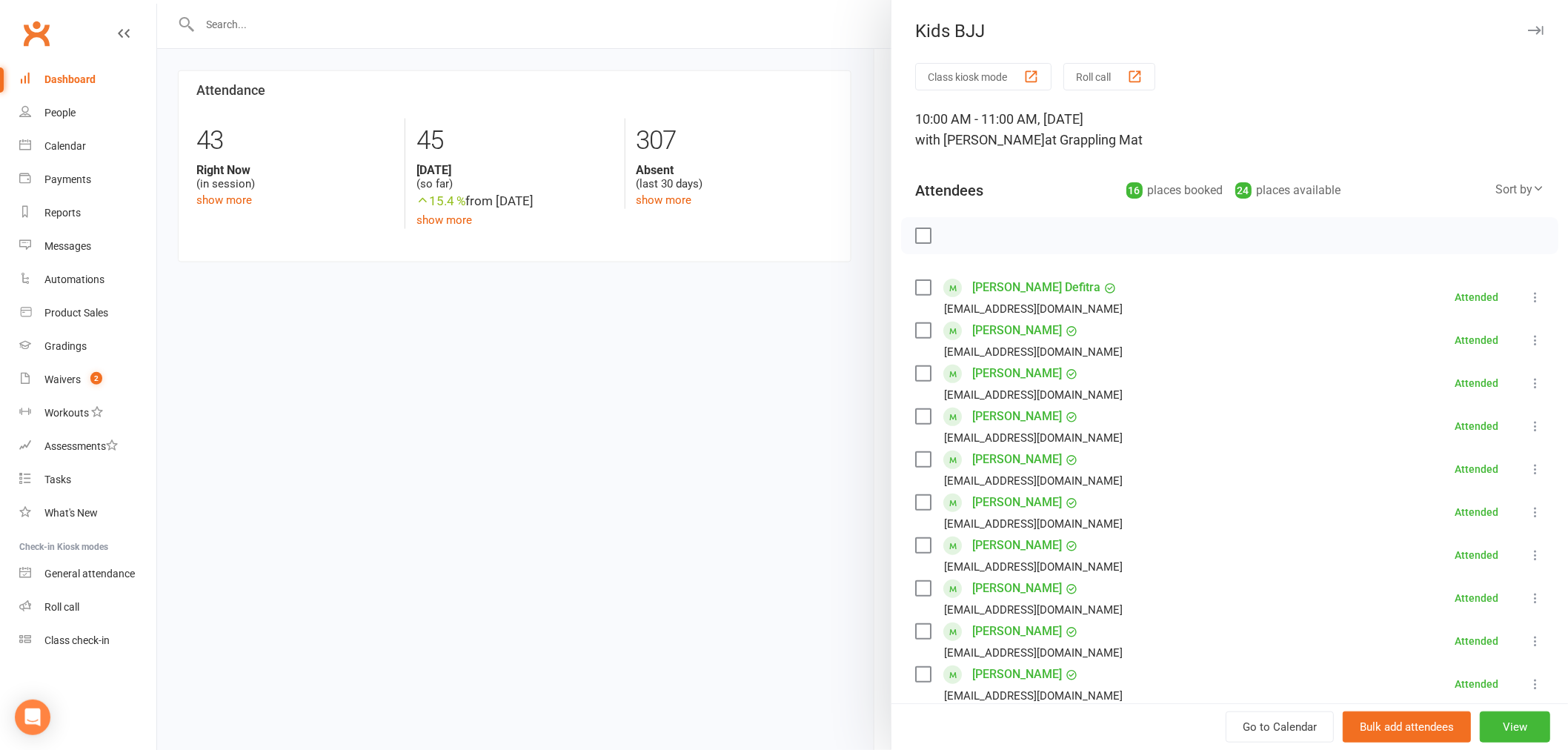
click at [612, 403] on div at bounding box center [862, 375] width 1410 height 750
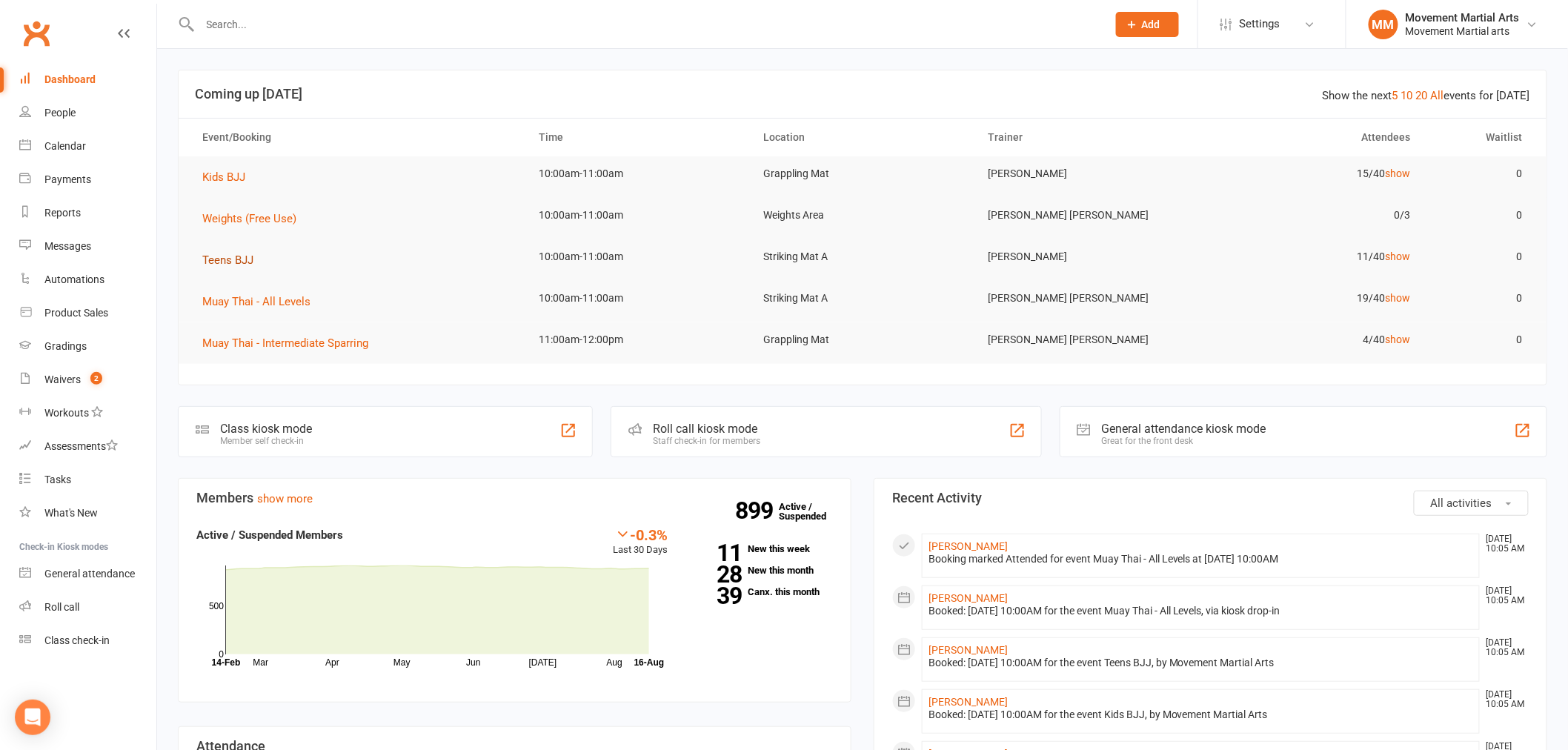
click at [241, 260] on span "Teens BJJ" at bounding box center [228, 259] width 51 height 14
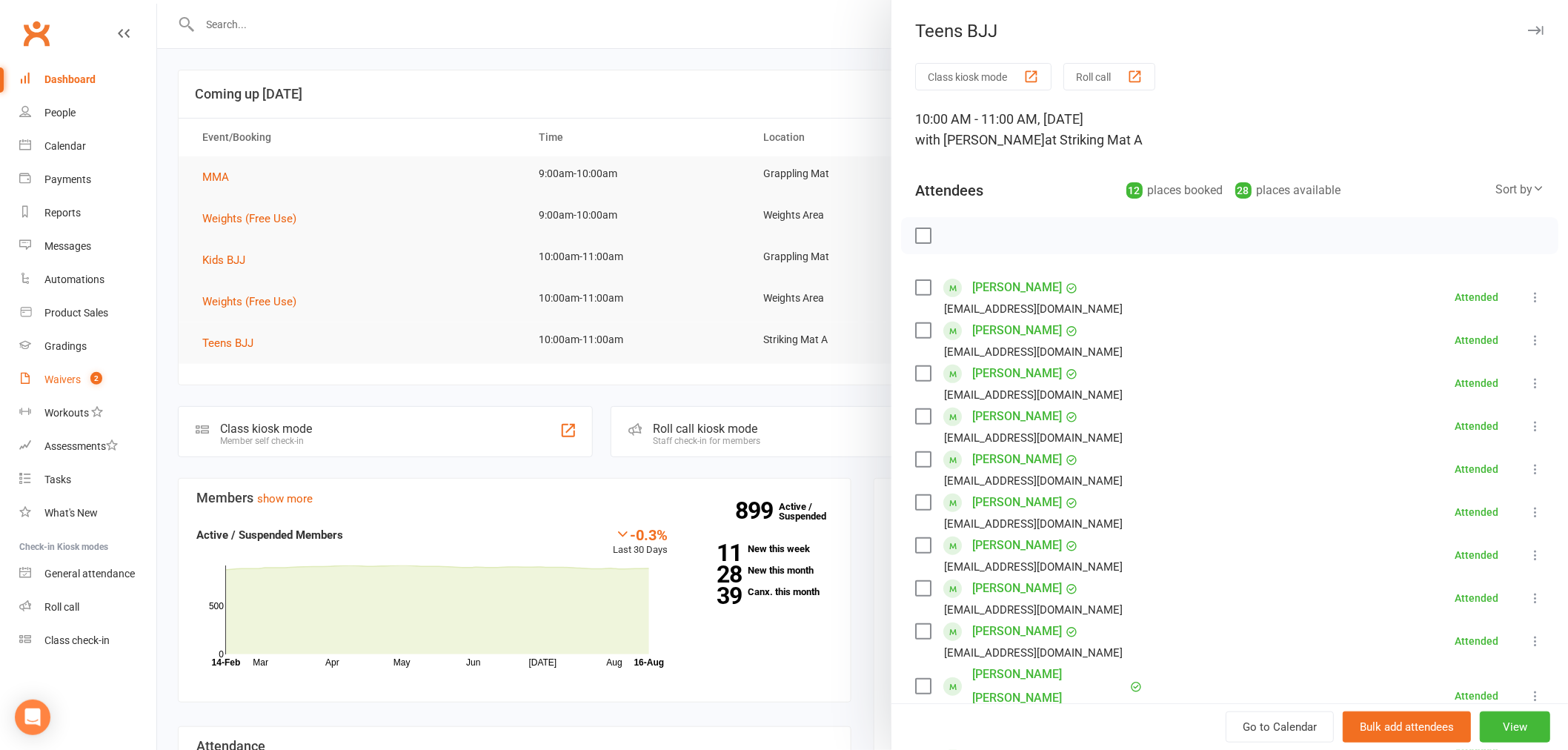
click at [77, 380] on div "Waivers" at bounding box center [62, 379] width 37 height 12
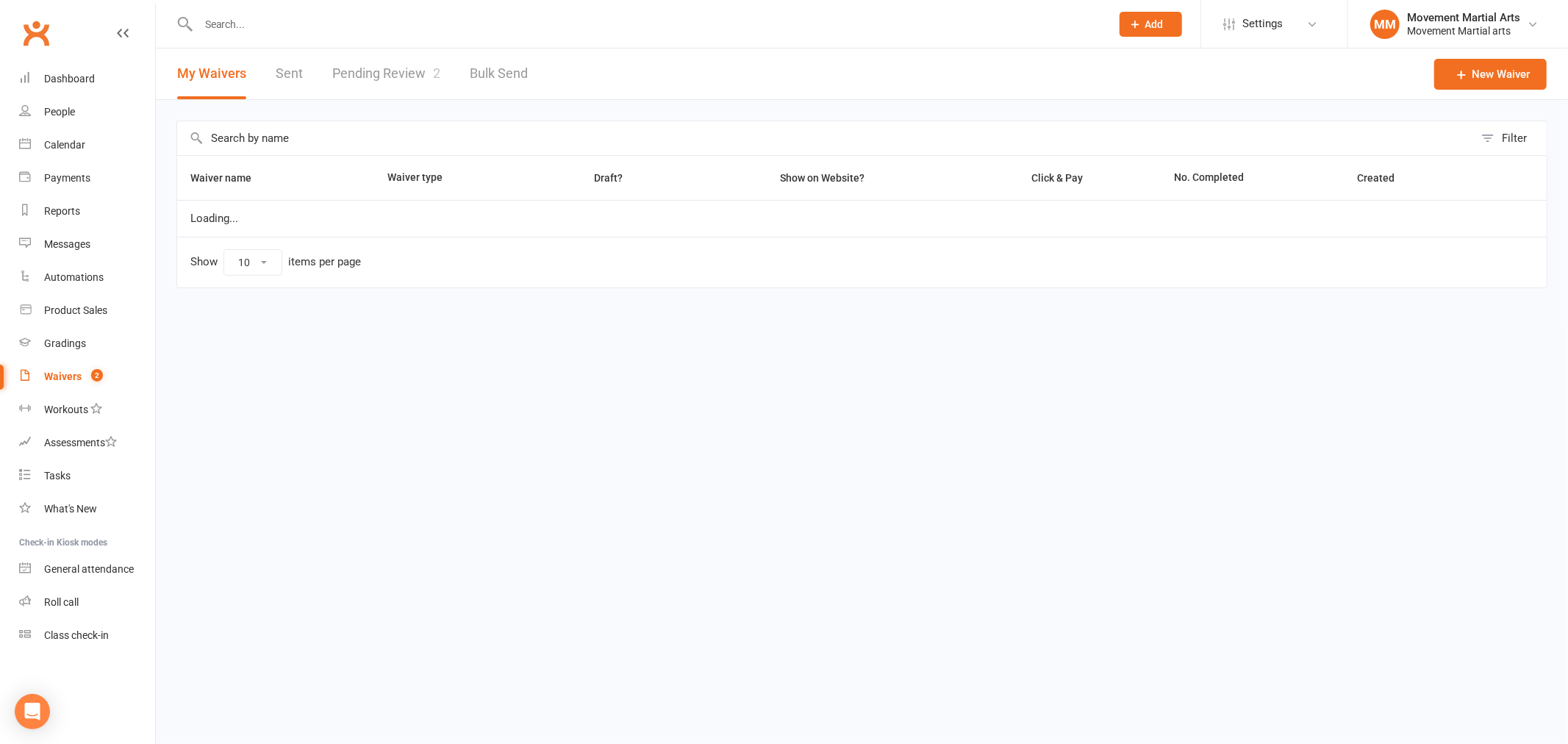
select select "100"
click at [280, 78] on link "Sent" at bounding box center [289, 74] width 27 height 51
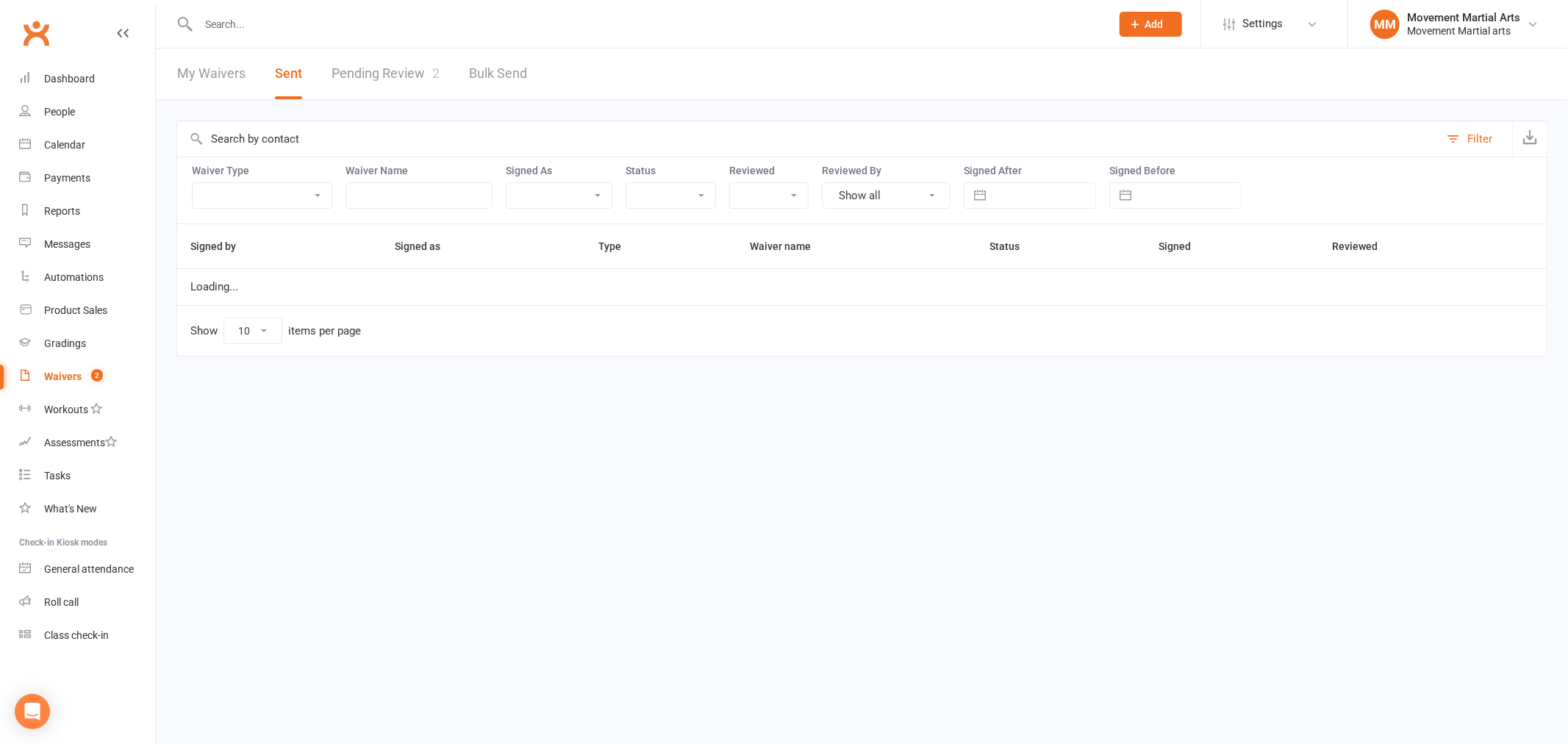
select select "50"
click at [1063, 195] on input "text" at bounding box center [1045, 195] width 102 height 25
select select "6"
select select "2025"
select select "7"
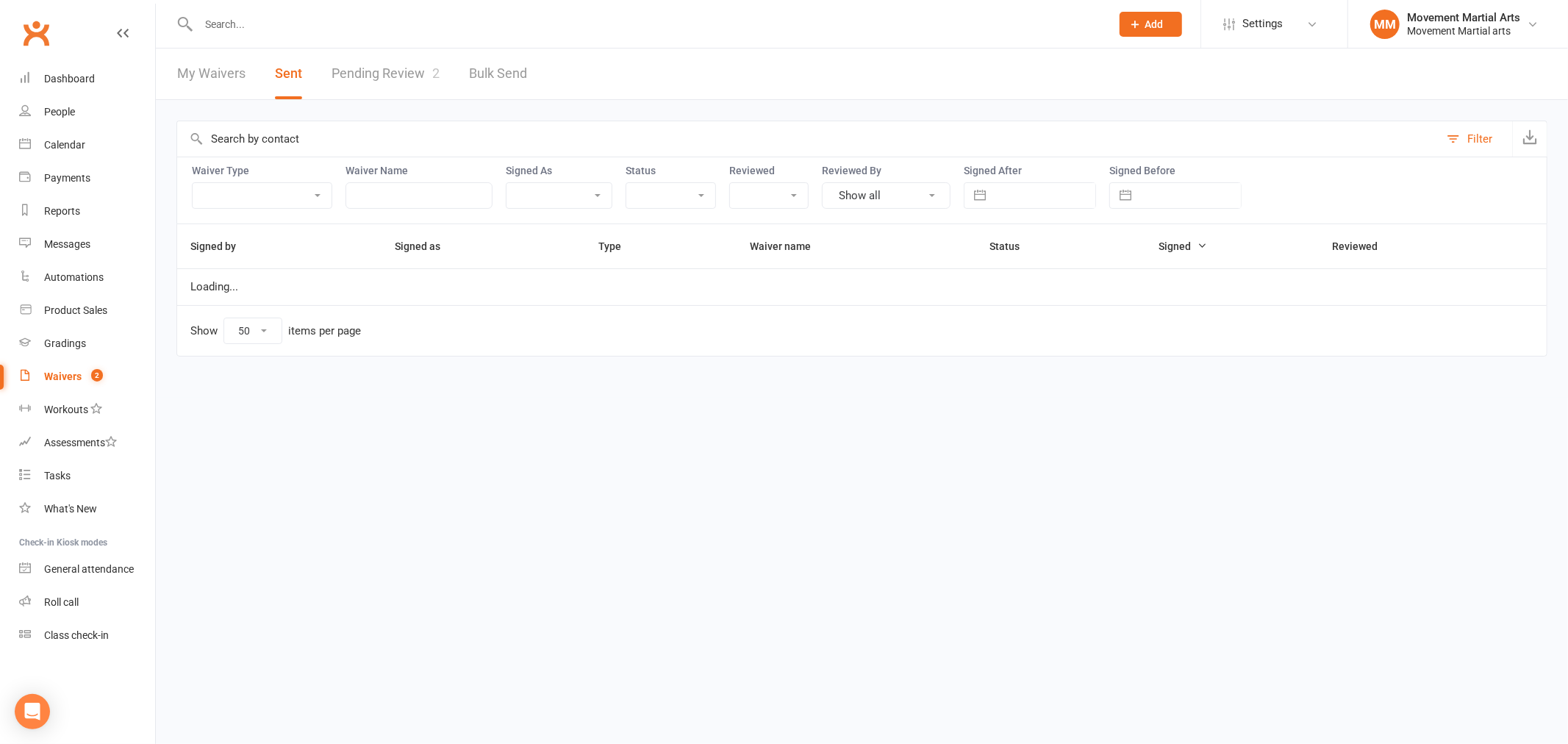
select select "2025"
select select "8"
select select "2025"
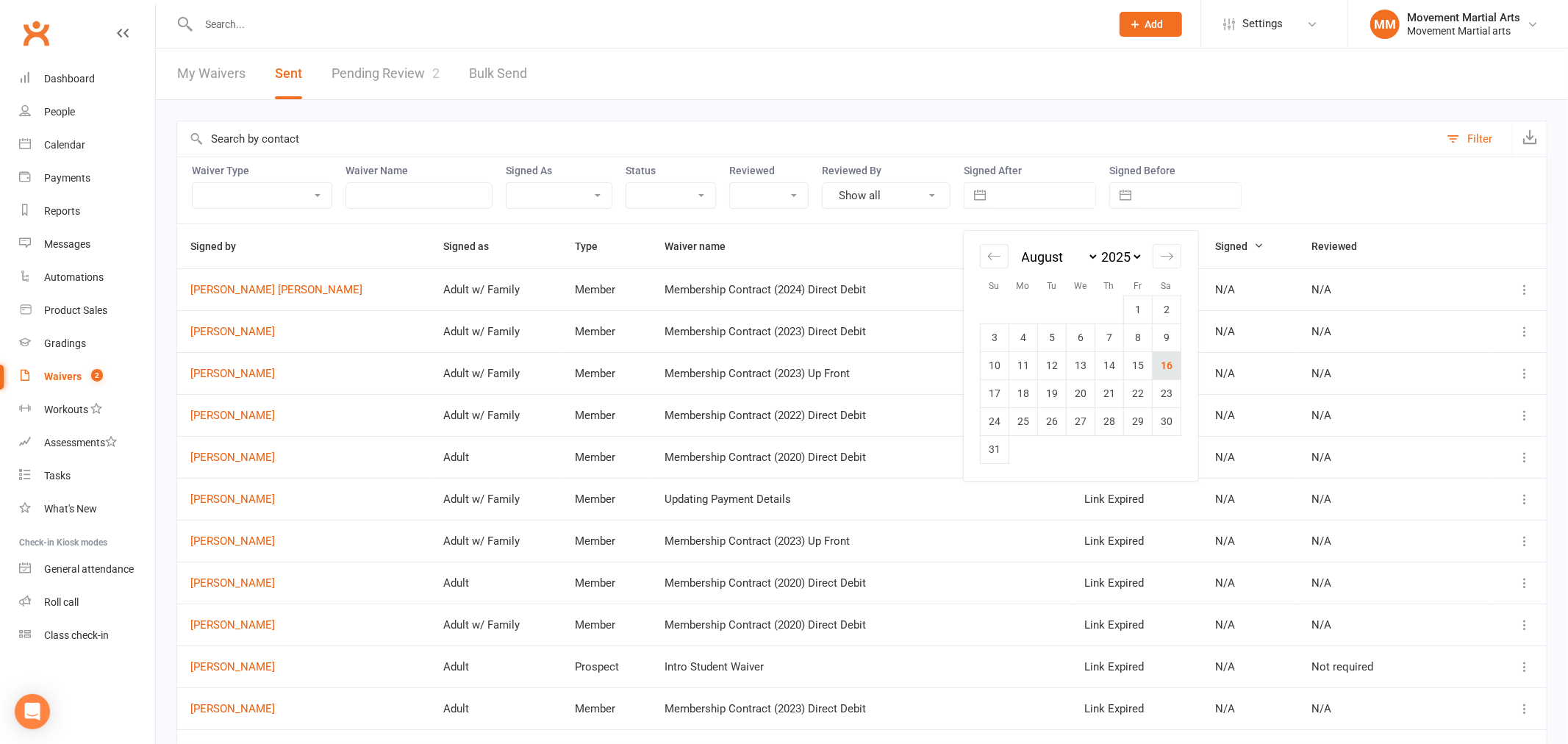
click at [1164, 366] on td "16" at bounding box center [1168, 365] width 29 height 28
type input "[DATE]"
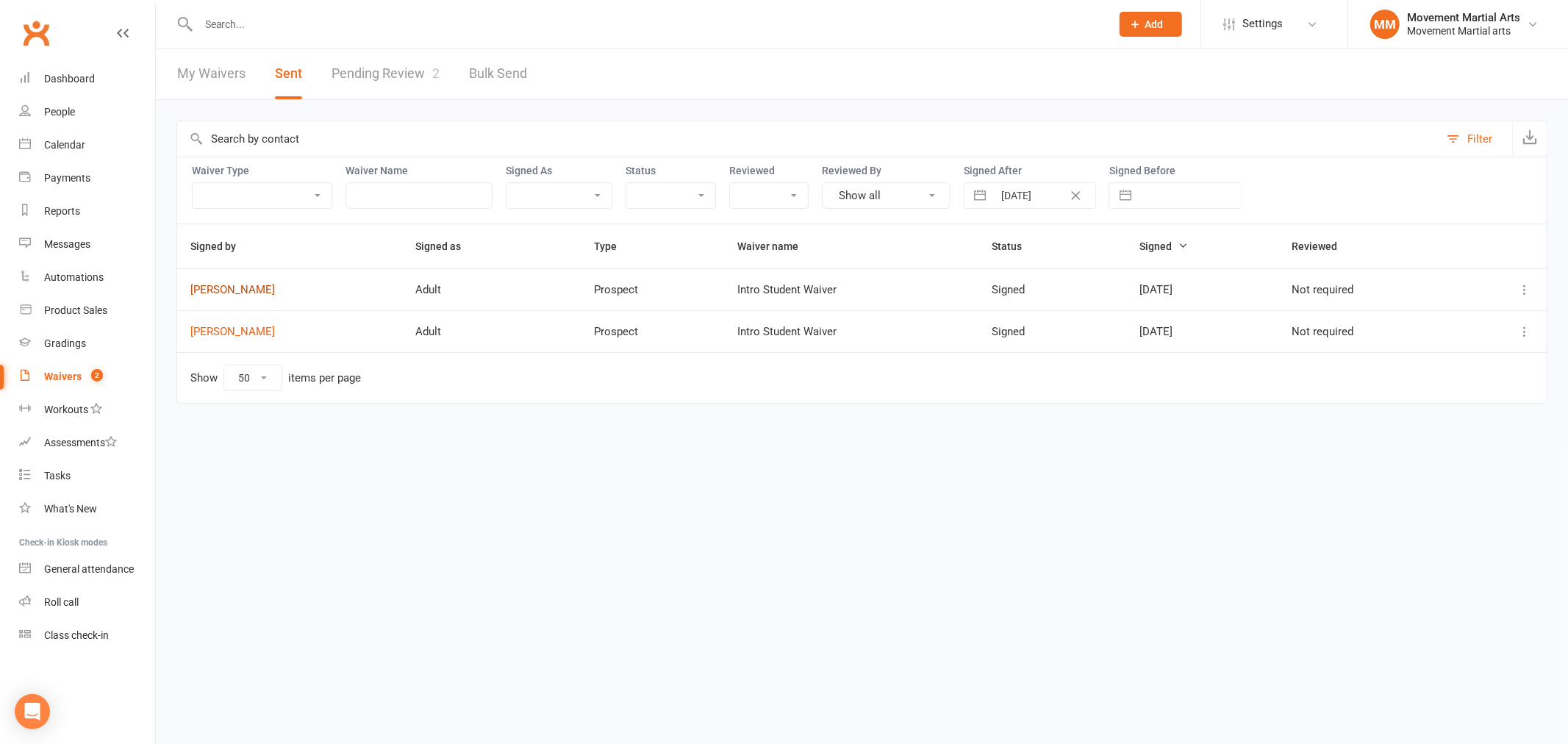
click at [204, 296] on link "[PERSON_NAME]" at bounding box center [289, 290] width 198 height 13
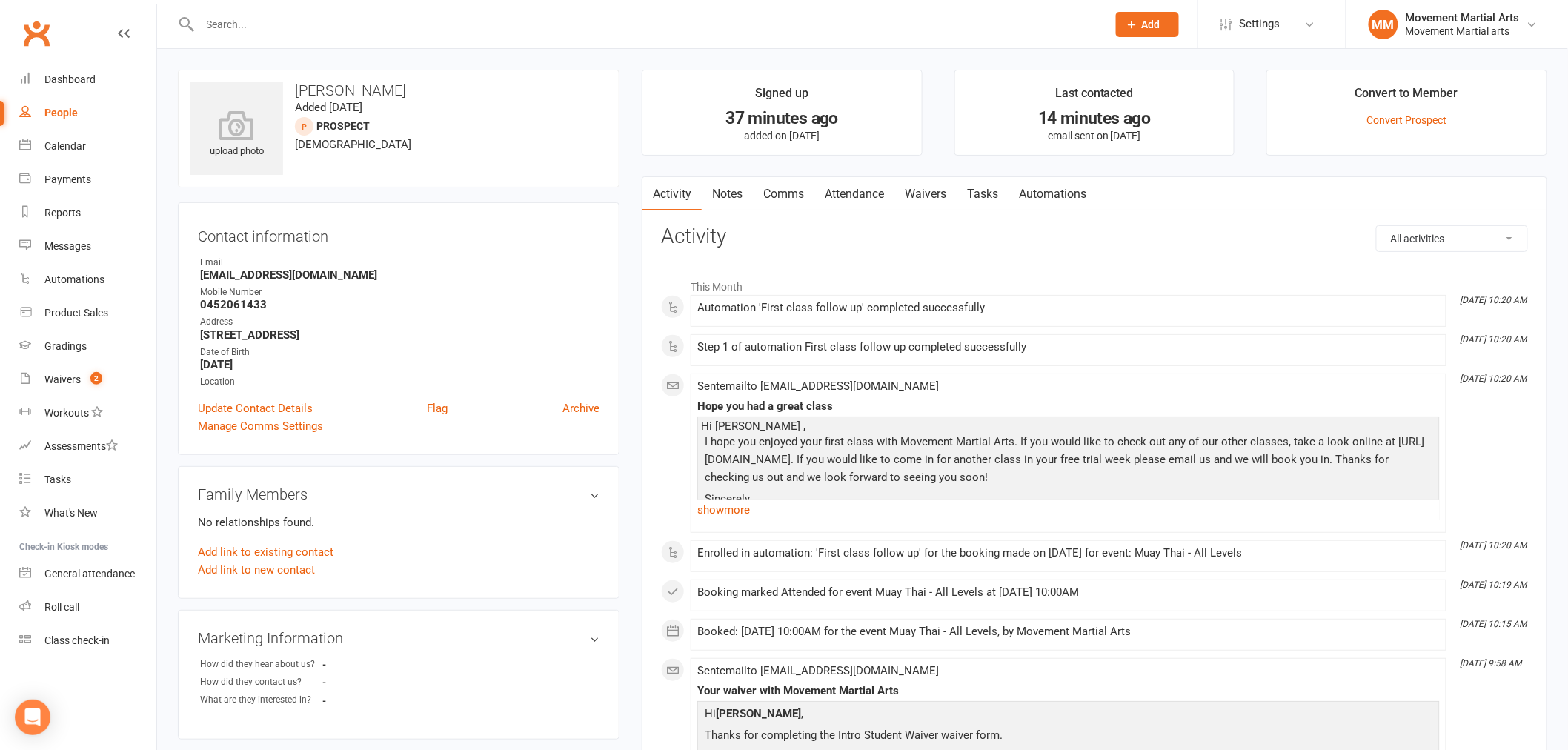
click at [911, 188] on link "Waivers" at bounding box center [925, 193] width 62 height 34
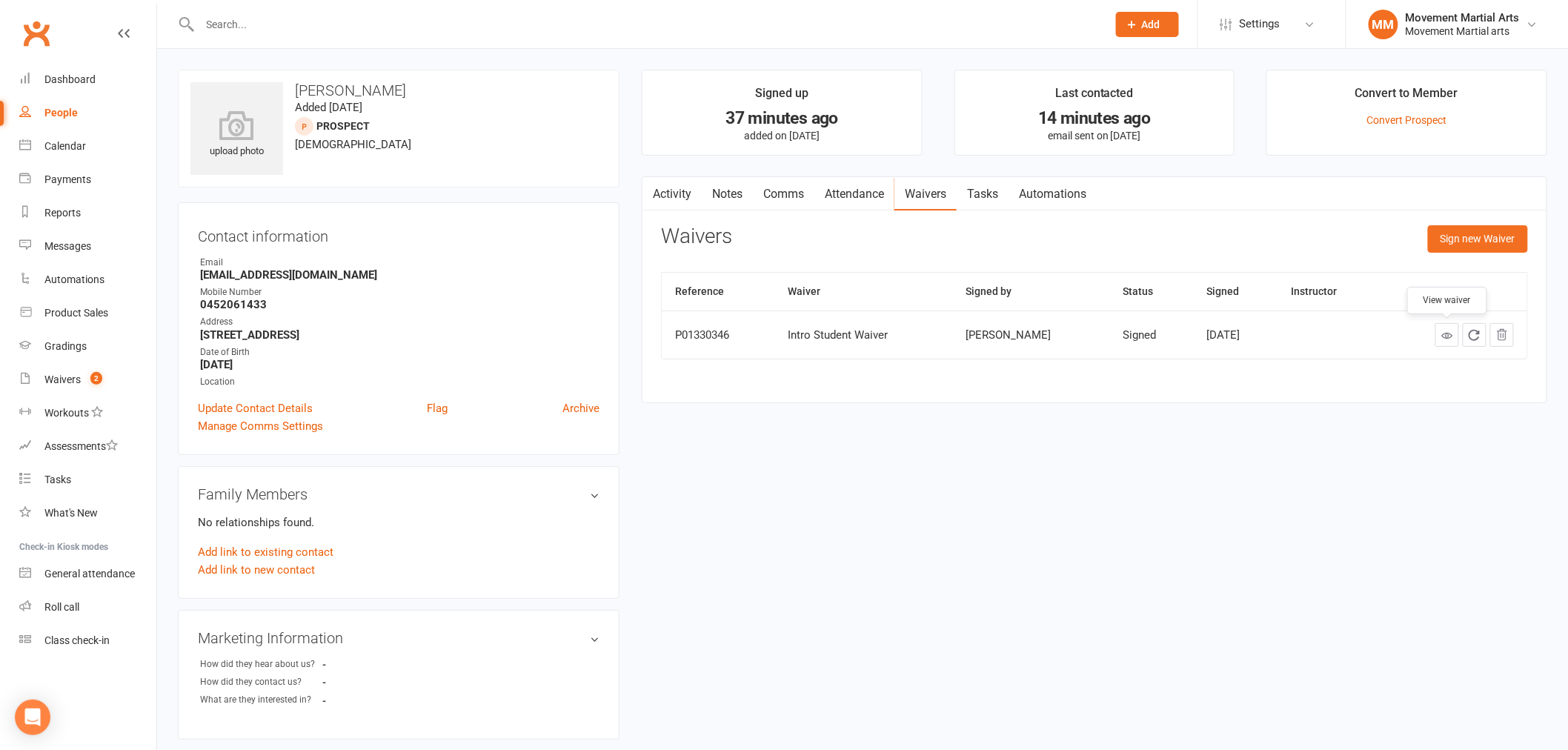
click at [1448, 338] on icon at bounding box center [1446, 336] width 11 height 11
click at [94, 78] on link "Dashboard" at bounding box center [87, 80] width 137 height 33
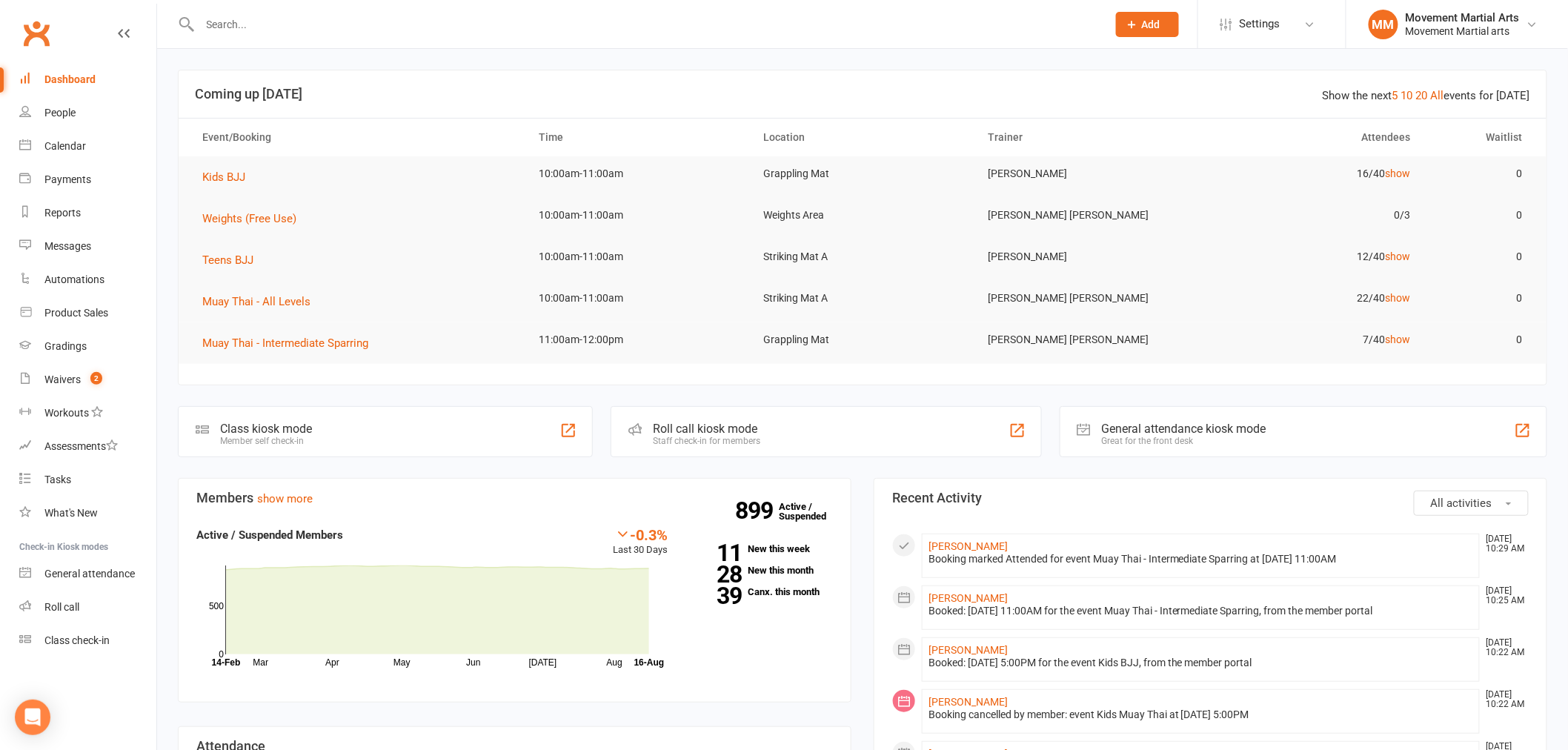
click at [425, 28] on input "text" at bounding box center [646, 24] width 900 height 21
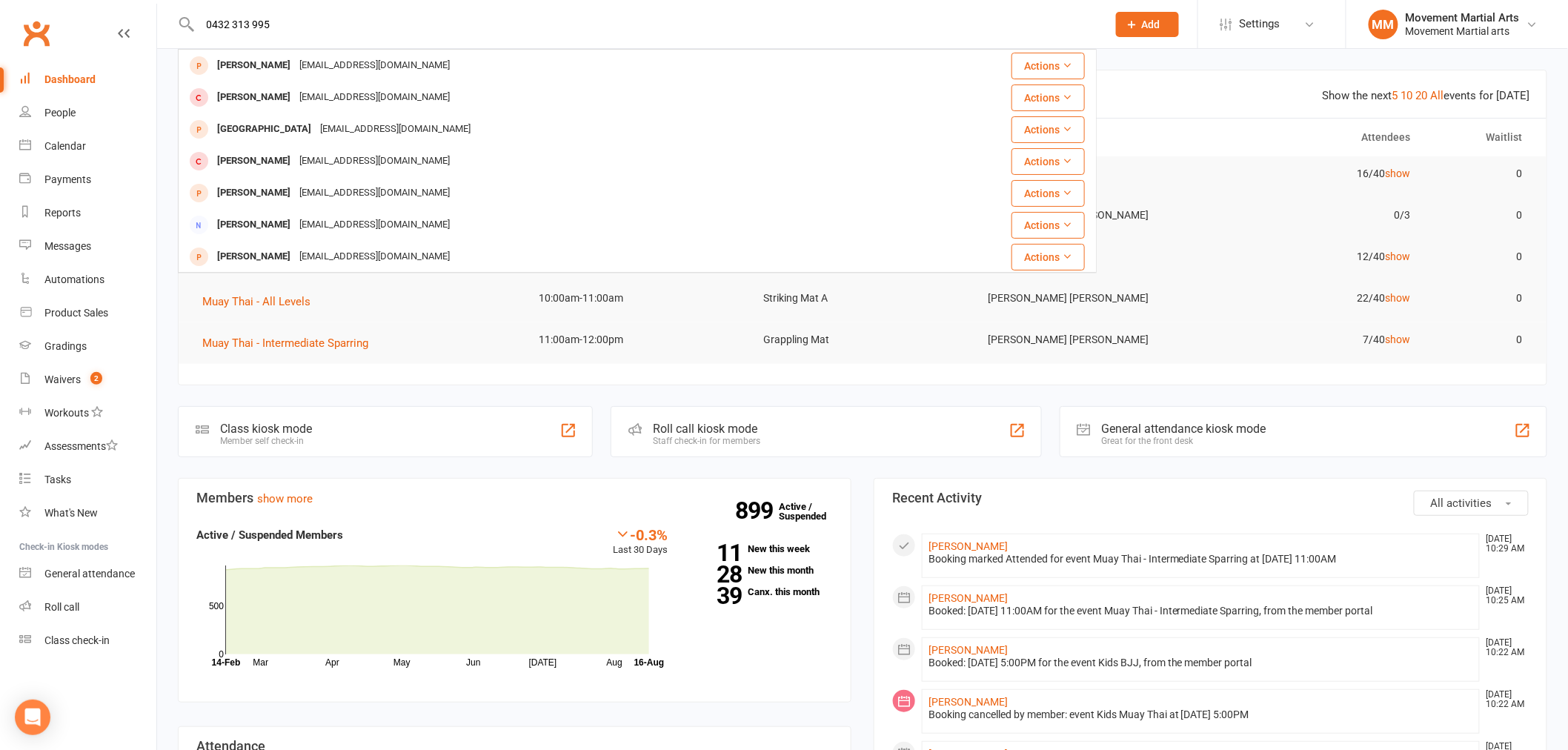
type input "0432 313 995"
click at [156, 295] on nav "Clubworx Dashboard People Calendar Payments Reports Messages Automations Produc…" at bounding box center [78, 379] width 157 height 750
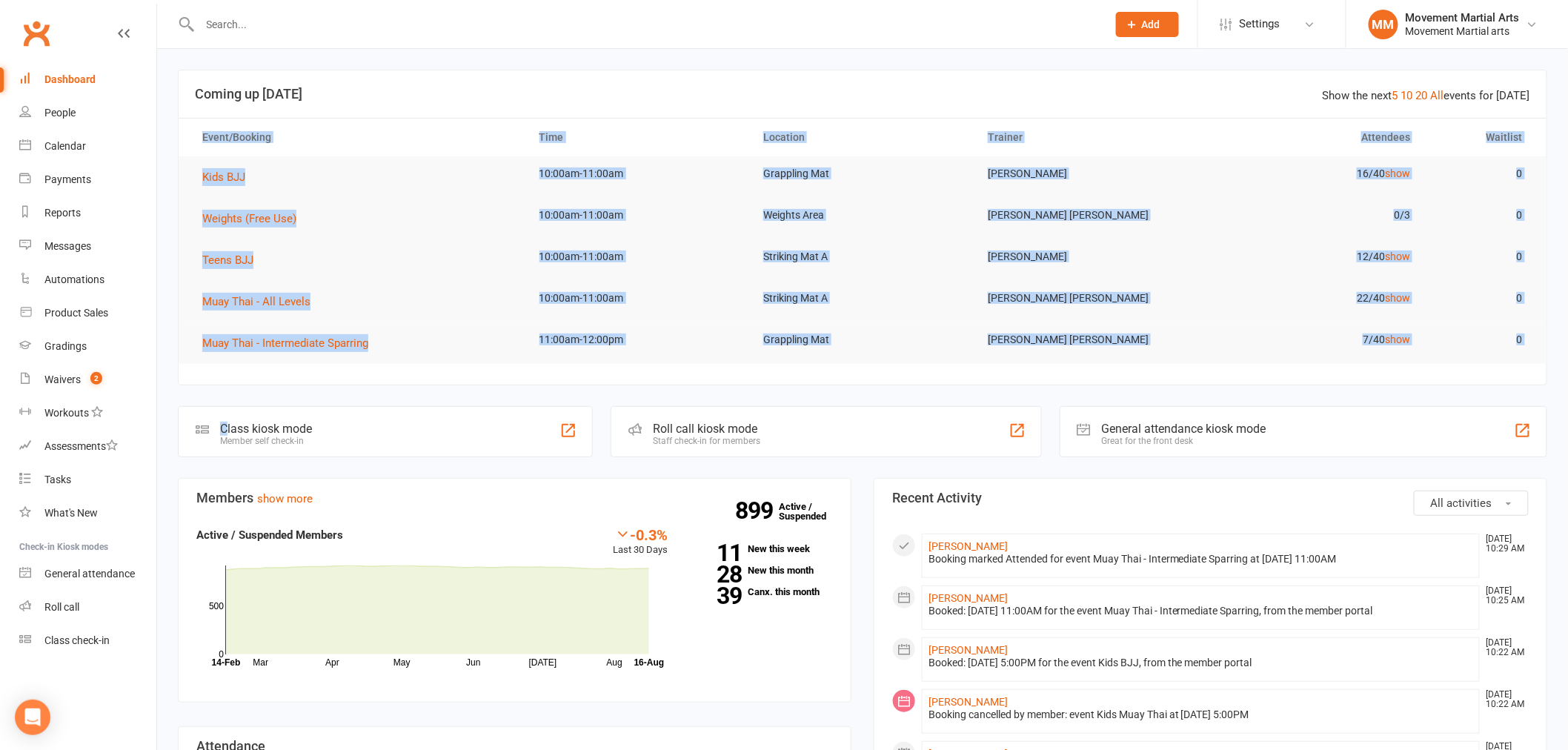
drag, startPoint x: 226, startPoint y: 380, endPoint x: 224, endPoint y: 403, distance: 23.1
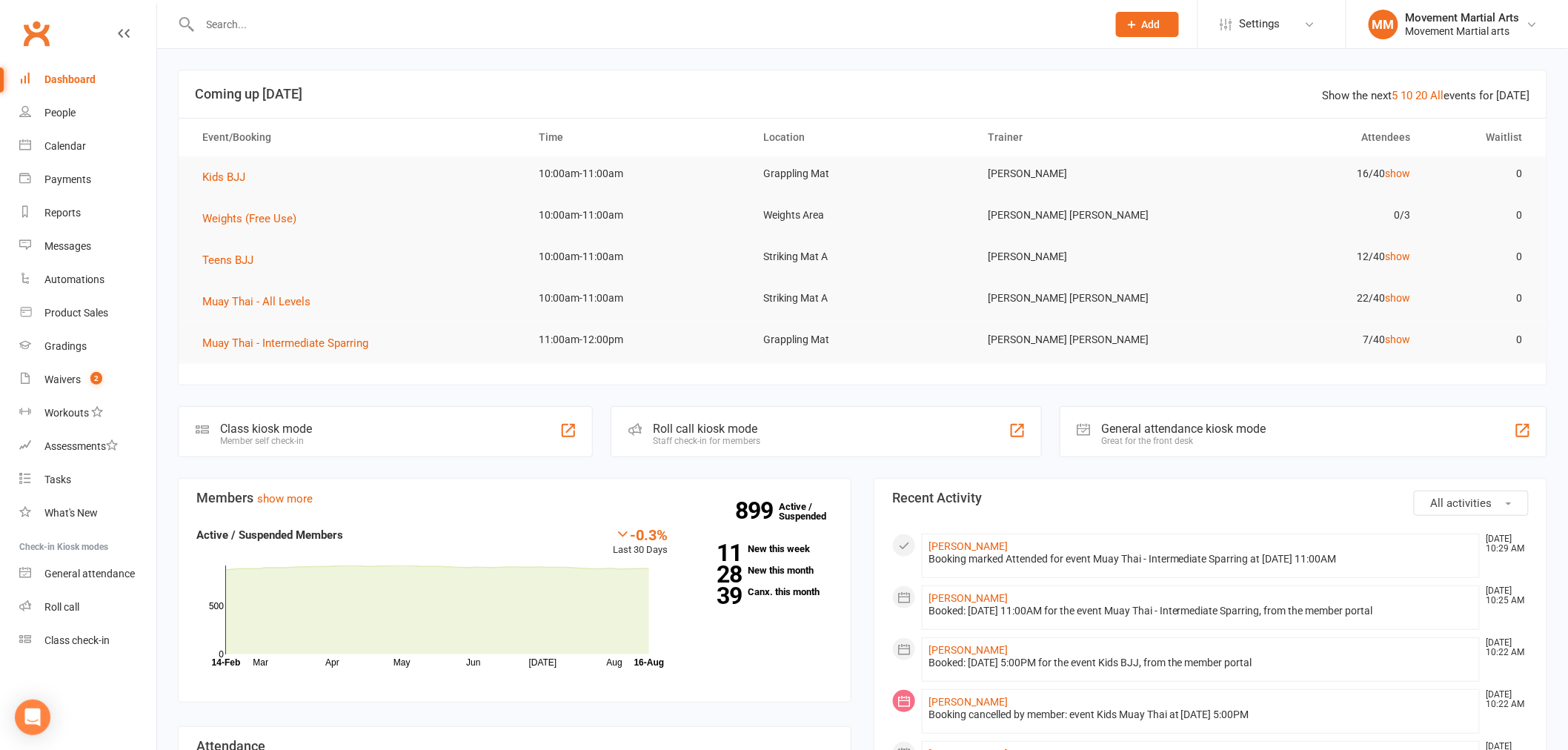
click at [274, 8] on div at bounding box center [637, 24] width 919 height 49
click at [269, 21] on input "text" at bounding box center [646, 24] width 900 height 21
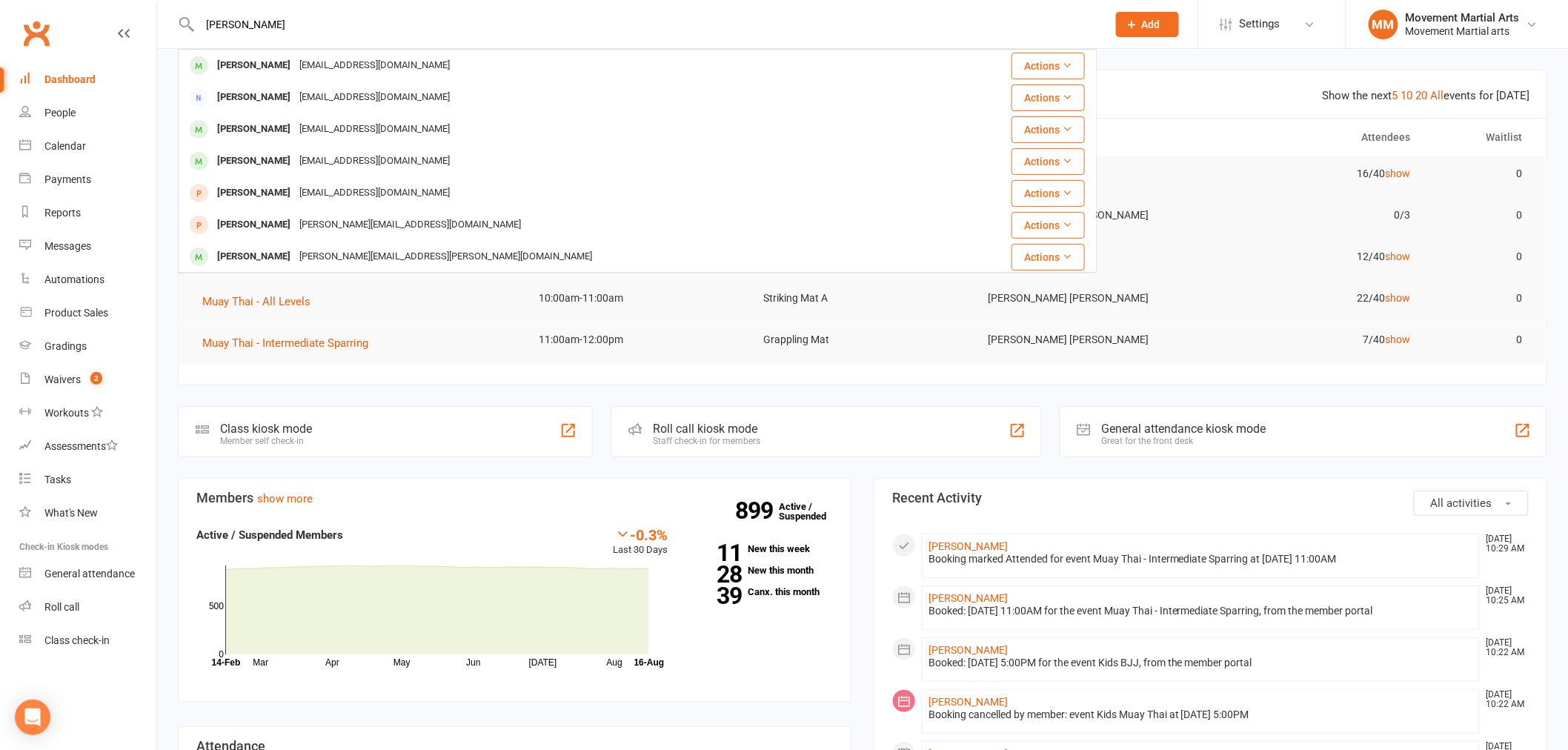
type input "[PERSON_NAME]"
click at [287, 69] on div "[PERSON_NAME]" at bounding box center [254, 65] width 83 height 21
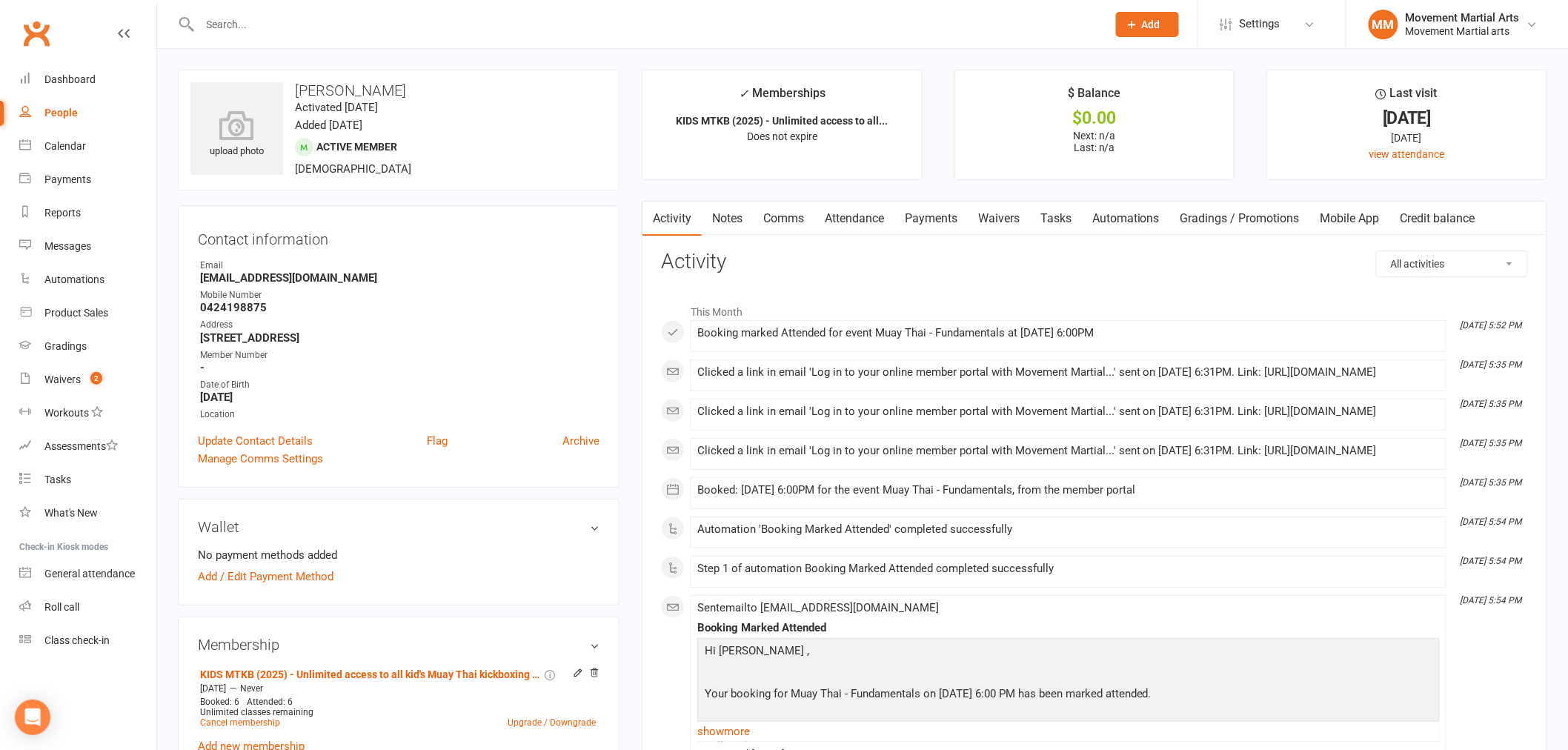
click at [943, 212] on link "Payments" at bounding box center [931, 218] width 73 height 34
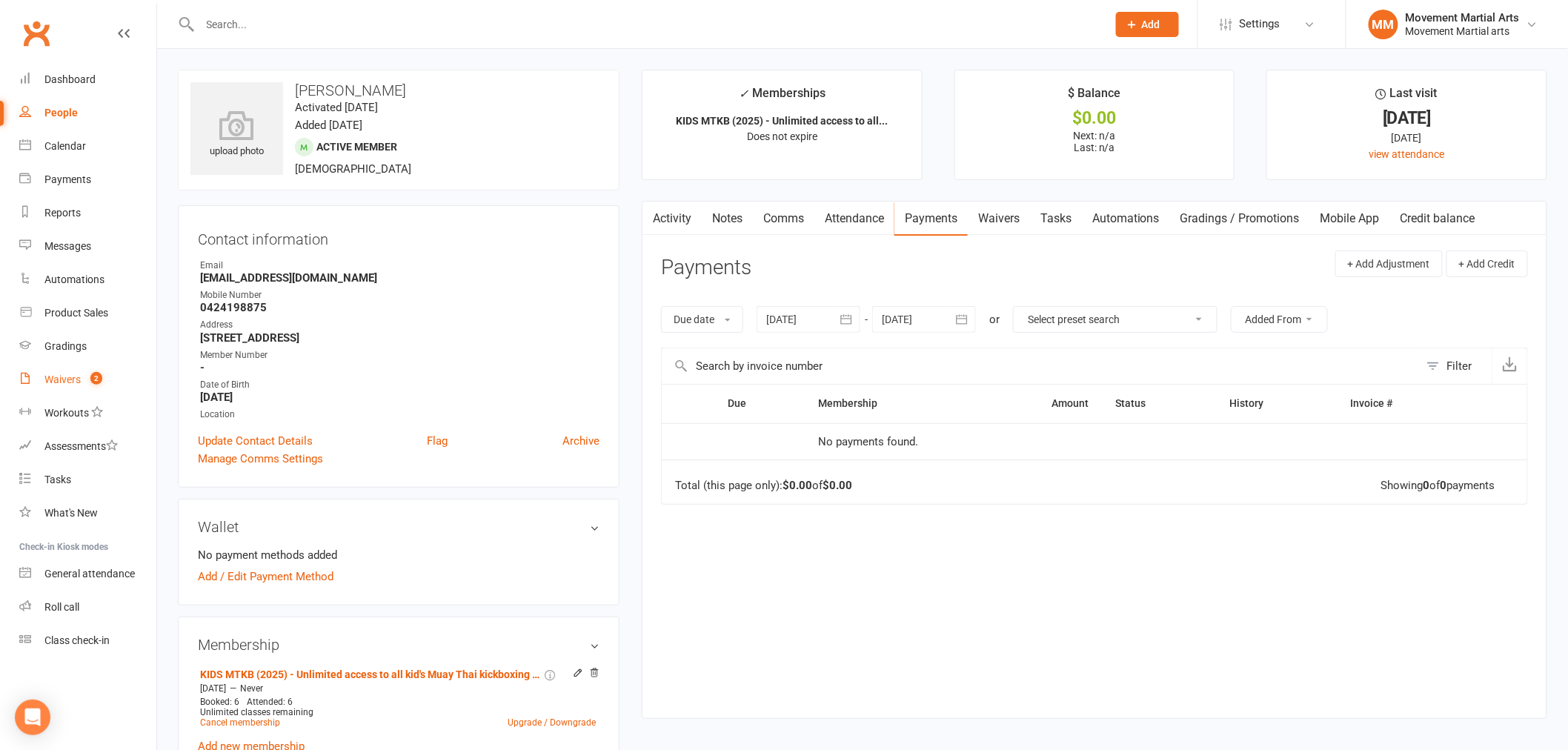
click at [850, 216] on link "Attendance" at bounding box center [854, 218] width 80 height 34
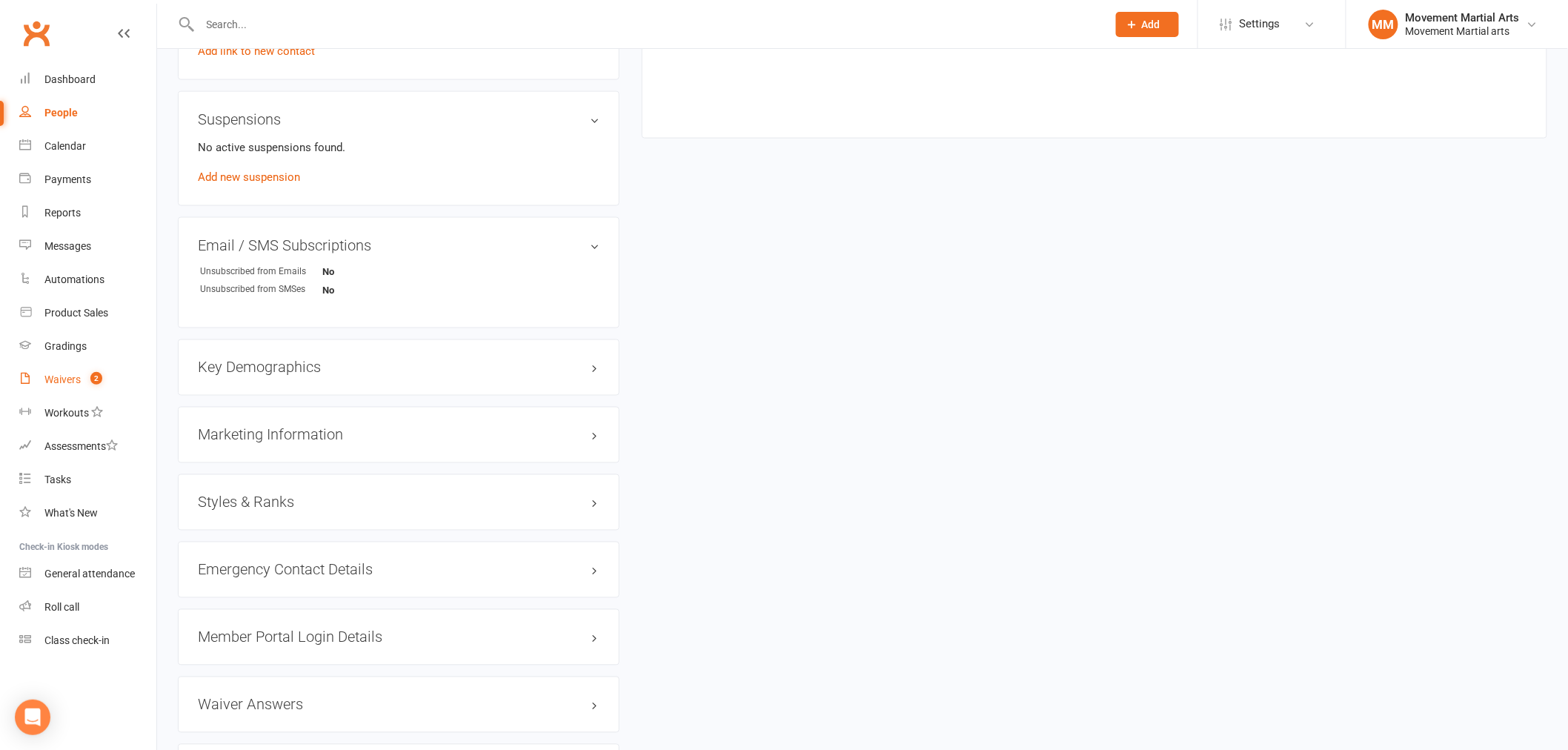
scroll to position [960, 0]
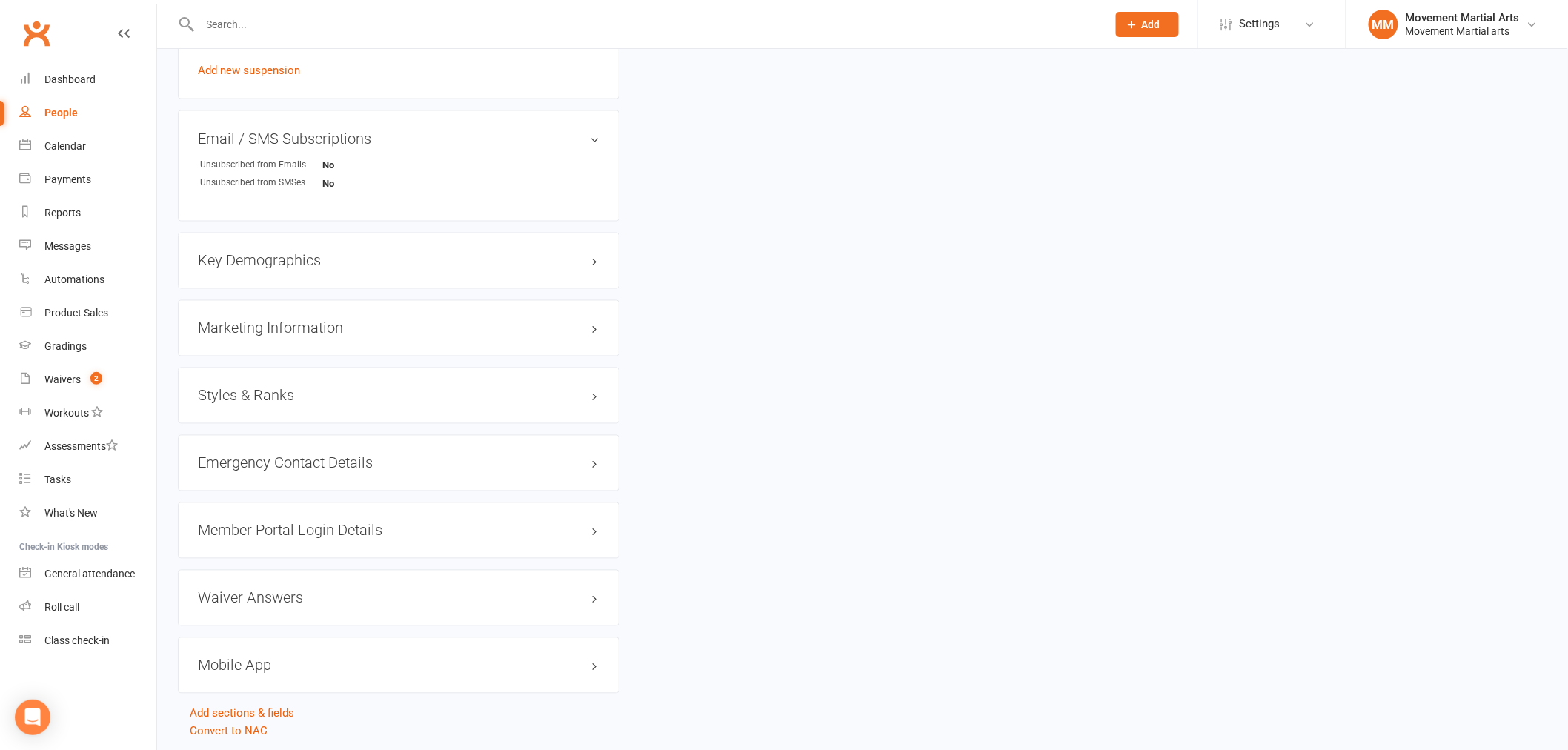
click at [291, 399] on h3 "Styles & Ranks" at bounding box center [399, 396] width 402 height 17
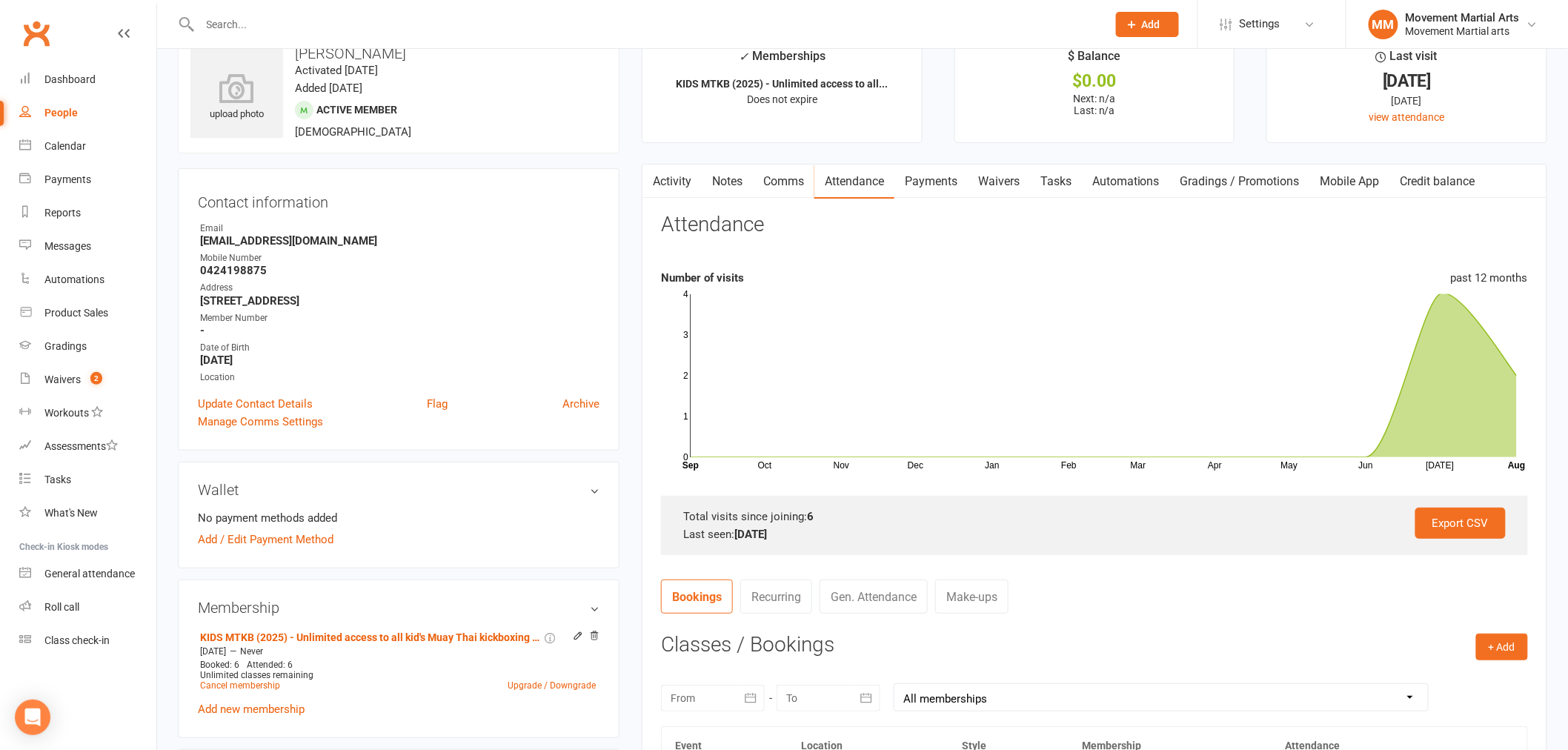
scroll to position [0, 0]
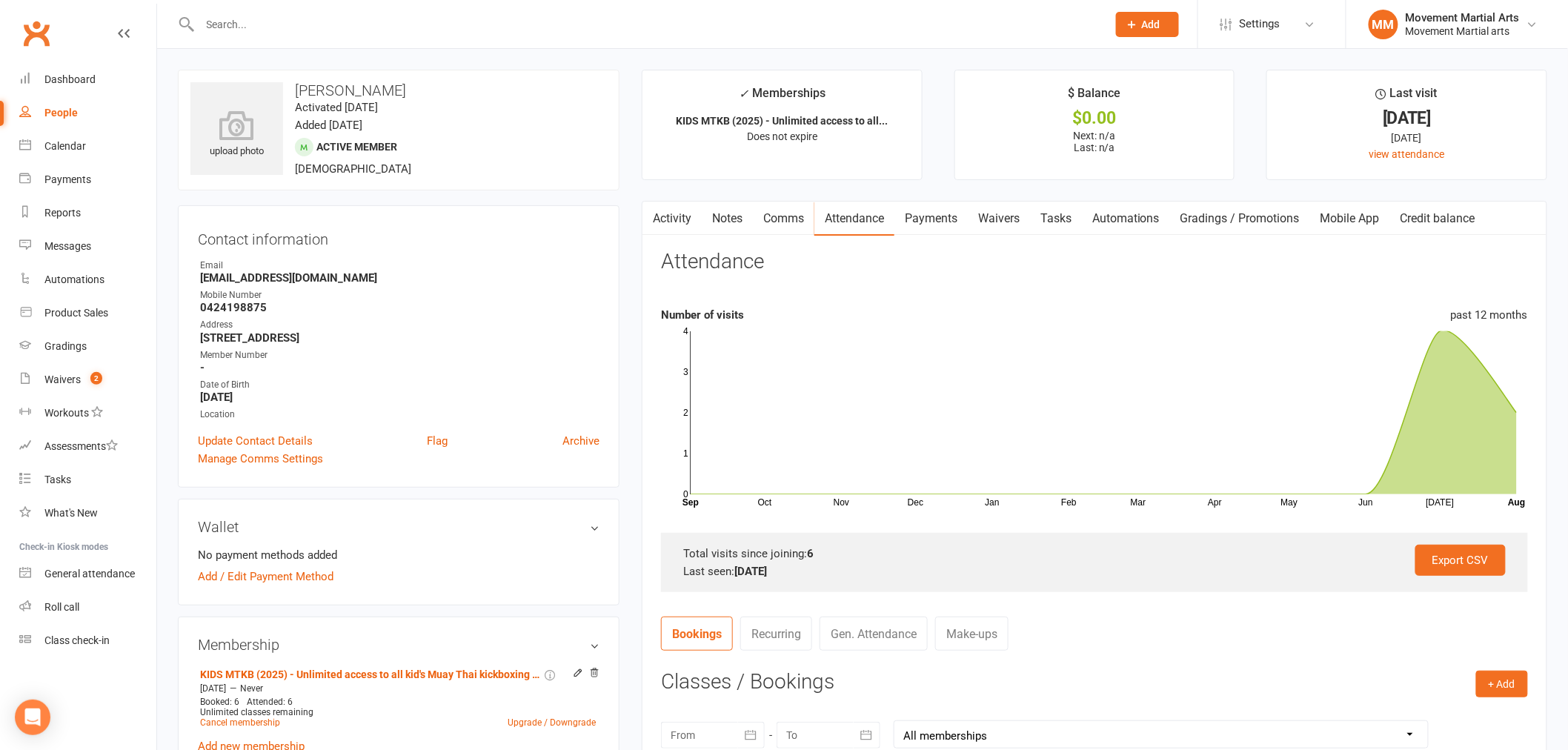
click at [720, 222] on link "Notes" at bounding box center [727, 218] width 51 height 34
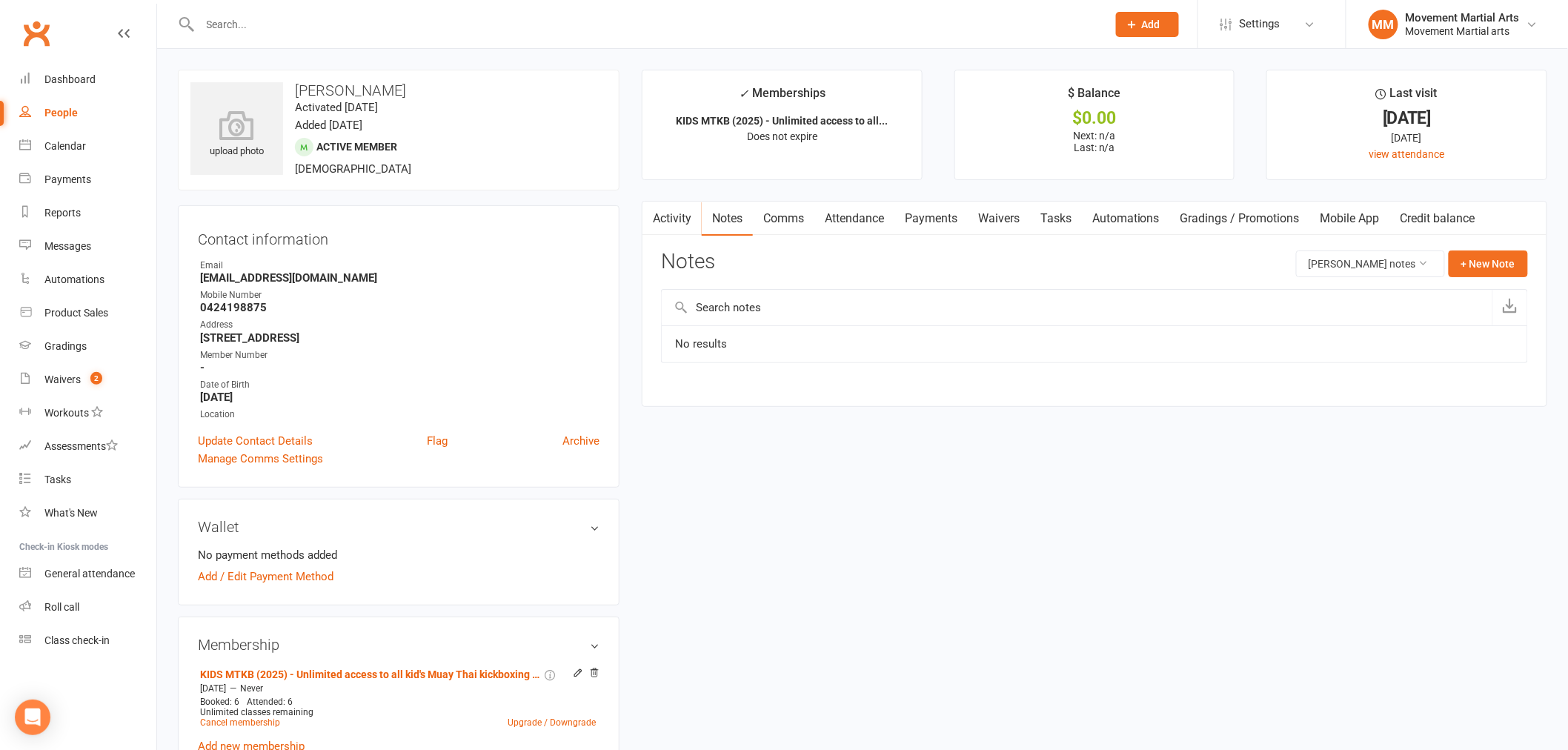
click at [948, 226] on link "Payments" at bounding box center [931, 218] width 73 height 34
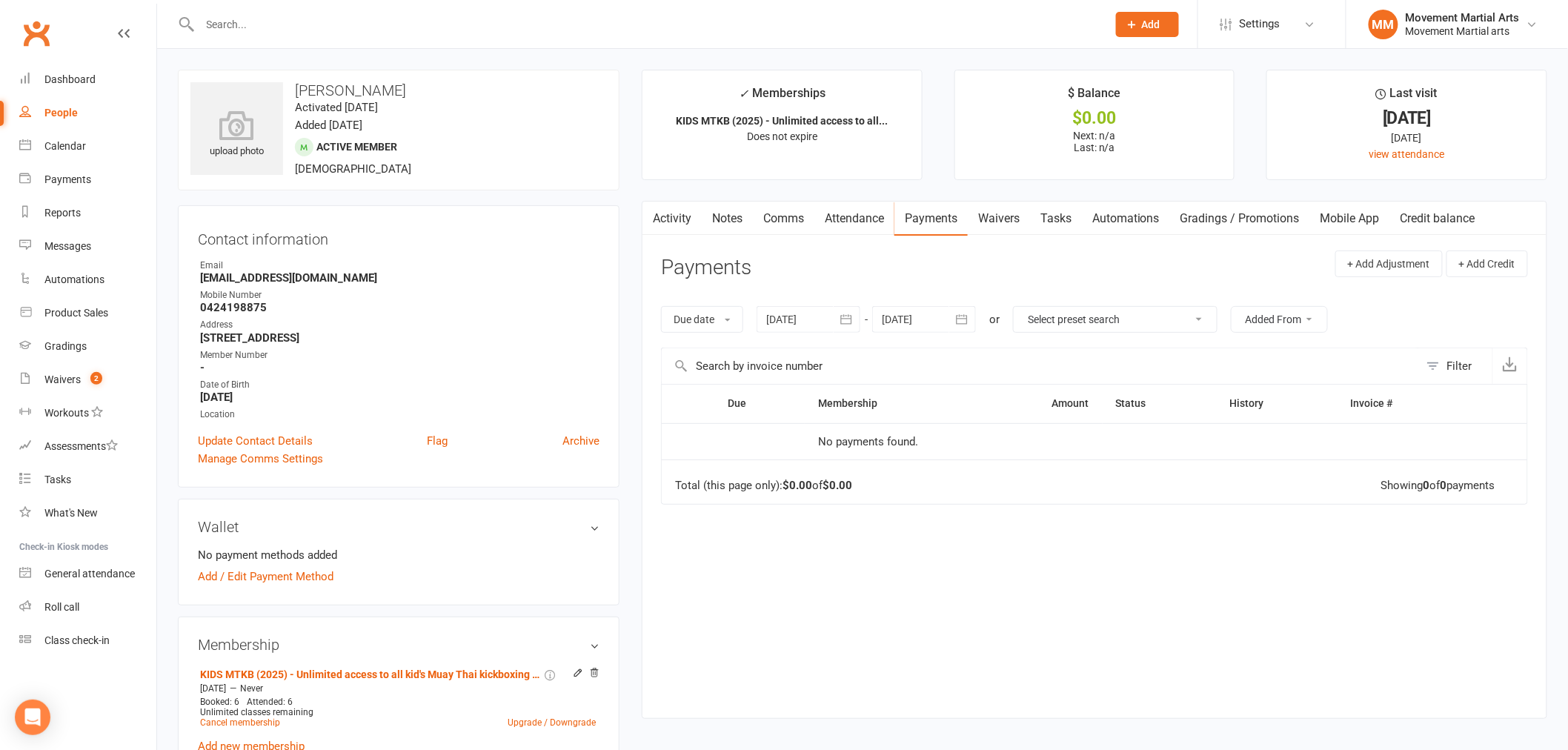
click at [731, 215] on link "Notes" at bounding box center [727, 218] width 51 height 34
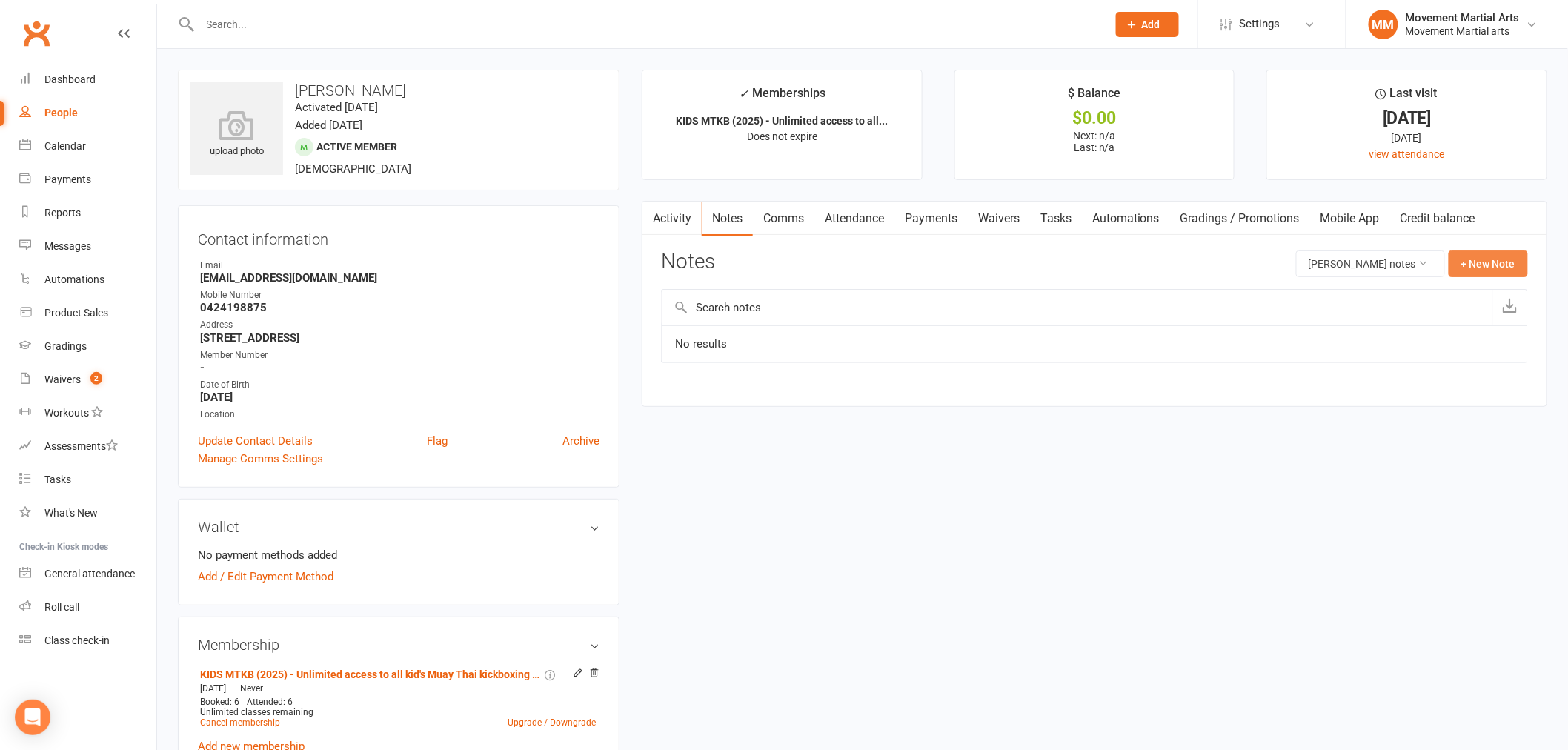
click at [1506, 267] on button "+ New Note" at bounding box center [1488, 263] width 79 height 27
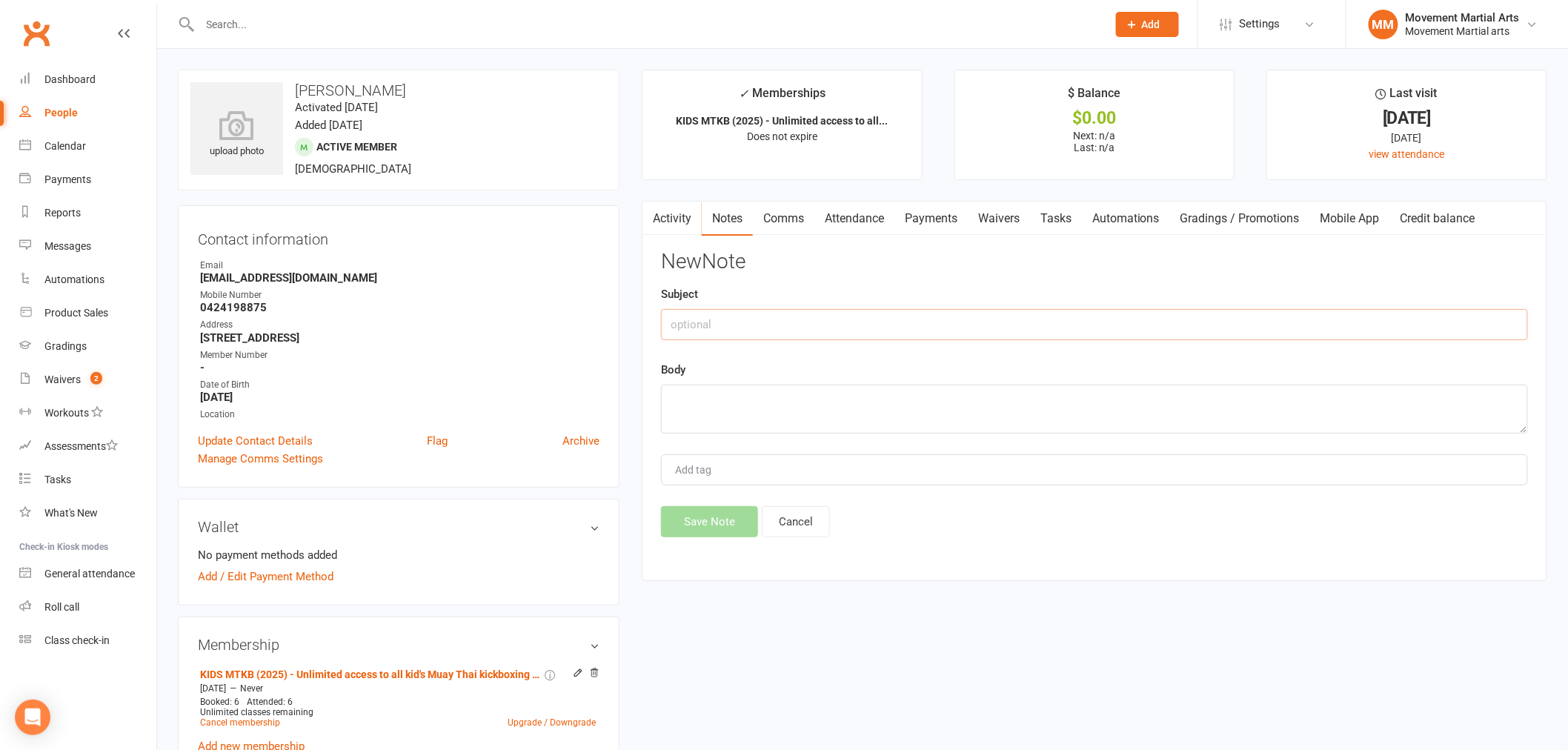
click at [727, 325] on input "text" at bounding box center [1094, 325] width 867 height 31
type input "4 week freeze - JX 16/08"
type textarea "1"
type textarea "$10 fee"
click at [684, 523] on button "Save Note" at bounding box center [710, 522] width 97 height 31
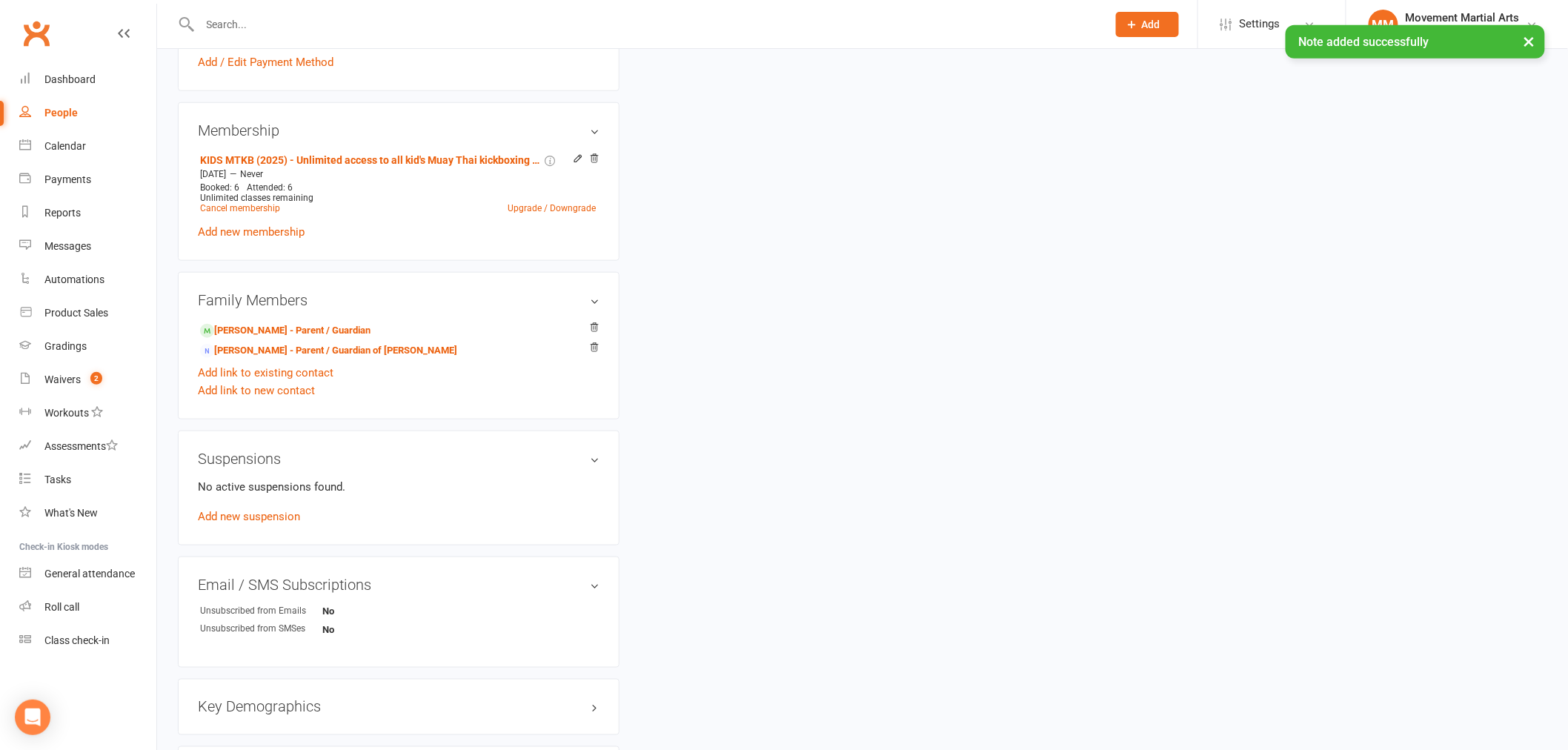
scroll to position [767, 0]
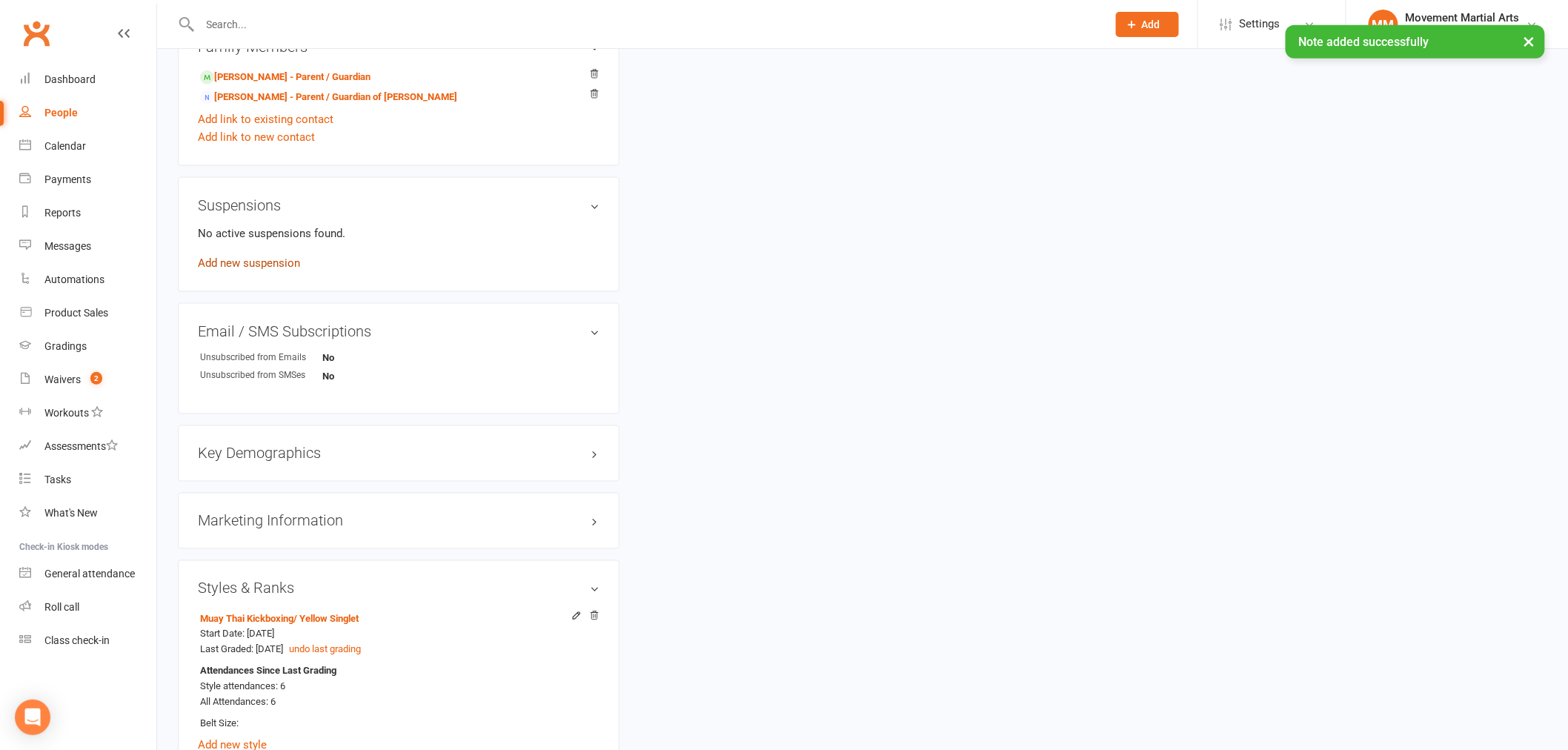
click at [245, 260] on link "Add new suspension" at bounding box center [248, 263] width 102 height 14
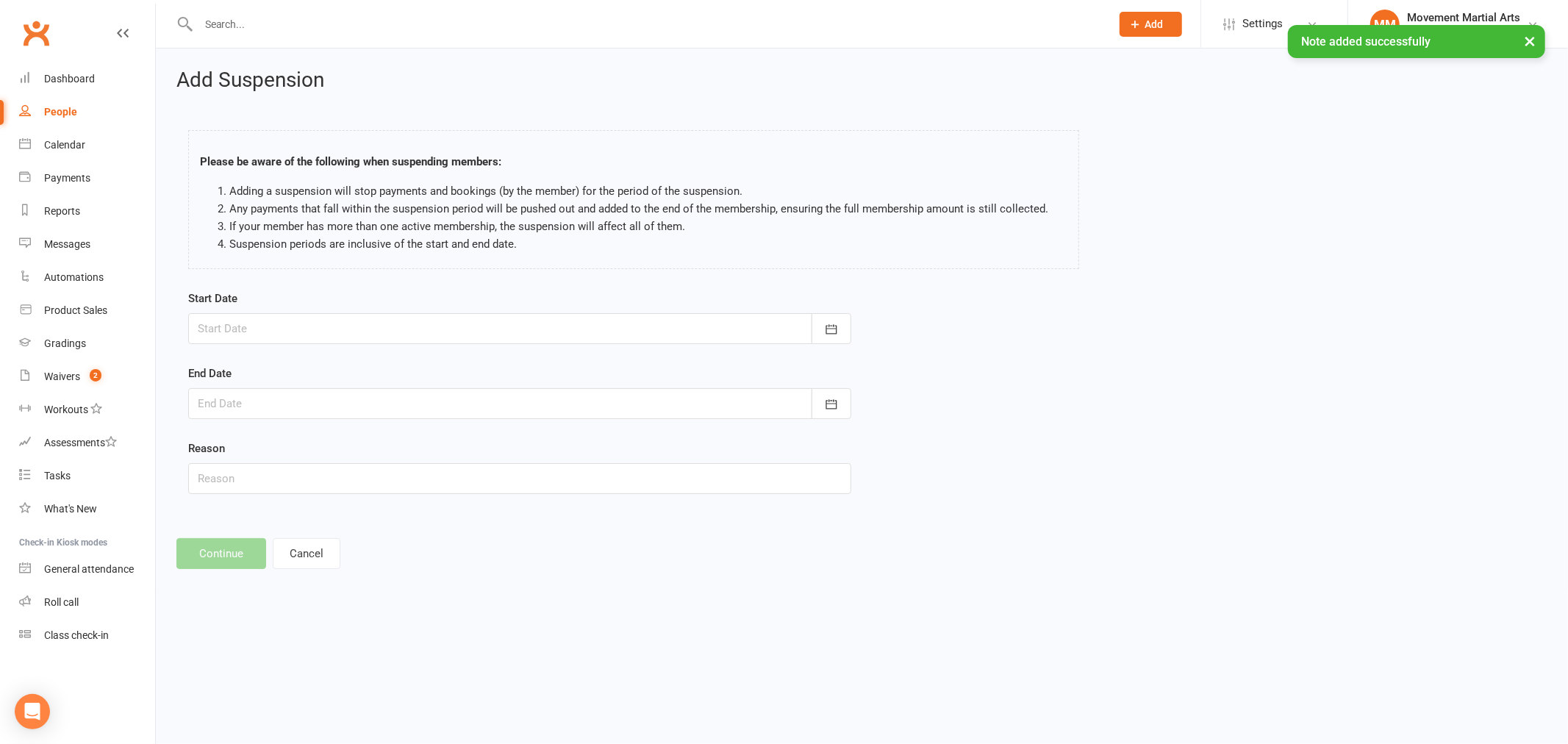
click at [298, 321] on div at bounding box center [520, 328] width 663 height 31
click at [440, 478] on span "16" at bounding box center [445, 478] width 12 height 12
type input "[DATE]"
click at [304, 406] on div at bounding box center [520, 404] width 663 height 31
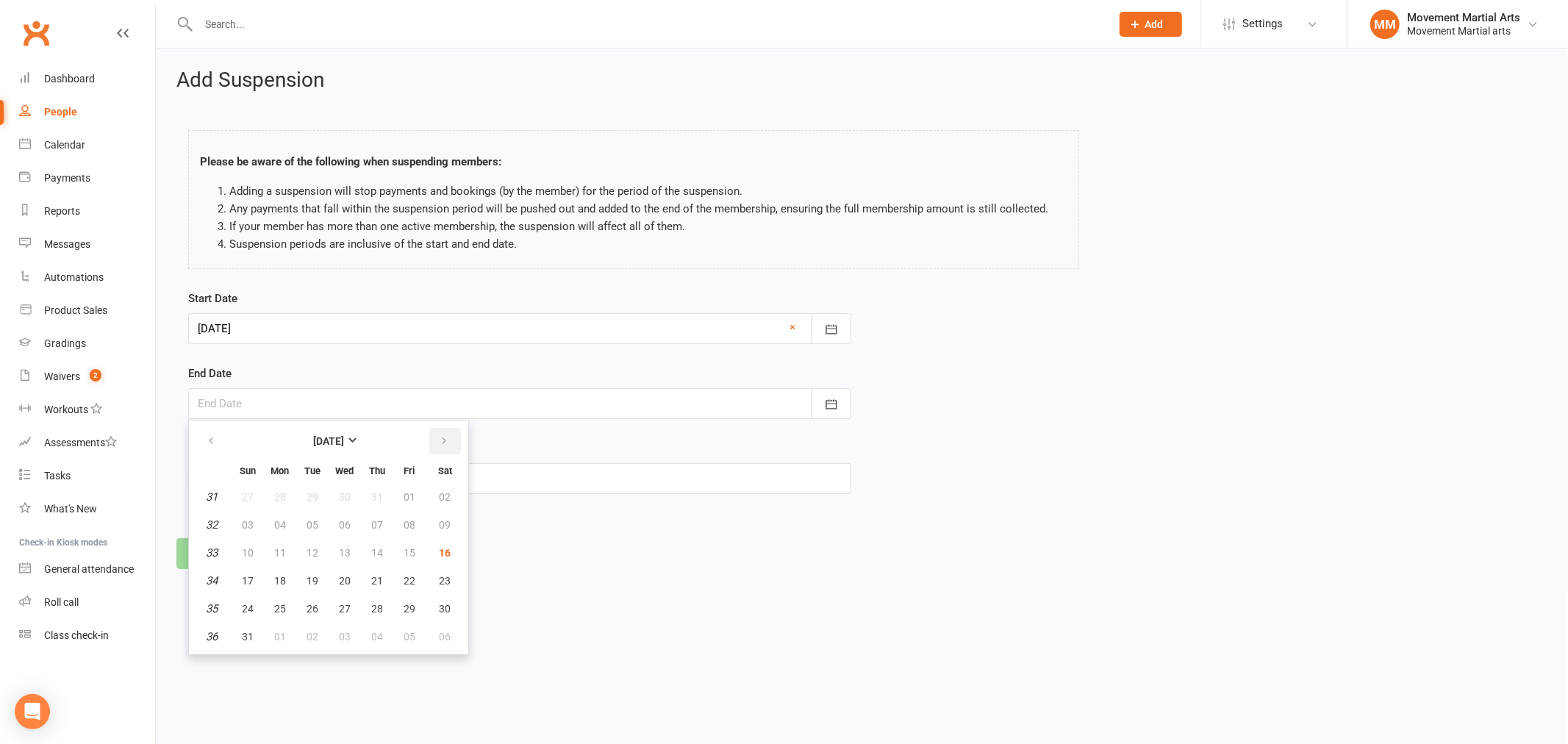
click at [442, 449] on button "button" at bounding box center [445, 440] width 32 height 26
click at [317, 549] on button "16" at bounding box center [312, 552] width 31 height 26
type input "[DATE]"
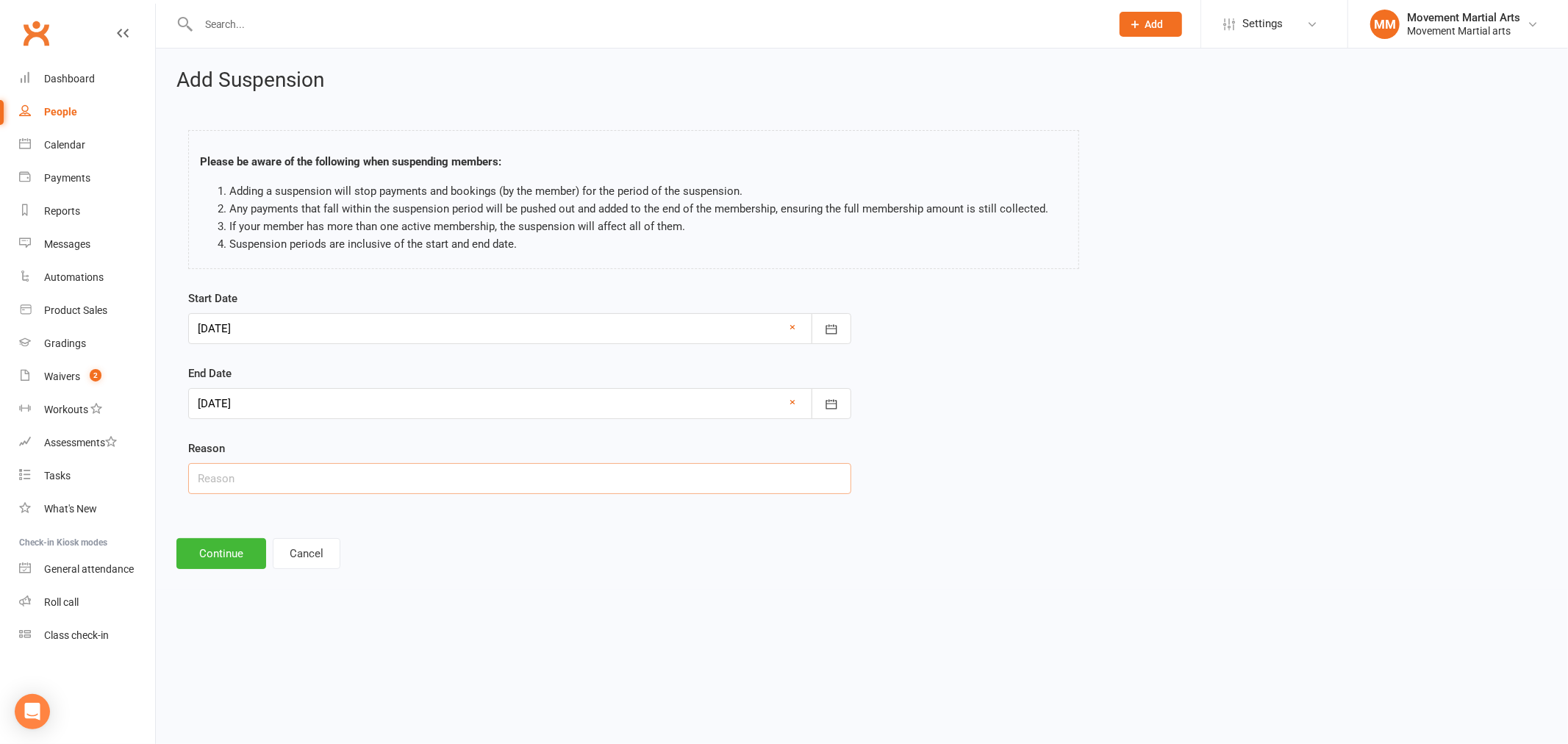
click at [231, 479] on input "text" at bounding box center [520, 478] width 663 height 31
type input "busy"
click at [218, 549] on button "Continue" at bounding box center [221, 553] width 90 height 31
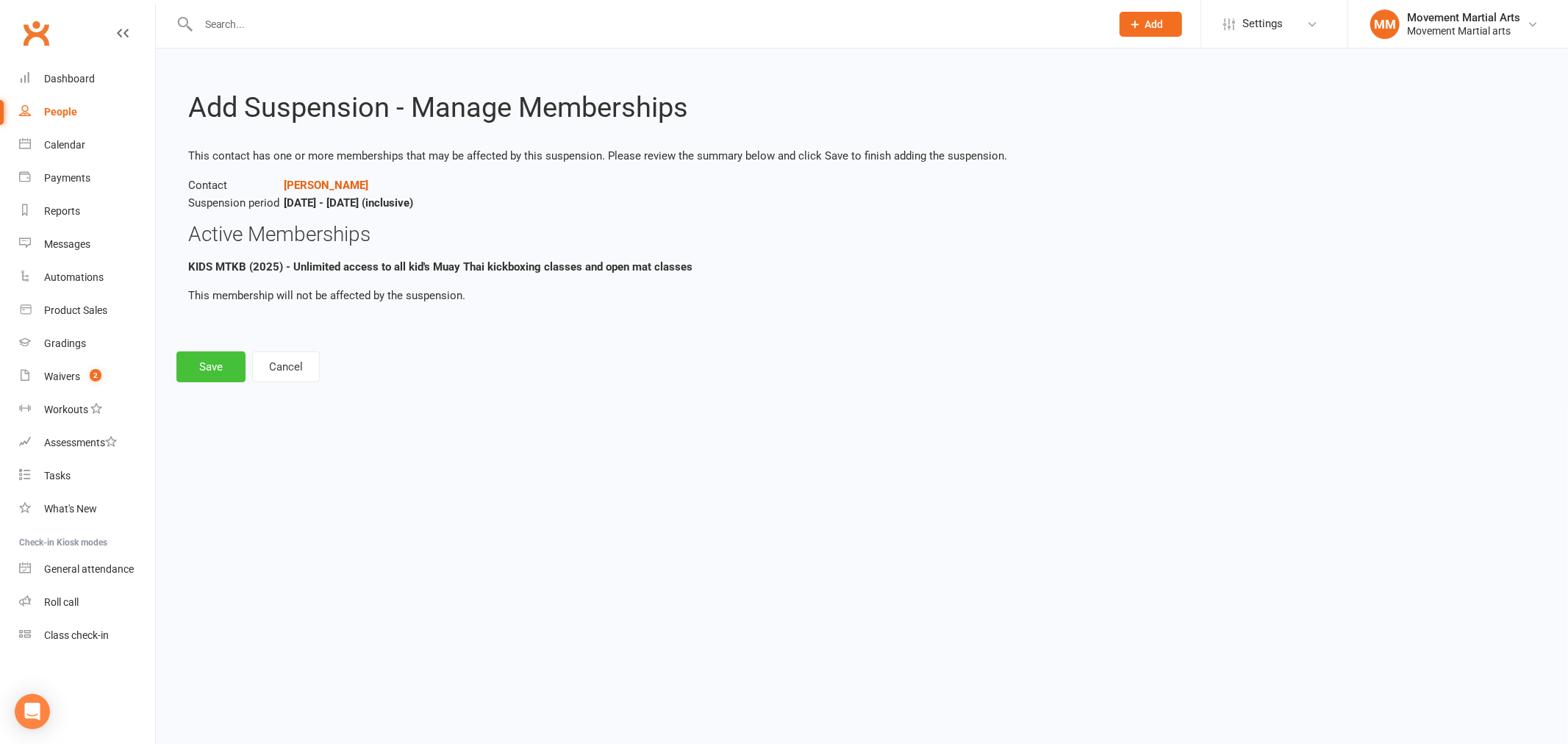
click at [215, 360] on button "Save" at bounding box center [211, 367] width 69 height 31
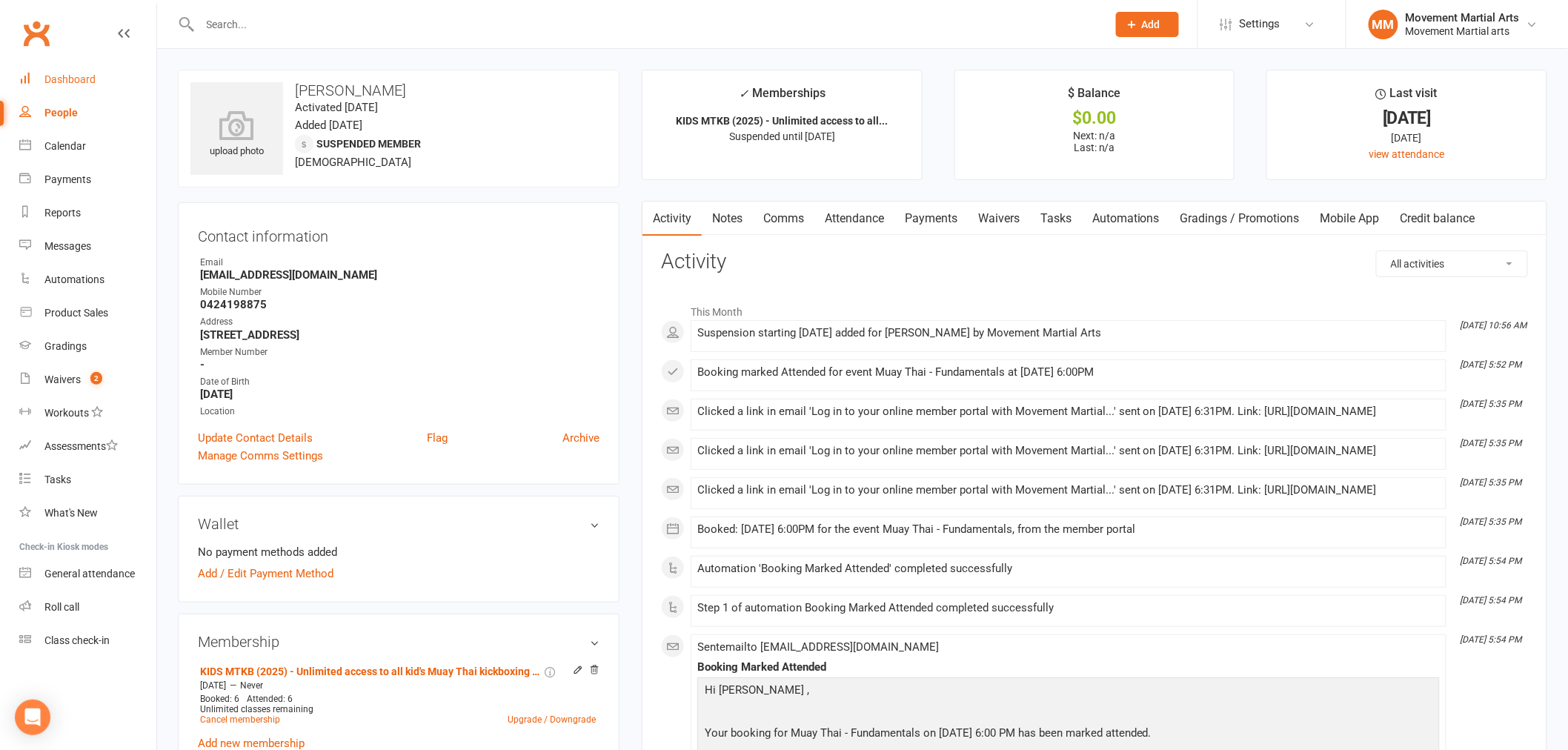
click at [106, 69] on link "Dashboard" at bounding box center [87, 80] width 137 height 33
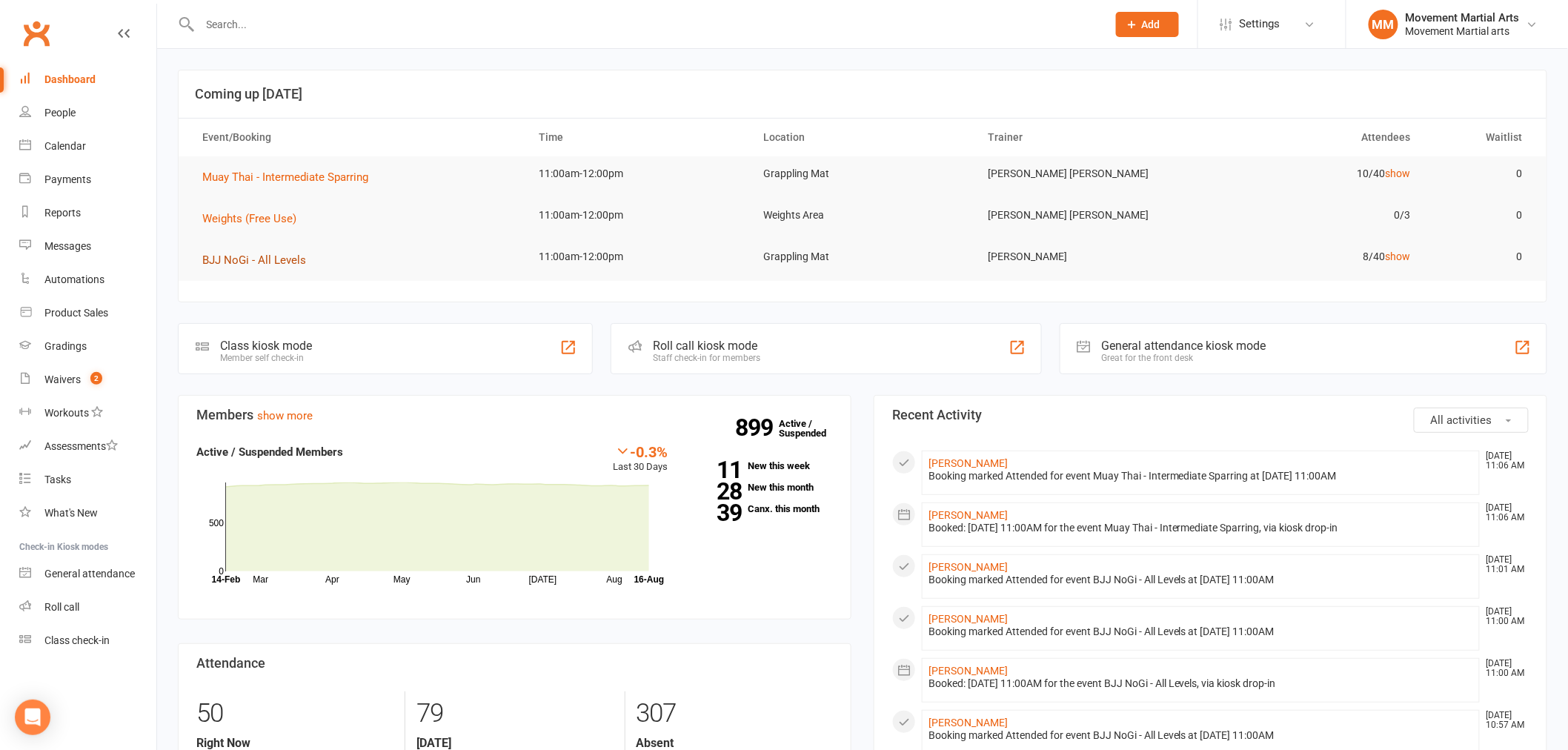
click at [236, 262] on span "BJJ NoGi - All Levels" at bounding box center [254, 259] width 104 height 14
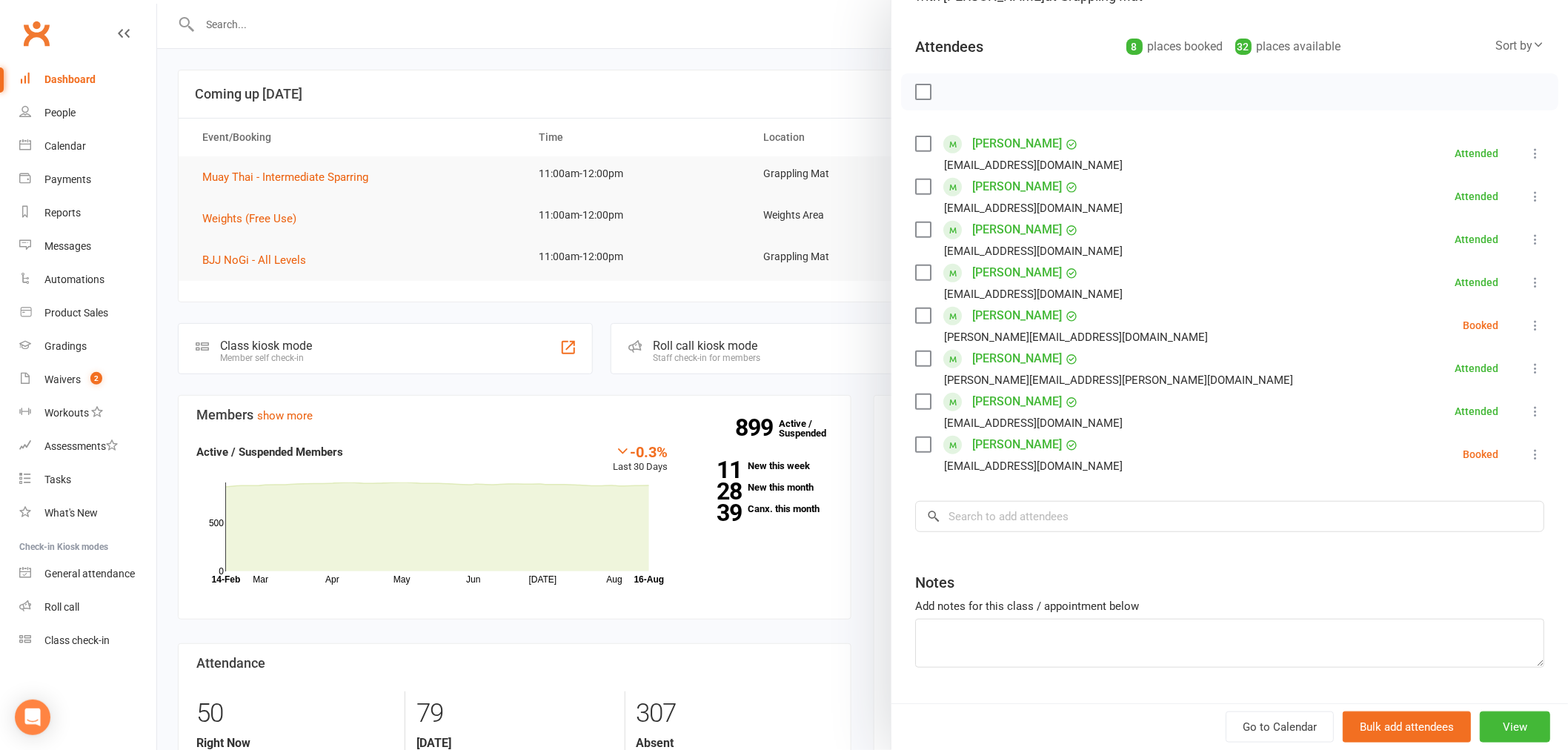
scroll to position [182, 0]
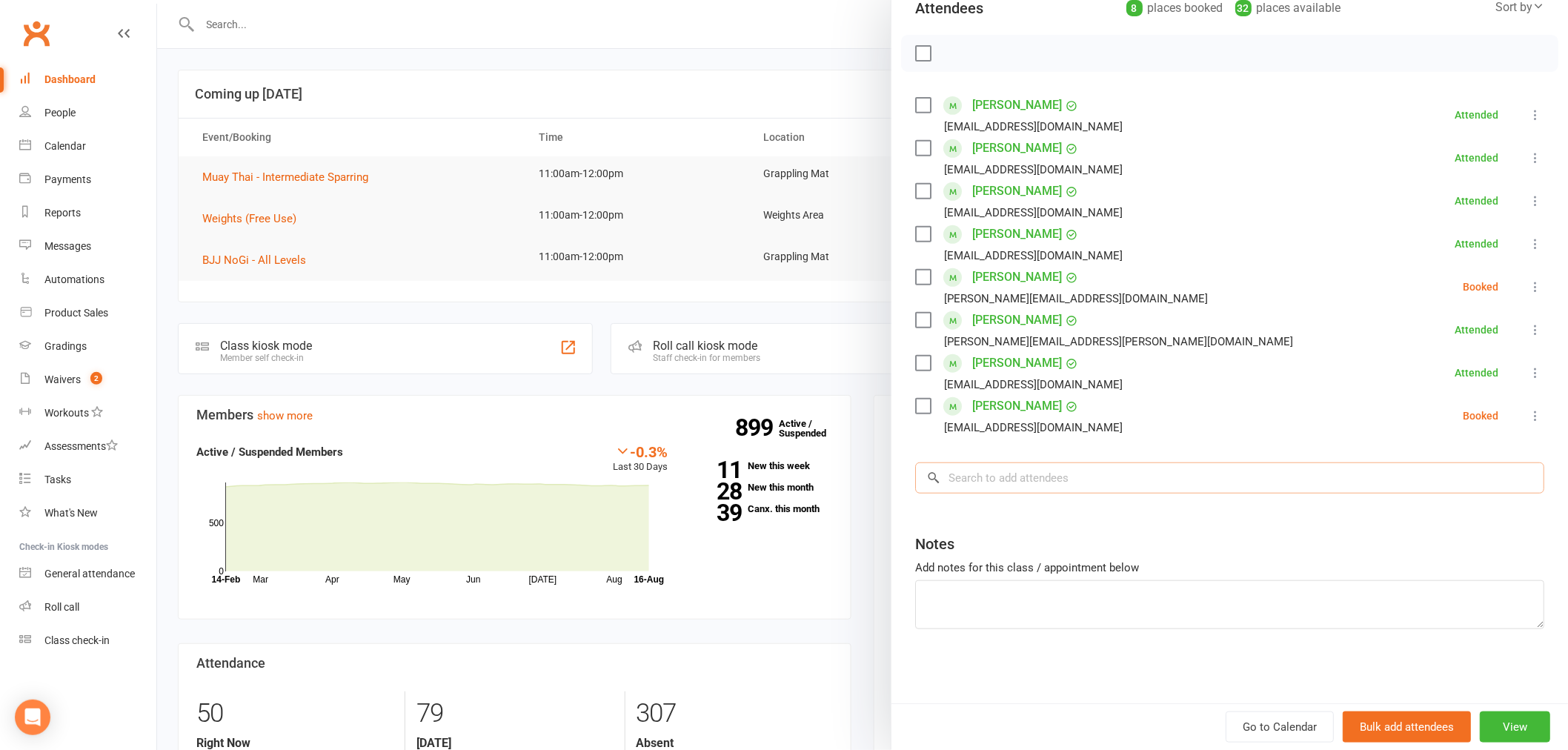
click at [1032, 477] on input "search" at bounding box center [1230, 478] width 629 height 31
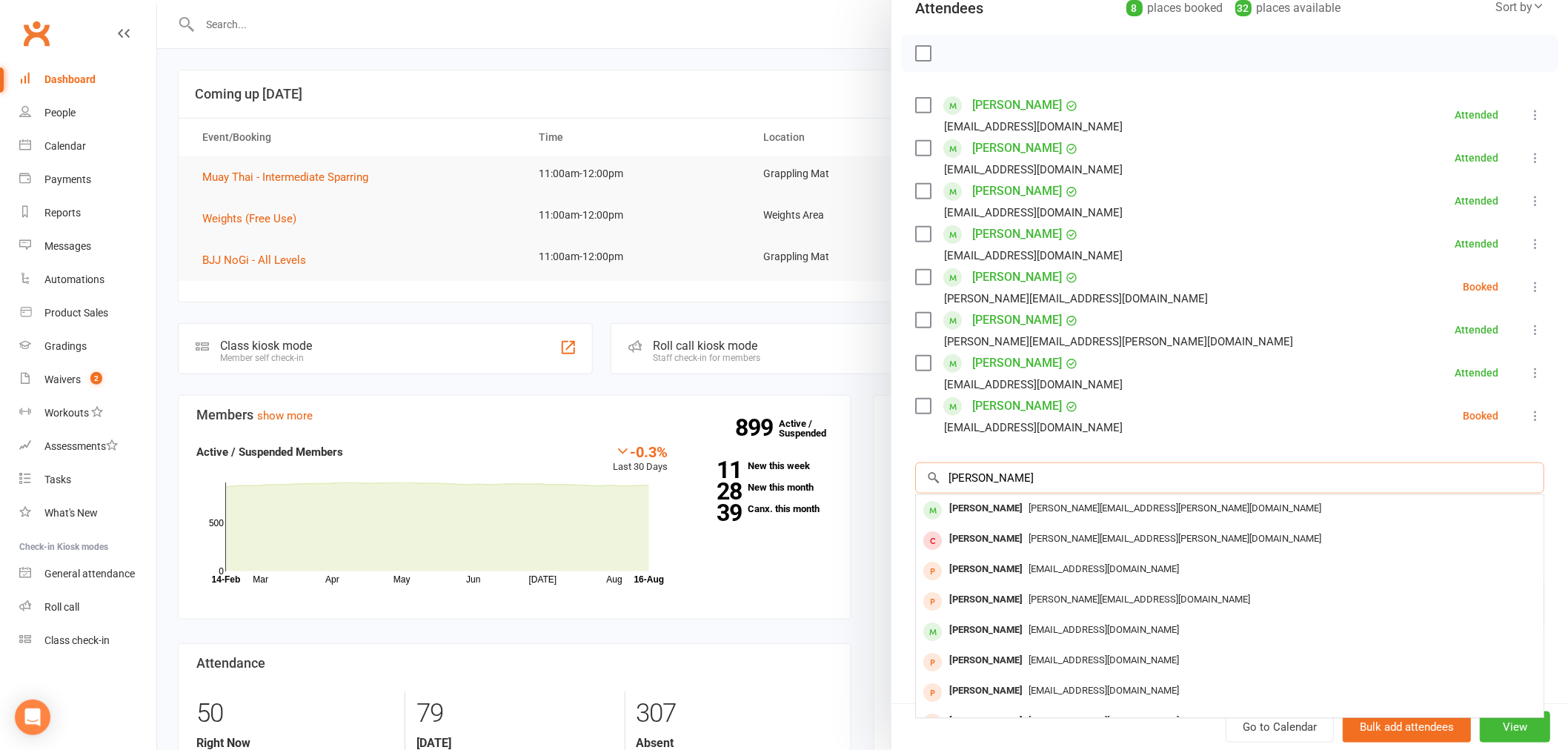
type input "steven troung"
click at [1037, 509] on span "steven.truong@students.mq.edu.au" at bounding box center [1174, 508] width 293 height 11
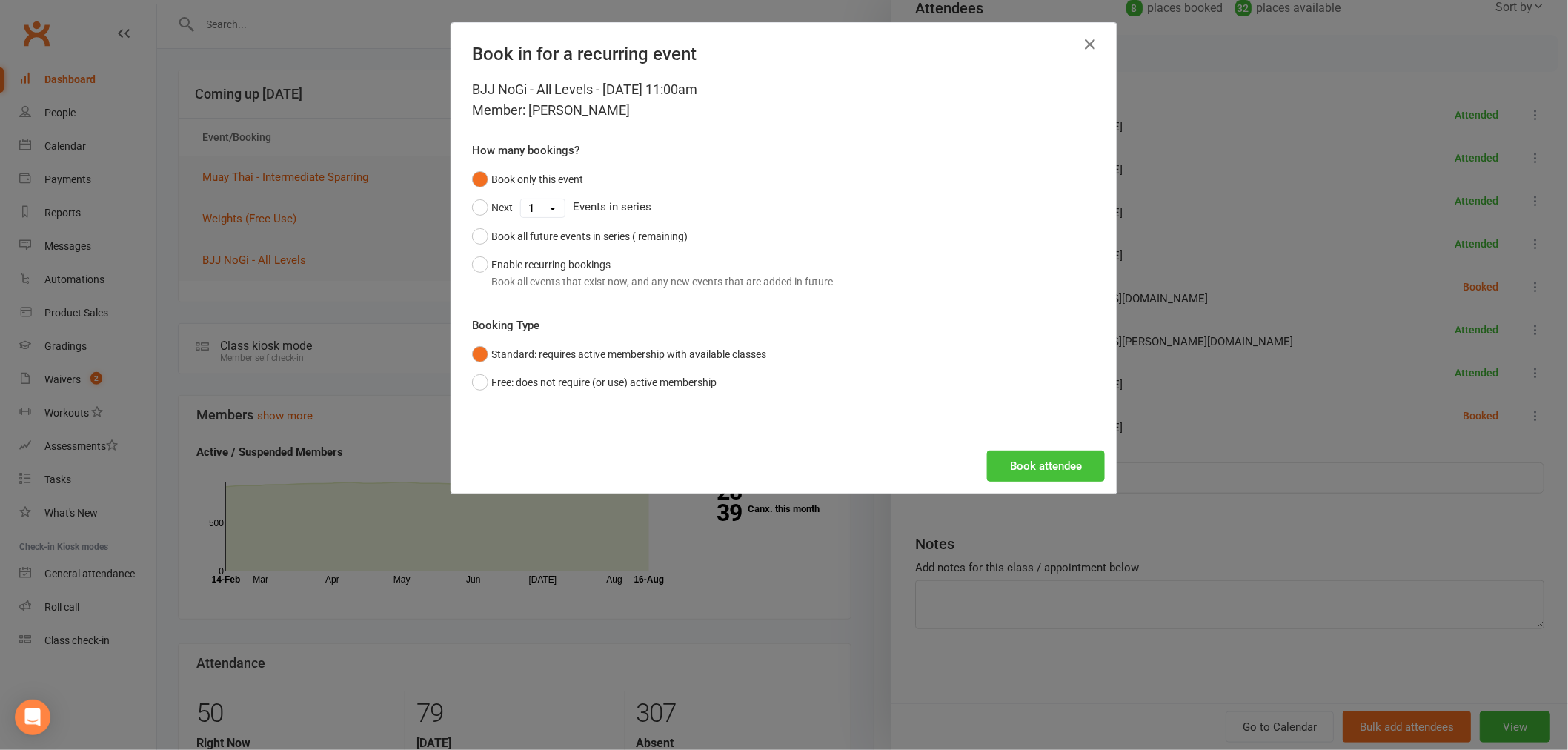
click at [1028, 469] on button "Book attendee" at bounding box center [1045, 466] width 117 height 31
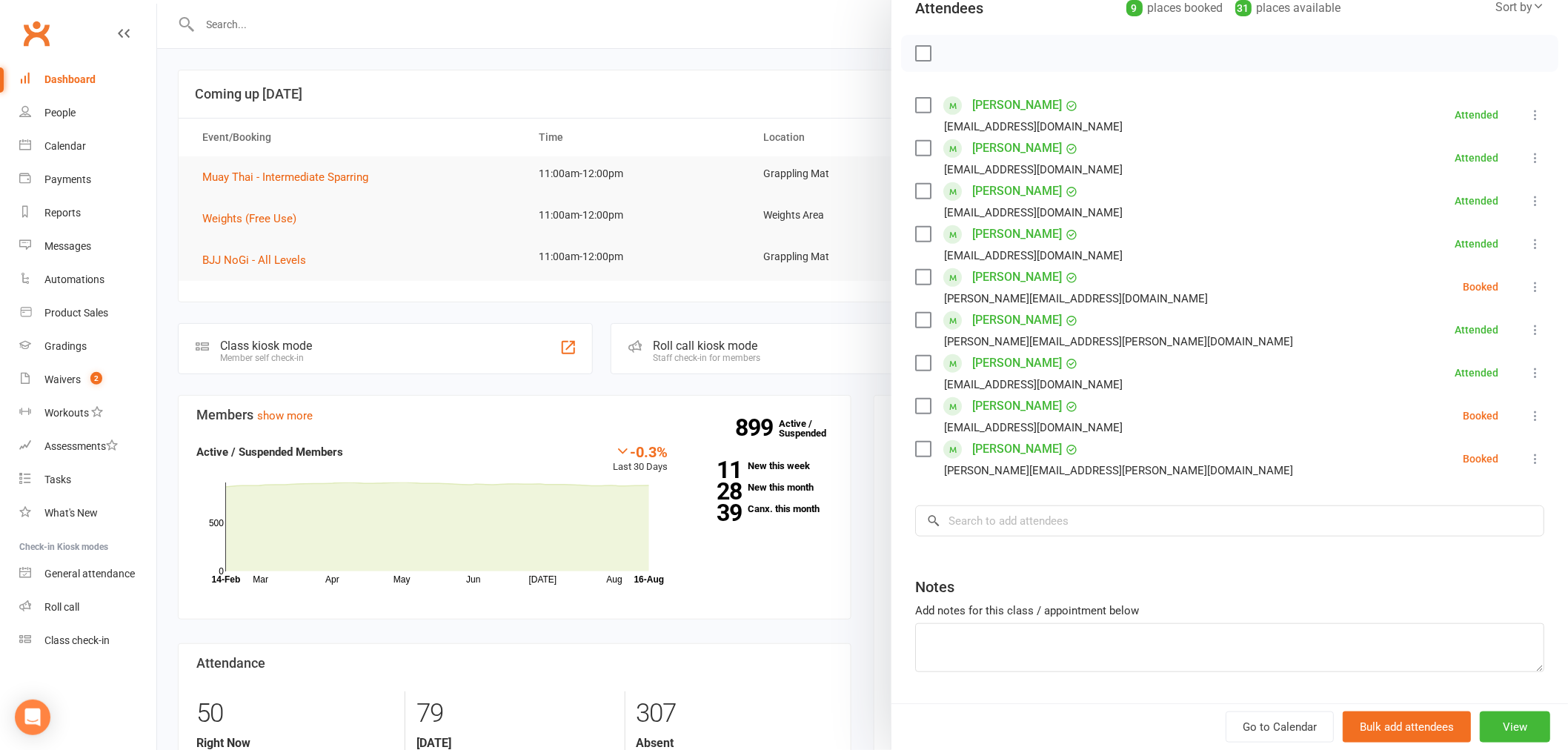
click at [417, 212] on div at bounding box center [862, 375] width 1410 height 750
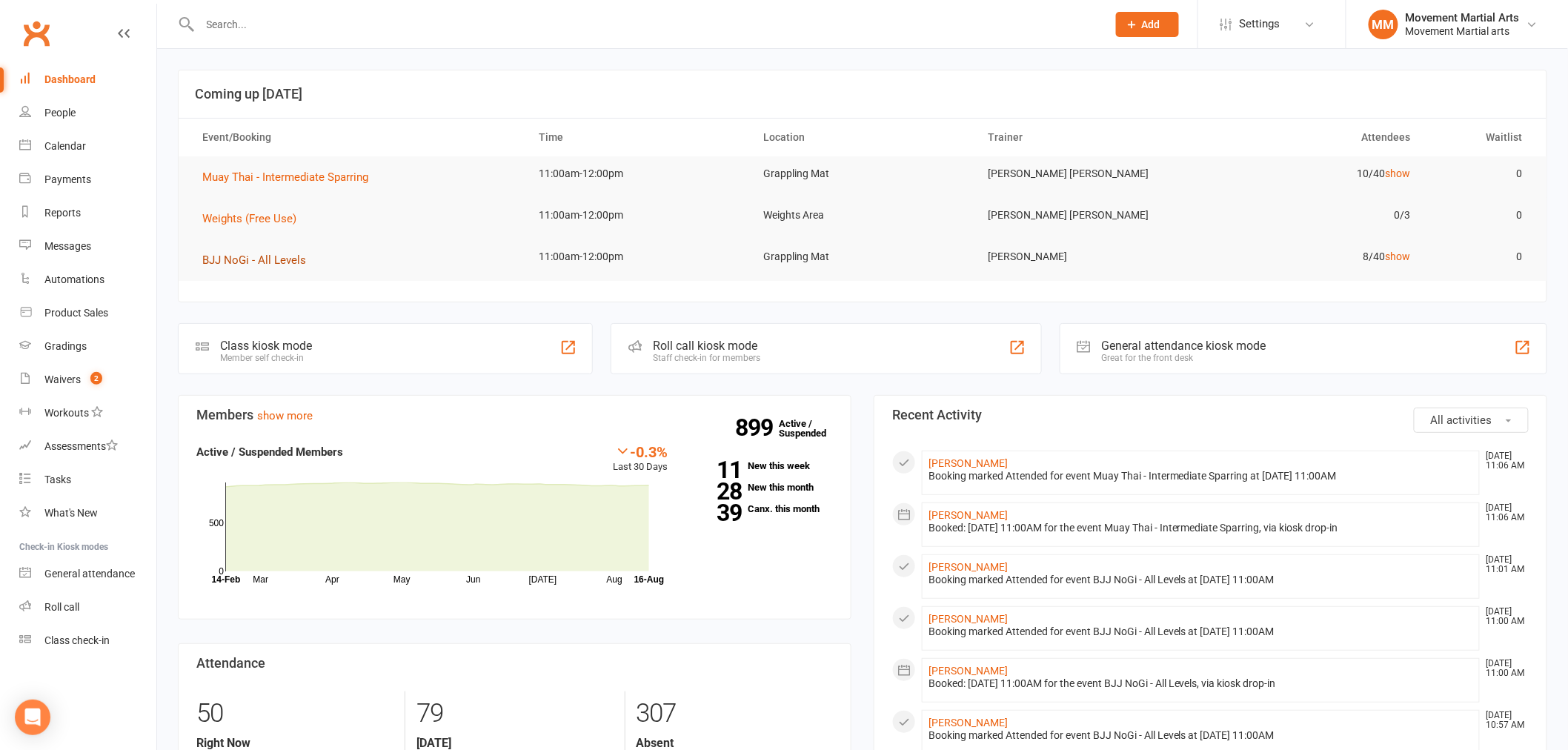
click at [222, 252] on button "BJJ NoGi - All Levels" at bounding box center [259, 259] width 114 height 17
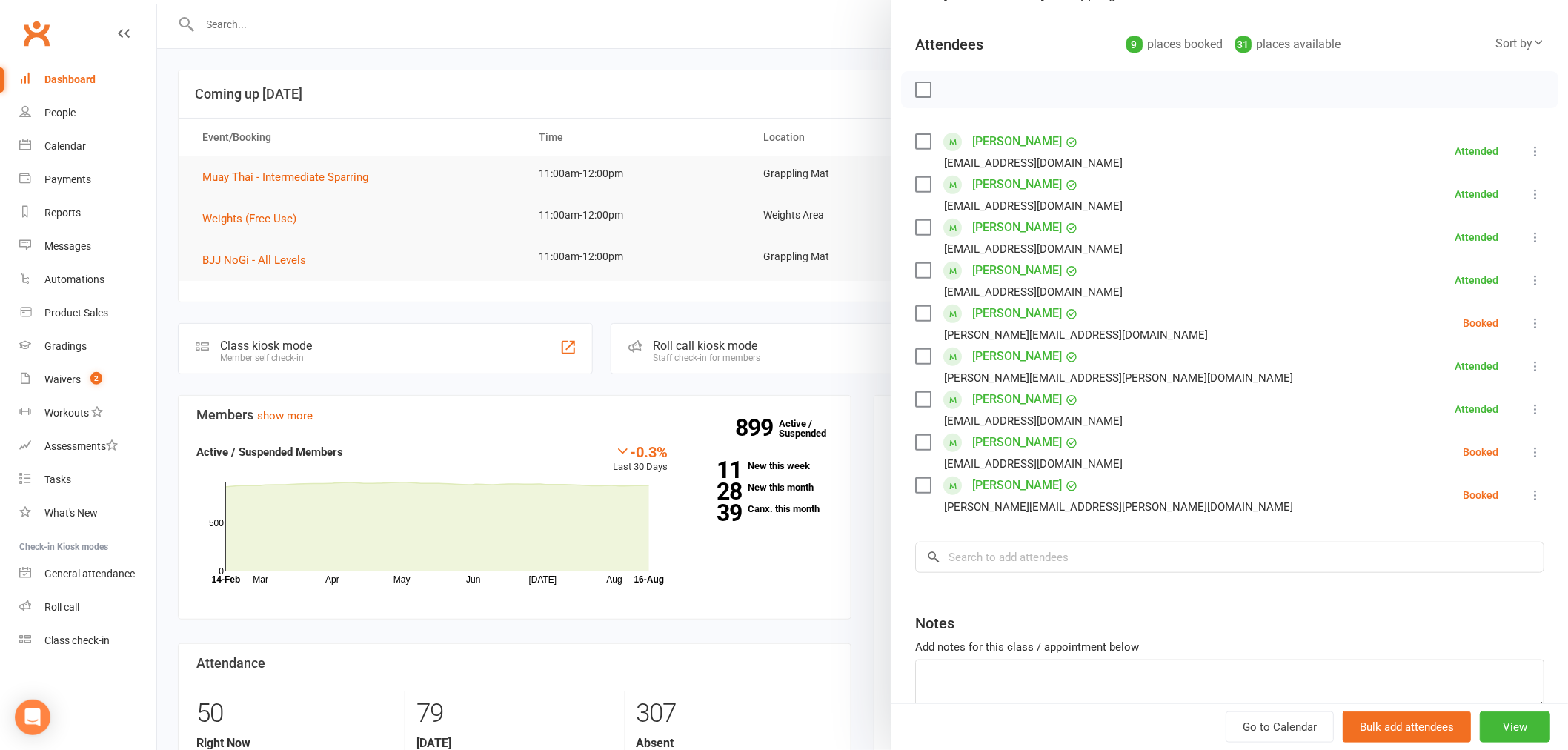
scroll to position [226, 0]
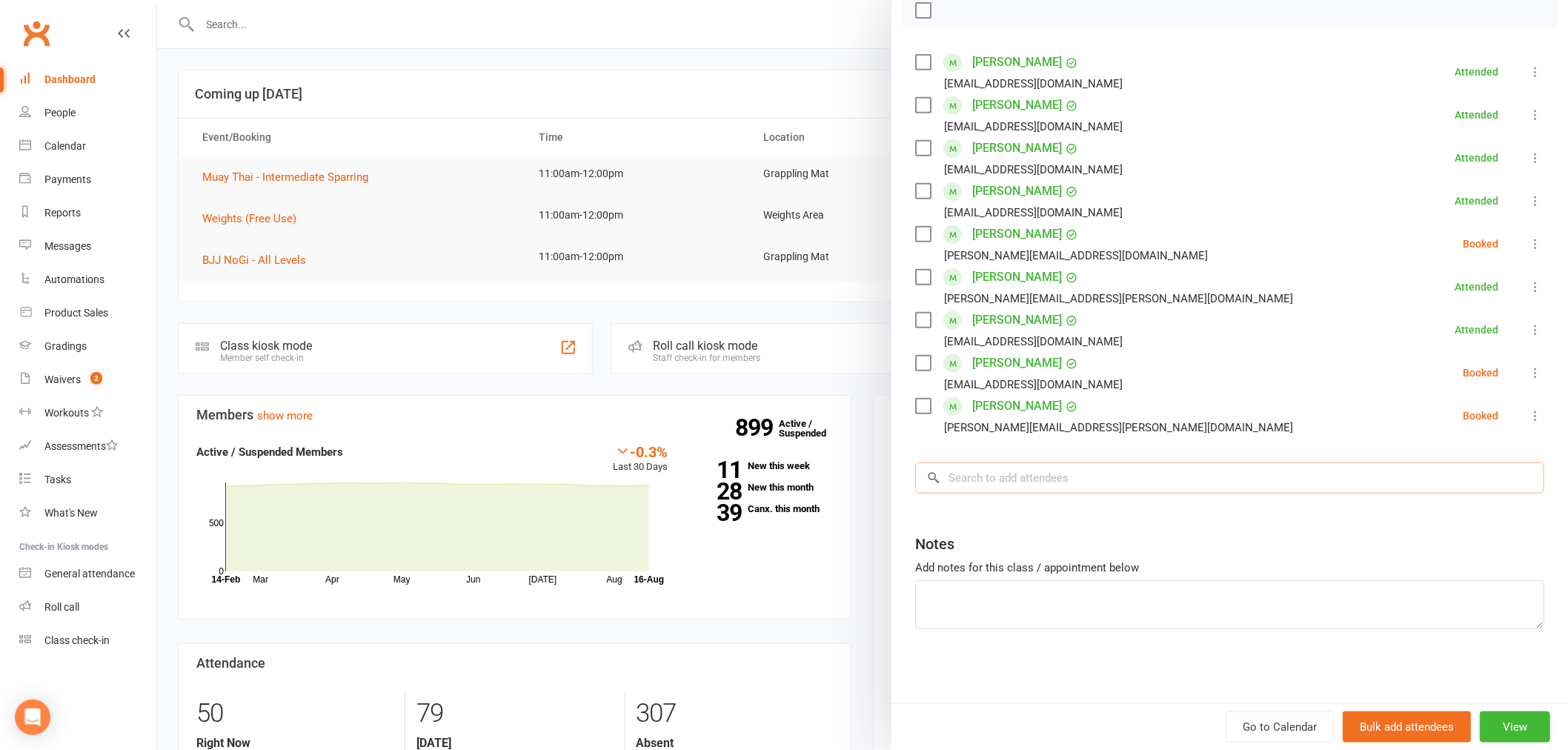
click at [989, 471] on input "search" at bounding box center [1230, 478] width 629 height 31
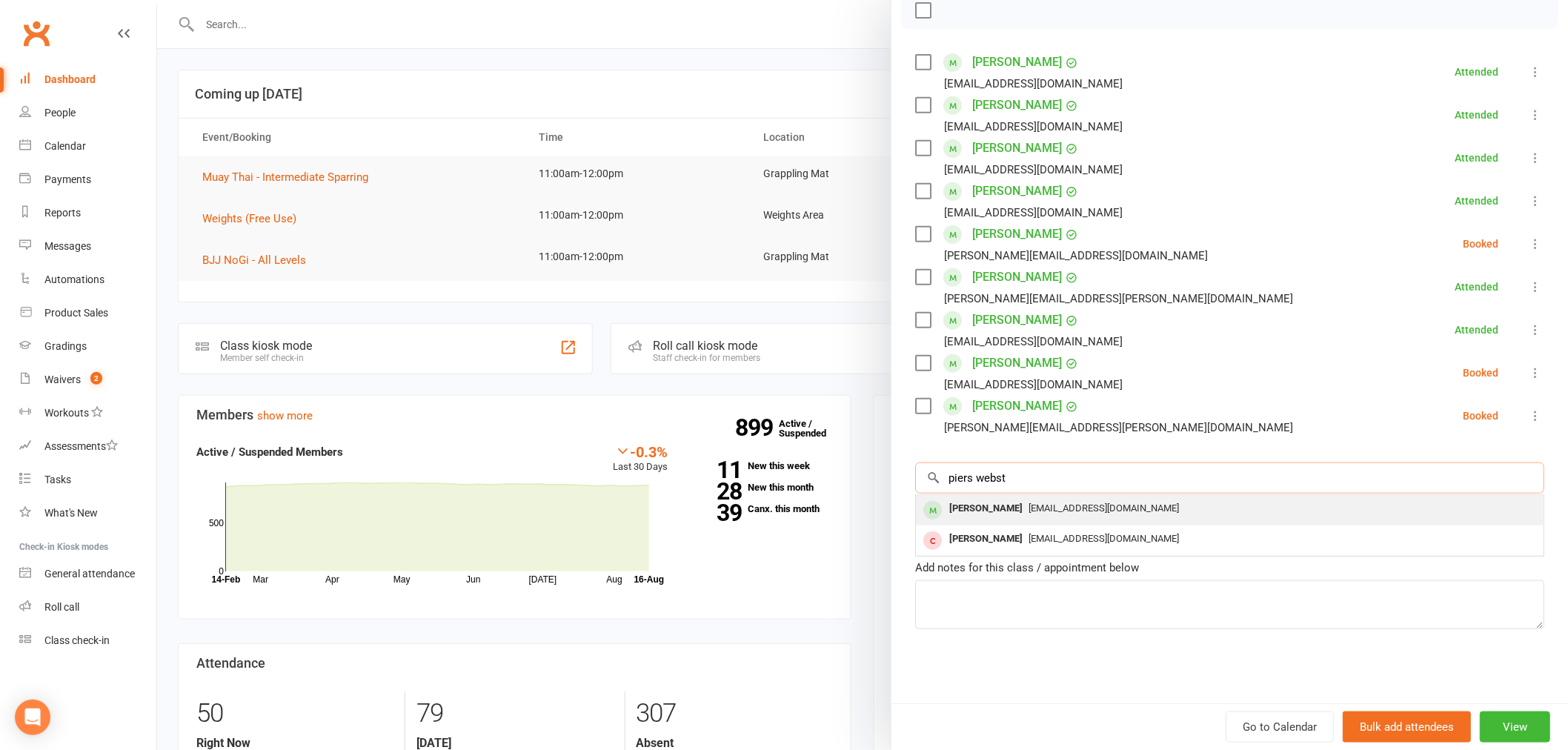
type input "piers webst"
click at [1001, 508] on div "[PERSON_NAME]" at bounding box center [986, 508] width 85 height 21
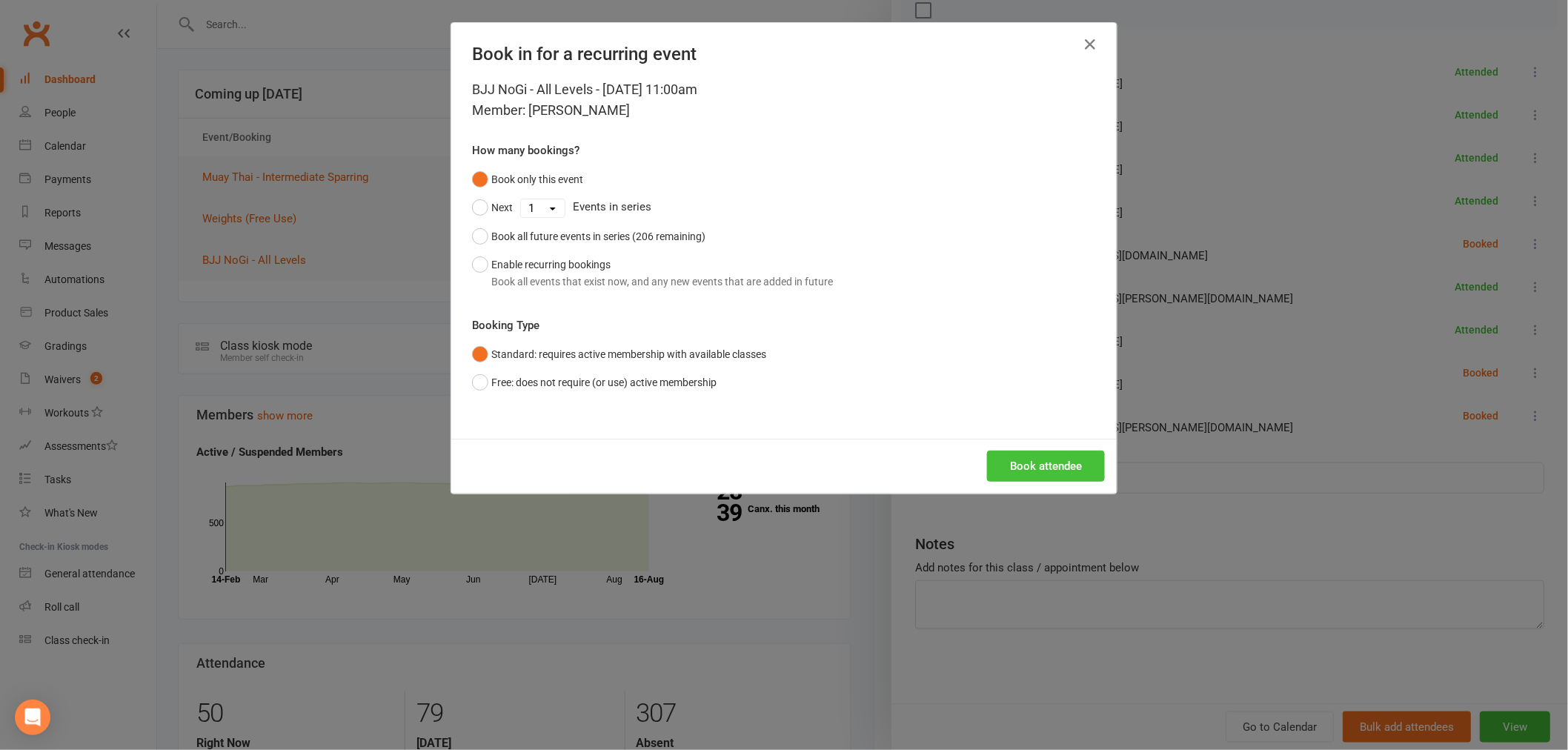
click at [1011, 478] on button "Book attendee" at bounding box center [1045, 466] width 117 height 31
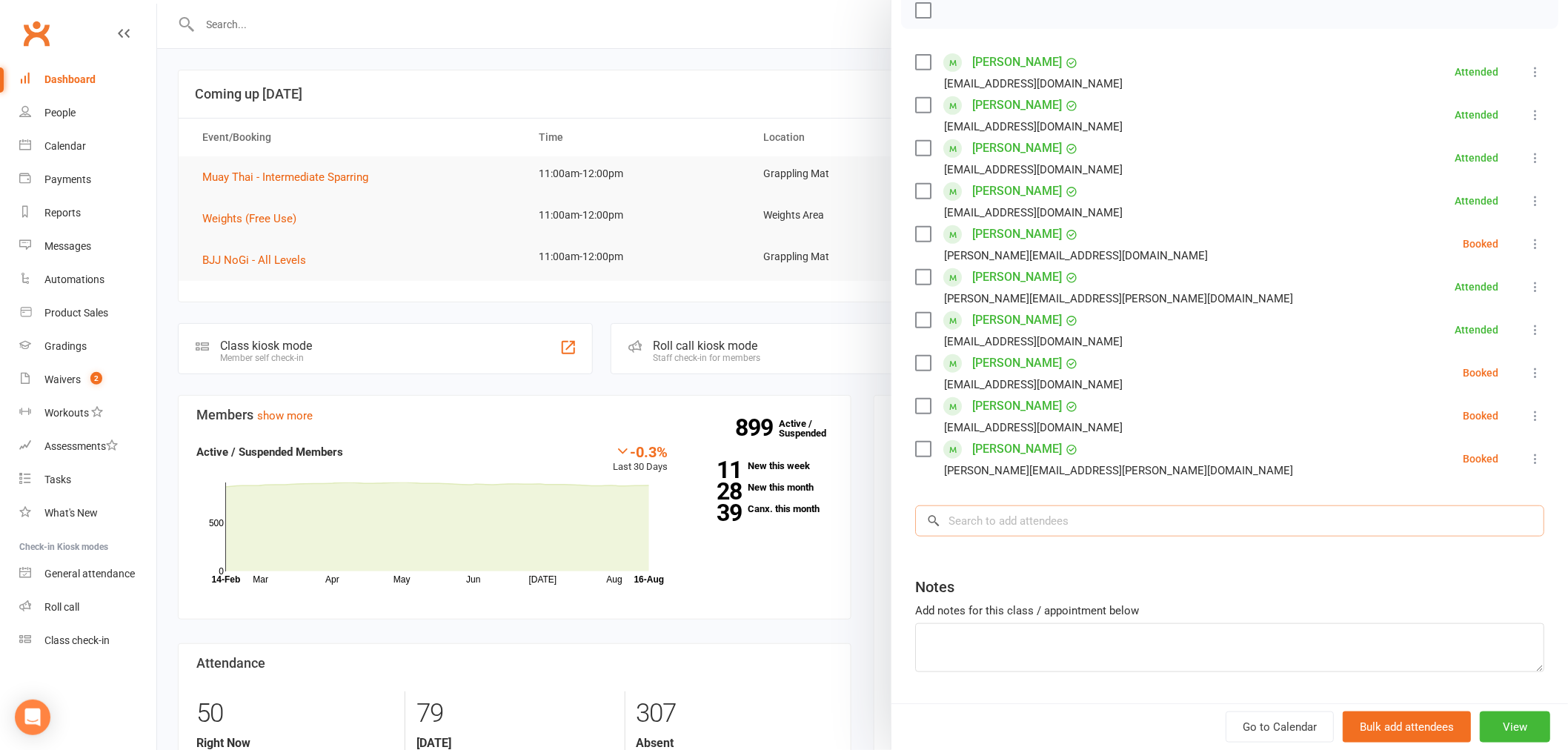
click at [1021, 524] on input "search" at bounding box center [1230, 521] width 629 height 31
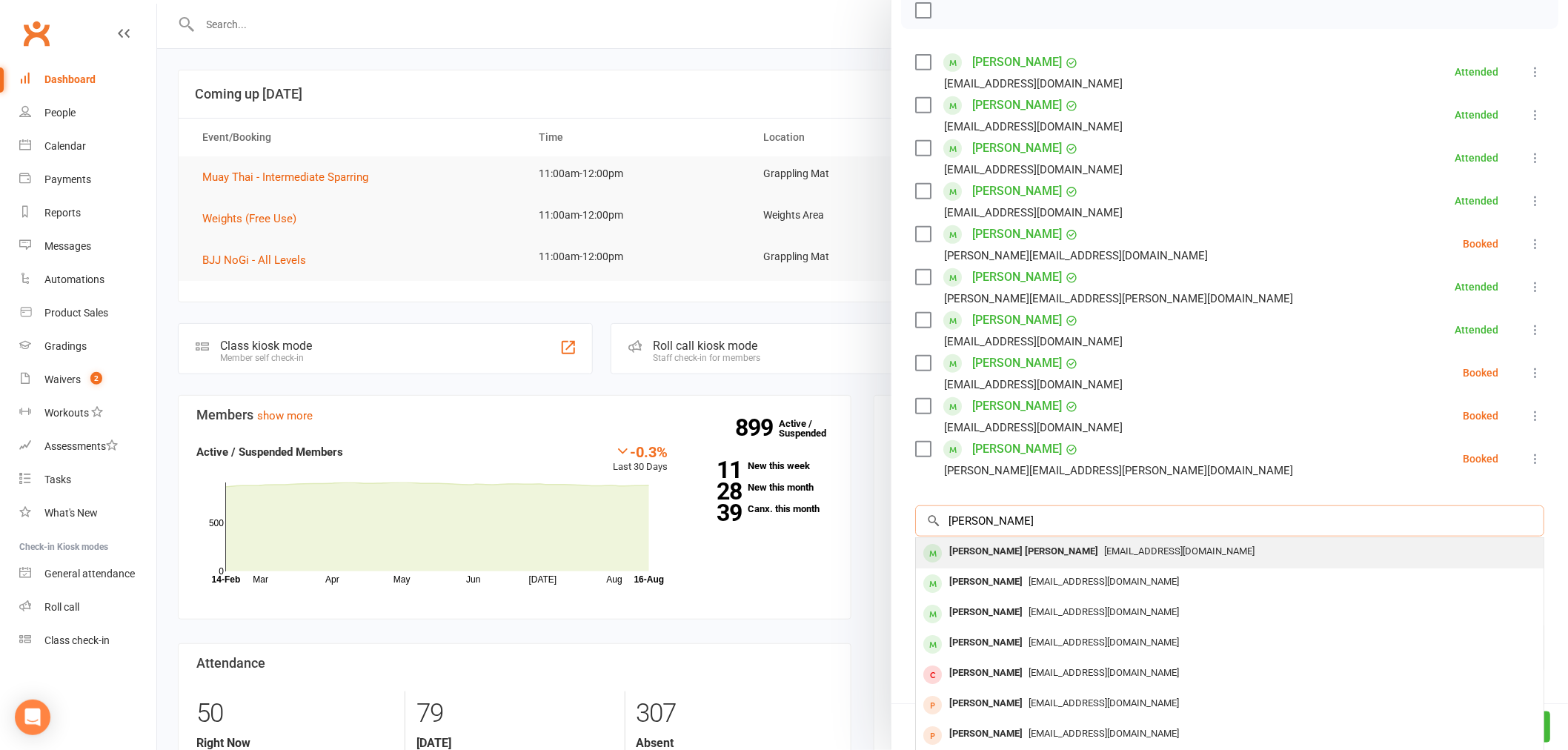
type input "jay ho ming"
click at [1104, 556] on span "jayliu825@gmail.com" at bounding box center [1179, 551] width 150 height 11
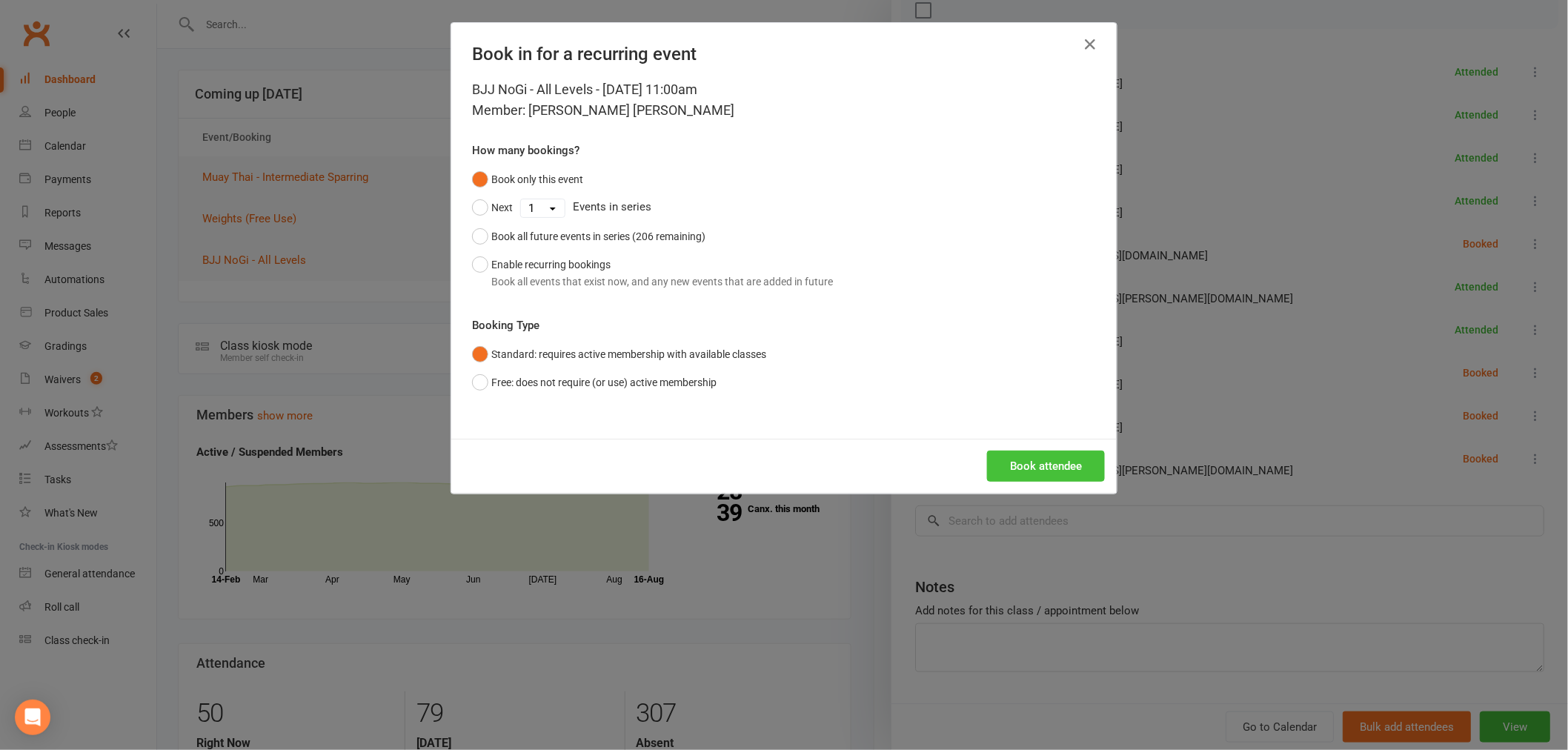
click at [1002, 469] on button "Book attendee" at bounding box center [1045, 466] width 117 height 31
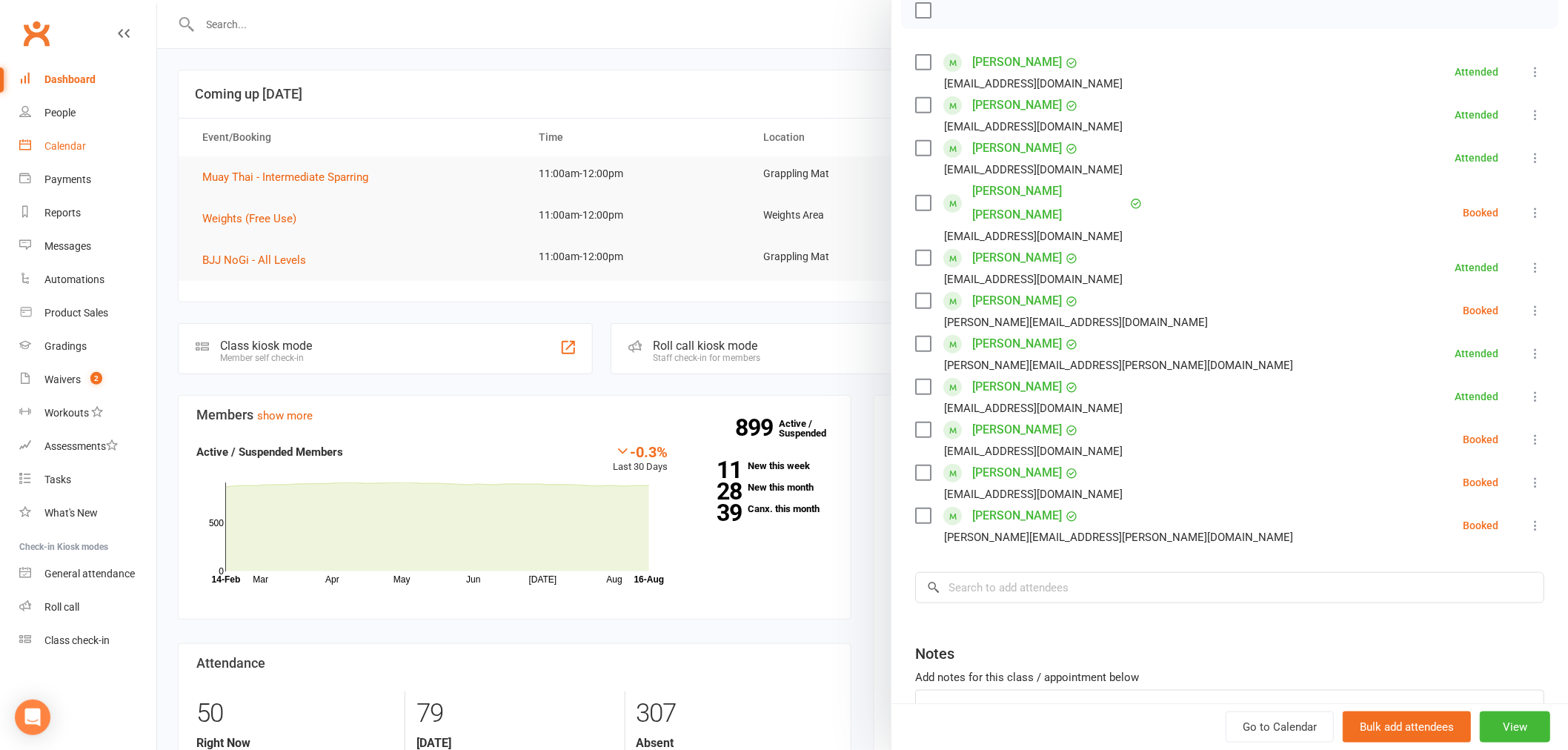
click at [80, 152] on link "Calendar" at bounding box center [87, 146] width 137 height 33
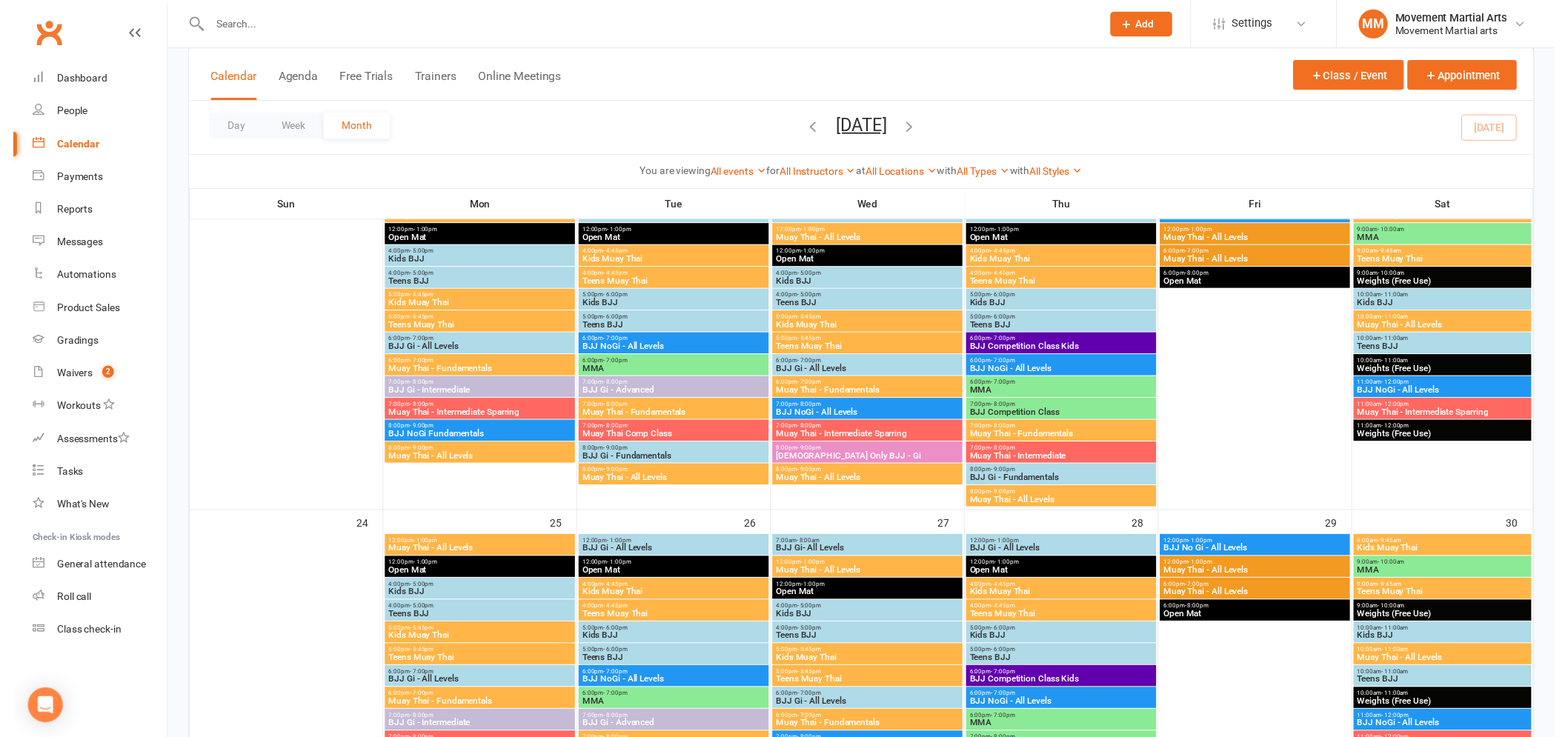
scroll to position [960, 0]
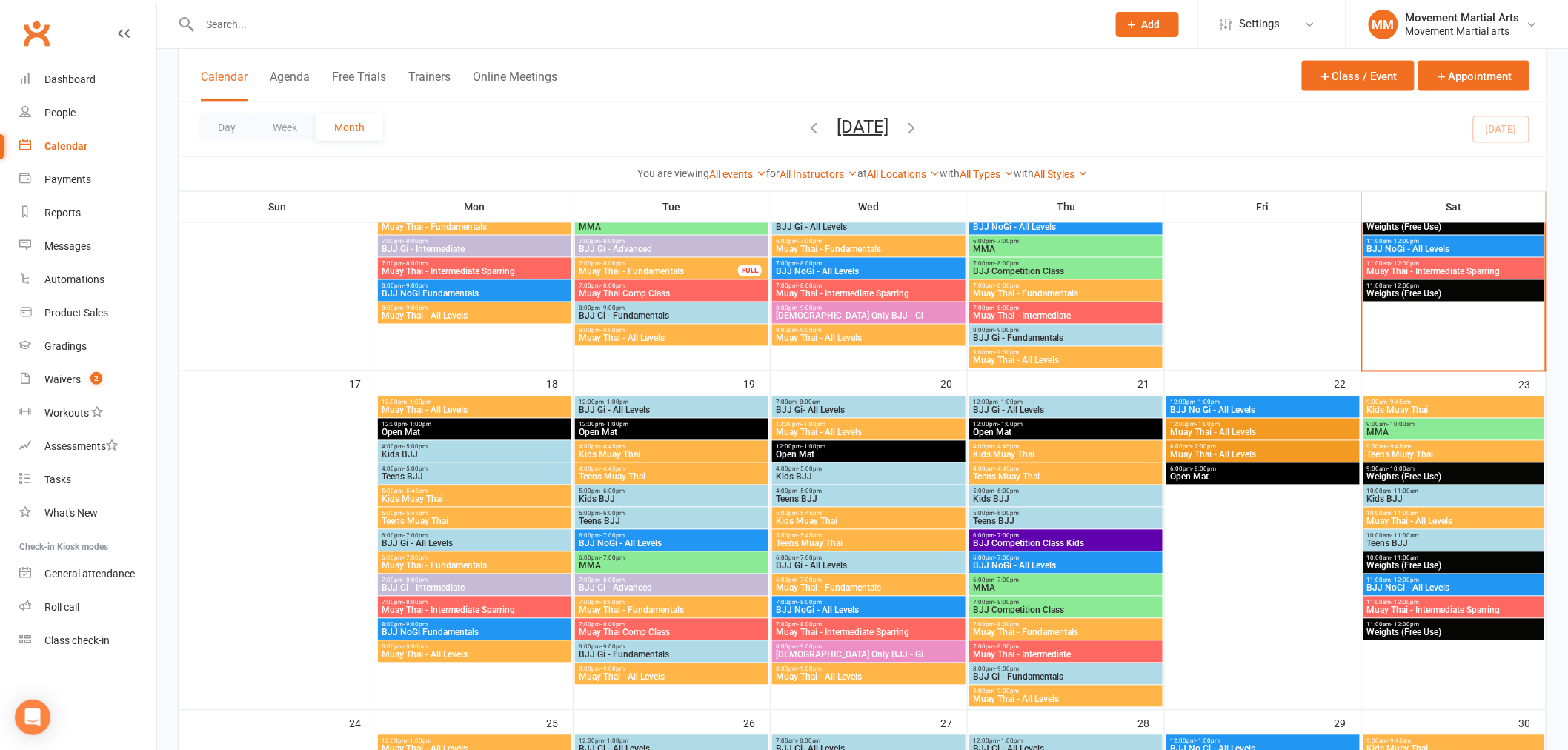
click at [646, 673] on span "Muay Thai - All Levels" at bounding box center [671, 678] width 187 height 9
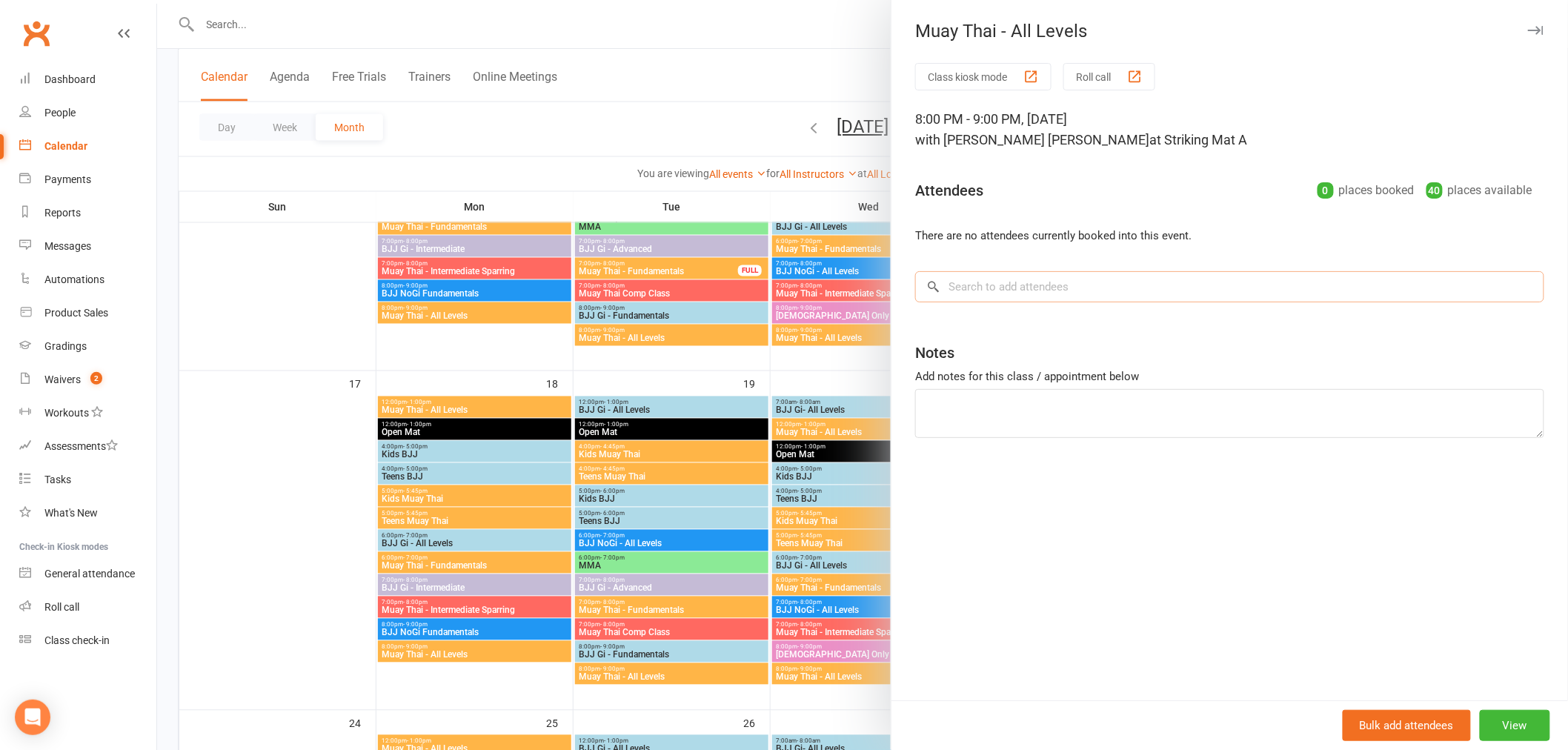
click at [1016, 292] on input "search" at bounding box center [1230, 287] width 629 height 31
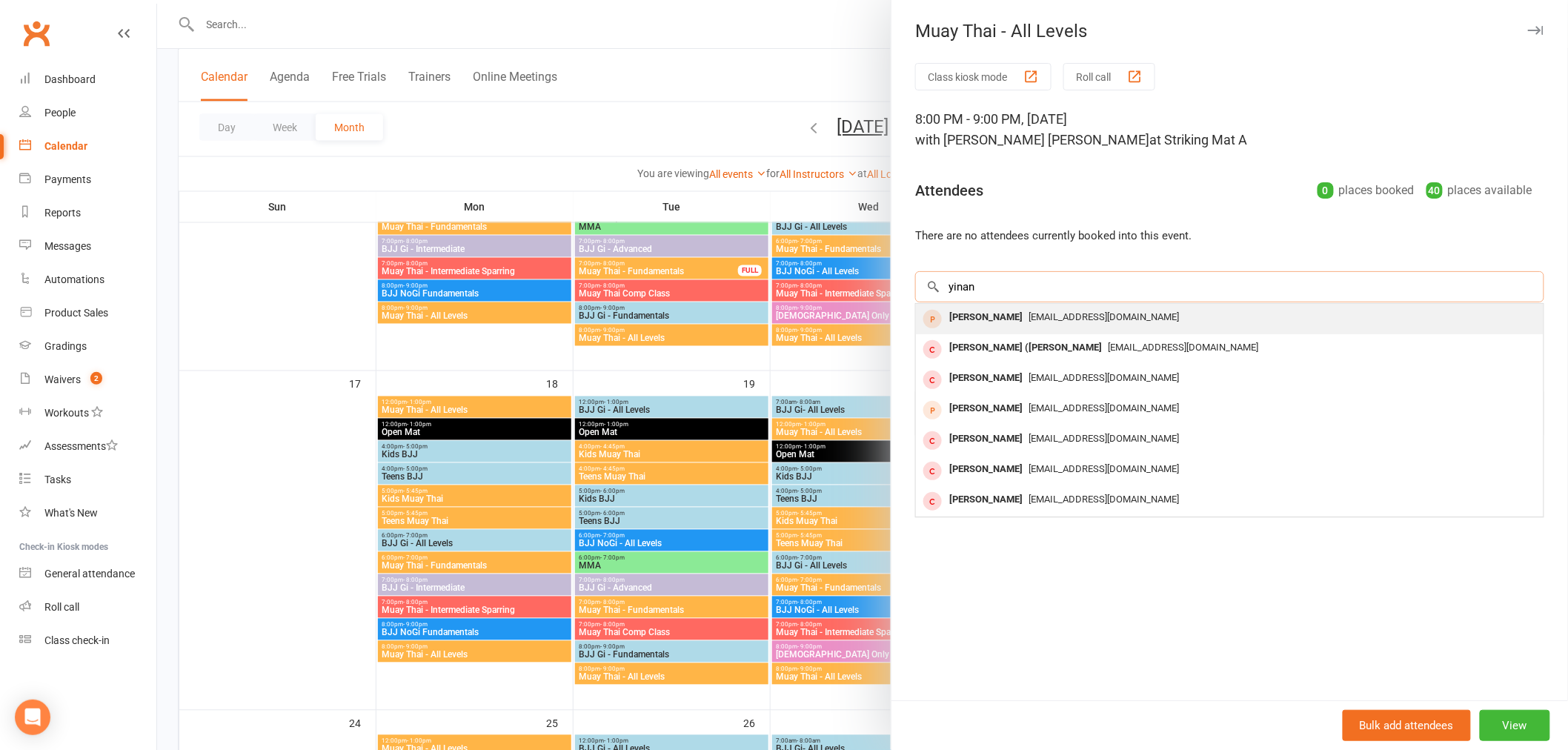
type input "yinan"
click at [987, 322] on div "Yinan Dai" at bounding box center [986, 316] width 85 height 21
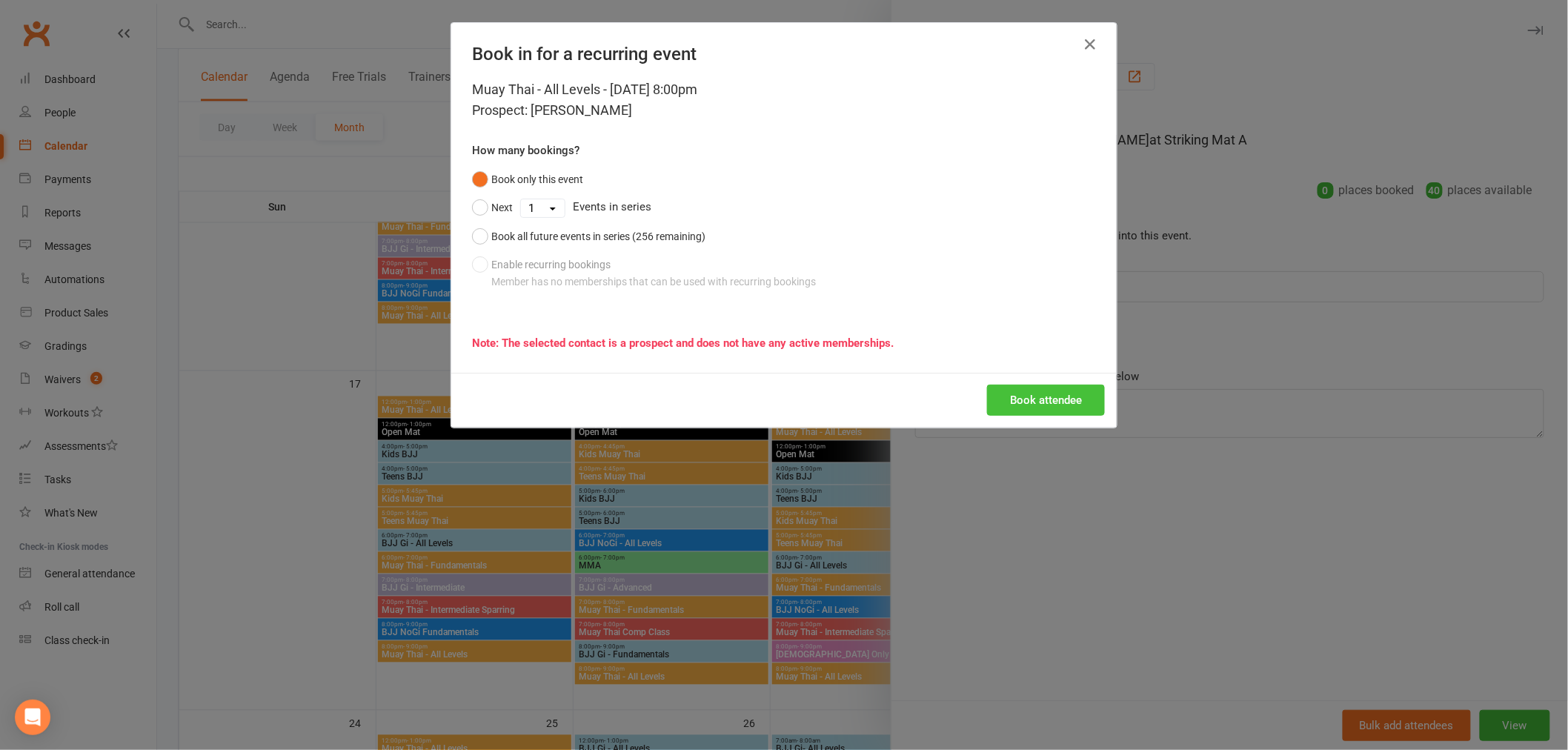
click at [1038, 394] on button "Book attendee" at bounding box center [1045, 400] width 117 height 31
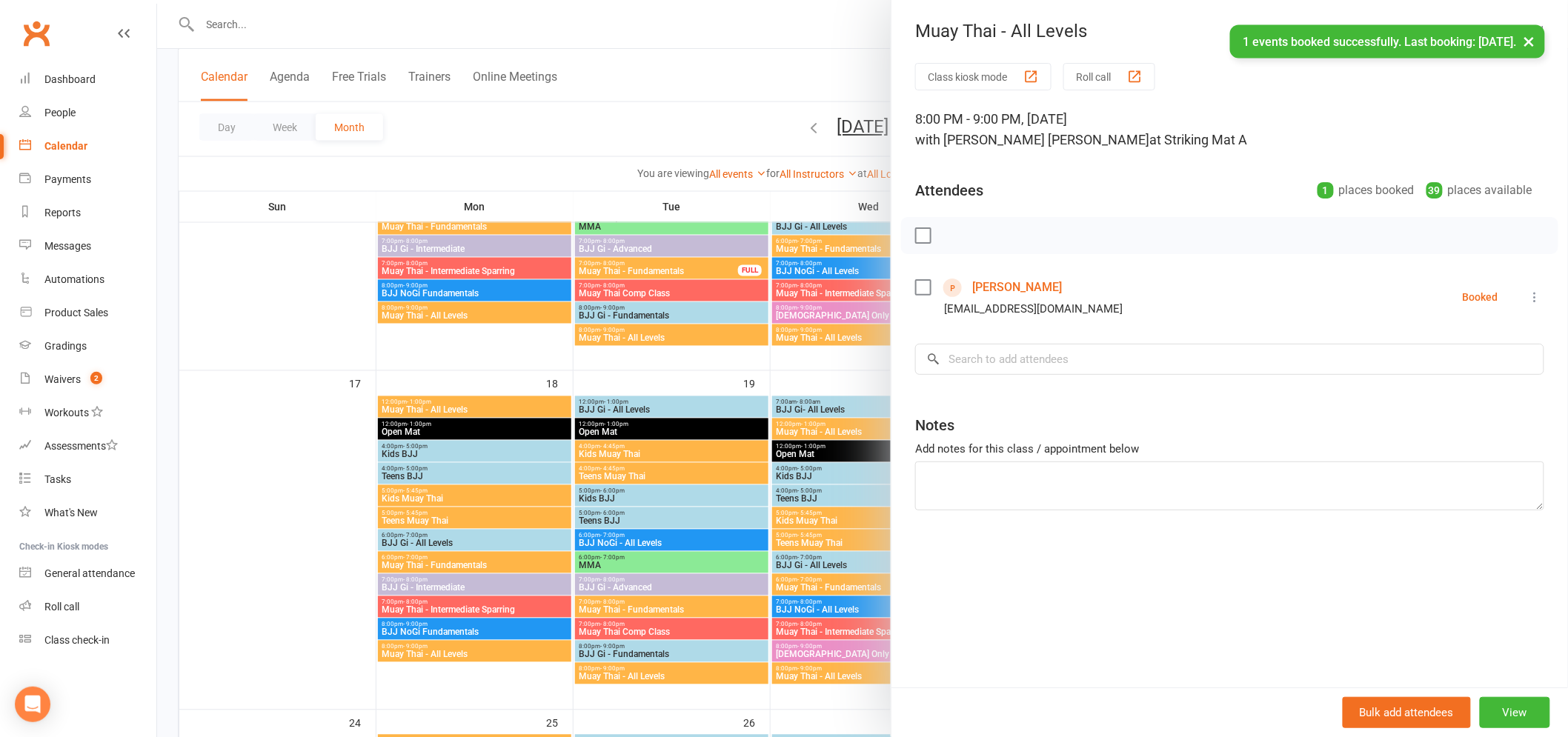
click at [79, 25] on div "× 1 events booked successfully. Last booking: Aug 19, 2025." at bounding box center [774, 25] width 1549 height 0
click at [80, 89] on link "Dashboard" at bounding box center [87, 80] width 137 height 33
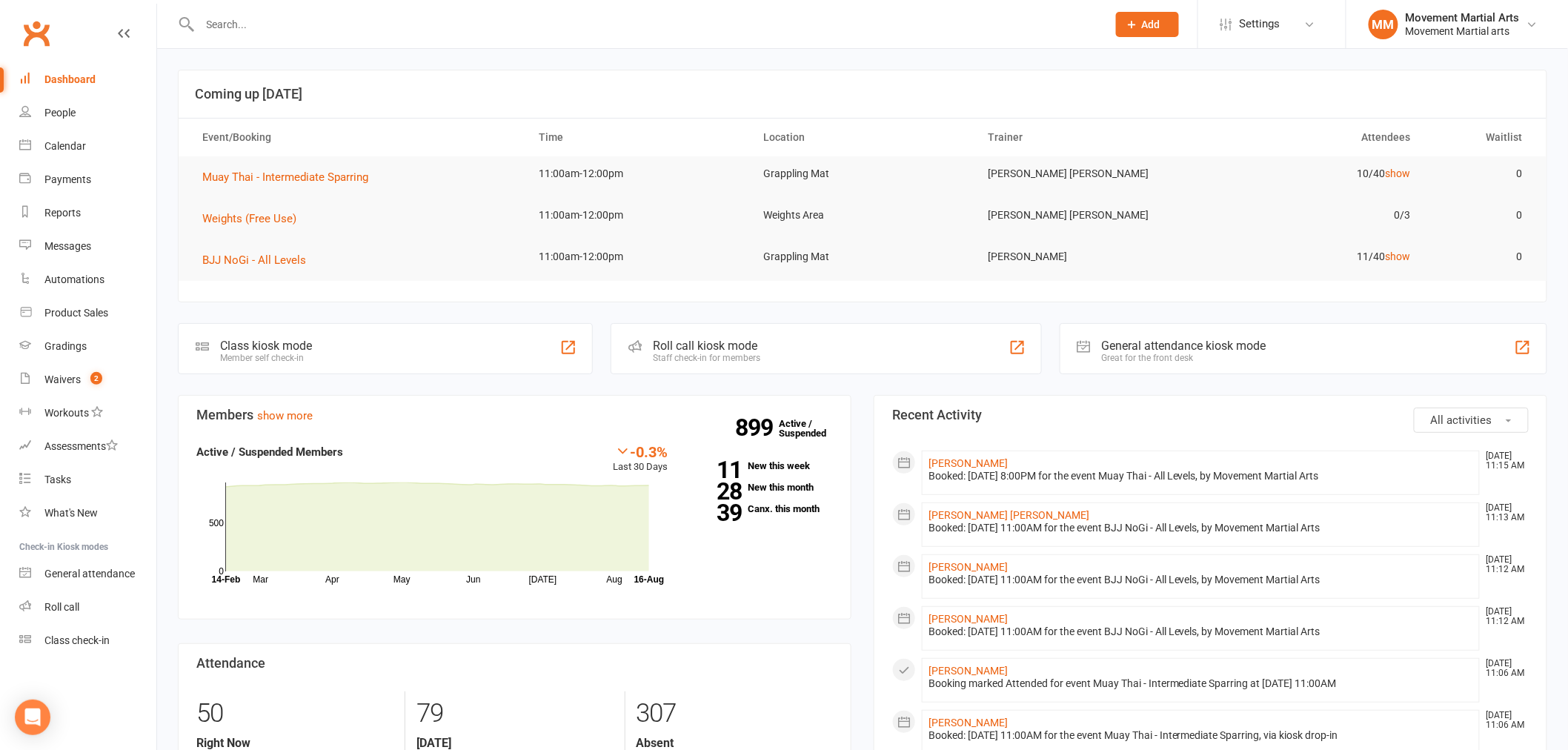
click at [215, 25] on input "text" at bounding box center [646, 24] width 900 height 21
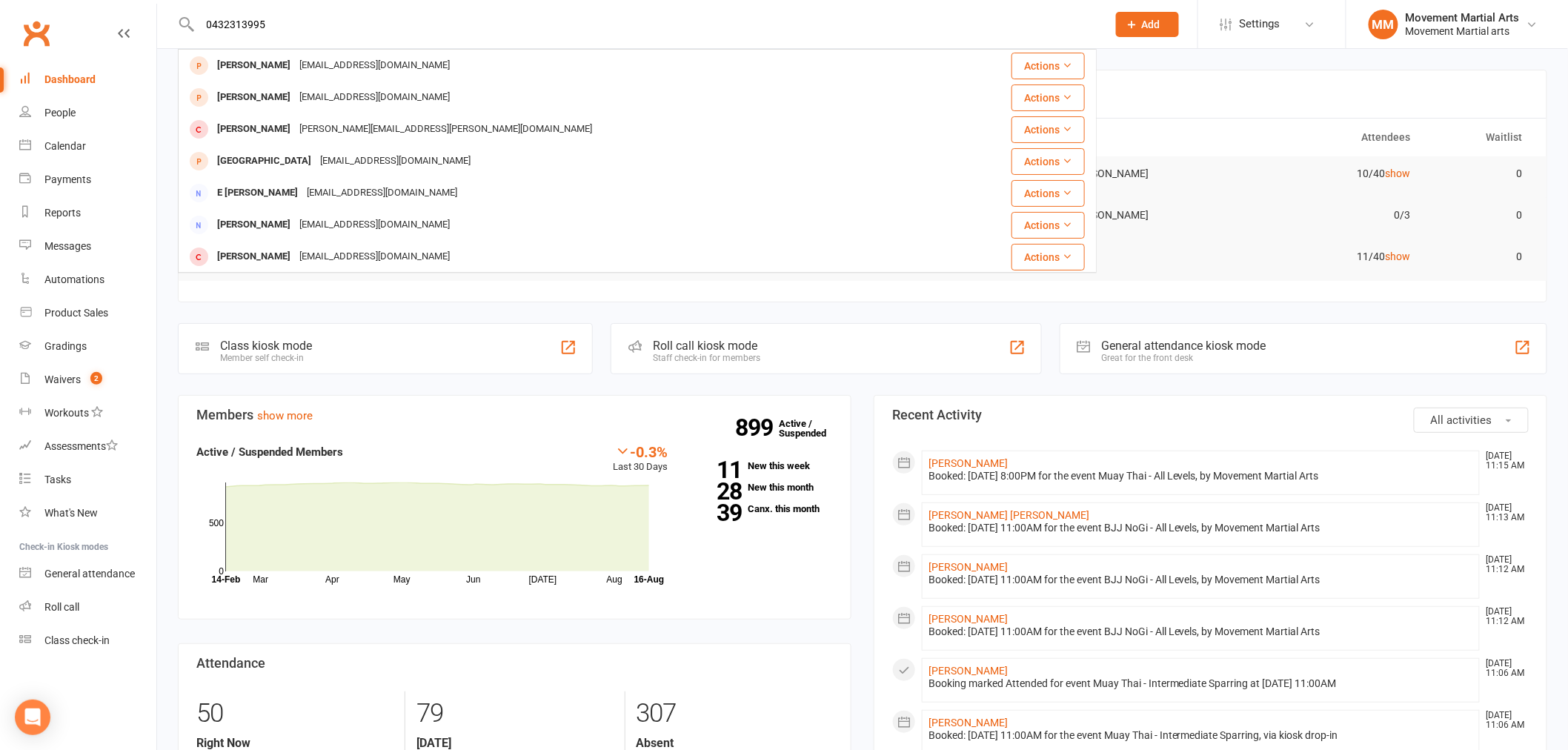
type input "0432313995"
click at [116, 75] on link "Dashboard" at bounding box center [87, 80] width 137 height 33
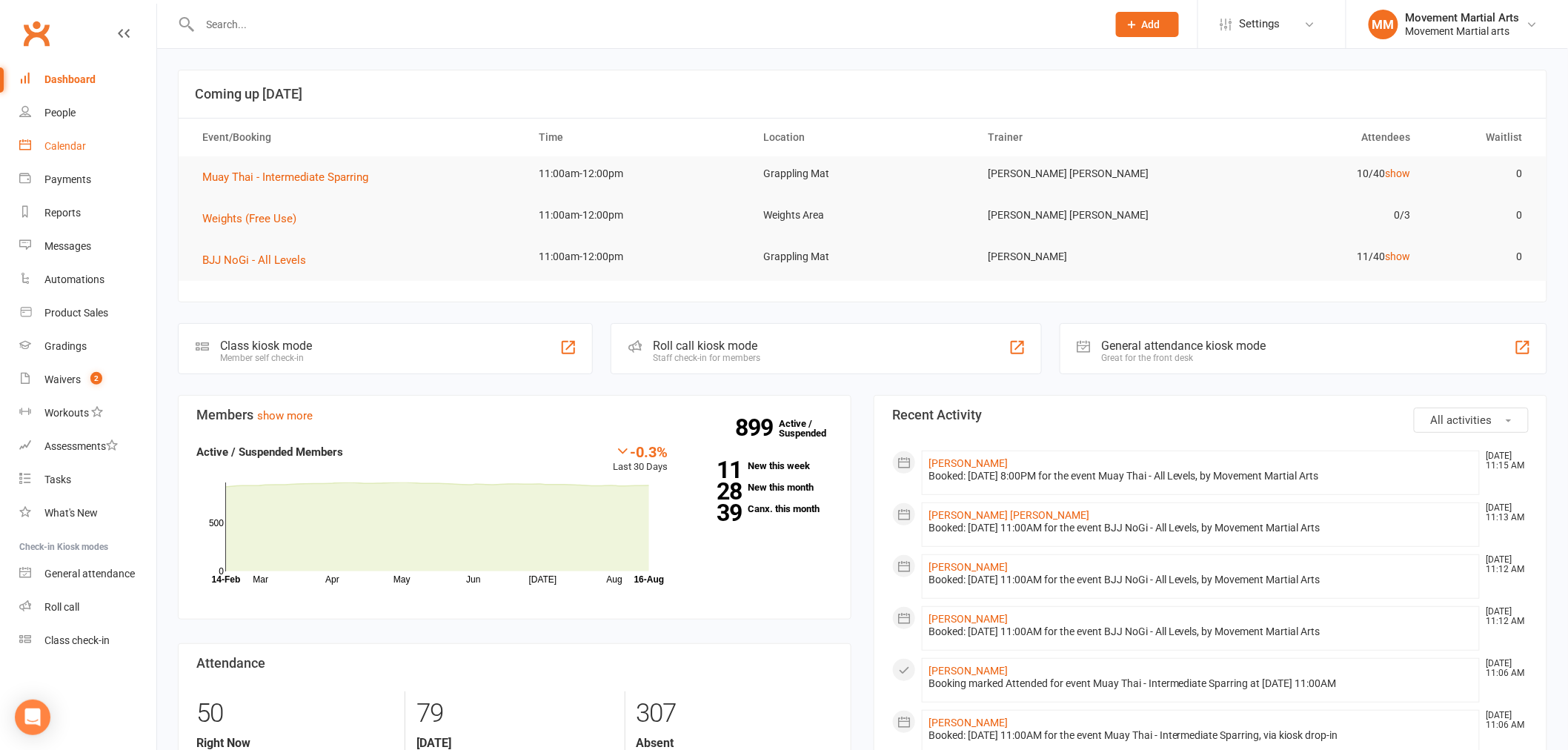
click at [83, 156] on link "Calendar" at bounding box center [87, 146] width 137 height 33
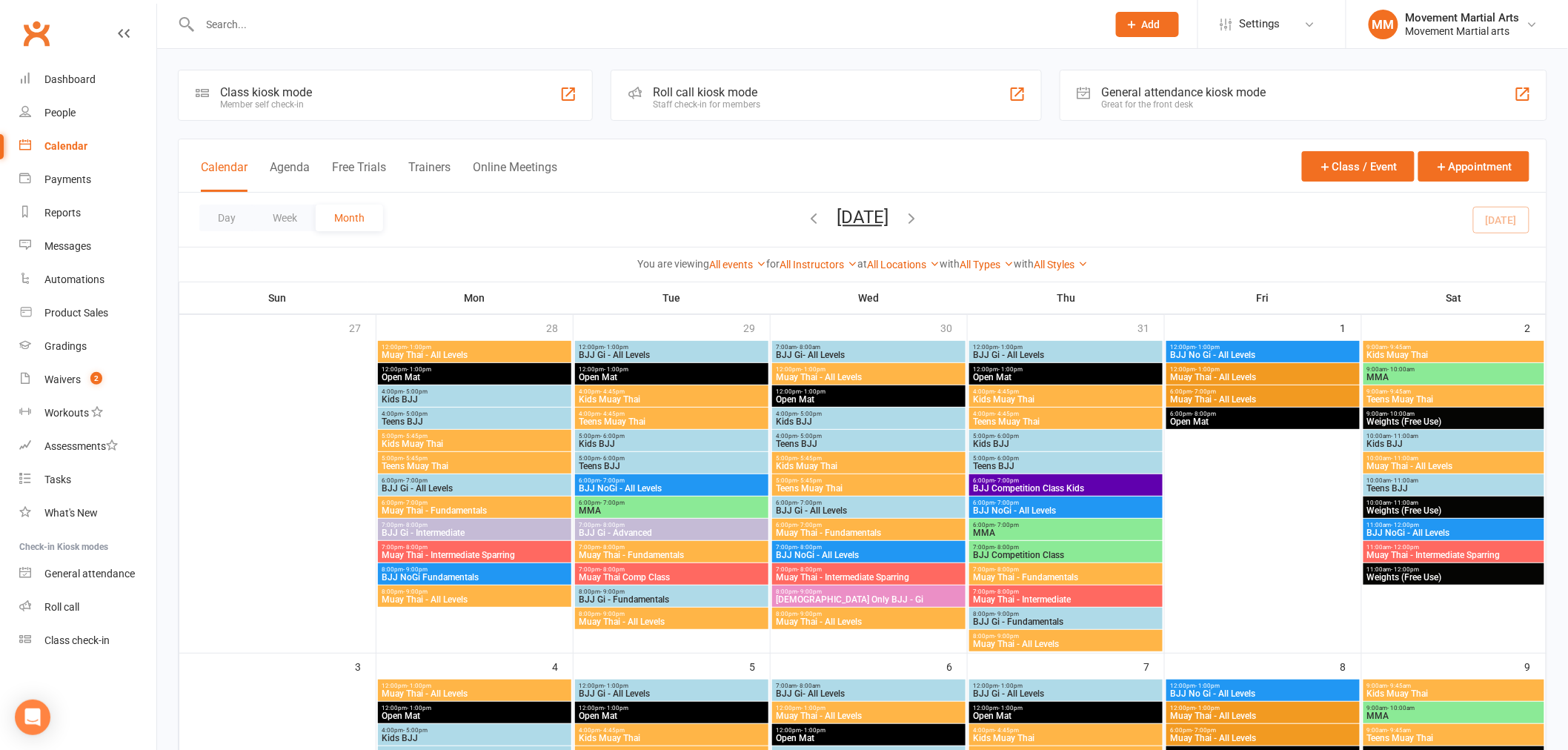
click at [226, 35] on div at bounding box center [637, 24] width 919 height 49
click at [226, 30] on input "text" at bounding box center [646, 24] width 900 height 21
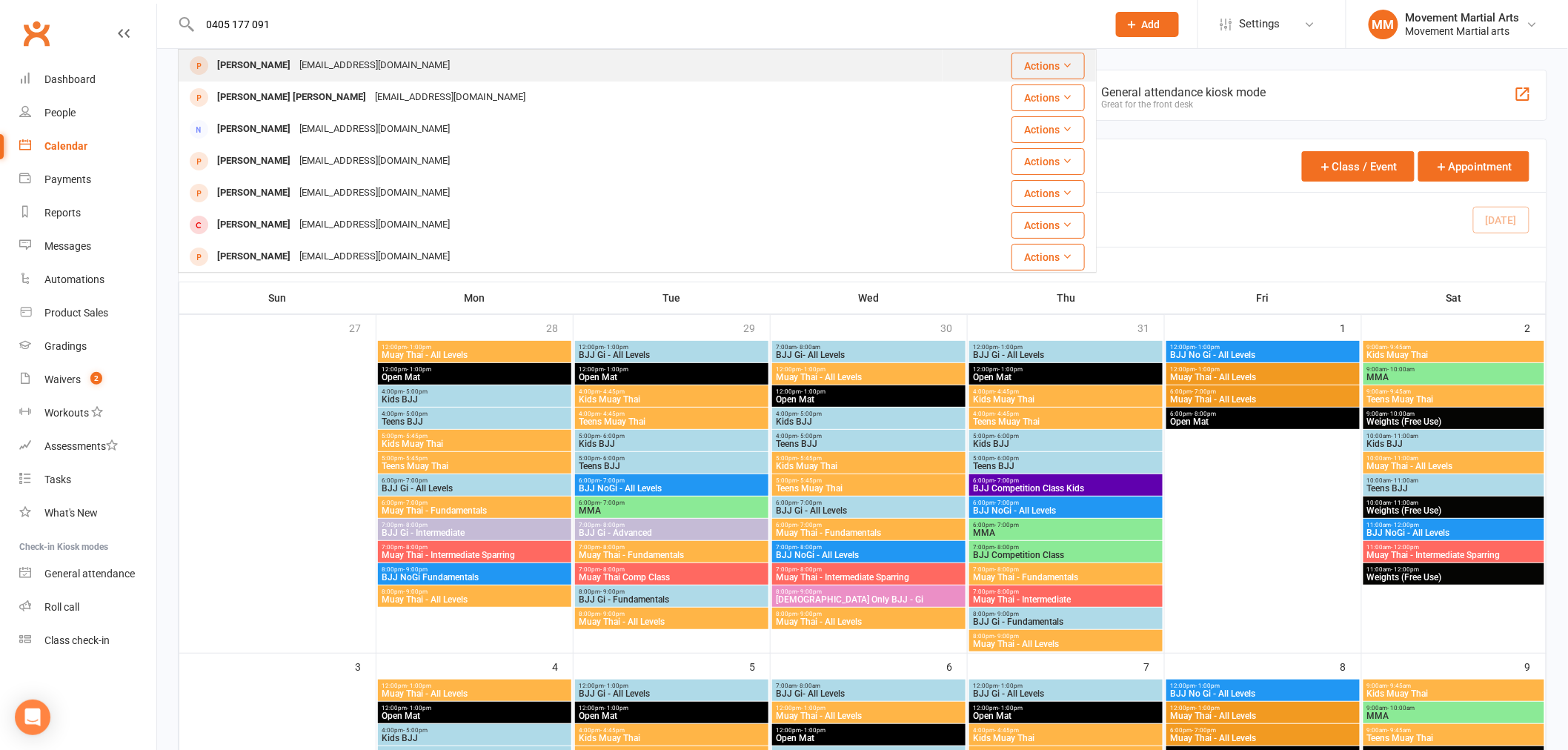
type input "0405 177 091"
click at [320, 70] on div "Leyland.watfa@gmail.com" at bounding box center [375, 65] width 160 height 21
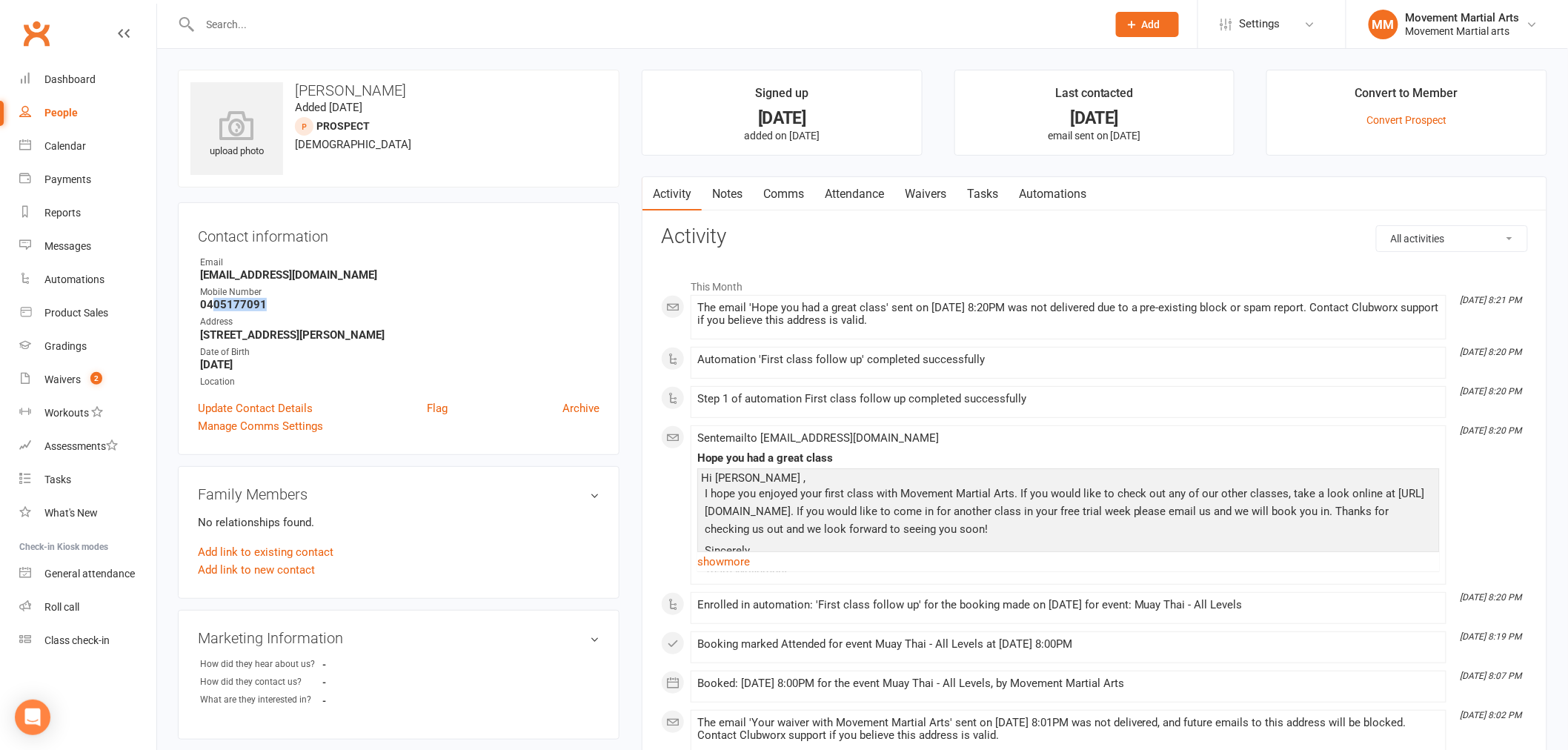
drag, startPoint x: 276, startPoint y: 306, endPoint x: 210, endPoint y: 311, distance: 66.2
click at [210, 311] on strong "0405177091" at bounding box center [399, 304] width 399 height 14
click at [203, 303] on strong "0405177091" at bounding box center [399, 304] width 399 height 14
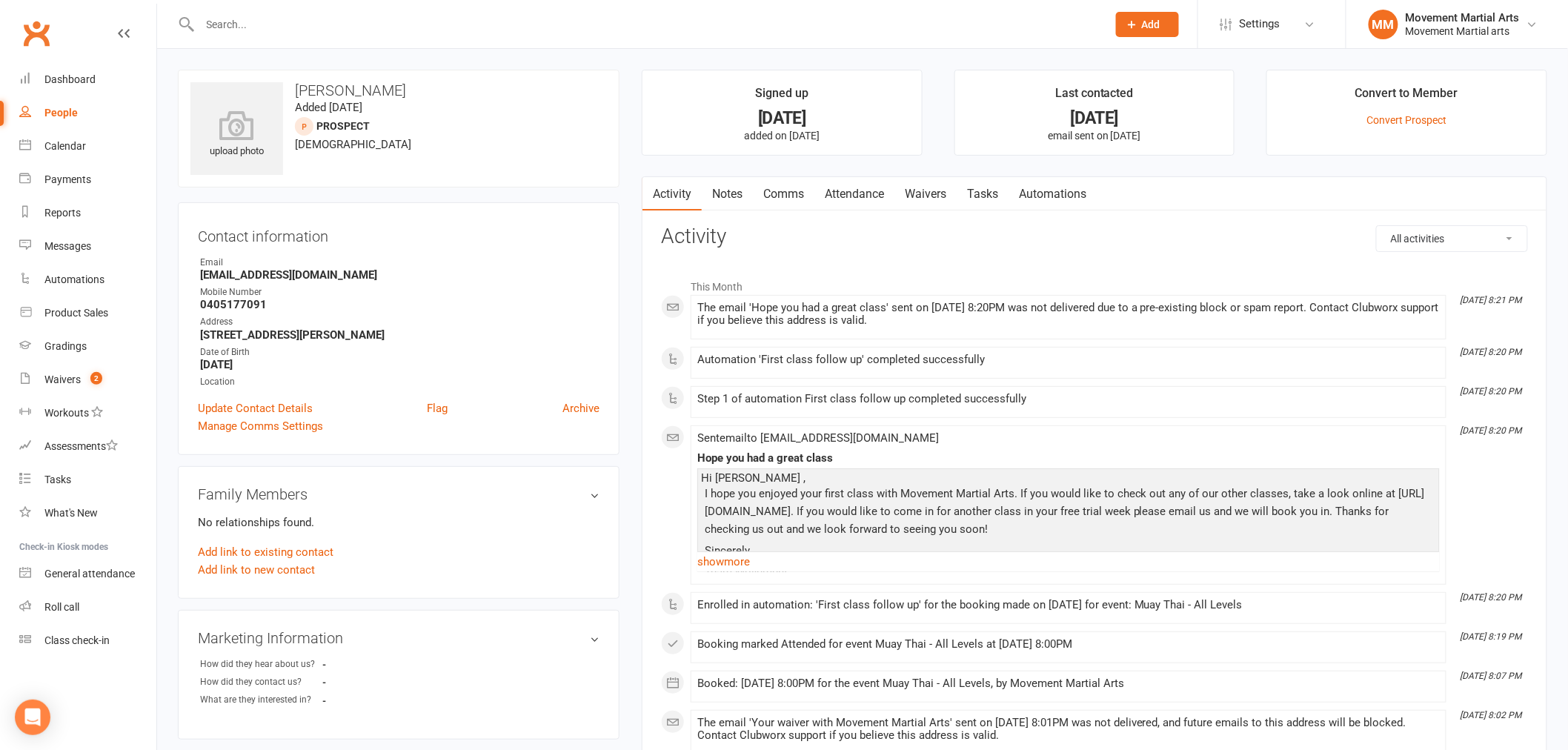
click at [362, 109] on time "Added 13 August, 2025" at bounding box center [329, 107] width 68 height 14
click at [858, 187] on link "Attendance" at bounding box center [854, 193] width 80 height 34
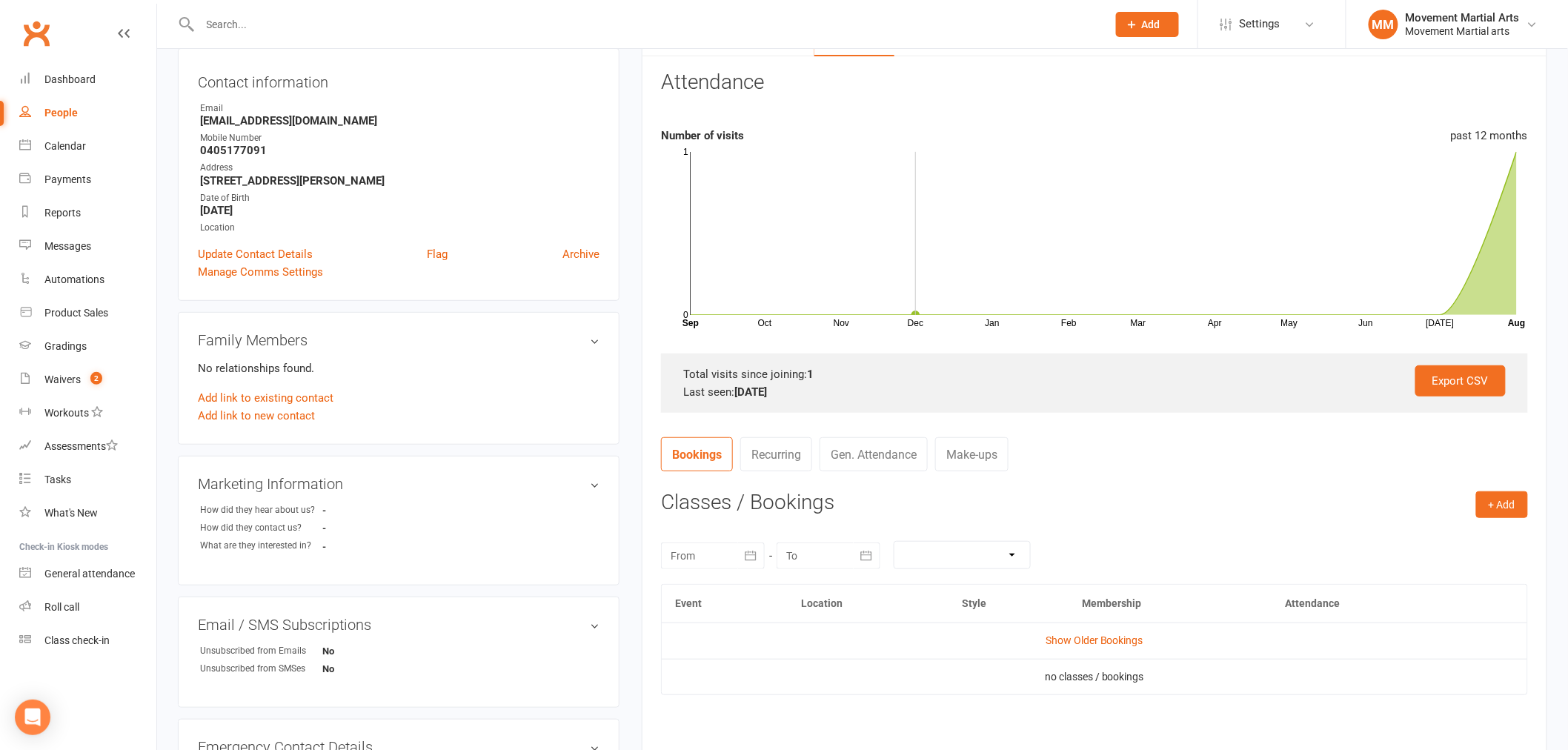
scroll to position [191, 0]
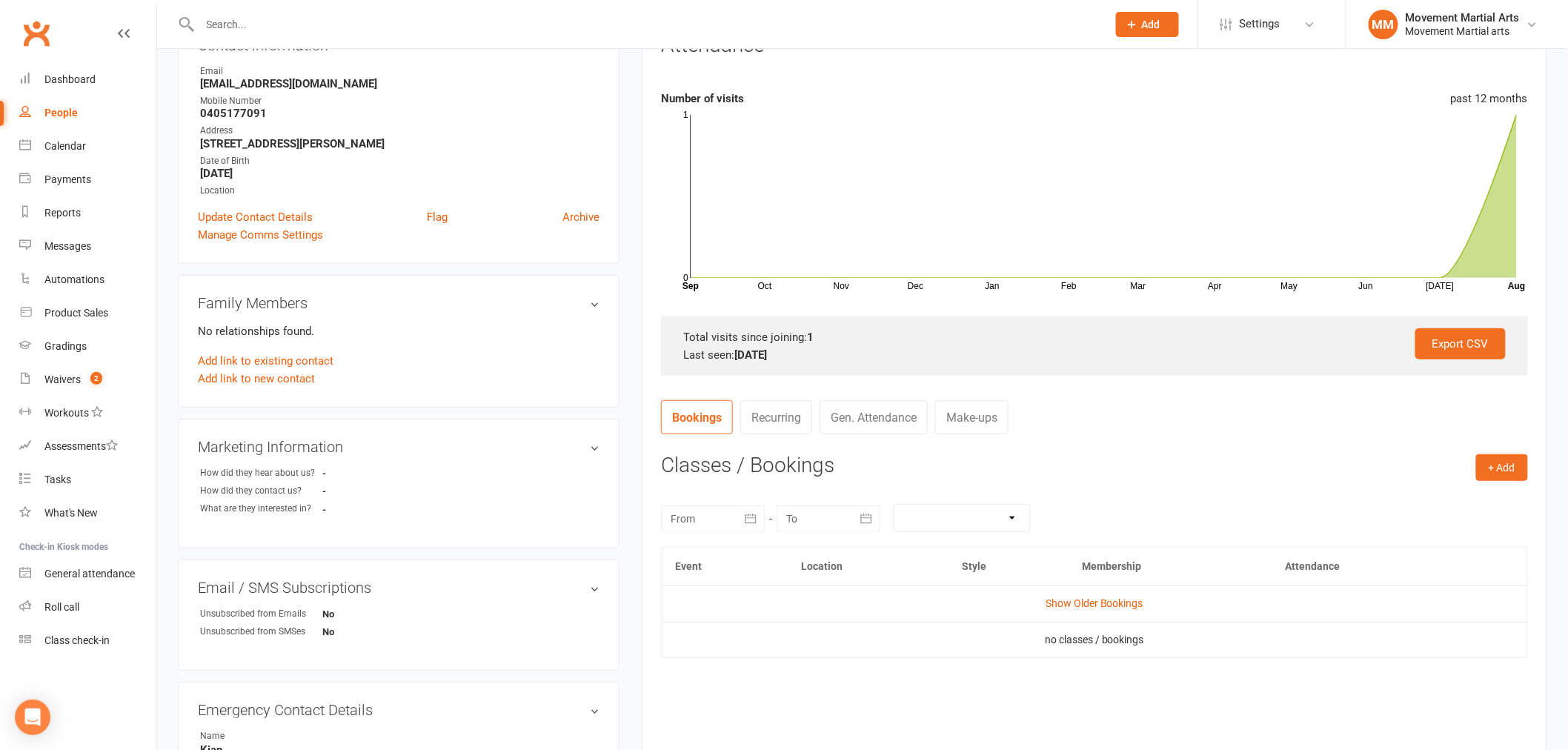
click at [1094, 612] on td "Show Older Bookings" at bounding box center [1094, 602] width 866 height 36
click at [1092, 601] on link "Show Older Bookings" at bounding box center [1094, 602] width 98 height 12
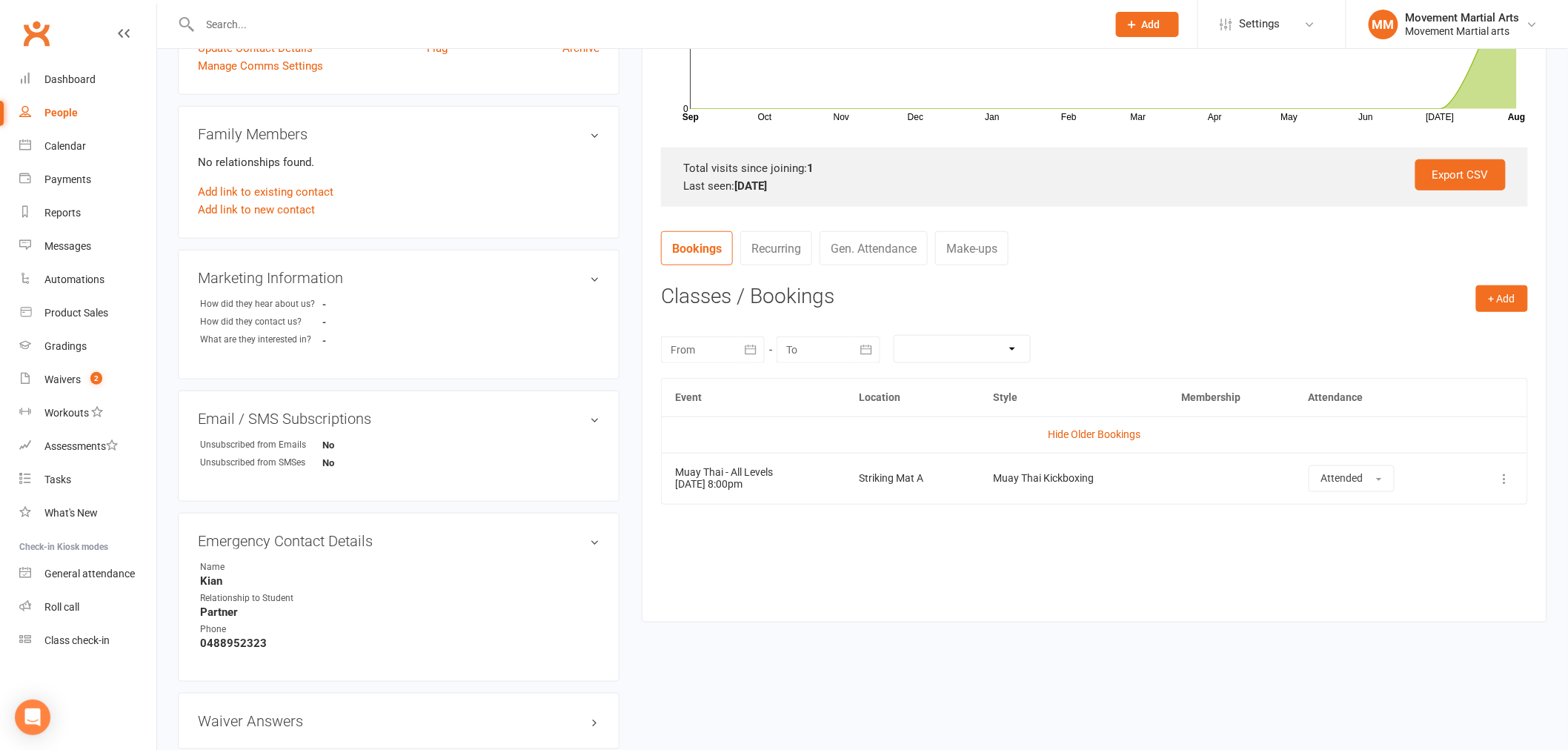
scroll to position [464, 0]
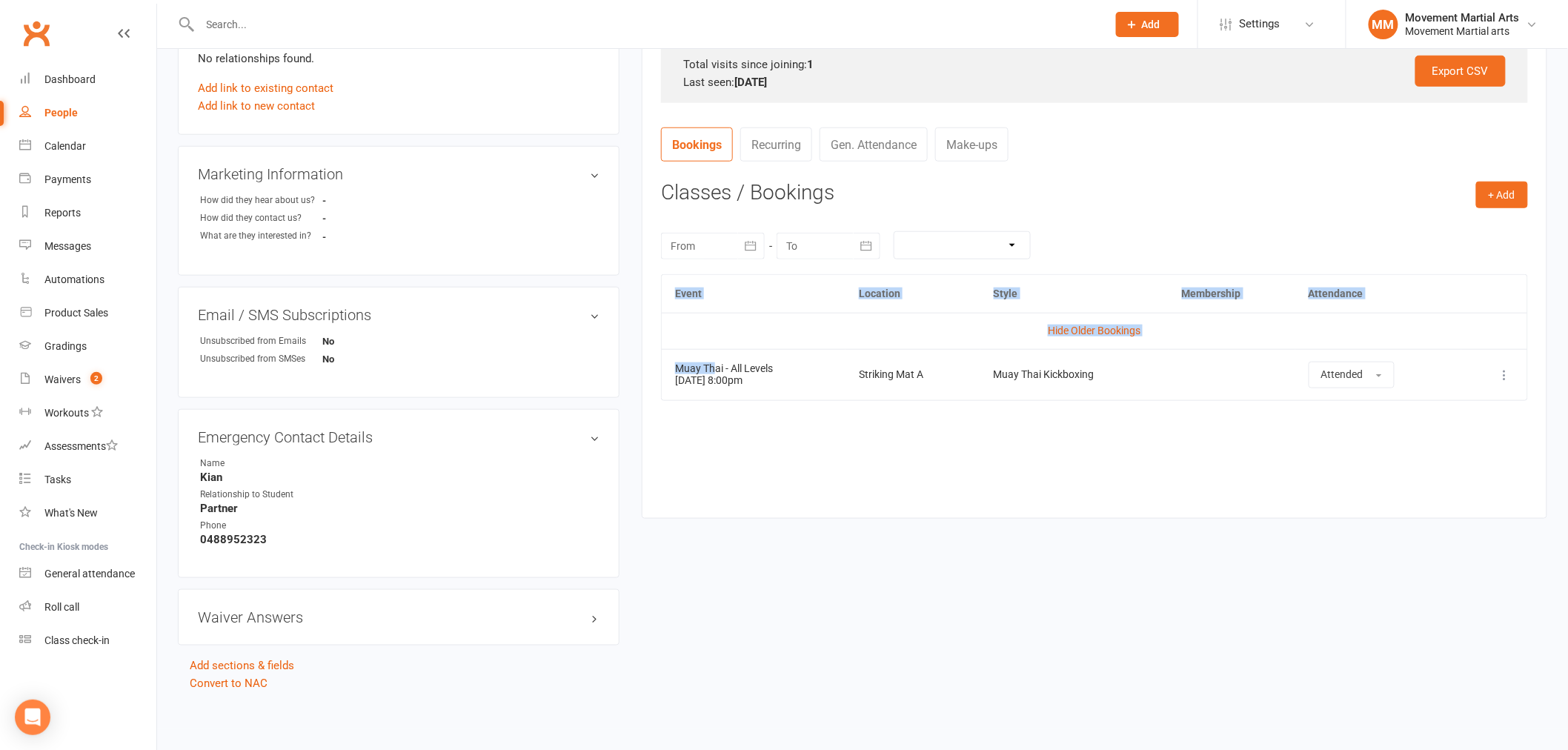
drag, startPoint x: 802, startPoint y: 403, endPoint x: 681, endPoint y: 360, distance: 128.4
click at [685, 364] on div "Event Location Style Membership Attendance Hide Older Bookings Muay Thai - All …" at bounding box center [1094, 385] width 867 height 222
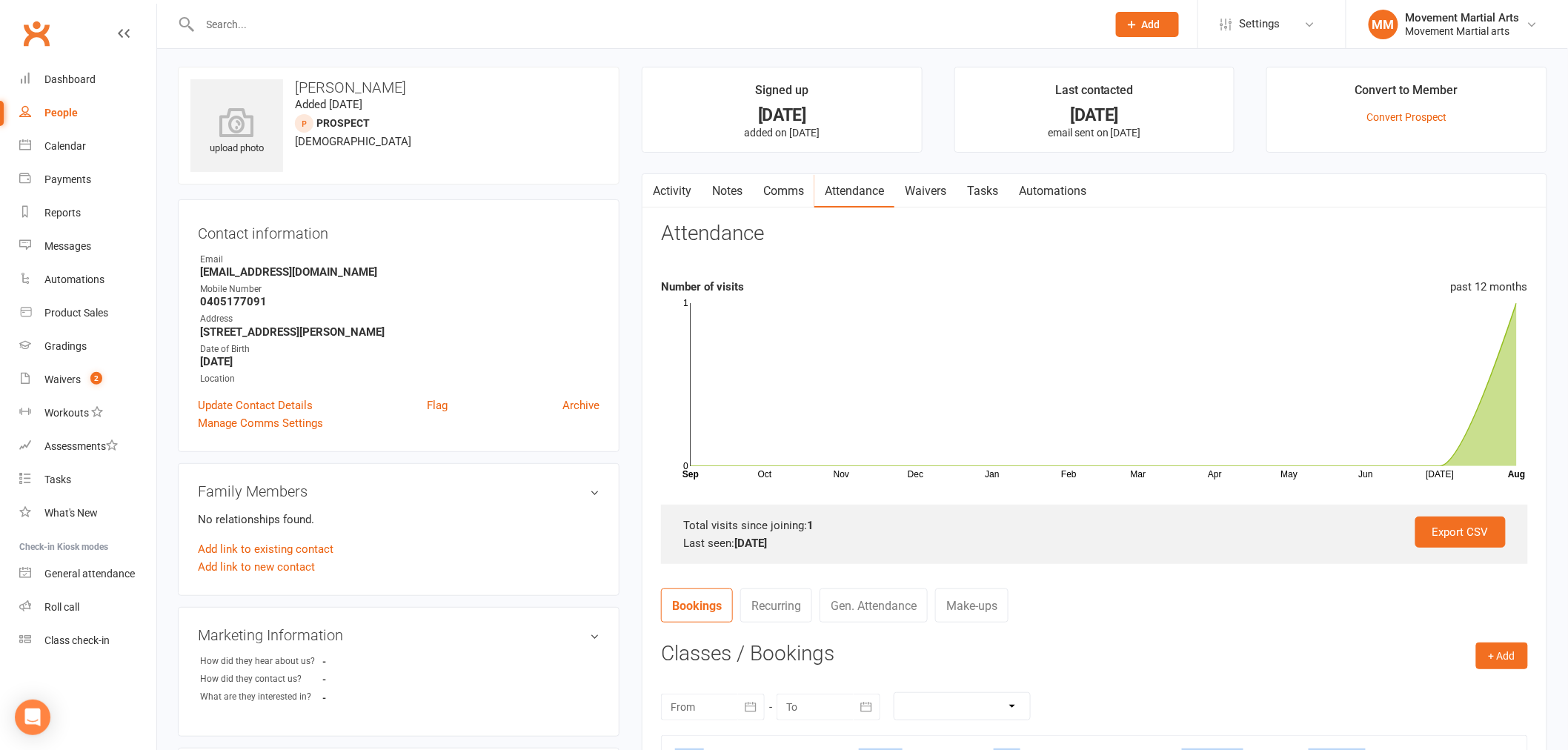
scroll to position [0, 0]
click at [226, 298] on strong "0405177091" at bounding box center [399, 304] width 399 height 14
copy strong "0405177091"
click at [937, 210] on div "Activity Notes Comms Attendance Waivers Tasks Automations Attendance Number of …" at bounding box center [1094, 579] width 905 height 806
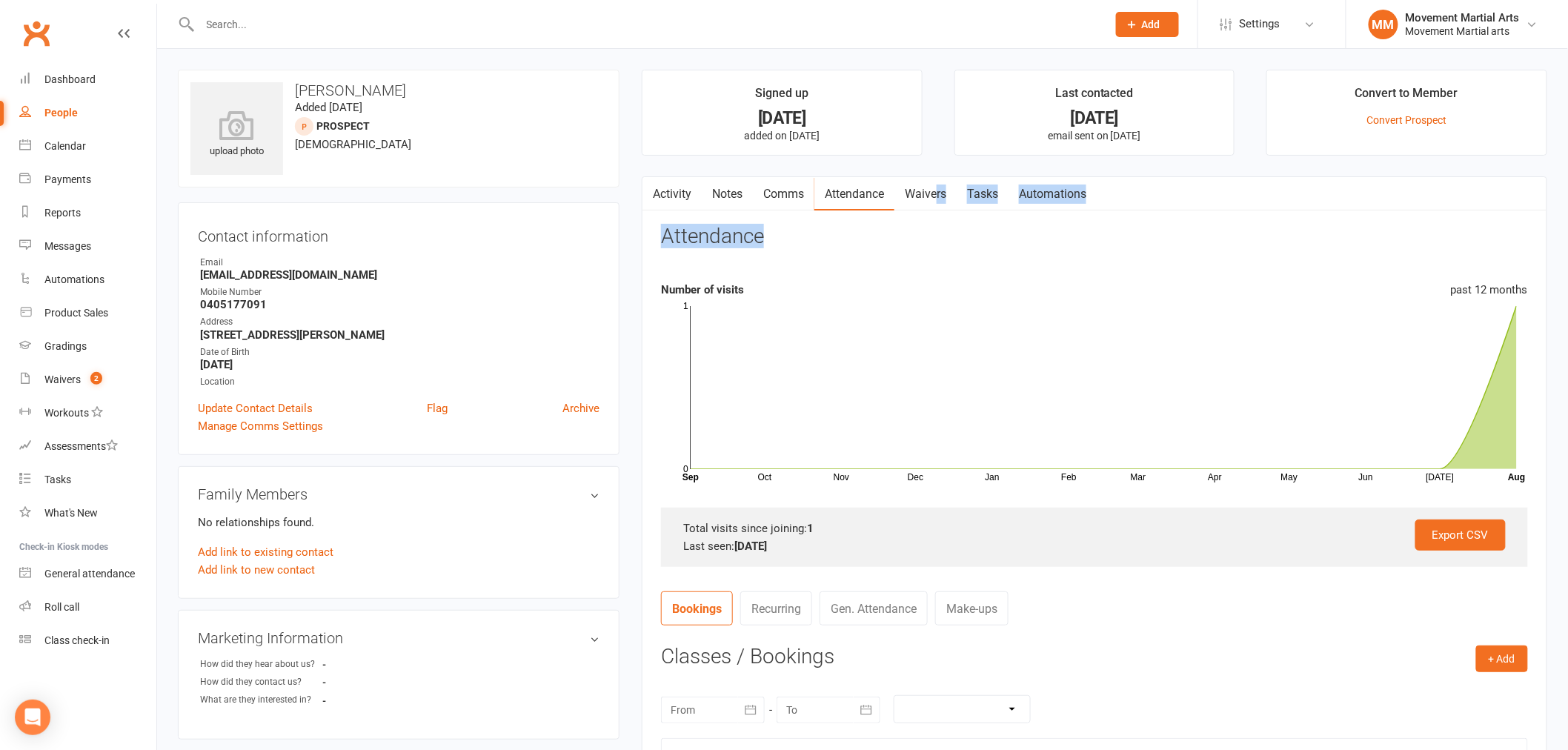
click at [935, 199] on link "Waivers" at bounding box center [925, 193] width 62 height 34
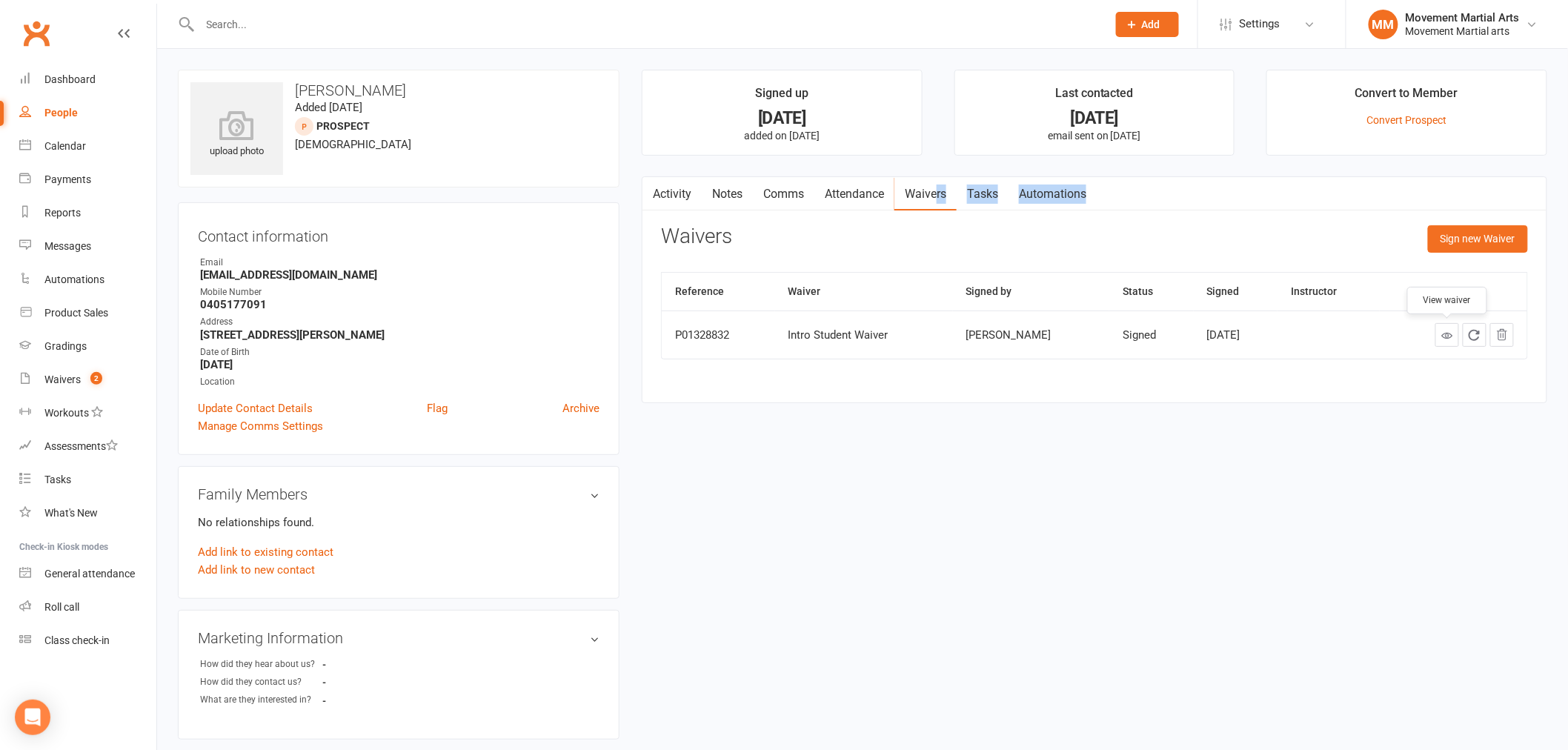
click at [1444, 341] on link at bounding box center [1447, 335] width 24 height 24
click at [115, 64] on link "Dashboard" at bounding box center [87, 80] width 137 height 33
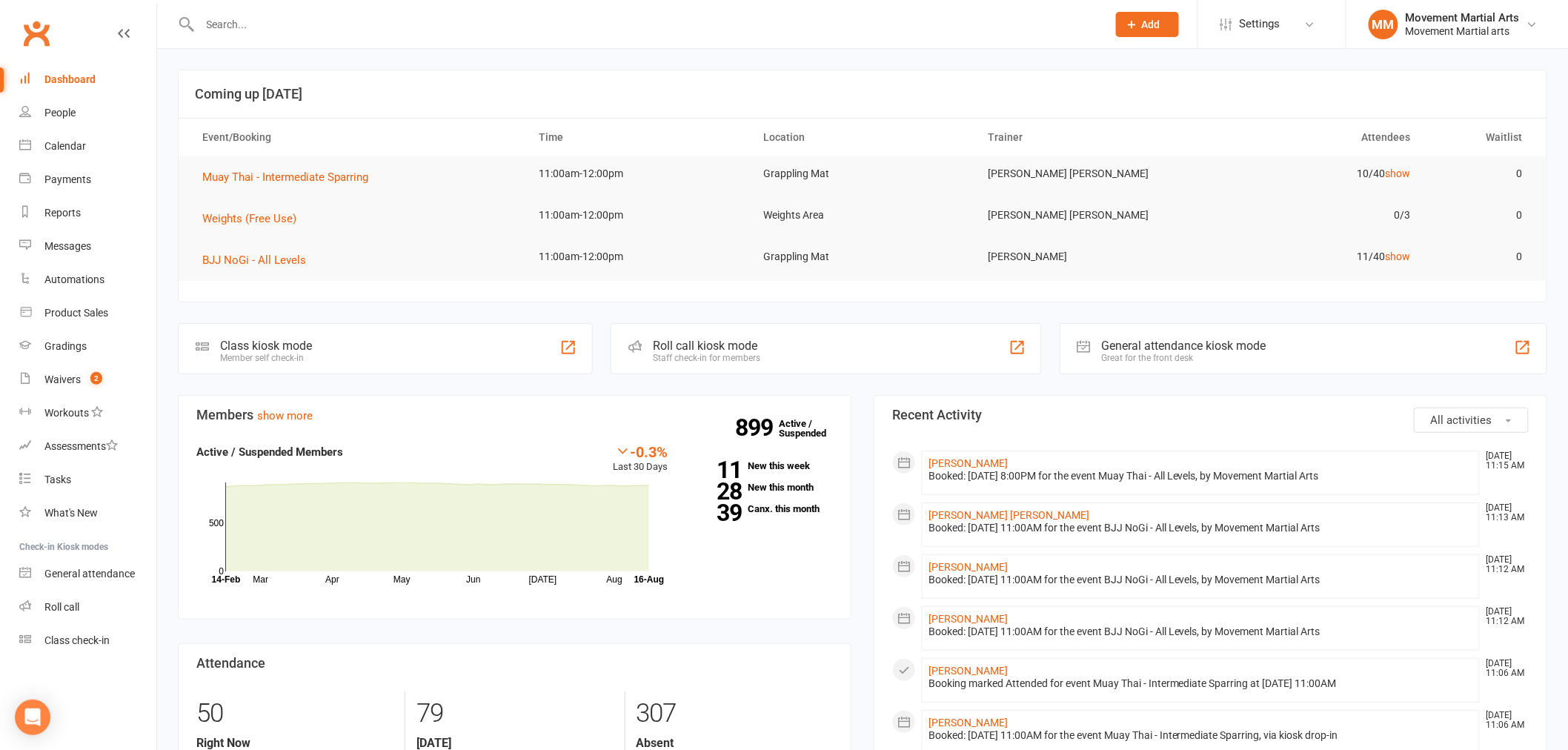
click at [1373, 149] on th "Attendees" at bounding box center [1310, 137] width 225 height 38
click at [292, 28] on input "text" at bounding box center [646, 24] width 900 height 21
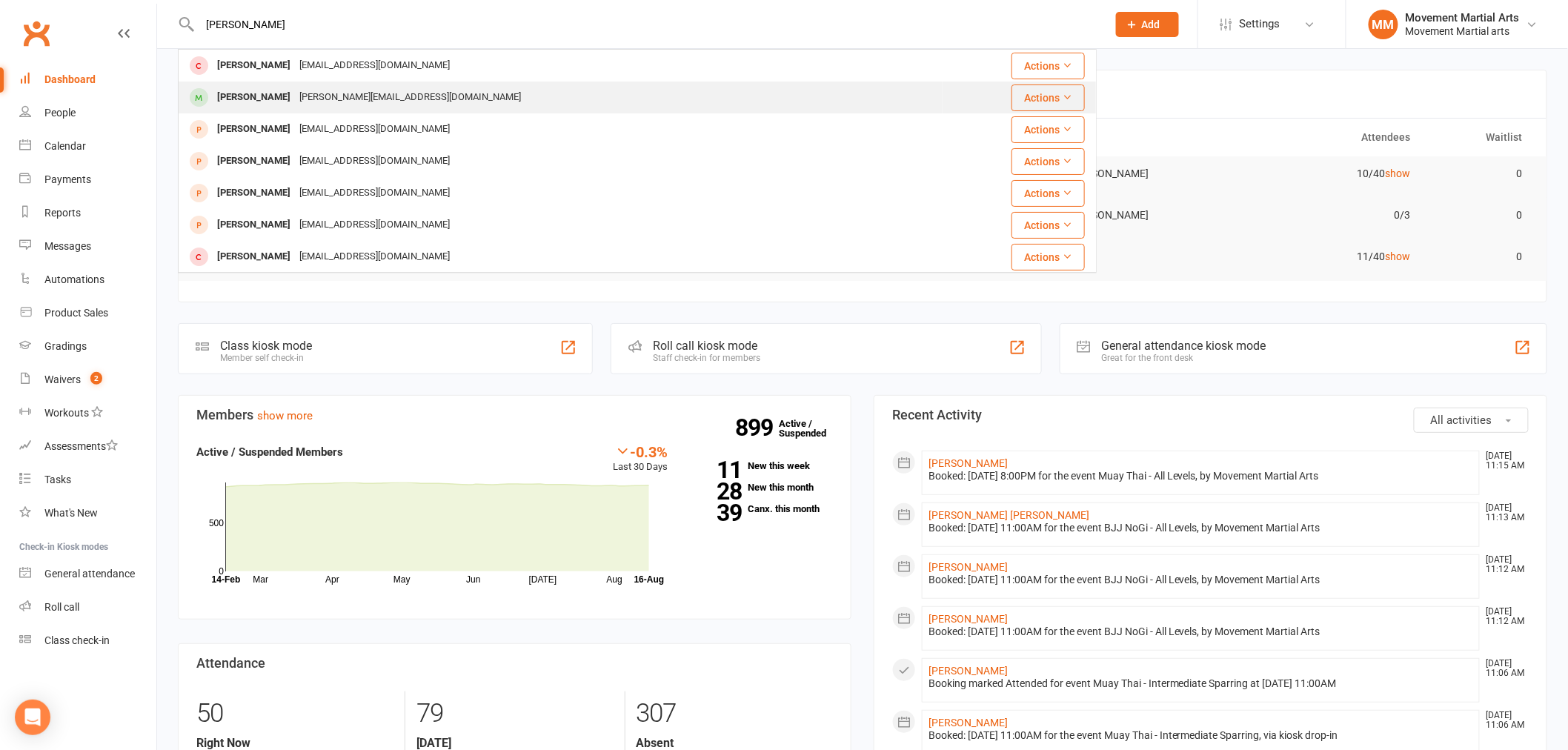
type input "maurice"
click at [312, 106] on div "Maurice.sayegh1@gmail.com" at bounding box center [410, 97] width 230 height 21
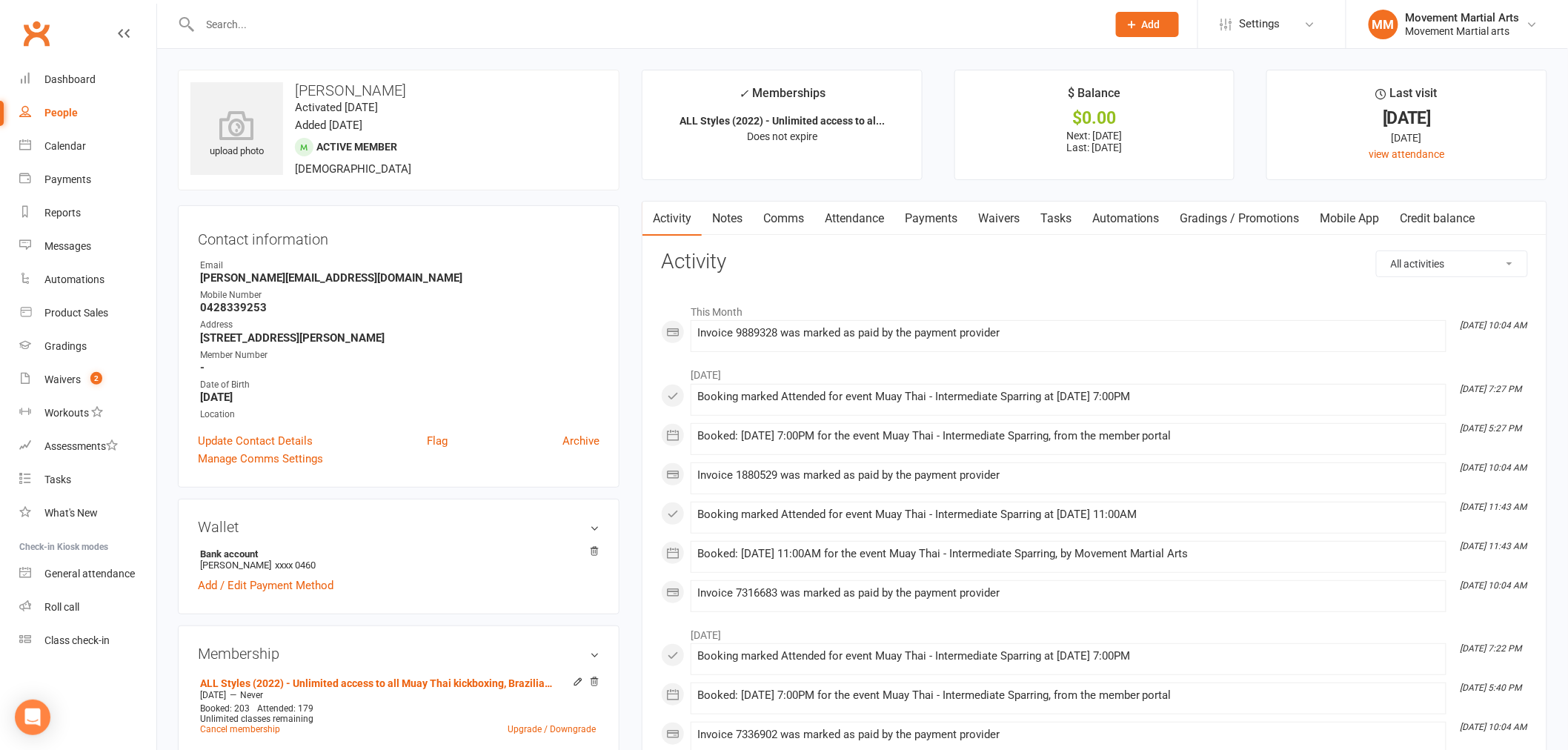
click at [943, 210] on link "Payments" at bounding box center [931, 218] width 73 height 34
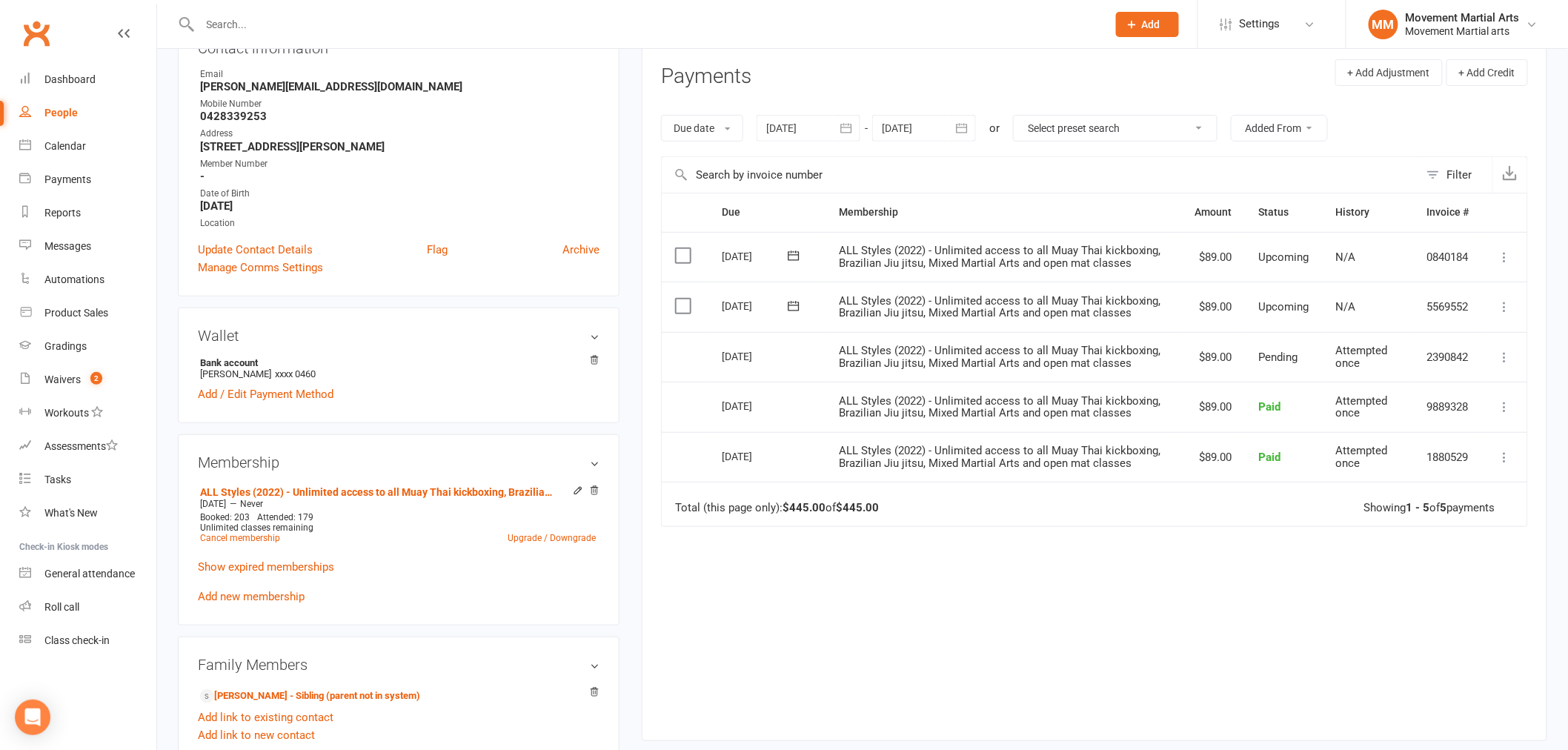
scroll to position [384, 0]
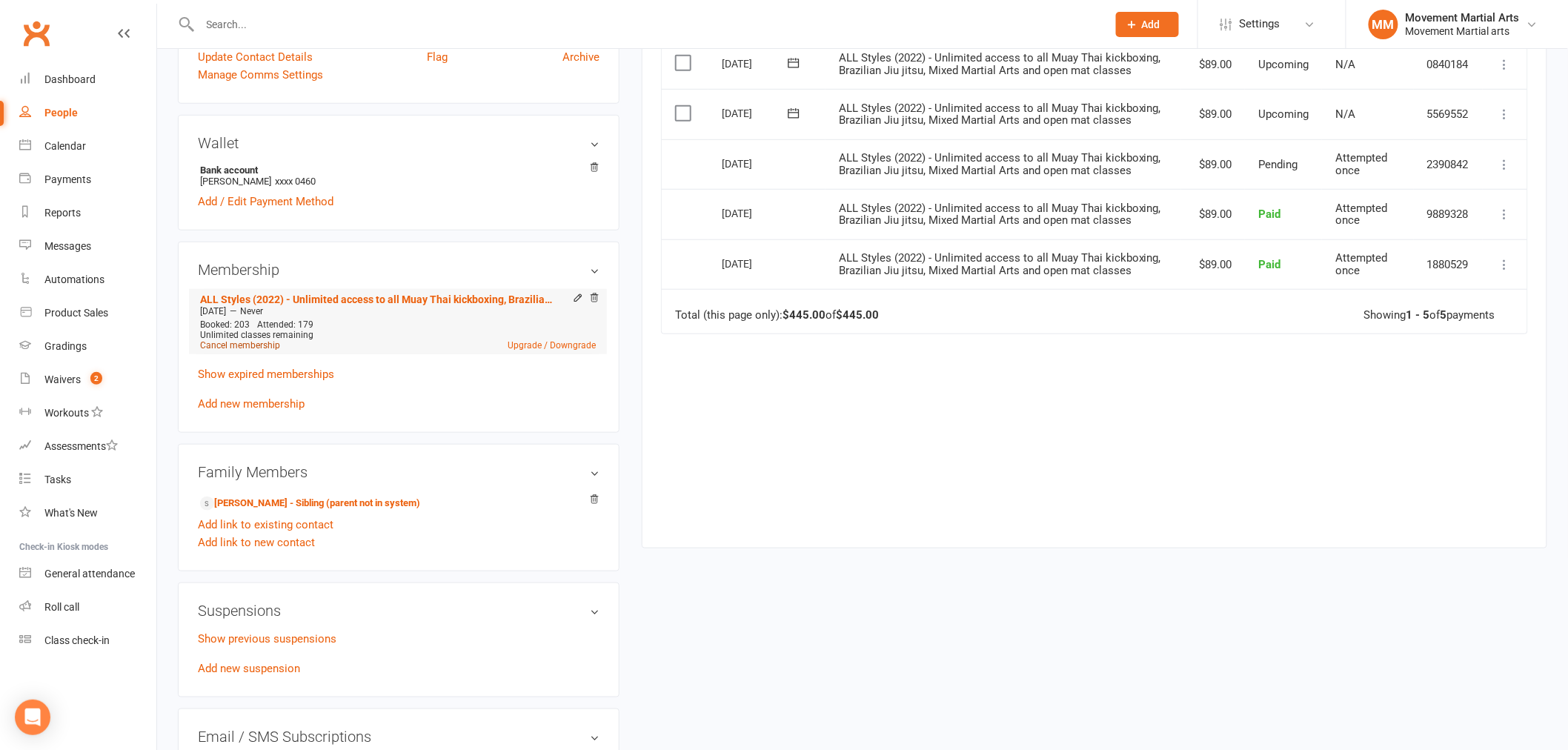
click at [260, 342] on link "Cancel membership" at bounding box center [239, 345] width 80 height 10
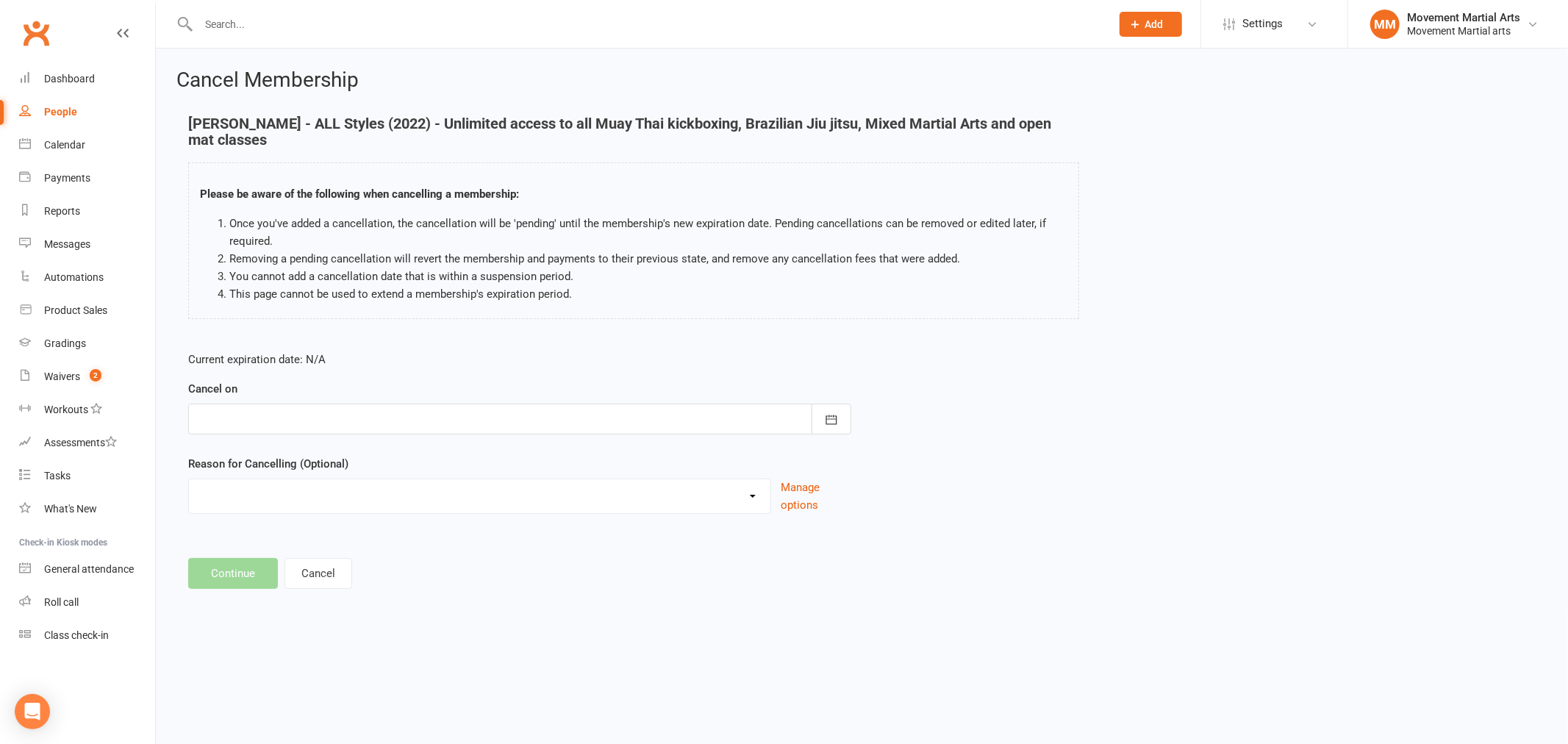
click at [299, 417] on div at bounding box center [520, 419] width 663 height 31
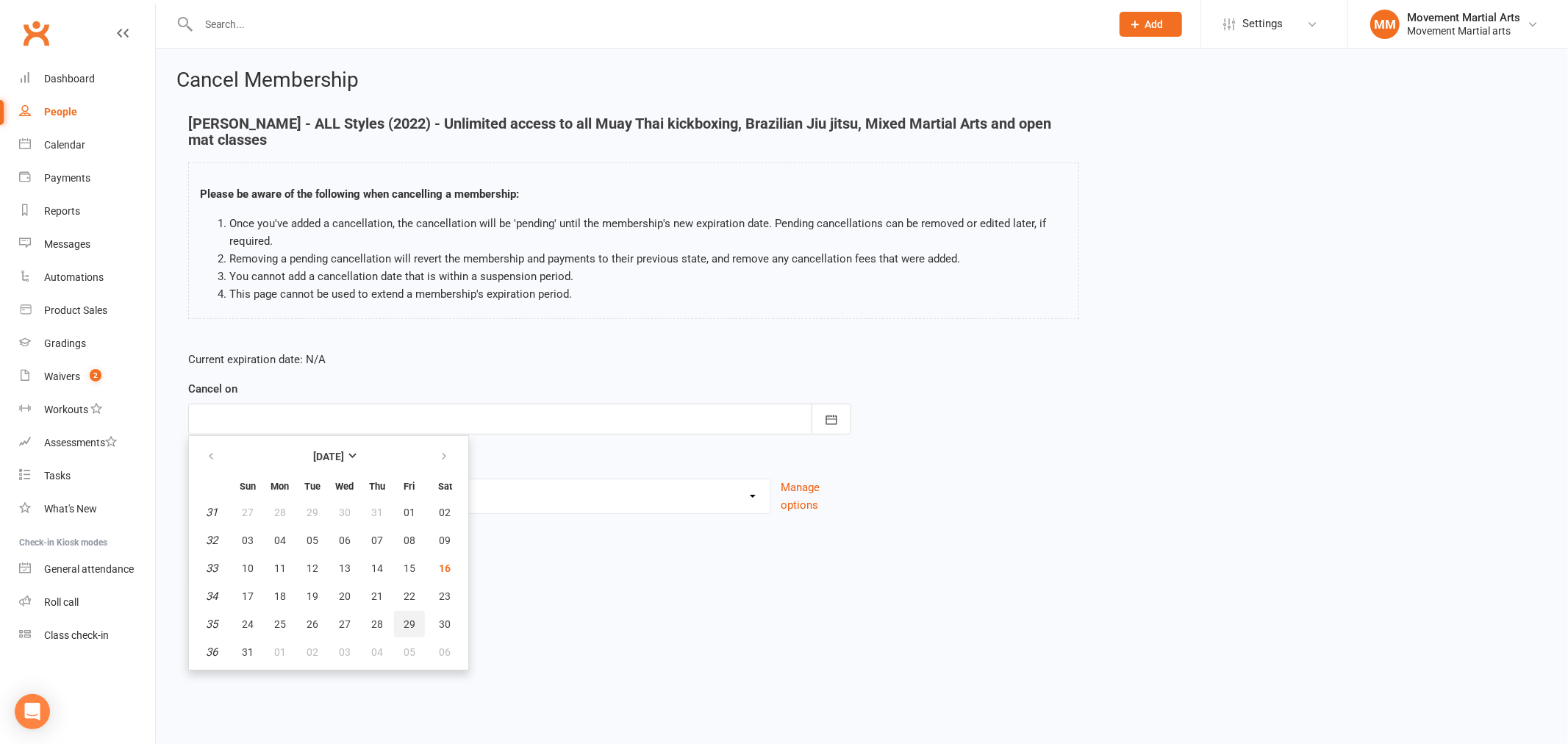
click at [410, 614] on button "29" at bounding box center [410, 623] width 31 height 26
type input "29 Aug 2025"
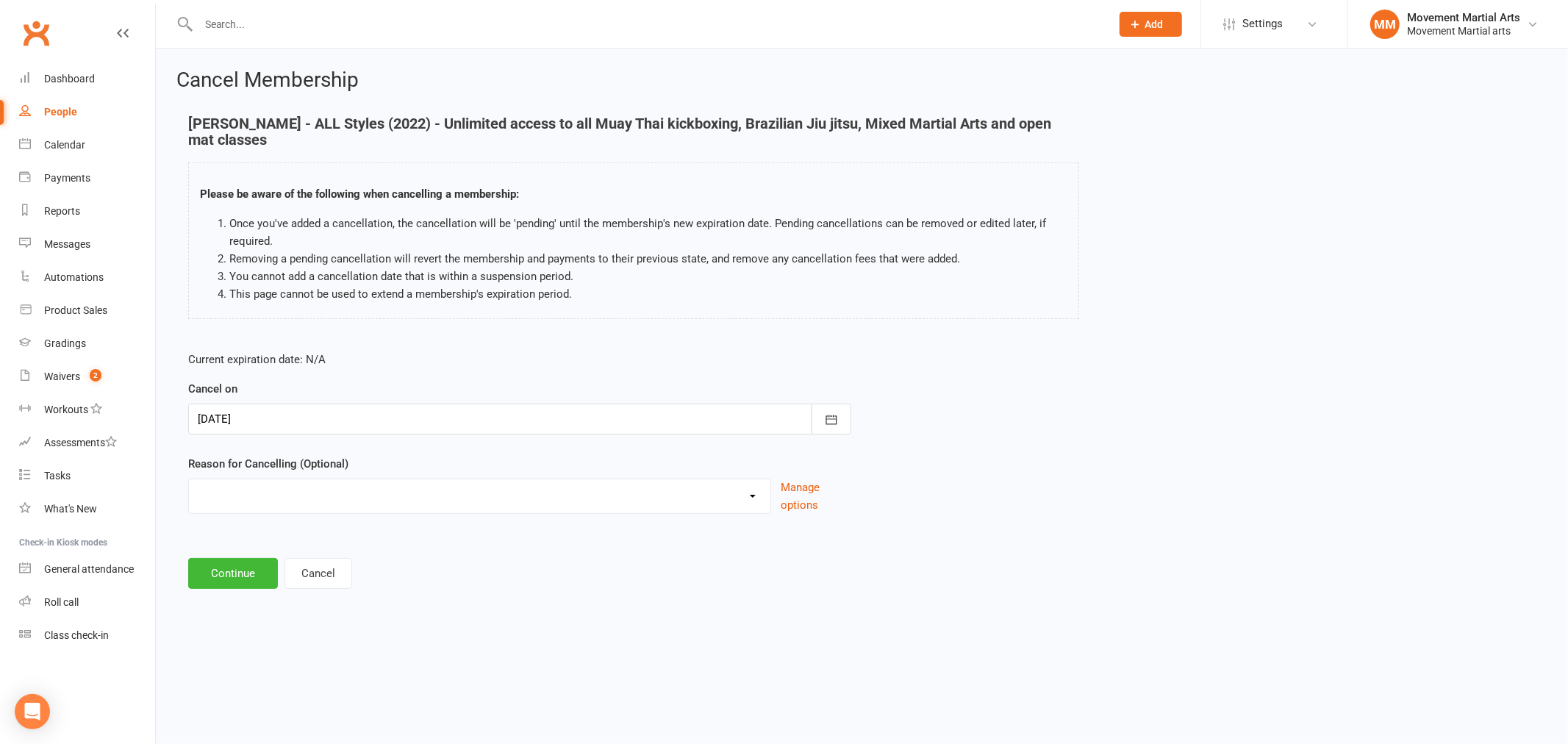
click at [228, 498] on select "Busy/Work Cooling off Financial Holiday Injury Lost interest Moving Upgrade/Dow…" at bounding box center [480, 494] width 582 height 29
select select "0"
click at [189, 479] on select "Busy/Work Cooling off Financial Holiday Injury Lost interest Moving Upgrade/Dow…" at bounding box center [480, 494] width 582 height 29
click at [228, 562] on button "Continue" at bounding box center [233, 573] width 90 height 31
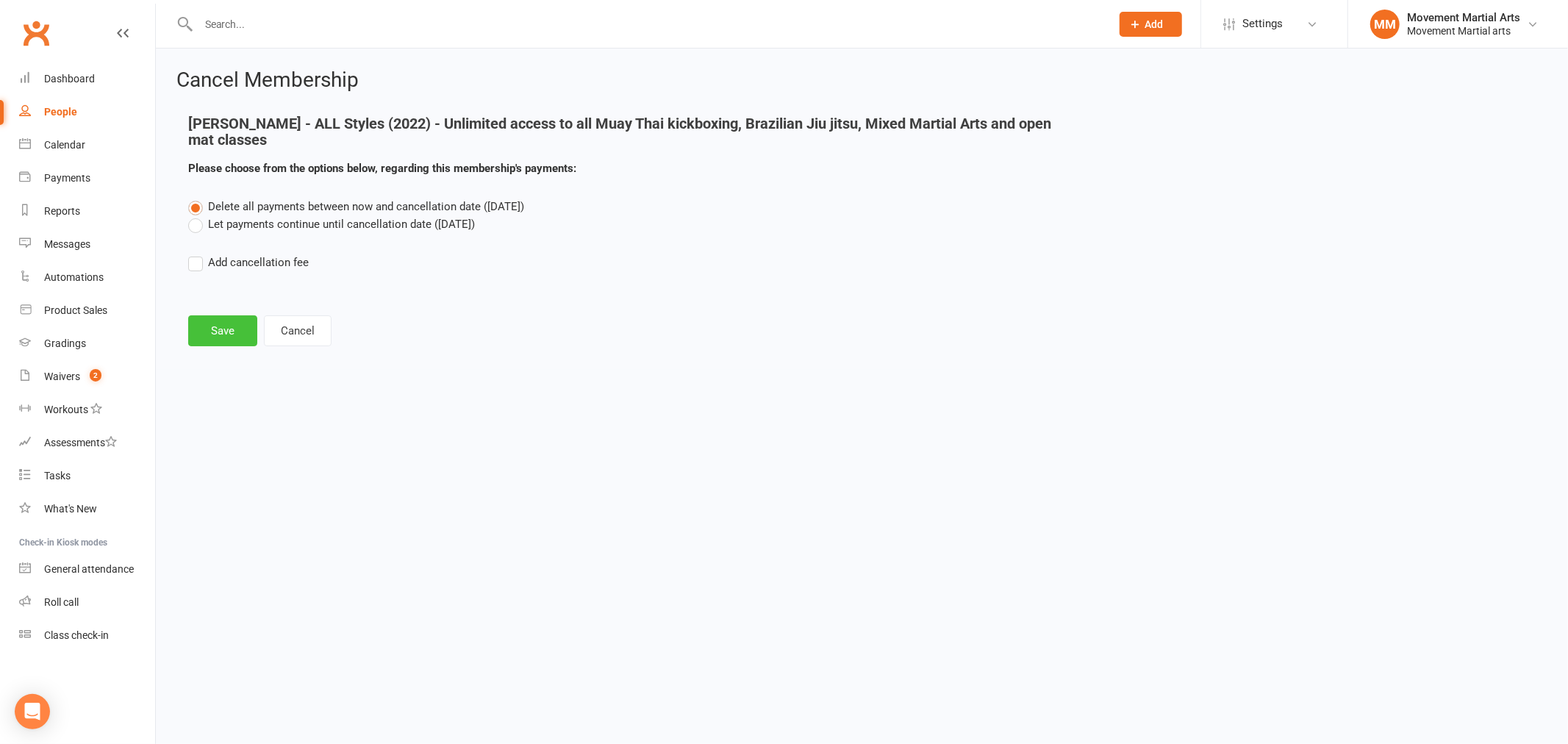
click at [202, 326] on button "Save" at bounding box center [223, 331] width 69 height 31
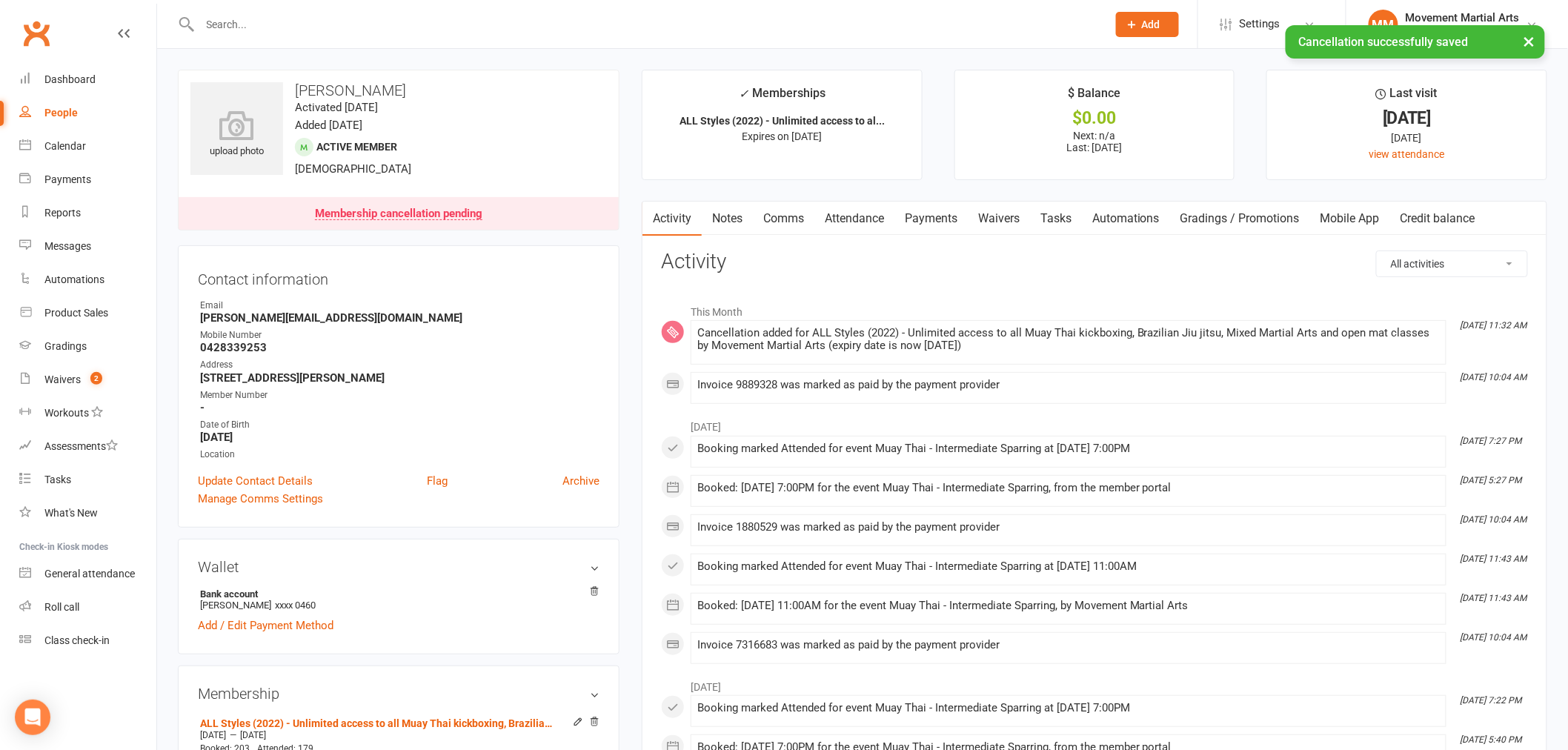
click at [909, 215] on link "Payments" at bounding box center [931, 218] width 73 height 34
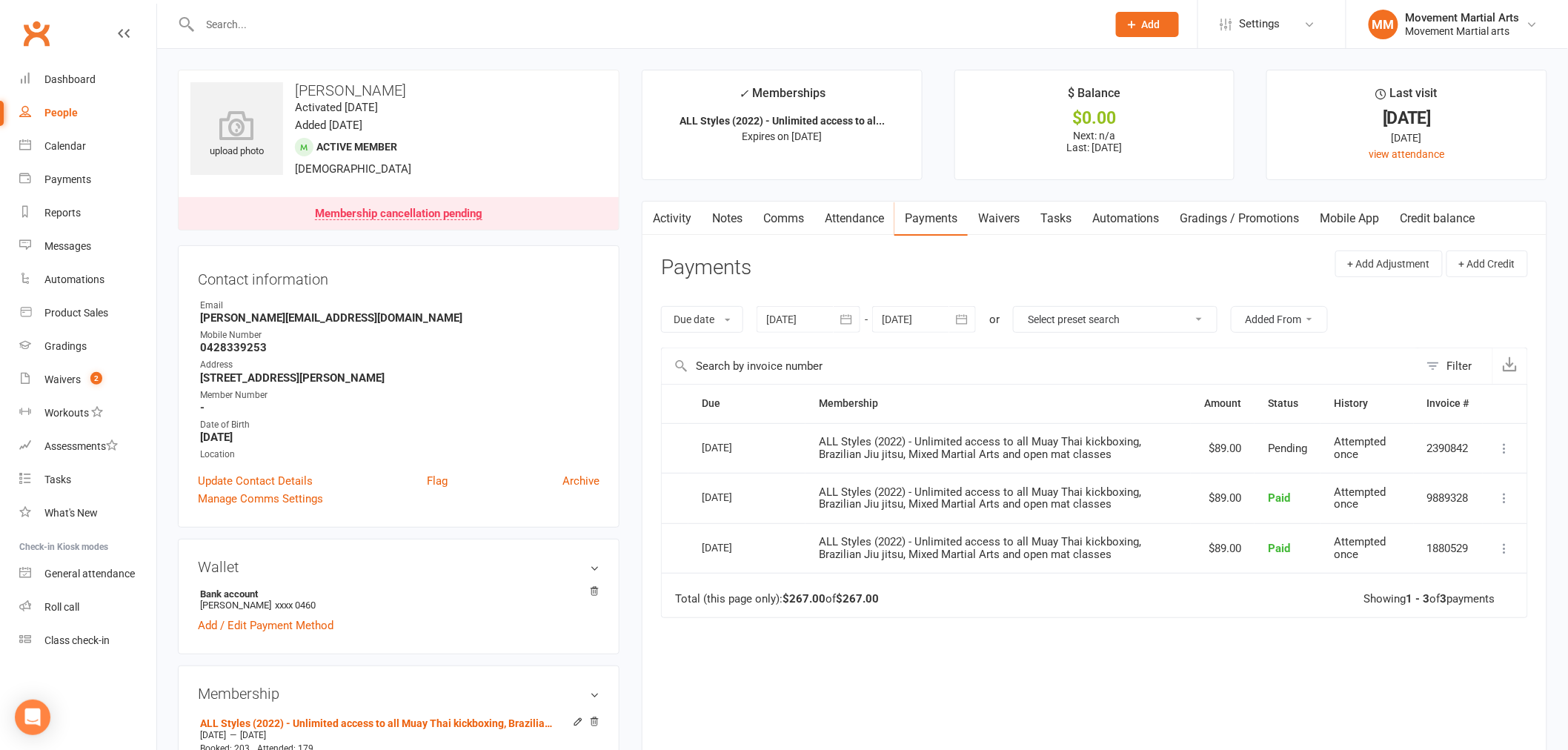
click at [806, 315] on div at bounding box center [808, 319] width 104 height 27
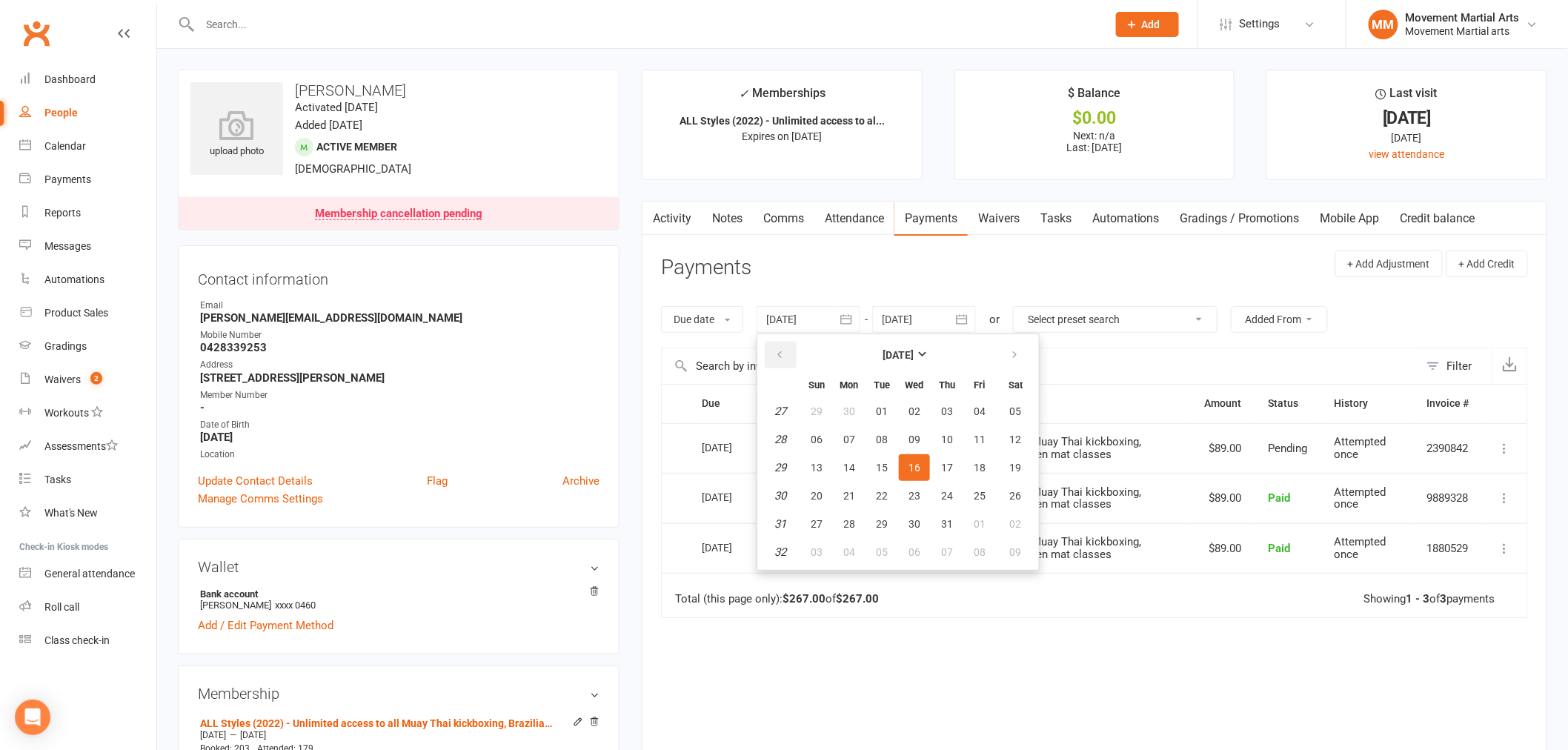
click at [794, 366] on button "button" at bounding box center [780, 354] width 32 height 27
click at [794, 365] on button "button" at bounding box center [780, 354] width 32 height 27
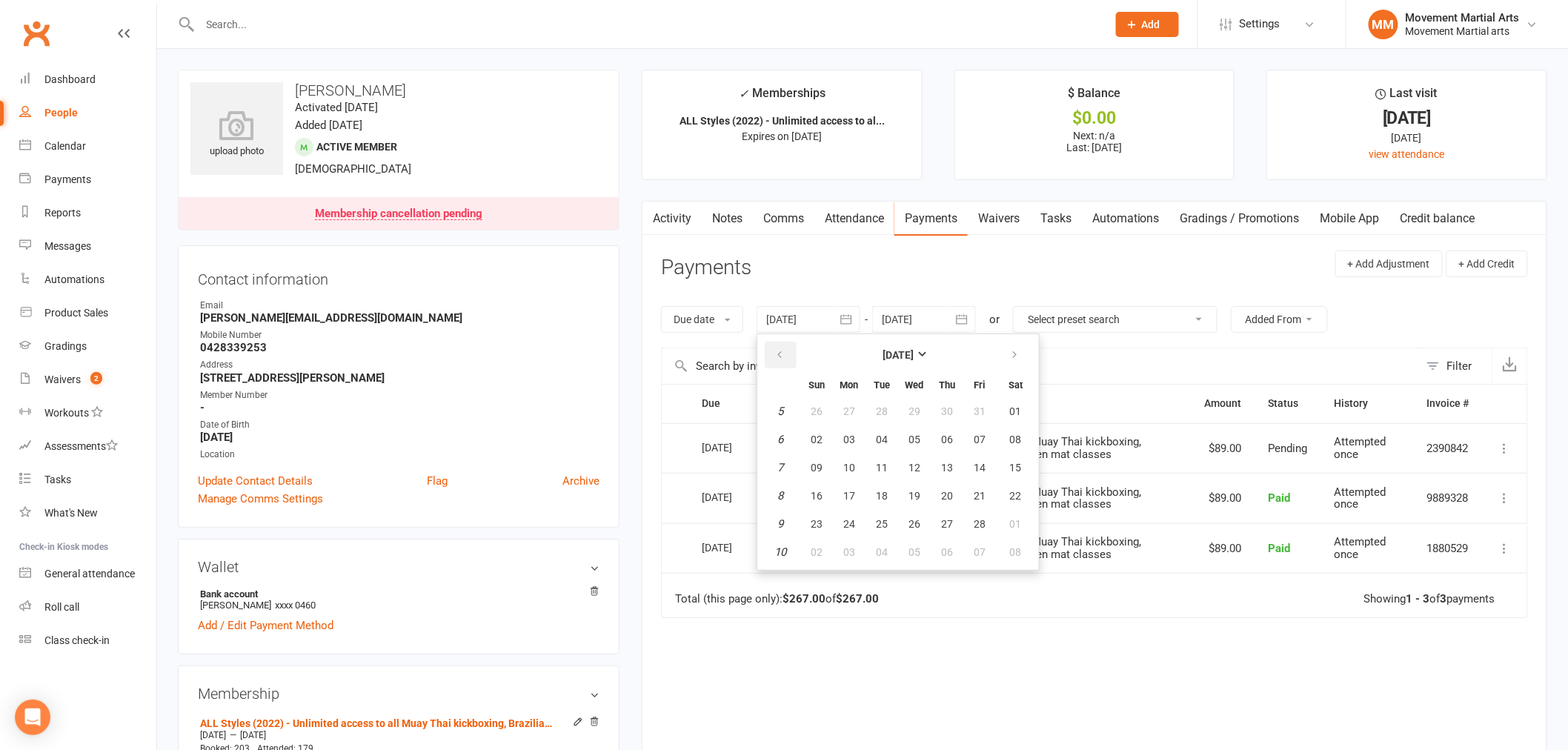
click at [794, 365] on button "button" at bounding box center [780, 354] width 32 height 27
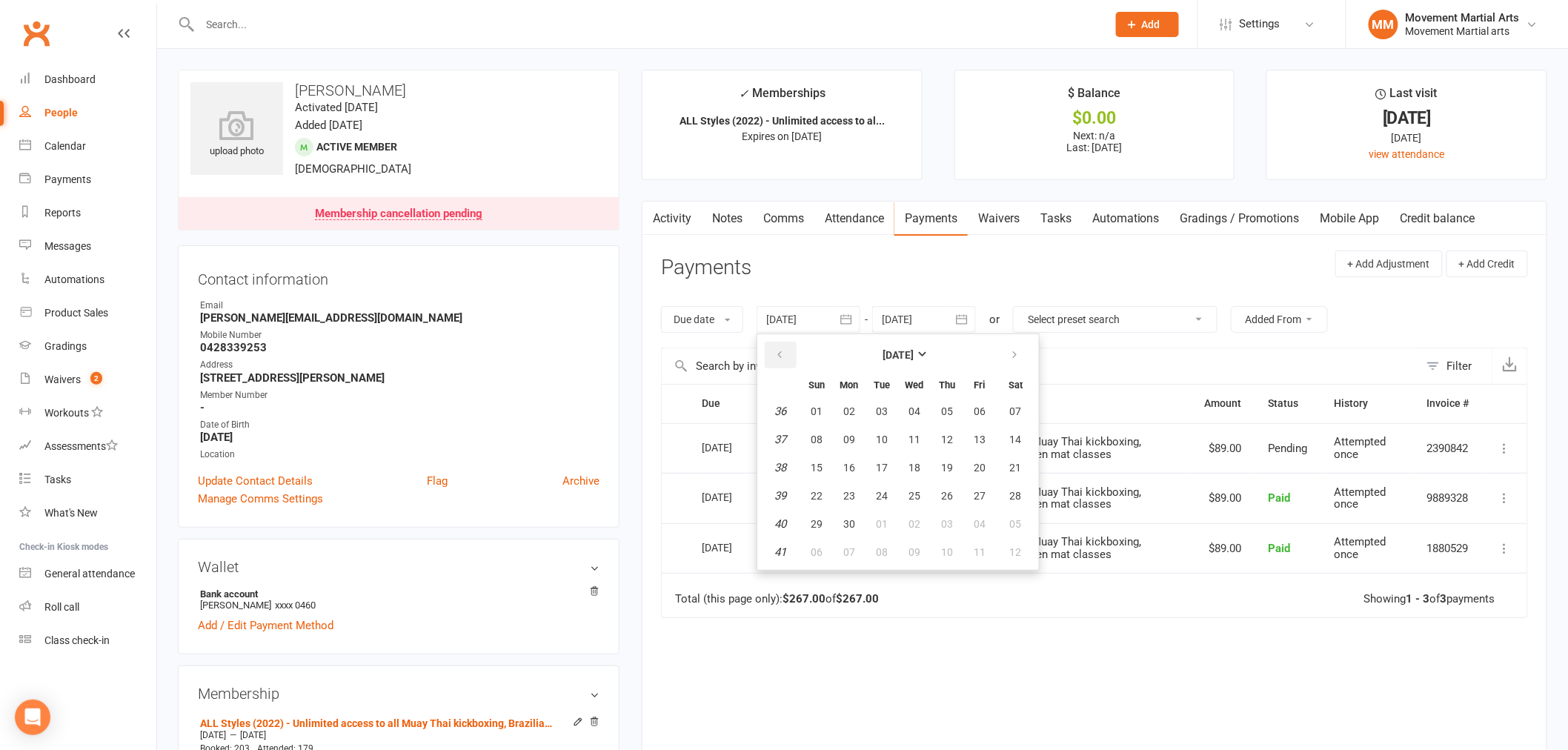
click at [794, 365] on button "button" at bounding box center [780, 354] width 32 height 27
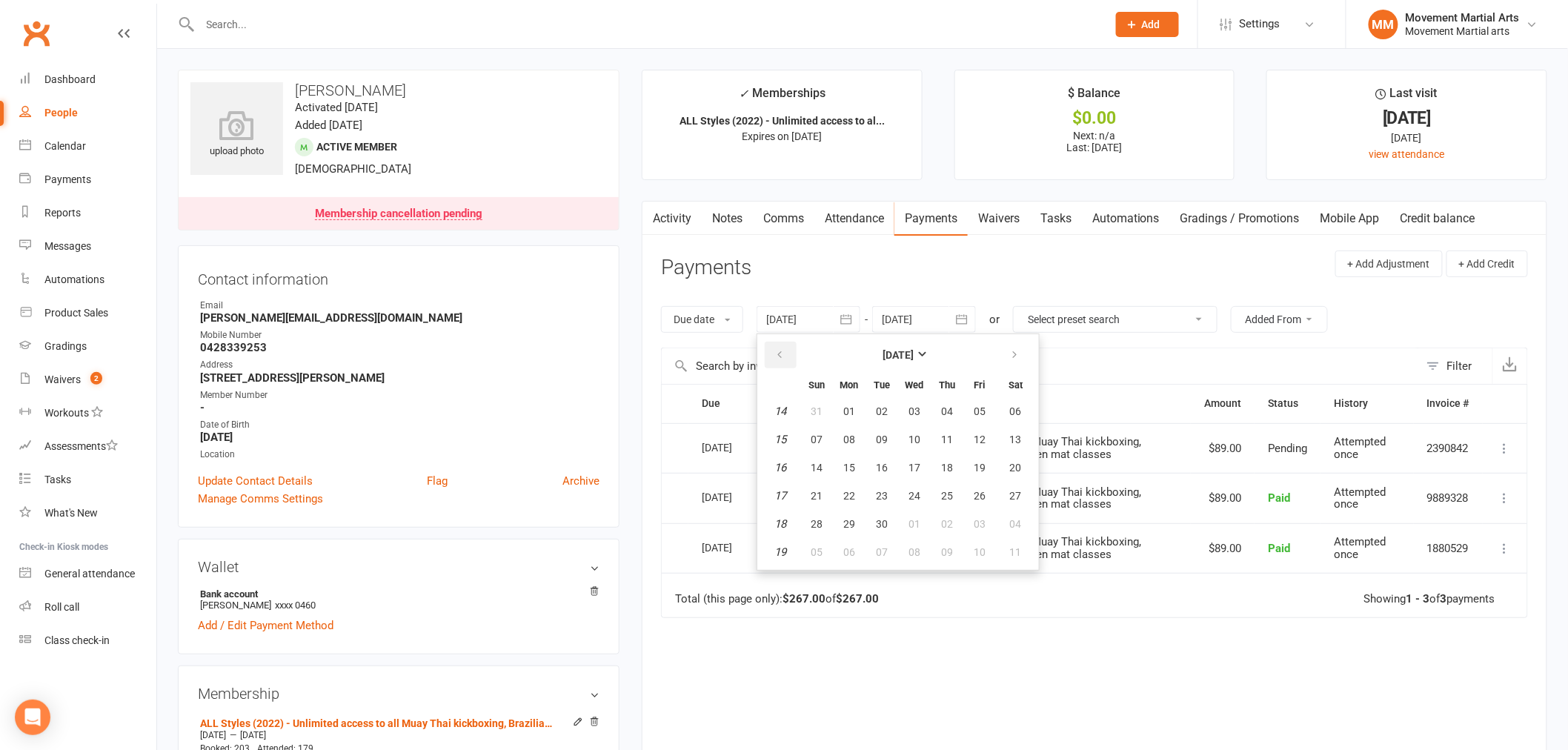
click at [794, 365] on button "button" at bounding box center [780, 354] width 32 height 27
click at [826, 469] on button "11" at bounding box center [816, 467] width 31 height 27
type input "11 Feb 2024"
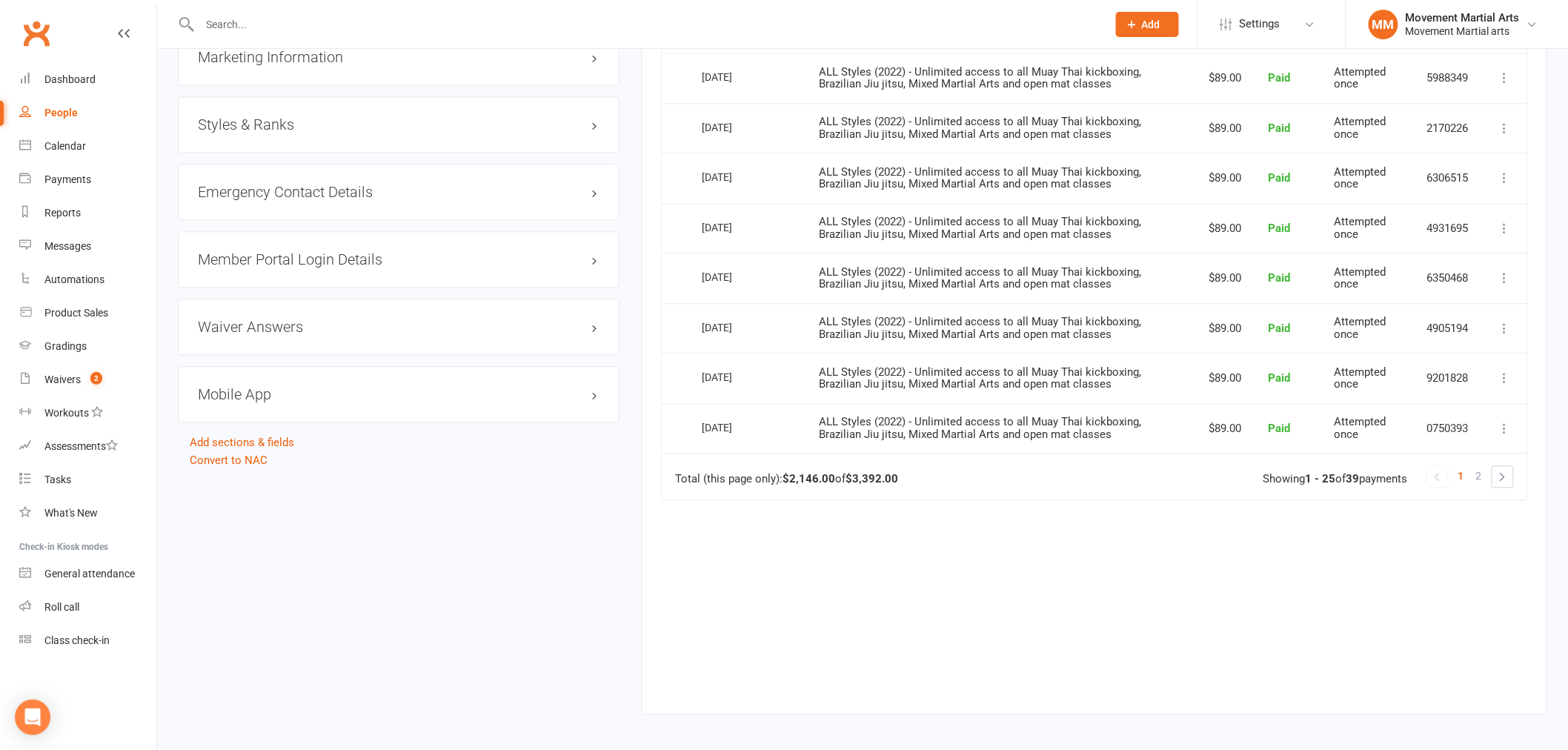
scroll to position [1348, 0]
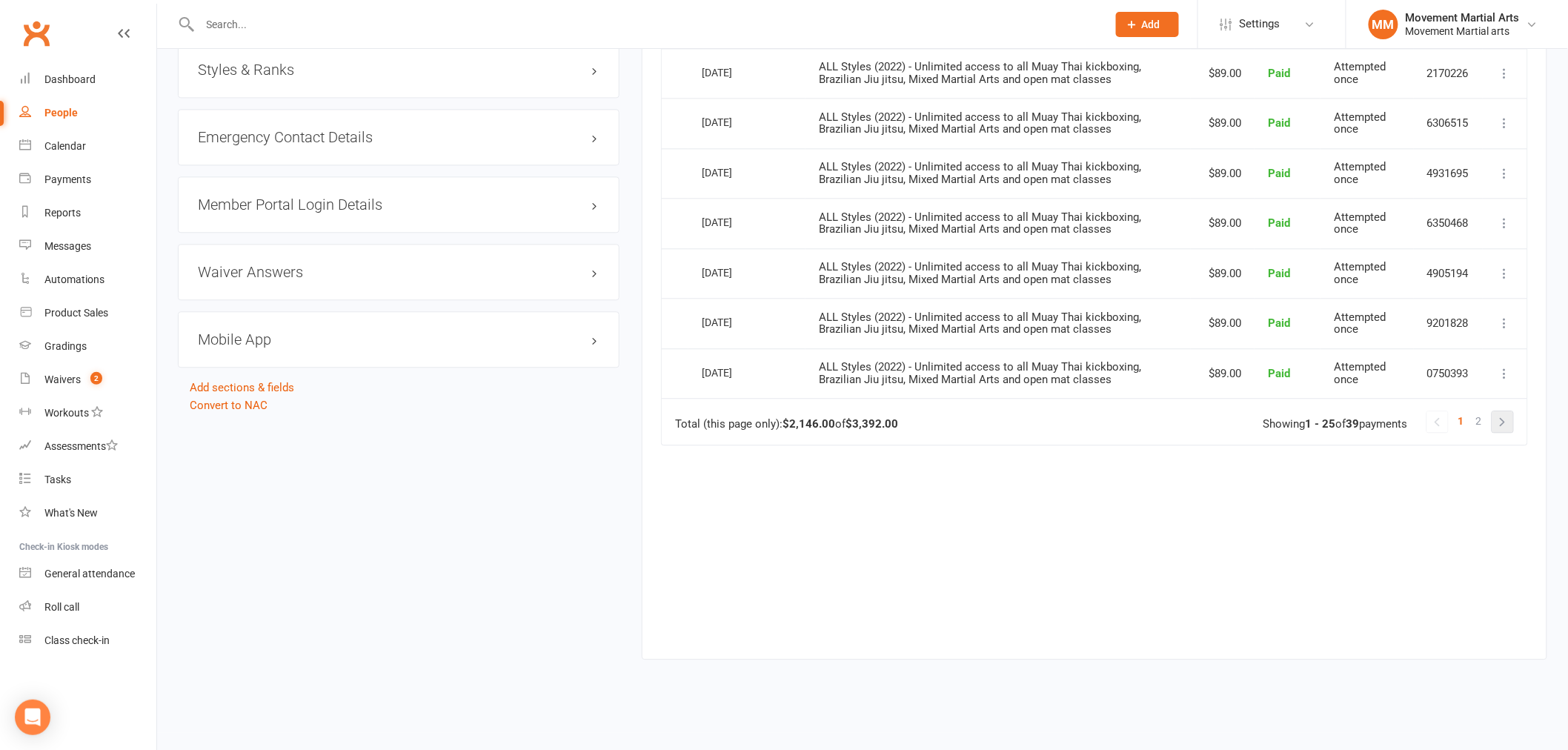
click at [1509, 426] on link at bounding box center [1502, 421] width 21 height 21
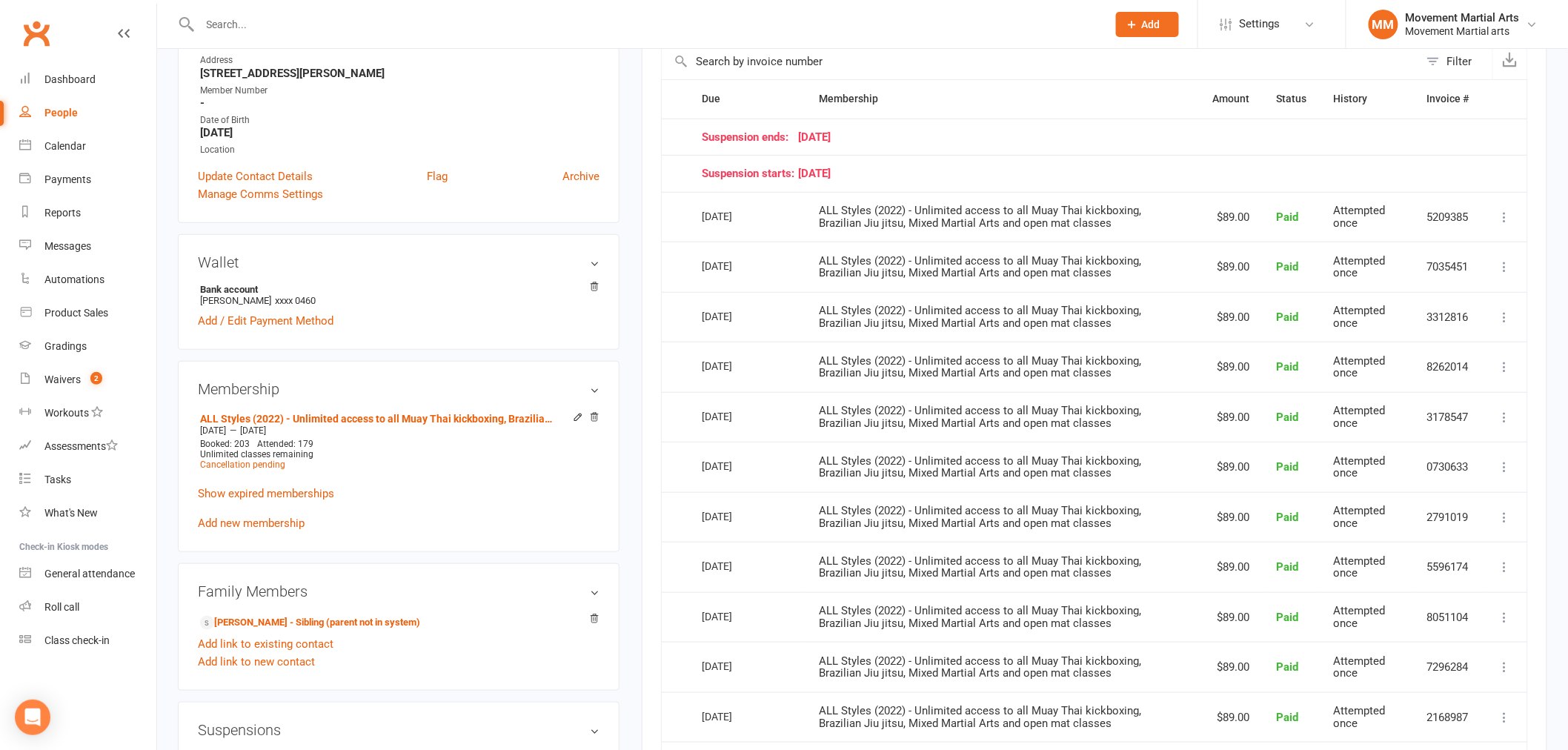
scroll to position [0, 0]
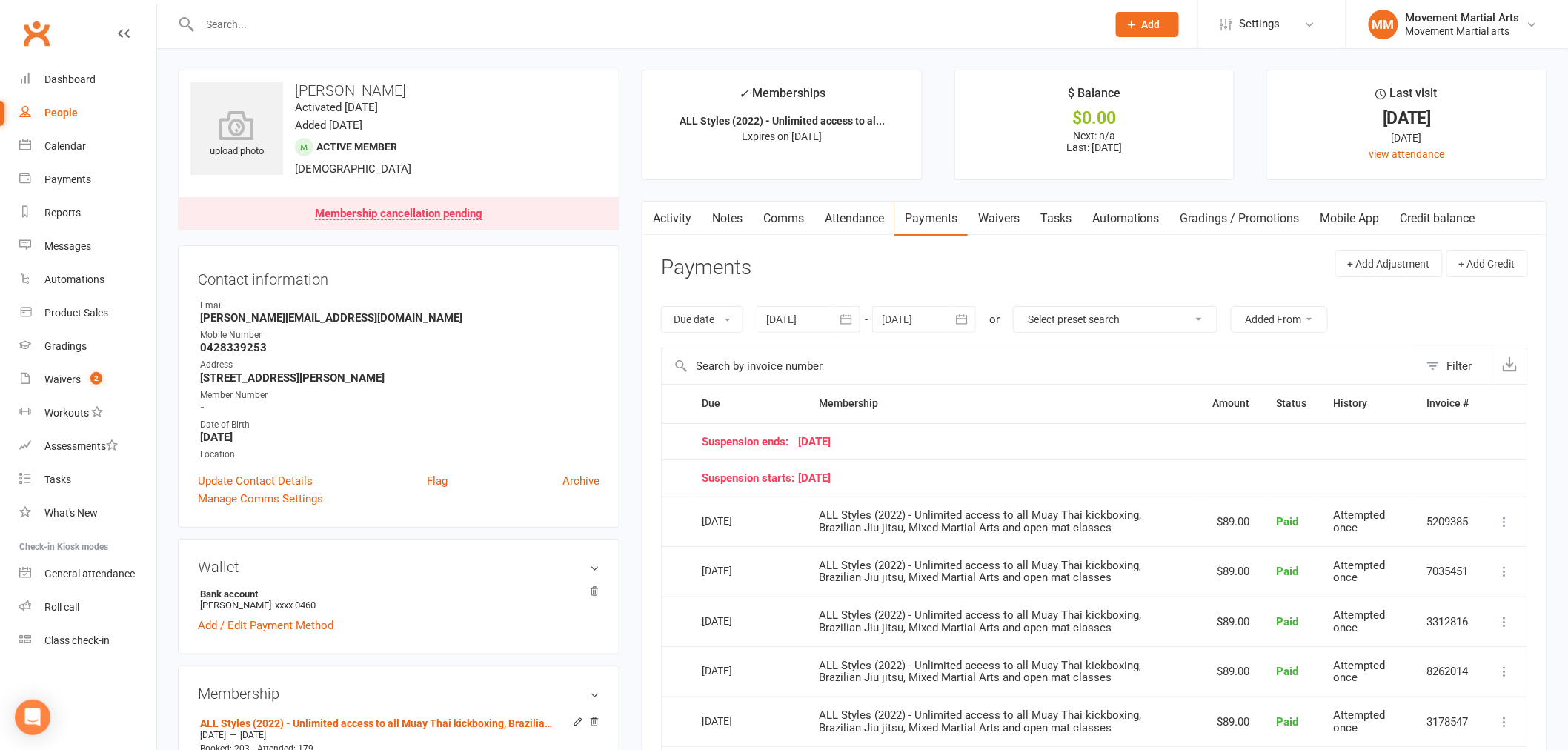
click at [685, 214] on link "Activity" at bounding box center [671, 218] width 60 height 34
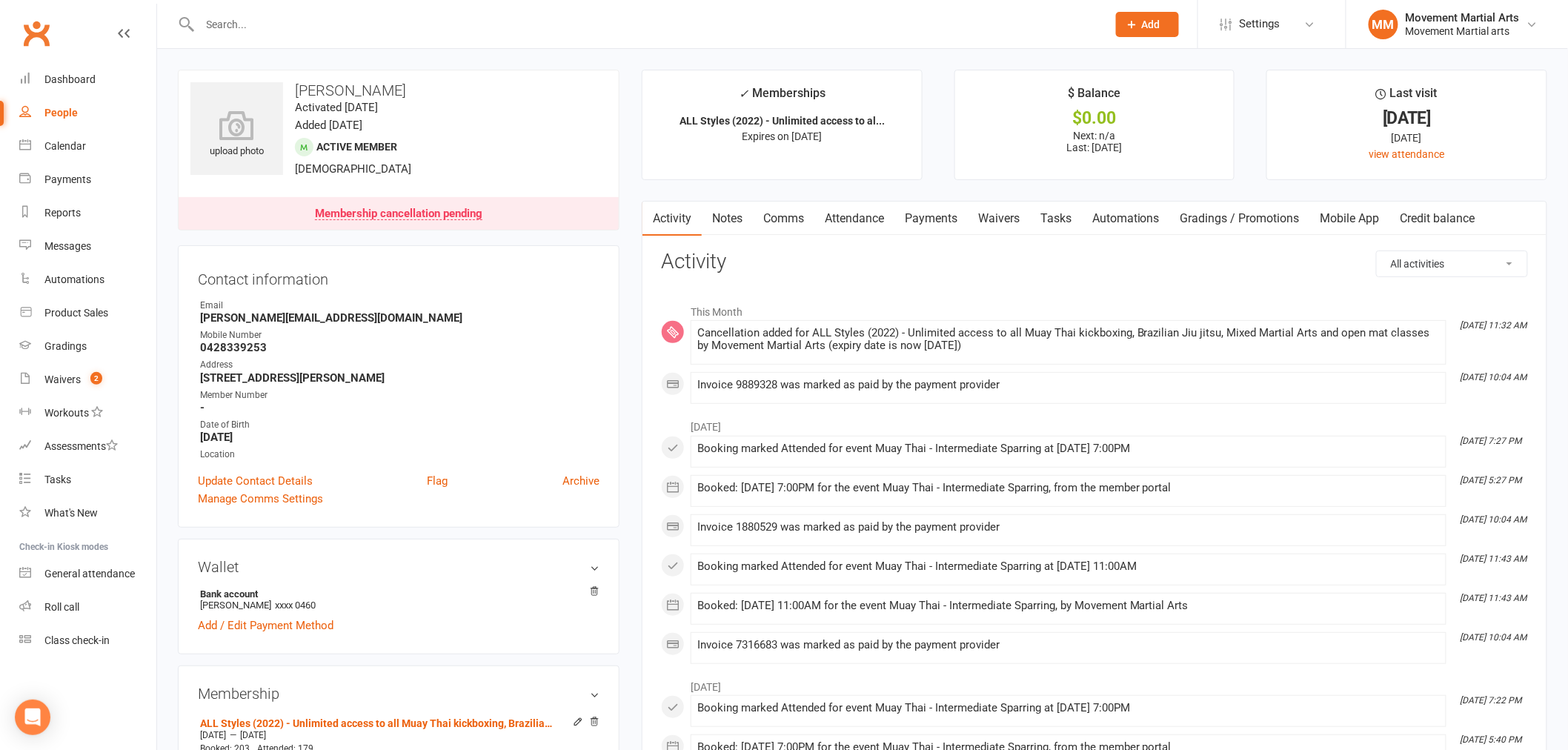
click at [851, 220] on link "Attendance" at bounding box center [854, 218] width 80 height 34
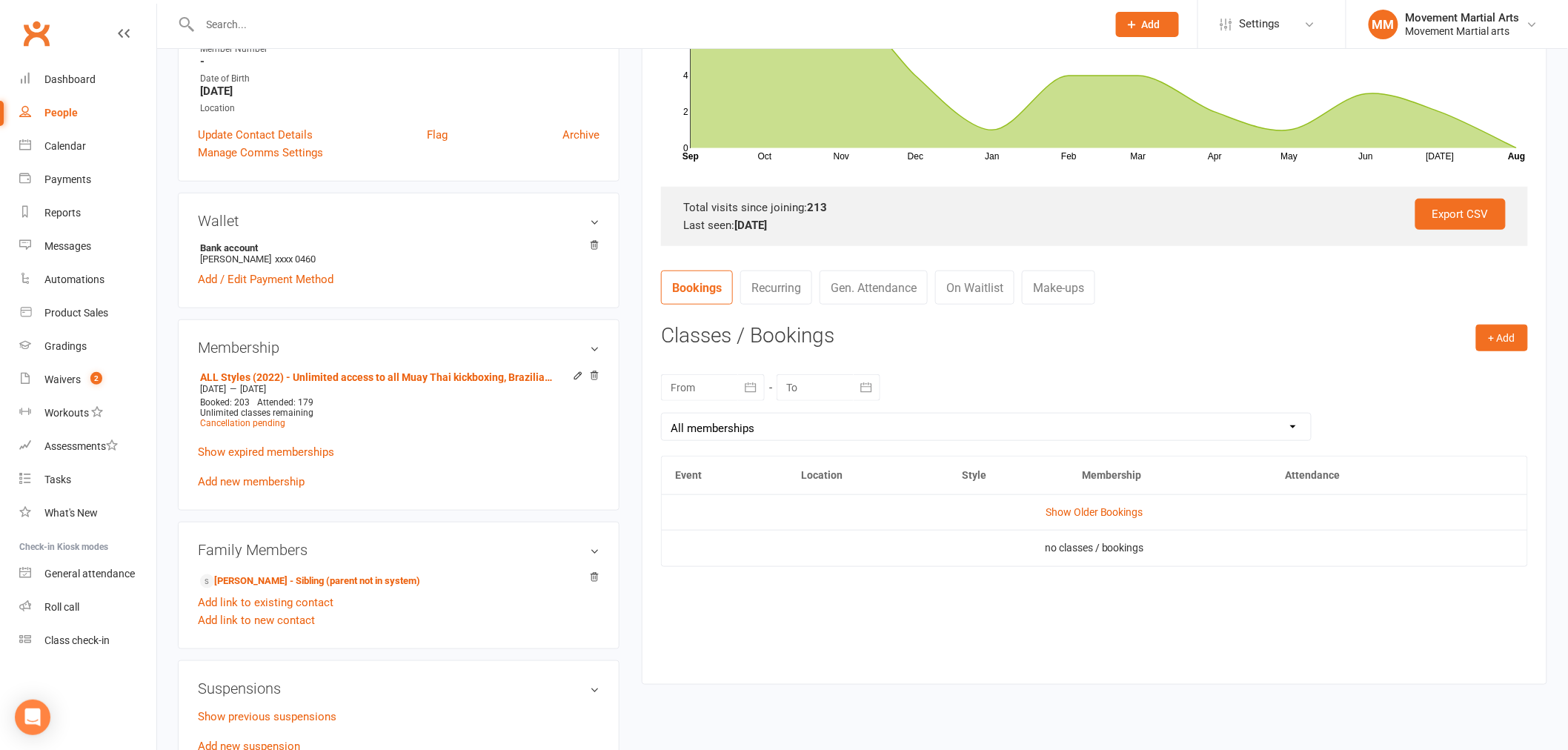
scroll to position [384, 0]
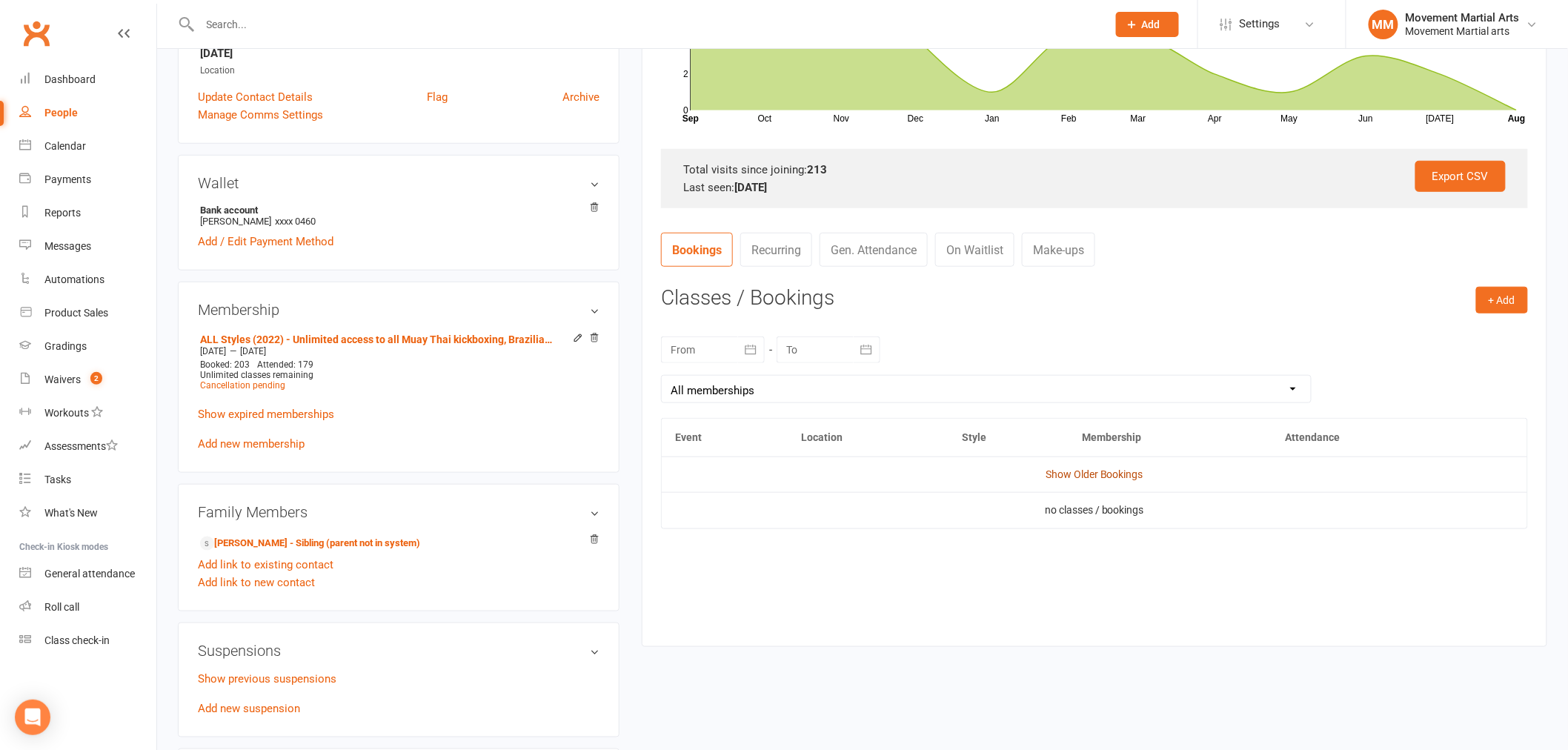
click at [1057, 471] on link "Show Older Bookings" at bounding box center [1094, 474] width 98 height 12
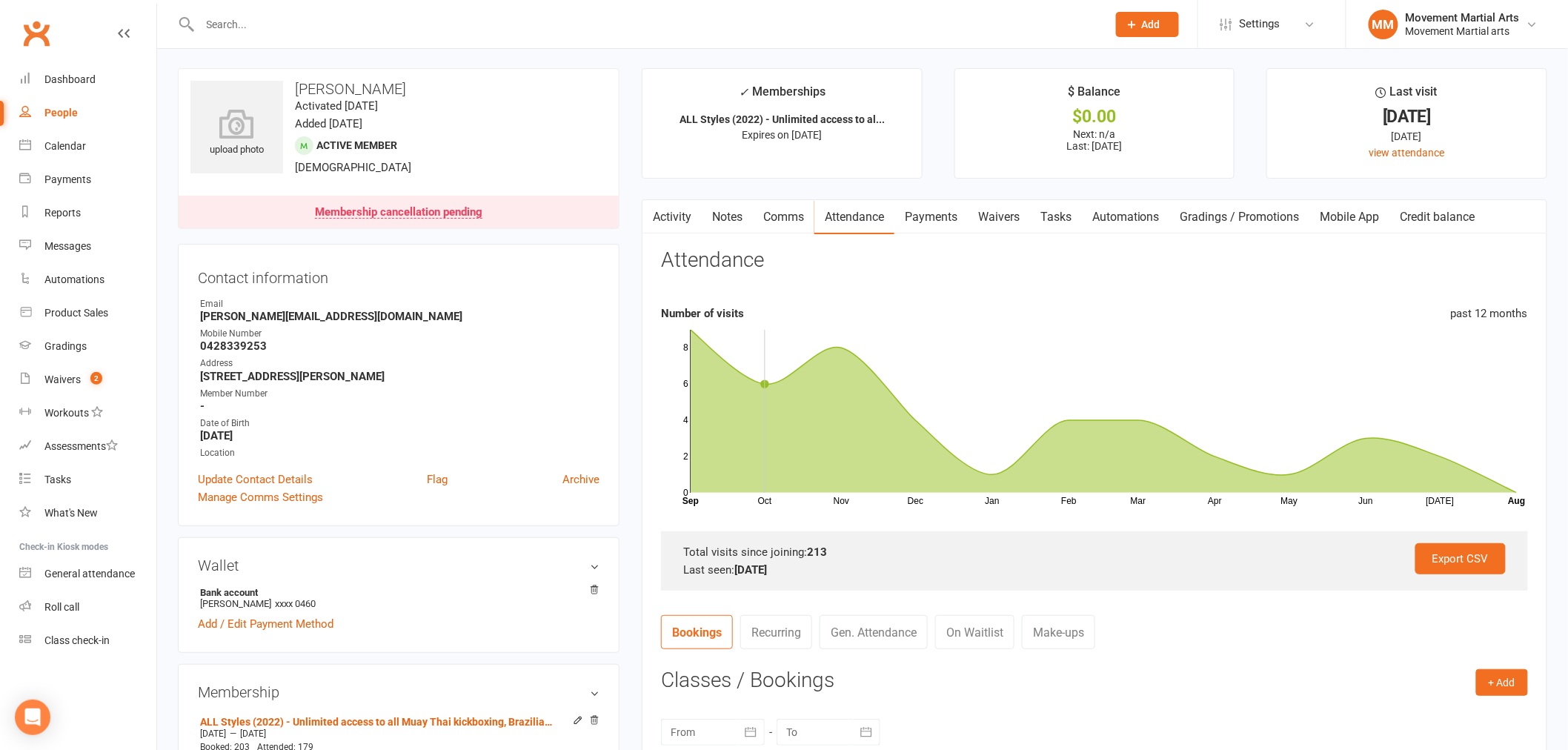
scroll to position [0, 0]
click at [71, 313] on div "Product Sales" at bounding box center [75, 312] width 63 height 12
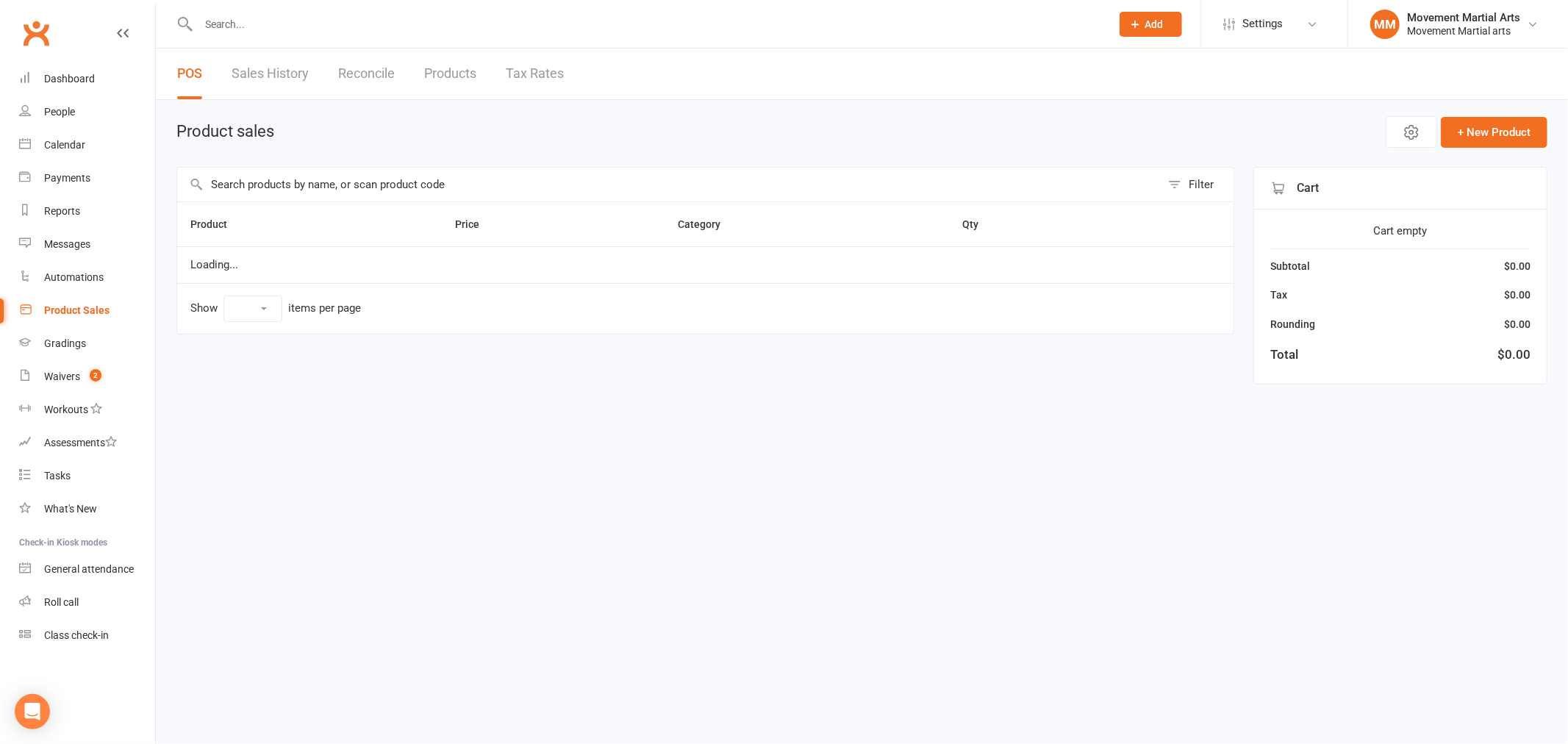
select select "50"
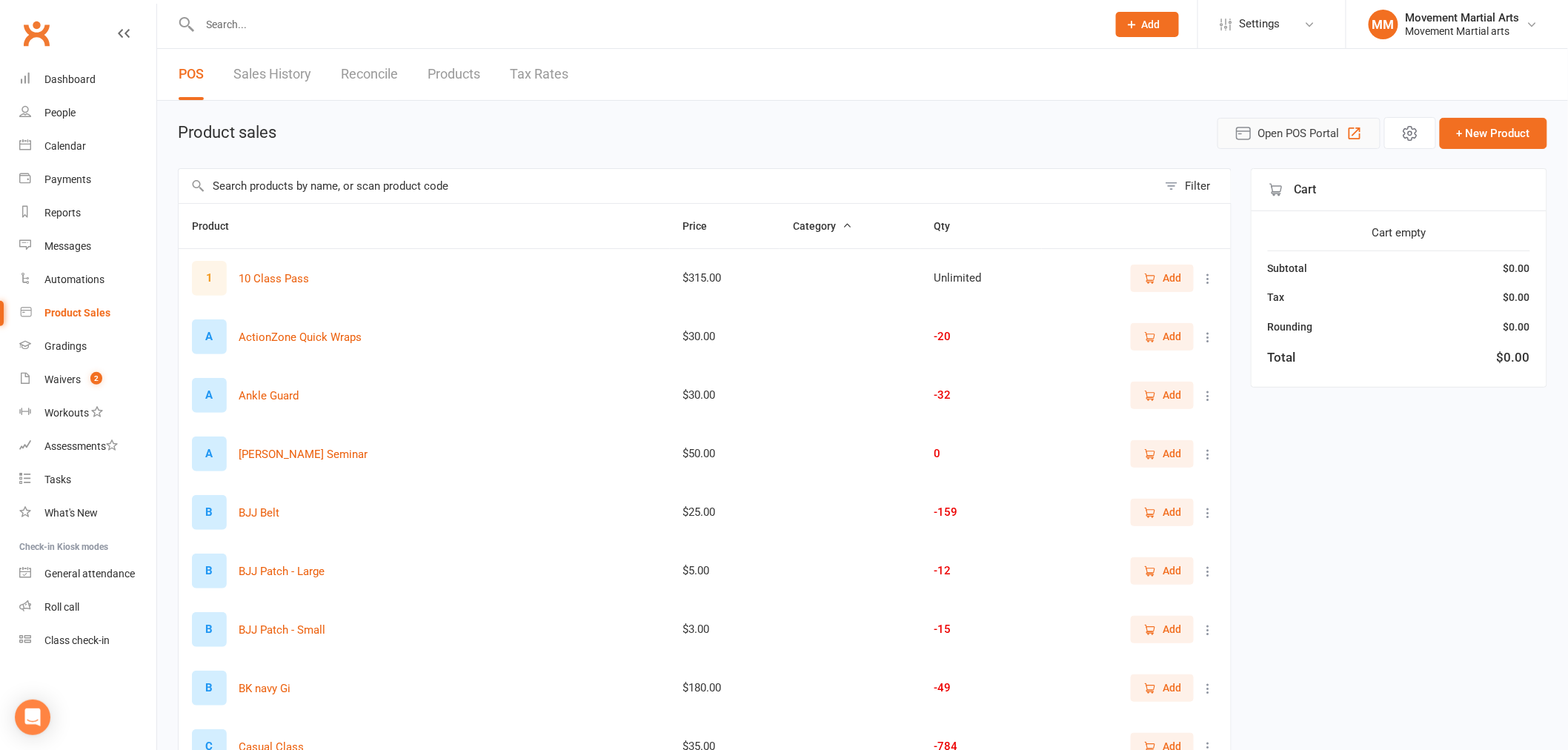
click at [1263, 129] on span "Open POS Portal" at bounding box center [1298, 133] width 82 height 17
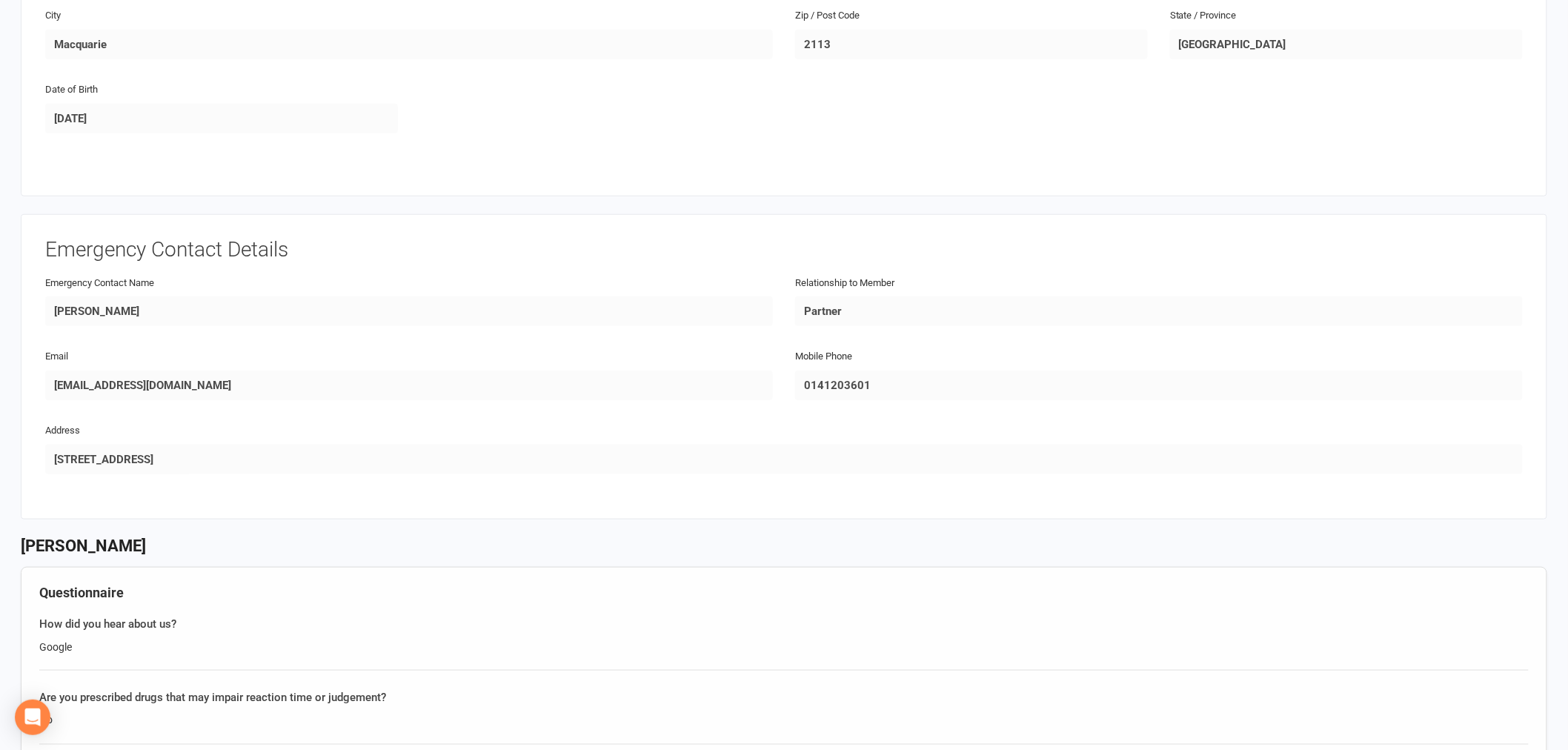
scroll to position [767, 0]
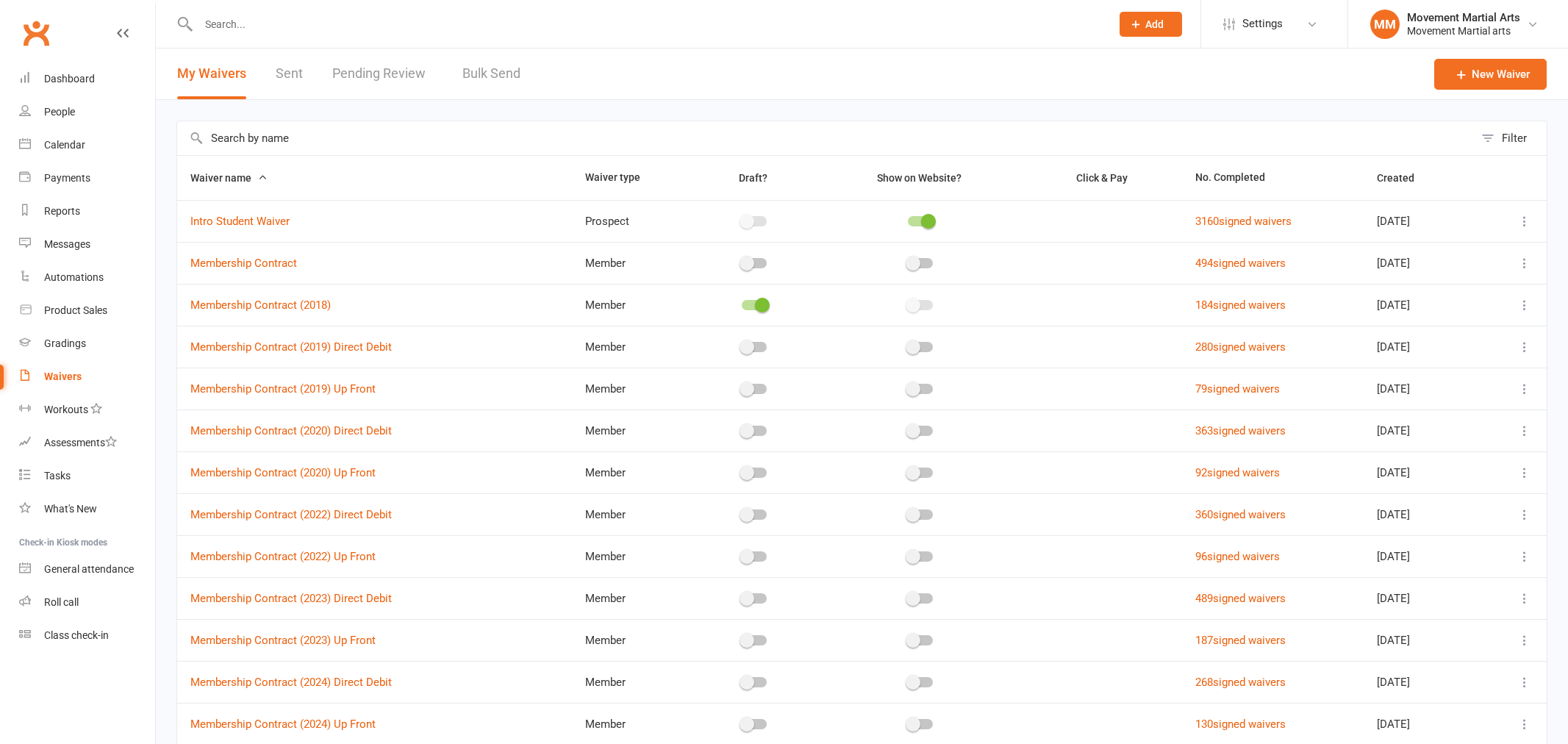
select select "100"
click at [375, 69] on link "Pending Review 2" at bounding box center [386, 74] width 108 height 51
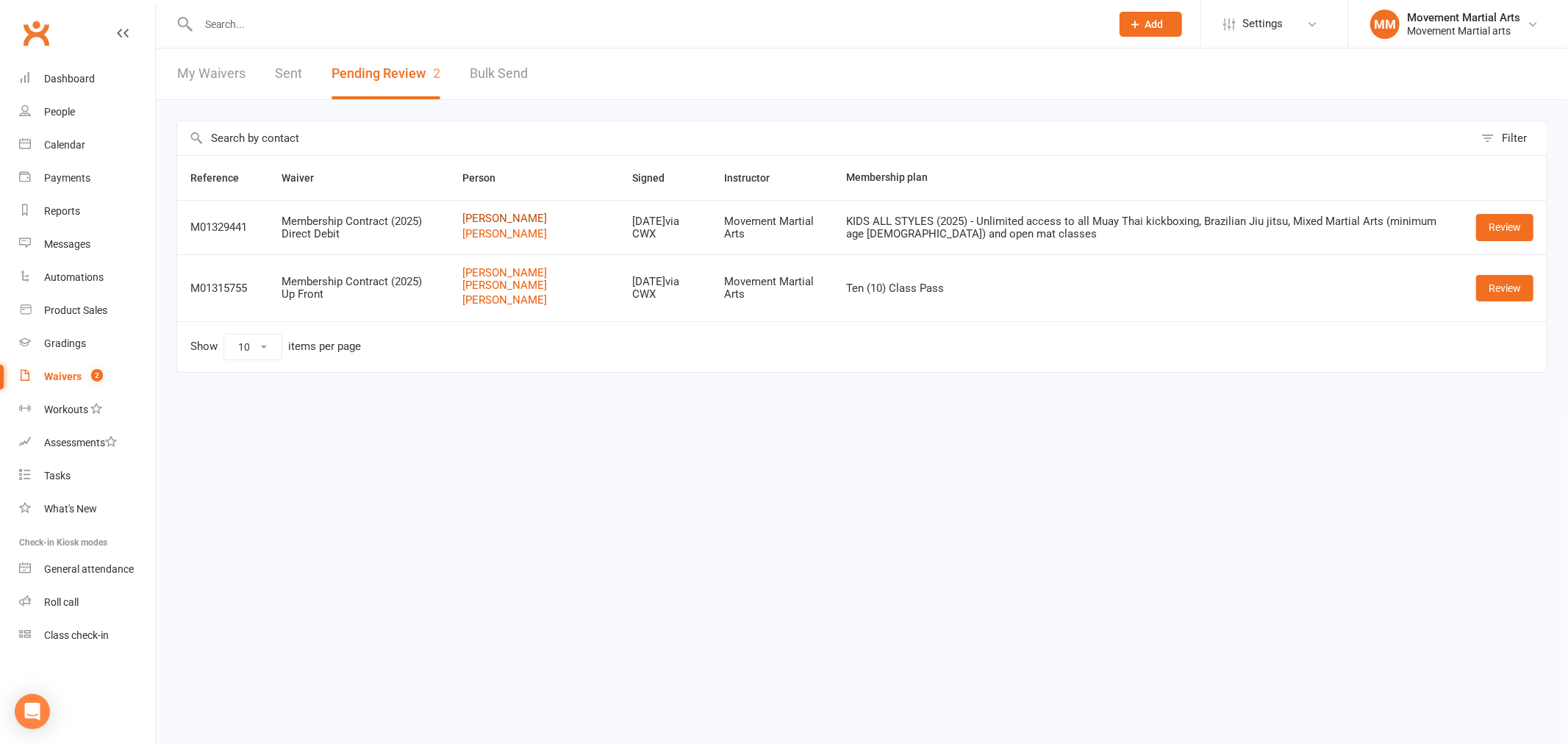
drag, startPoint x: 541, startPoint y: 266, endPoint x: 500, endPoint y: 230, distance: 54.6
click at [500, 230] on tbody "M01329441 Membership Contract (2025) Direct Debit [PERSON_NAME] [PERSON_NAME] […" at bounding box center [862, 260] width 1370 height 121
click at [436, 162] on th "Waiver" at bounding box center [359, 177] width 182 height 44
drag, startPoint x: 571, startPoint y: 366, endPoint x: 479, endPoint y: 288, distance: 120.6
click at [479, 288] on table "Reference Waiver Person Signed Instructor Membership plan M01329441 Membership …" at bounding box center [862, 263] width 1371 height 217
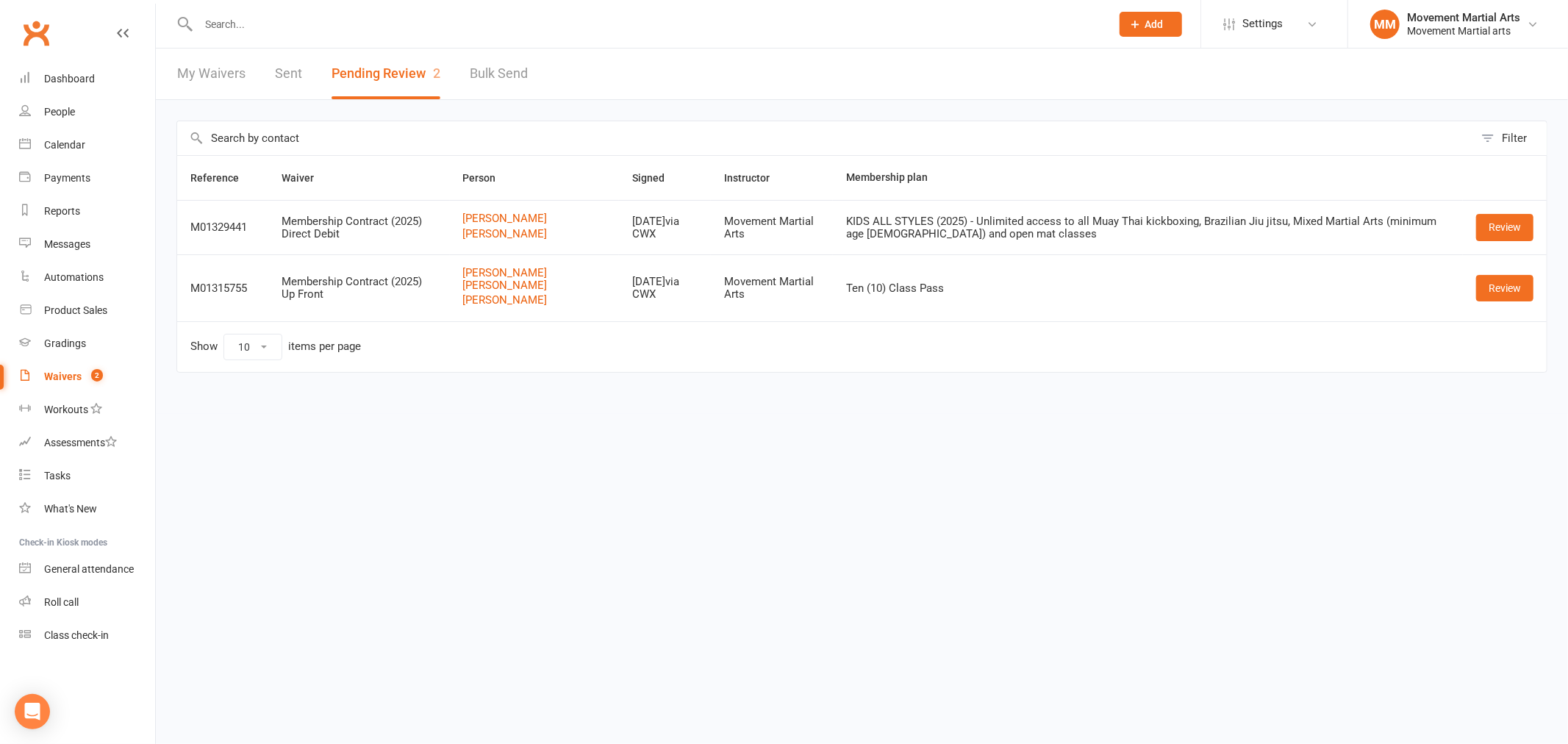
click at [538, 148] on input "text" at bounding box center [825, 137] width 1297 height 34
click at [1507, 301] on link "Review" at bounding box center [1504, 287] width 57 height 26
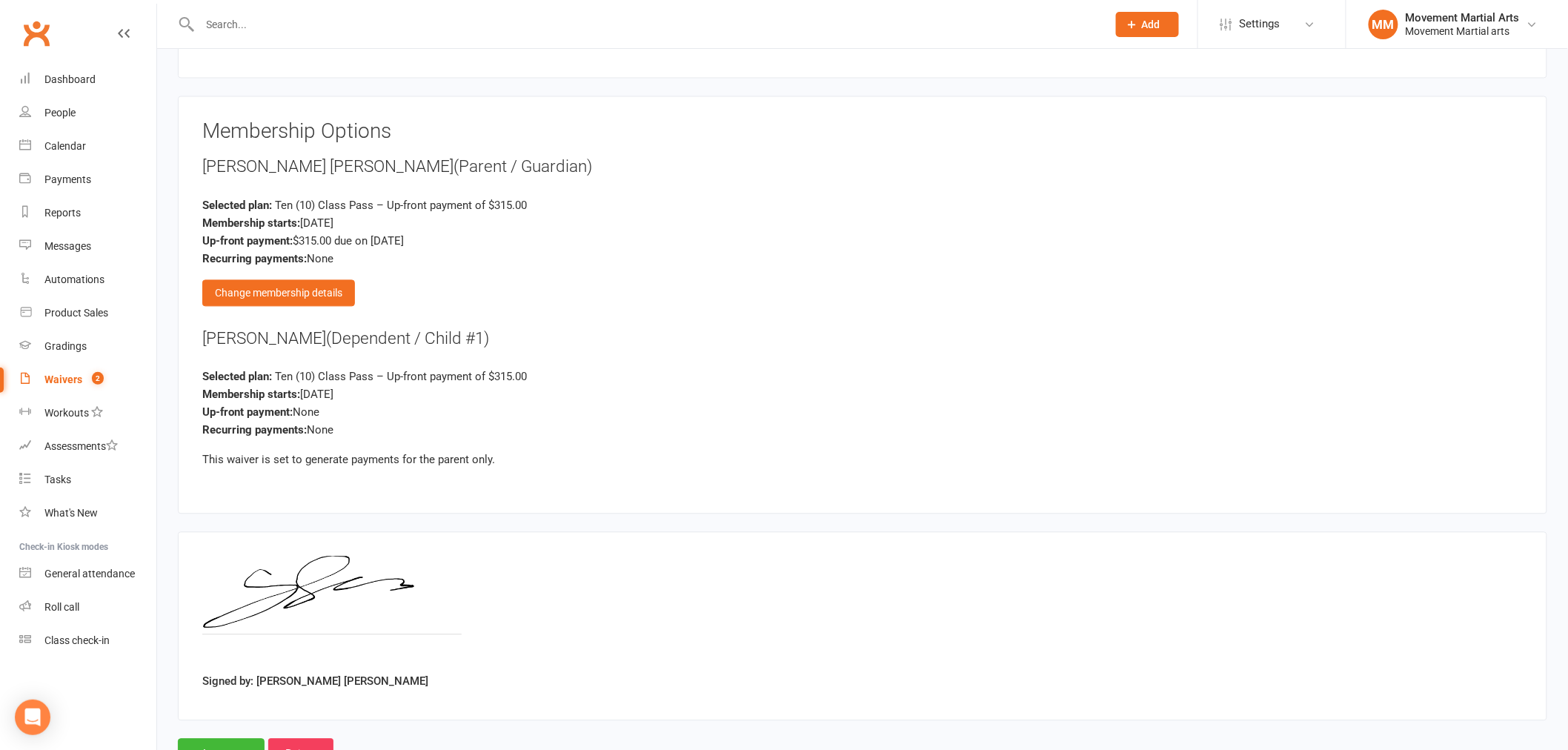
scroll to position [1243, 0]
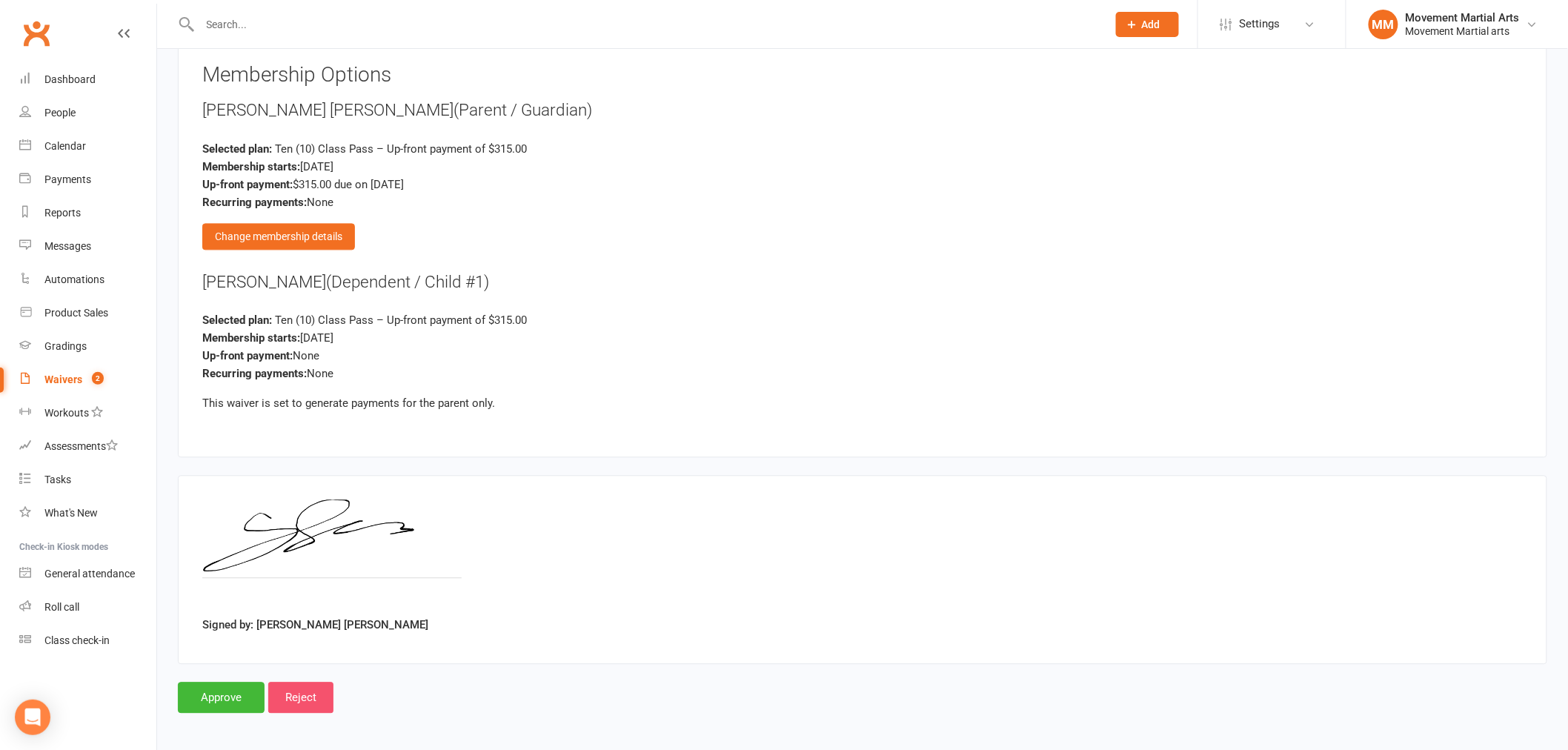
click at [318, 690] on input "Reject" at bounding box center [300, 697] width 65 height 31
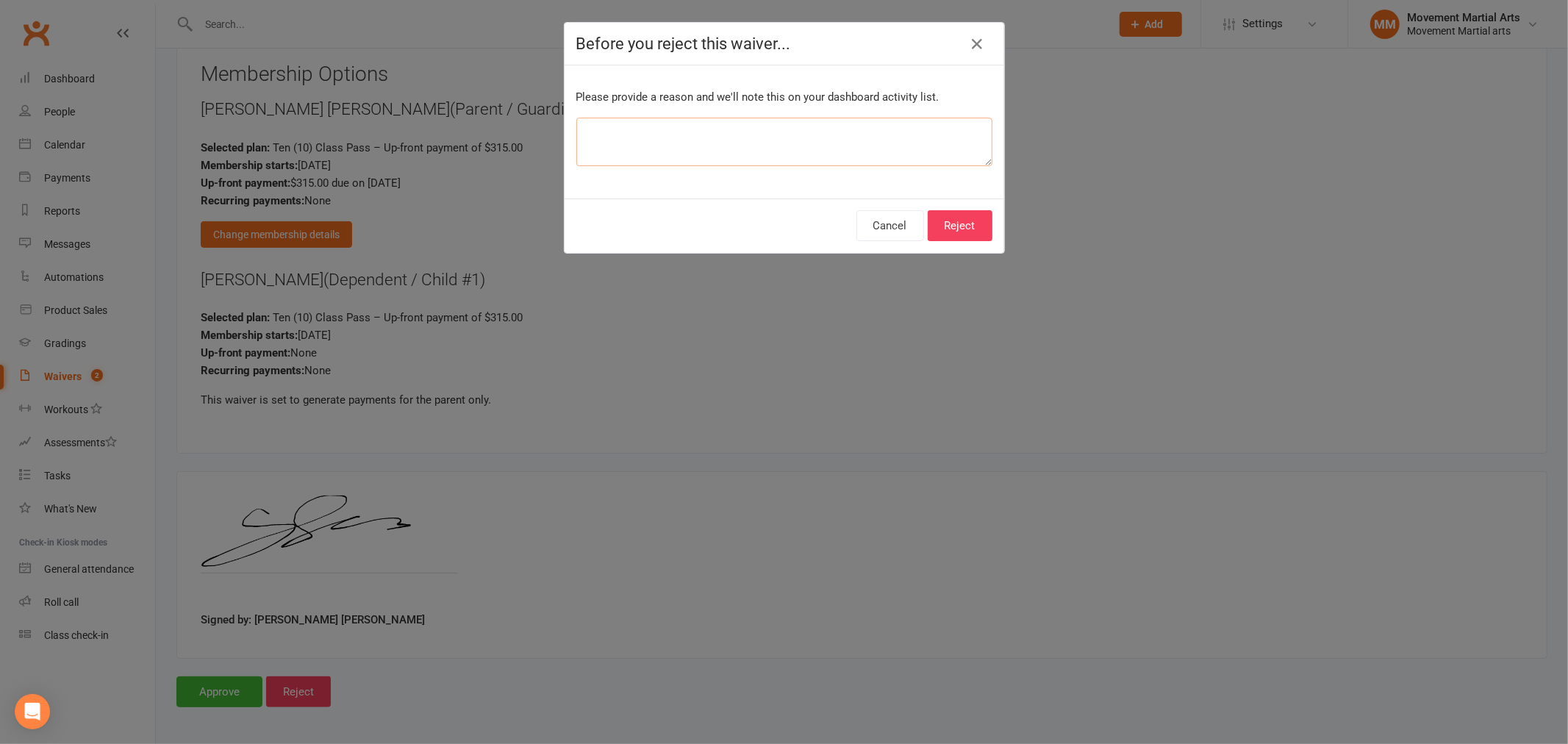
click at [897, 163] on textarea at bounding box center [784, 141] width 416 height 48
type textarea "didn't come in"
click at [946, 216] on button "Reject" at bounding box center [960, 226] width 65 height 31
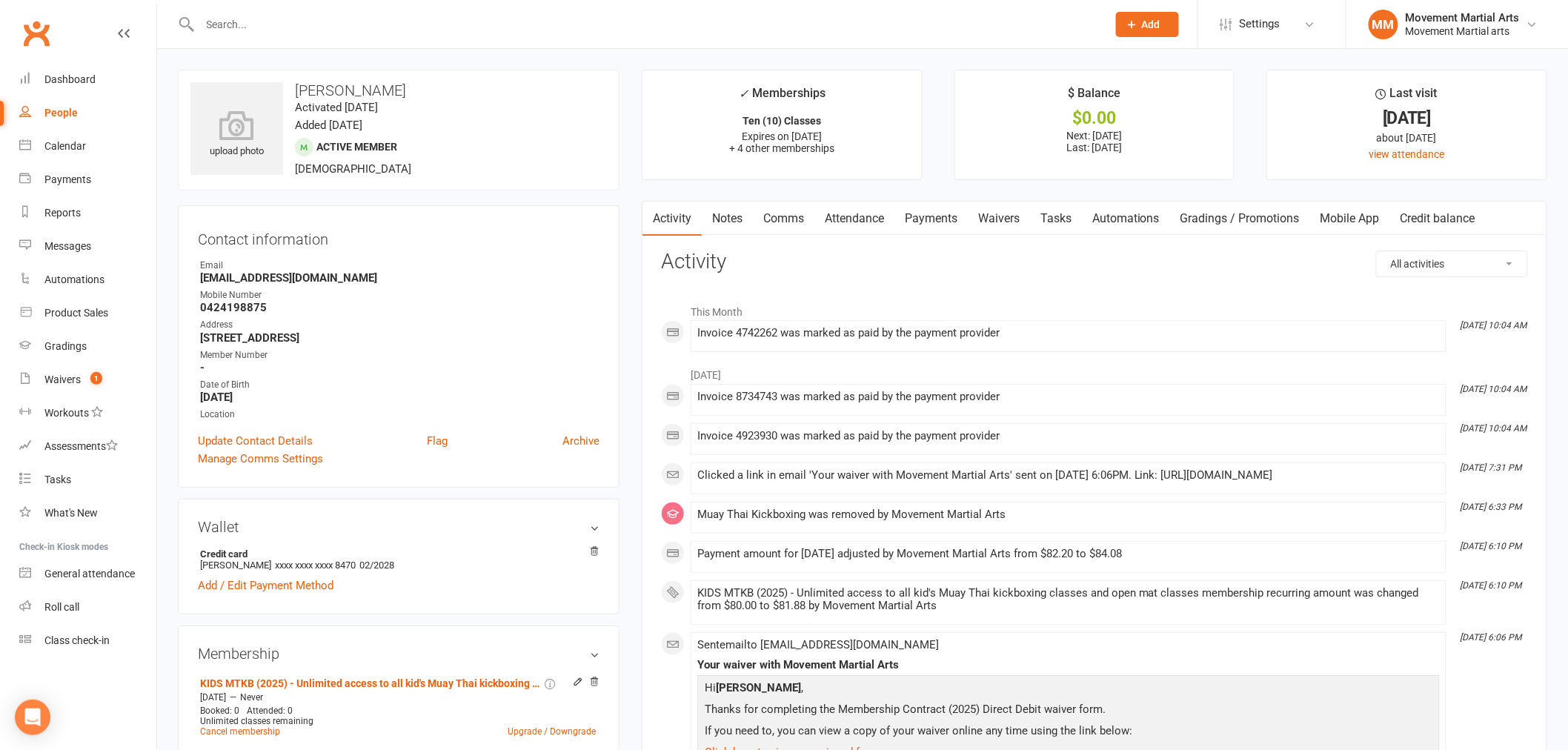
click at [916, 210] on link "Payments" at bounding box center [931, 218] width 73 height 34
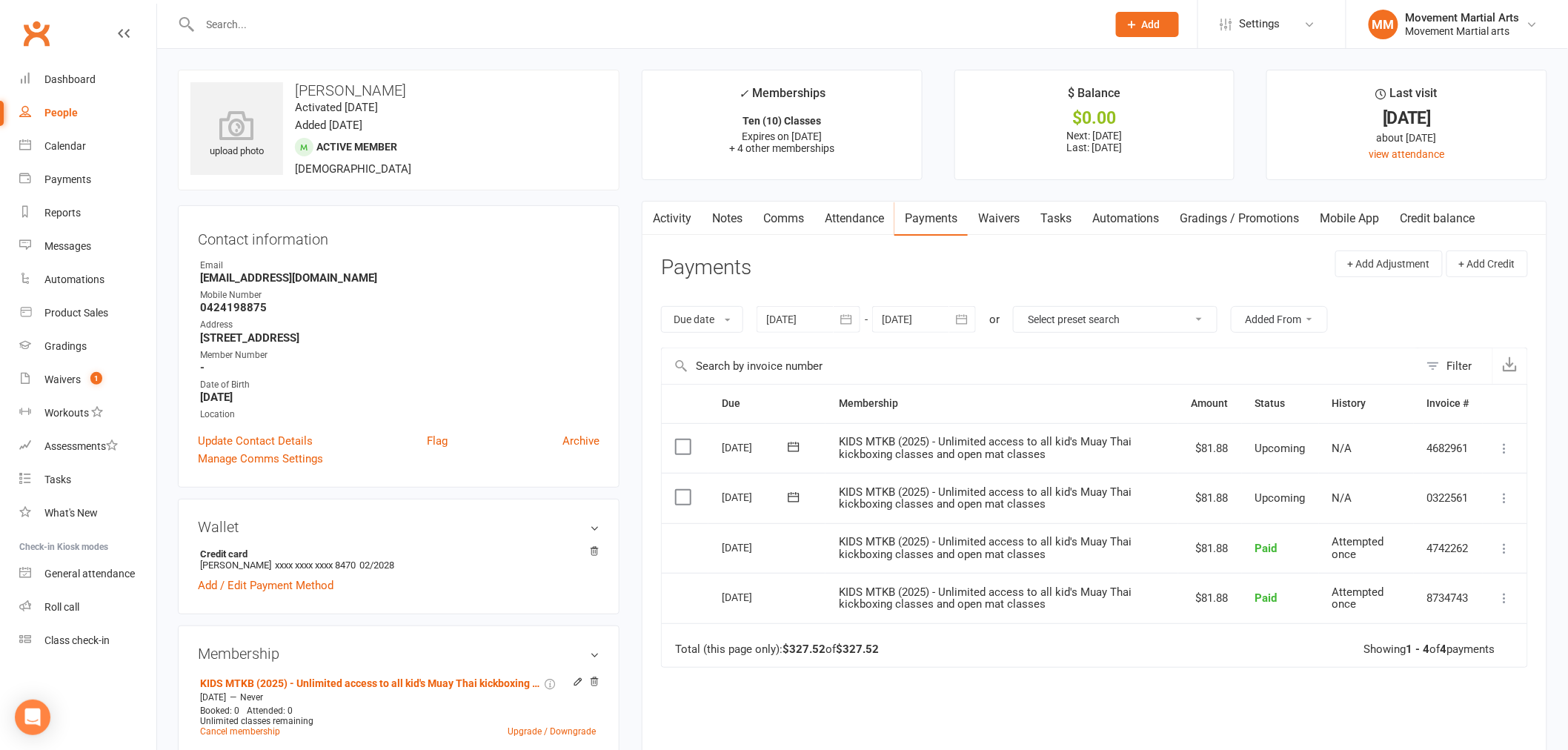
click at [1498, 502] on icon at bounding box center [1505, 498] width 15 height 15
click at [1425, 640] on link "Change amount" at bounding box center [1425, 645] width 175 height 29
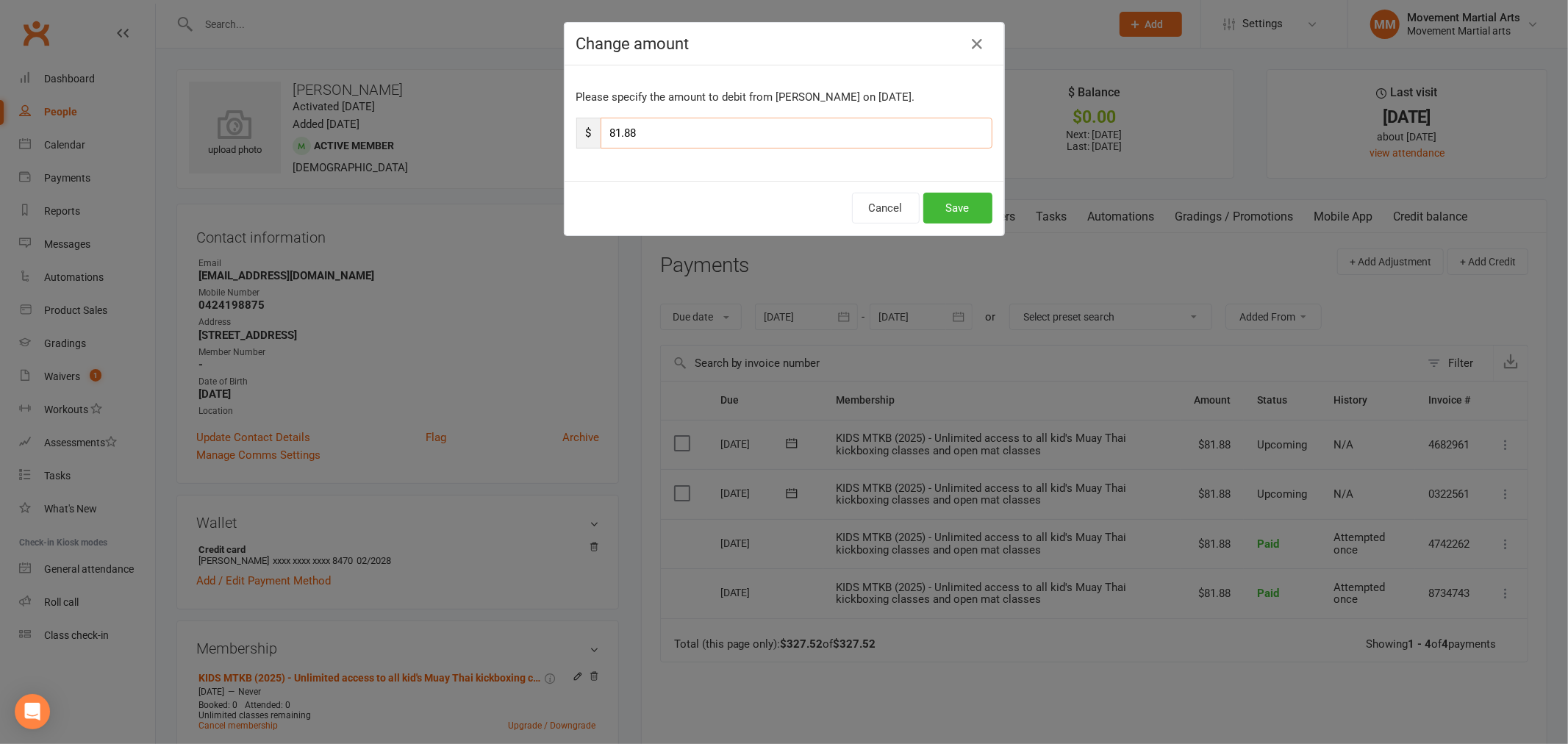
drag, startPoint x: 611, startPoint y: 136, endPoint x: 587, endPoint y: 136, distance: 24.0
click at [587, 136] on div "$ 81.88" at bounding box center [784, 133] width 416 height 31
type input "10"
click at [944, 206] on button "Save" at bounding box center [958, 208] width 69 height 31
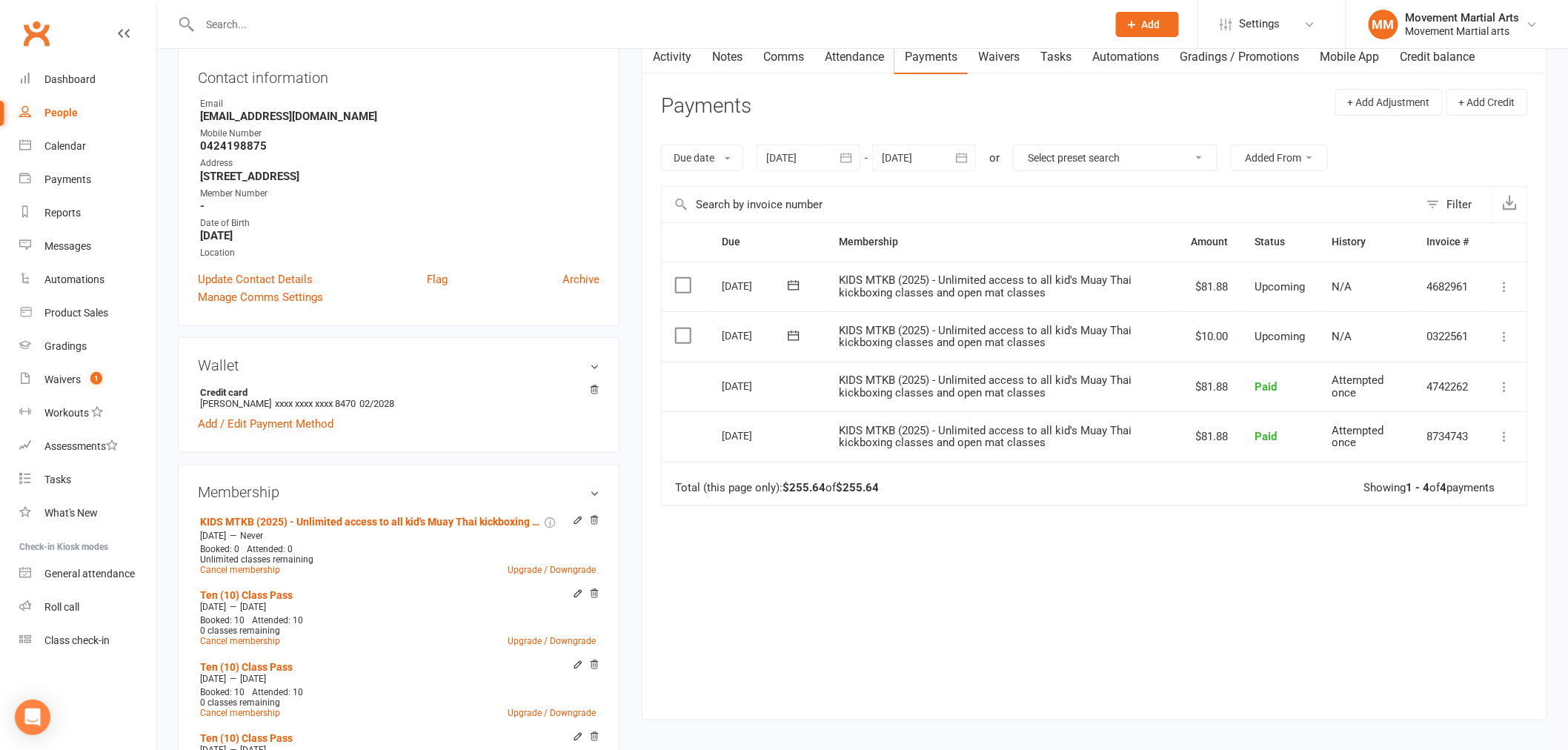
scroll to position [191, 0]
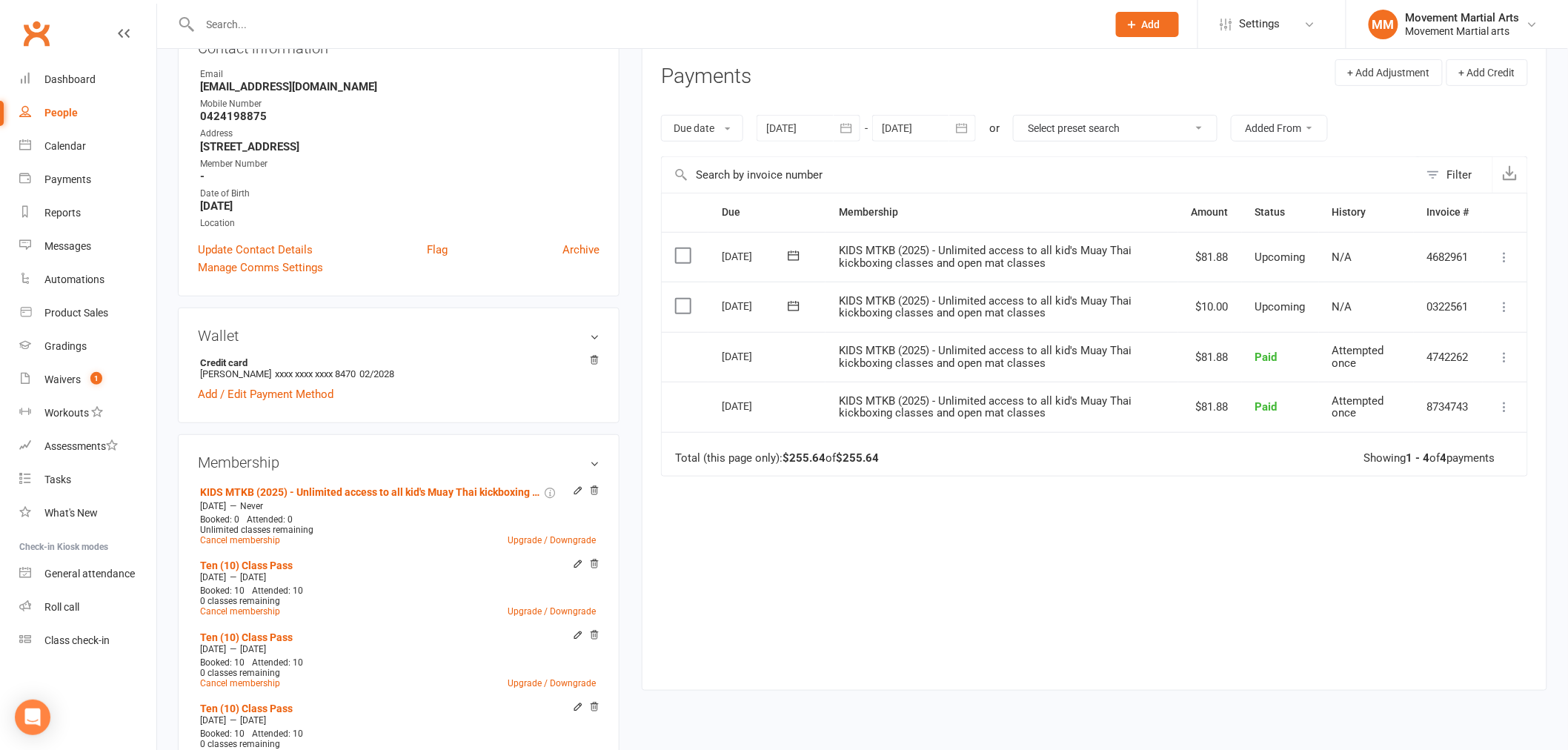
click at [1032, 264] on span "KIDS MTKB (2025) - Unlimited access to all kid's Muay Thai kickboxing classes a…" at bounding box center [985, 257] width 293 height 26
click at [1505, 253] on icon at bounding box center [1505, 257] width 15 height 15
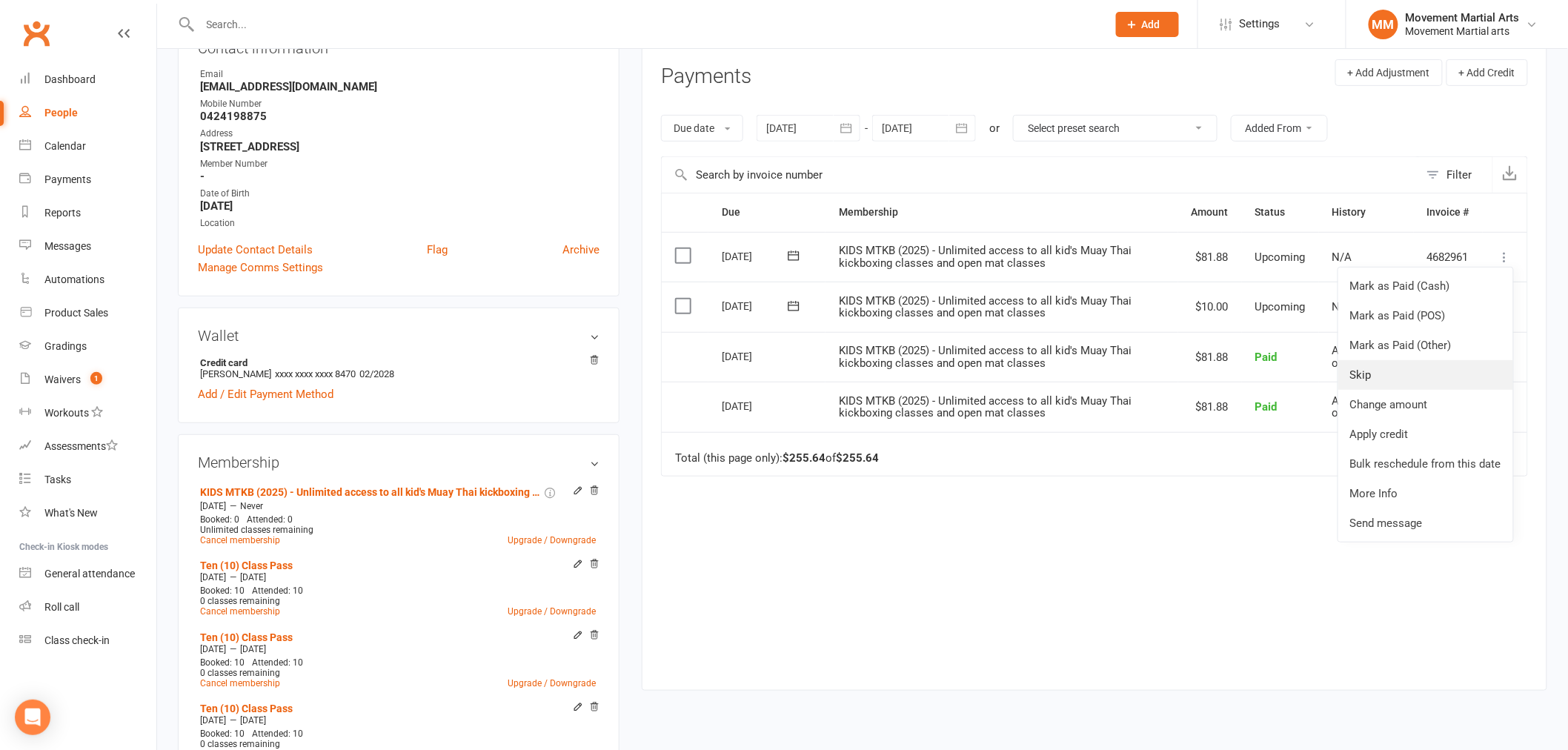
click at [1462, 374] on link "Skip" at bounding box center [1425, 375] width 175 height 29
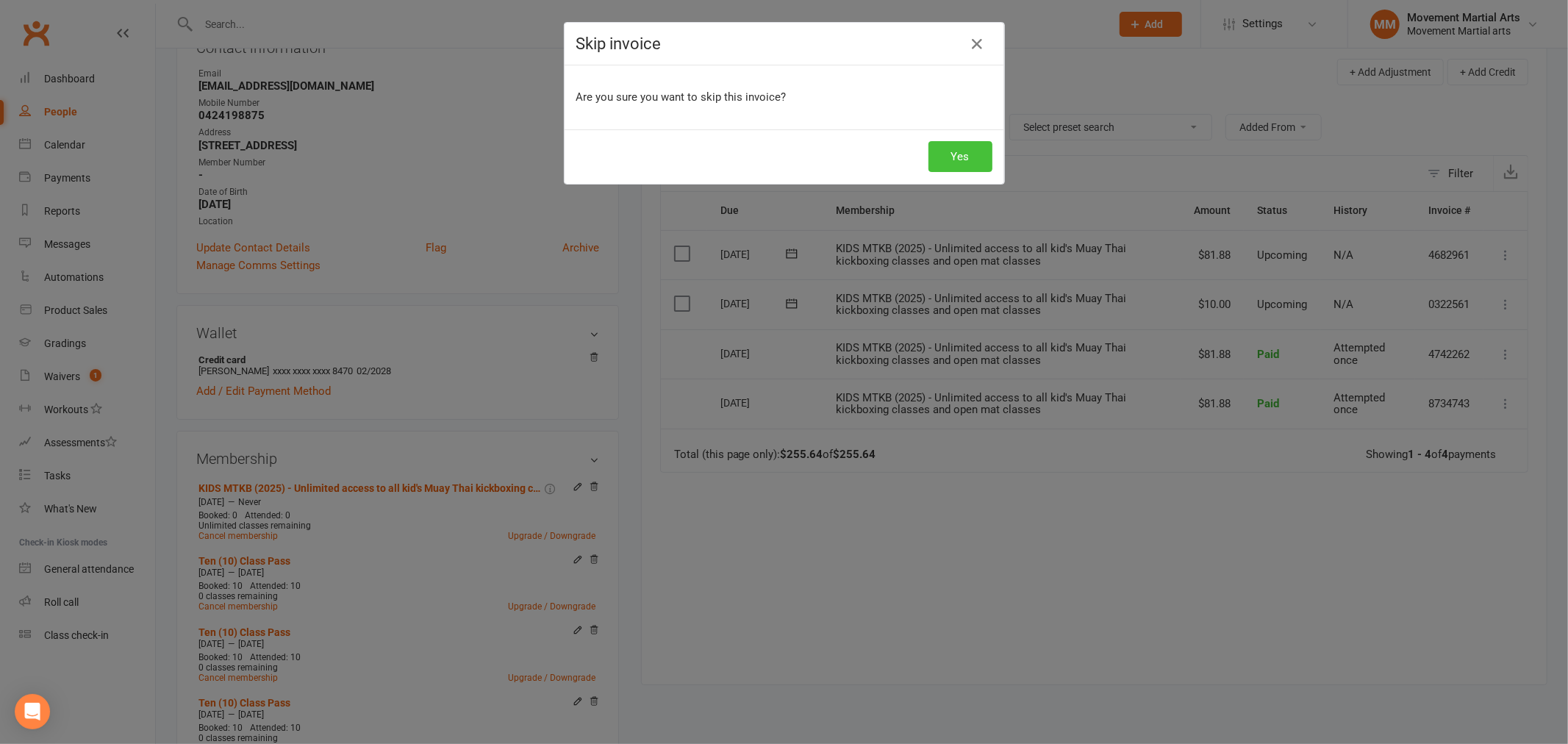
click at [959, 143] on button "Yes" at bounding box center [960, 156] width 64 height 31
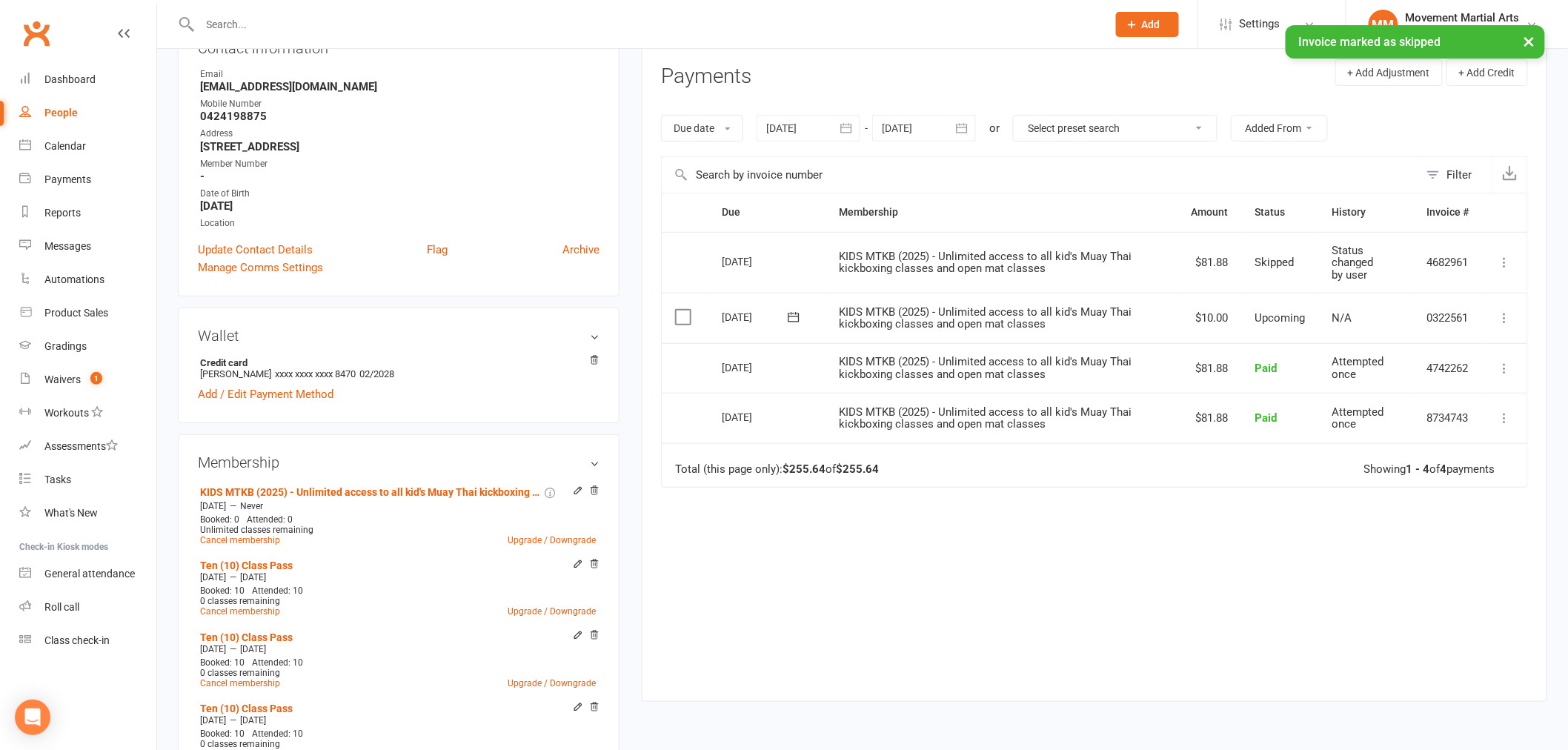
click at [885, 125] on div at bounding box center [923, 127] width 104 height 27
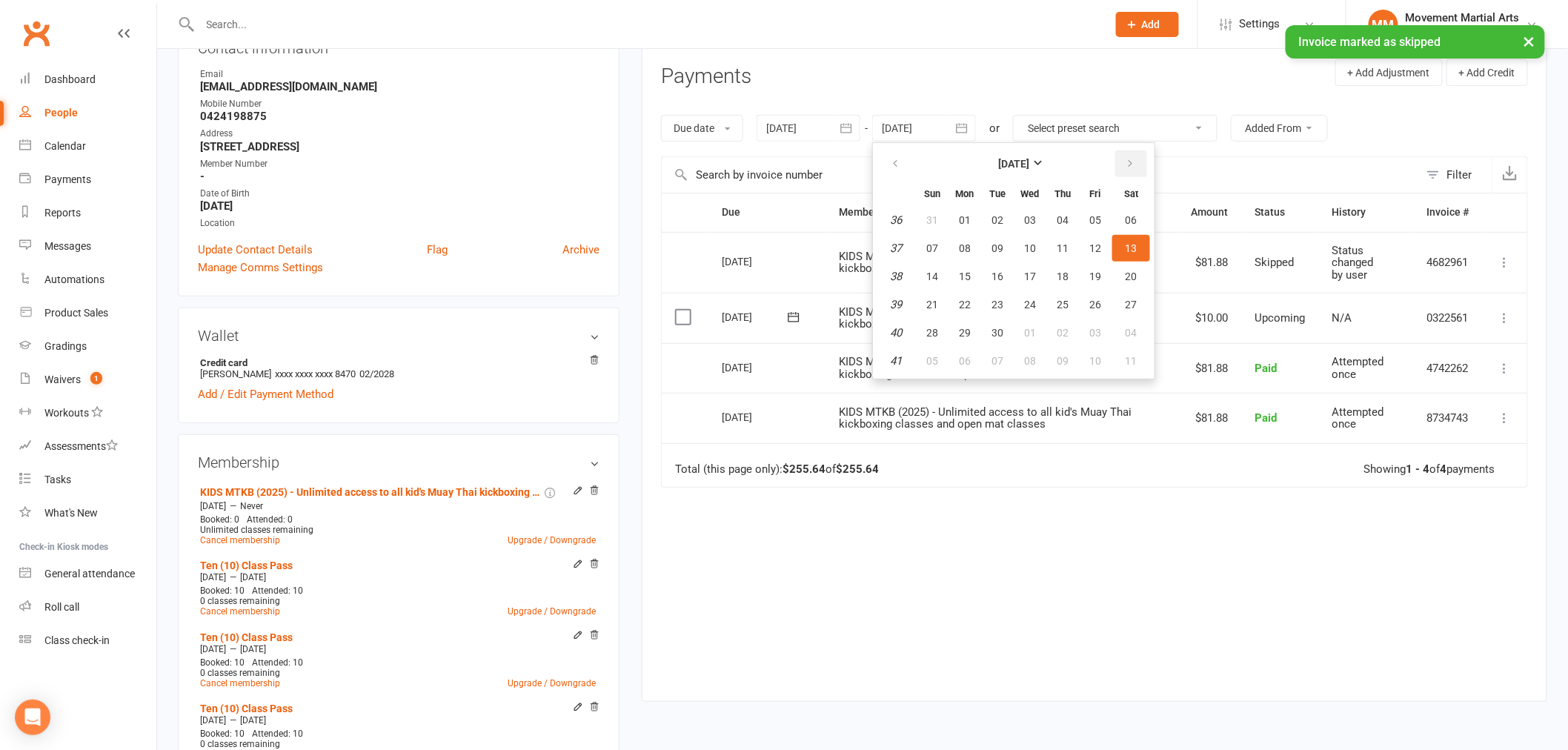
click at [1121, 168] on button "button" at bounding box center [1131, 163] width 32 height 27
click at [1115, 227] on button "01" at bounding box center [1131, 219] width 38 height 27
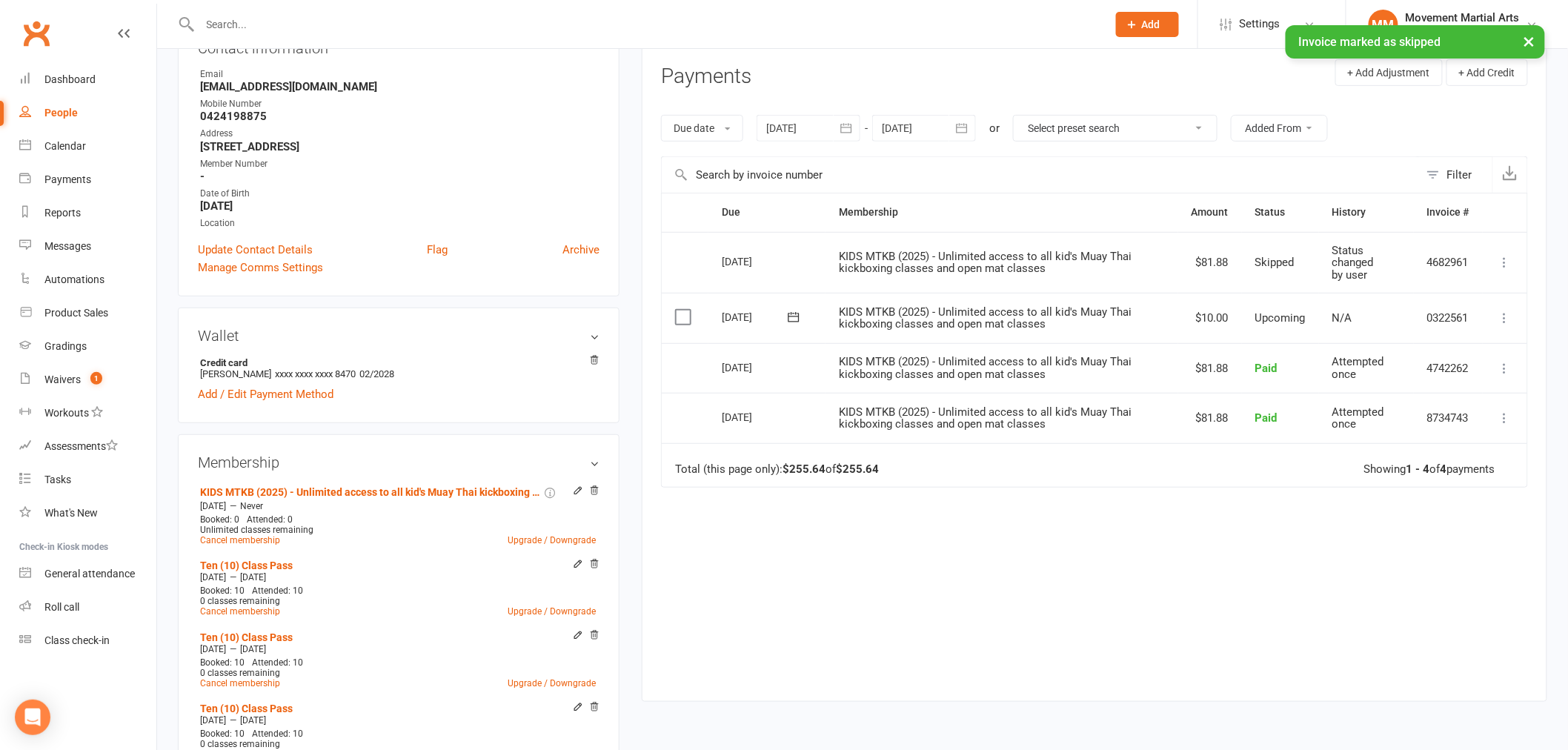
type input "01 Nov 2025"
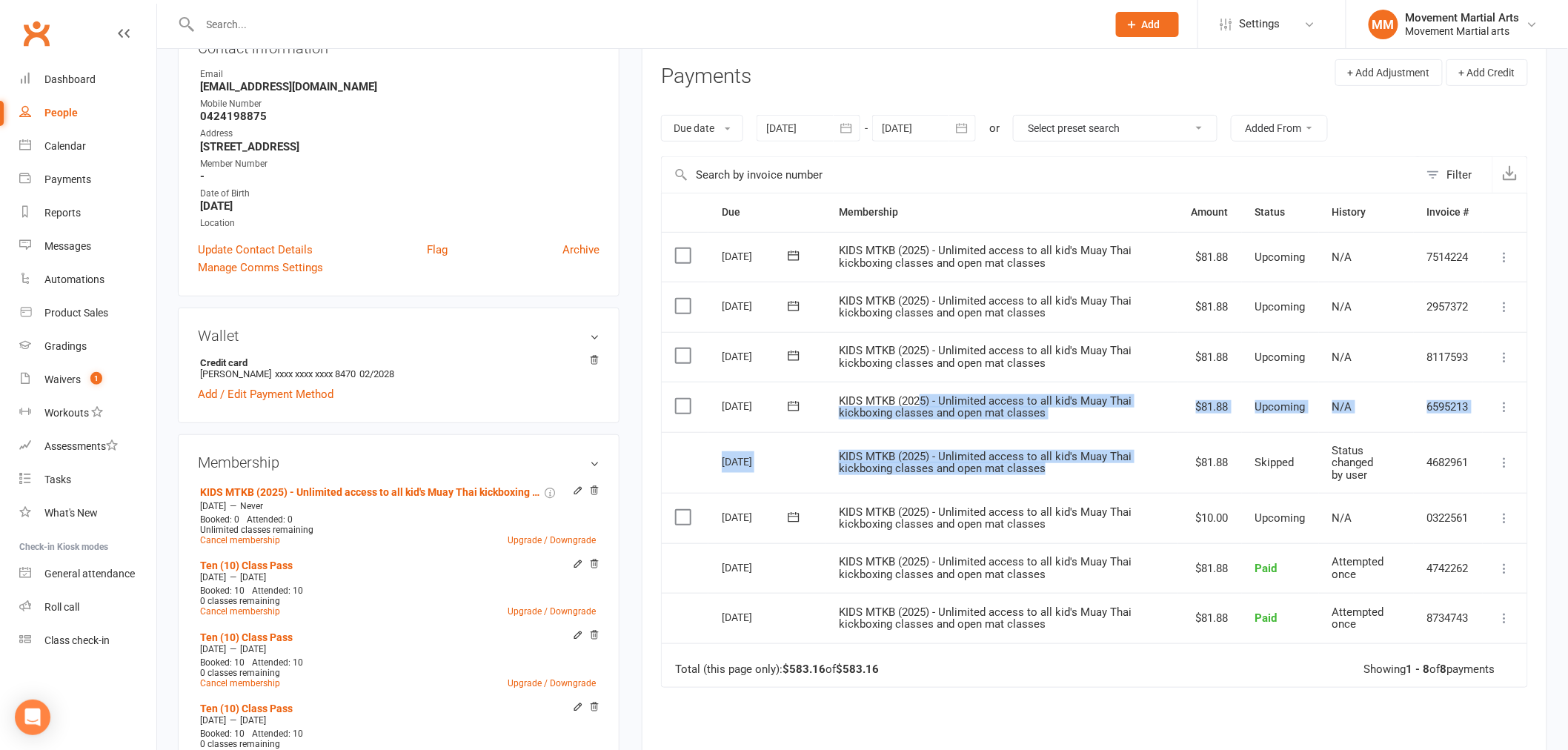
drag, startPoint x: 1055, startPoint y: 475, endPoint x: 920, endPoint y: 403, distance: 153.0
click at [920, 403] on table "Due Contact Membership Amount Status History Invoice # Select this 31 Oct 2025 …" at bounding box center [1094, 440] width 867 height 495
click at [1115, 443] on td "KIDS MTKB (2025) - Unlimited access to all kid's Muay Thai kickboxing classes a…" at bounding box center [1001, 462] width 353 height 61
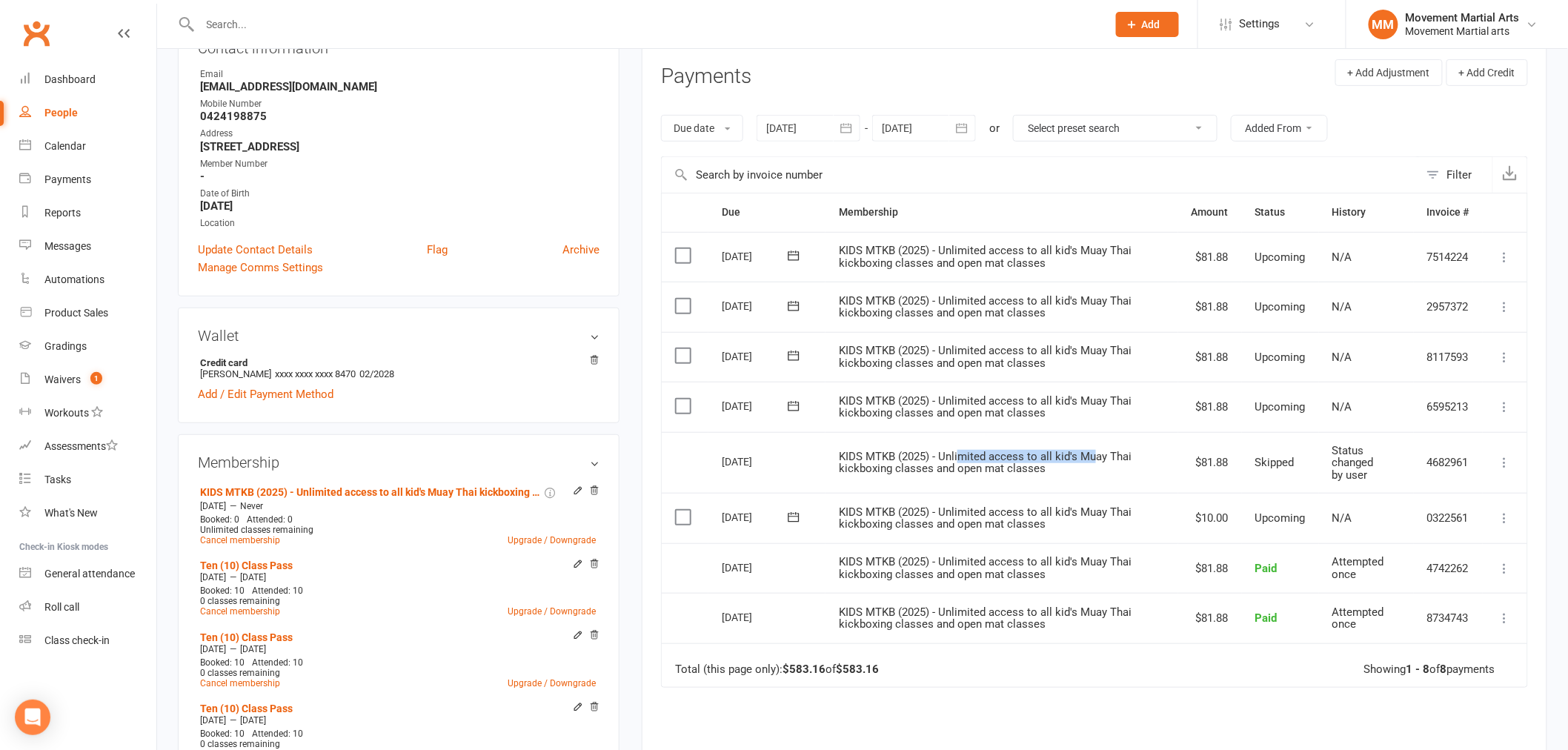
drag, startPoint x: 1094, startPoint y: 455, endPoint x: 955, endPoint y: 457, distance: 139.0
click at [956, 457] on span "KIDS MTKB (2025) - Unlimited access to all kid's Muay Thai kickboxing classes a…" at bounding box center [985, 462] width 293 height 26
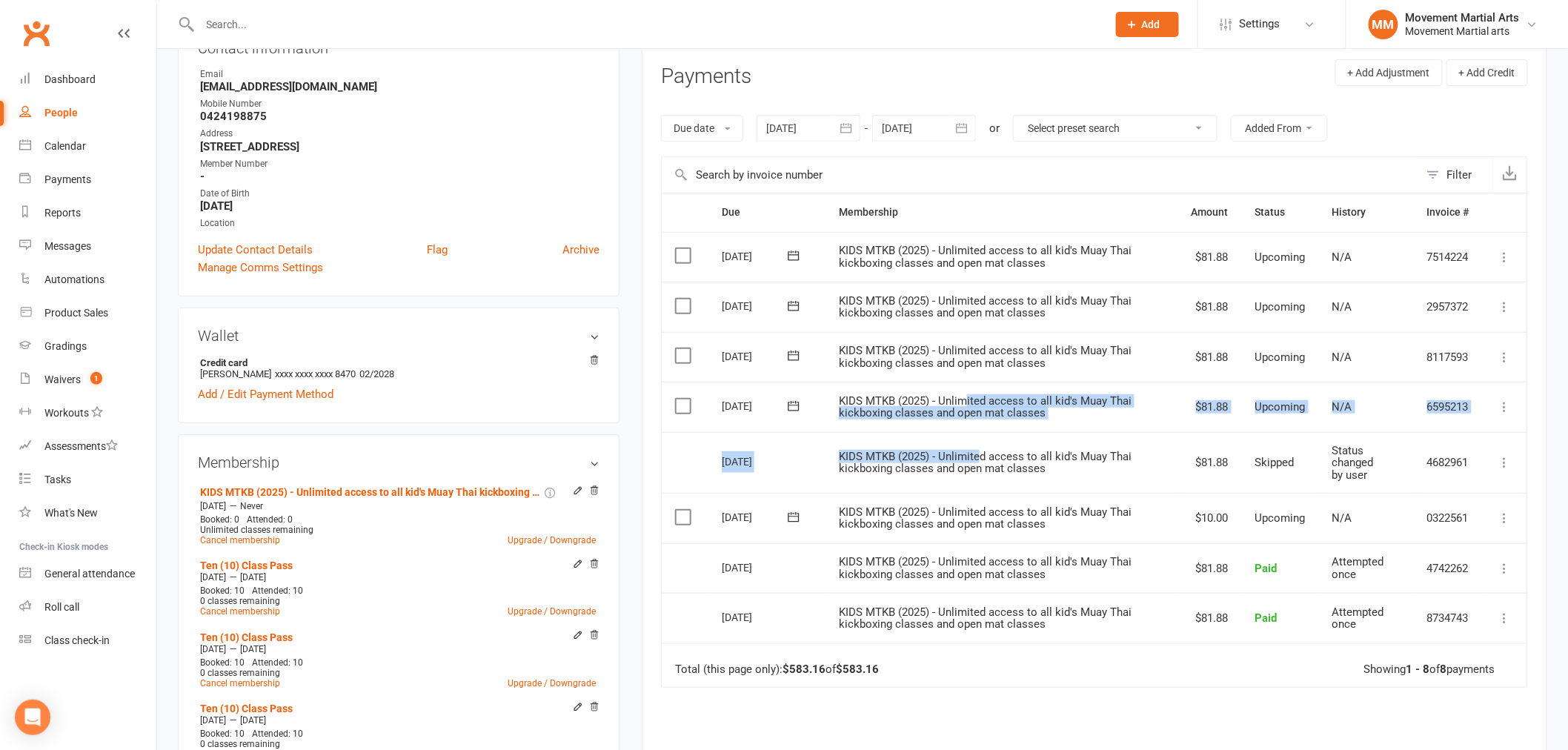
drag, startPoint x: 968, startPoint y: 403, endPoint x: 984, endPoint y: 443, distance: 43.1
click at [984, 446] on table "Due Contact Membership Amount Status History Invoice # Select this 31 Oct 2025 …" at bounding box center [1094, 440] width 867 height 495
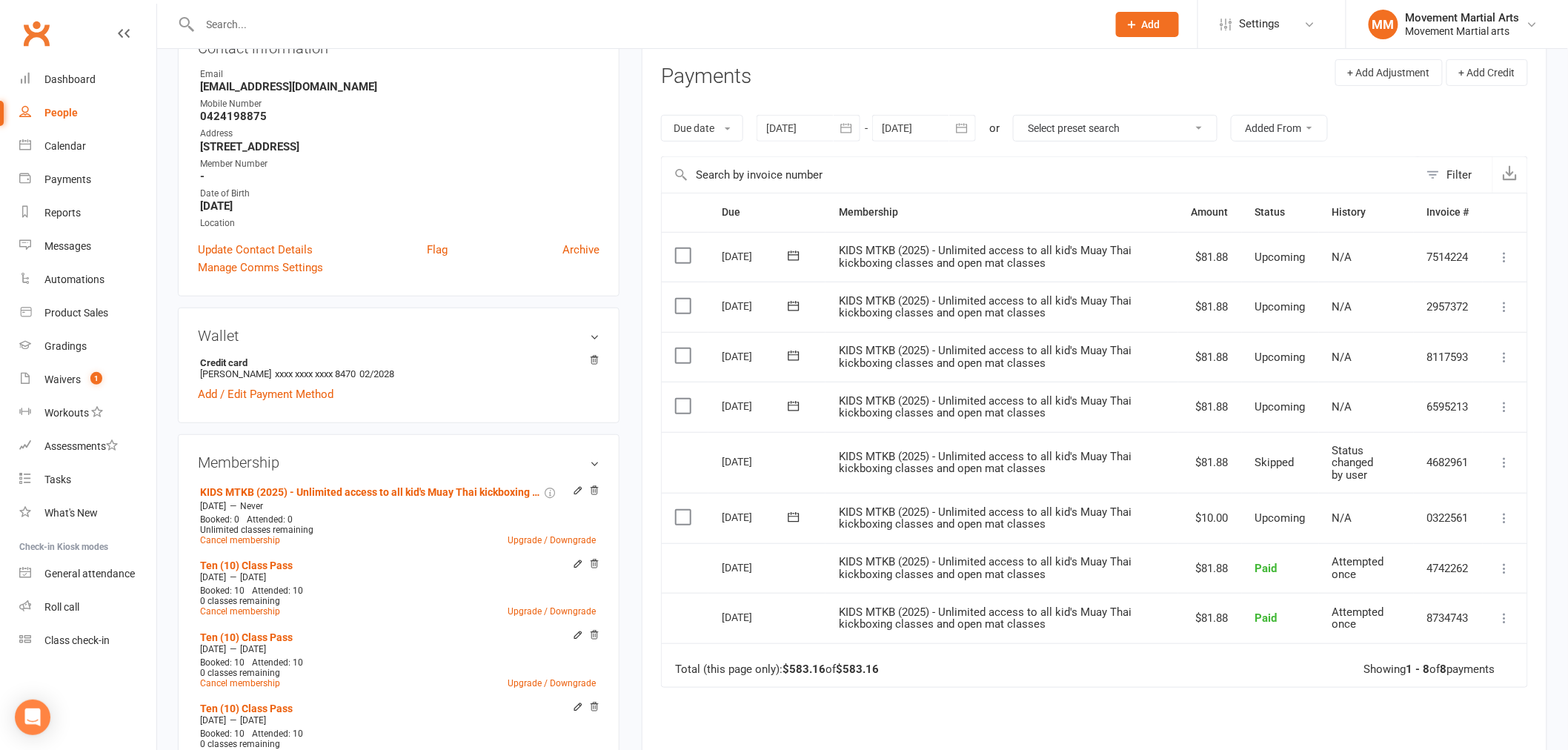
click at [1140, 432] on td "KIDS MTKB (2025) - Unlimited access to all kid's Muay Thai kickboxing classes a…" at bounding box center [1001, 462] width 353 height 61
drag, startPoint x: 1143, startPoint y: 508, endPoint x: 1041, endPoint y: 465, distance: 110.7
click at [1041, 465] on table "Due Contact Membership Amount Status History Invoice # Select this 31 Oct 2025 …" at bounding box center [1094, 440] width 867 height 495
click at [1030, 457] on span "KIDS MTKB (2025) - Unlimited access to all kid's Muay Thai kickboxing classes a…" at bounding box center [985, 462] width 293 height 26
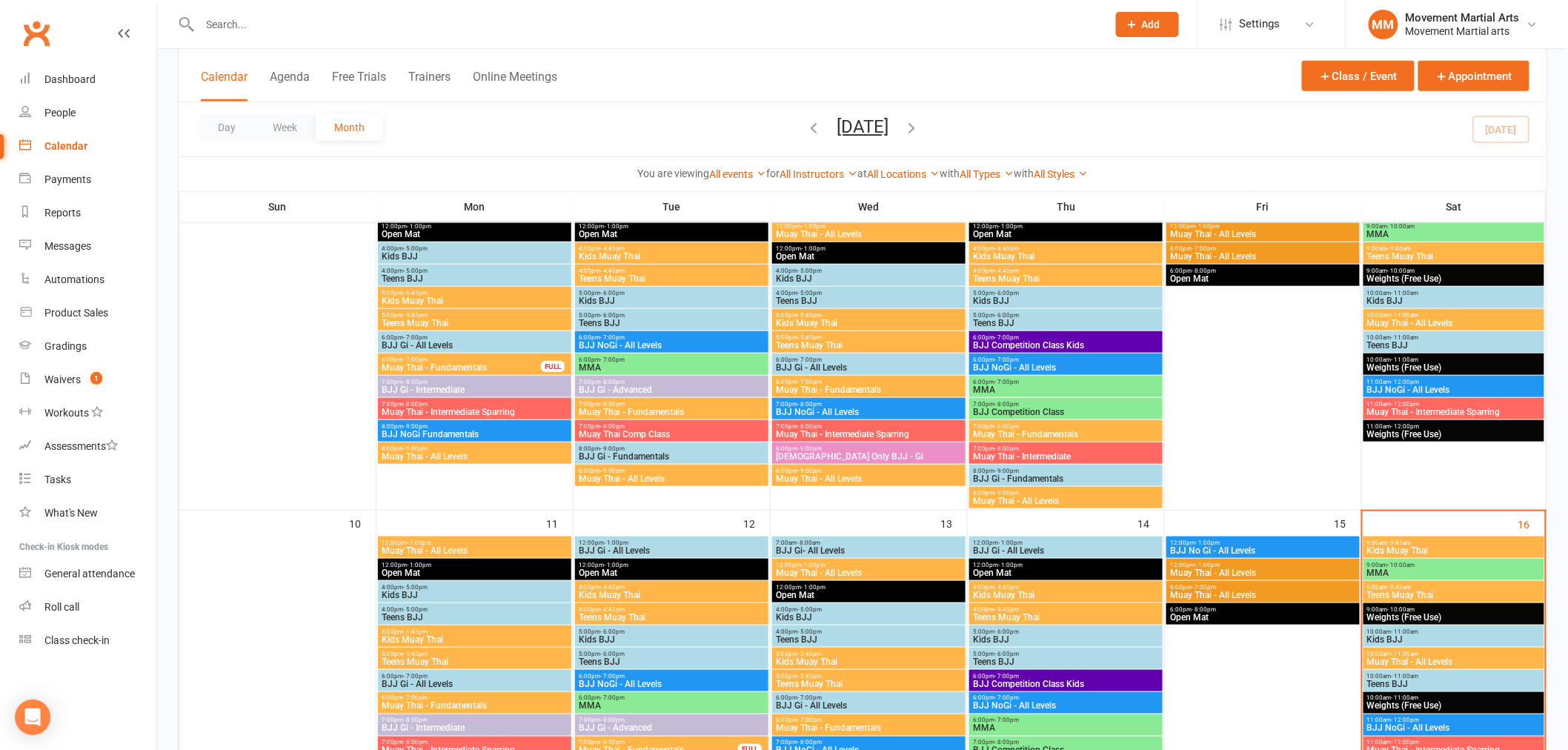
scroll to position [384, 0]
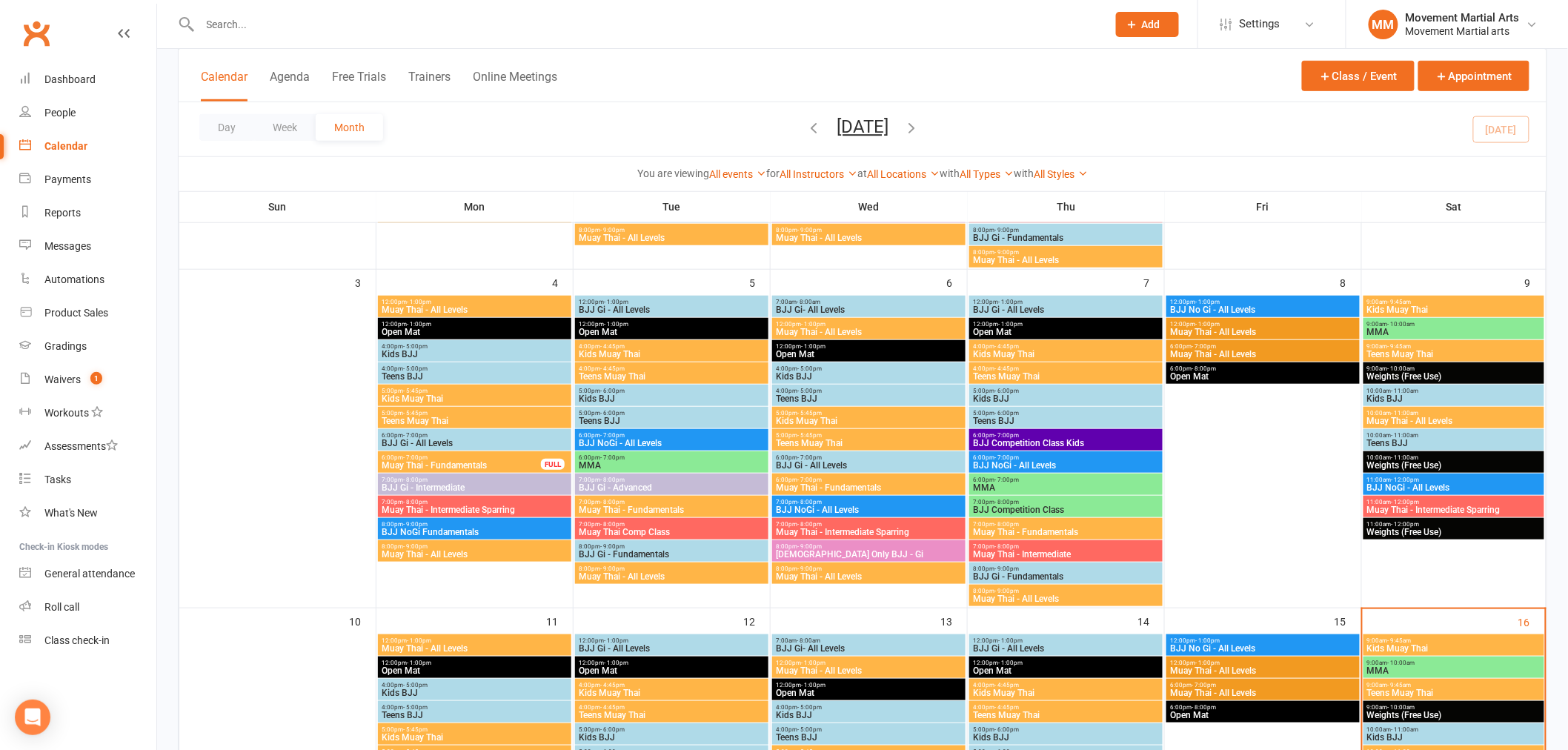
click at [1408, 488] on span "BJJ NoGi - All Levels" at bounding box center [1453, 488] width 175 height 9
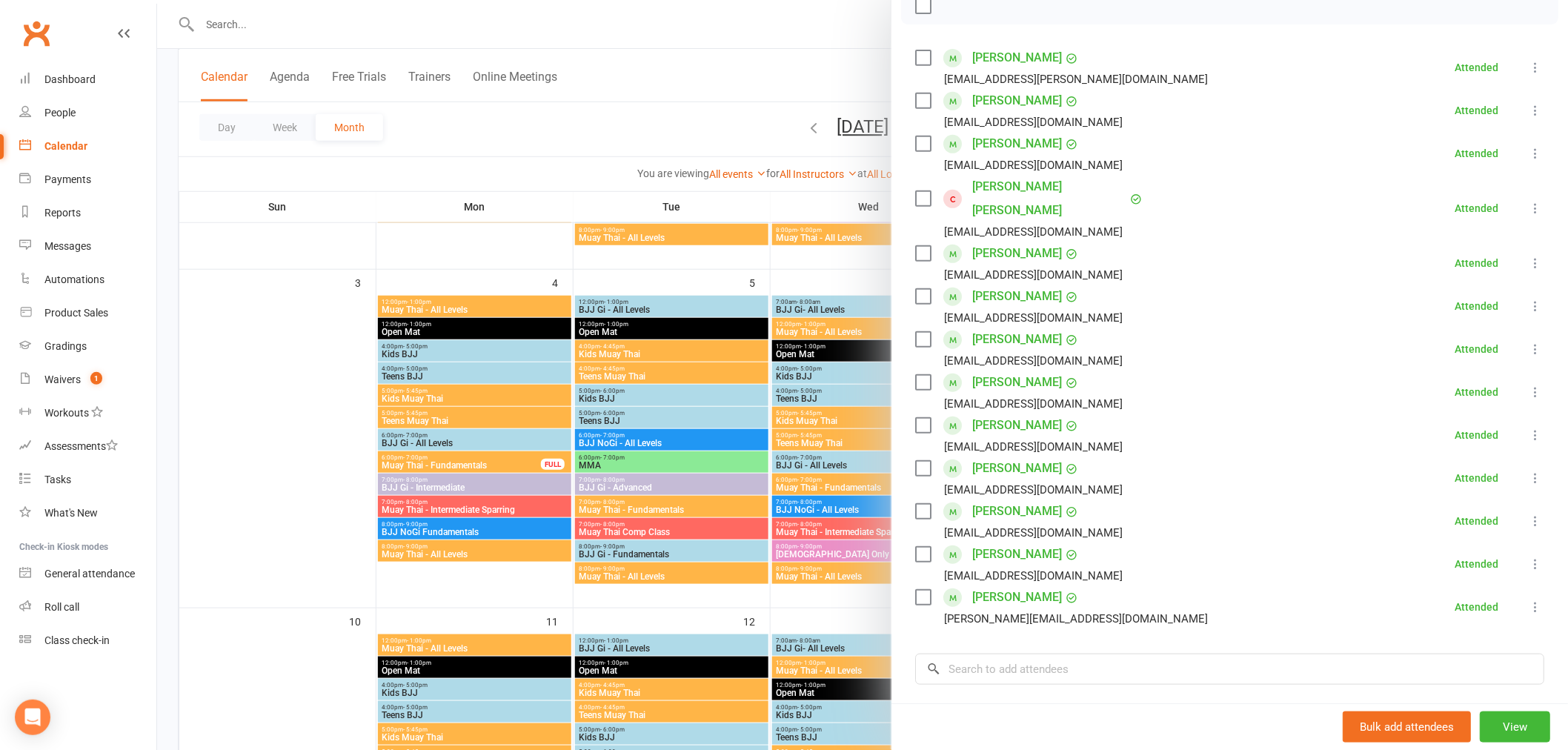
scroll to position [191, 0]
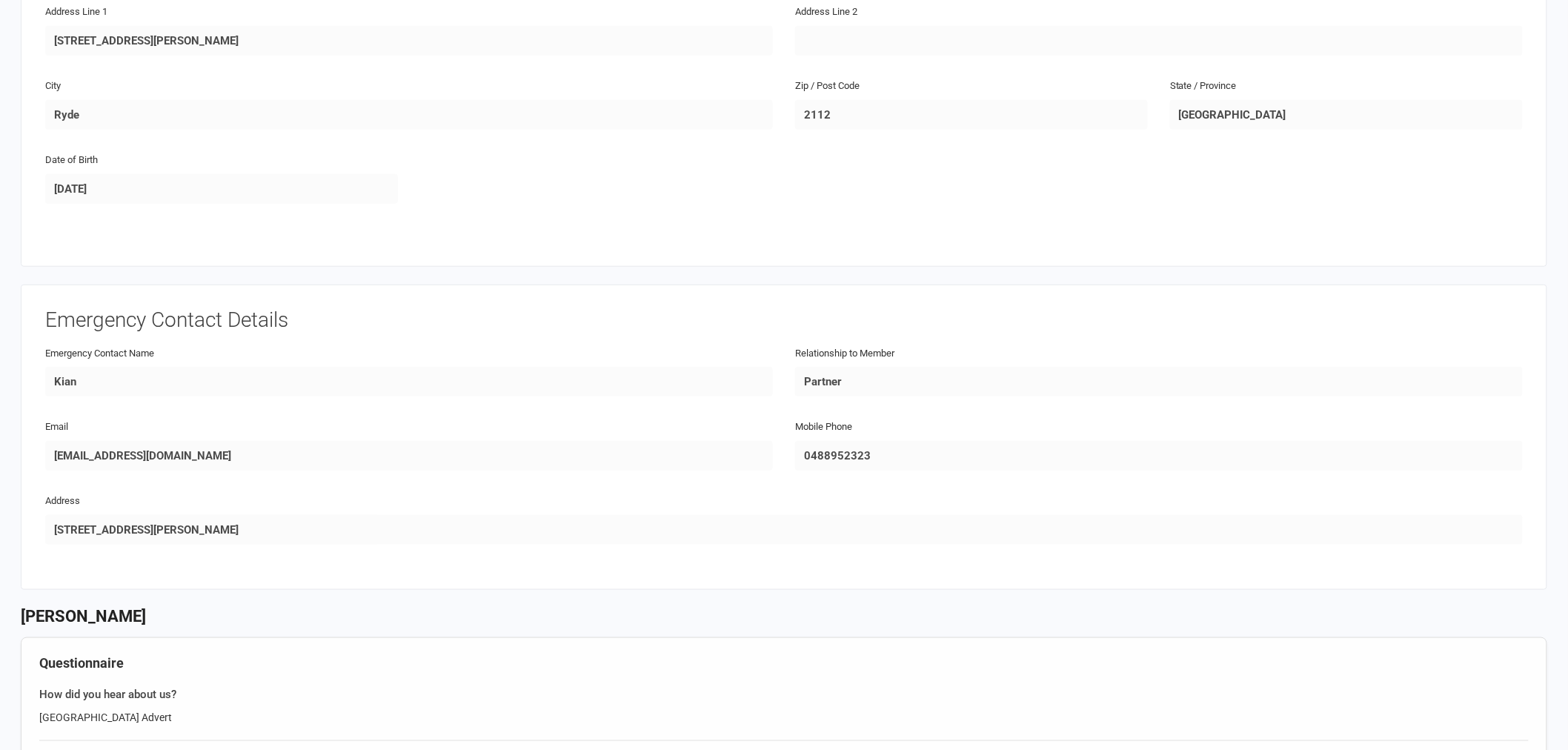
scroll to position [767, 0]
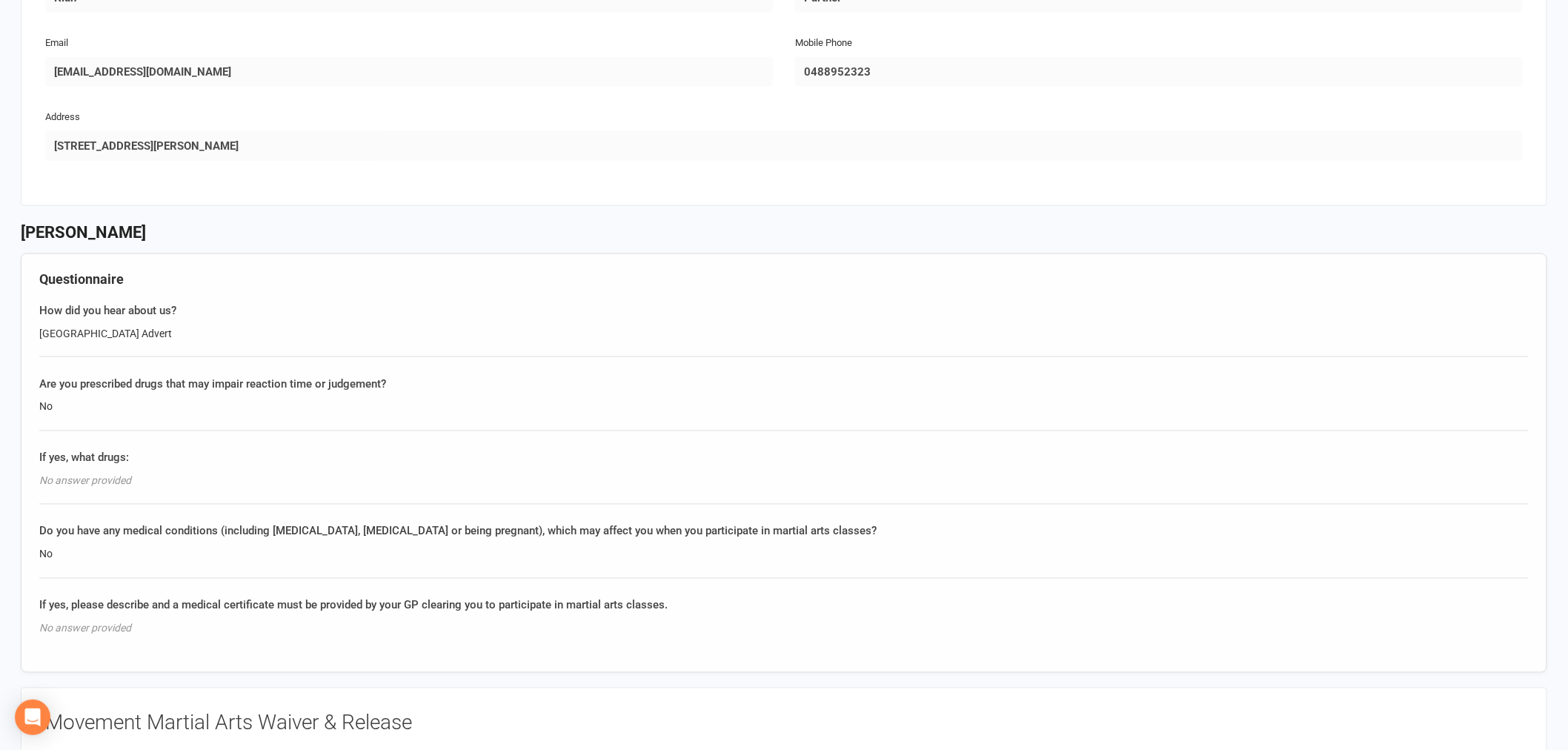
click at [1010, 489] on div "If yes, what drugs: No answer provided" at bounding box center [784, 477] width 1489 height 56
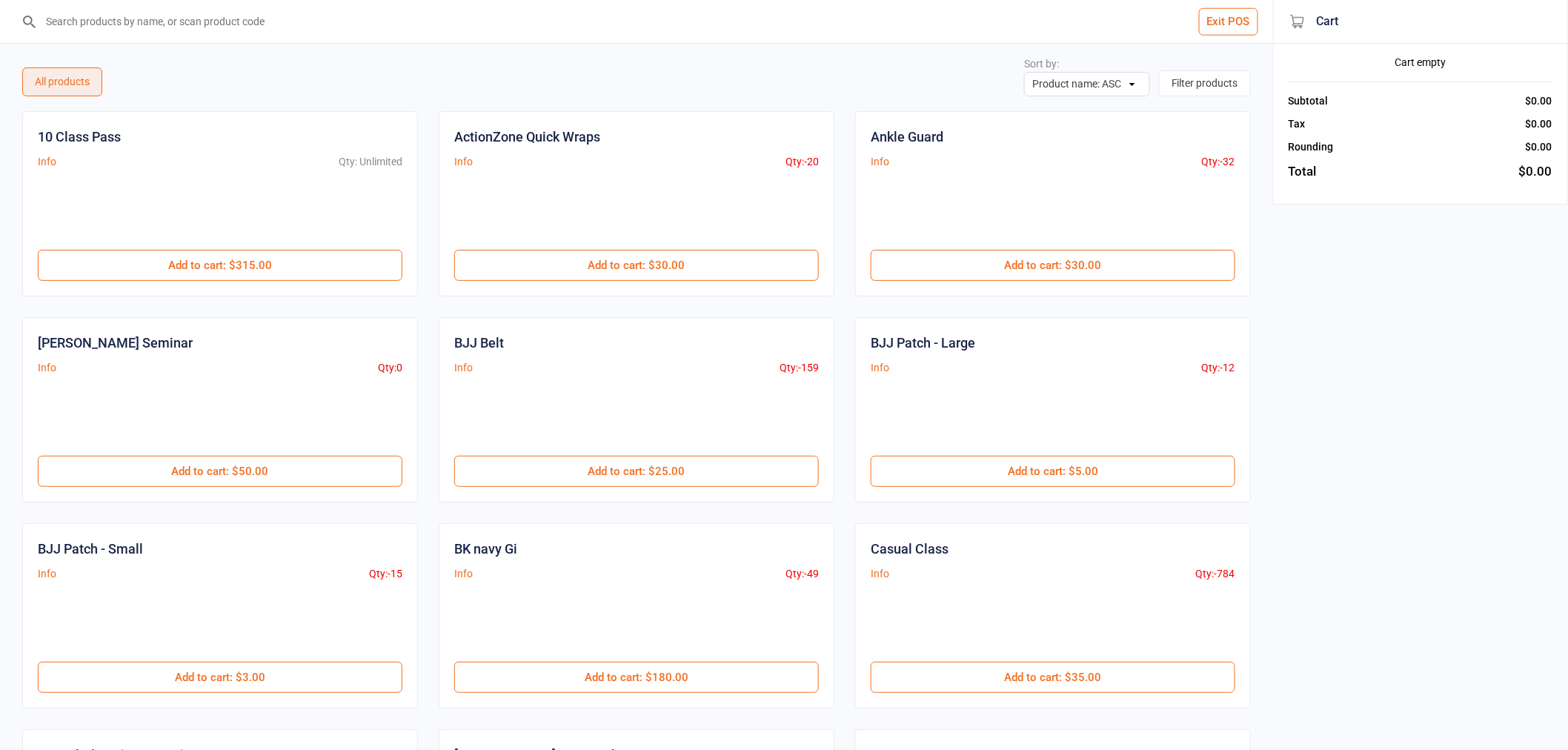
click at [132, 248] on div at bounding box center [220, 215] width 365 height 72
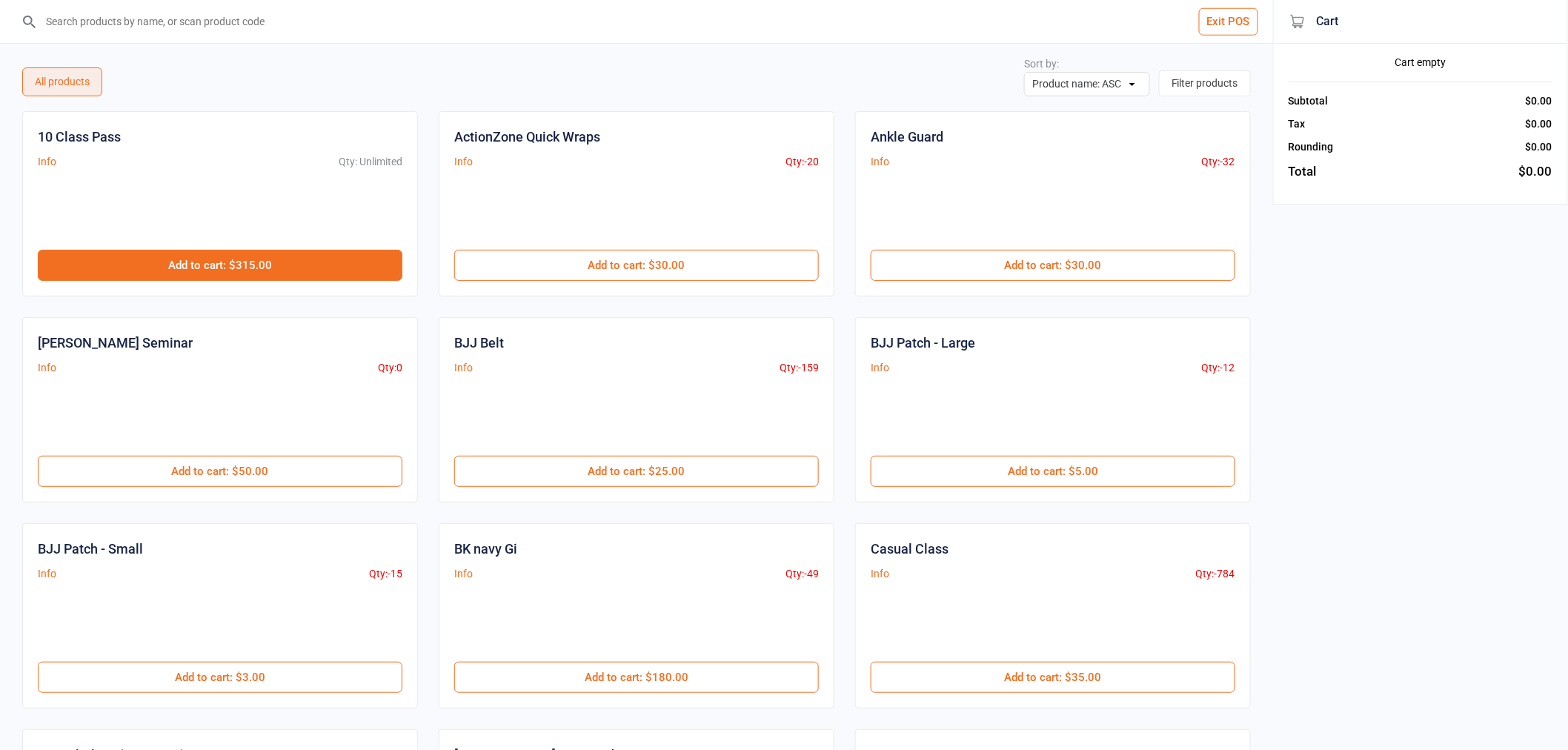
click at [152, 270] on button "Add to cart : $315.00" at bounding box center [220, 265] width 365 height 31
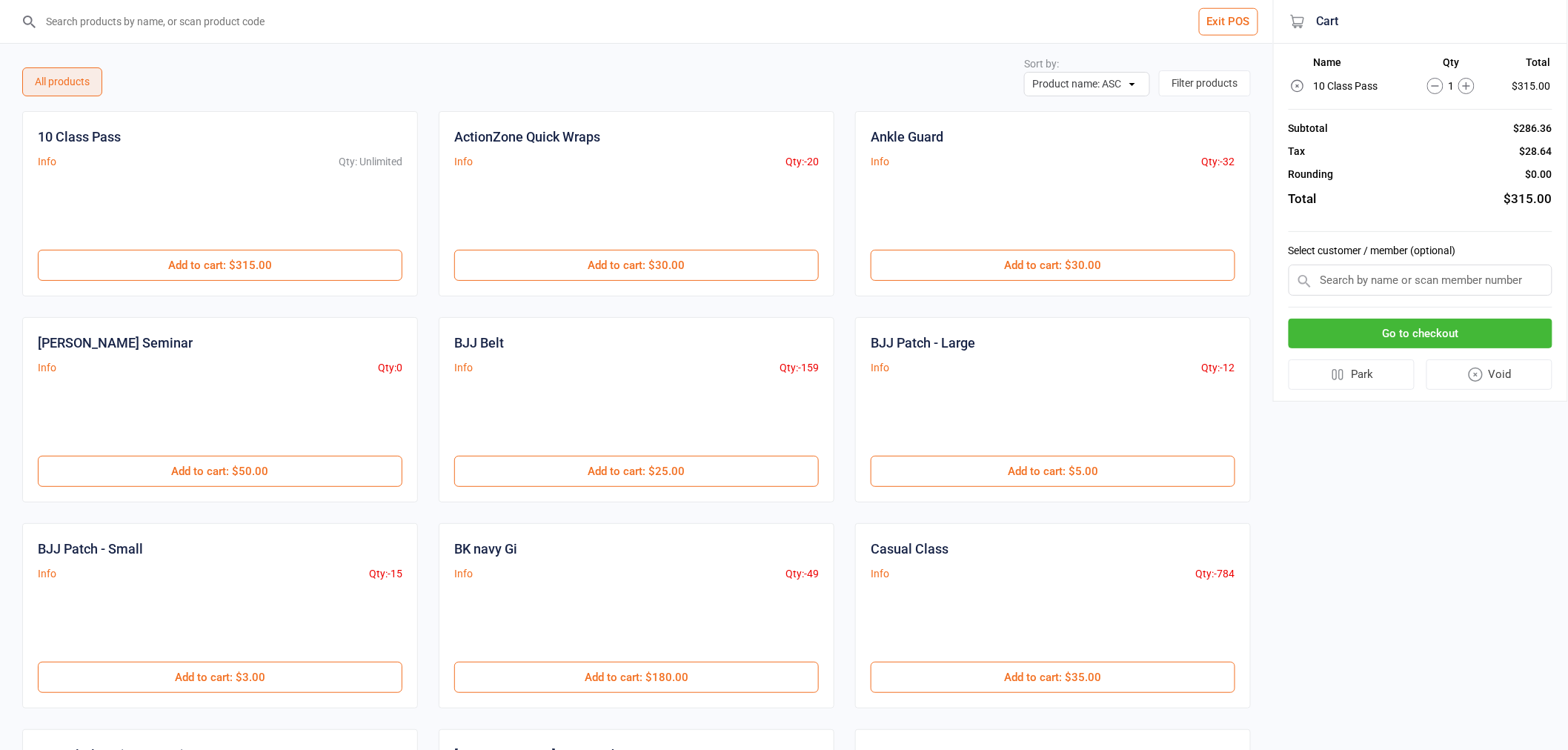
click at [143, 17] on input "search" at bounding box center [645, 21] width 1213 height 43
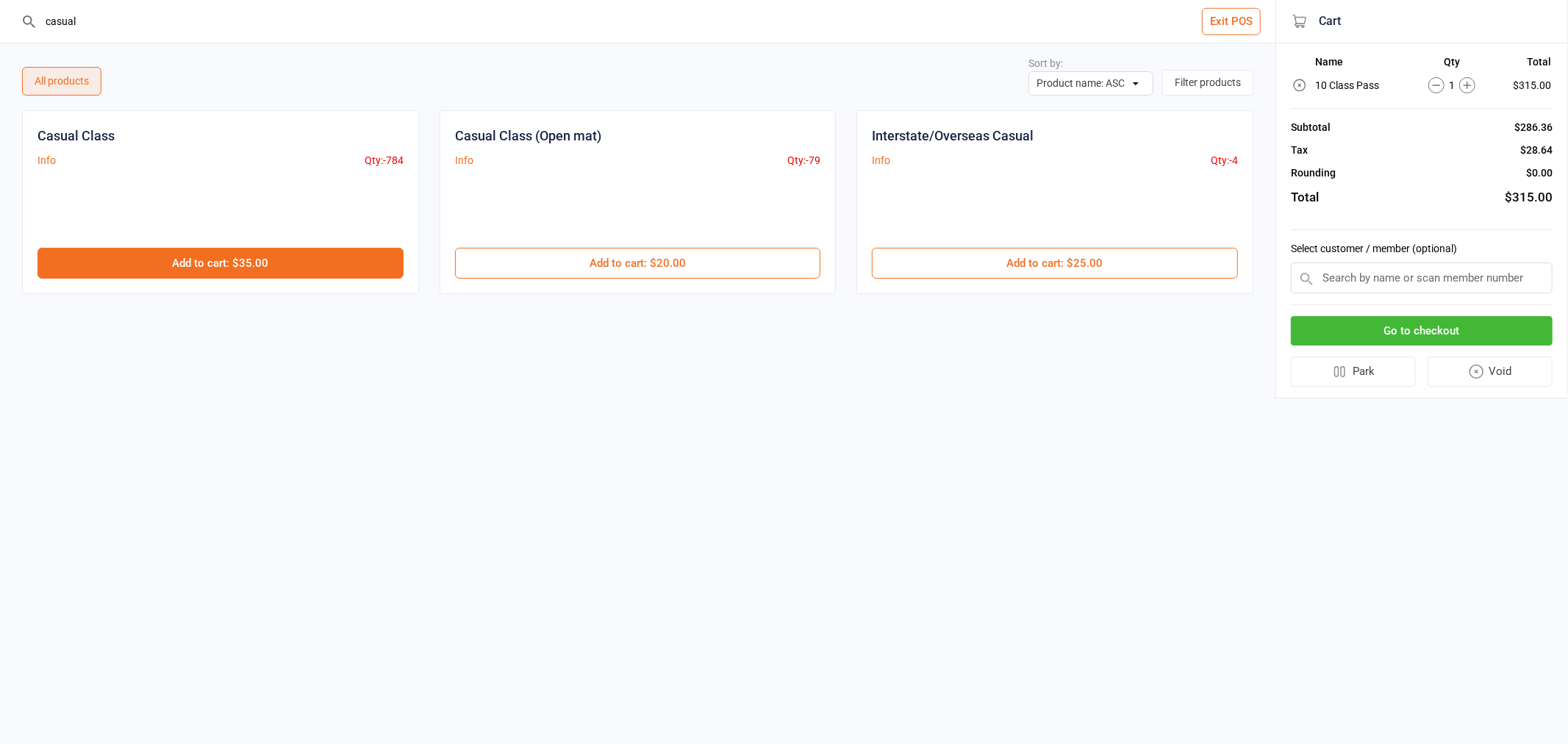
click at [186, 251] on button "Add to cart : $35.00" at bounding box center [220, 263] width 366 height 31
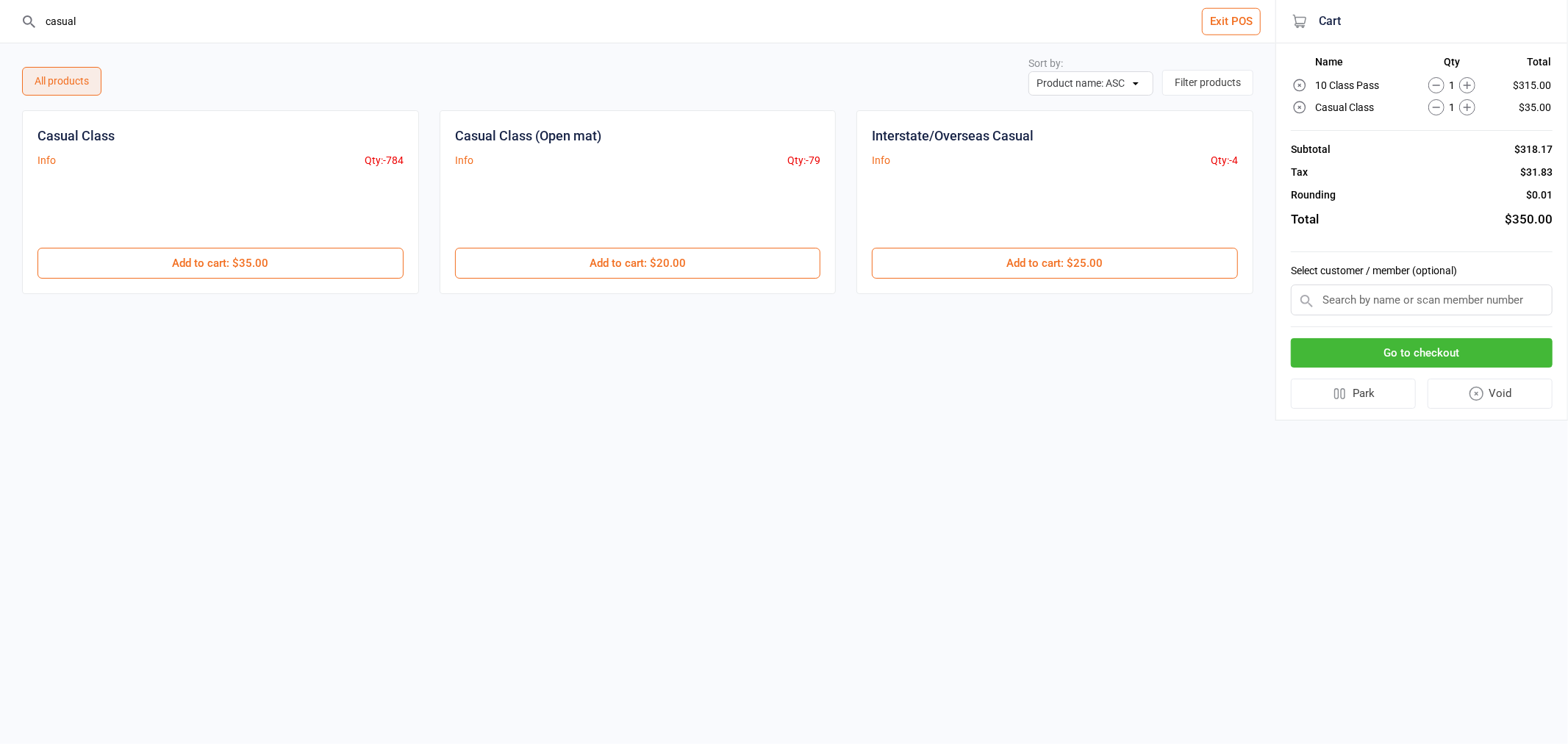
drag, startPoint x: 82, startPoint y: 15, endPoint x: 0, endPoint y: 15, distance: 82.0
click at [0, 15] on header "casual Exit POS" at bounding box center [638, 22] width 1276 height 44
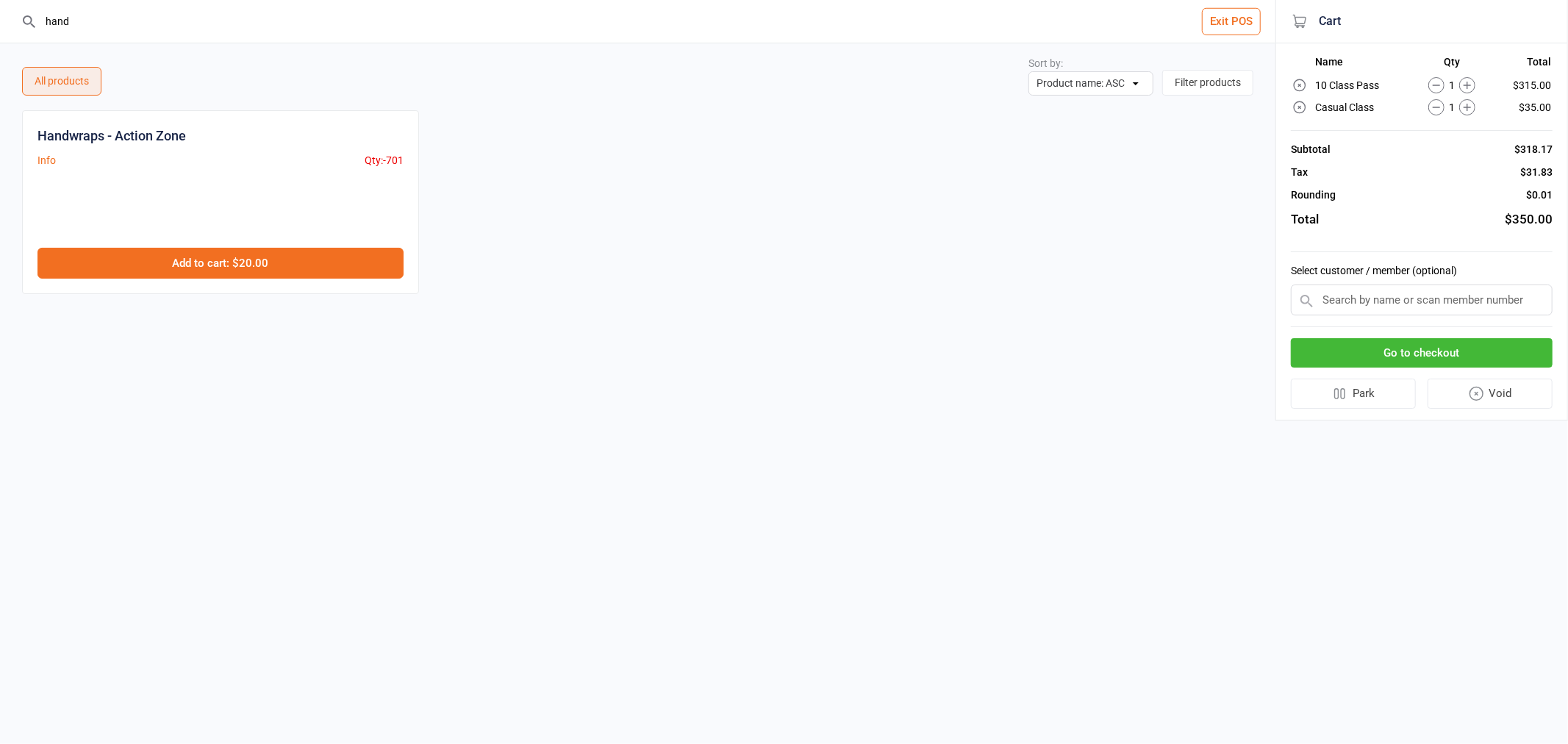
click at [167, 258] on button "Add to cart : $20.00" at bounding box center [220, 263] width 366 height 31
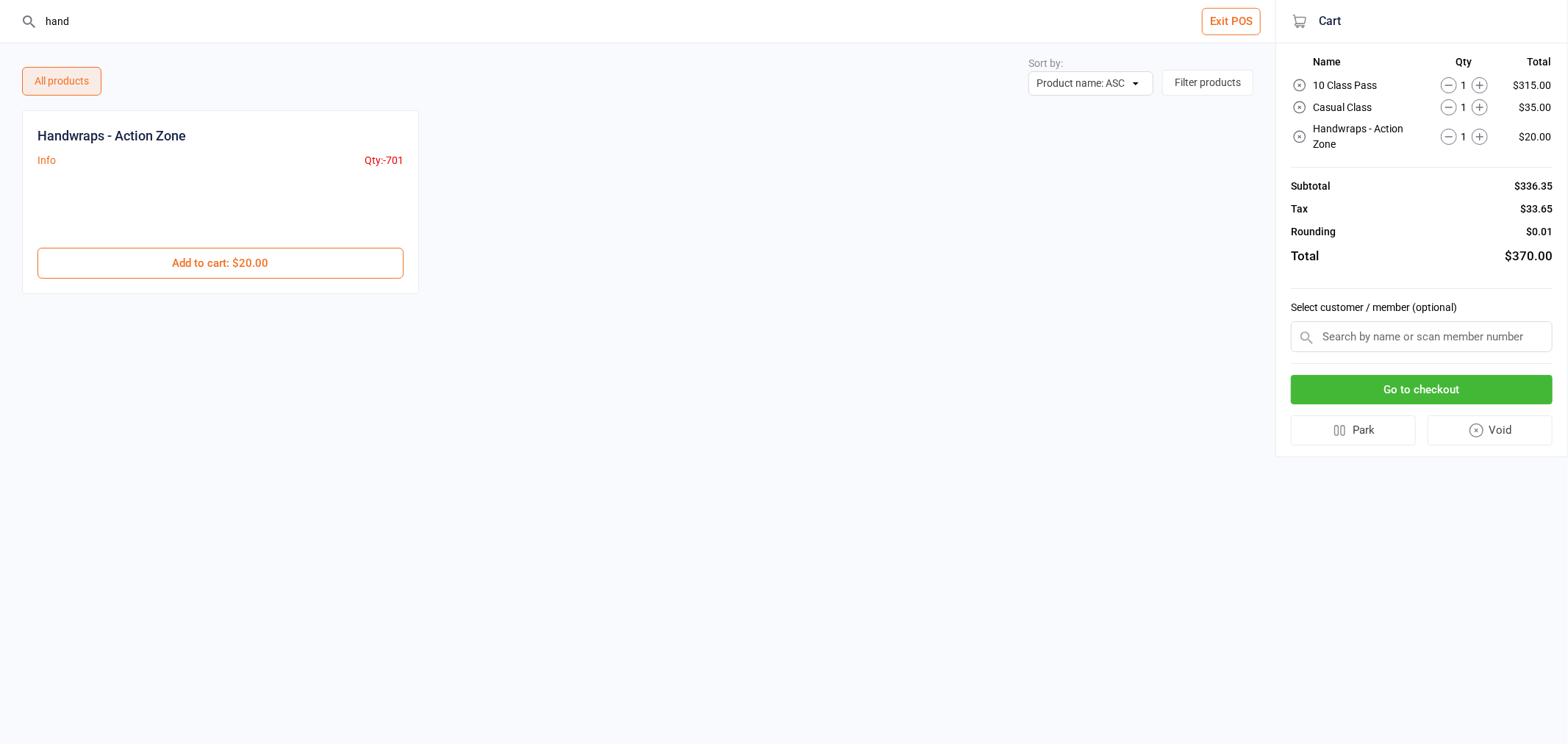
drag, startPoint x: 63, startPoint y: 17, endPoint x: 0, endPoint y: 28, distance: 64.0
click at [0, 24] on header "hand Exit POS" at bounding box center [638, 22] width 1276 height 44
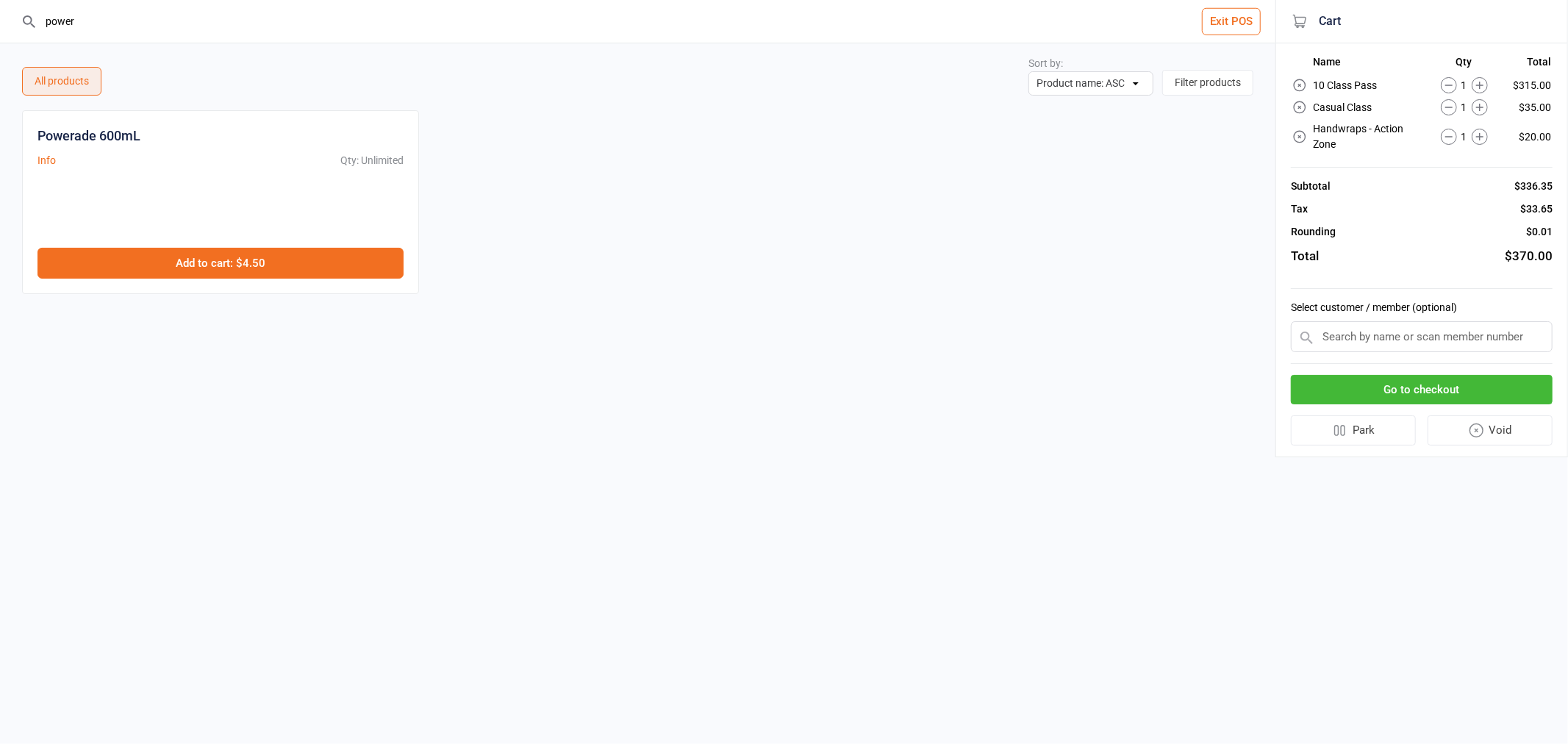
type input "power"
click at [184, 262] on button "Add to cart : $4.50" at bounding box center [220, 263] width 366 height 31
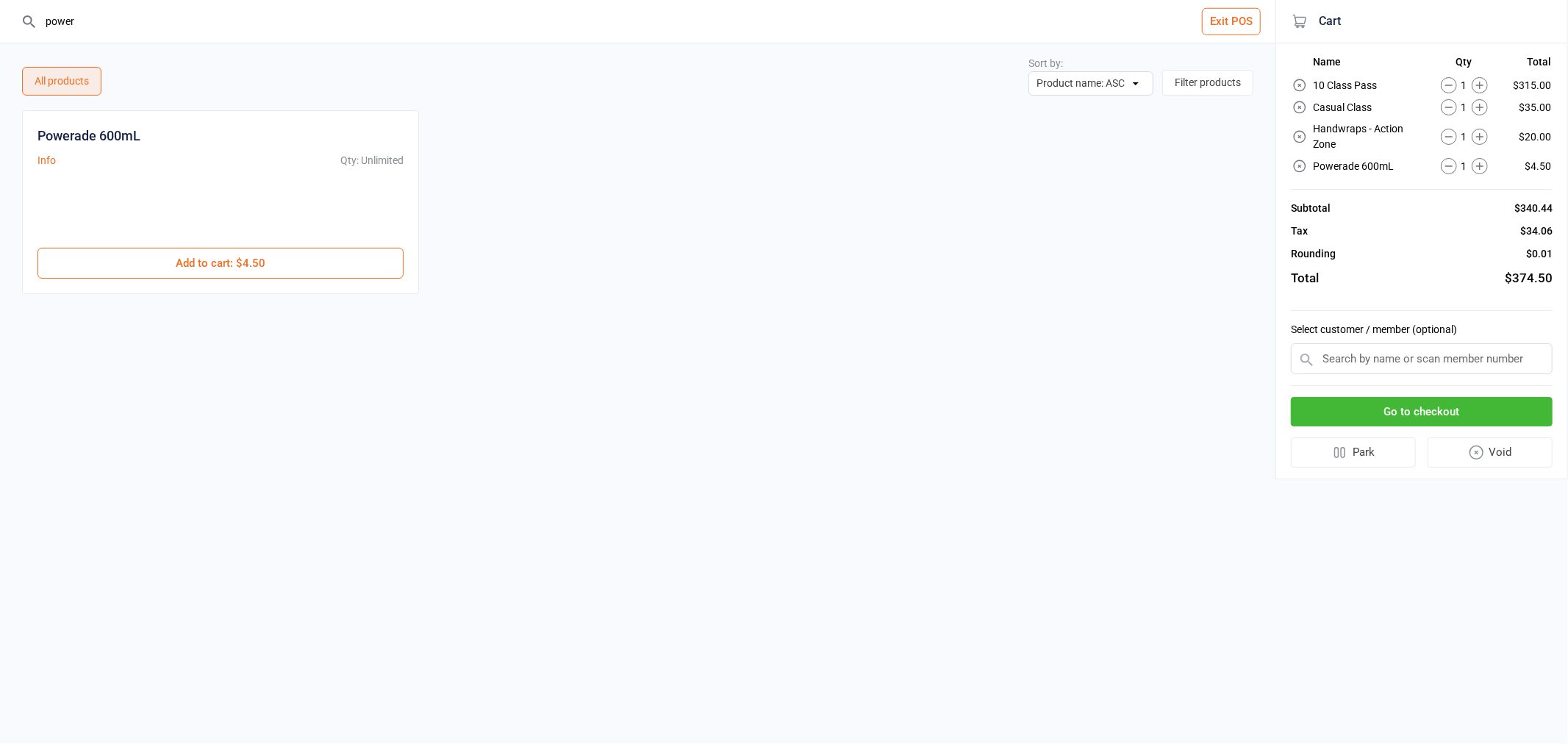
click at [1474, 158] on icon at bounding box center [1480, 166] width 16 height 16
click at [1472, 158] on button at bounding box center [1480, 166] width 16 height 16
click at [1446, 158] on icon at bounding box center [1450, 166] width 16 height 16
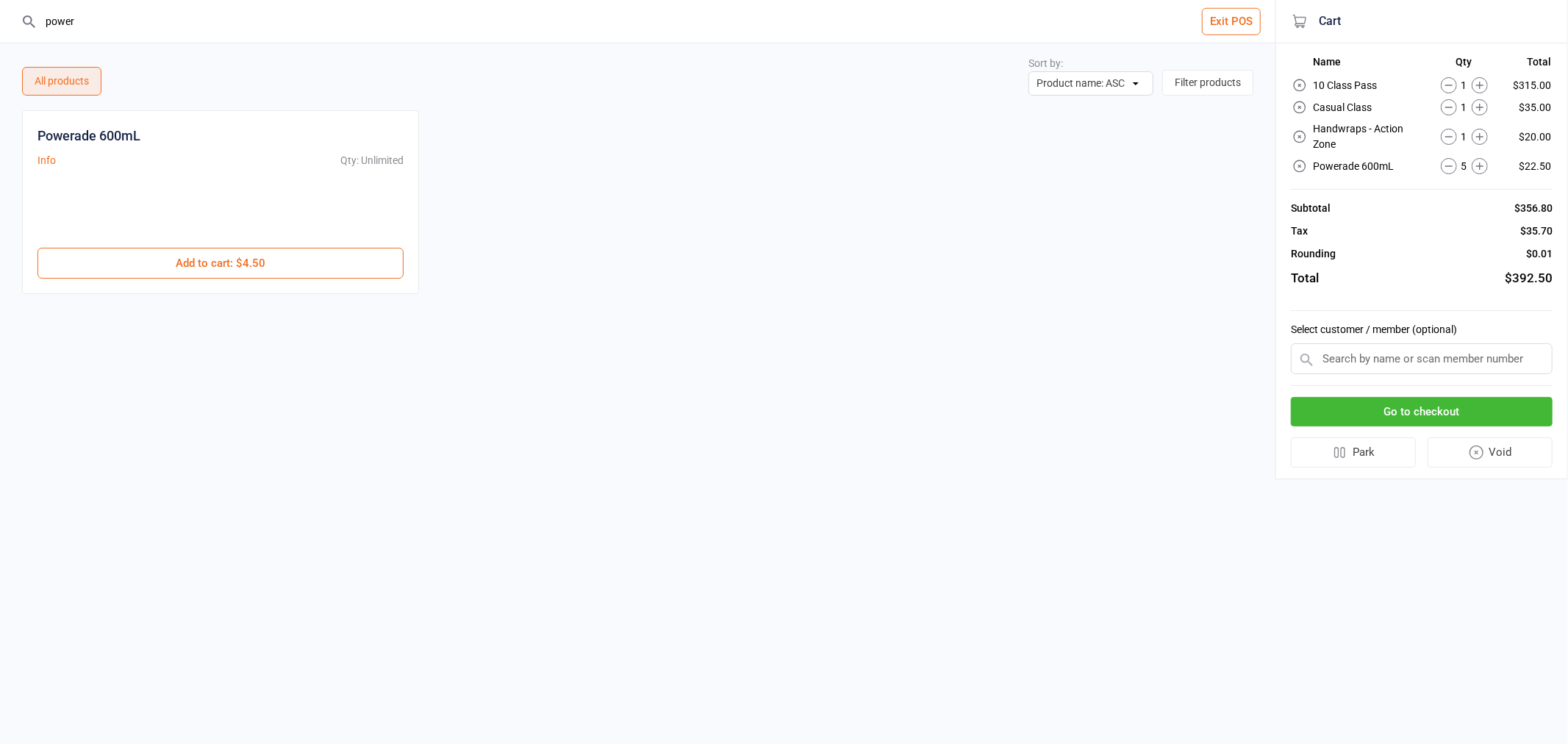
click at [1446, 158] on icon at bounding box center [1450, 166] width 16 height 16
drag, startPoint x: 71, startPoint y: 23, endPoint x: 0, endPoint y: 35, distance: 72.0
click at [0, 35] on header "power Exit POS" at bounding box center [638, 22] width 1276 height 44
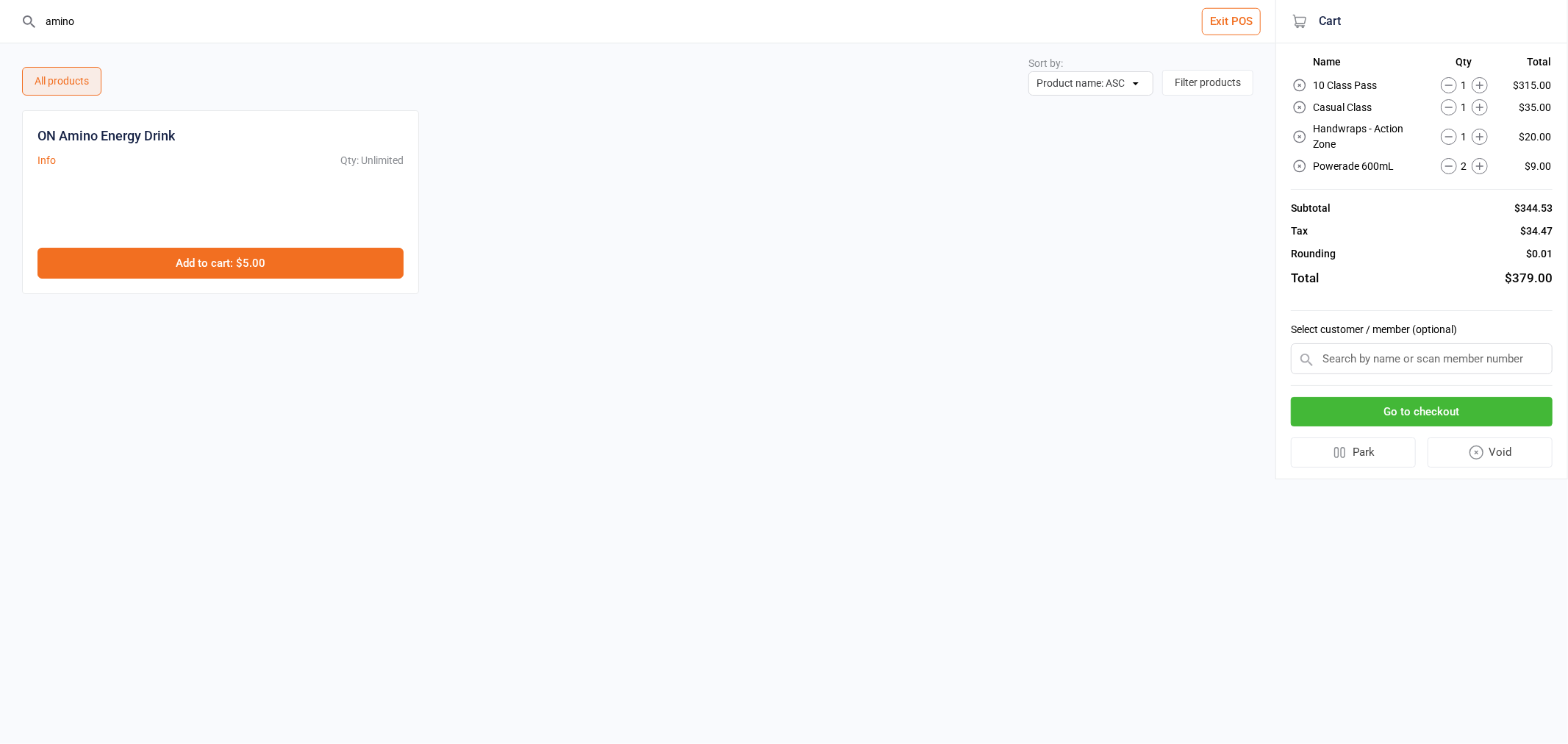
type input "amino"
click at [216, 268] on button "Add to cart : $5.00" at bounding box center [220, 263] width 366 height 31
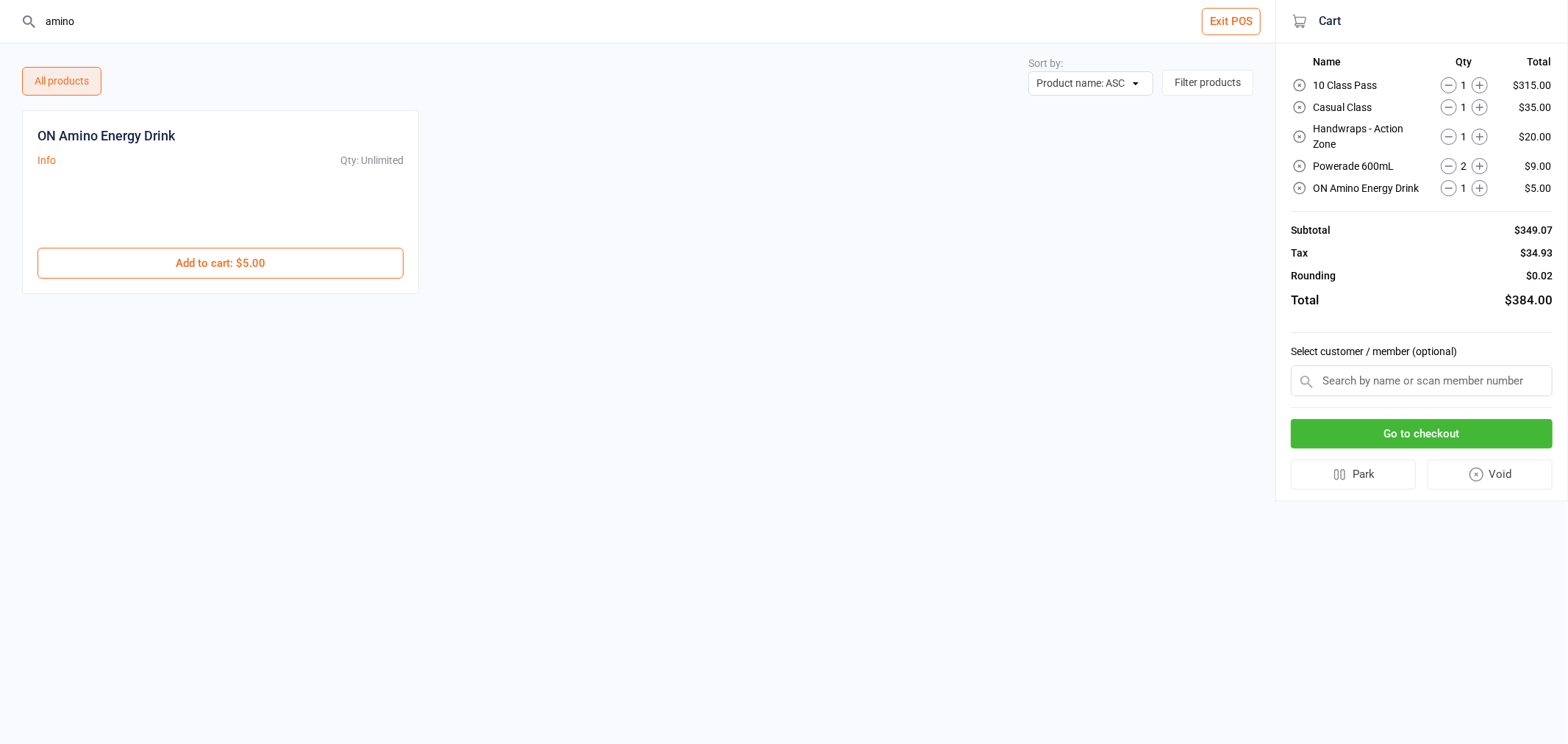
click at [1315, 419] on button "Go to checkout" at bounding box center [1422, 434] width 262 height 30
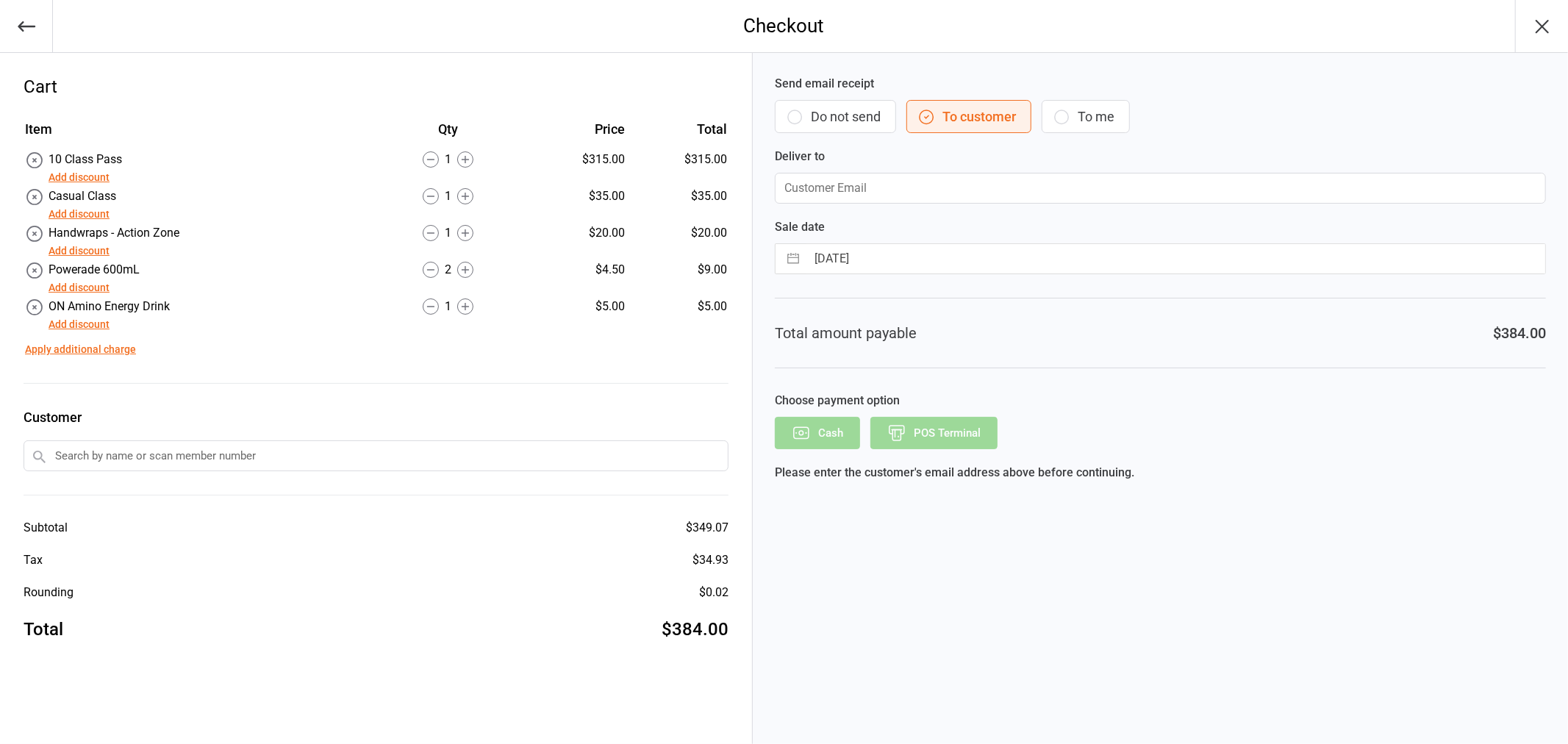
click at [827, 120] on button "Do not send" at bounding box center [835, 116] width 121 height 33
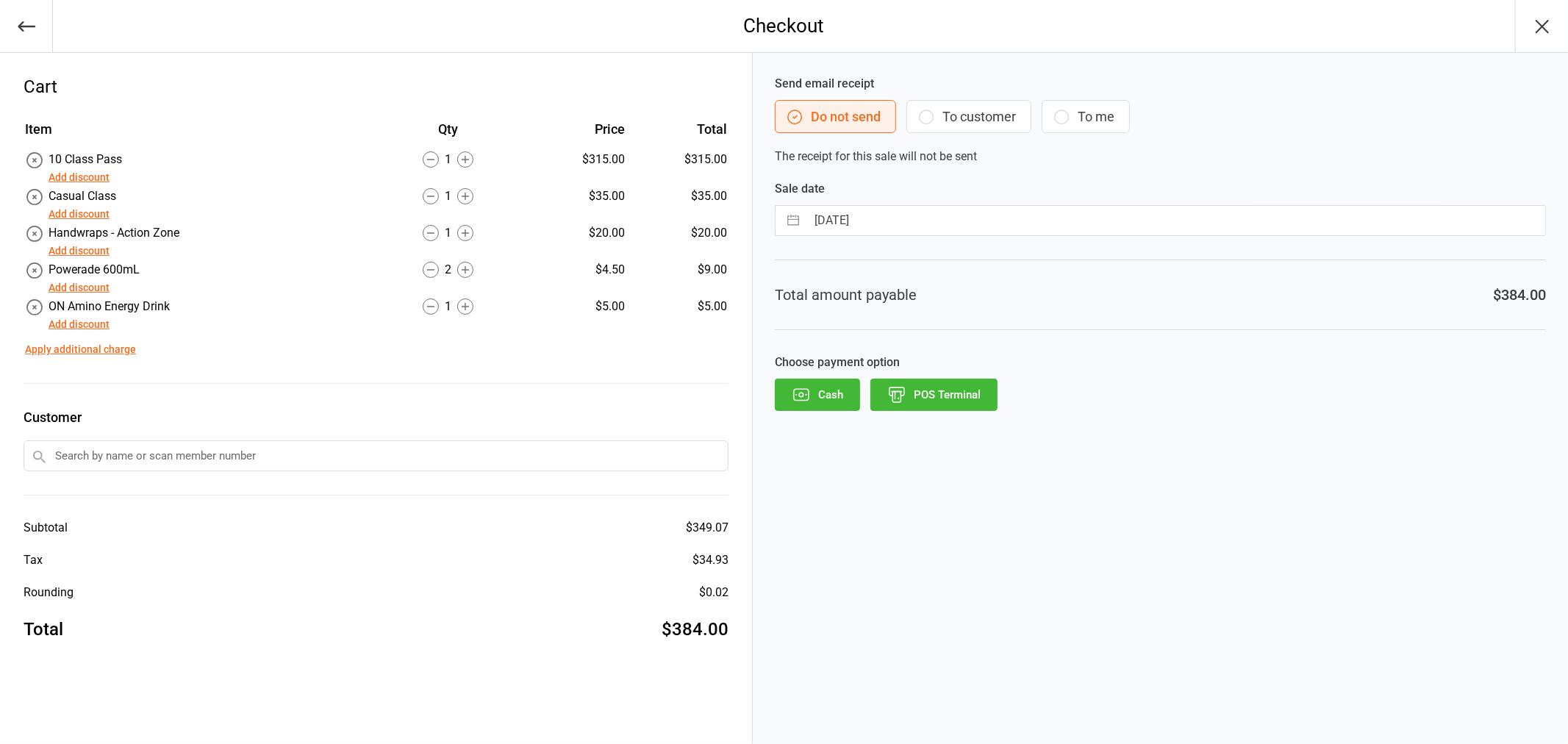
click at [916, 402] on button "POS Terminal" at bounding box center [935, 395] width 127 height 33
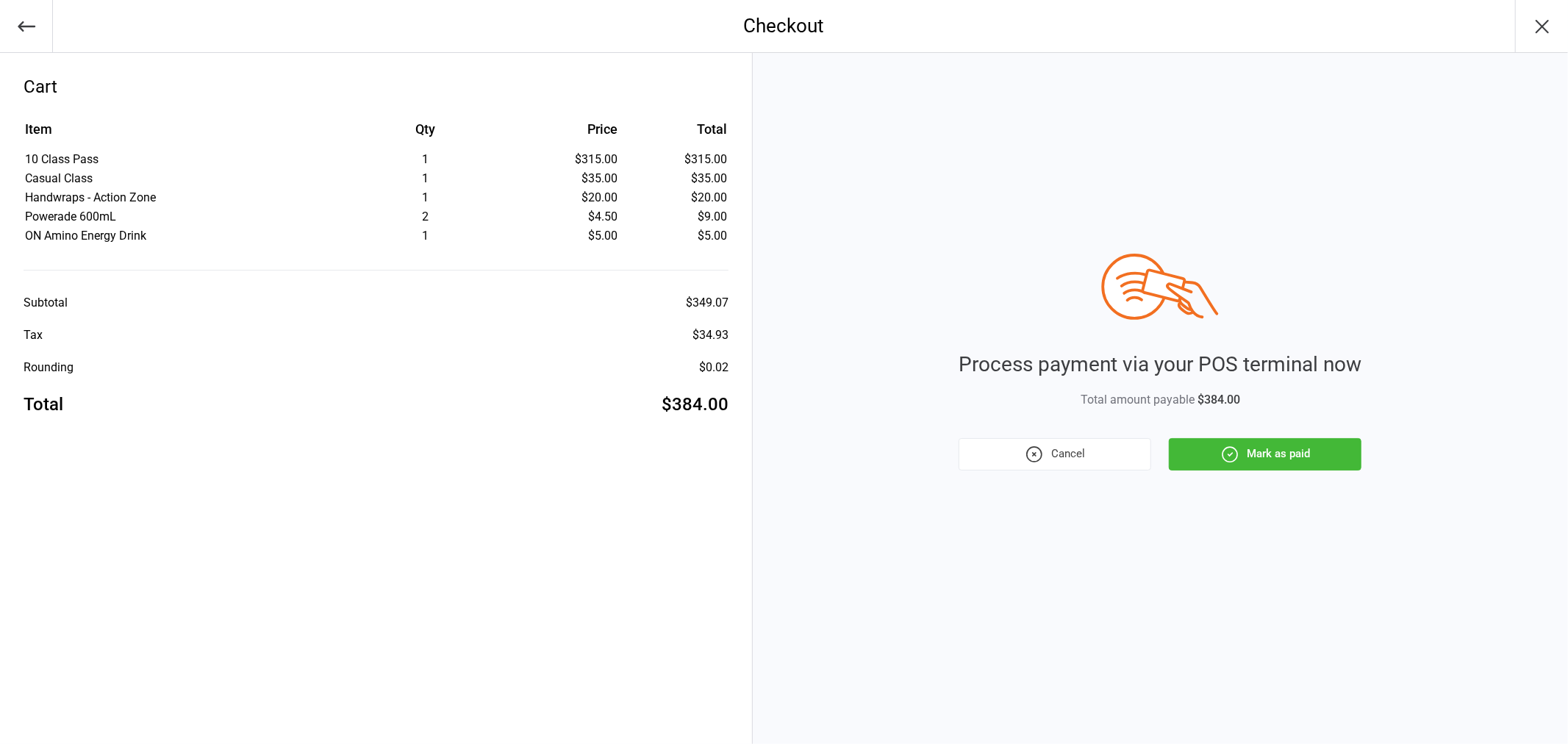
click at [1213, 454] on button "Mark as paid" at bounding box center [1266, 455] width 193 height 33
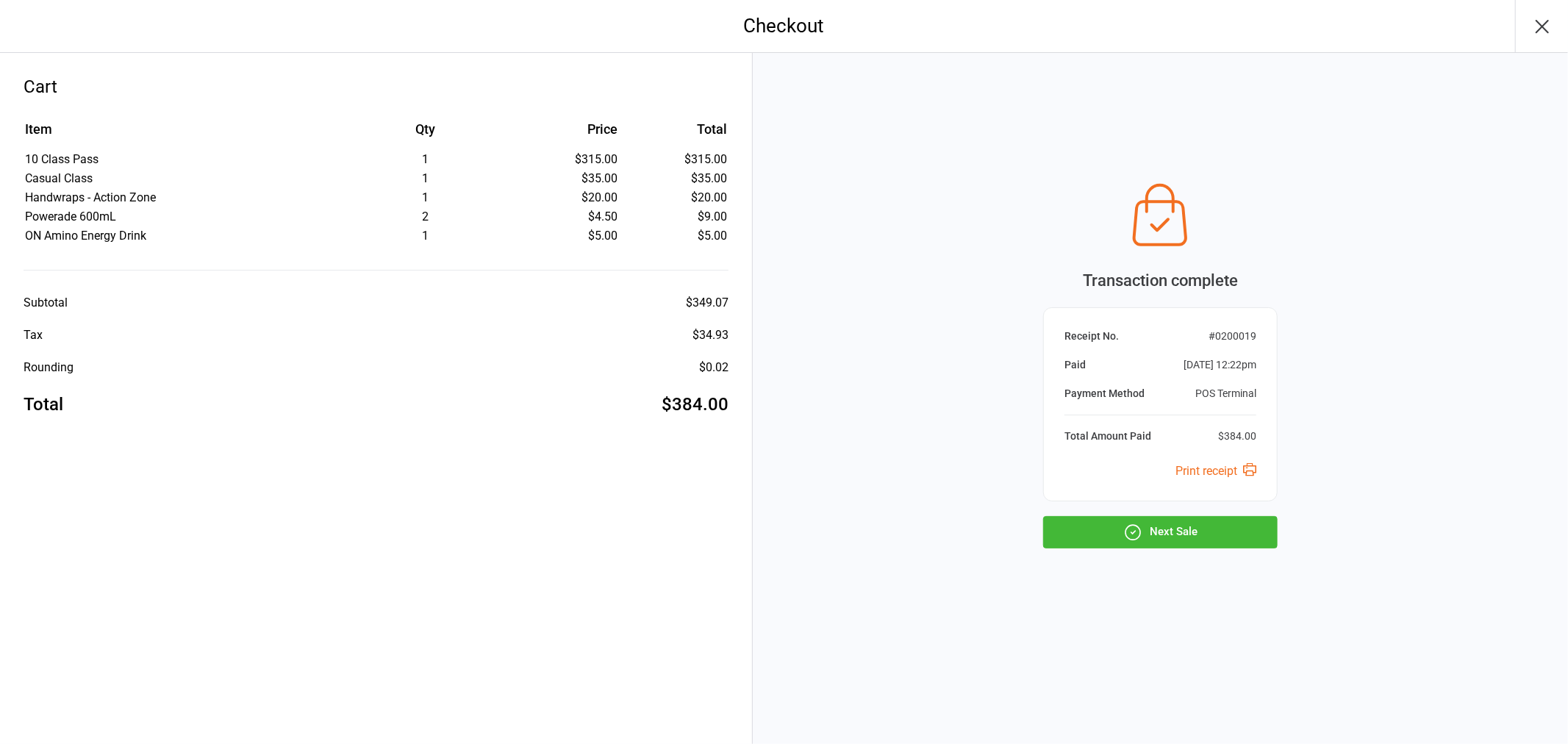
click at [1544, 22] on icon "button" at bounding box center [1543, 26] width 24 height 24
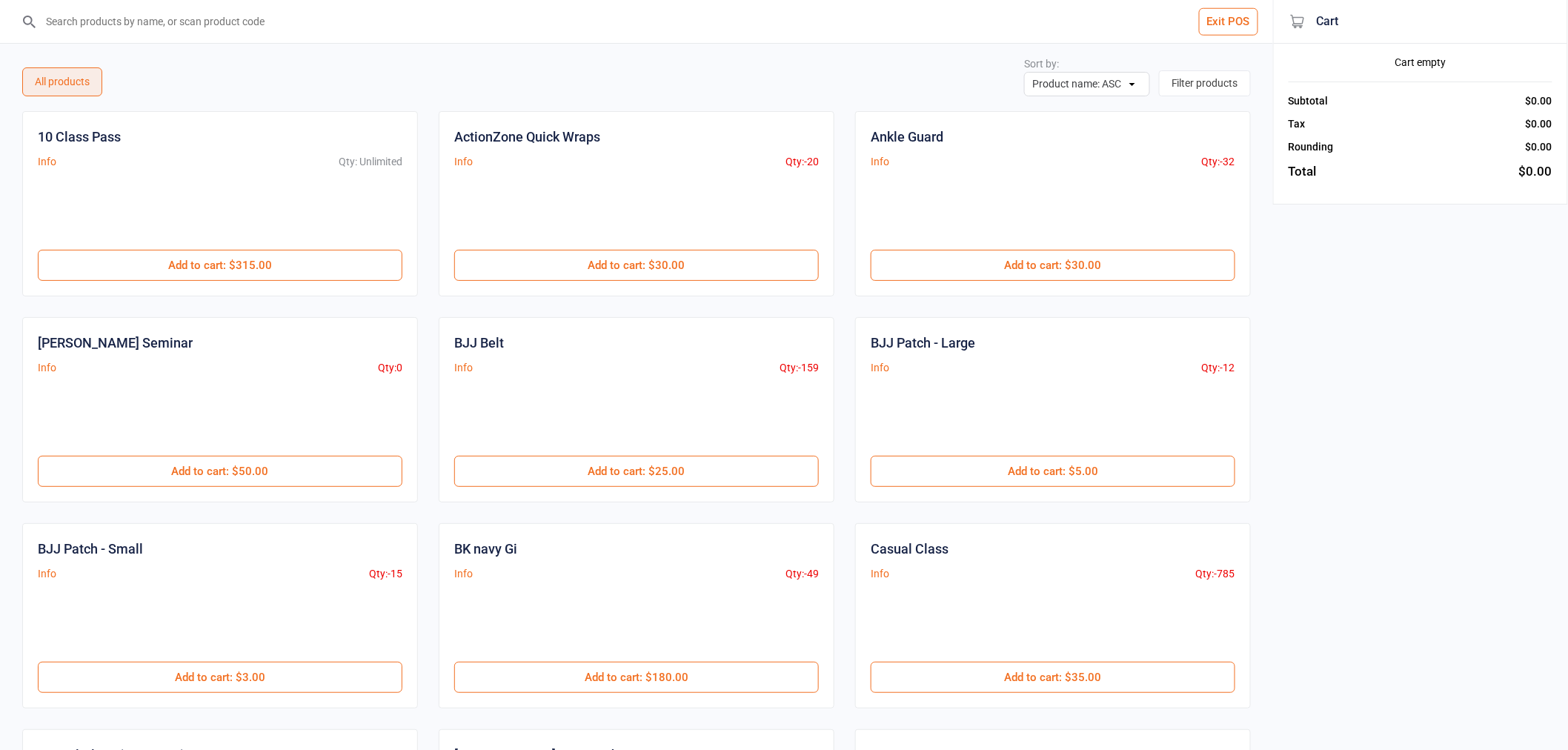
click at [1217, 25] on button "Exit POS" at bounding box center [1228, 22] width 60 height 28
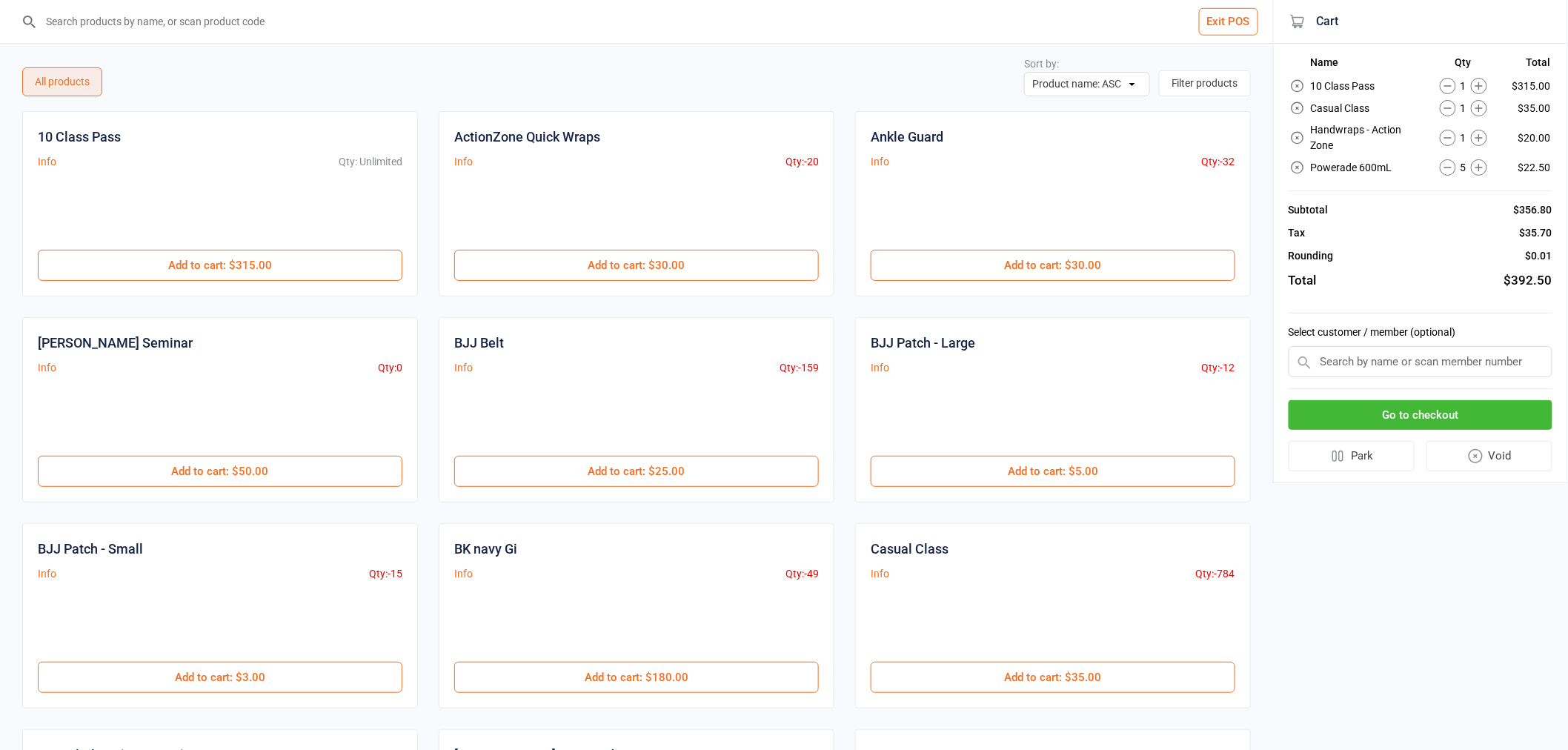
click at [1219, 25] on button "Exit POS" at bounding box center [1228, 22] width 60 height 28
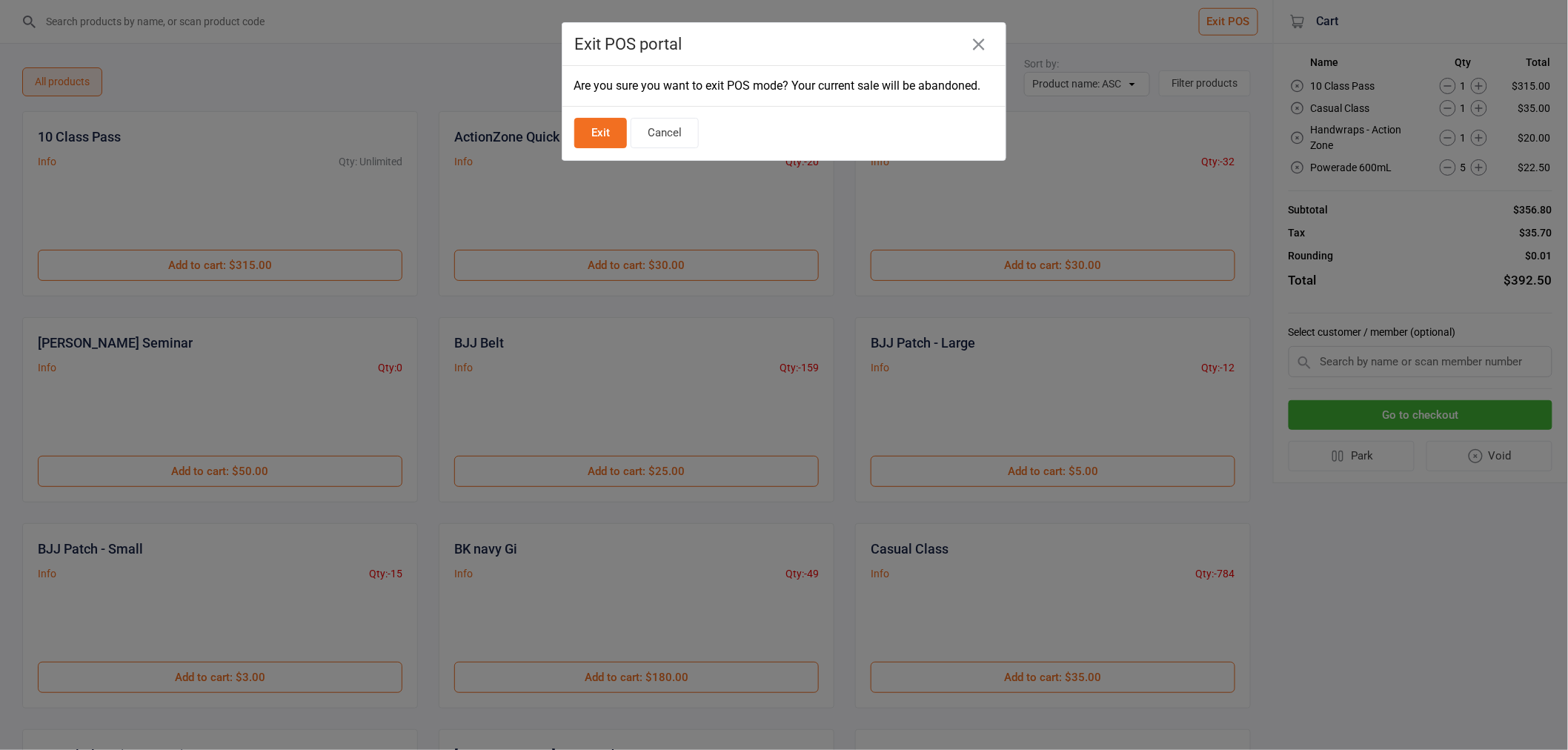
click at [601, 130] on button "Exit" at bounding box center [600, 132] width 52 height 30
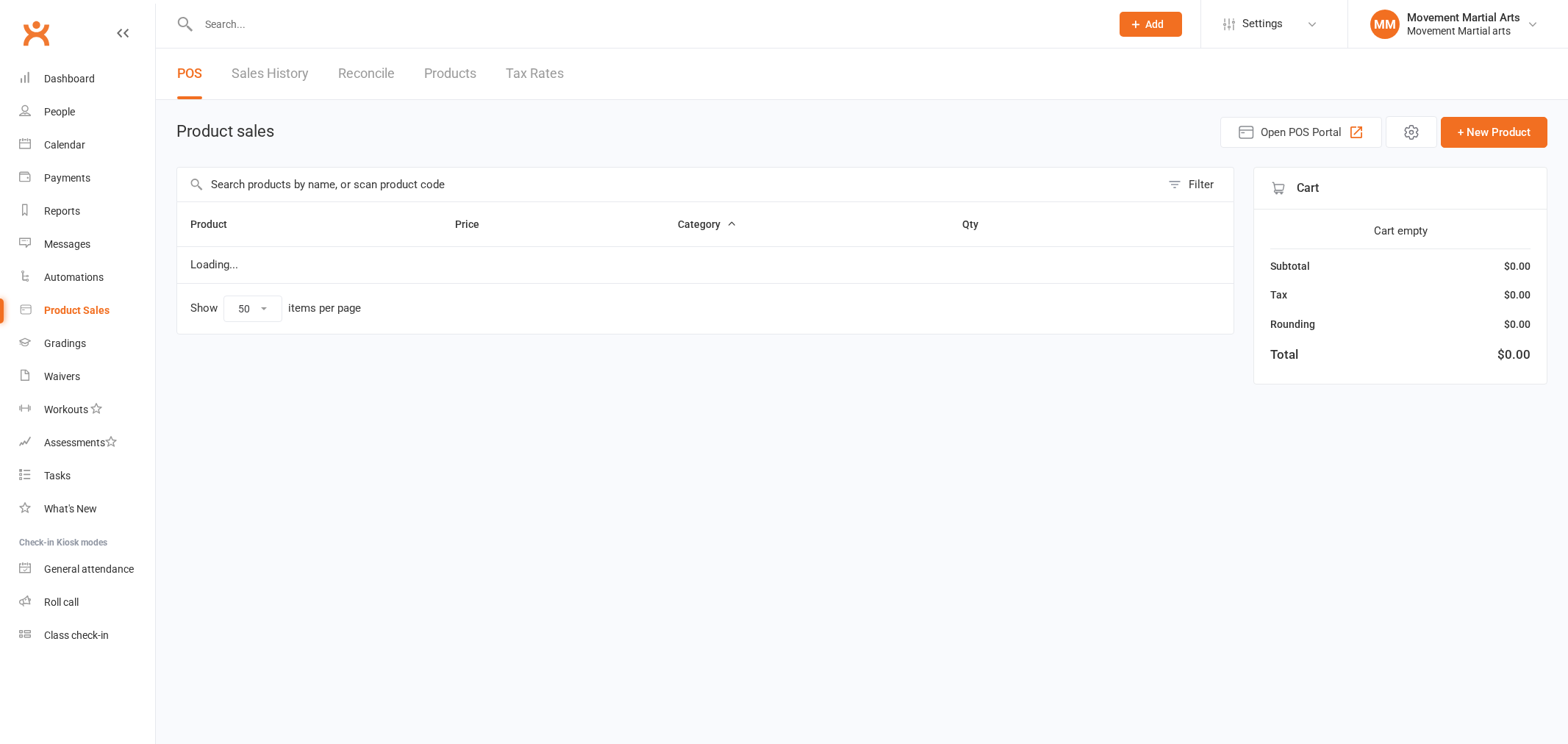
select select "50"
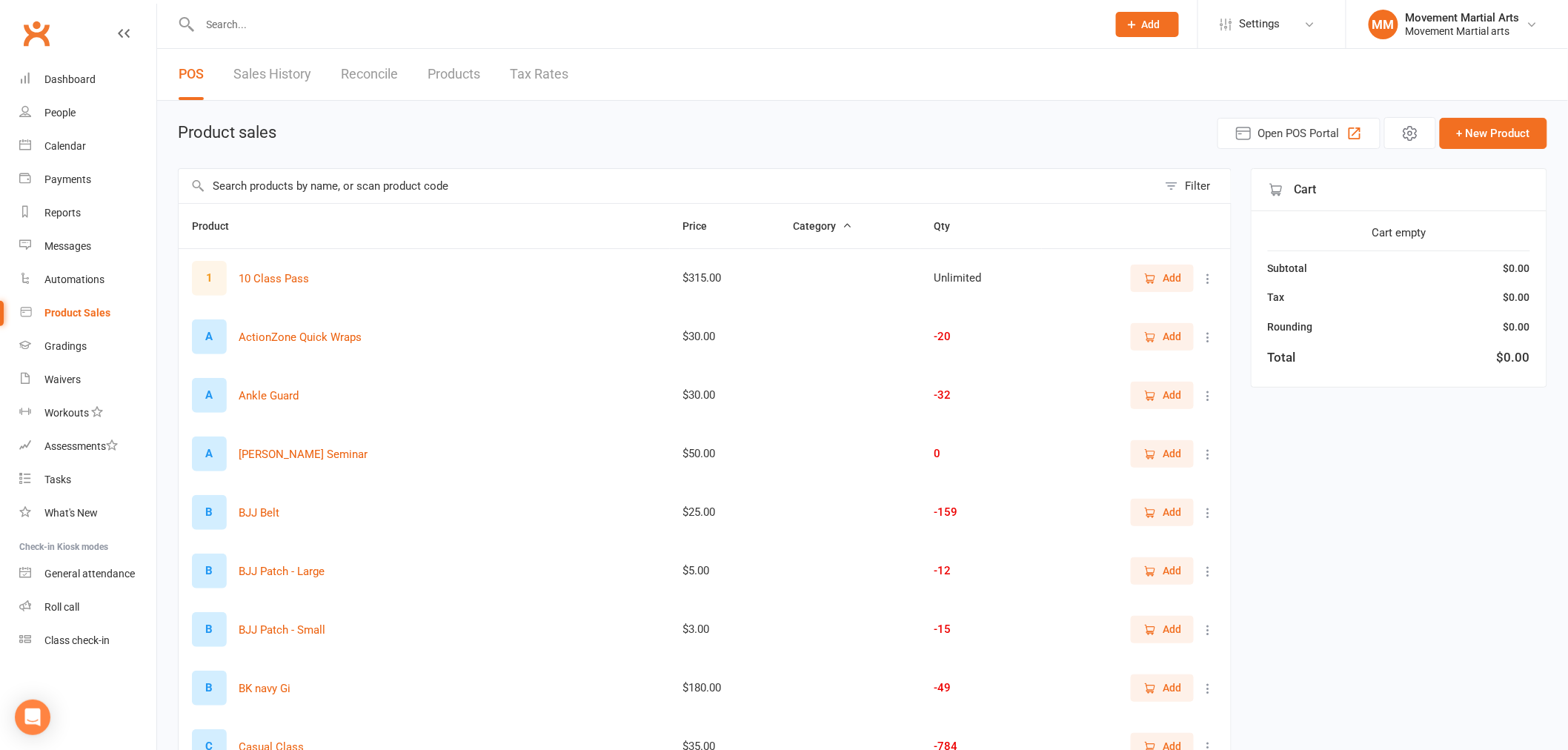
click at [234, 28] on input "text" at bounding box center [646, 24] width 900 height 21
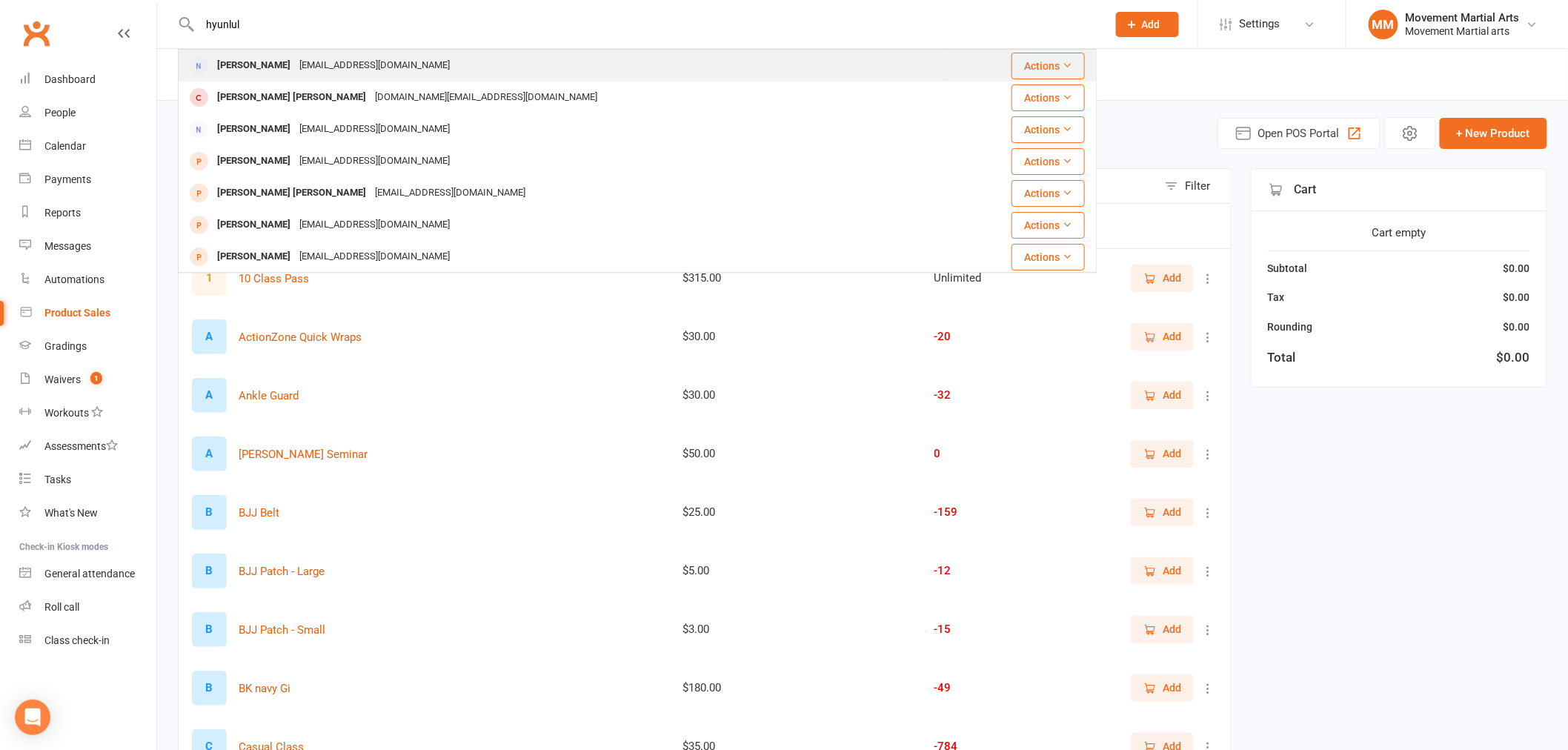
type input "hyunlul"
click at [242, 62] on div "[PERSON_NAME]" at bounding box center [254, 65] width 83 height 21
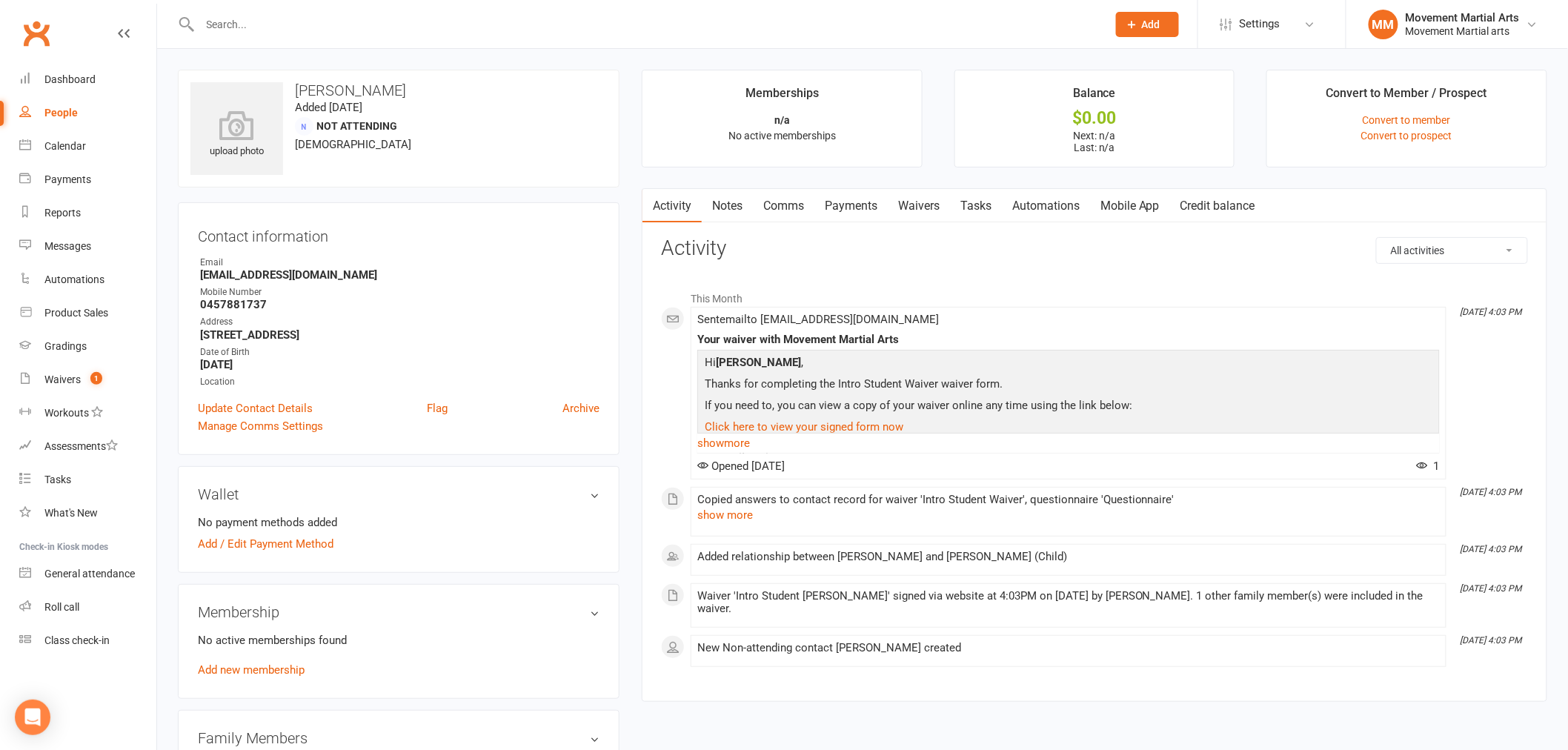
click at [932, 201] on link "Waivers" at bounding box center [919, 205] width 62 height 34
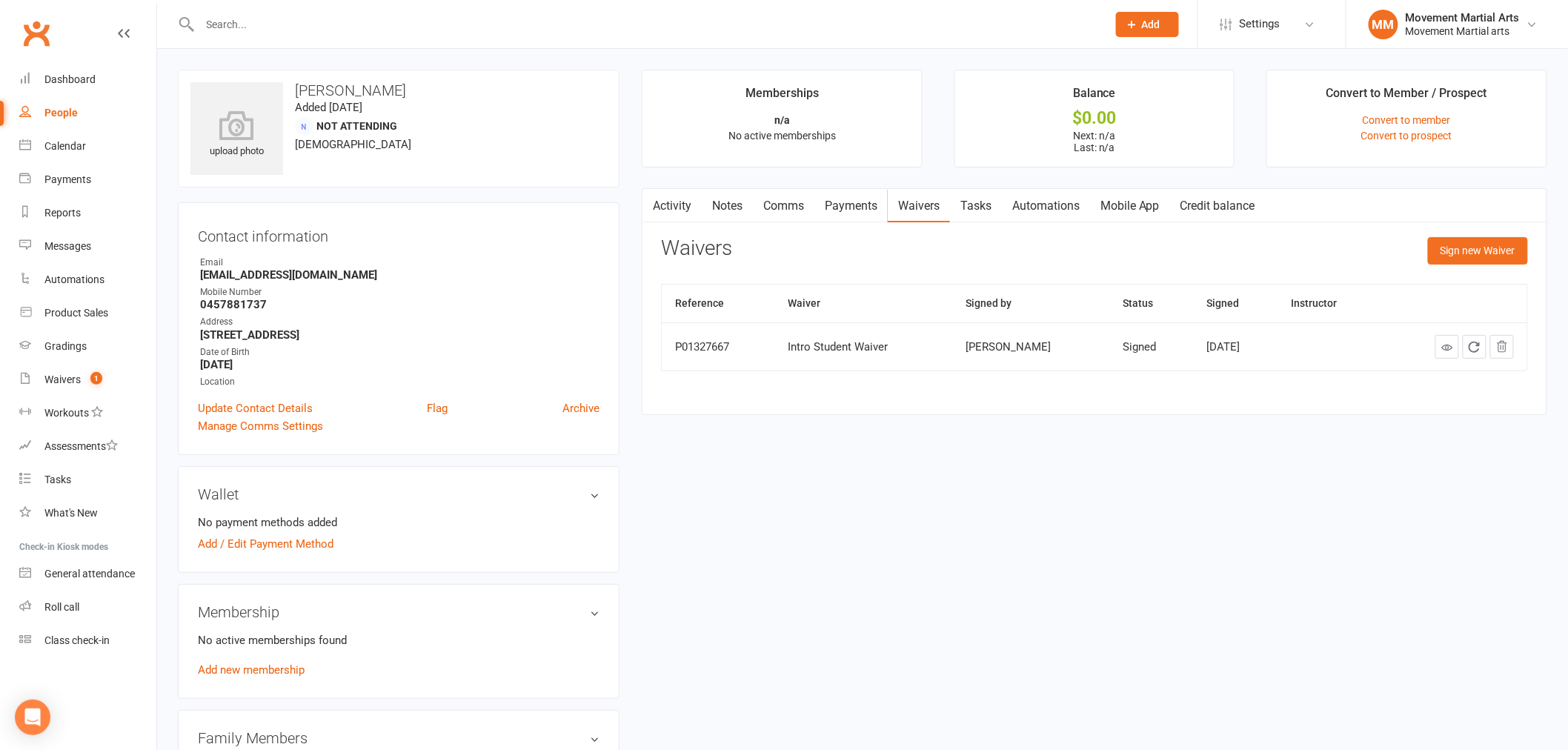
click at [1532, 245] on div "Activity Notes Comms Payments Waivers Tasks Automations Mobile App Credit balan…" at bounding box center [1094, 302] width 905 height 227
click at [1514, 248] on button "Sign new Waiver" at bounding box center [1477, 250] width 100 height 27
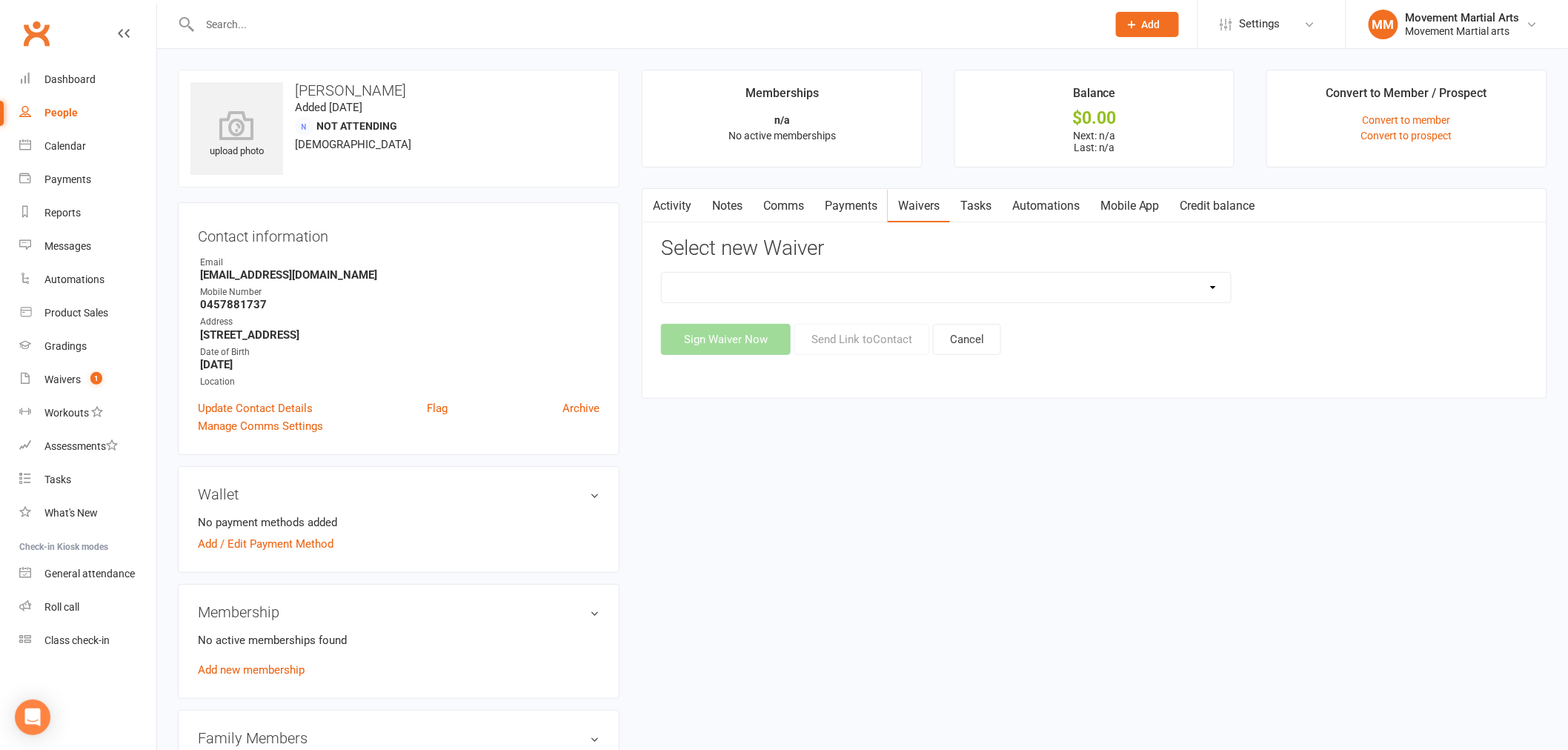
click at [834, 291] on select "Intro Student Waiver Membership Contract Membership Contract (2019) Direct Debi…" at bounding box center [945, 287] width 569 height 29
select select "13361"
click at [661, 272] on select "Intro Student Waiver Membership Contract Membership Contract (2019) Direct Debi…" at bounding box center [945, 287] width 569 height 29
click at [861, 337] on button "Send Link to Contact" at bounding box center [861, 339] width 135 height 31
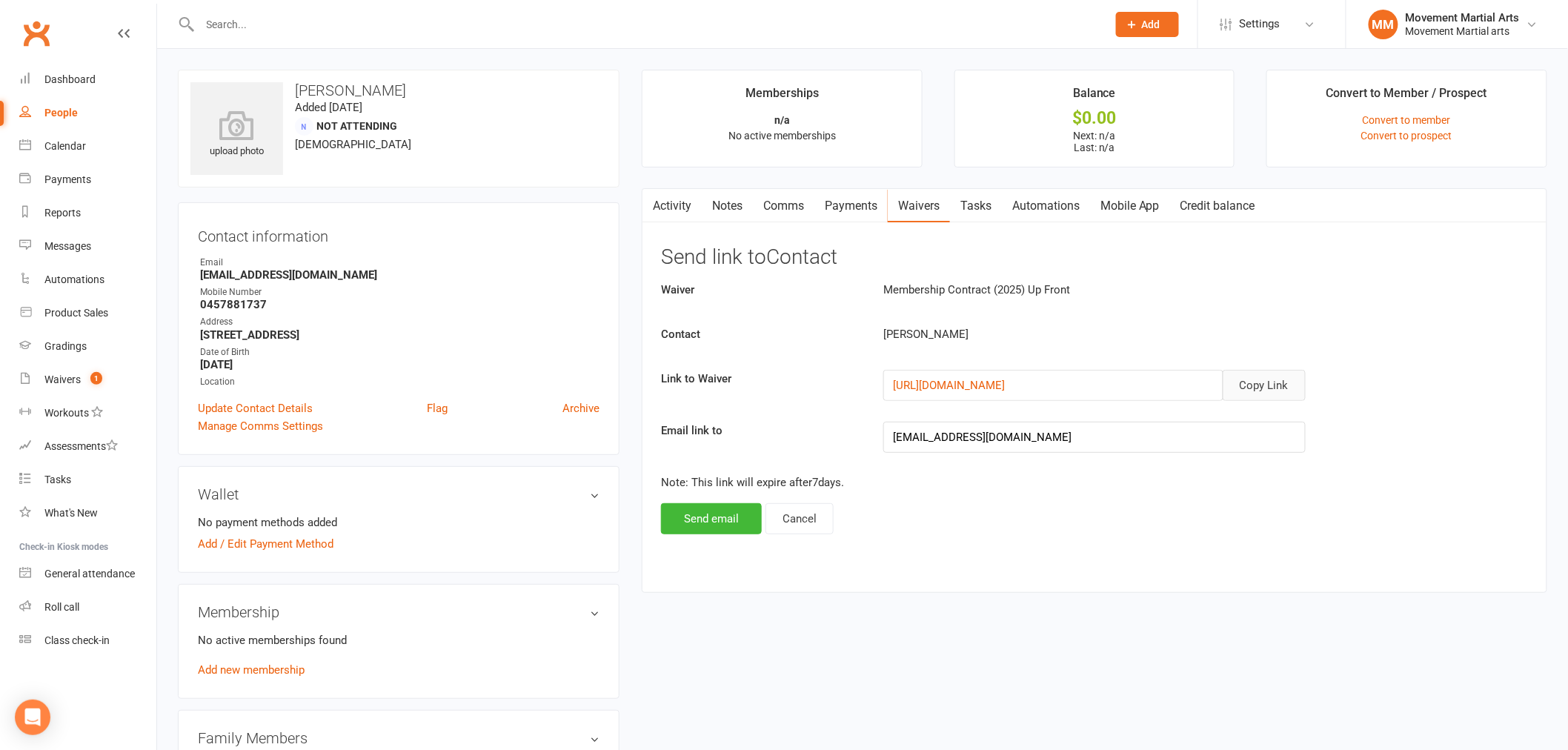
click at [1271, 392] on button "Copy Link" at bounding box center [1264, 385] width 83 height 31
click at [1005, 387] on link "[URL][DOMAIN_NAME]" at bounding box center [949, 385] width 112 height 14
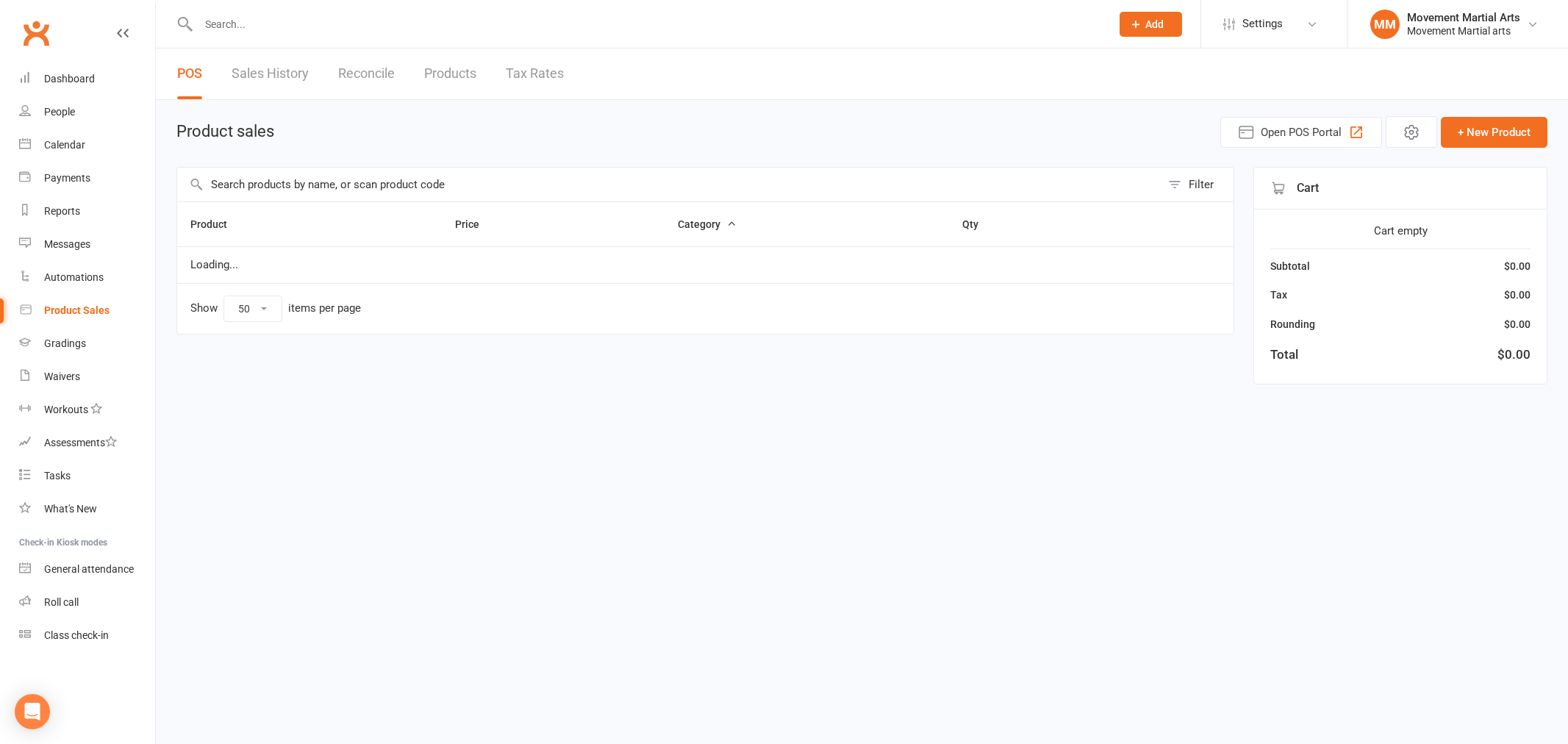
select select "50"
